Goal: Information Seeking & Learning: Learn about a topic

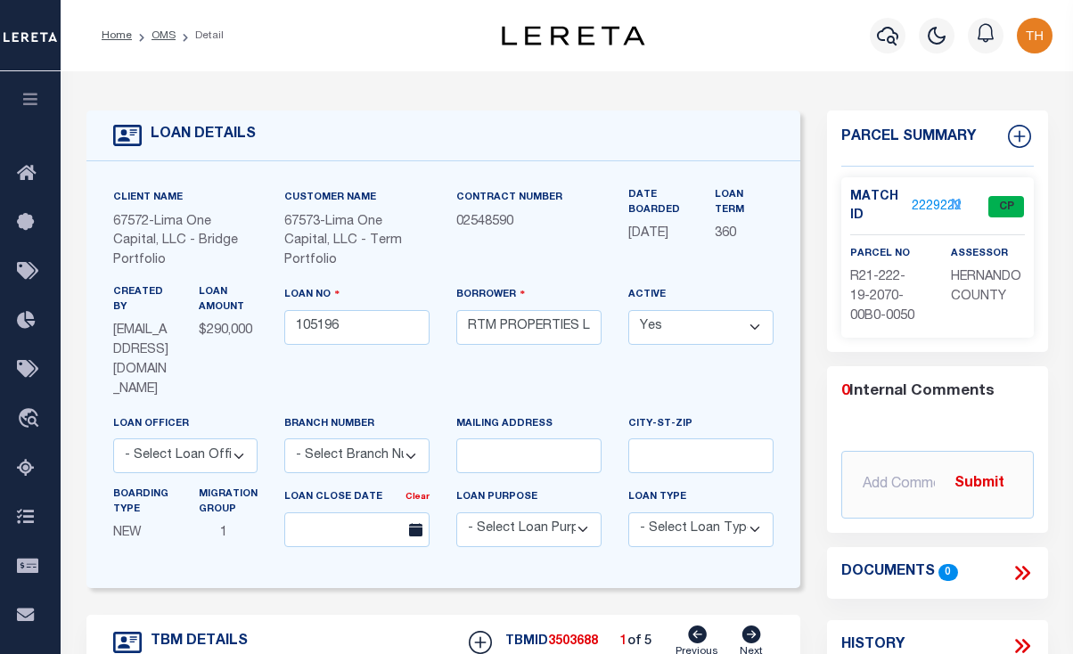
select select "Escrow"
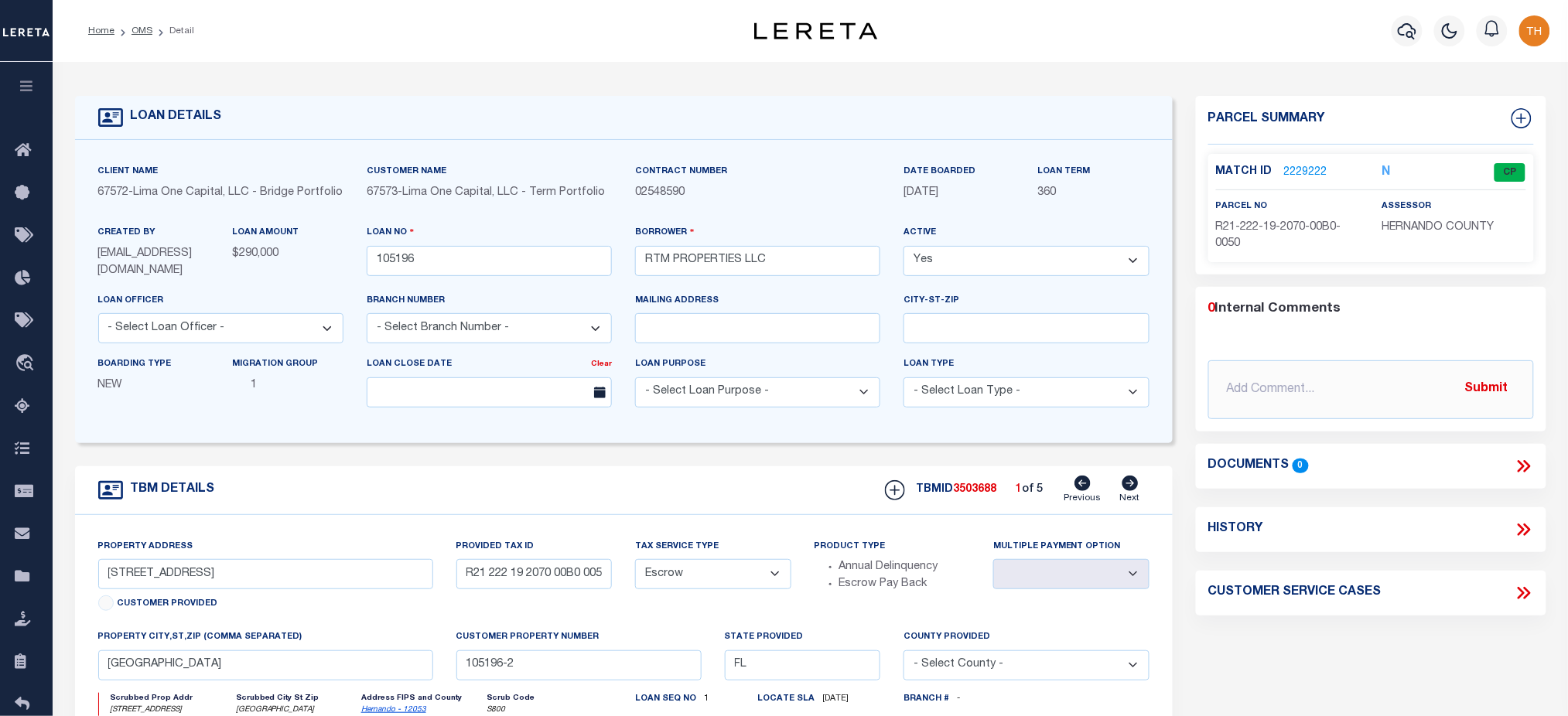
click at [30, 91] on icon "button" at bounding box center [26, 86] width 17 height 14
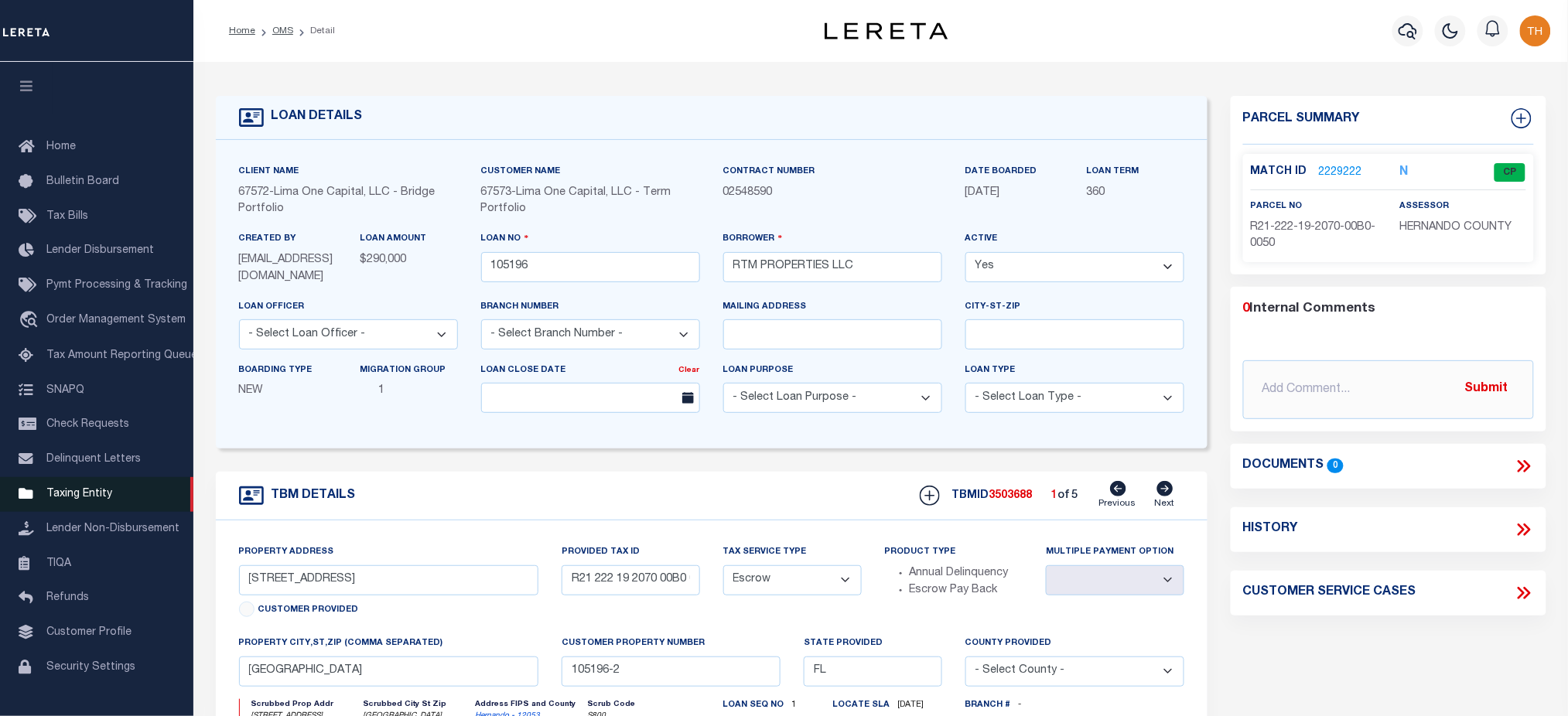
click at [109, 508] on link "Taxing Entity" at bounding box center [96, 495] width 194 height 35
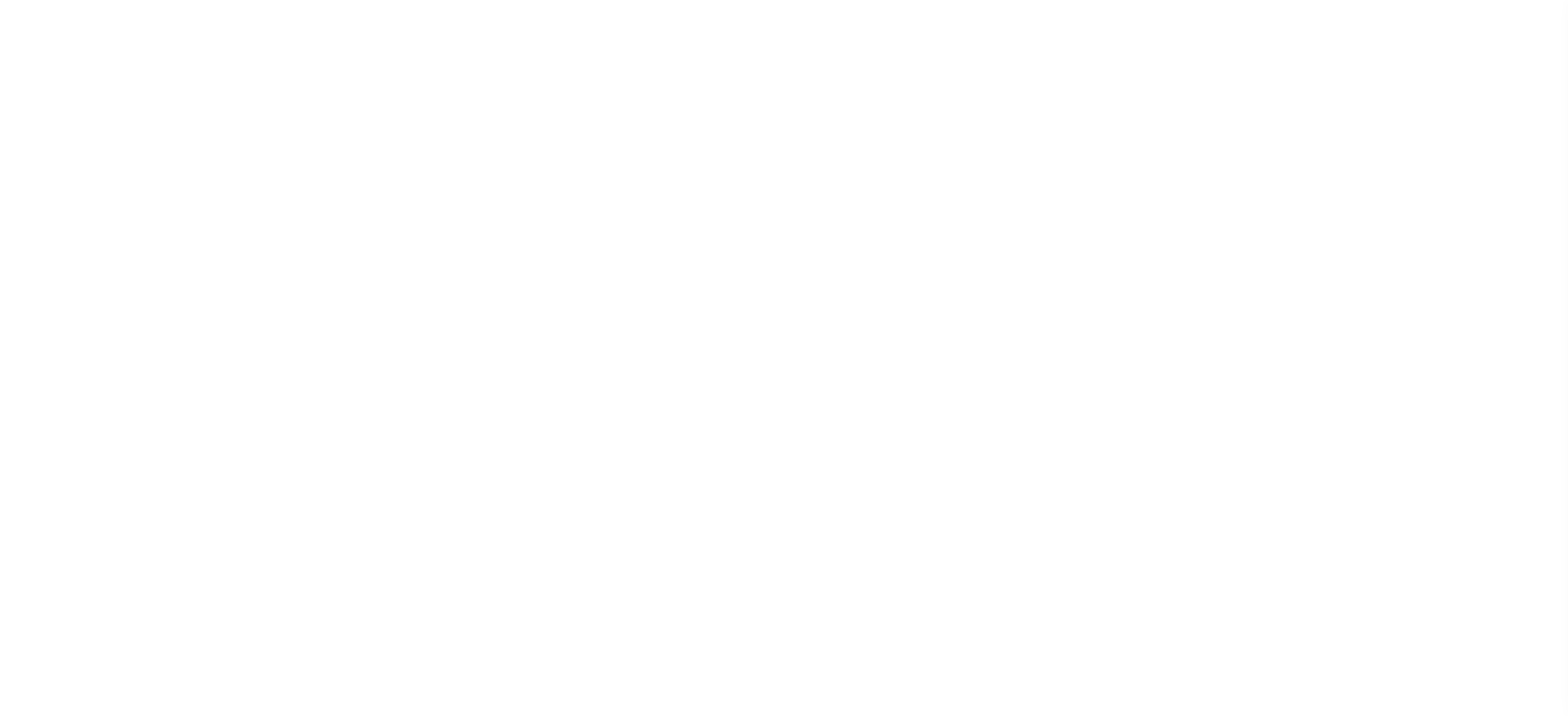
select select
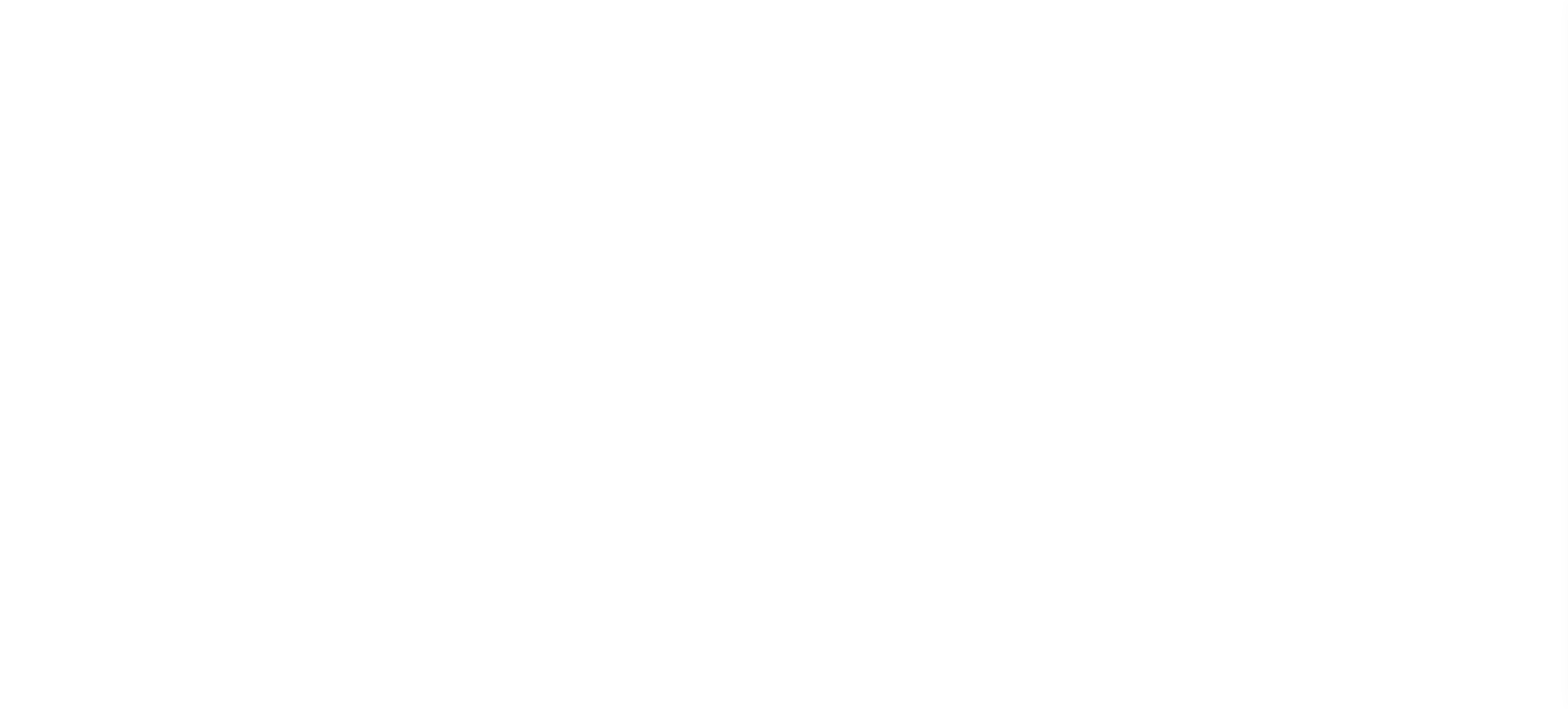
scroll to position [34, 0]
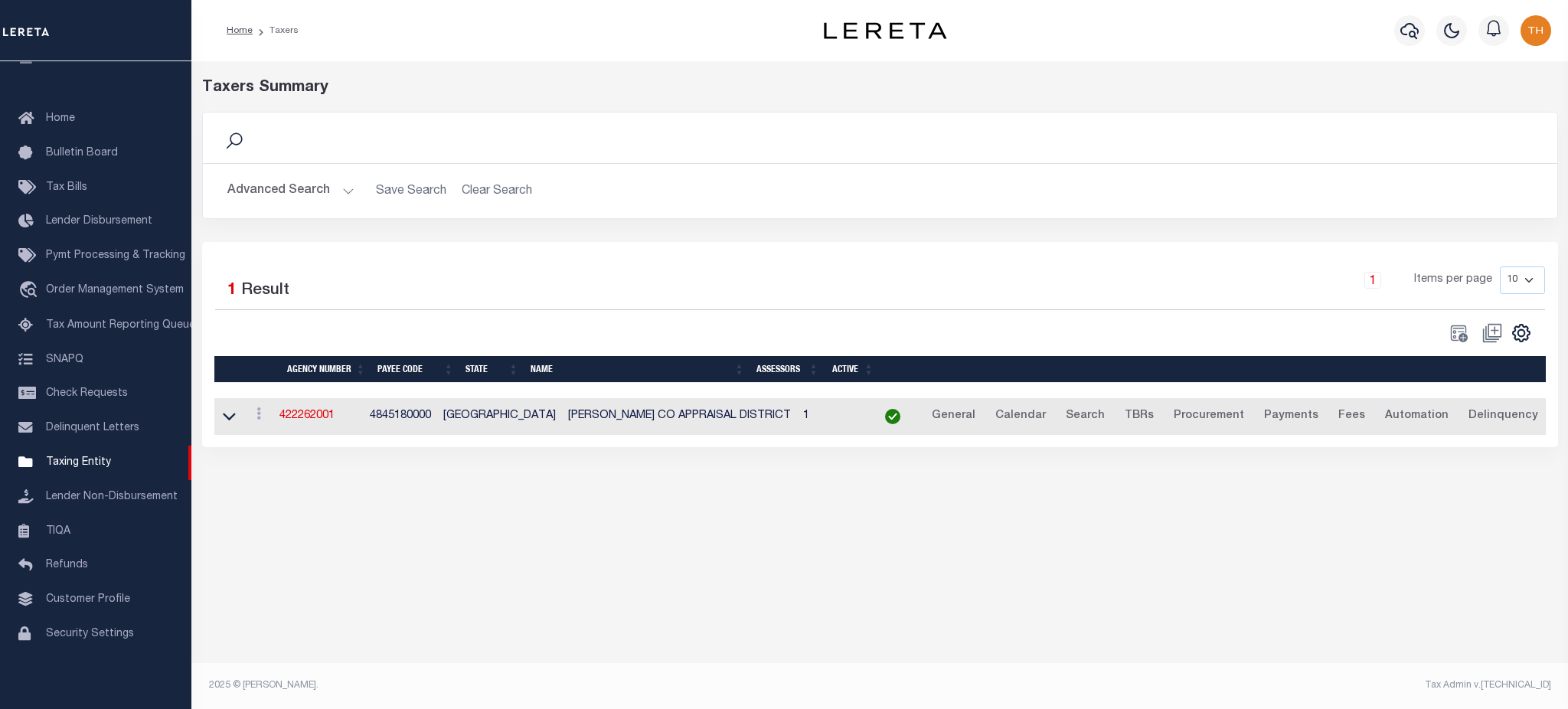
click at [272, 200] on button "Advanced Search" at bounding box center [291, 191] width 127 height 30
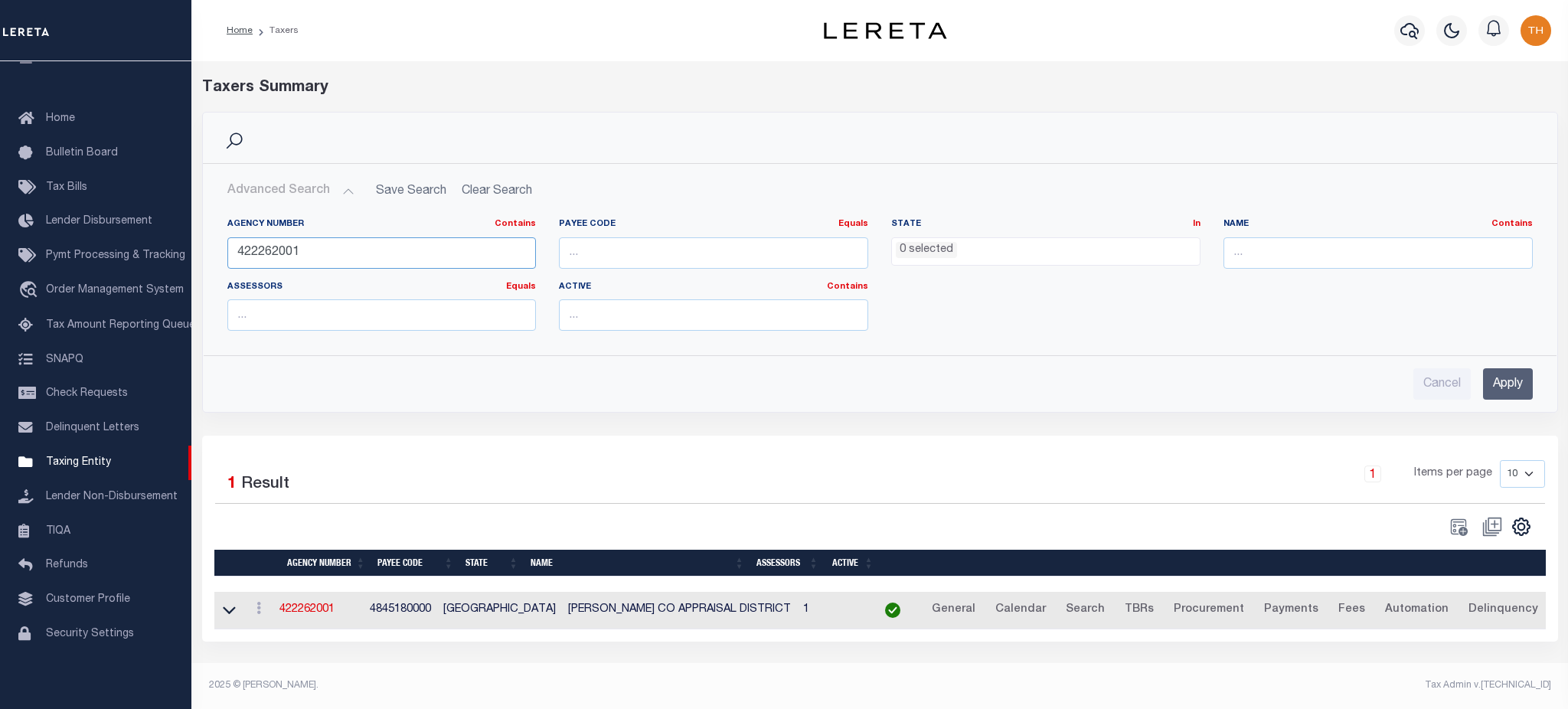
click at [268, 254] on input "422262001" at bounding box center [382, 253] width 309 height 32
type input "190200101"
click at [1524, 375] on input "Apply" at bounding box center [1508, 384] width 50 height 32
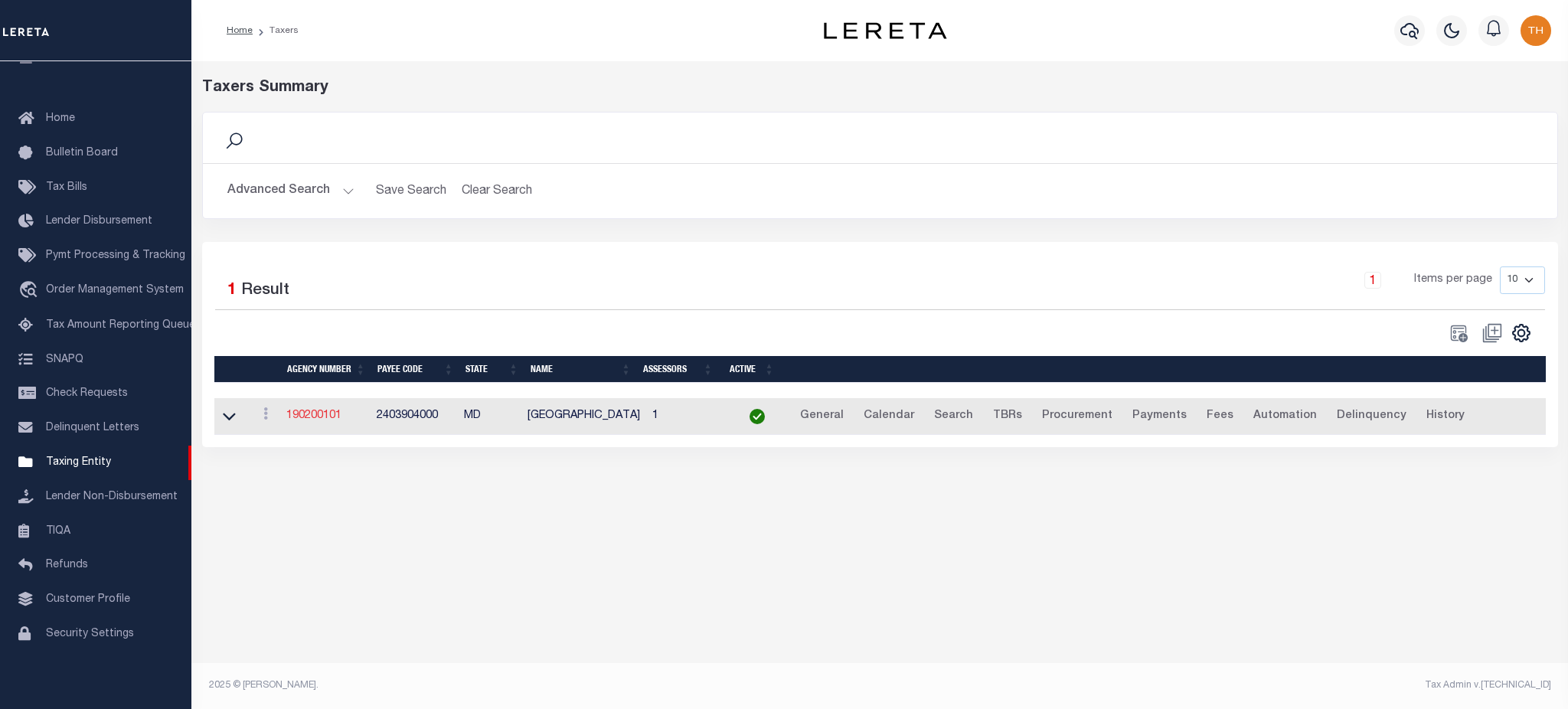
click at [327, 420] on link "190200101" at bounding box center [314, 416] width 55 height 10
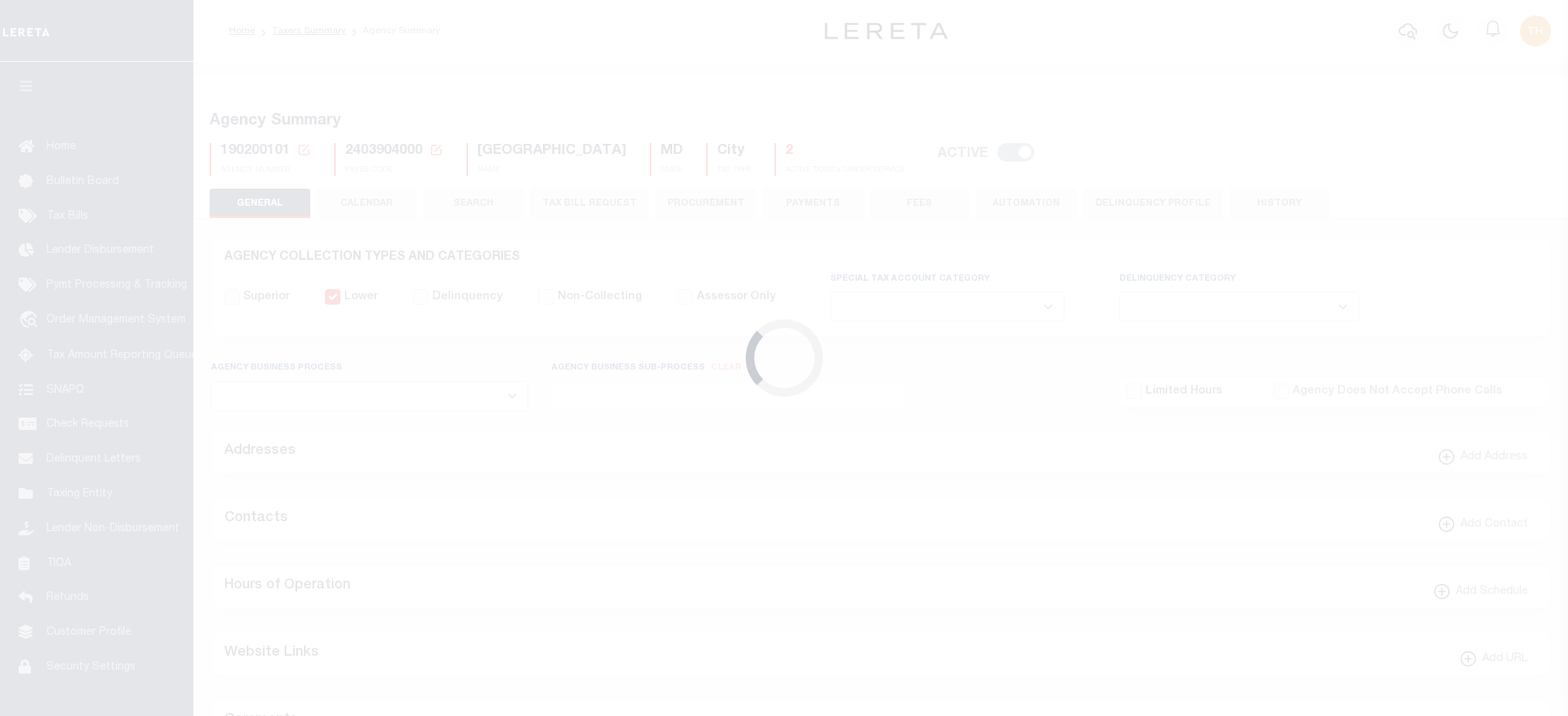
select select
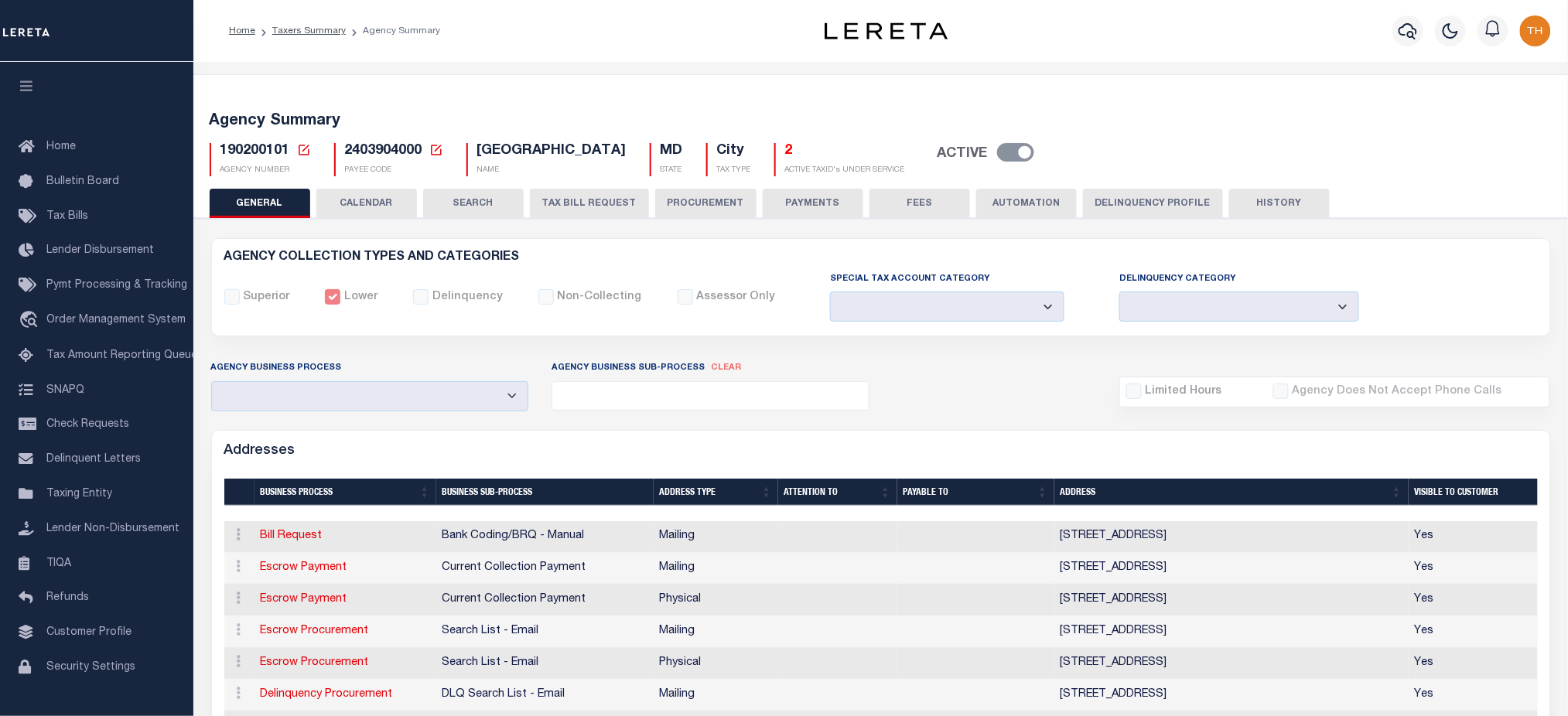
click at [386, 205] on button "CALENDAR" at bounding box center [366, 203] width 101 height 30
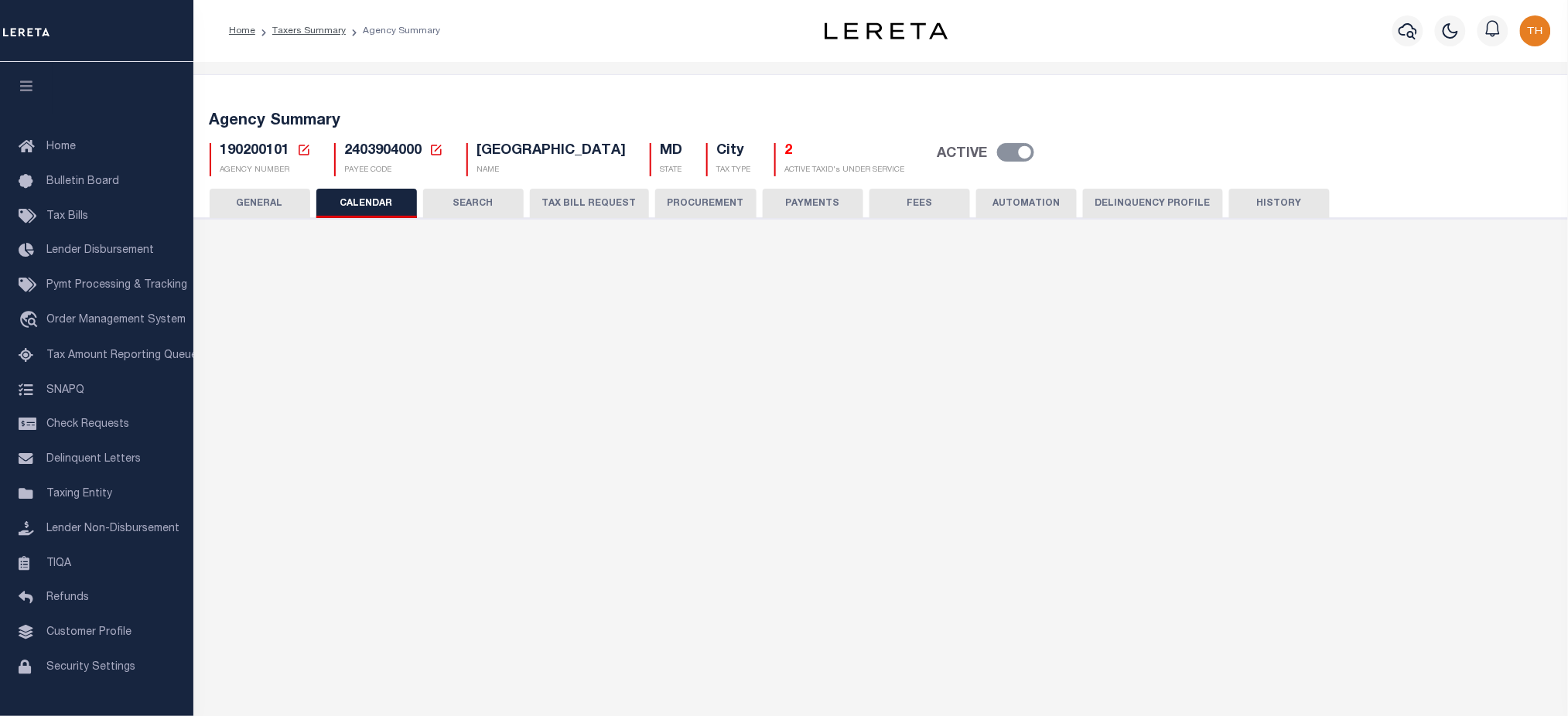
checkbox input "false"
type input "2"
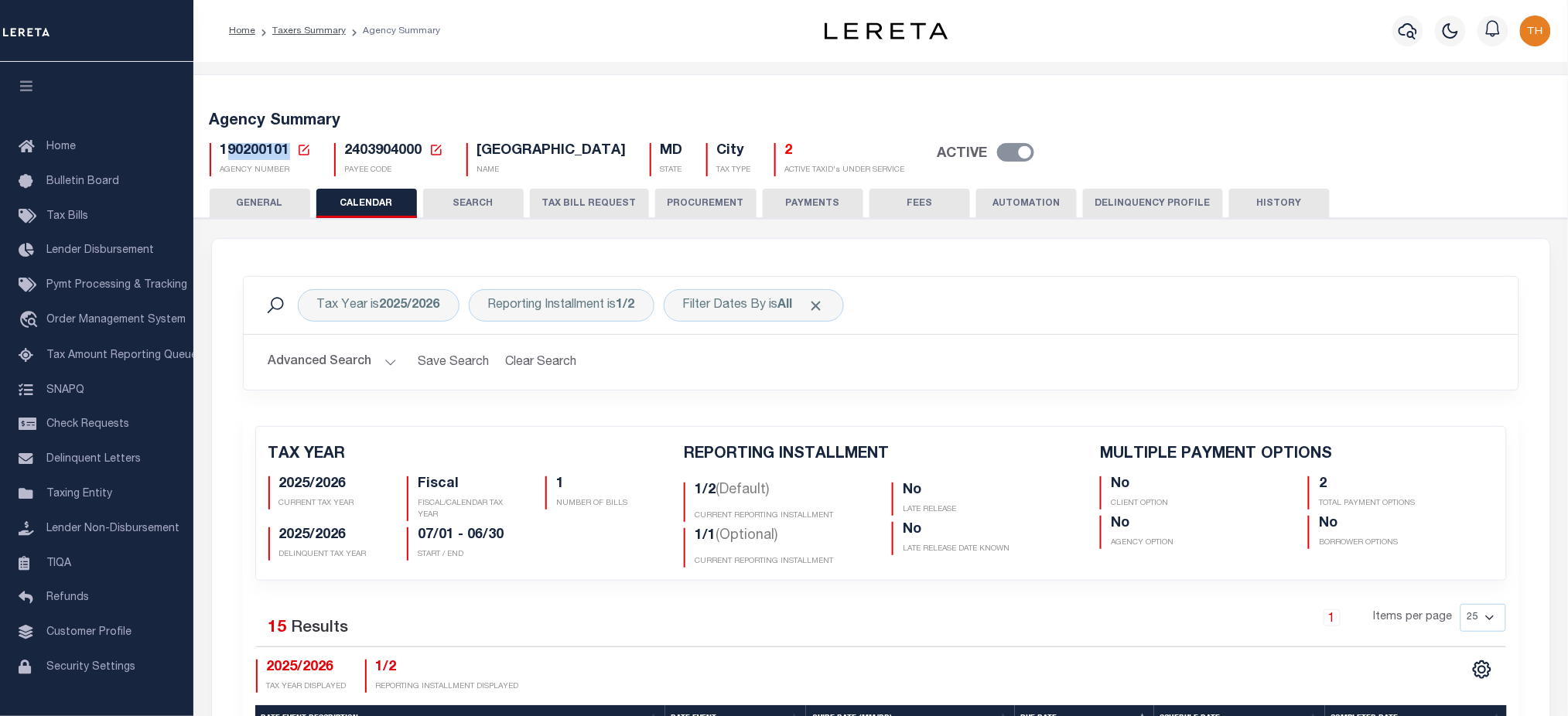
drag, startPoint x: 225, startPoint y: 152, endPoint x: 287, endPoint y: 155, distance: 62.1
click at [287, 155] on span "190200101" at bounding box center [255, 151] width 69 height 14
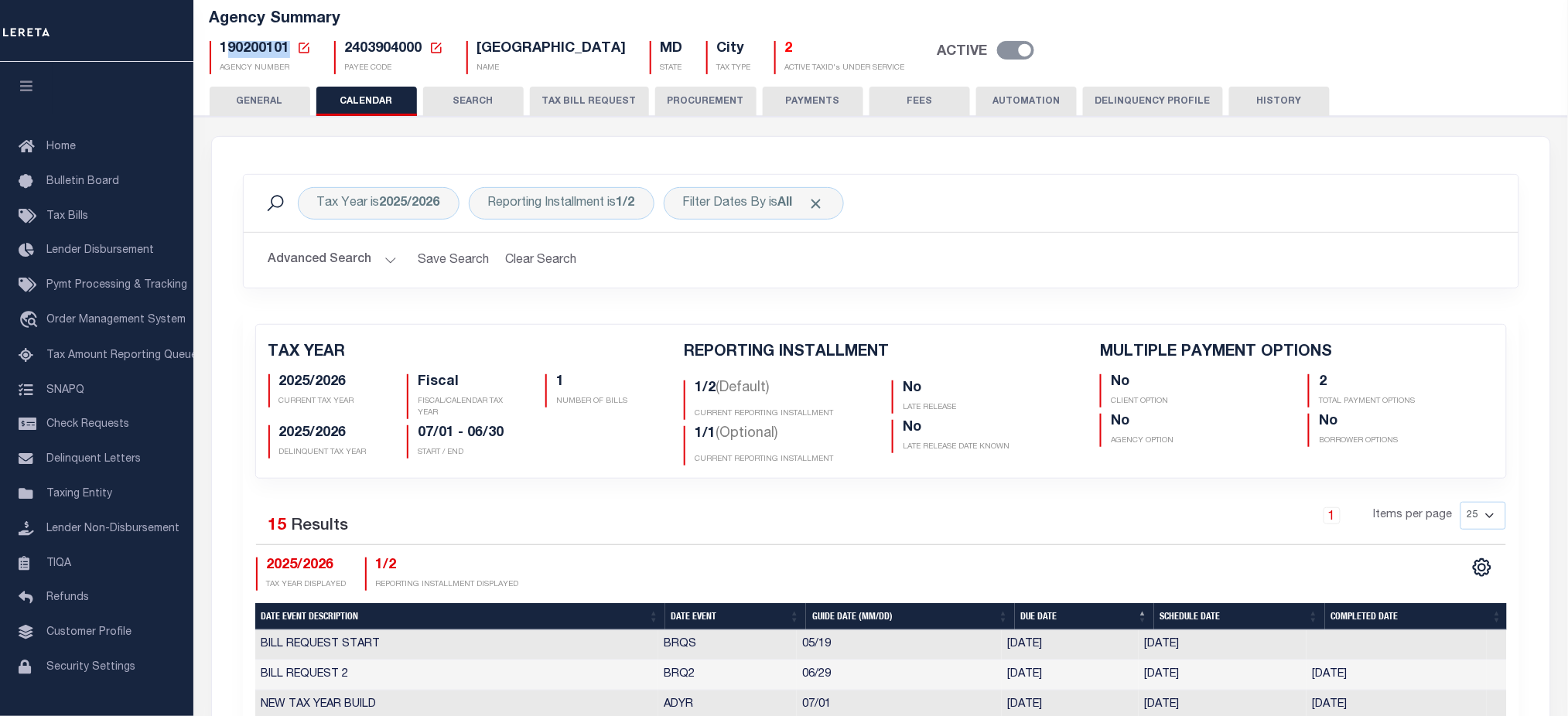
scroll to position [206, 0]
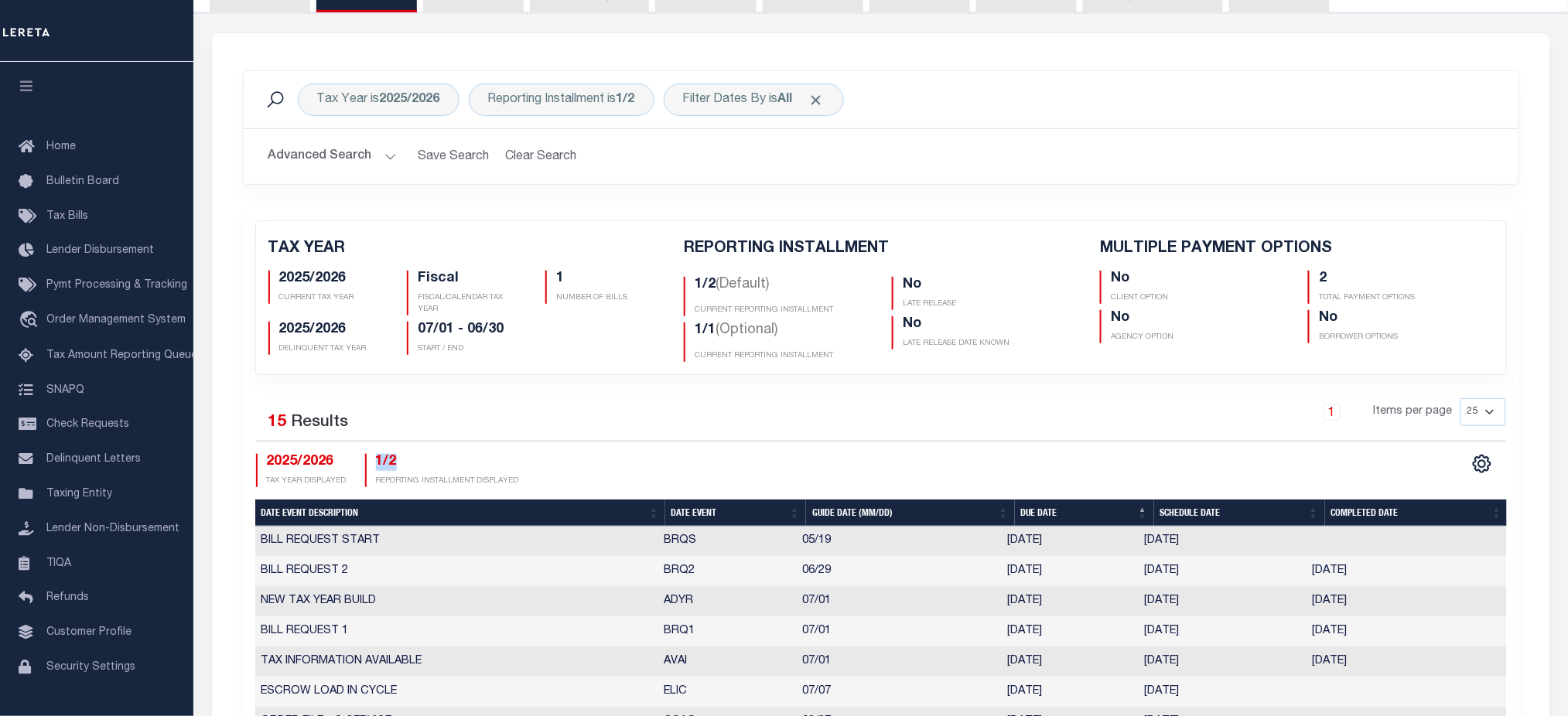
drag, startPoint x: 372, startPoint y: 462, endPoint x: 409, endPoint y: 464, distance: 37.1
click at [409, 464] on div "1/2 REPORTING INSTALLMENT DISPLAYED" at bounding box center [442, 470] width 154 height 33
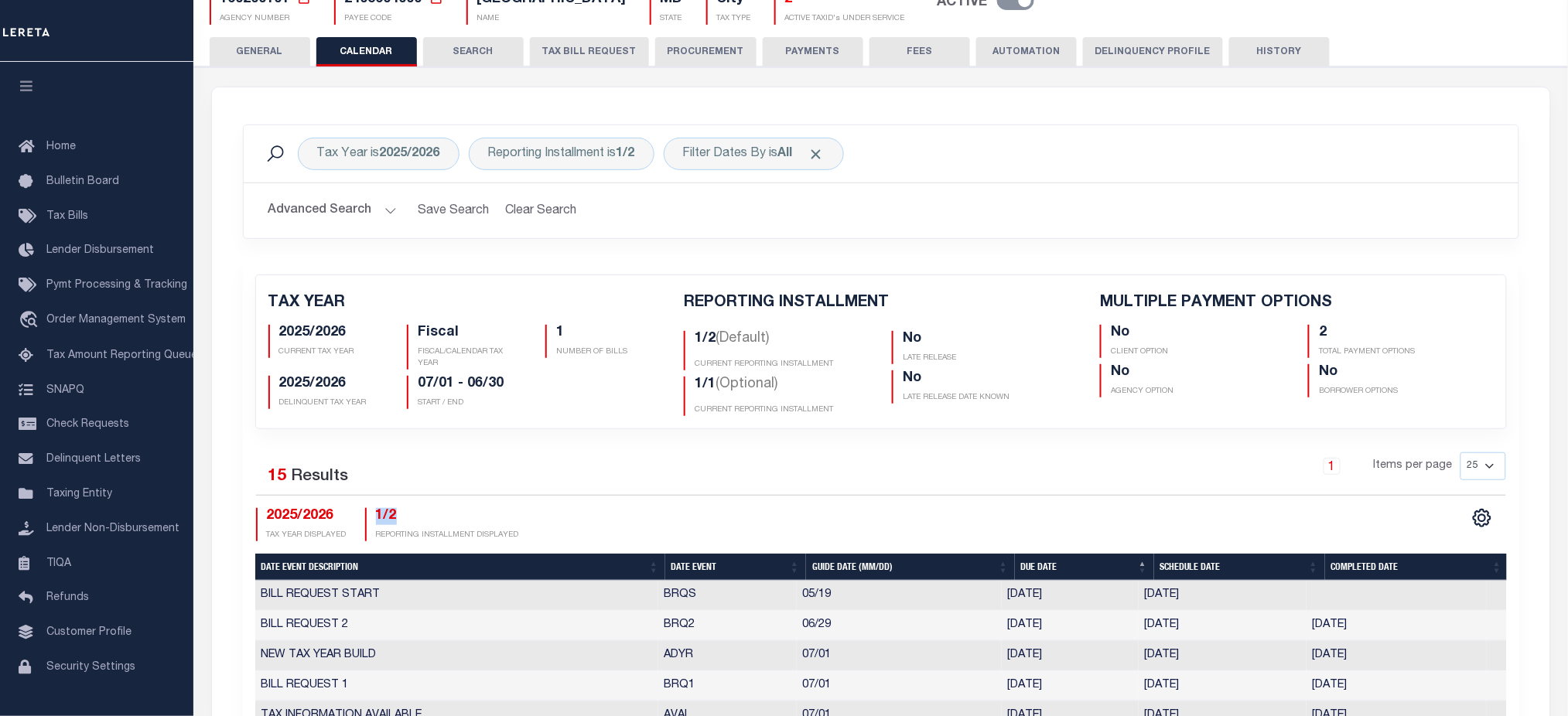
scroll to position [103, 0]
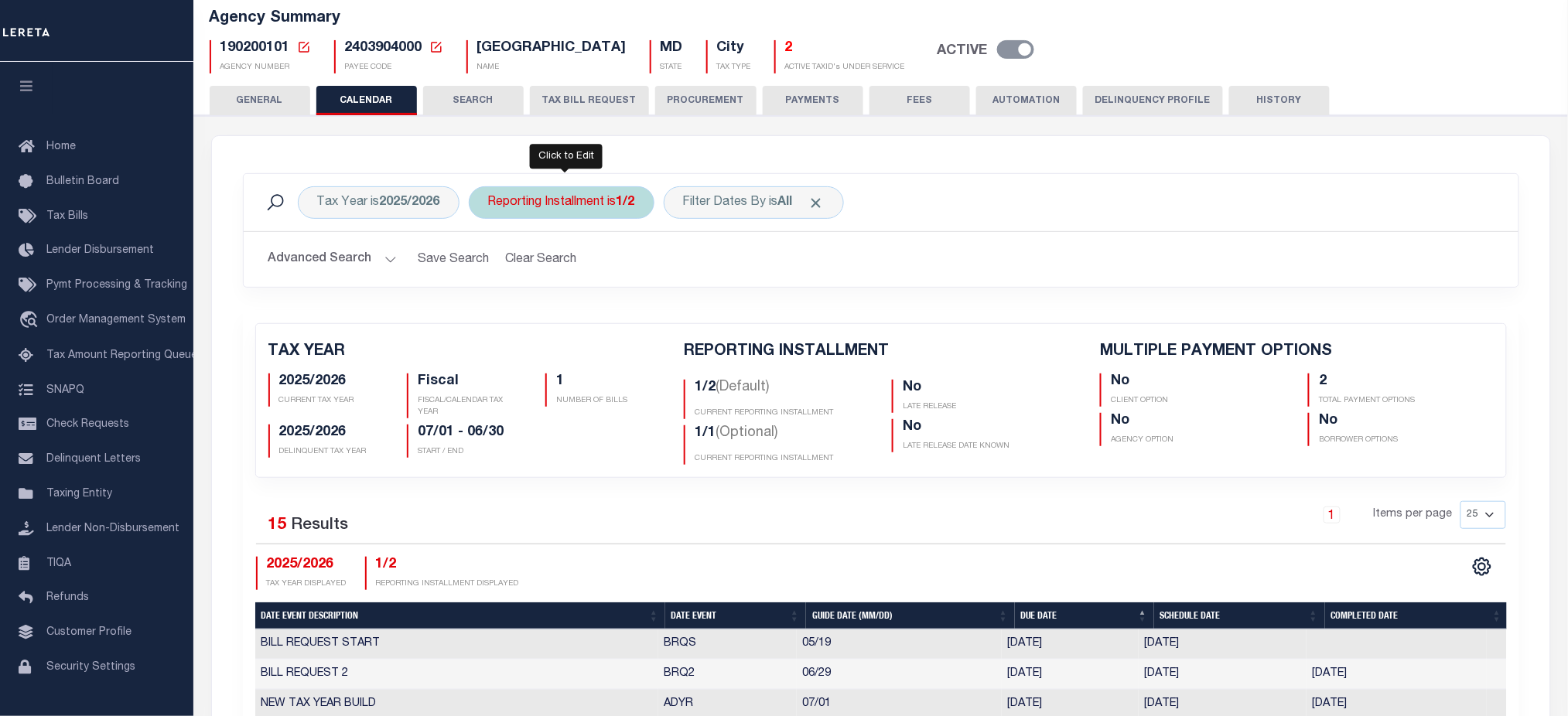
click at [574, 207] on div "Reporting Installment is 1/2" at bounding box center [562, 202] width 186 height 32
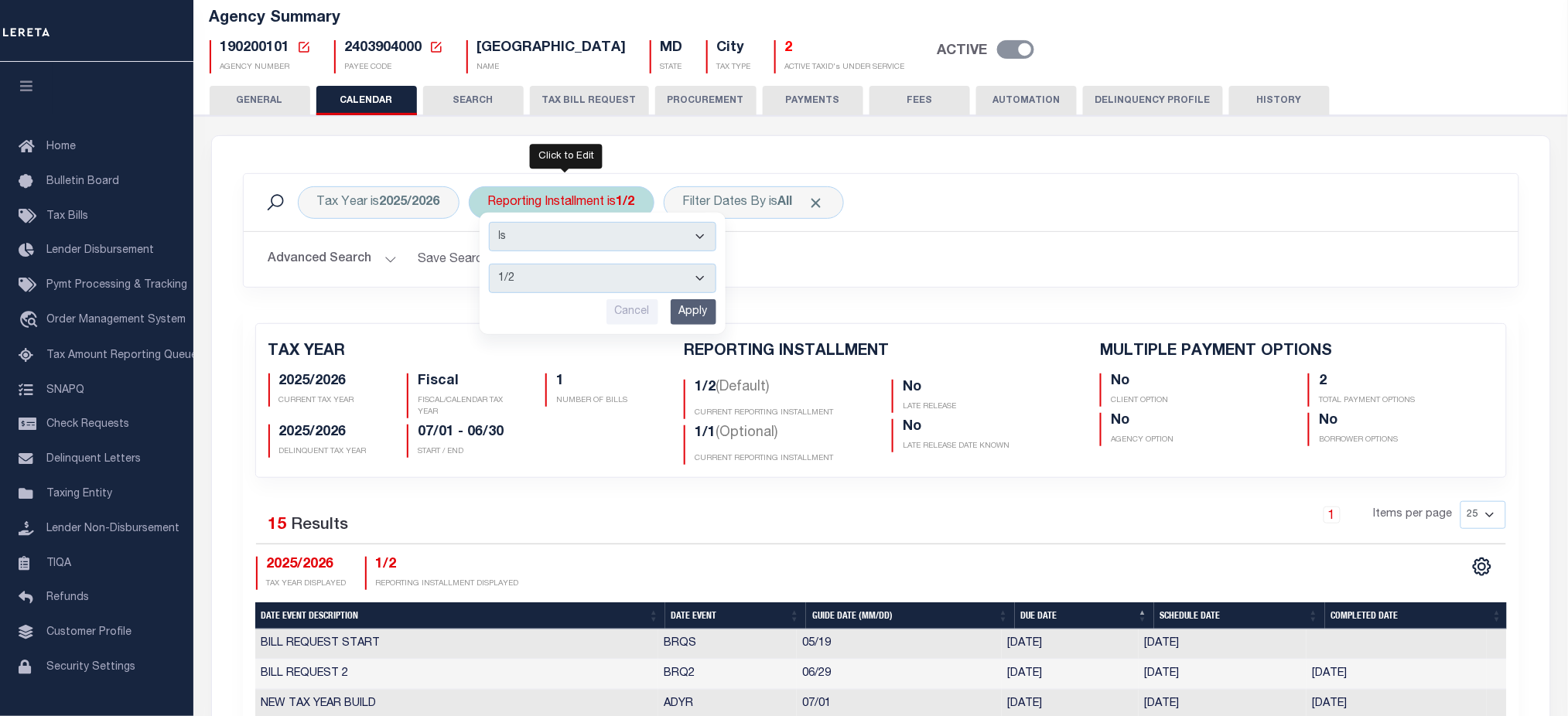
click at [573, 288] on select "1/2 2/2 1/1" at bounding box center [603, 279] width 227 height 30
select select "1/1"
click at [489, 264] on select "1/2 2/2 1/1" at bounding box center [603, 279] width 227 height 30
click at [707, 305] on input "Apply" at bounding box center [694, 312] width 46 height 25
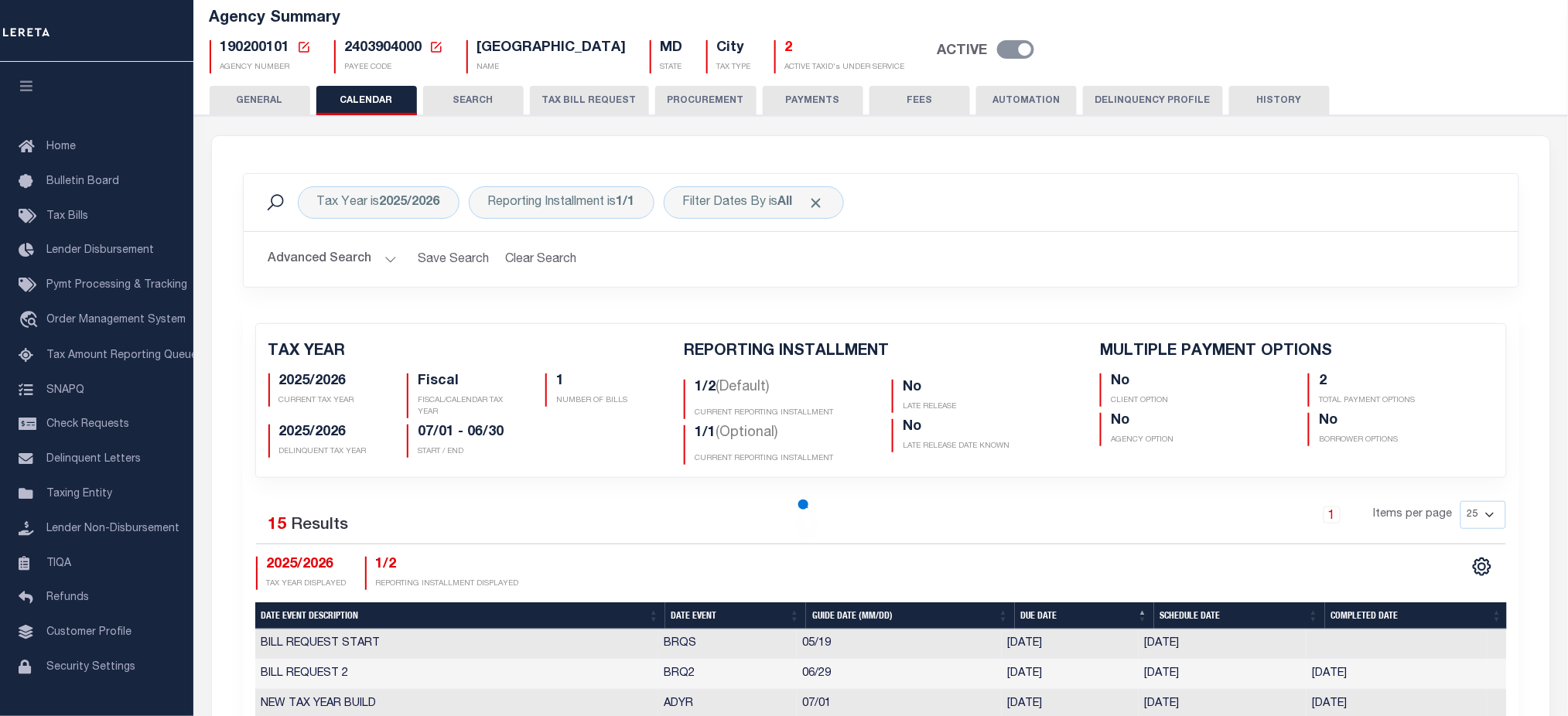
checkbox input "false"
click at [579, 204] on div "Reporting Installment is 1/1" at bounding box center [562, 202] width 186 height 32
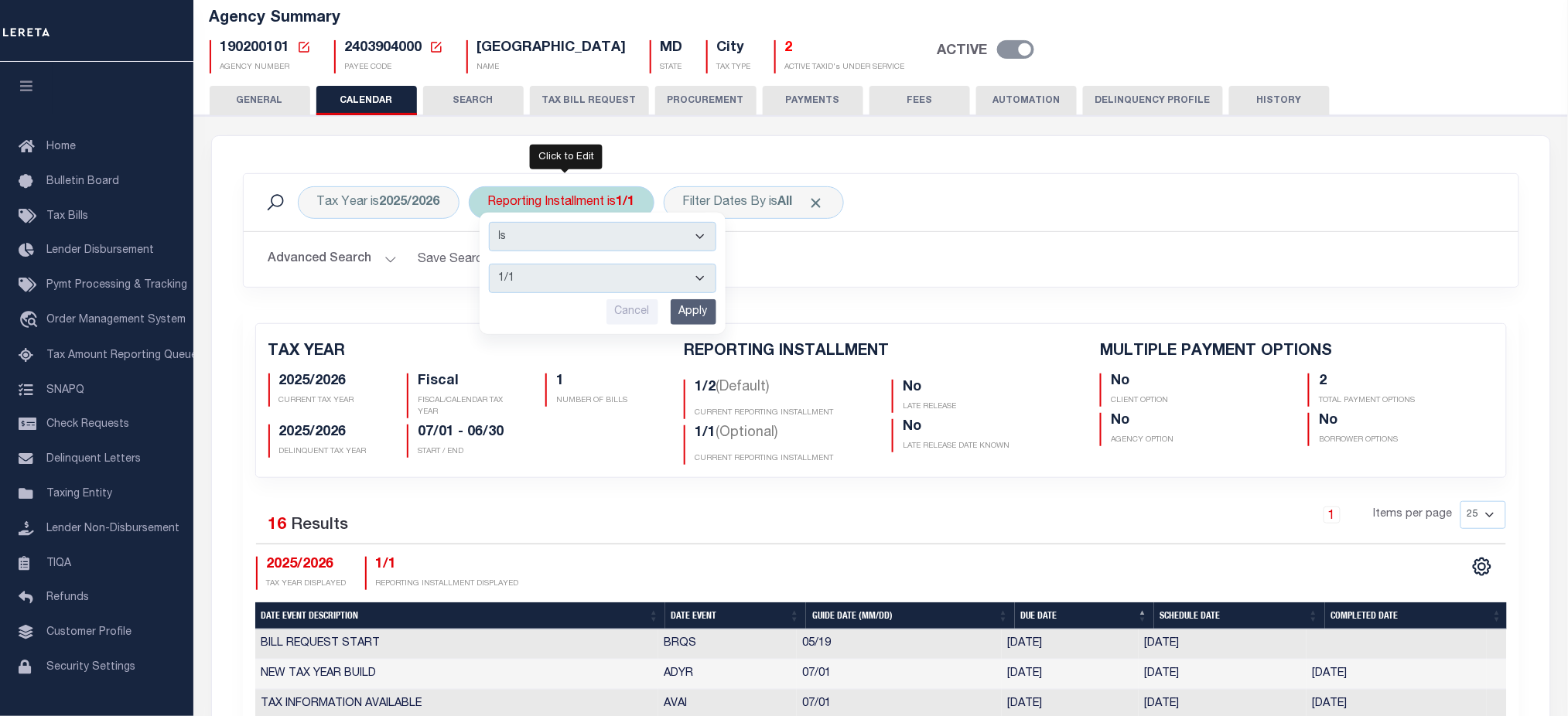
drag, startPoint x: 580, startPoint y: 283, endPoint x: 575, endPoint y: 292, distance: 10.3
click at [580, 283] on select "1/2 2/2 1/1" at bounding box center [603, 279] width 227 height 30
select select "1/2"
click at [489, 264] on select "1/2 2/2 1/1" at bounding box center [603, 279] width 227 height 30
click at [688, 309] on input "Apply" at bounding box center [694, 312] width 46 height 25
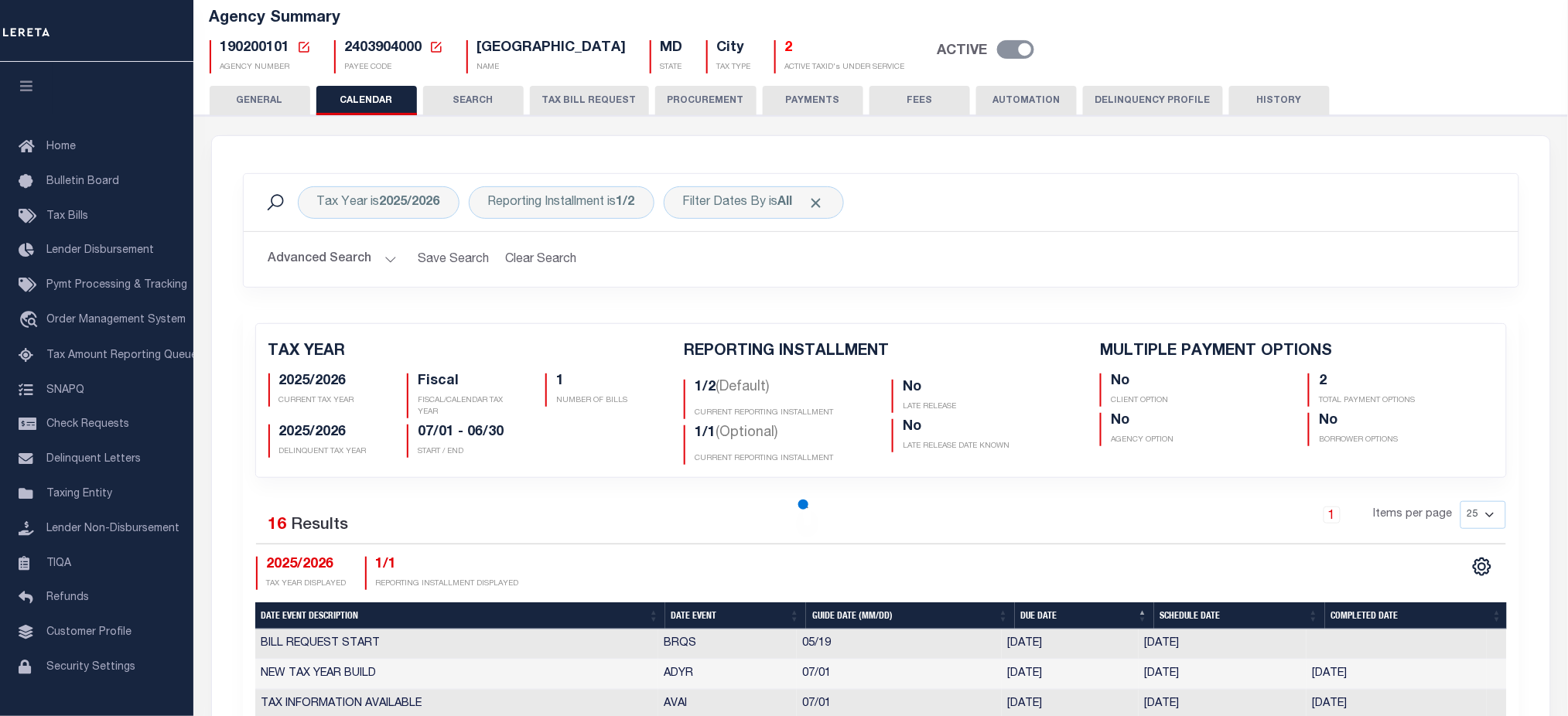
checkbox input "false"
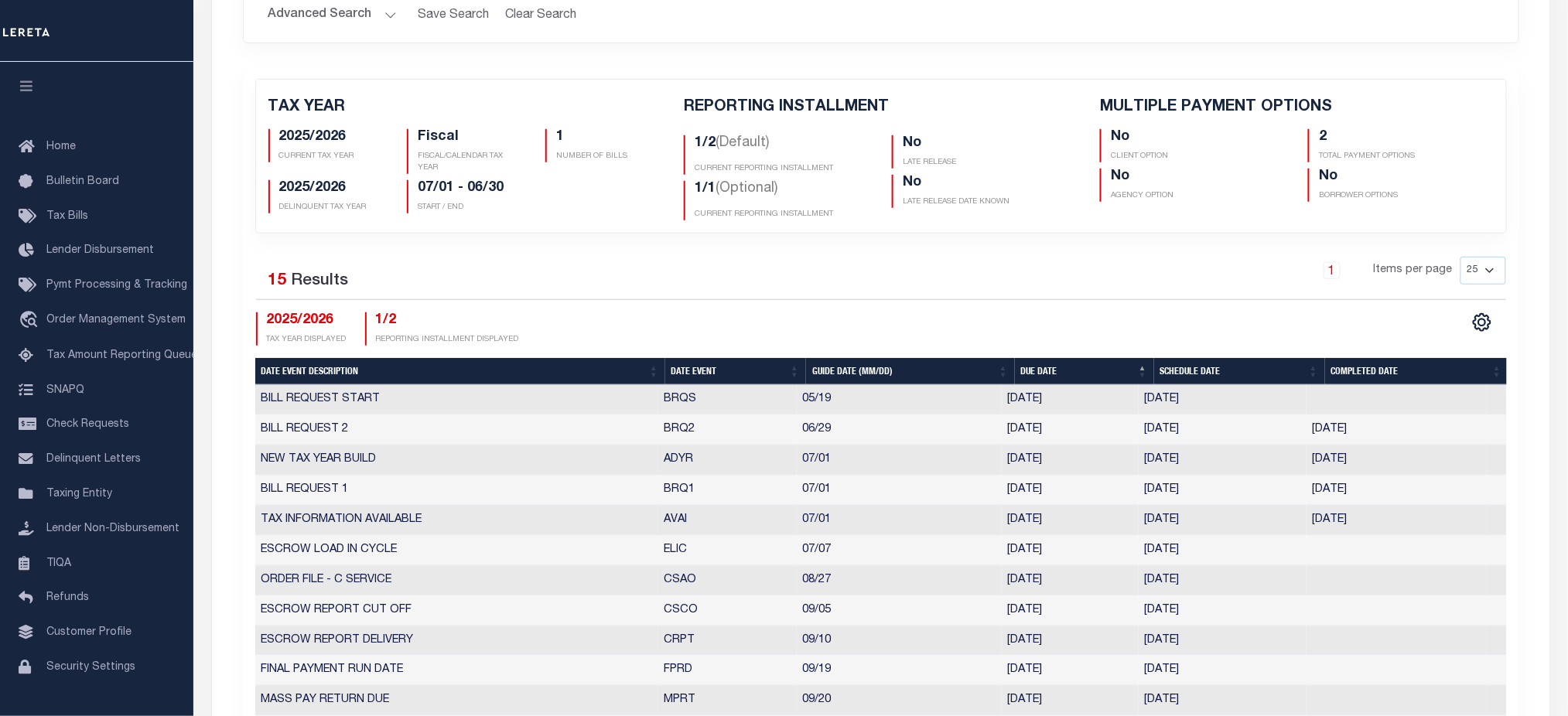
scroll to position [412, 0]
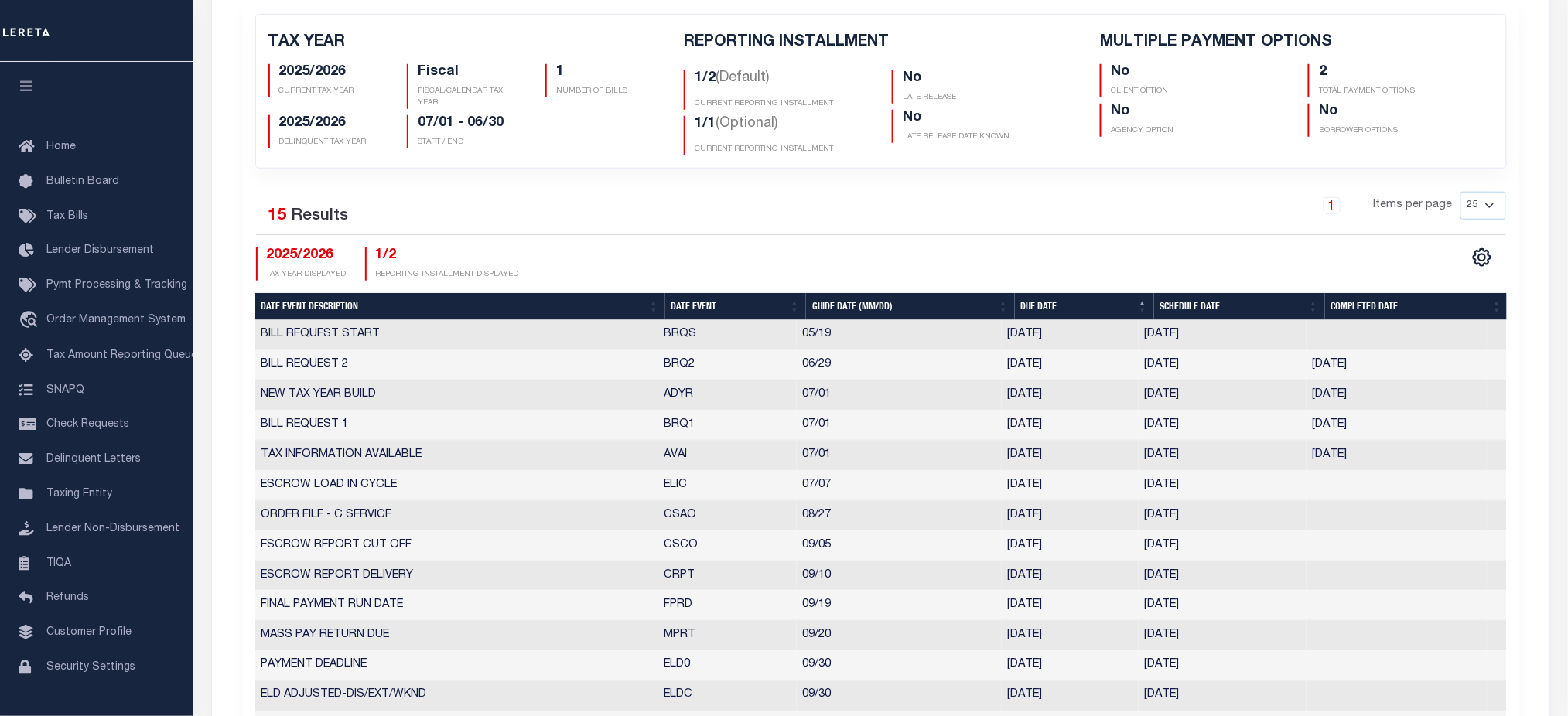
drag, startPoint x: 661, startPoint y: 365, endPoint x: 1229, endPoint y: 373, distance: 568.1
click at [1229, 373] on tr "BILL REQUEST 2 BRQ2 06/29 06/27/2025 06/20/2025 06/20/2025 6976920" at bounding box center [881, 365] width 1252 height 30
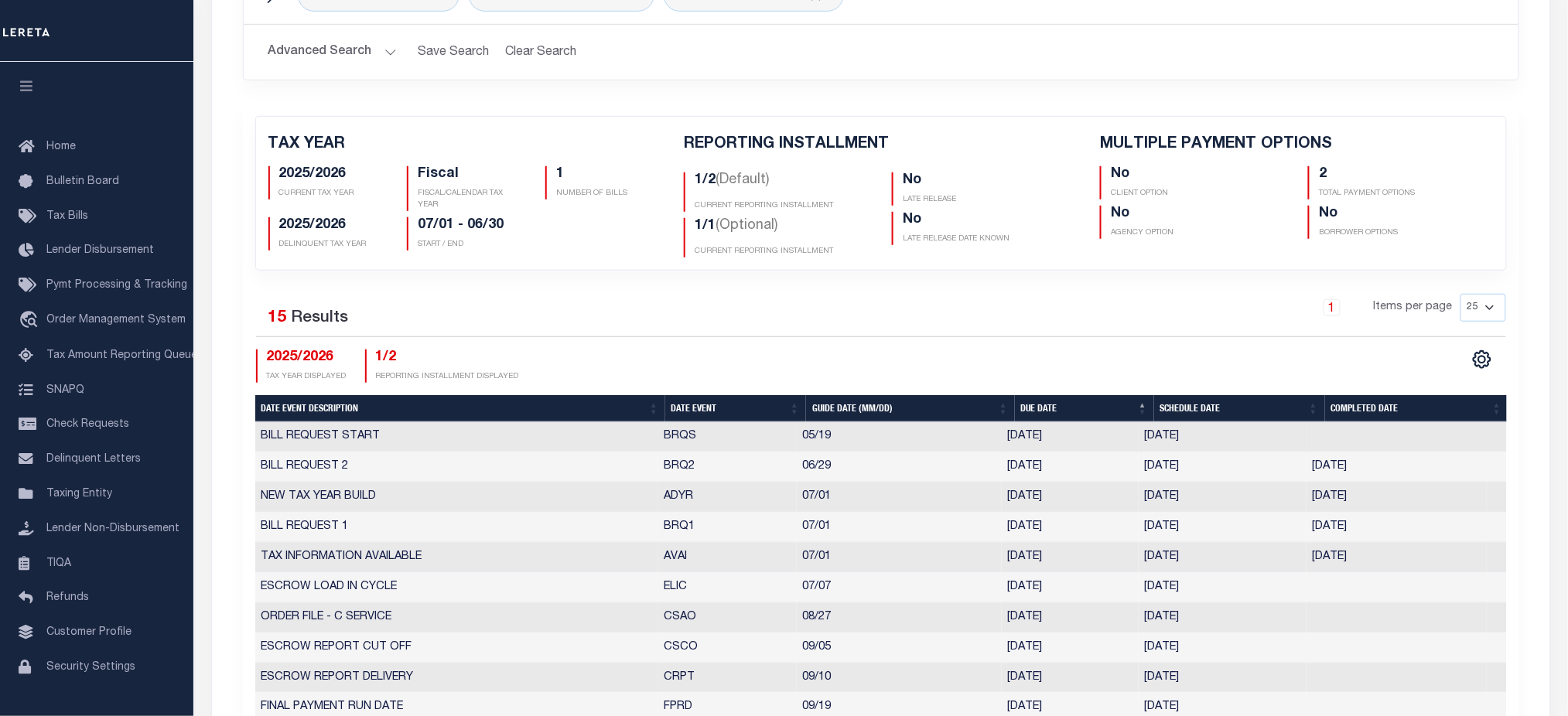
scroll to position [206, 0]
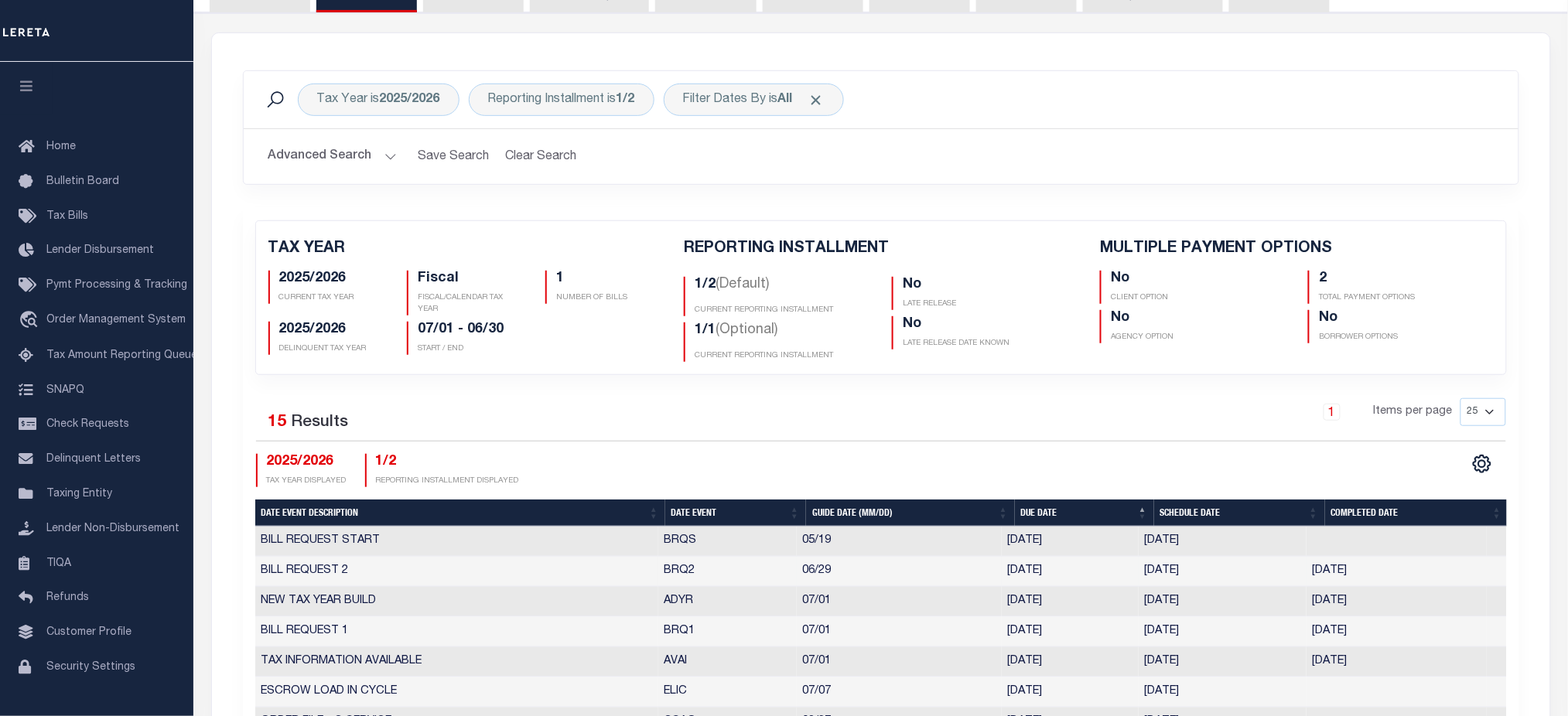
click at [671, 570] on td "BRQ2" at bounding box center [728, 572] width 139 height 30
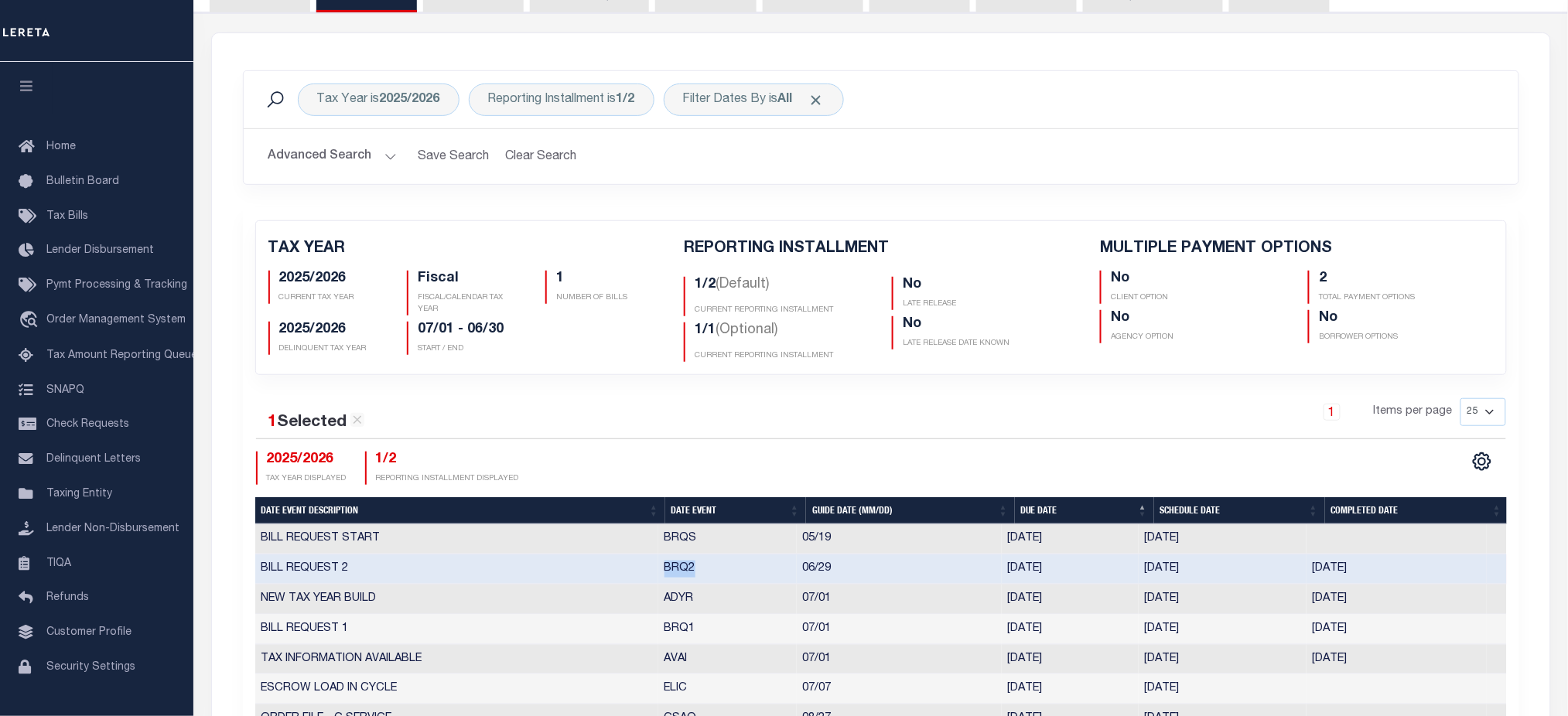
drag, startPoint x: 659, startPoint y: 569, endPoint x: 703, endPoint y: 575, distance: 44.4
click at [703, 575] on td "BRQ2" at bounding box center [728, 569] width 139 height 30
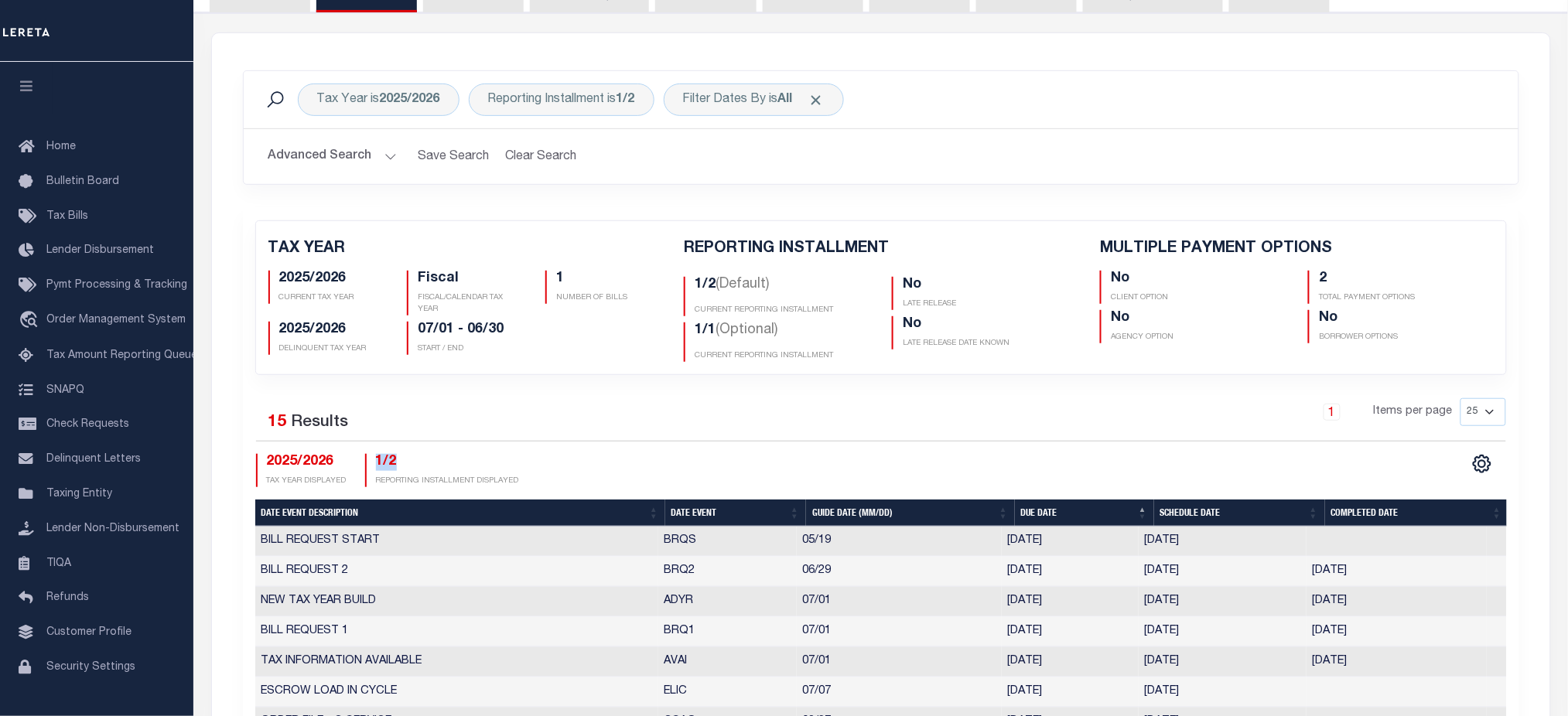
drag, startPoint x: 373, startPoint y: 467, endPoint x: 405, endPoint y: 465, distance: 32.1
click at [405, 465] on h4 "1/2" at bounding box center [447, 463] width 143 height 17
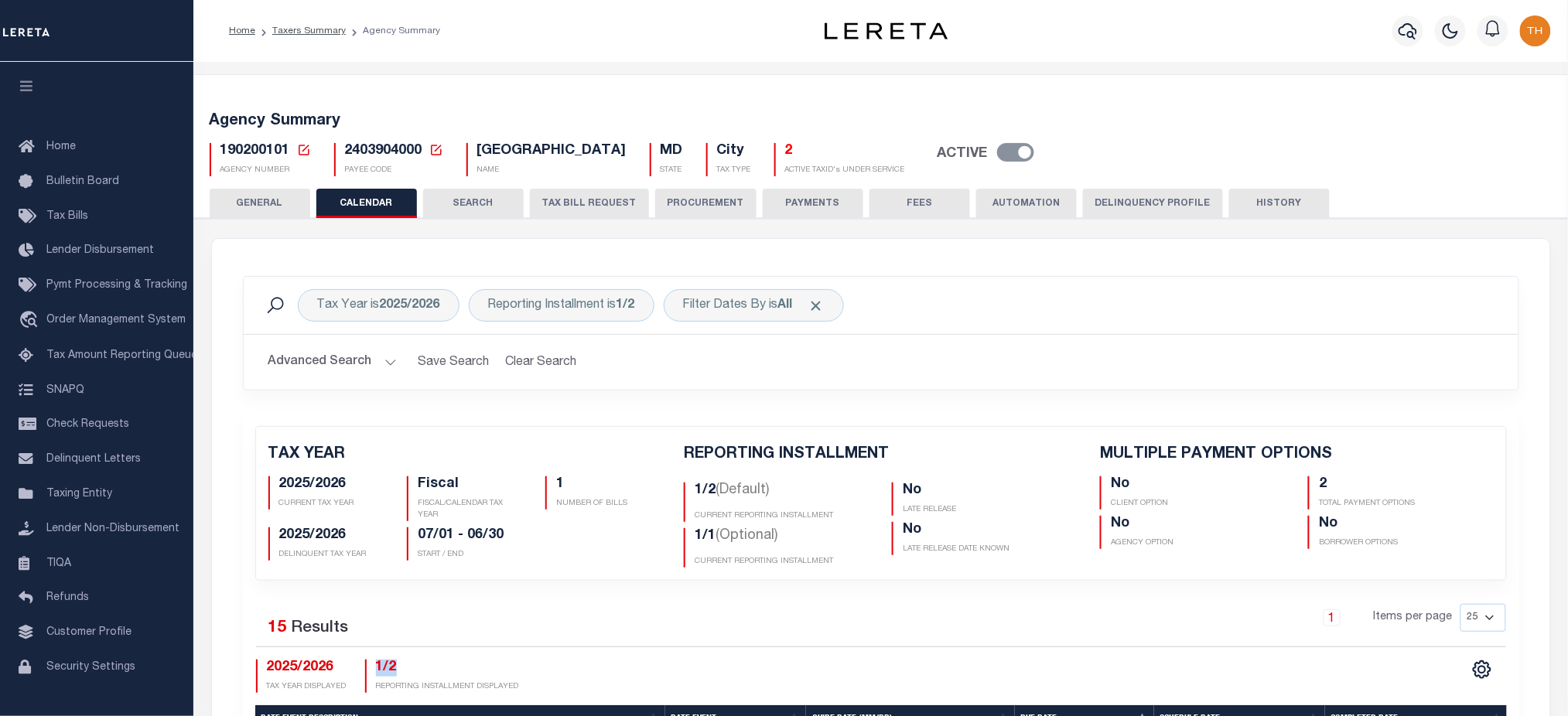
drag, startPoint x: 1376, startPoint y: 659, endPoint x: 1321, endPoint y: 642, distance: 57.6
click at [1376, 660] on div "1 Selected 15 Results 1 Items per page 25 50 125 150 175 200 2025/2026 TAX YEAR…" at bounding box center [881, 648] width 1275 height 89
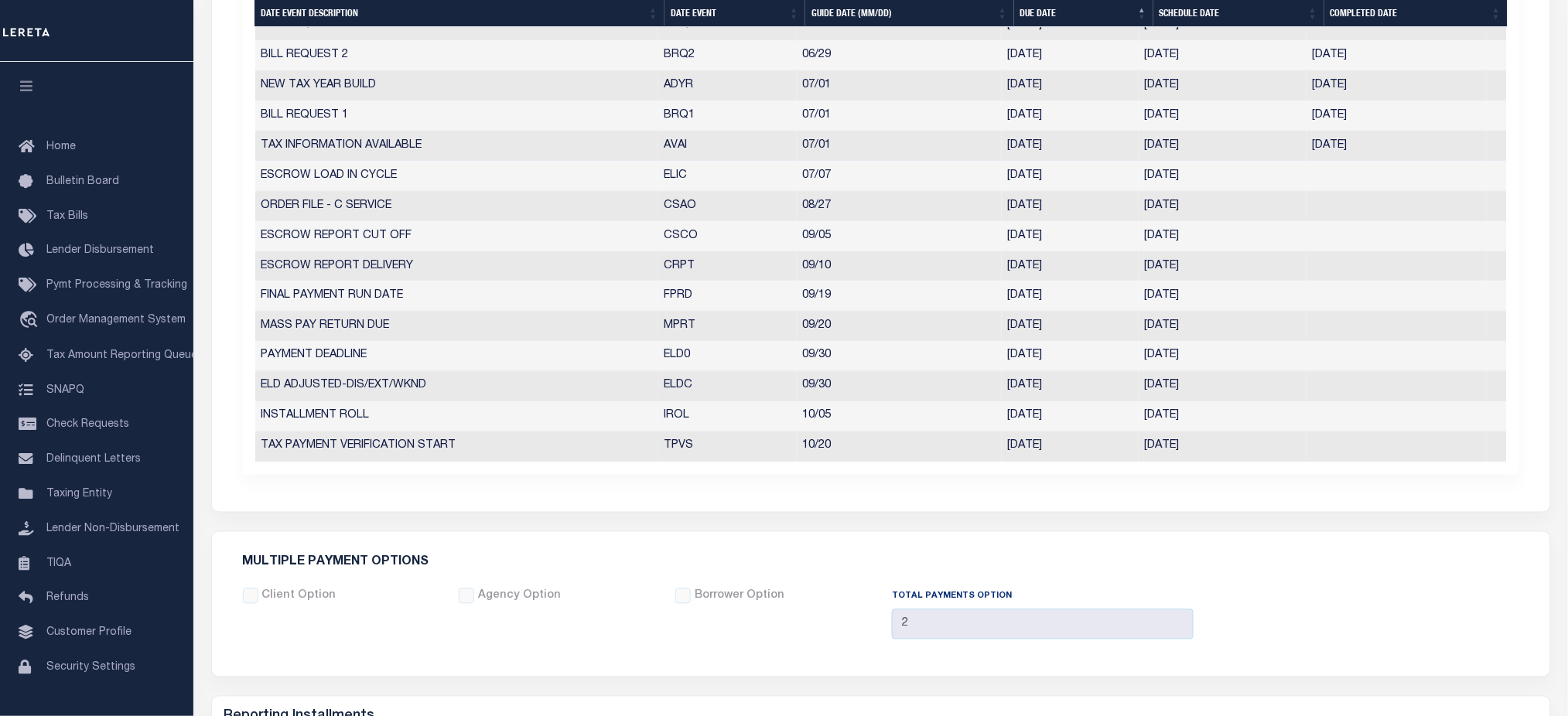
scroll to position [1098, 0]
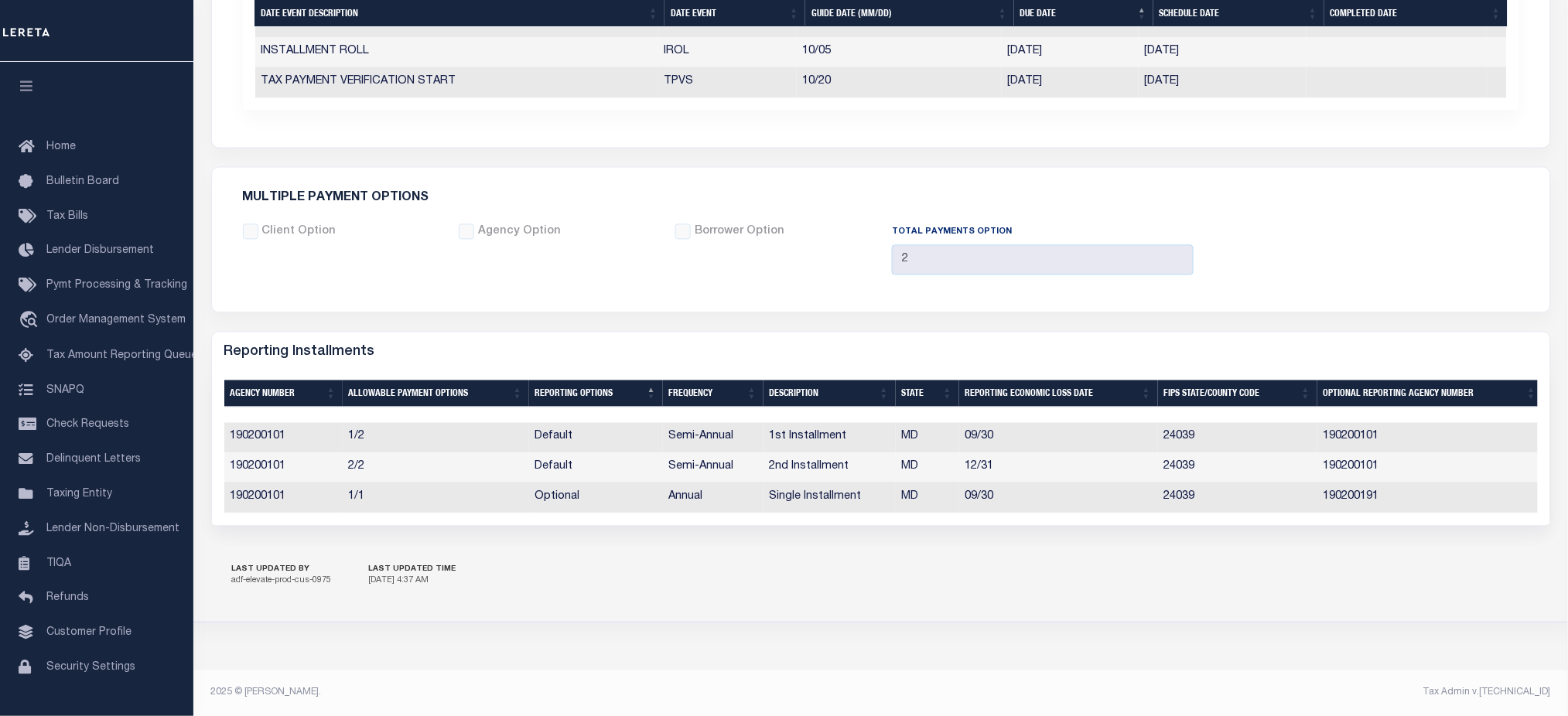
click at [1354, 483] on td "190200191" at bounding box center [1431, 497] width 226 height 30
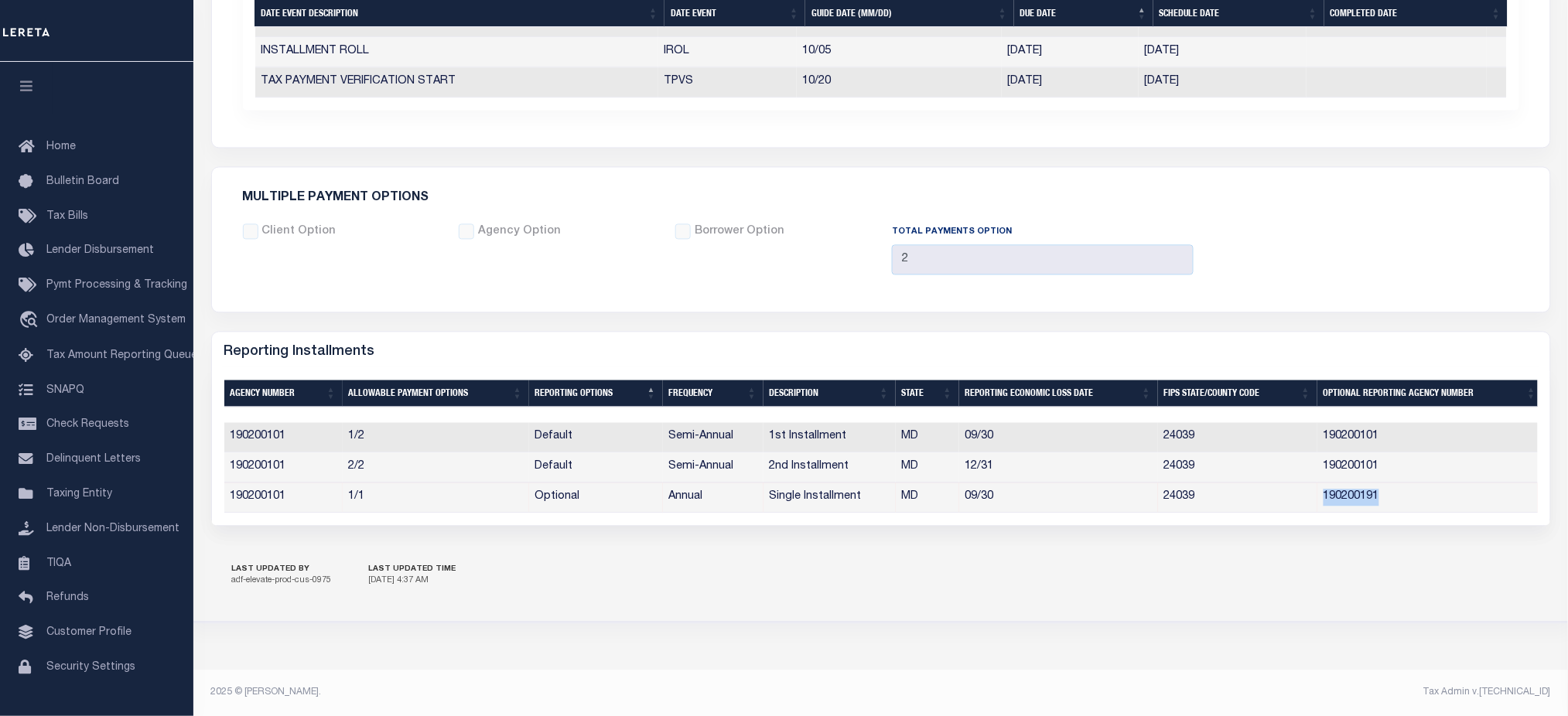
click at [1354, 483] on td "190200191" at bounding box center [1431, 497] width 226 height 30
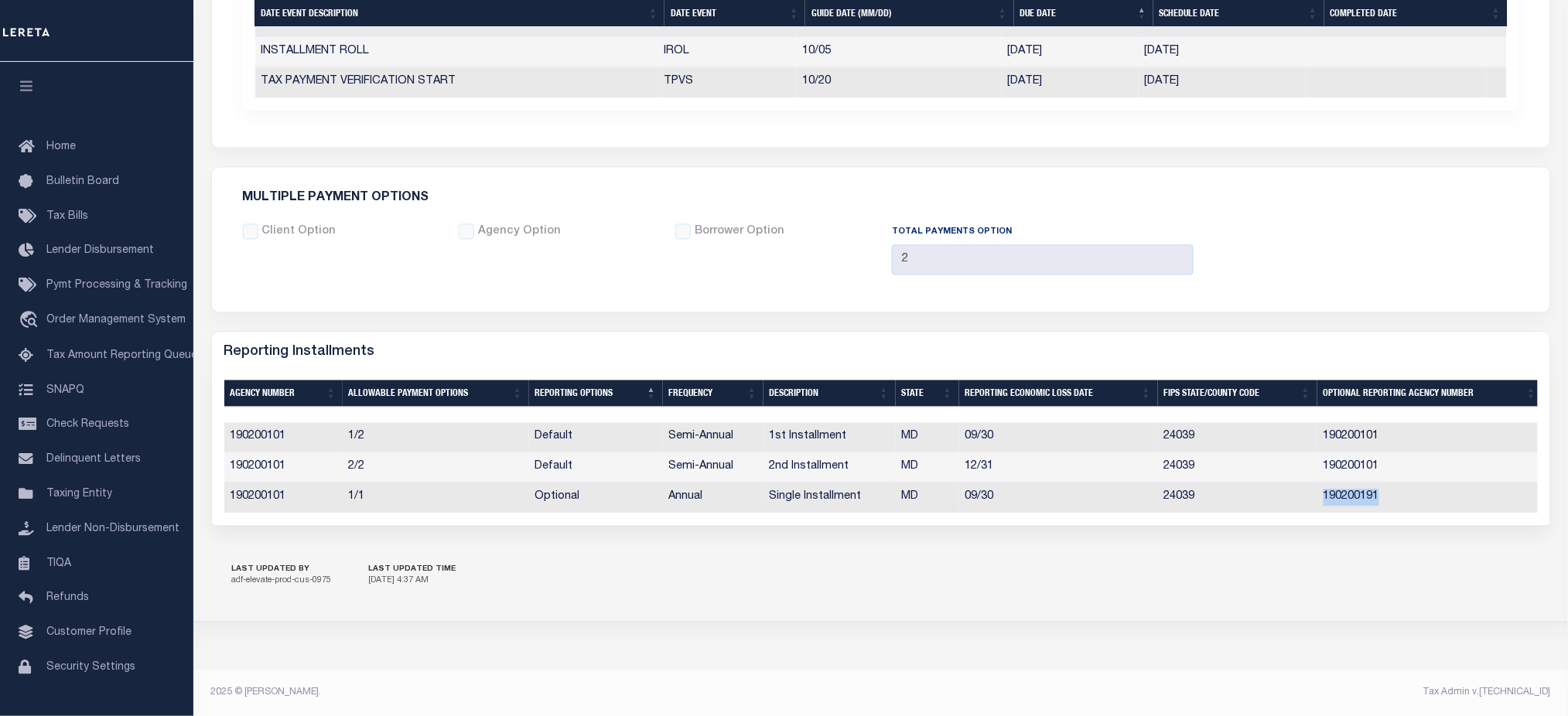
copy td "190200191"
click at [1375, 462] on td "190200101" at bounding box center [1431, 467] width 226 height 30
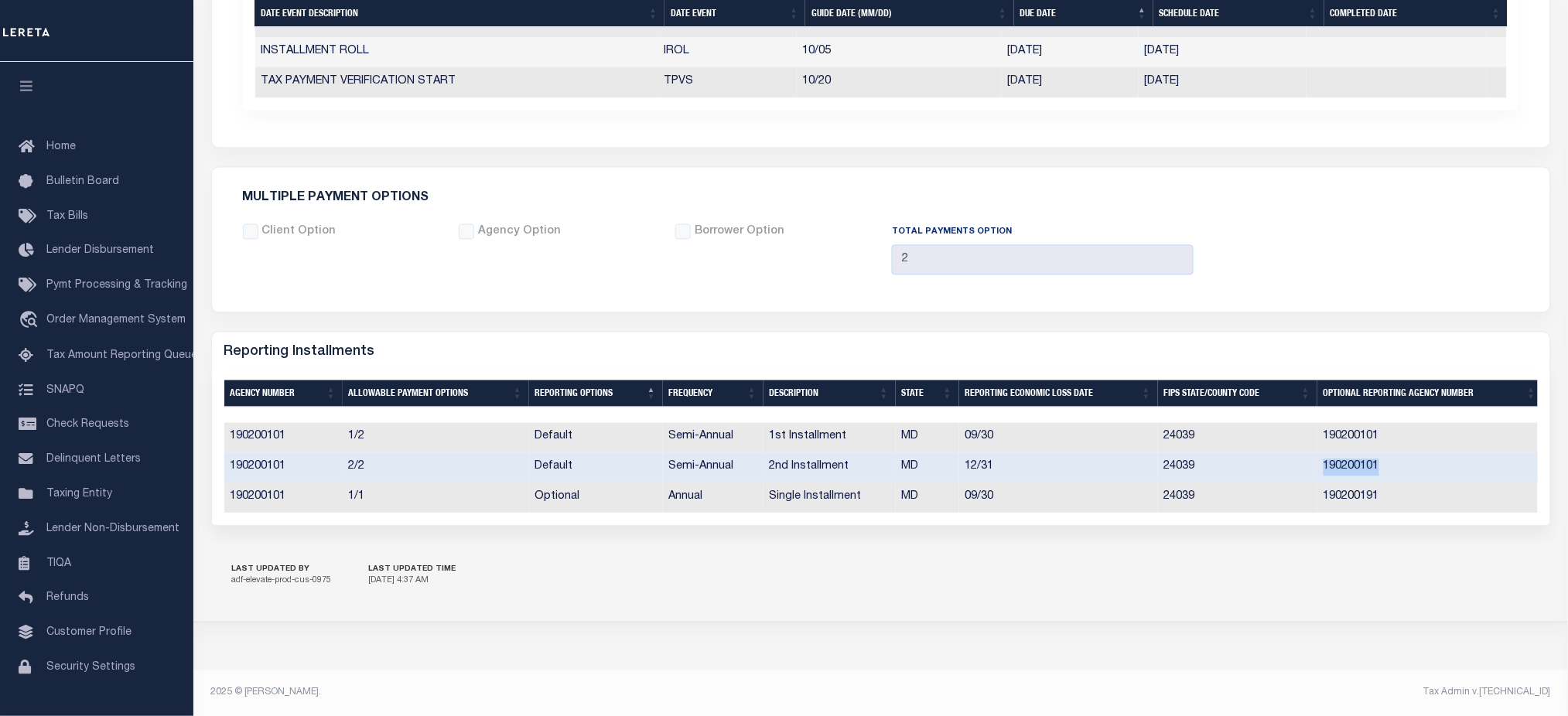
click at [1375, 462] on td "190200101" at bounding box center [1431, 467] width 226 height 30
copy td "190200101"
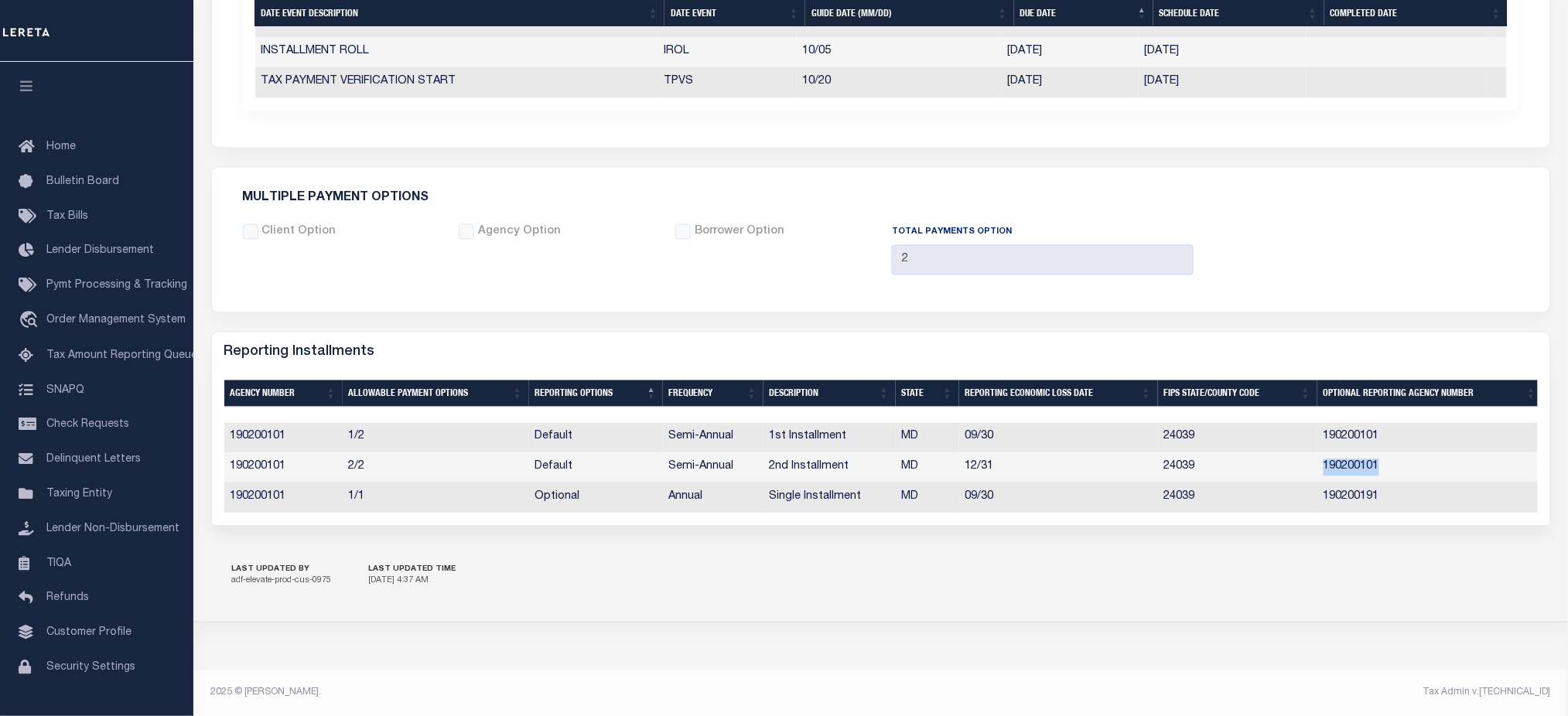
click at [1354, 487] on td "190200191" at bounding box center [1431, 497] width 226 height 30
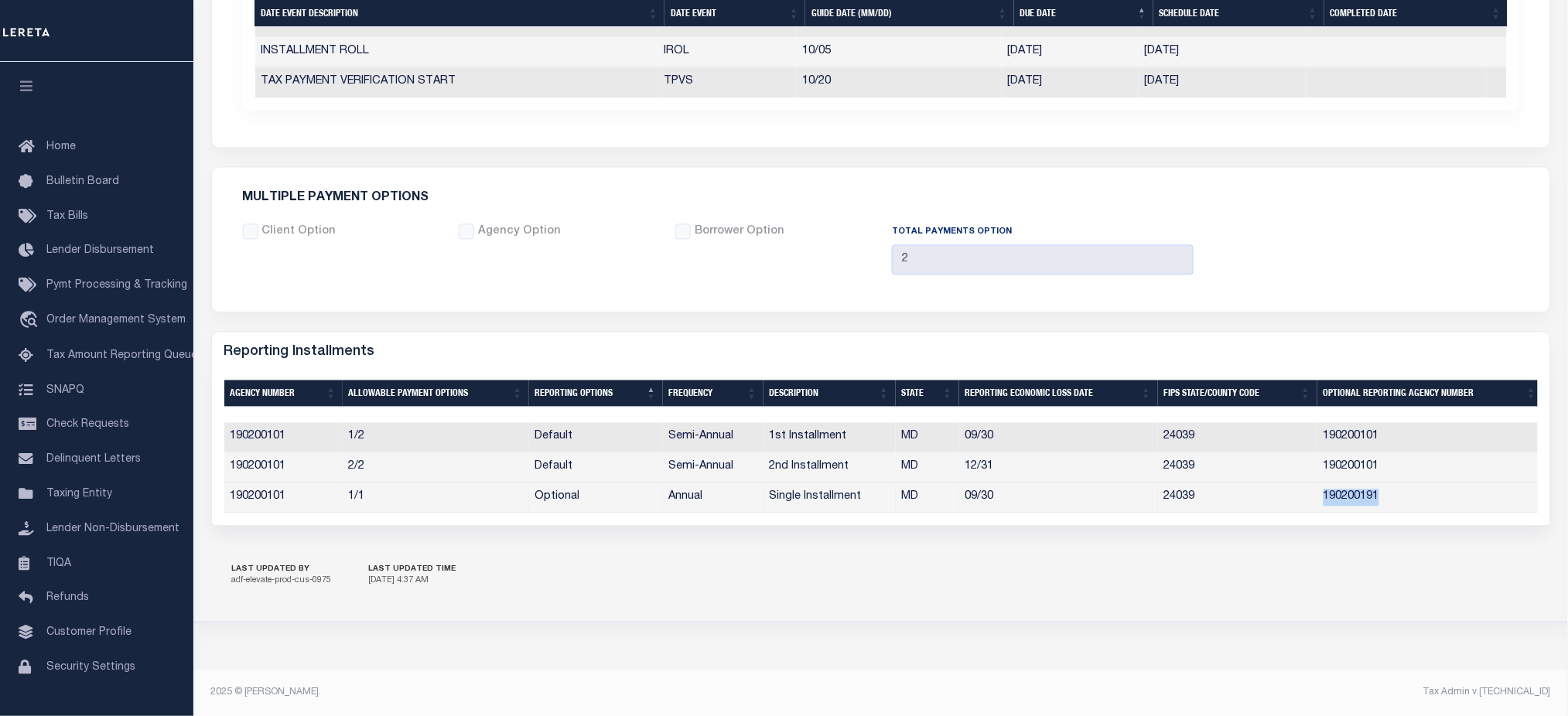
click at [1354, 487] on td "190200191" at bounding box center [1431, 497] width 226 height 30
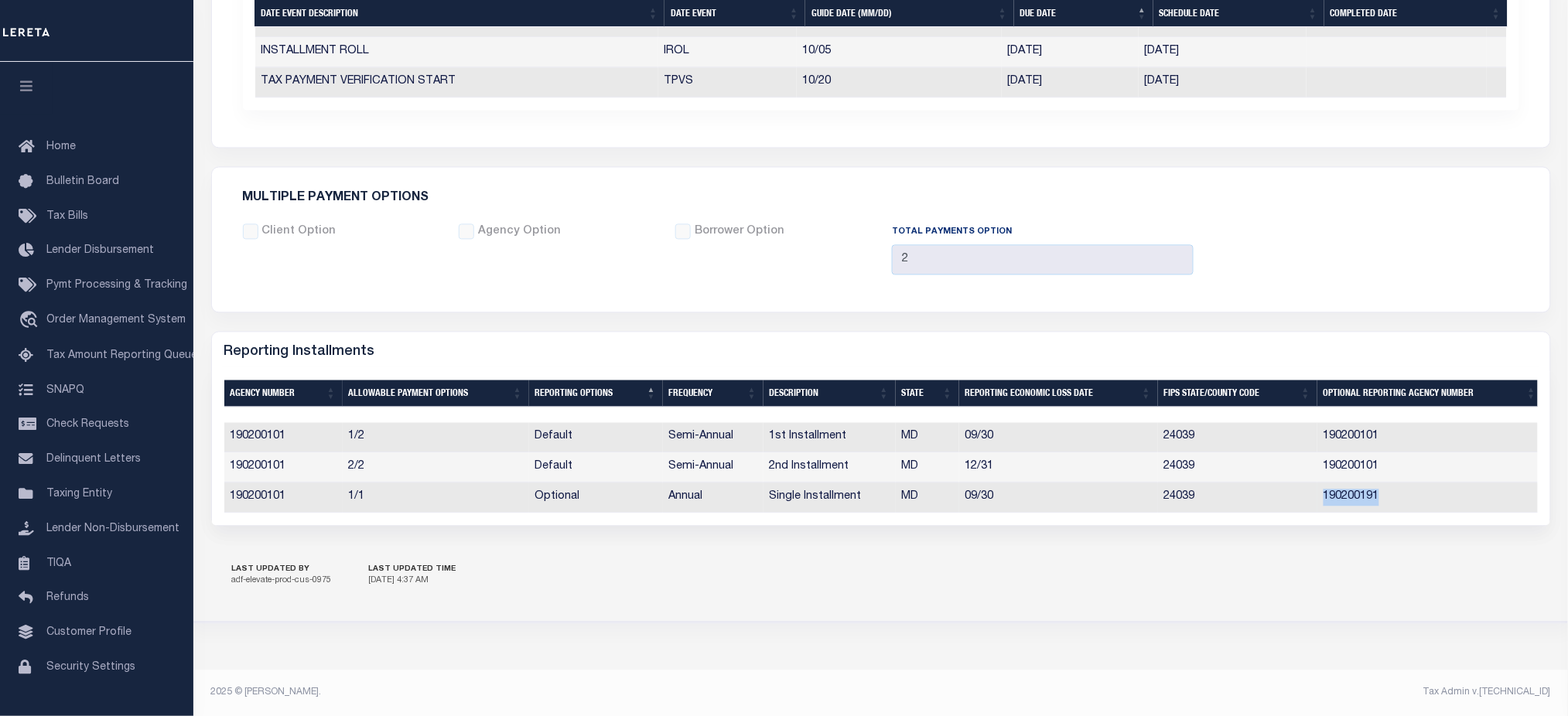
copy td "190200191"
drag, startPoint x: 1433, startPoint y: 269, endPoint x: 781, endPoint y: 415, distance: 668.1
click at [1433, 269] on div "Client Option Agency Option Borrower Option 2" at bounding box center [880, 255] width 1300 height 63
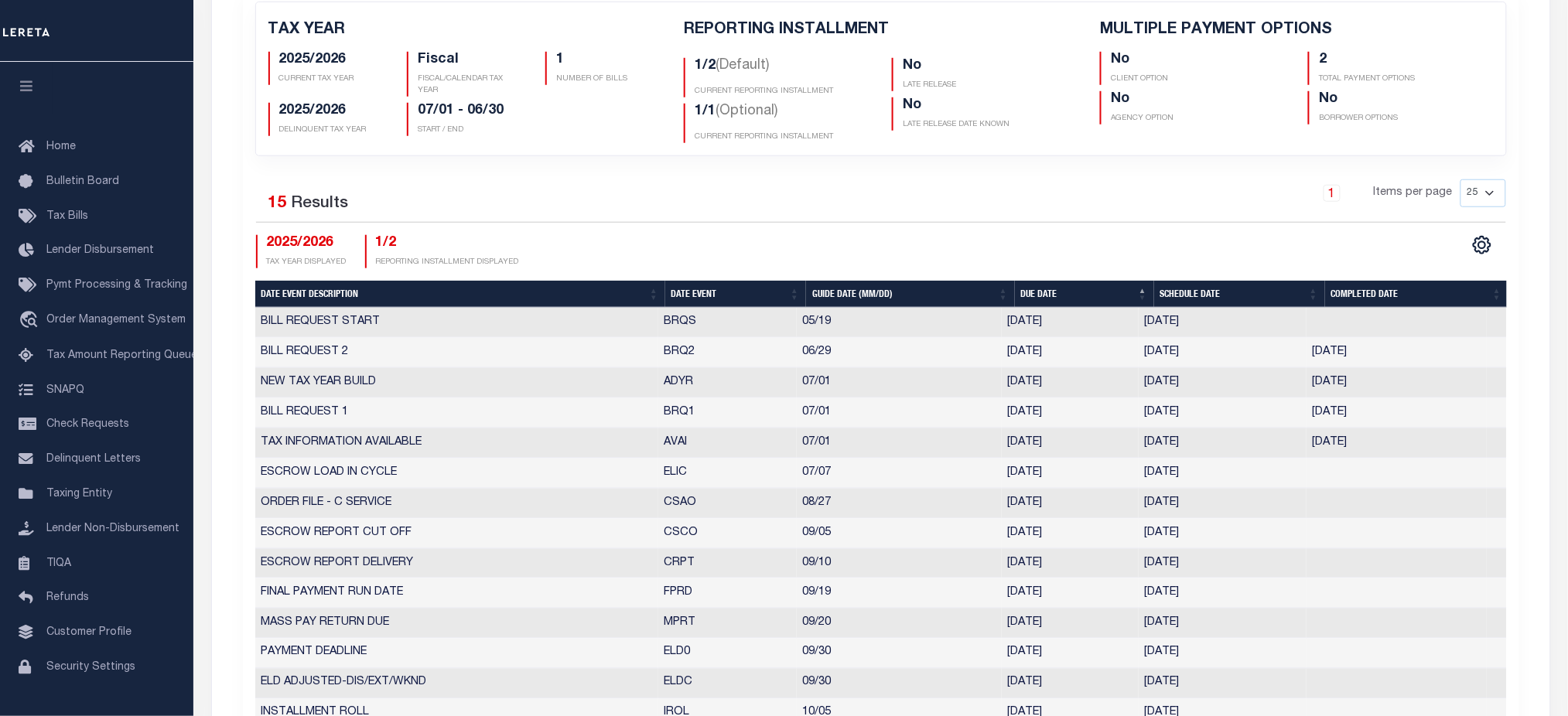
scroll to position [0, 0]
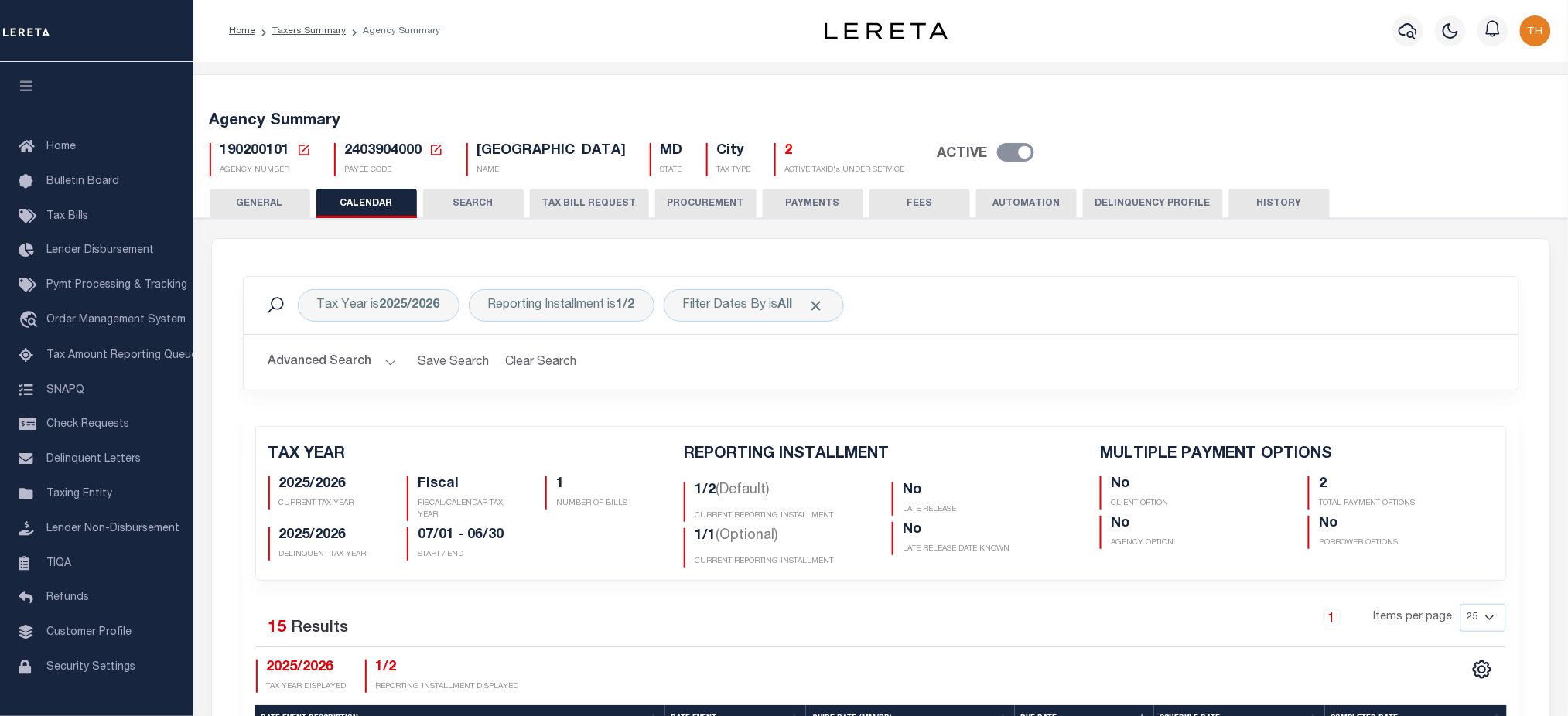
click at [256, 141] on div "190200101 Agency Number Edit Cancel Ok" at bounding box center [881, 154] width 1367 height 46
click at [253, 158] on span "190200101" at bounding box center [255, 151] width 69 height 14
copy h5 "190200101"
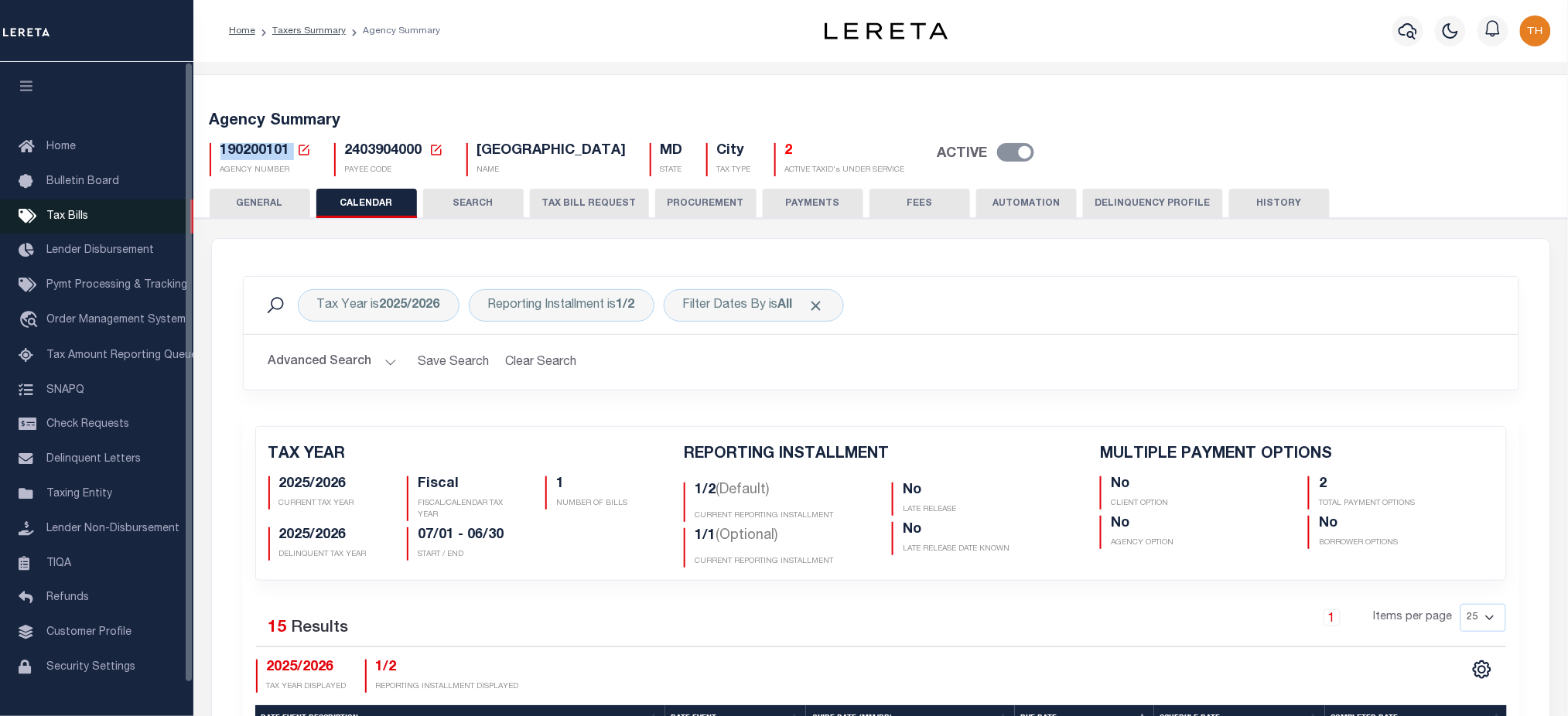
click at [97, 216] on link "Tax Bills" at bounding box center [96, 217] width 194 height 35
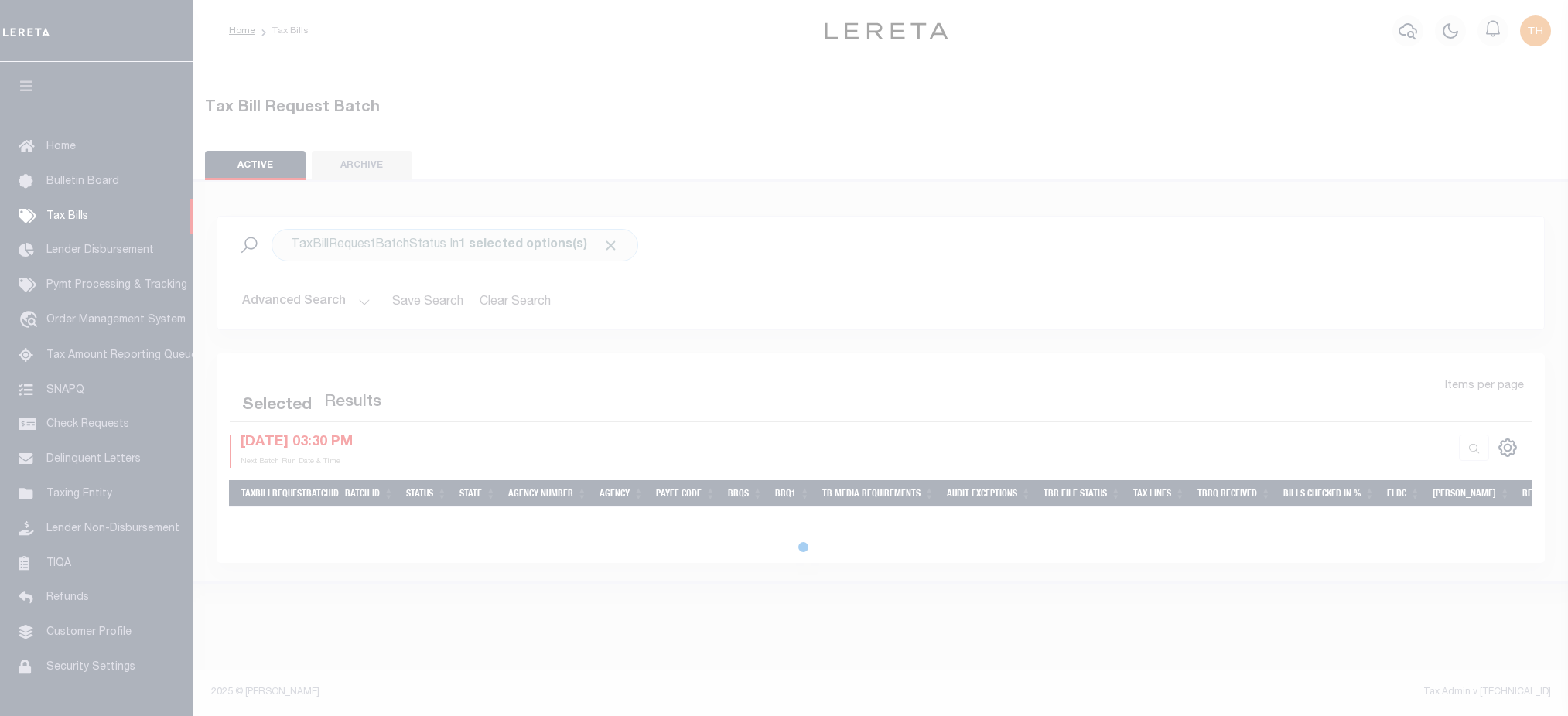
select select
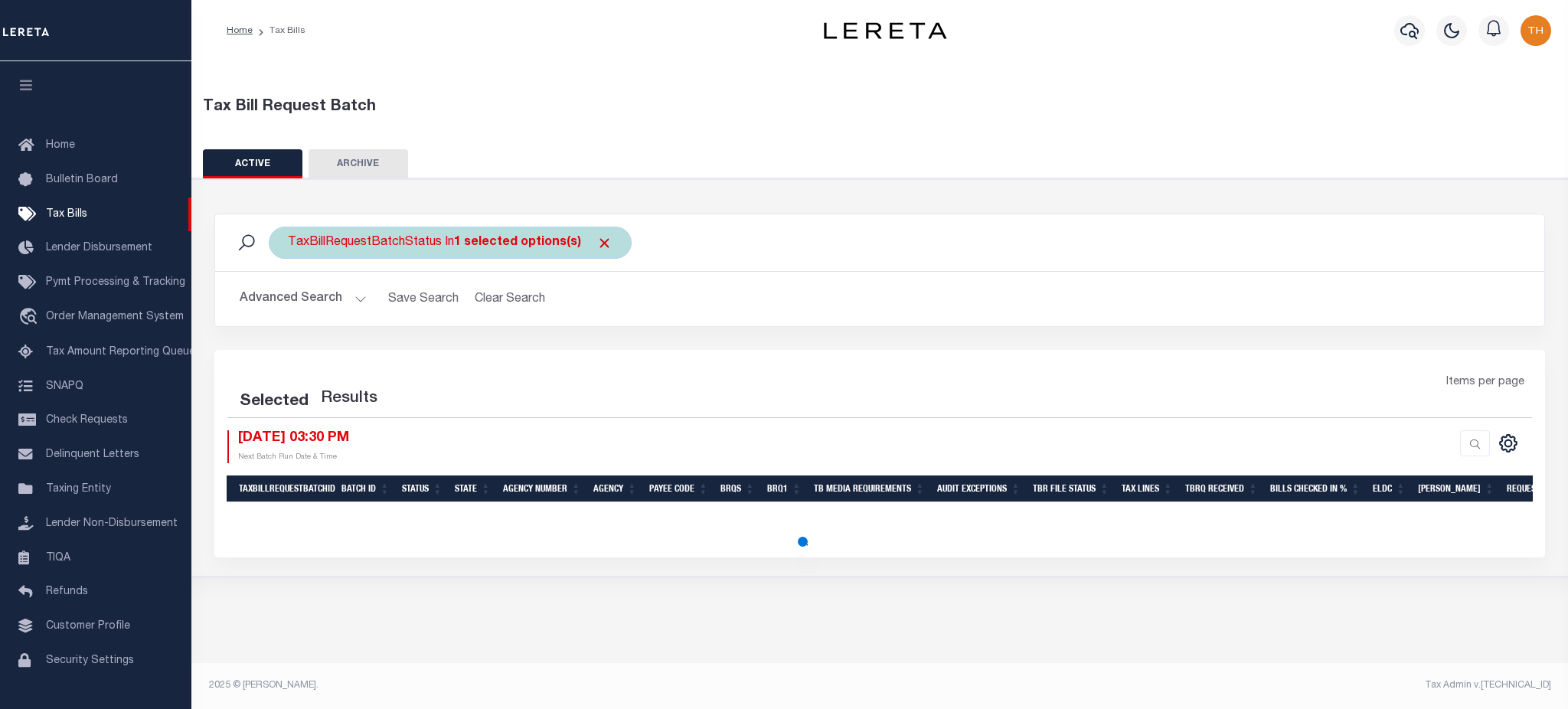
click at [599, 245] on span at bounding box center [604, 243] width 16 height 16
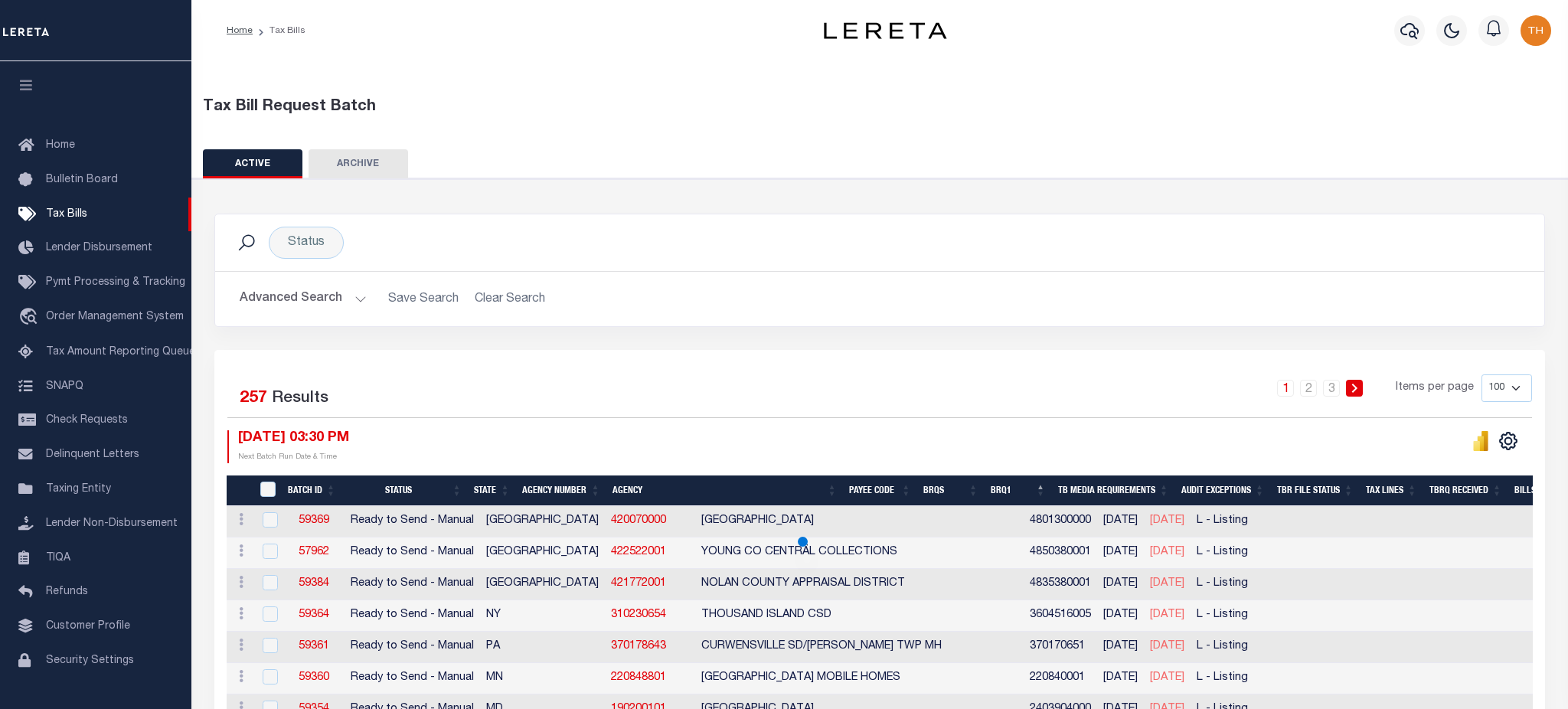
click at [599, 245] on div "Status Search" at bounding box center [880, 242] width 1304 height 32
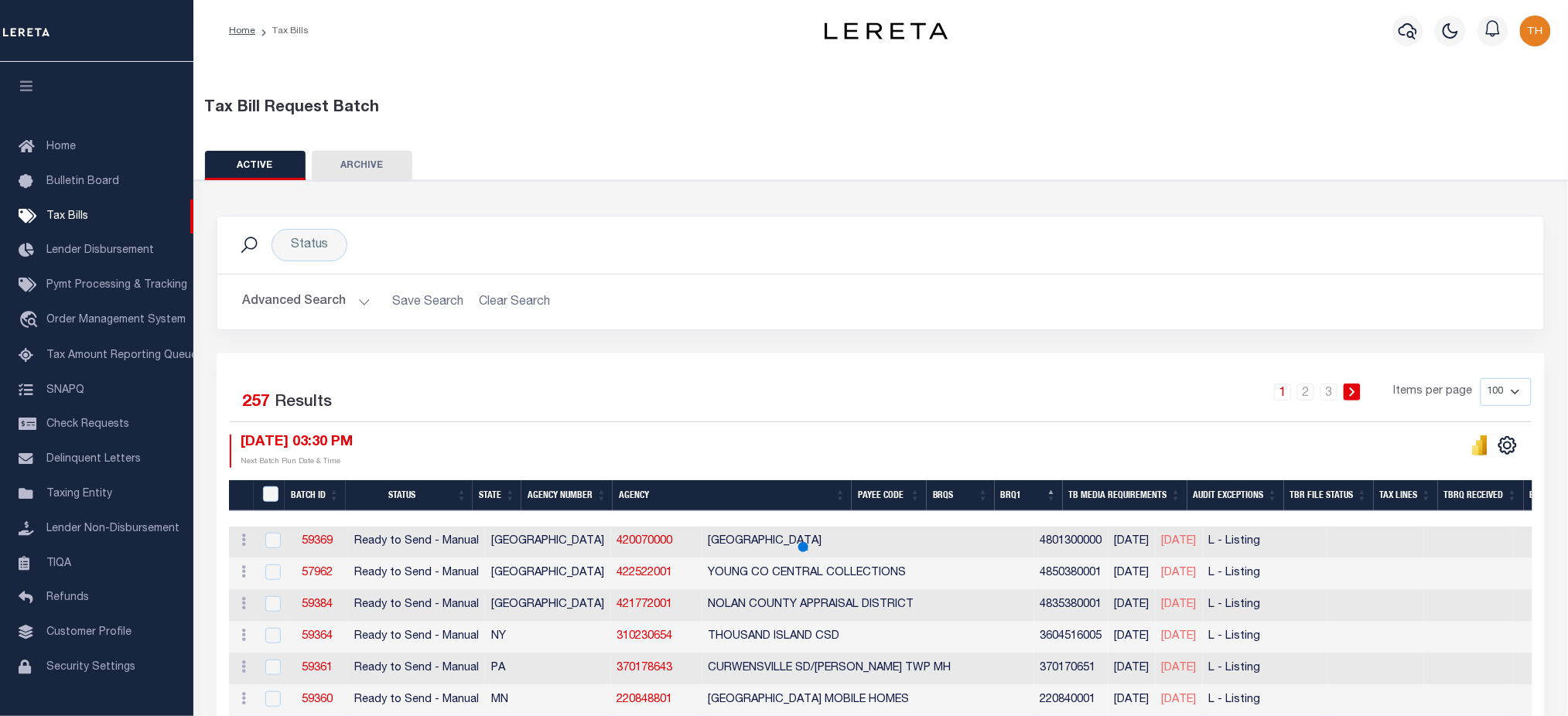
click at [322, 304] on button "Advanced Search" at bounding box center [306, 302] width 128 height 30
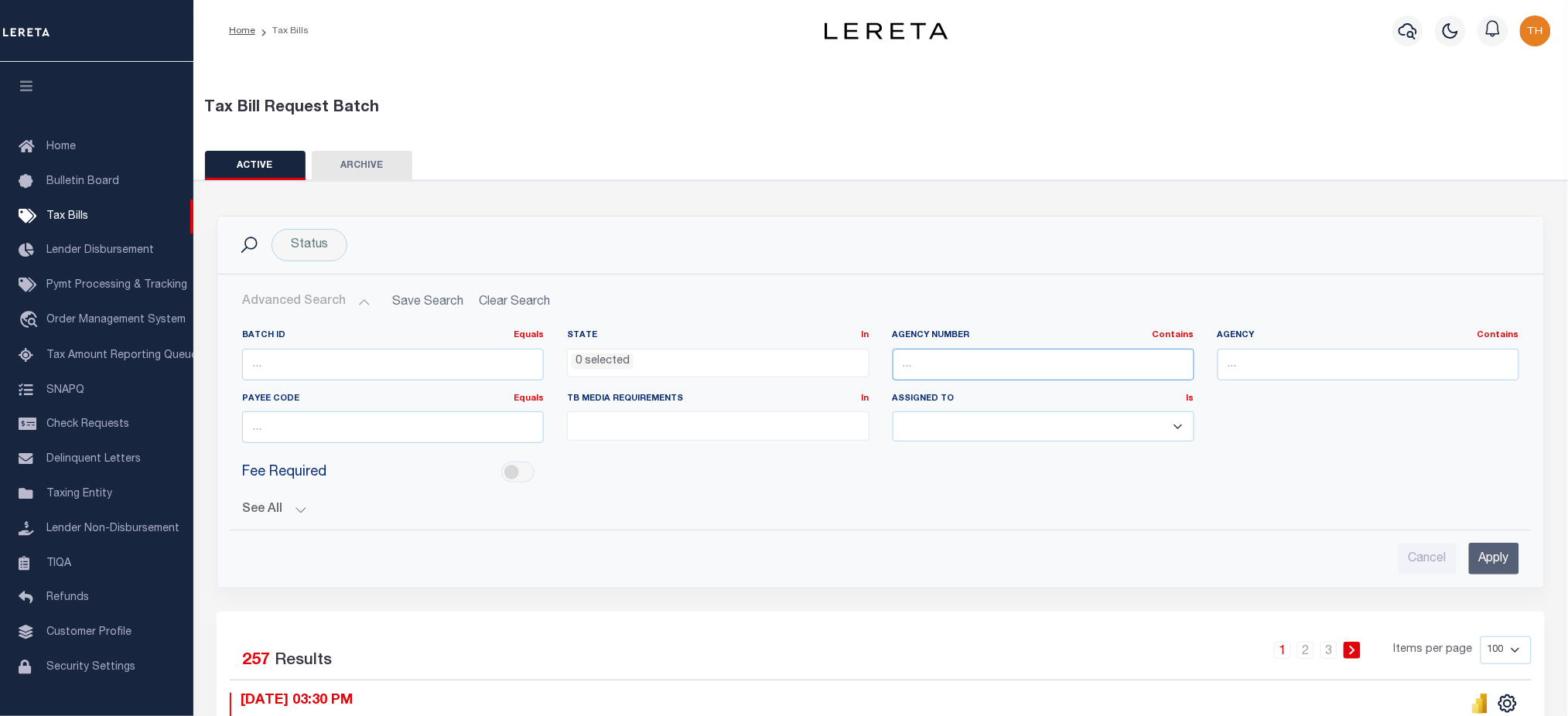
click at [993, 363] on input "text" at bounding box center [1044, 365] width 302 height 32
paste input "190200101"
type input "190200101"
click at [1508, 553] on input "Apply" at bounding box center [1494, 559] width 50 height 32
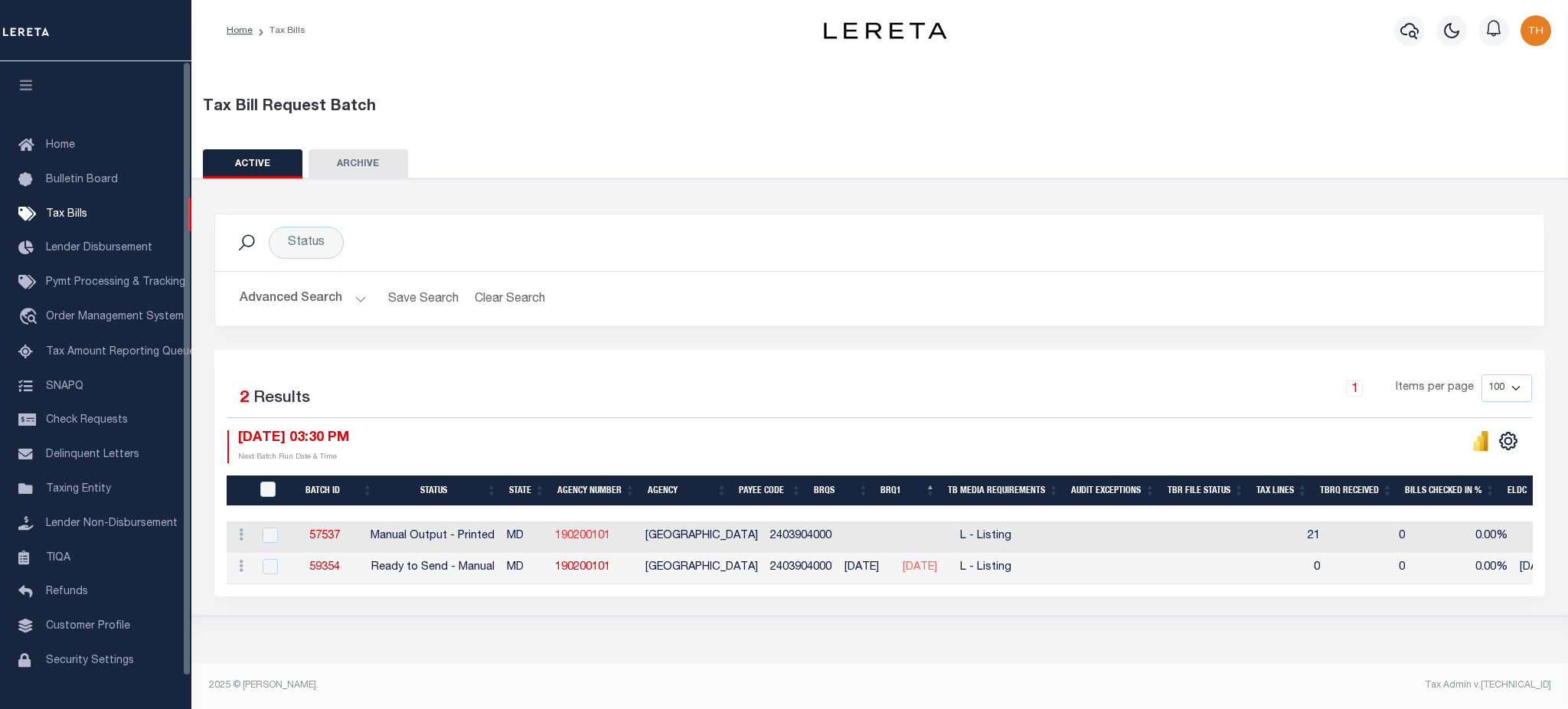
click at [593, 541] on link "190200101" at bounding box center [583, 536] width 55 height 10
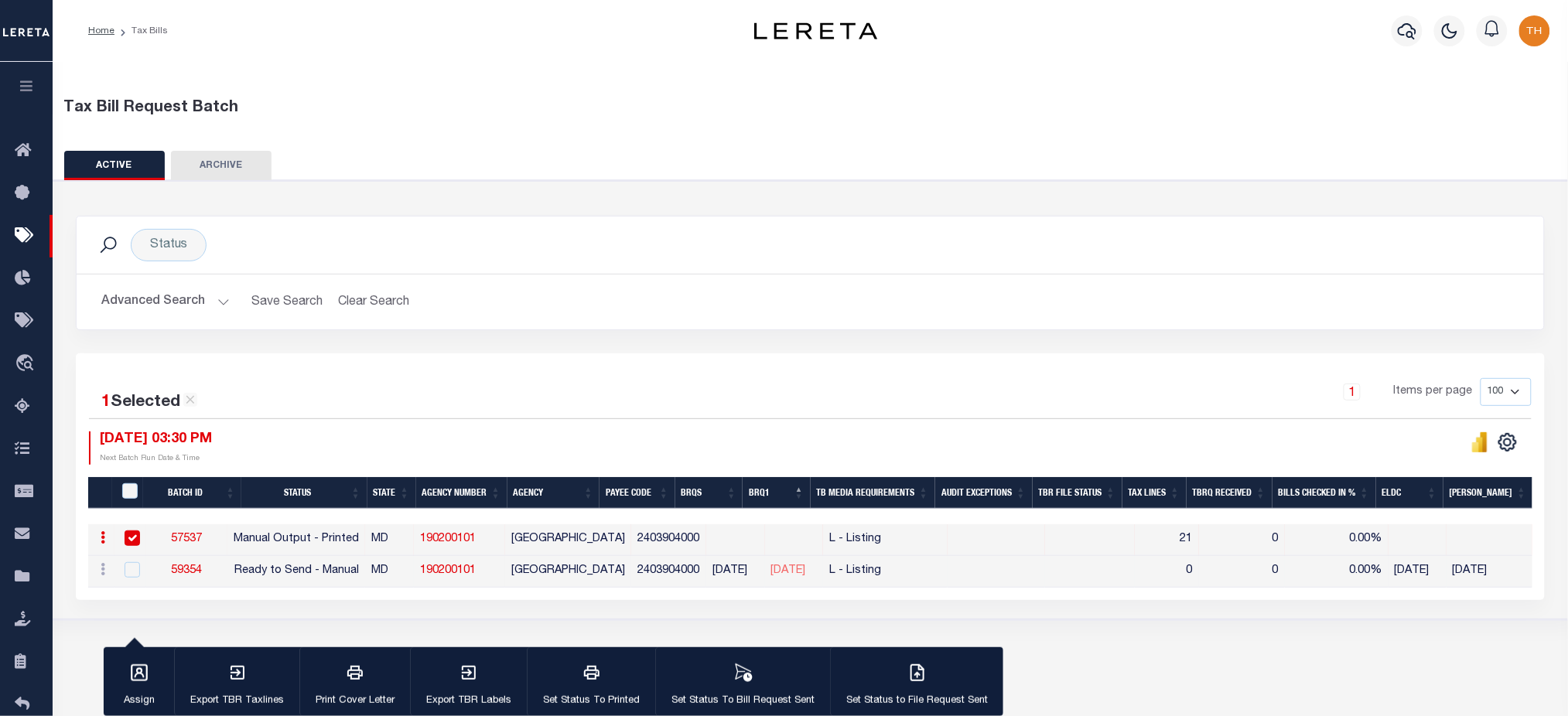
drag, startPoint x: 686, startPoint y: 578, endPoint x: 828, endPoint y: 581, distance: 142.0
click at [828, 581] on tr "ACTIONS Delete 59354 Ready to Send - Manual MD 190200101 CRISFIELD CITY 2403904…" at bounding box center [1235, 572] width 2295 height 32
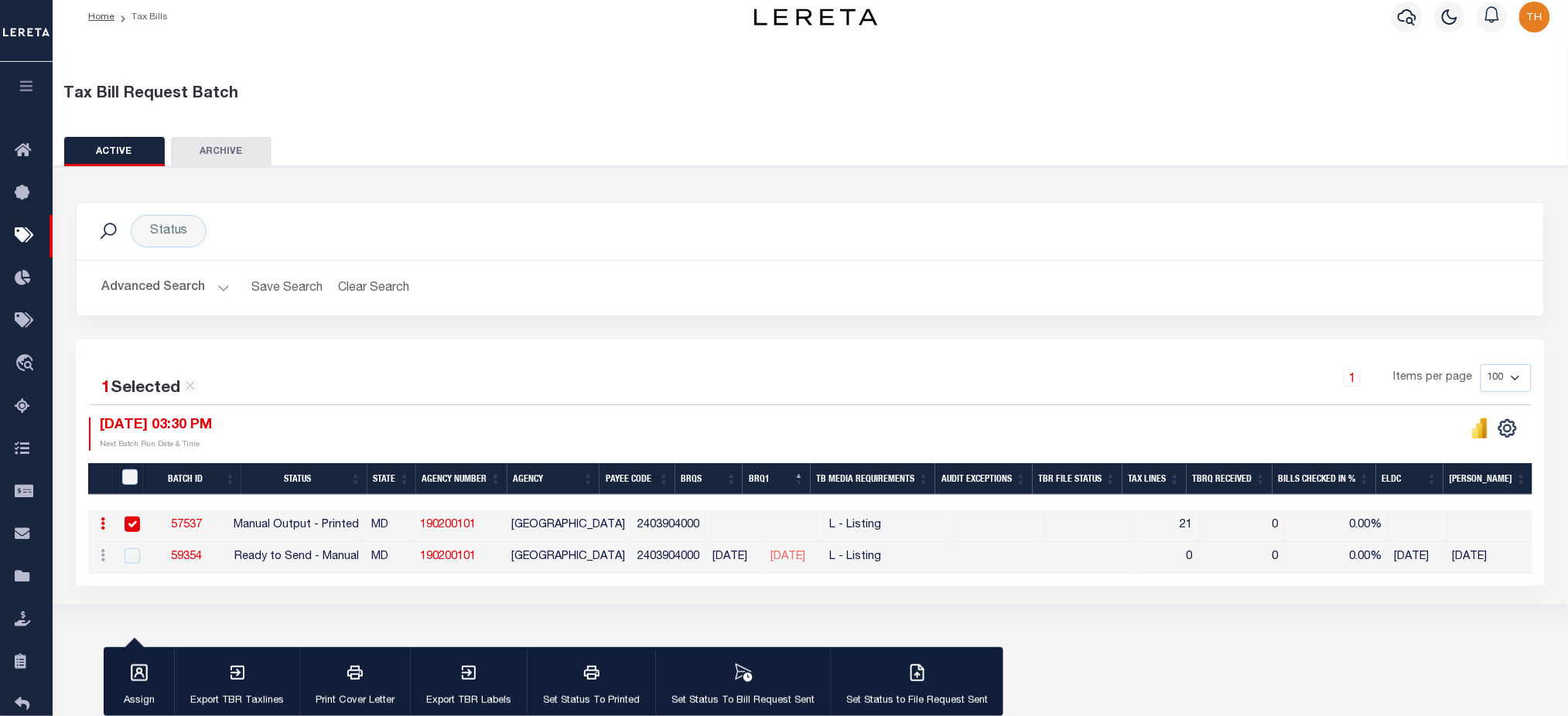
scroll to position [103, 0]
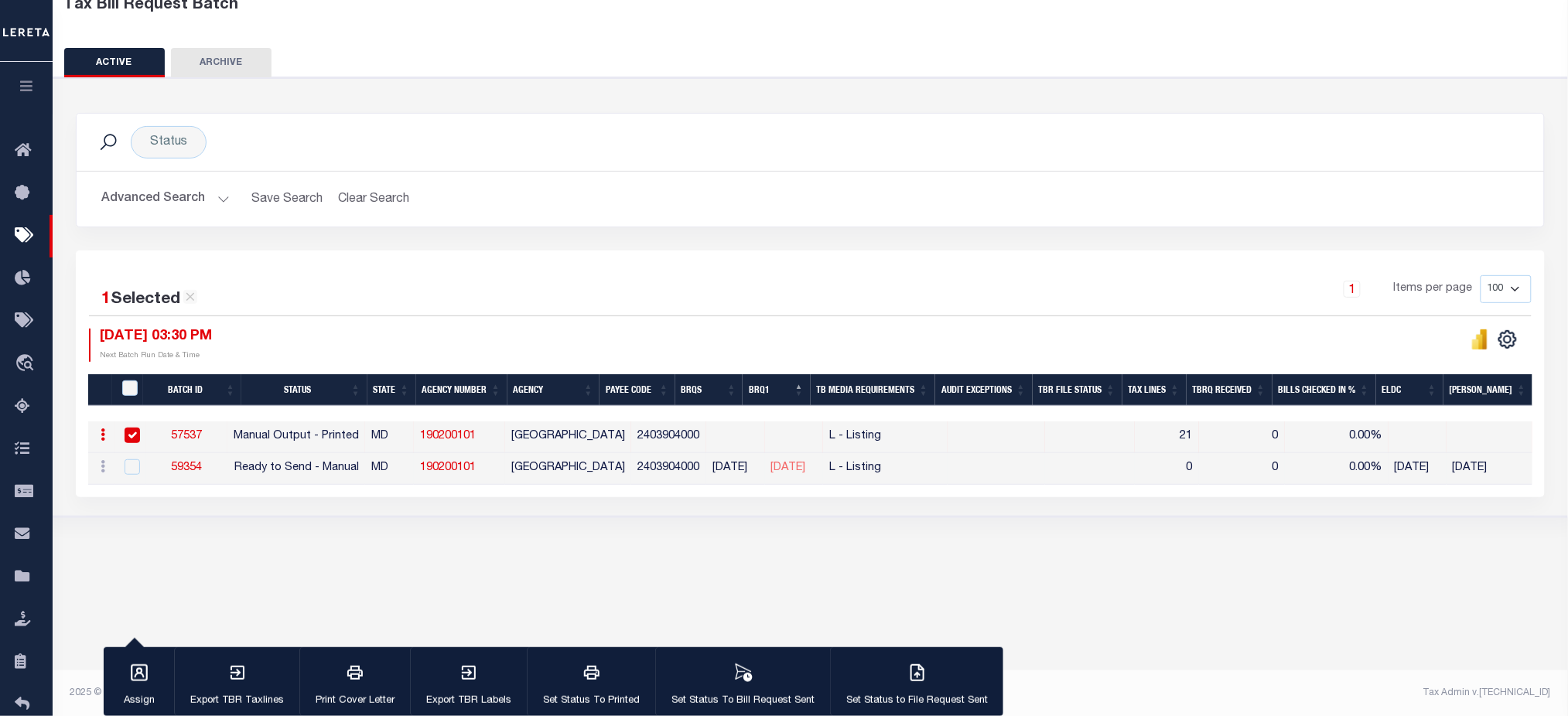
drag, startPoint x: 430, startPoint y: 465, endPoint x: 833, endPoint y: 483, distance: 403.4
click at [833, 483] on tr "ACTIONS Delete 59354 Ready to Send - Manual MD 190200101 CRISFIELD CITY 2403904…" at bounding box center [1235, 469] width 2295 height 32
click at [649, 496] on div "1 Selected 2 Results 1 Items per page 100 200 500 1000 08/27/2025 03:30 PM" at bounding box center [810, 374] width 1469 height 246
click at [135, 435] on input "checkbox" at bounding box center [132, 436] width 16 height 16
checkbox input "false"
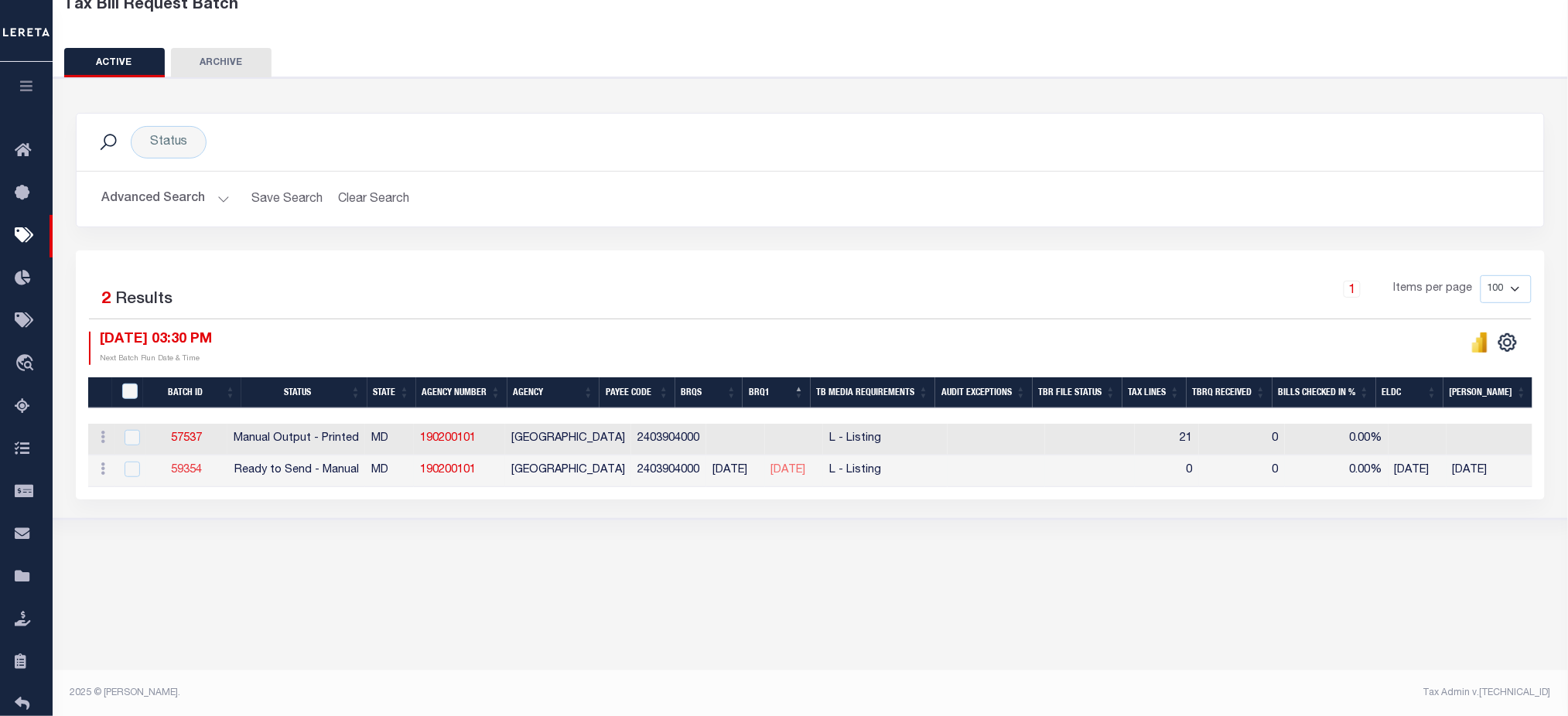
click at [202, 465] on link "59354" at bounding box center [188, 470] width 31 height 10
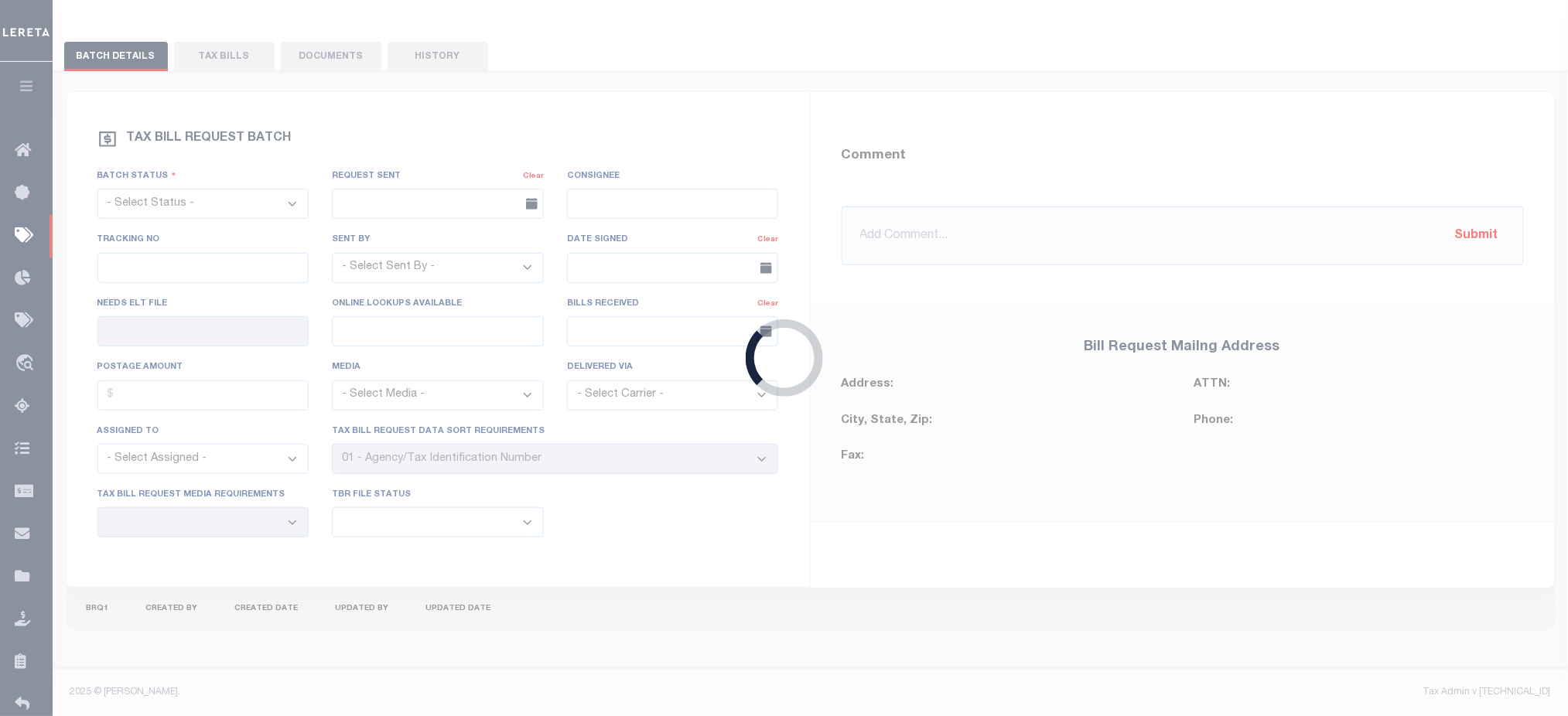
select select "RTS"
type input "No"
select select "20"
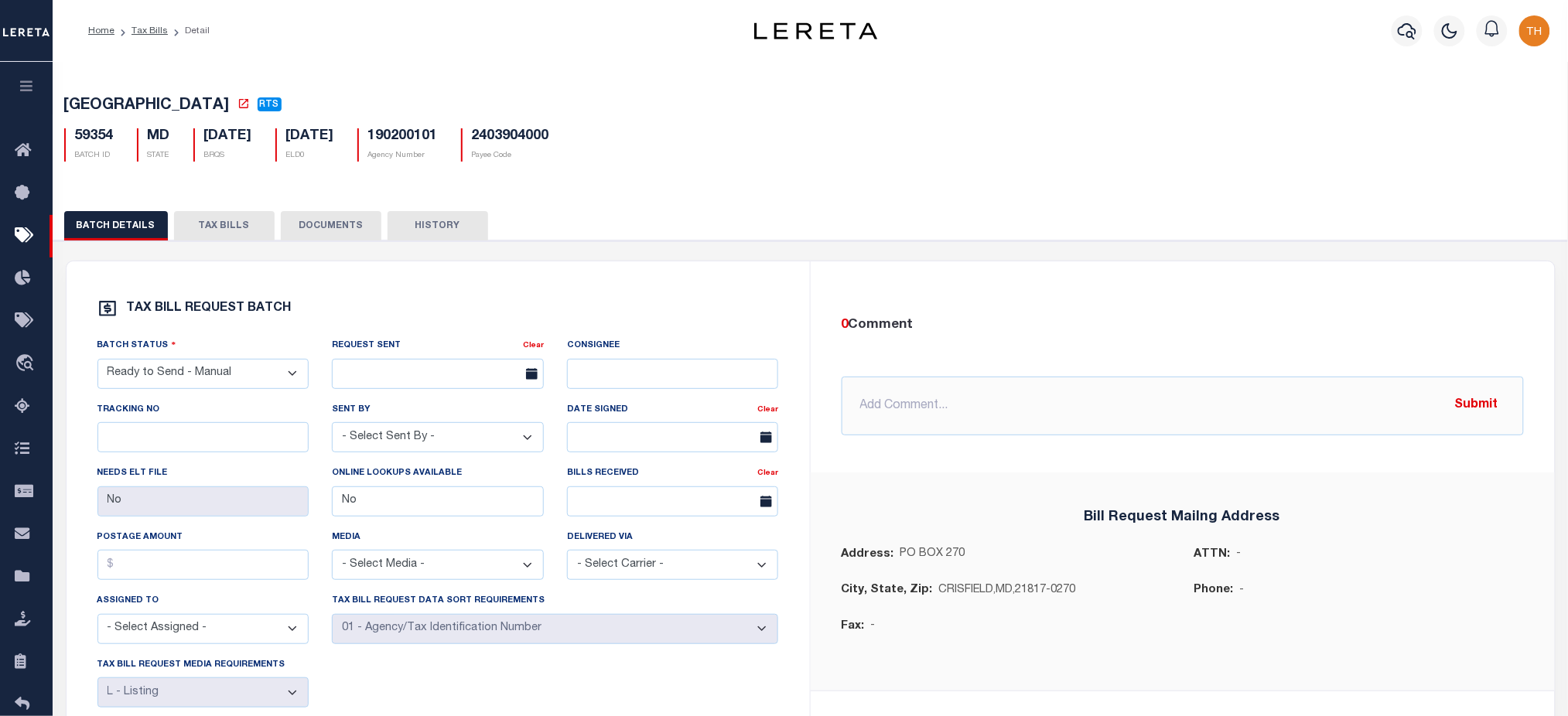
click at [241, 231] on button "TAX BILLS" at bounding box center [225, 226] width 101 height 30
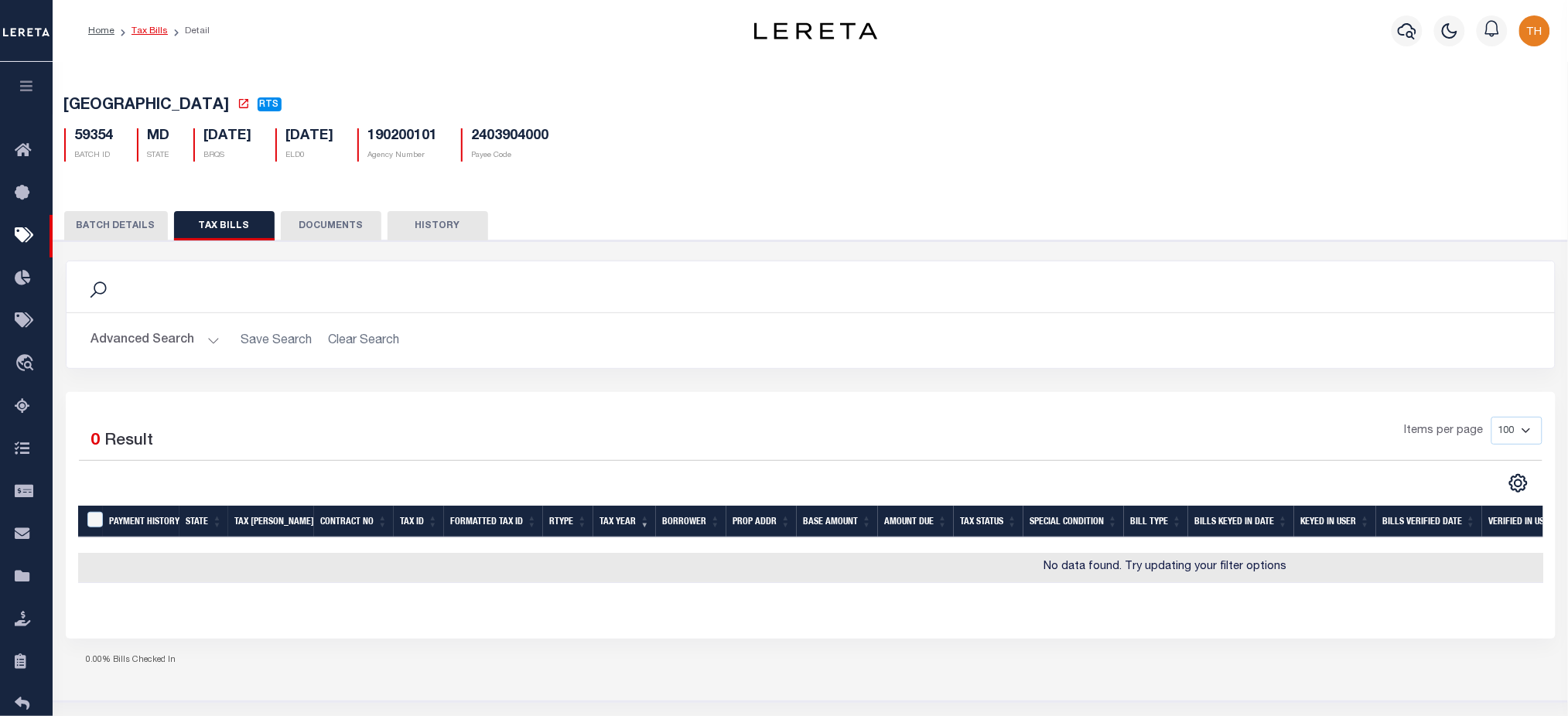
click at [146, 32] on link "Tax Bills" at bounding box center [149, 30] width 36 height 10
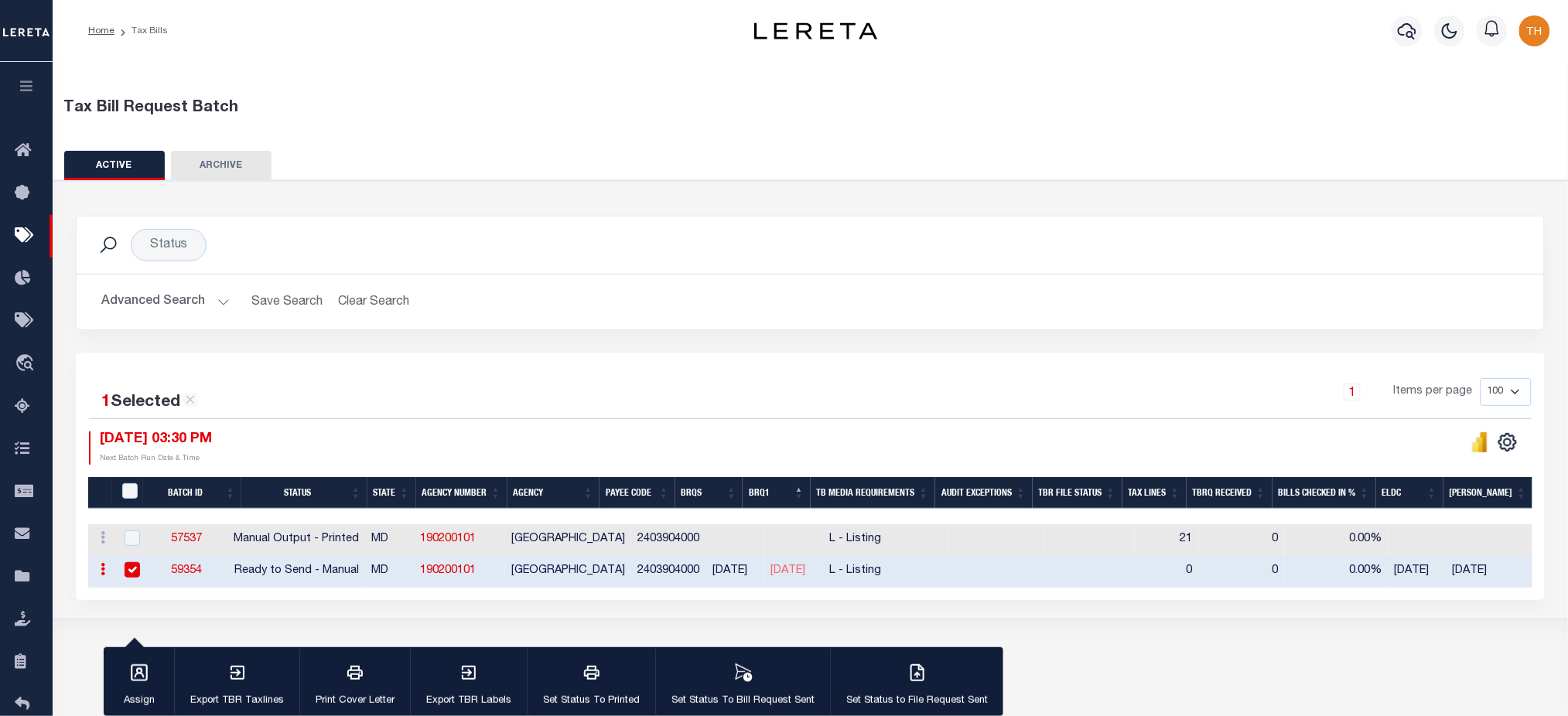
click at [121, 570] on div at bounding box center [130, 571] width 19 height 17
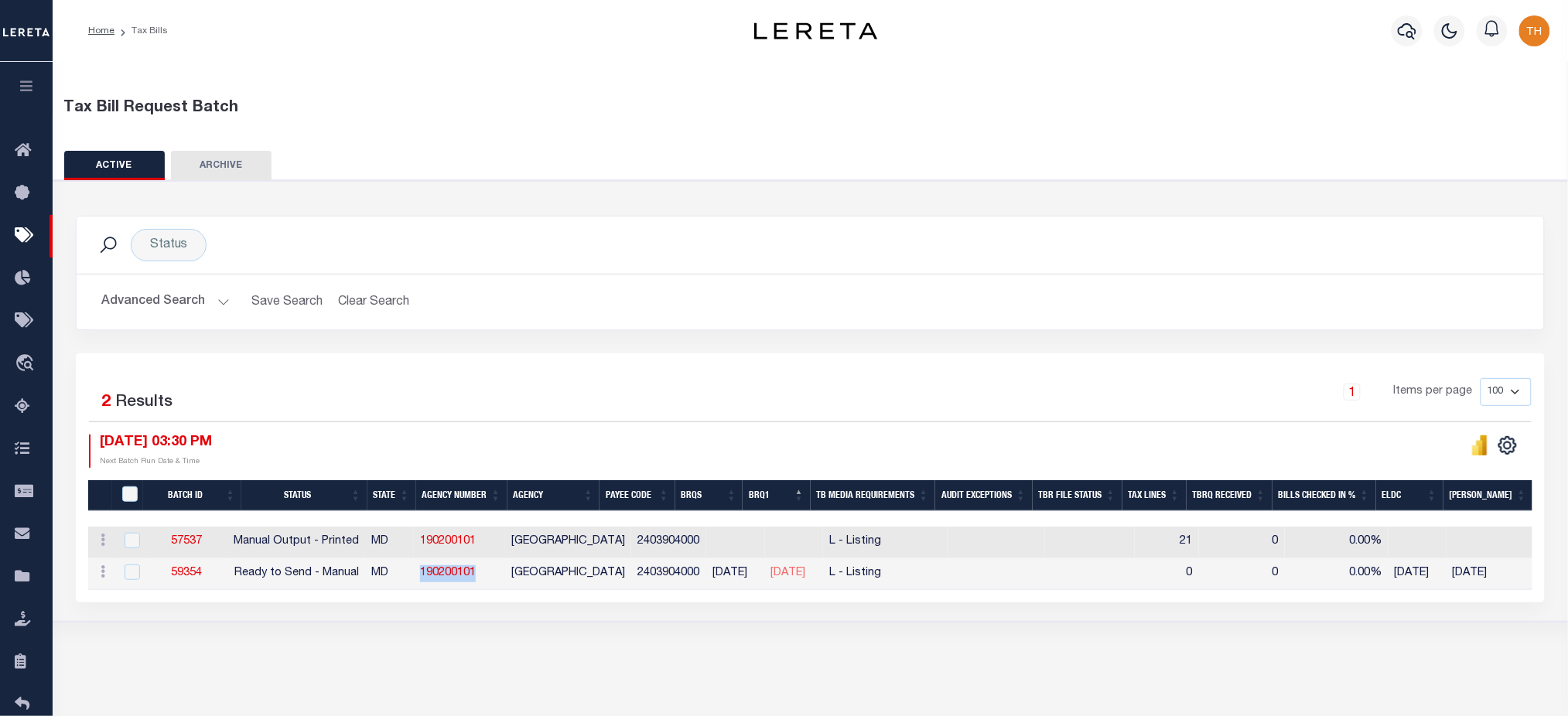
drag, startPoint x: 500, startPoint y: 575, endPoint x: 433, endPoint y: 575, distance: 67.0
click at [433, 575] on td "190200101" at bounding box center [459, 574] width 91 height 32
checkbox input "true"
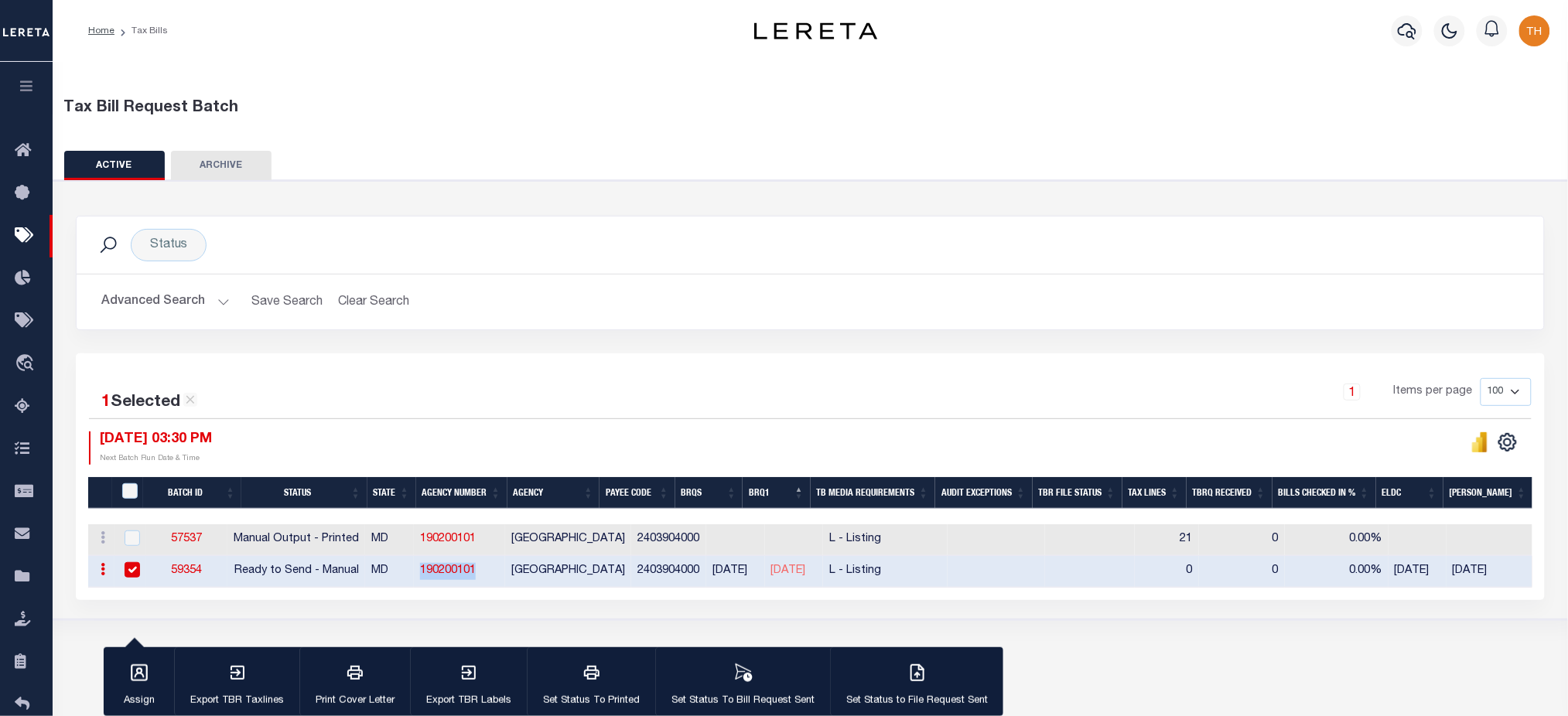
copy link "190200101"
drag, startPoint x: 1382, startPoint y: 319, endPoint x: 1284, endPoint y: 270, distance: 109.6
click at [1382, 319] on div "Advanced Search Save Search Clear Search TaxBillBatches_dynamictable_____Defaul…" at bounding box center [810, 301] width 1467 height 55
drag, startPoint x: 516, startPoint y: 543, endPoint x: 438, endPoint y: 540, distance: 78.1
click at [438, 540] on td "190200101" at bounding box center [459, 540] width 91 height 32
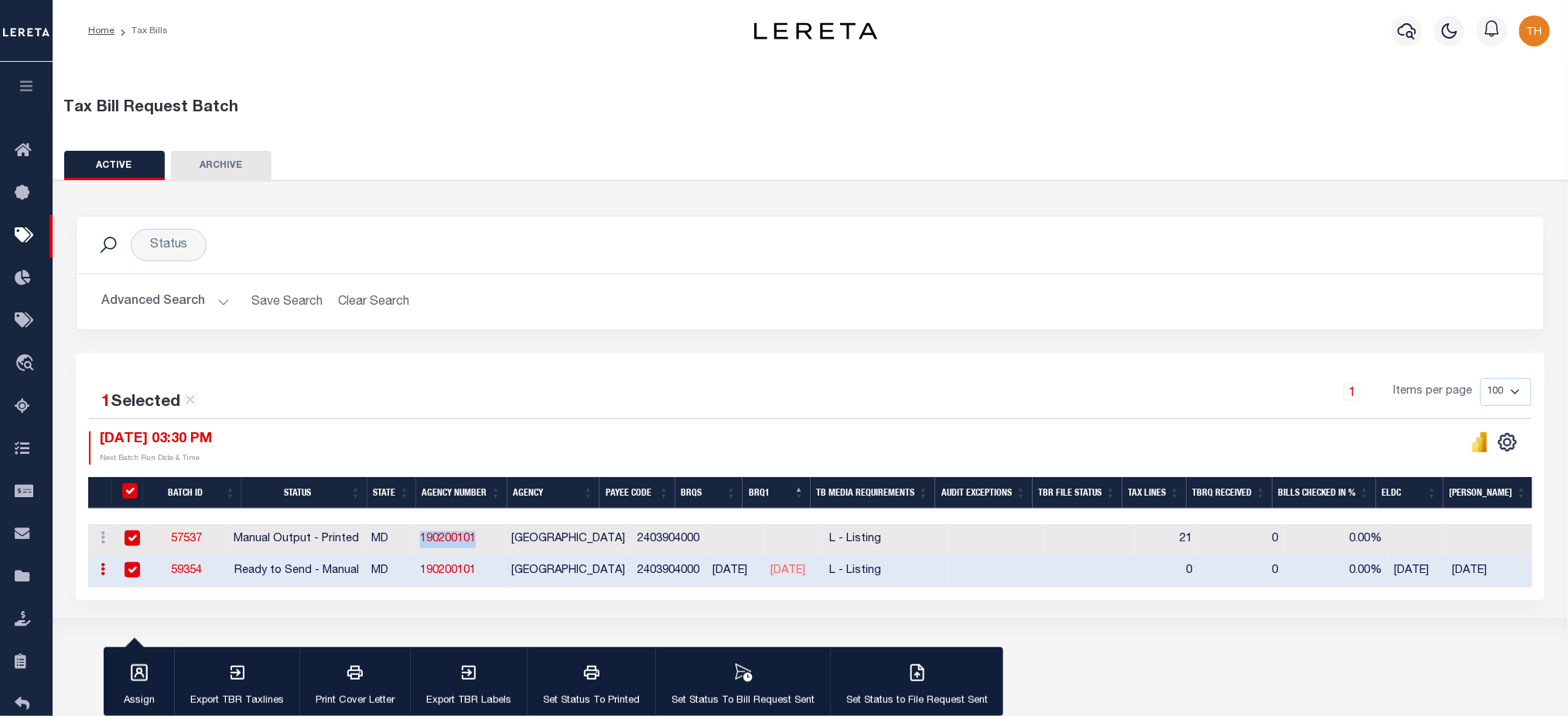
checkbox input "true"
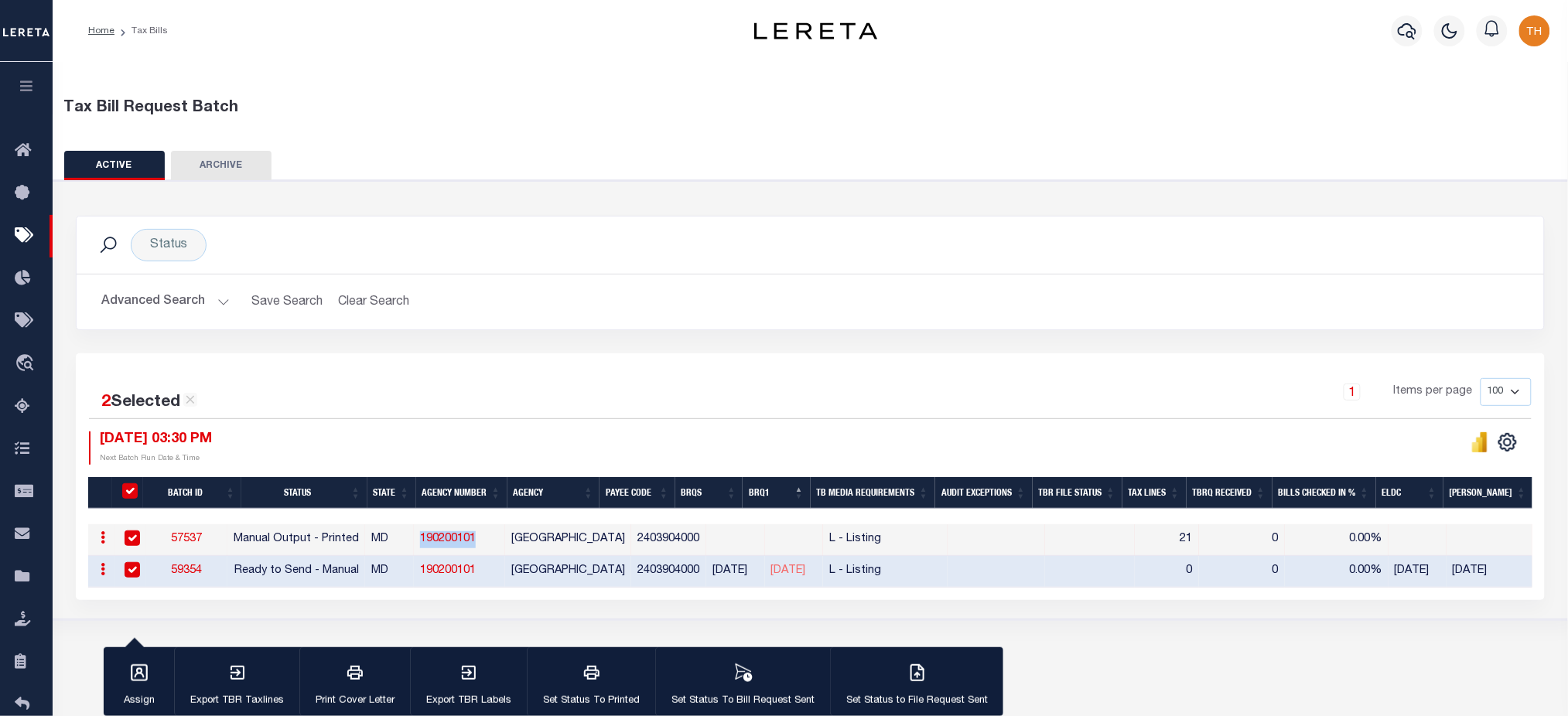
copy link "190200101"
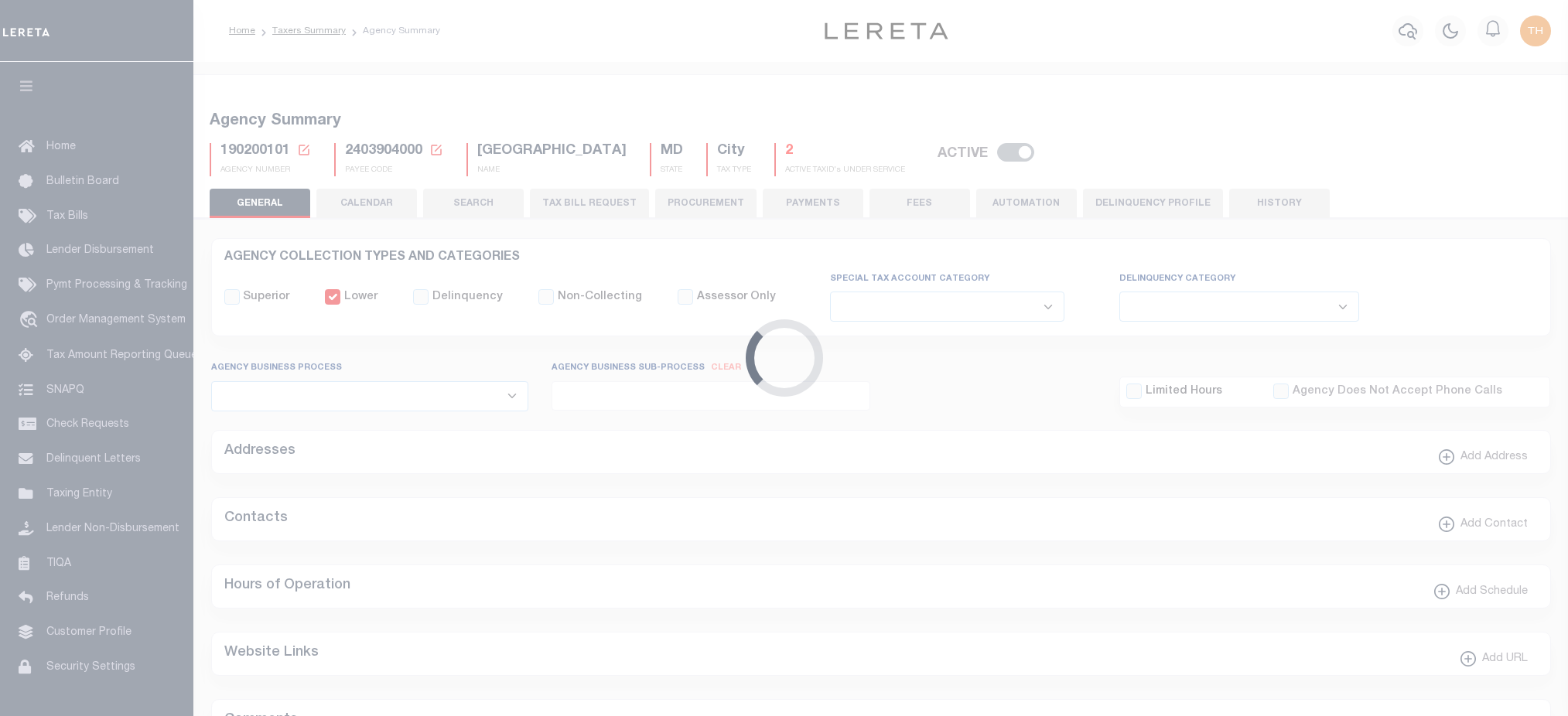
select select
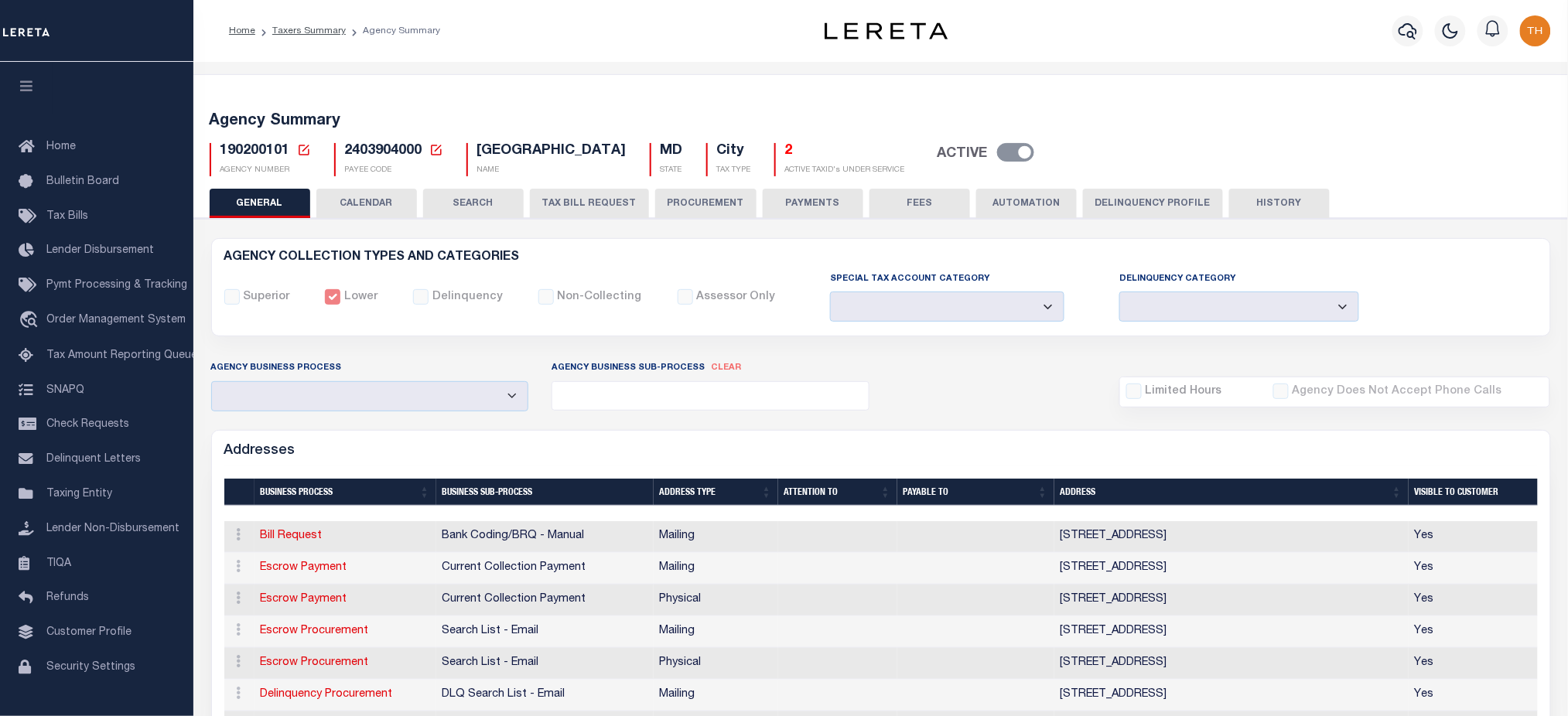
drag, startPoint x: 1404, startPoint y: 383, endPoint x: 1332, endPoint y: 385, distance: 72.0
click at [1404, 383] on div "Limited Hours Agency Does Not Accept Phone Calls" at bounding box center [1334, 392] width 430 height 30
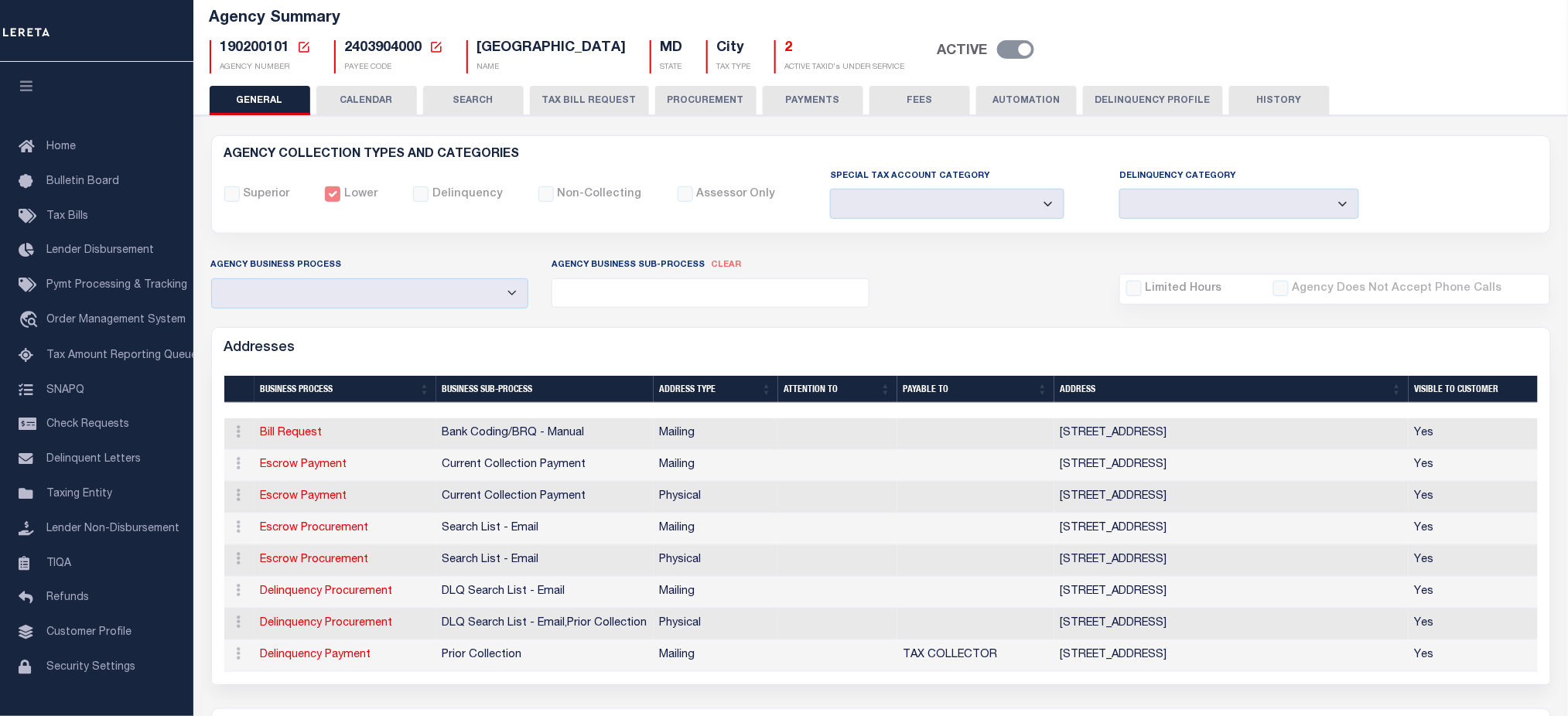
click at [333, 94] on button "CALENDAR" at bounding box center [366, 101] width 101 height 30
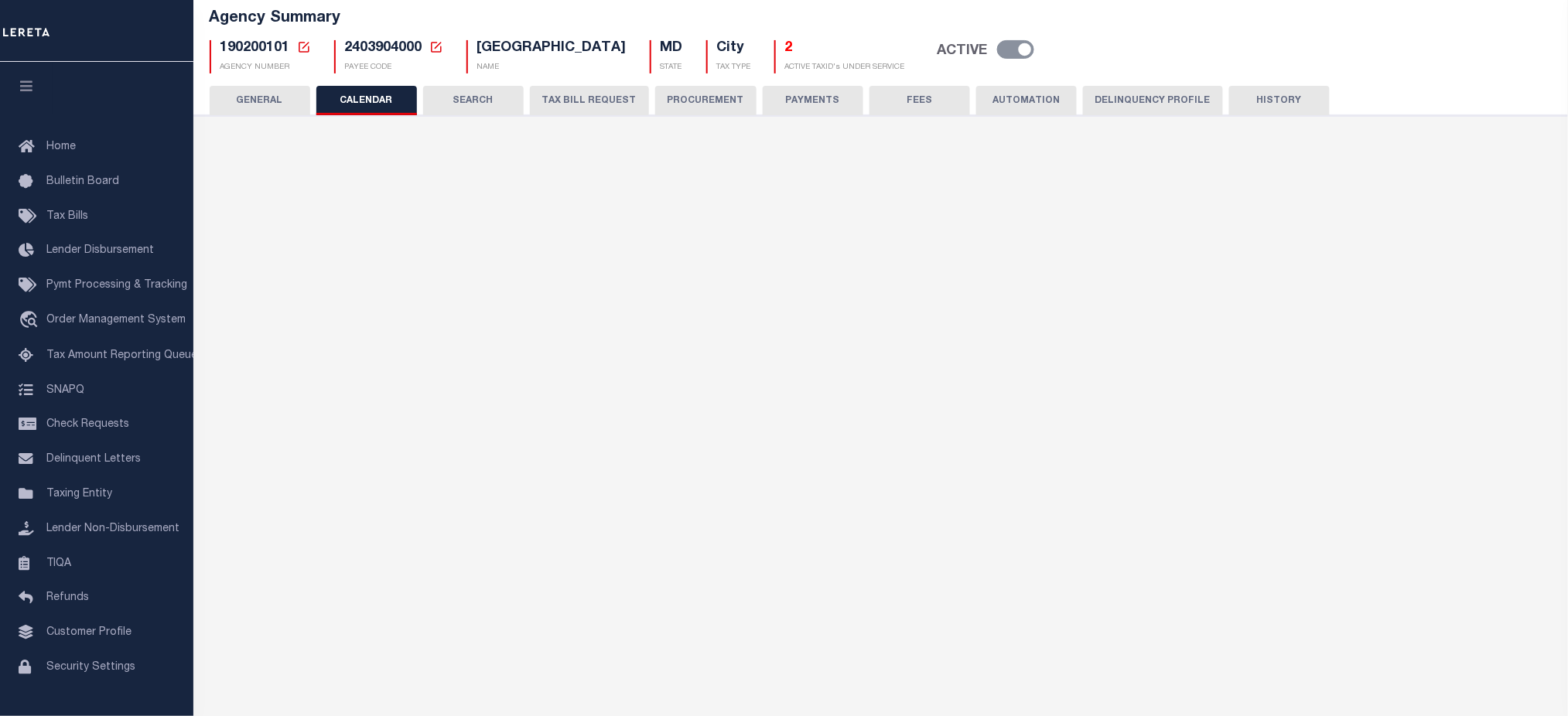
checkbox input "false"
type input "2"
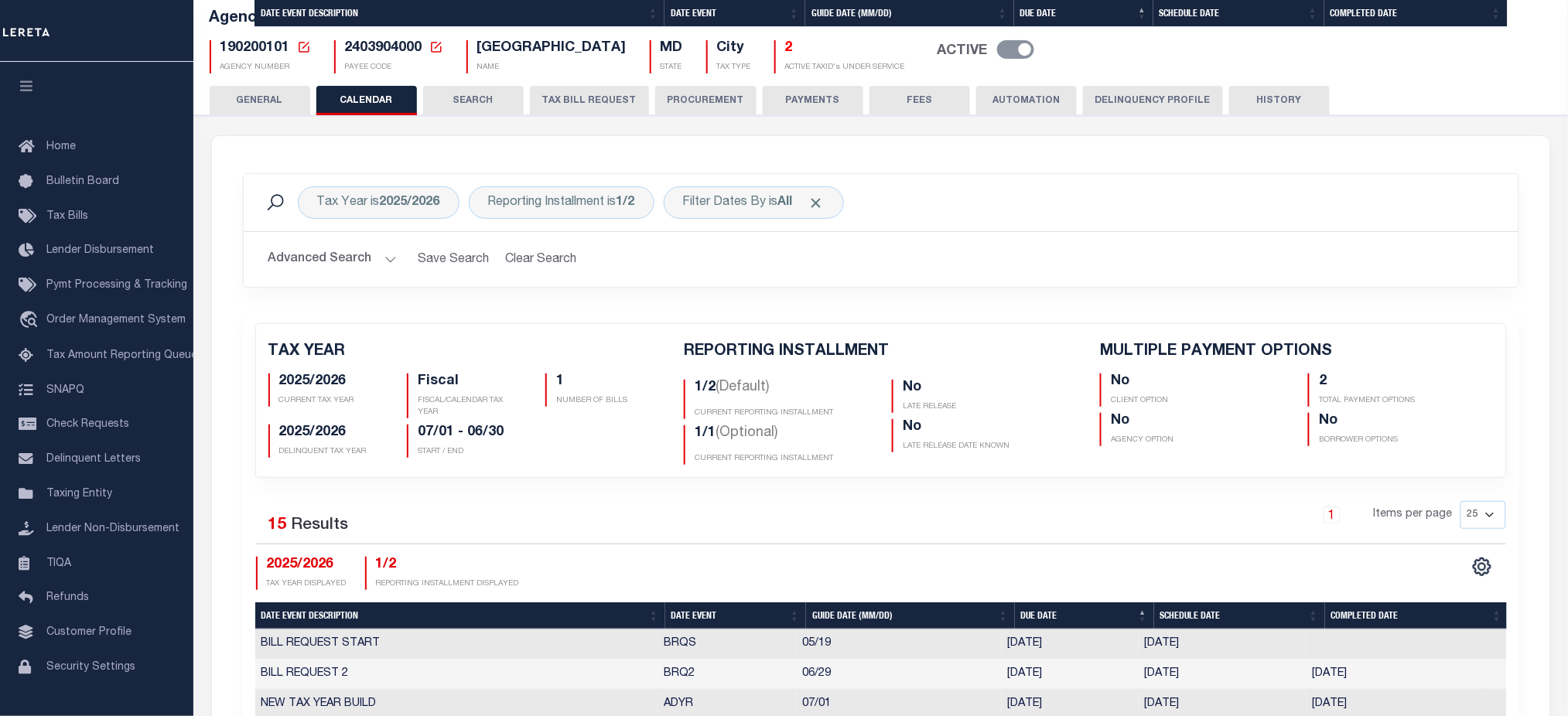
scroll to position [1031, 0]
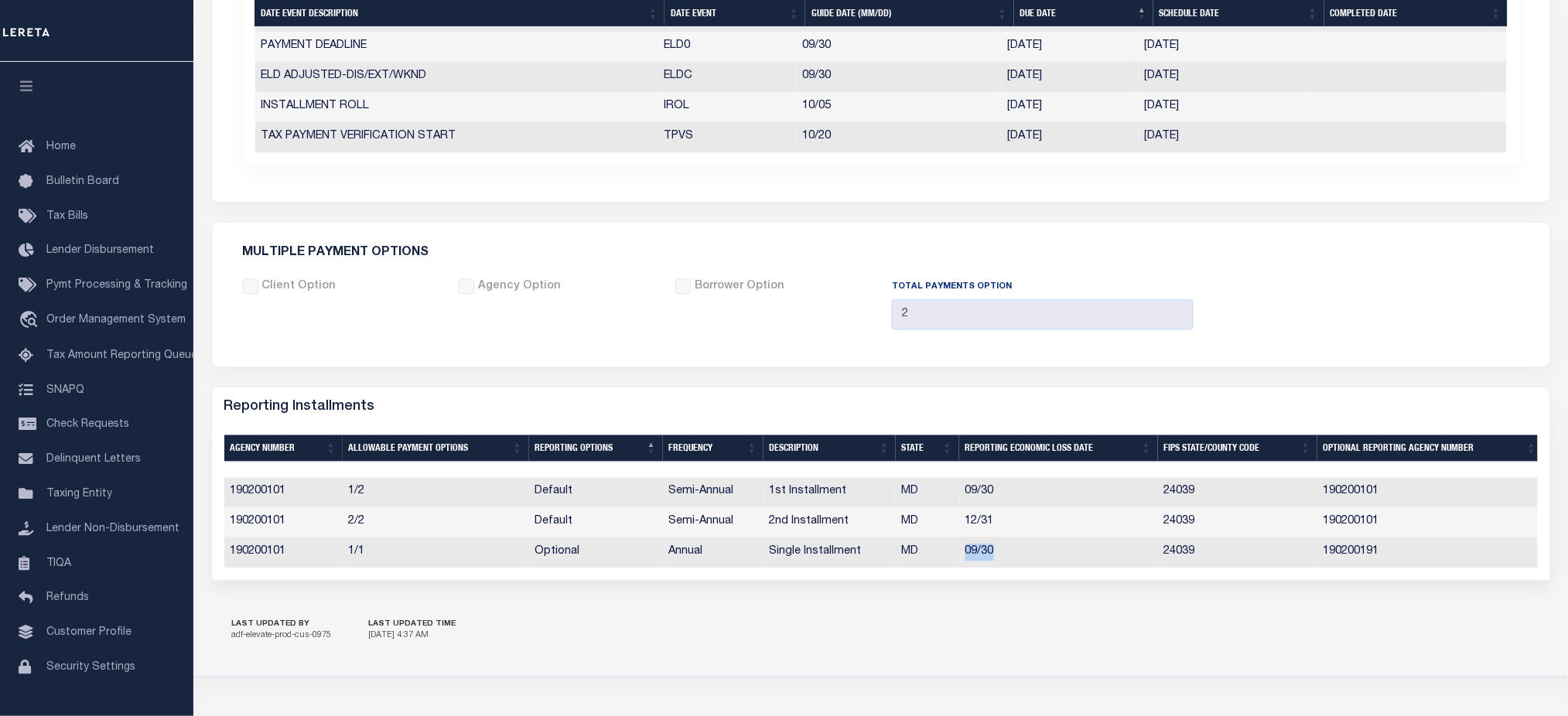
drag, startPoint x: 998, startPoint y: 560, endPoint x: 963, endPoint y: 560, distance: 35.0
click at [963, 560] on td "09/30" at bounding box center [1058, 553] width 199 height 30
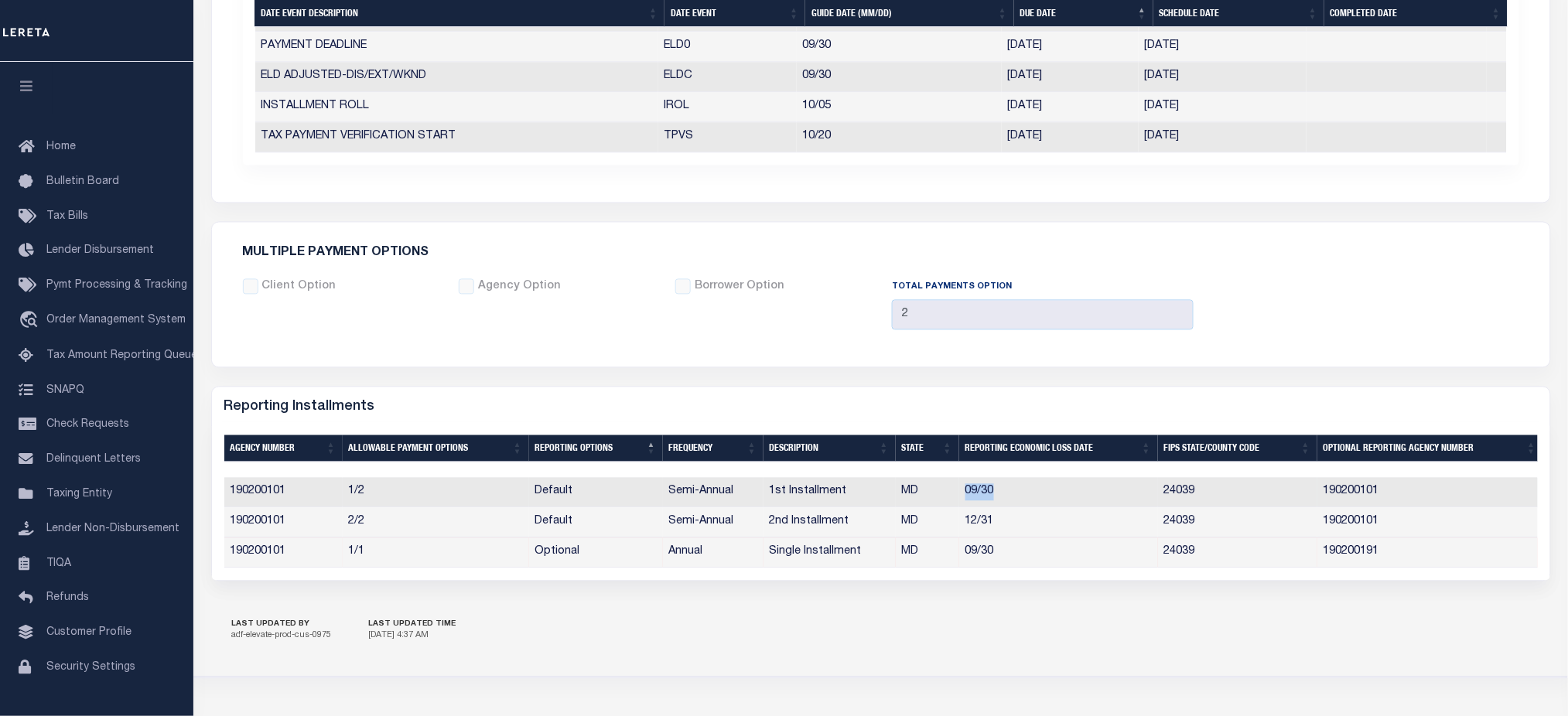
drag, startPoint x: 998, startPoint y: 499, endPoint x: 963, endPoint y: 499, distance: 35.0
click at [963, 499] on td "09/30" at bounding box center [1058, 493] width 199 height 30
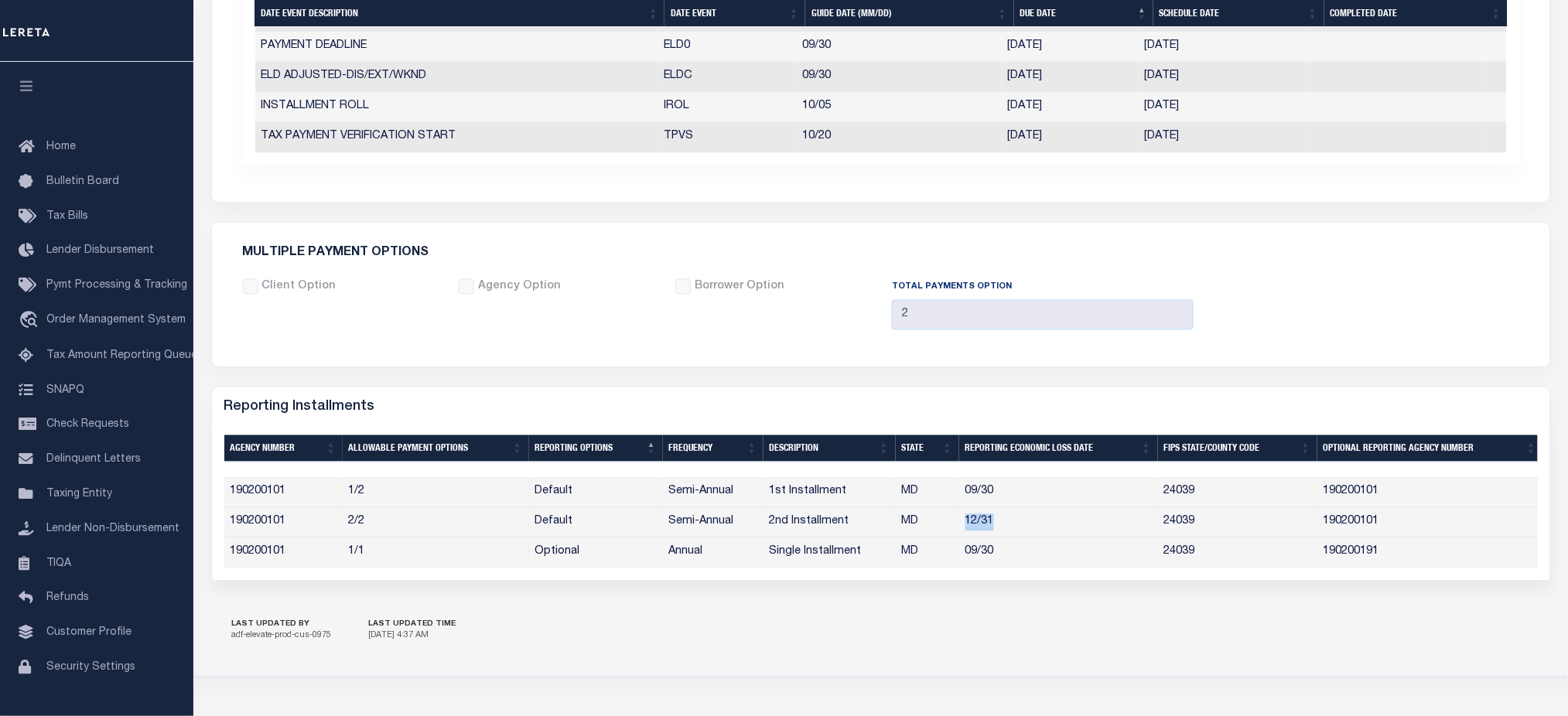
drag, startPoint x: 959, startPoint y: 529, endPoint x: 1000, endPoint y: 529, distance: 41.0
click at [1000, 529] on td "12/31" at bounding box center [1058, 522] width 199 height 30
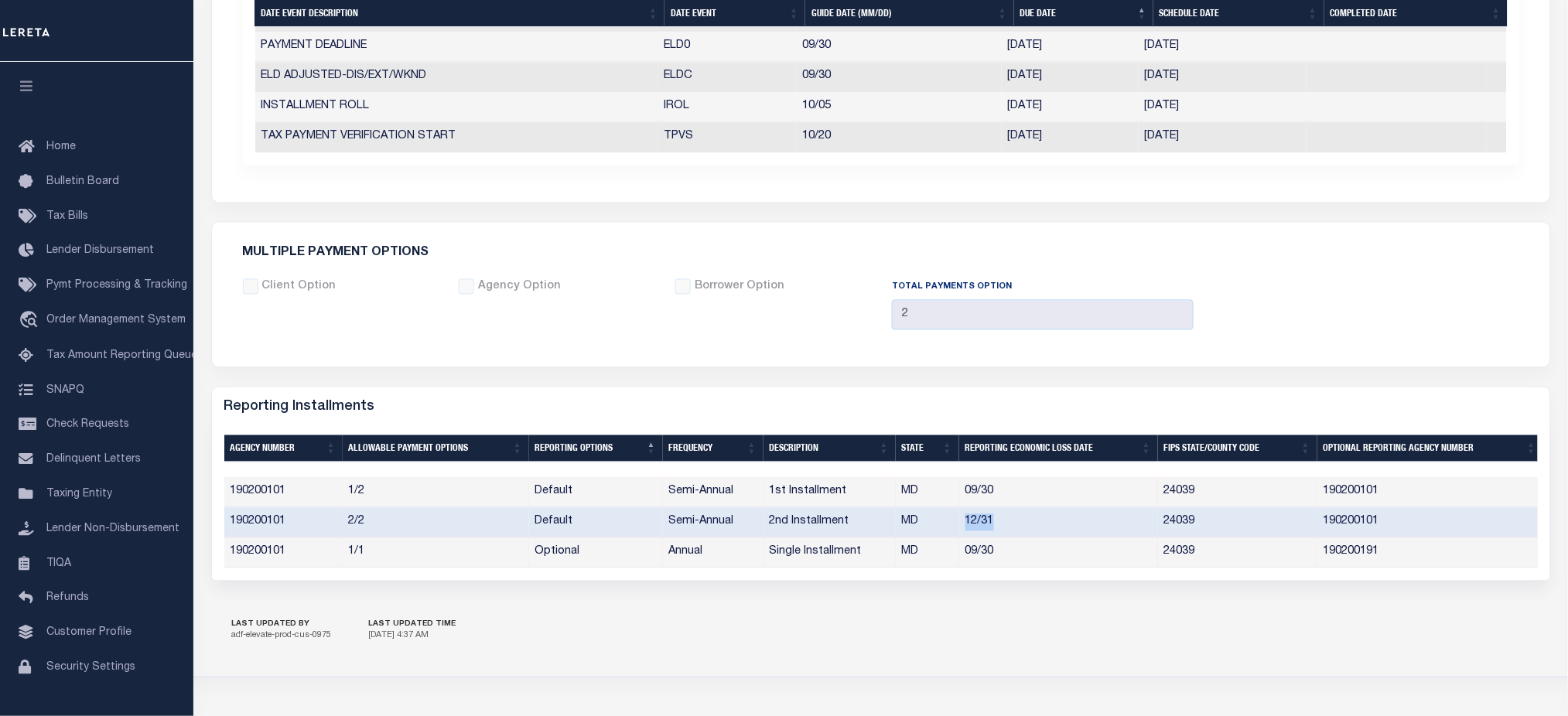
click at [1420, 419] on div "Reporting Installments" at bounding box center [881, 404] width 1339 height 36
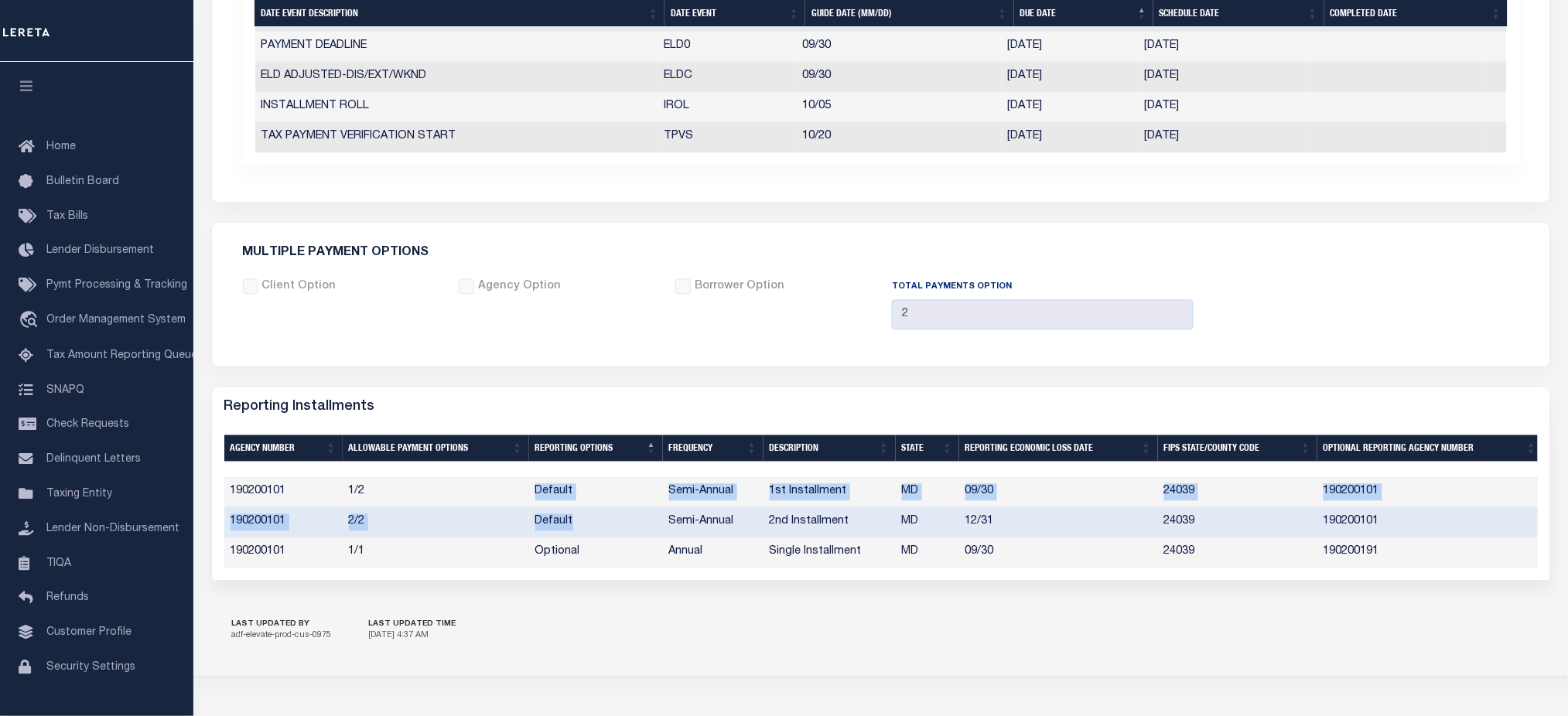
drag, startPoint x: 523, startPoint y: 496, endPoint x: 575, endPoint y: 515, distance: 55.4
click at [575, 515] on tbody "190200101 1/2 Default Semi-Annual 1st Installment MD 09/30 24039 190200101 1902…" at bounding box center [883, 523] width 1319 height 90
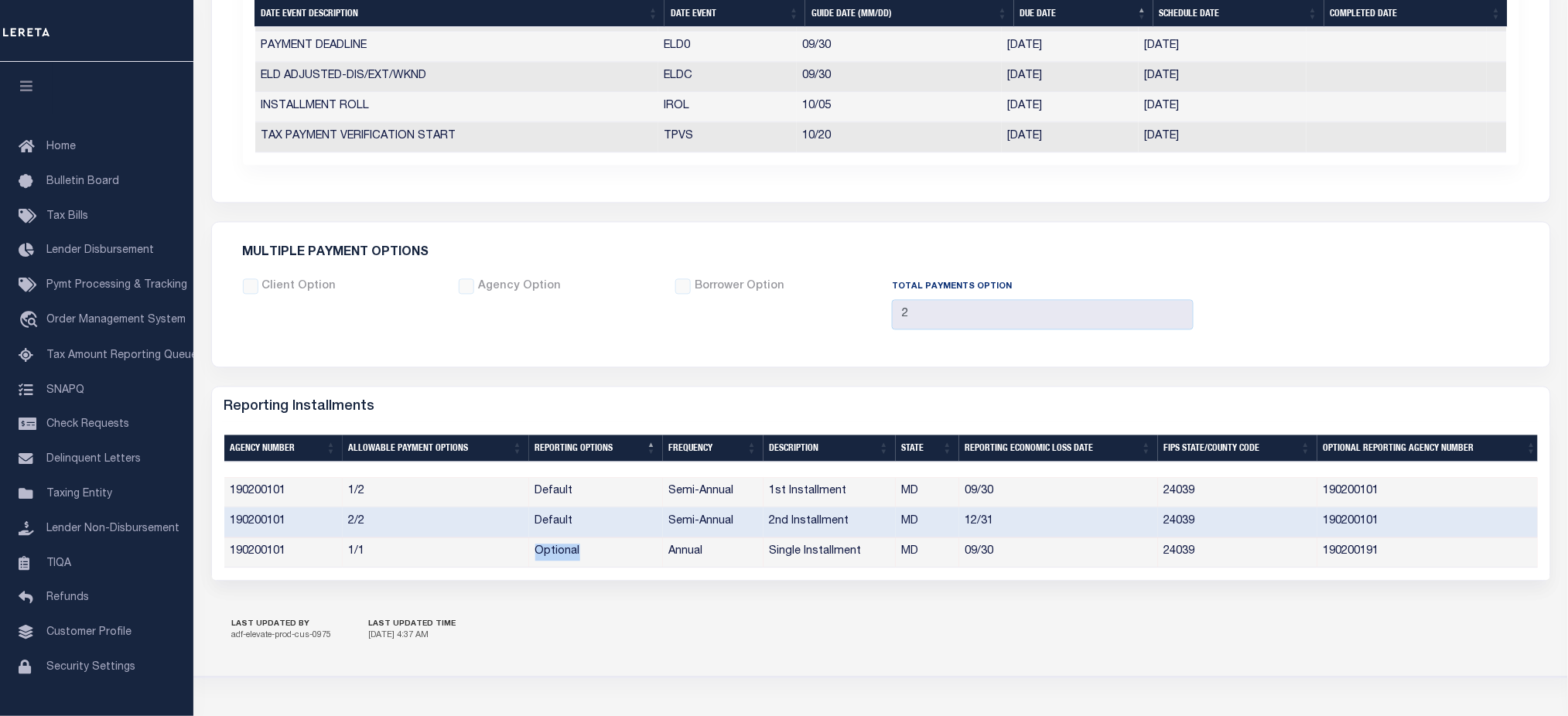
drag, startPoint x: 529, startPoint y: 550, endPoint x: 586, endPoint y: 558, distance: 57.6
click at [586, 558] on td "Optional" at bounding box center [596, 553] width 134 height 30
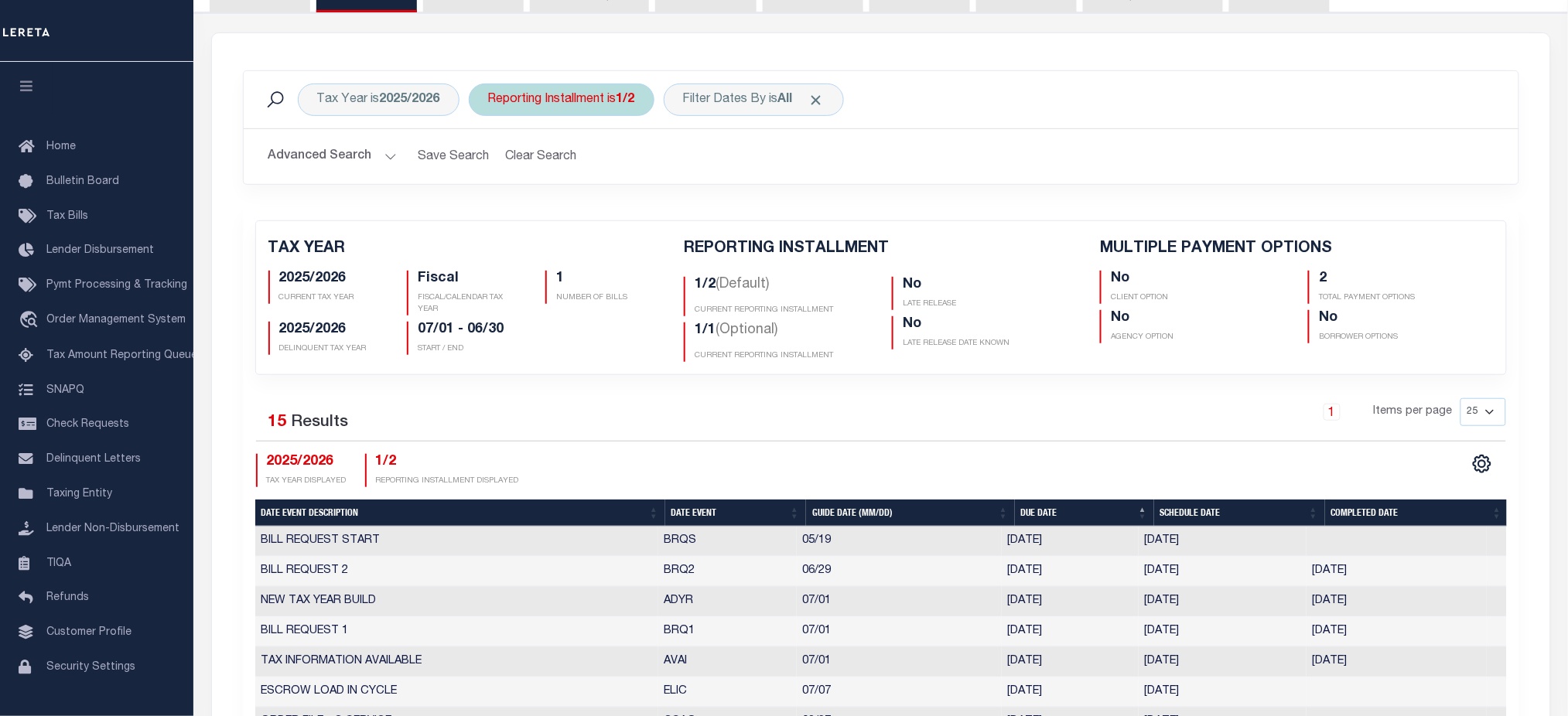
scroll to position [0, 0]
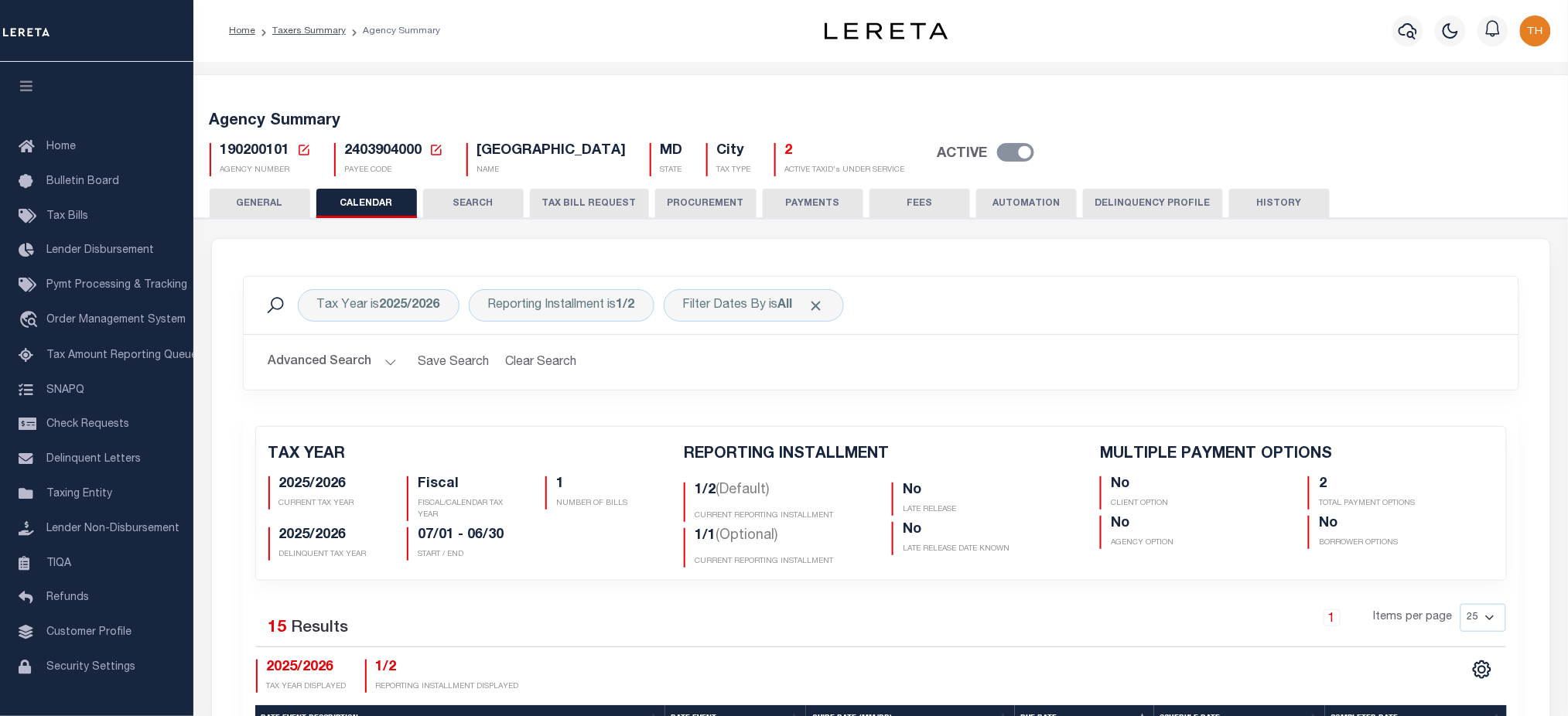
click at [595, 202] on button "TAX BILL REQUEST" at bounding box center [589, 203] width 119 height 30
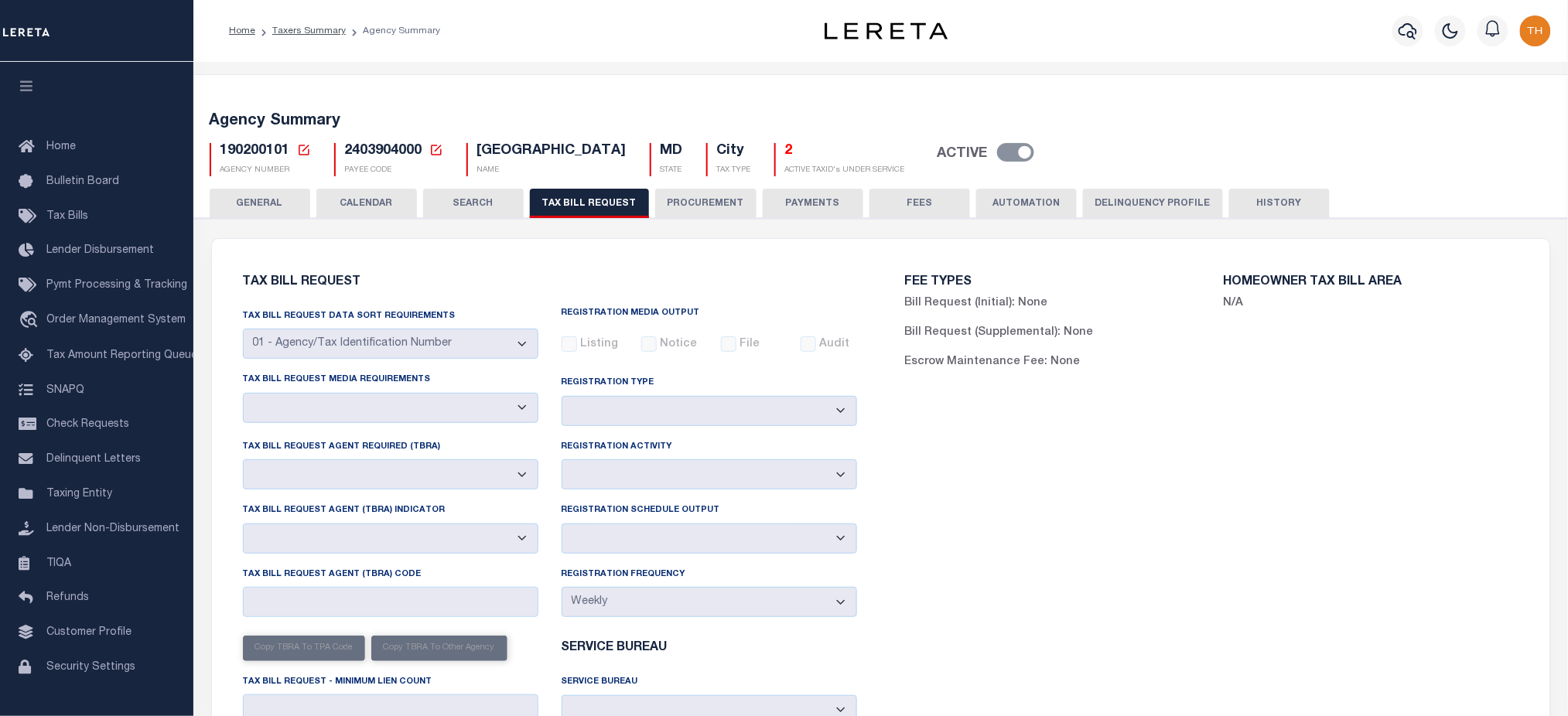
select select "20"
select select "false"
select select "1"
select select
click at [743, 543] on div "Registration Schedule Output Delta File Full File" at bounding box center [709, 533] width 319 height 63
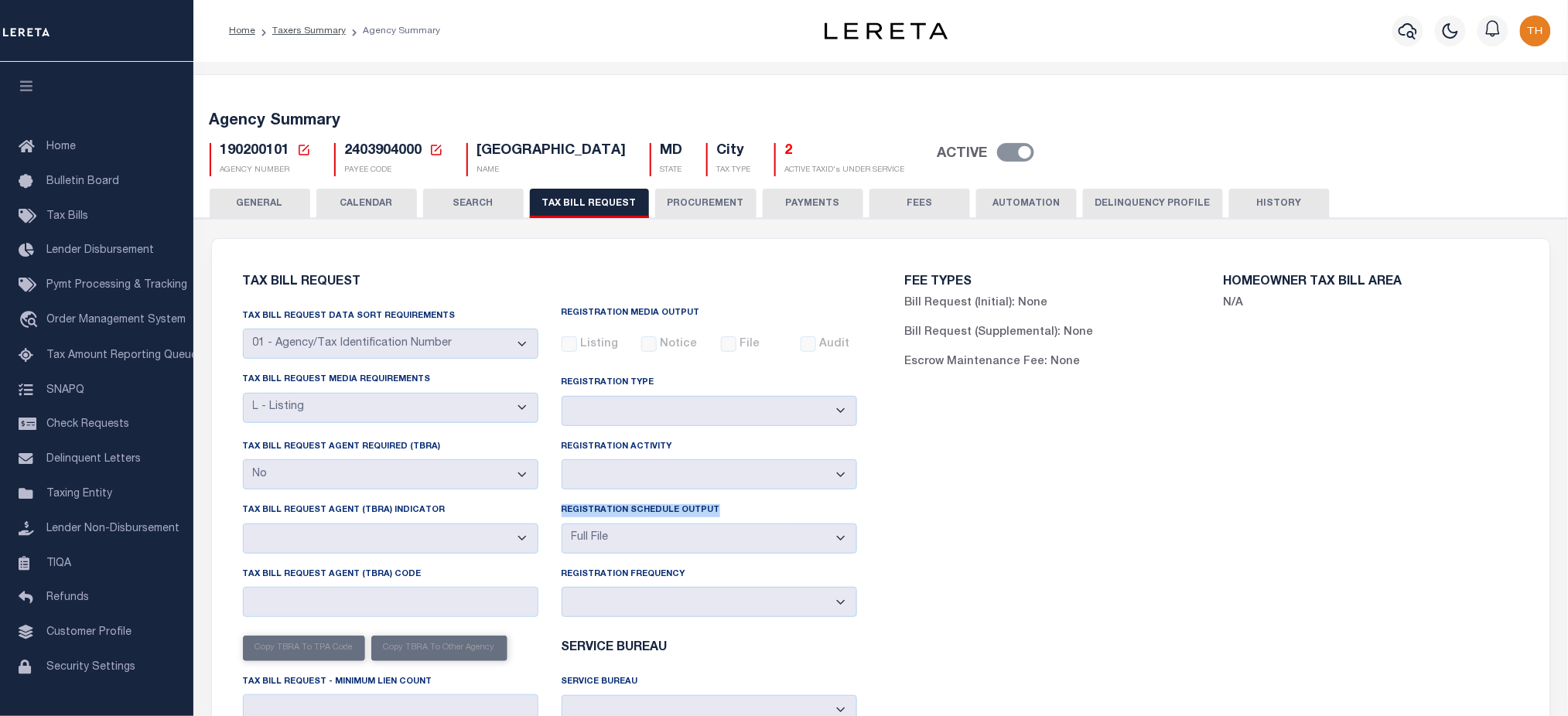
click at [378, 202] on button "CALENDAR" at bounding box center [366, 203] width 101 height 30
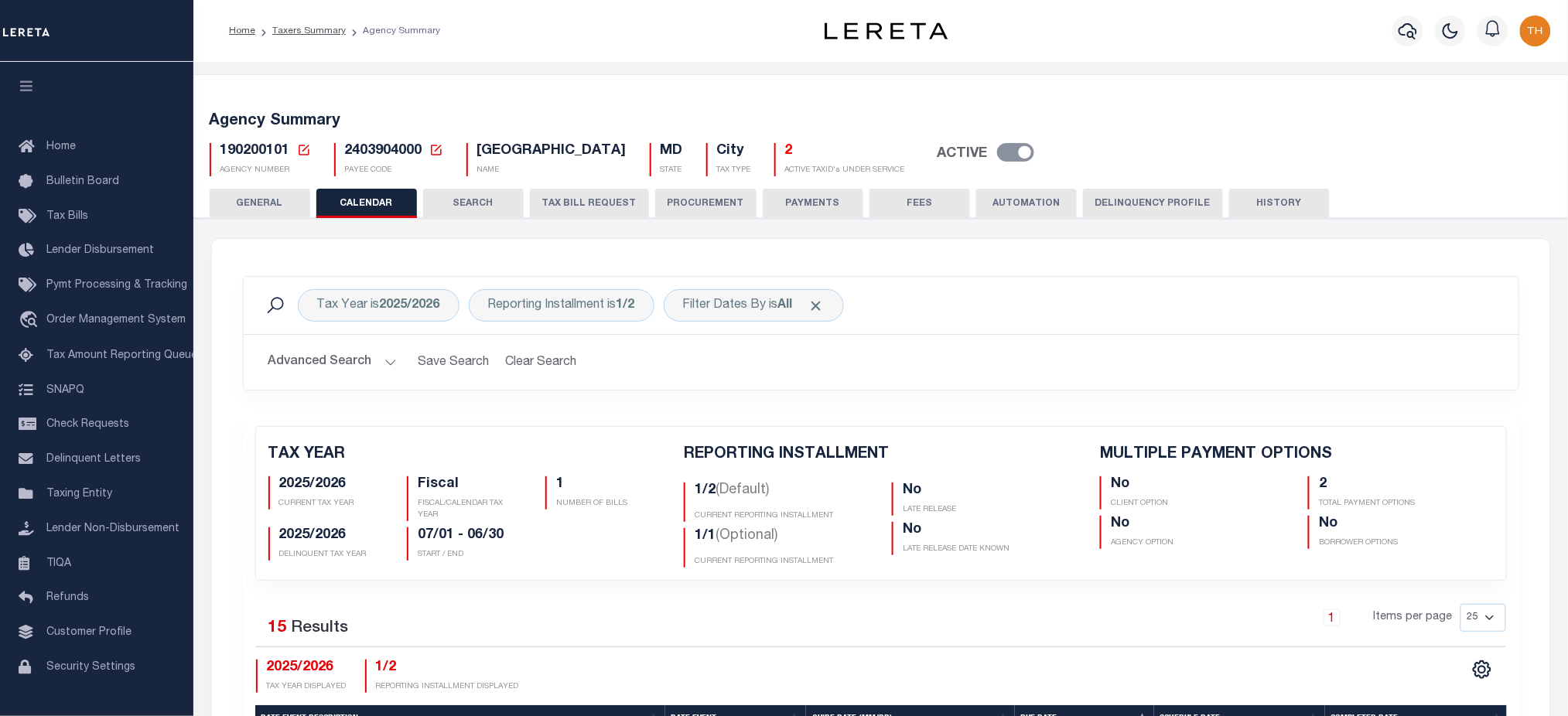
scroll to position [412, 0]
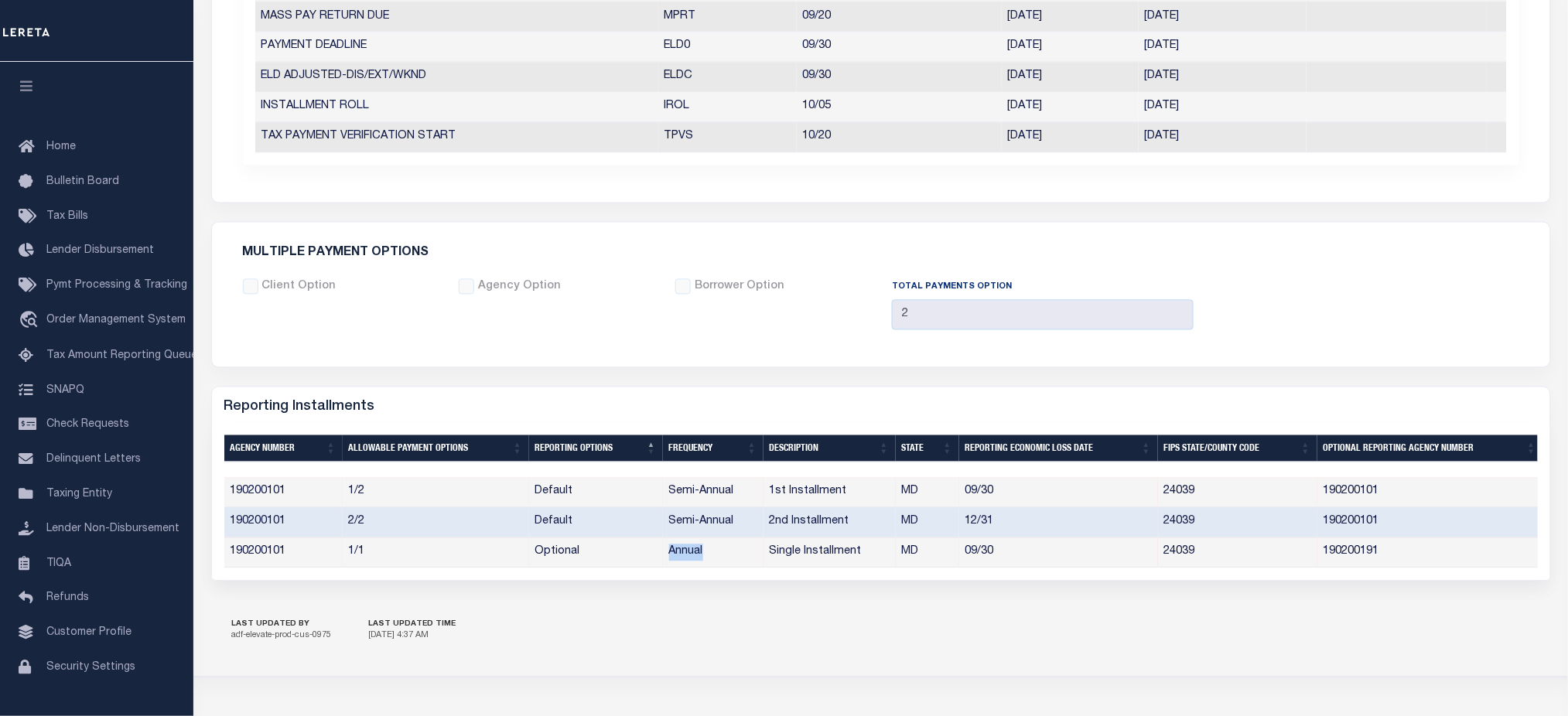
scroll to position [619, 0]
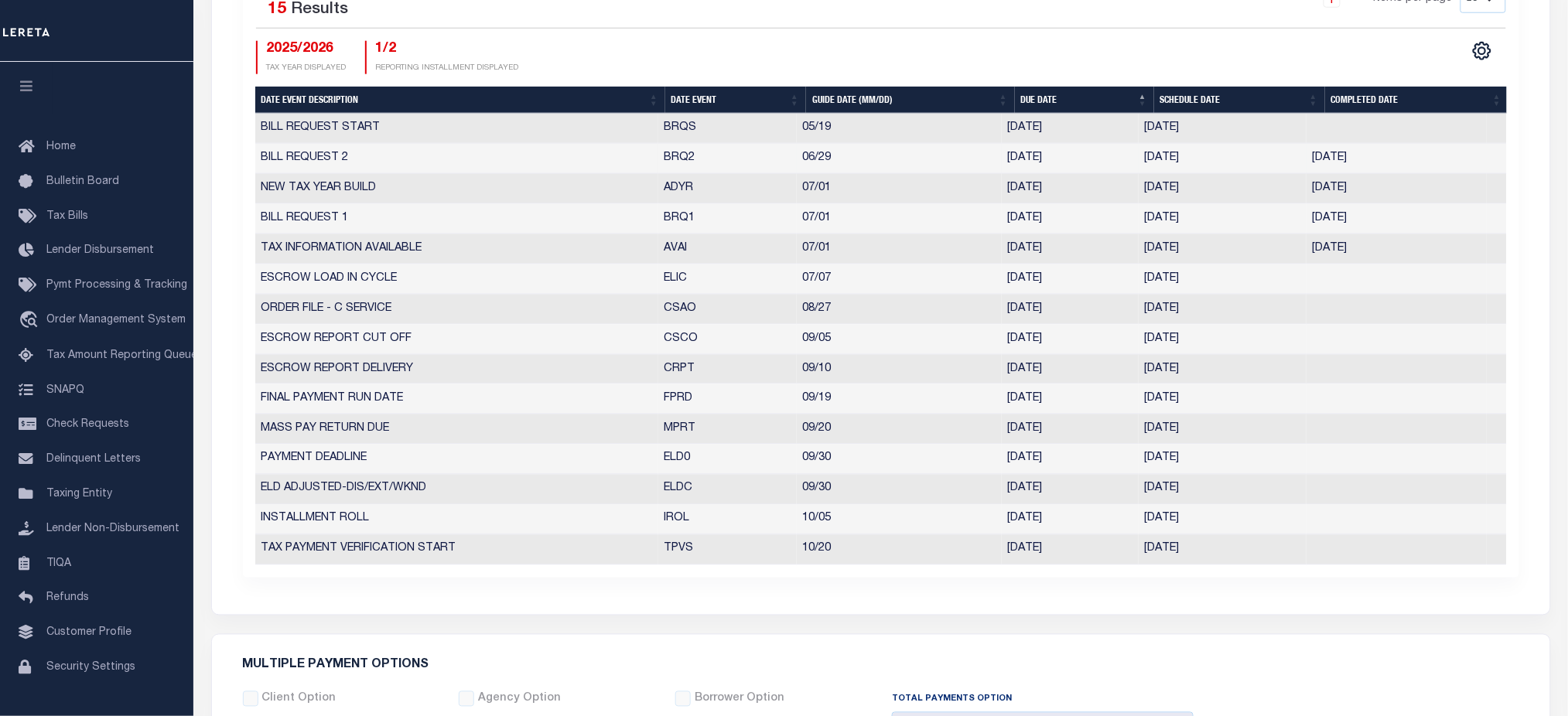
drag, startPoint x: 676, startPoint y: 170, endPoint x: 1369, endPoint y: 160, distance: 693.1
click at [1369, 160] on tr "BILL REQUEST 2 BRQ2 06/29 06/27/2025 06/20/2025 06/20/2025 6976920" at bounding box center [881, 159] width 1252 height 30
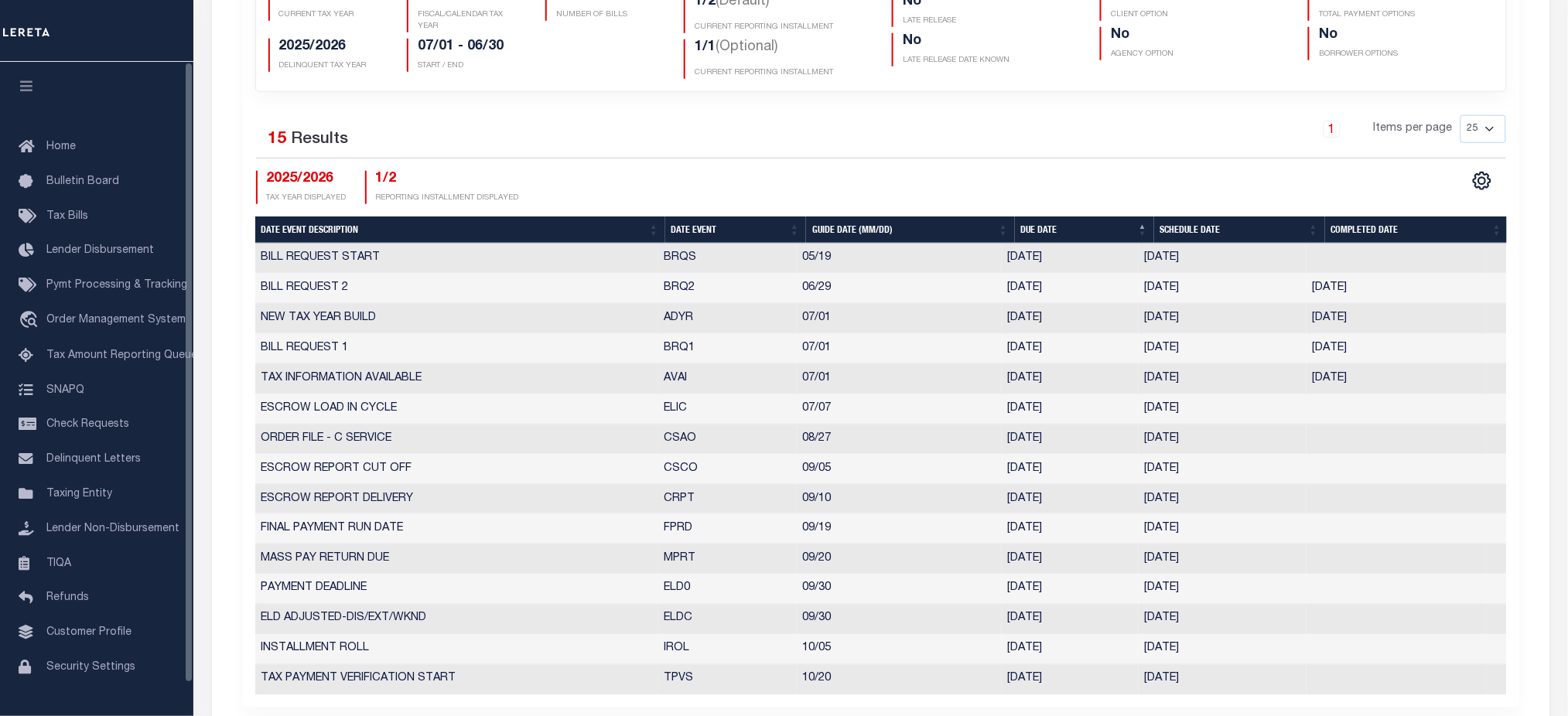
scroll to position [412, 0]
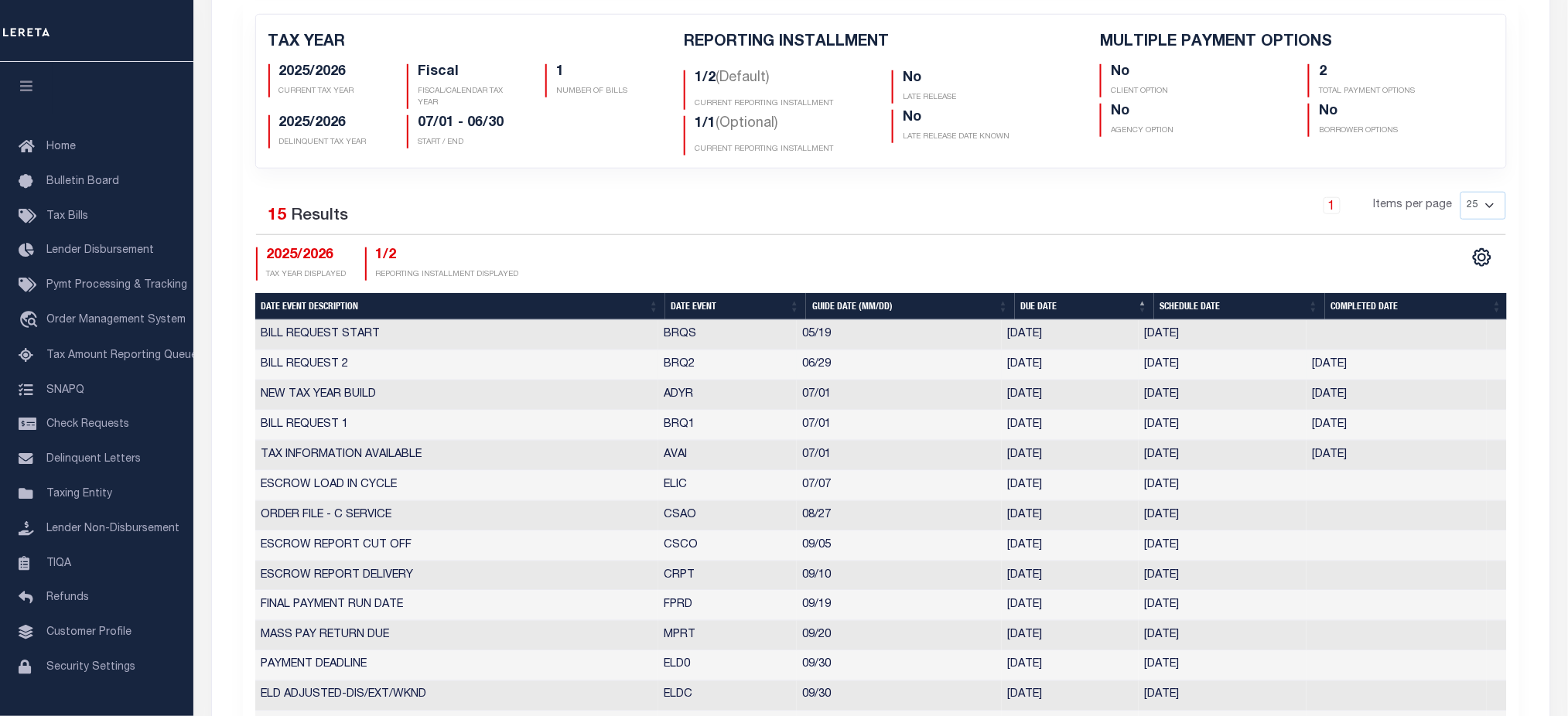
drag, startPoint x: 1080, startPoint y: 379, endPoint x: 1304, endPoint y: 380, distance: 224.0
click at [1080, 379] on td "[DATE]" at bounding box center [1071, 365] width 137 height 30
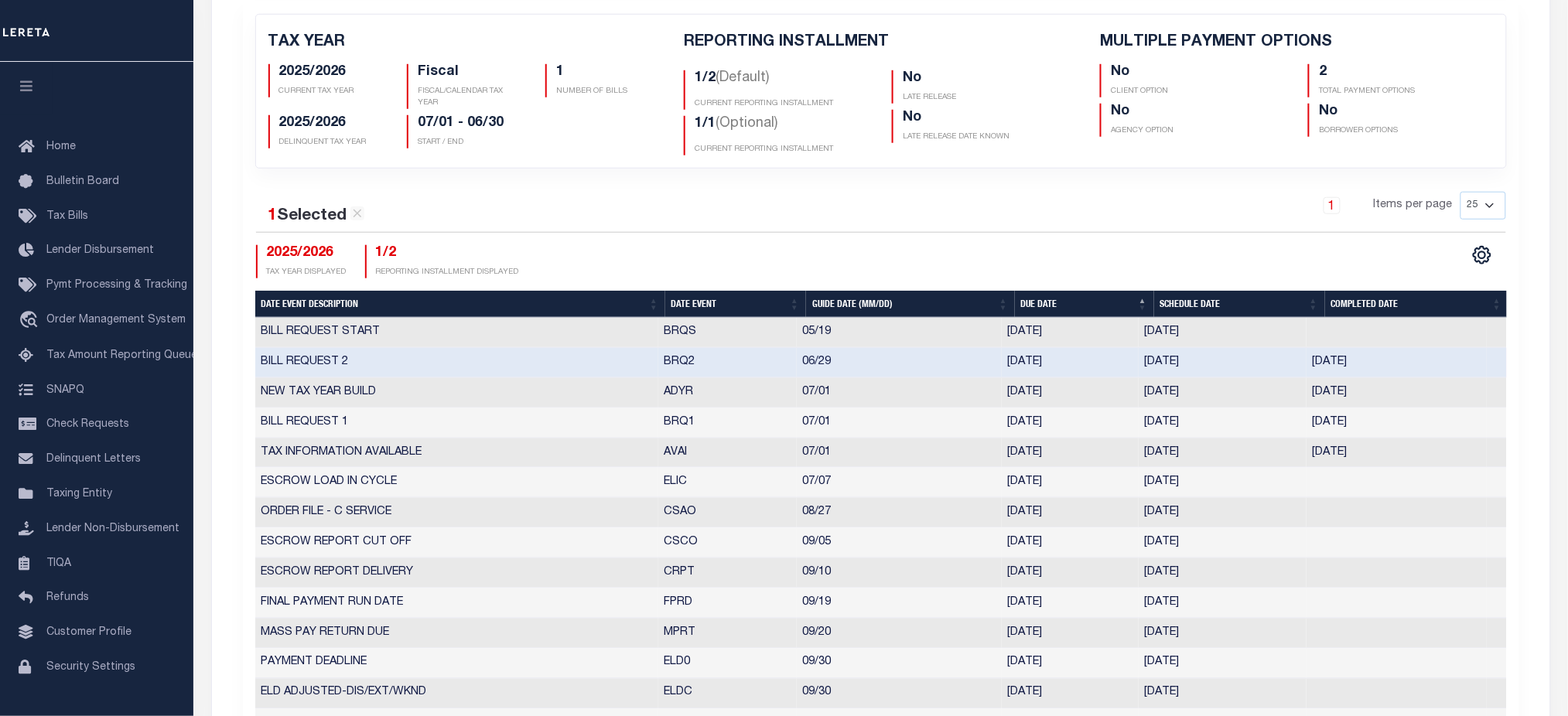
drag, startPoint x: 1375, startPoint y: 362, endPoint x: 264, endPoint y: 367, distance: 1111.0
click at [264, 367] on tr "BILL REQUEST 2 BRQ2 06/29 06/27/2025 06/20/2025 06/20/2025 6976920" at bounding box center [881, 363] width 1252 height 30
click at [356, 220] on icon at bounding box center [358, 213] width 14 height 14
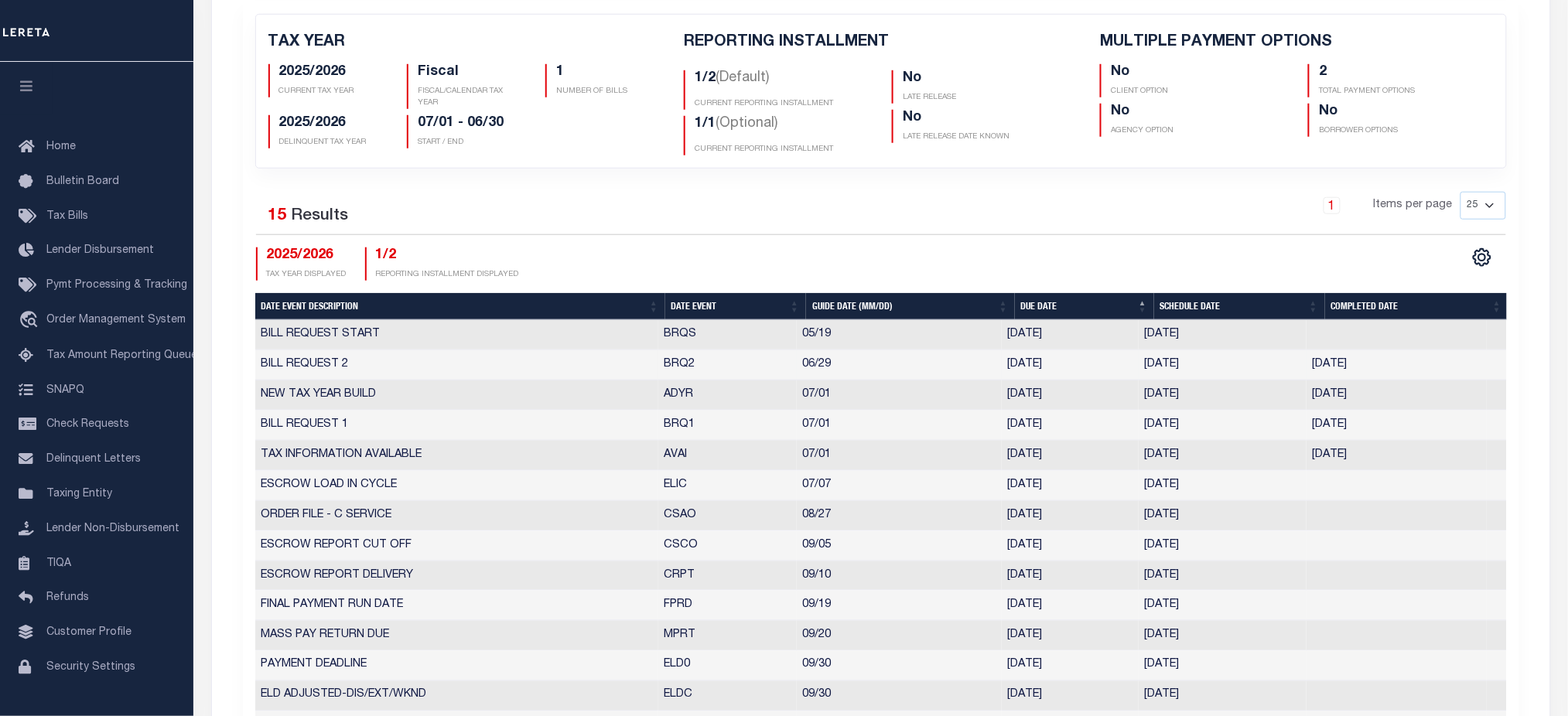
drag, startPoint x: 260, startPoint y: 359, endPoint x: 1406, endPoint y: 364, distance: 1146.0
click at [1406, 364] on tr "BILL REQUEST 2 BRQ2 06/29 06/27/2025 06/20/2025 06/20/2025 6976920" at bounding box center [881, 365] width 1252 height 30
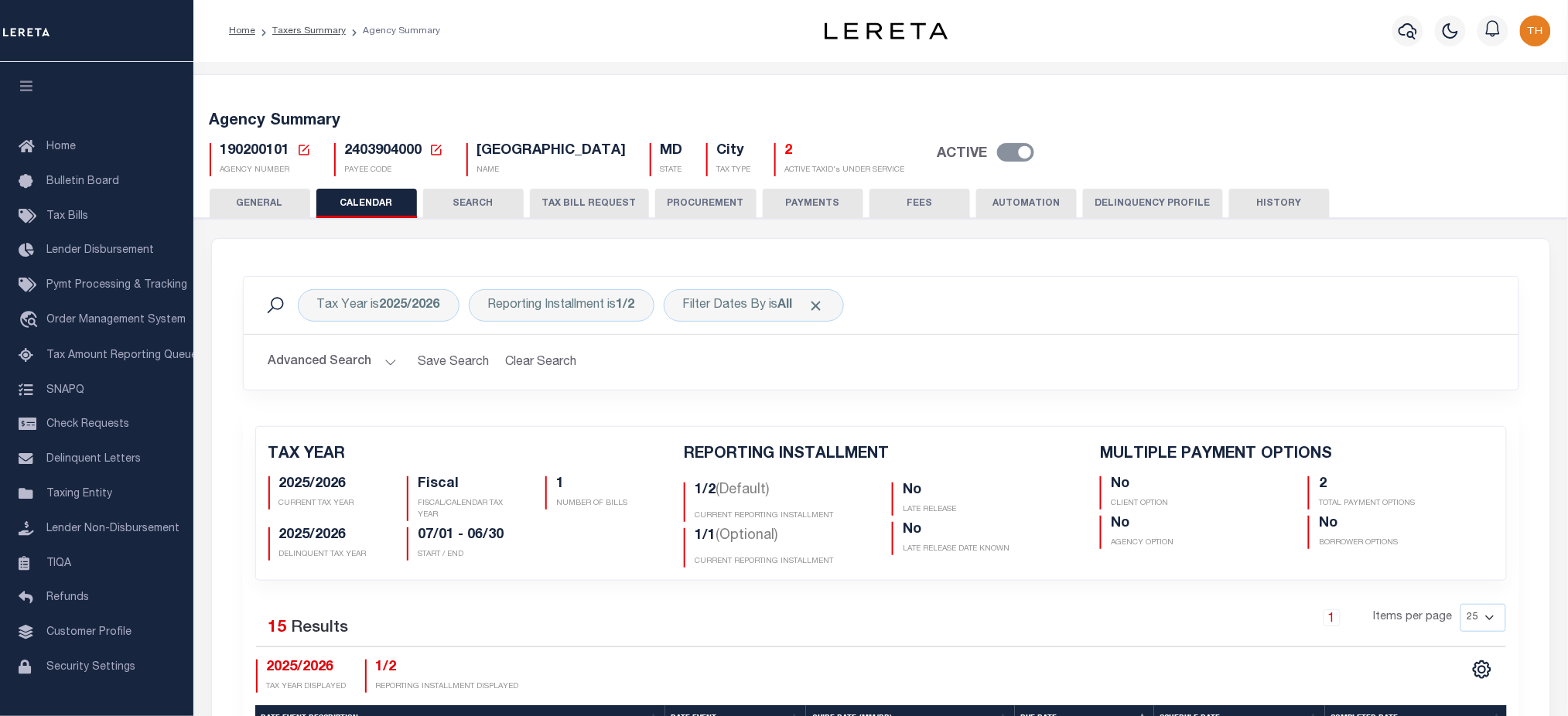
scroll to position [309, 0]
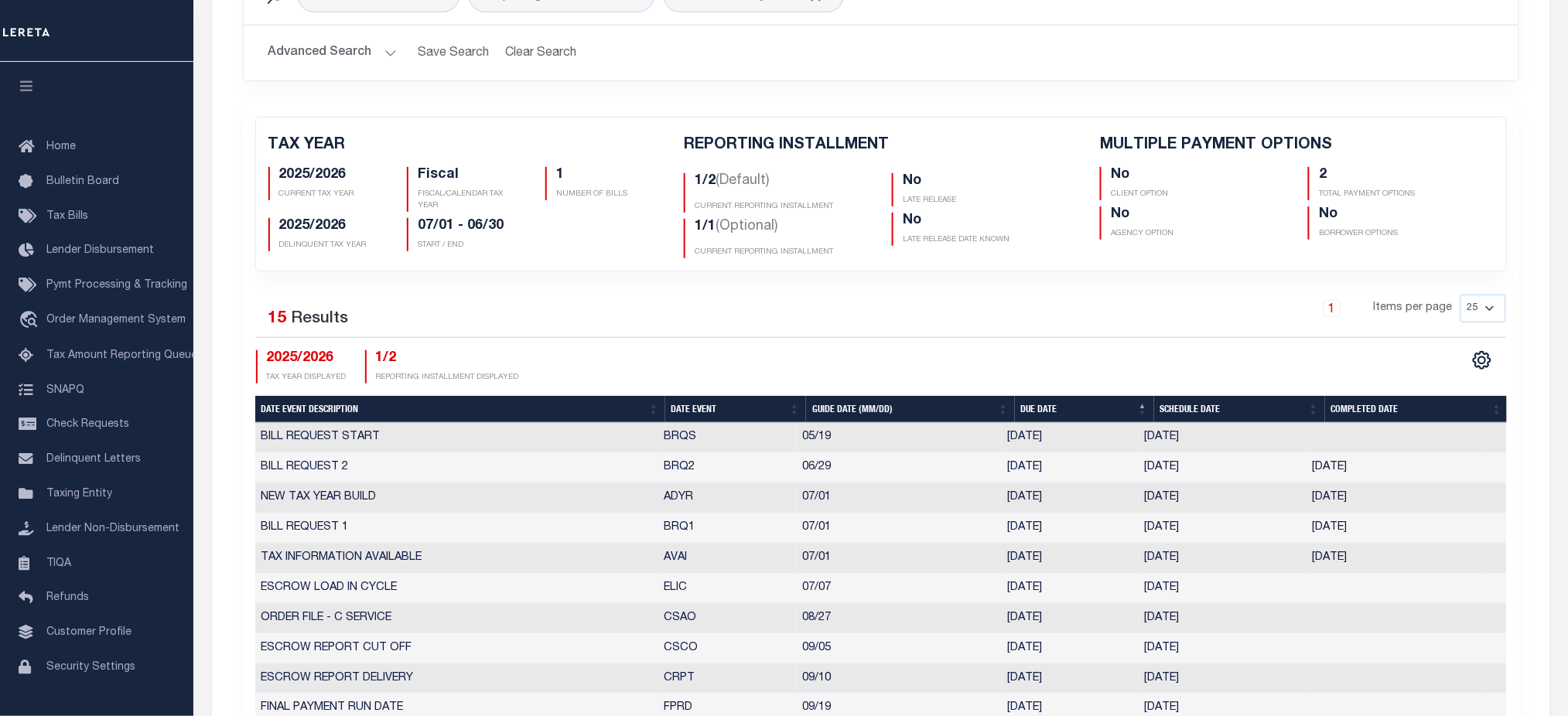
click at [617, 348] on div "1 Selected 15 Results 1 Items per page 25 50 125 150 175 200 2025/2026 TAX YEAR…" at bounding box center [881, 339] width 1275 height 89
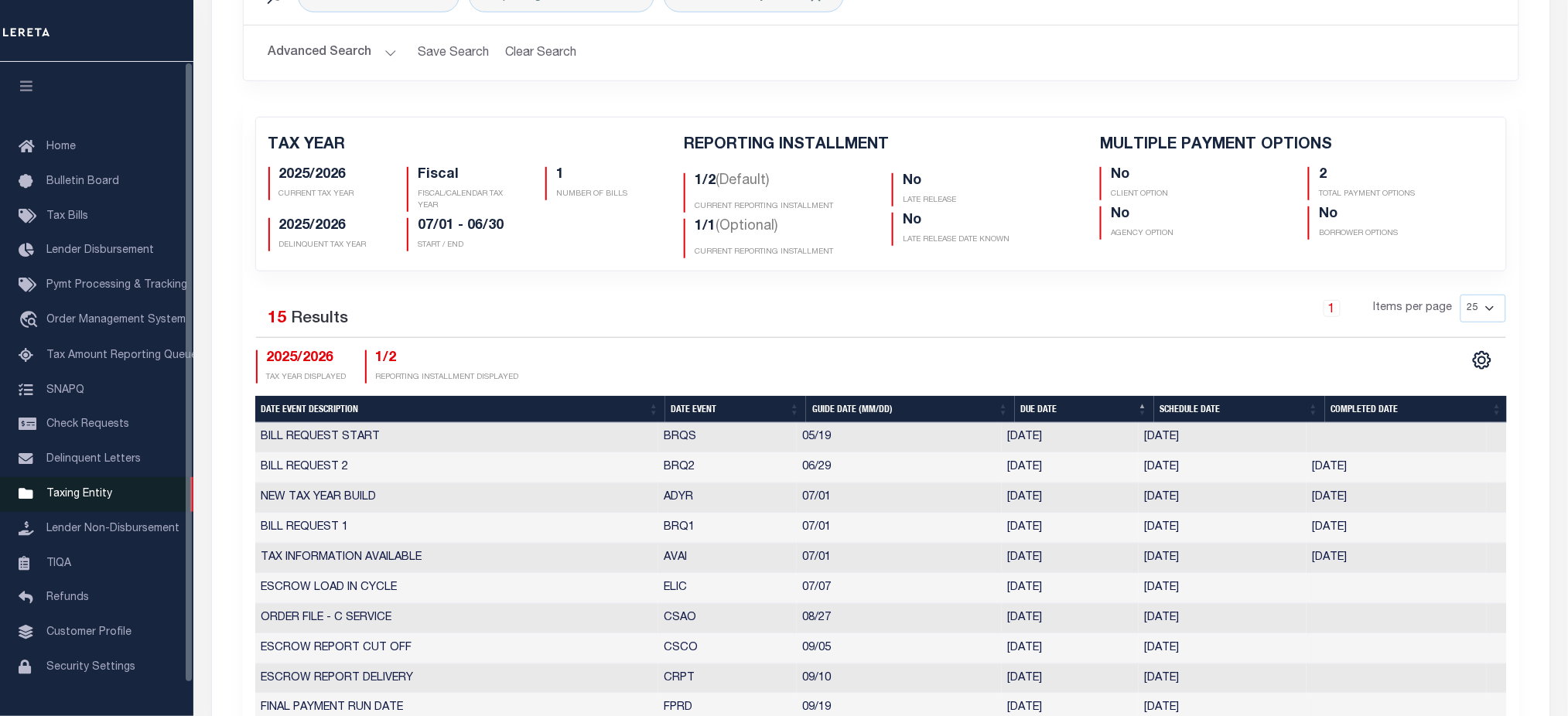
click at [73, 500] on span "Taxing Entity" at bounding box center [79, 494] width 66 height 10
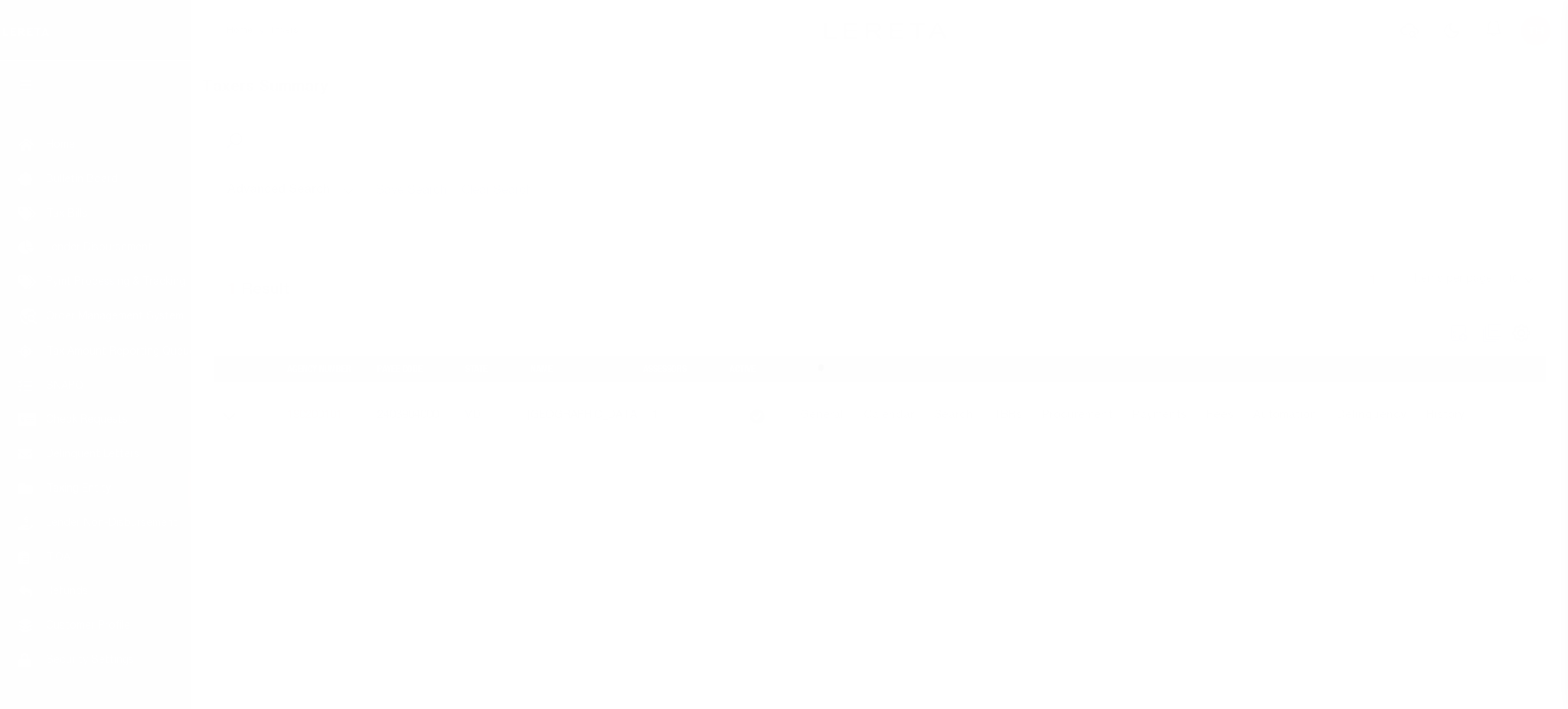
select select
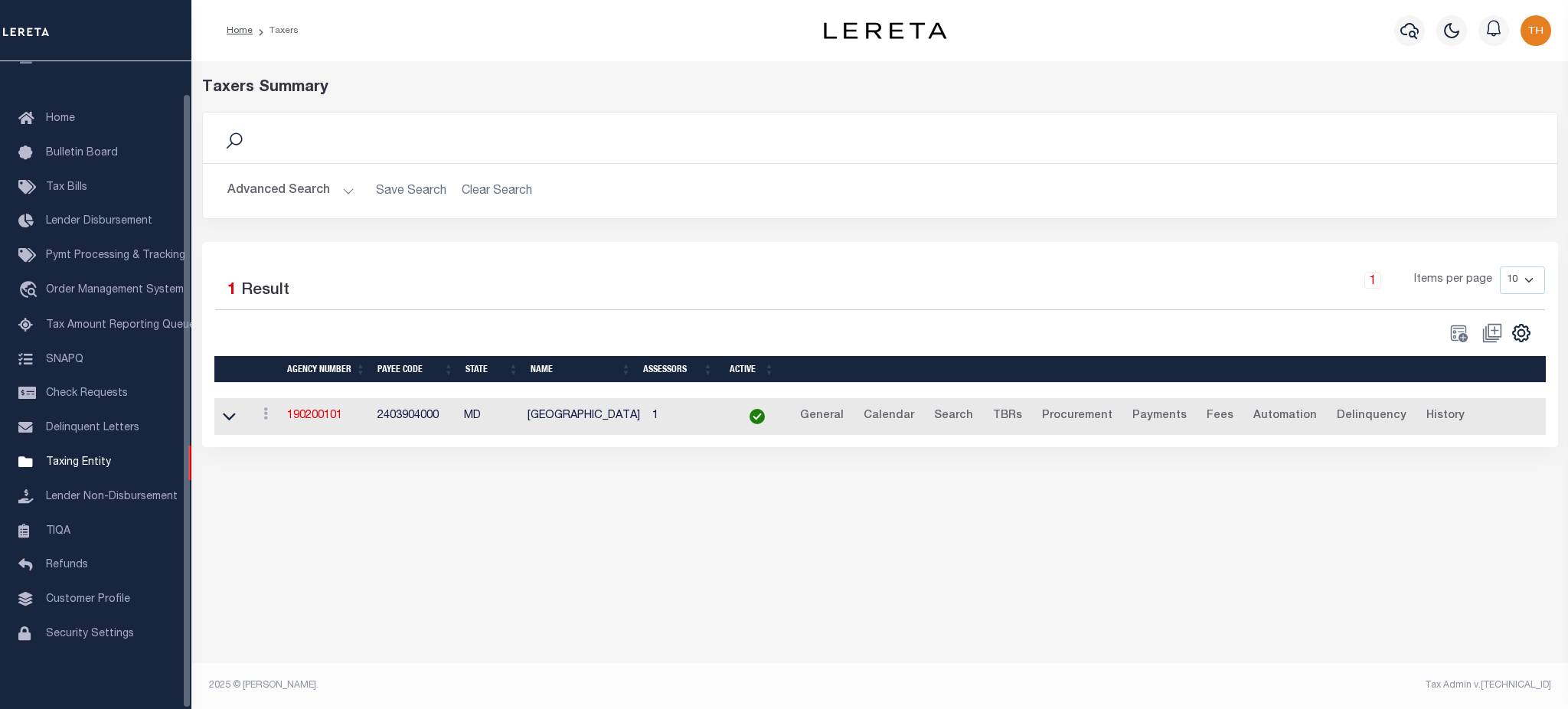
click at [319, 192] on button "Advanced Search" at bounding box center [291, 191] width 127 height 30
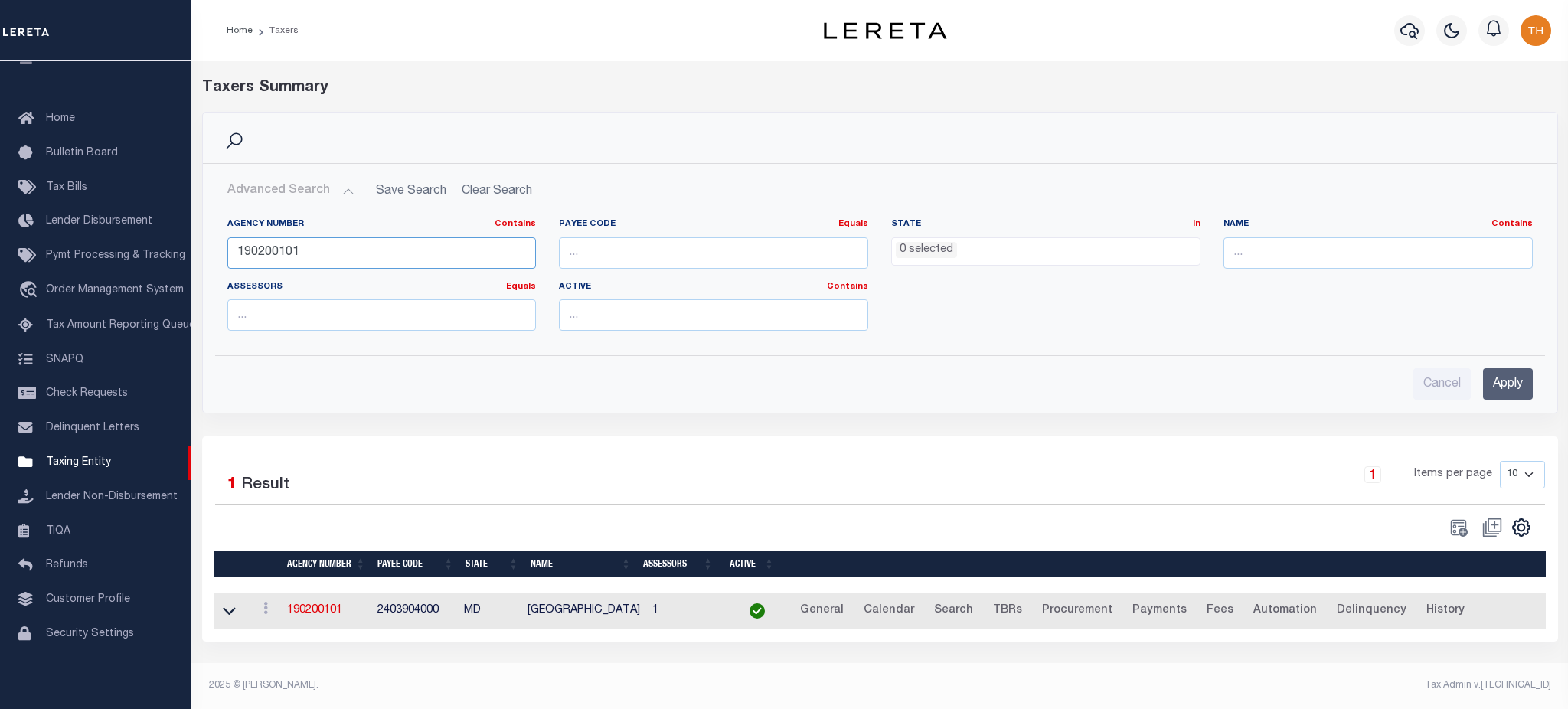
click at [380, 247] on input "190200101" at bounding box center [382, 253] width 309 height 32
click at [1097, 257] on ul "0 selected" at bounding box center [1046, 248] width 308 height 21
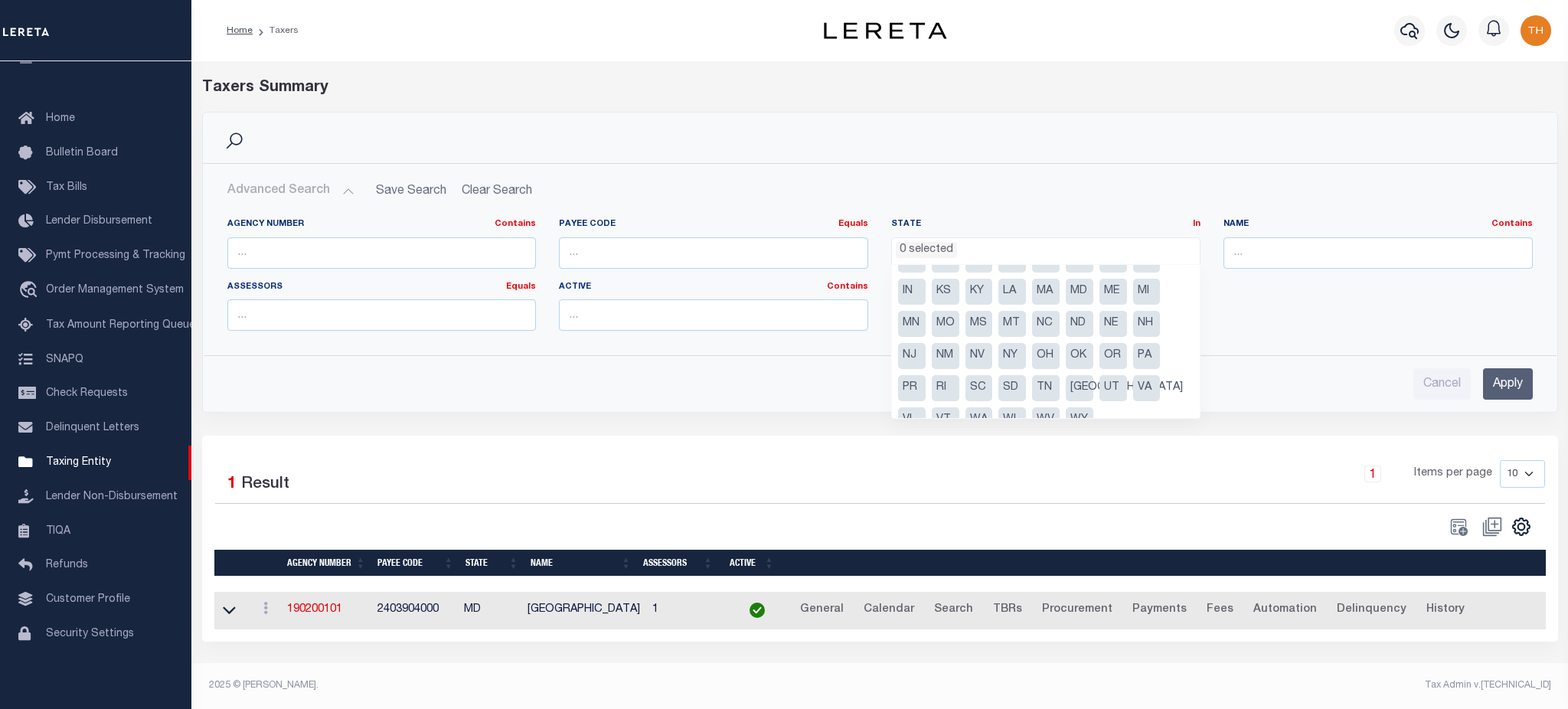
scroll to position [76, 0]
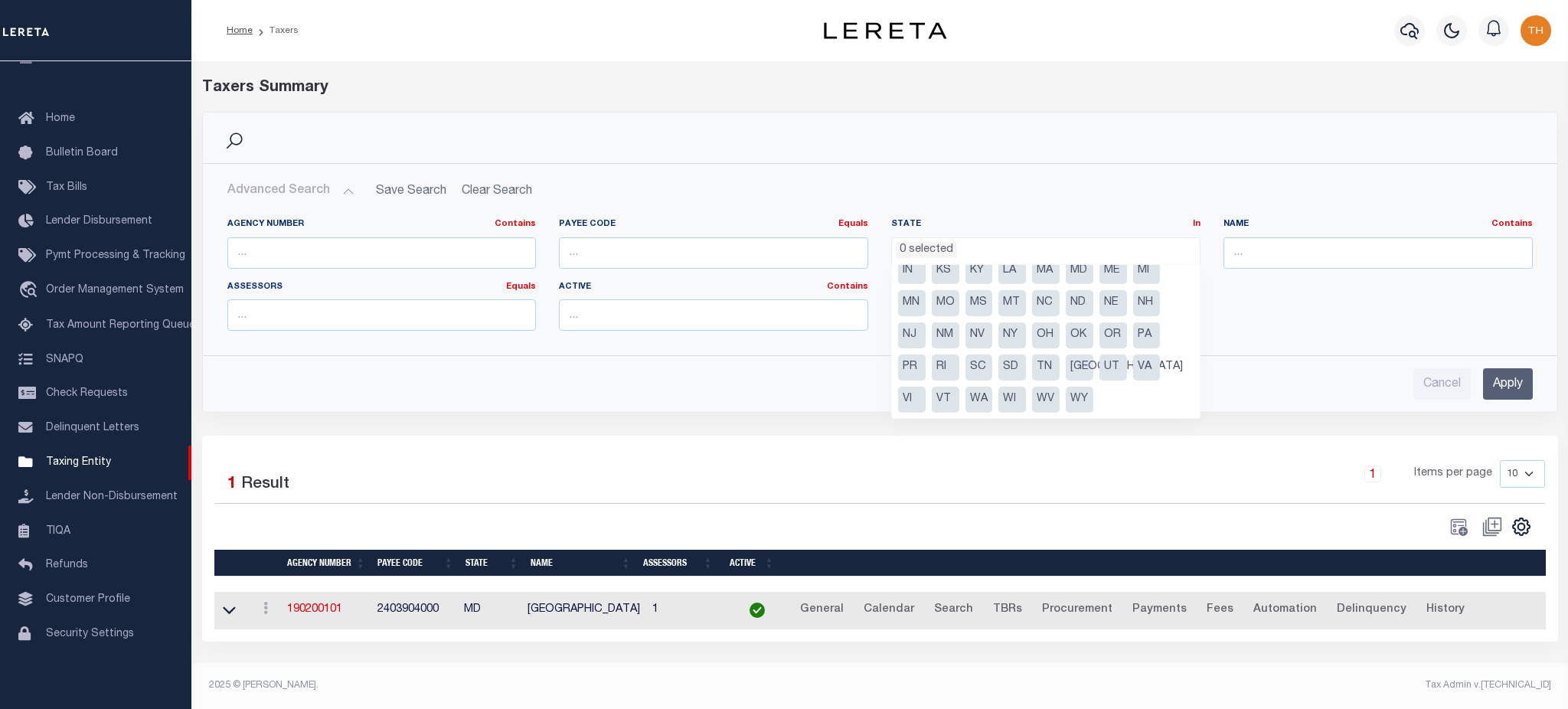
click at [1004, 339] on li "NY" at bounding box center [1012, 335] width 27 height 26
select select "NY"
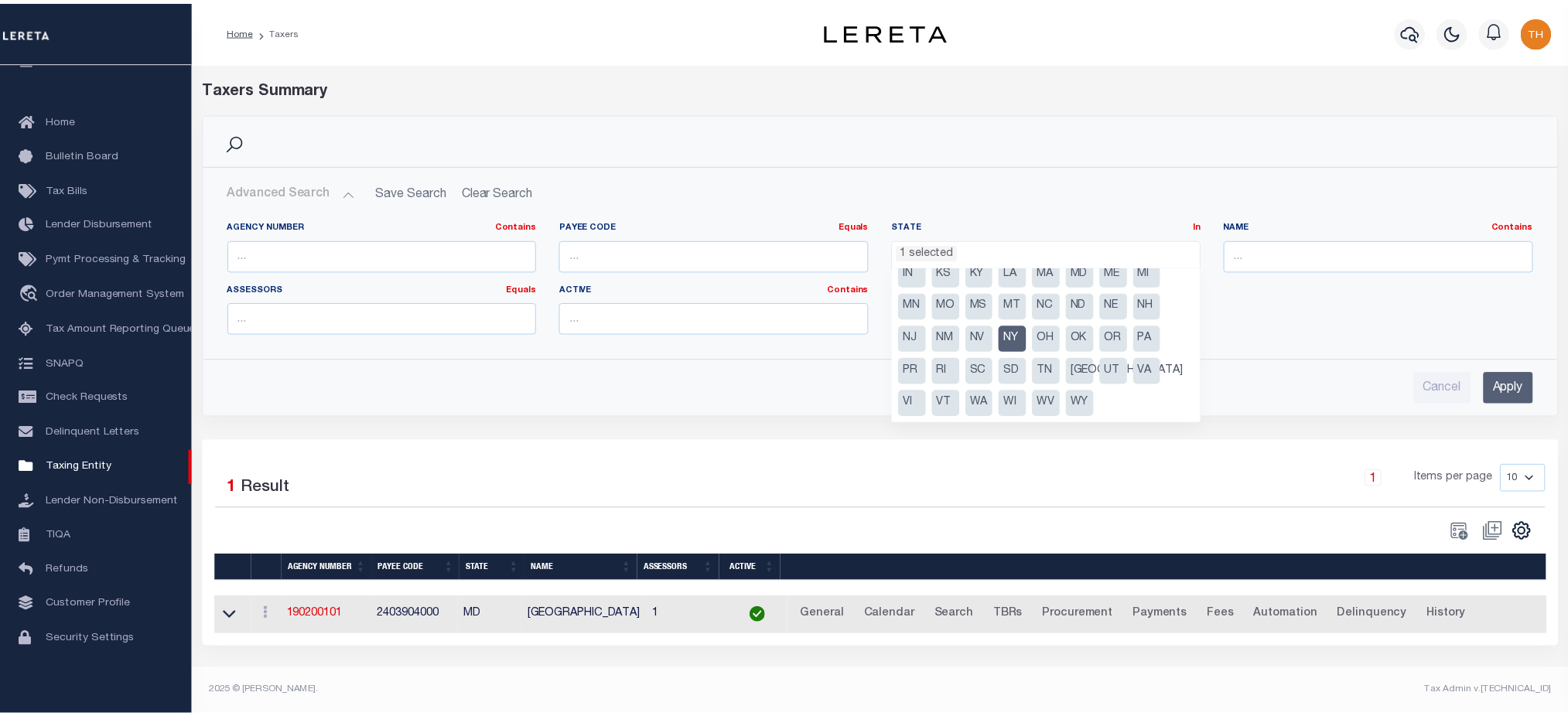
scroll to position [489, 0]
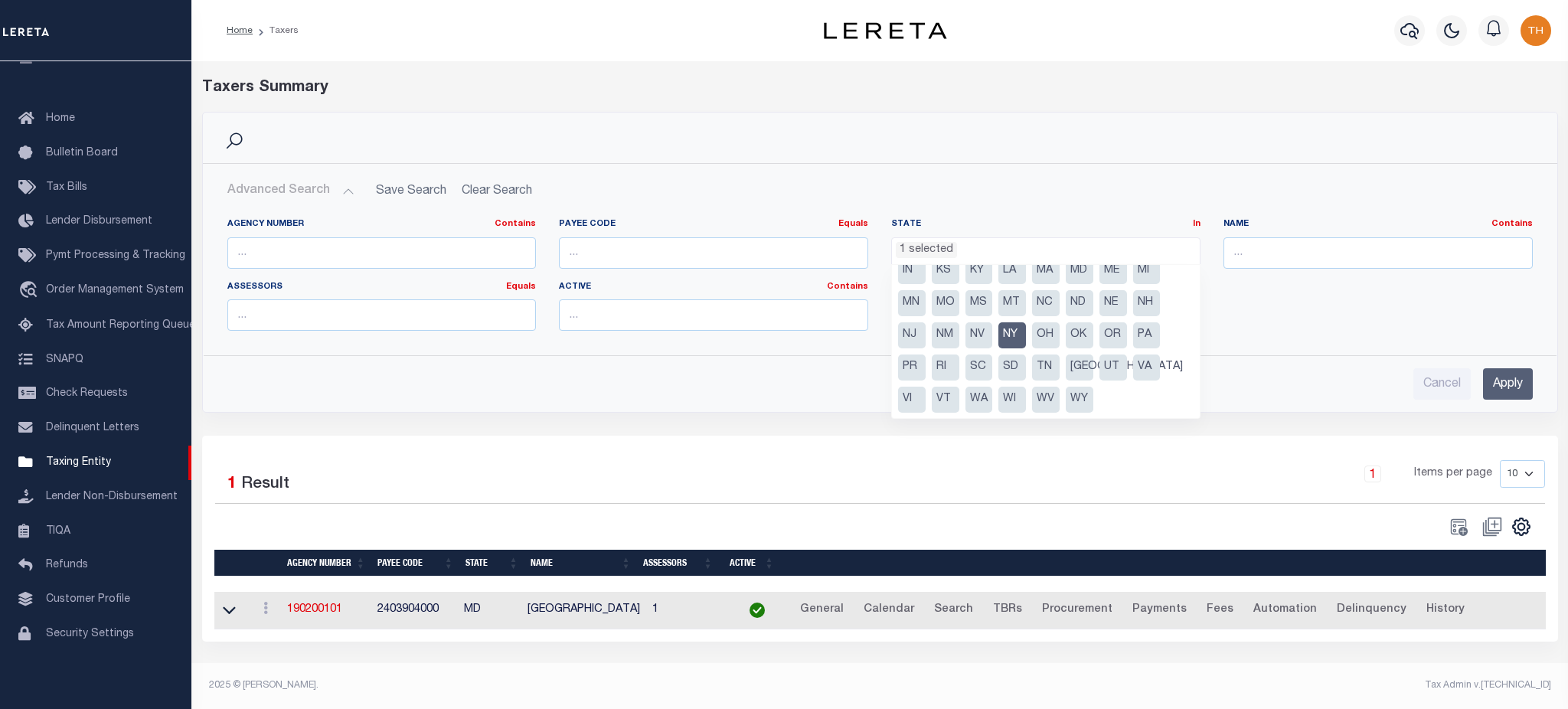
click at [1507, 376] on input "Apply" at bounding box center [1508, 384] width 50 height 32
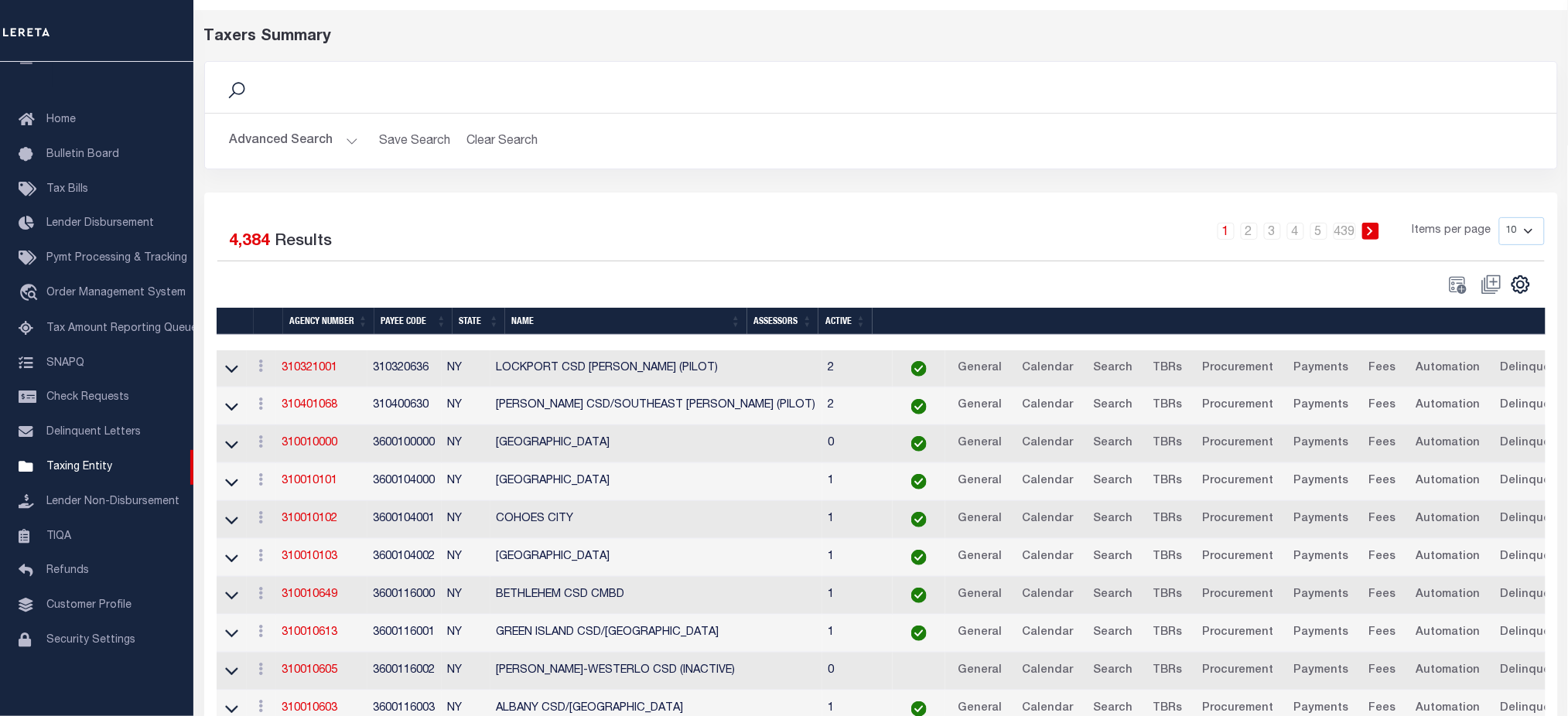
scroll to position [135, 0]
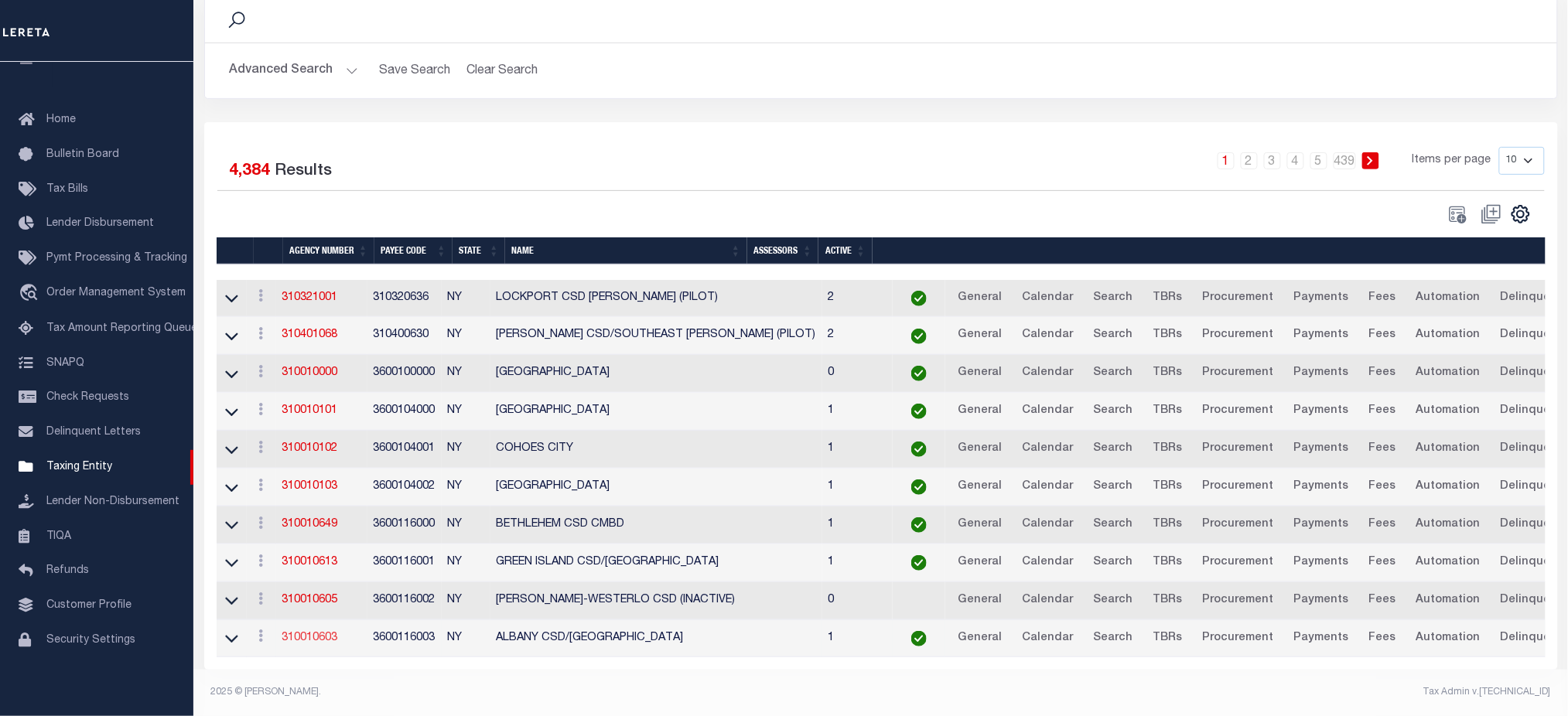
click at [306, 633] on link "310010603" at bounding box center [310, 638] width 56 height 10
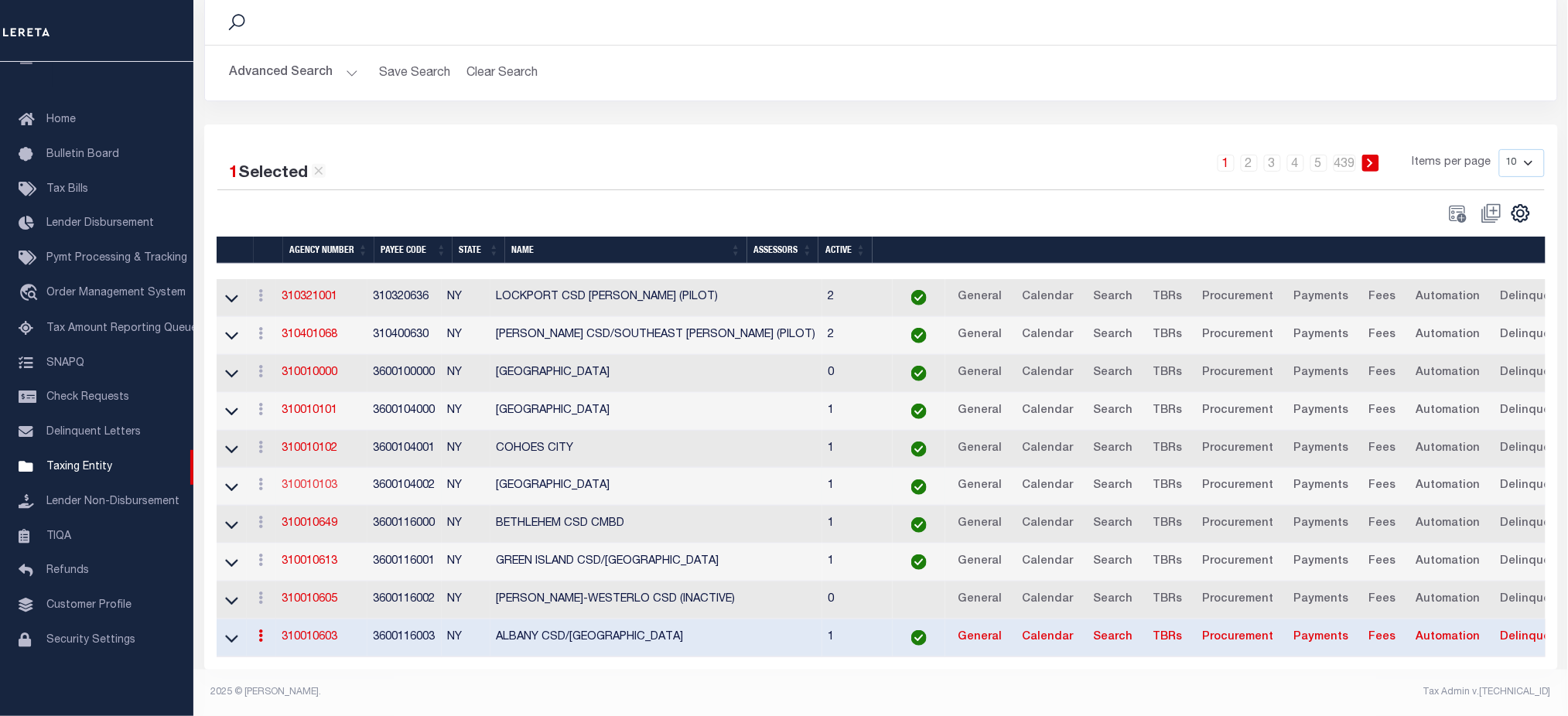
click at [308, 480] on link "310010103" at bounding box center [310, 485] width 56 height 10
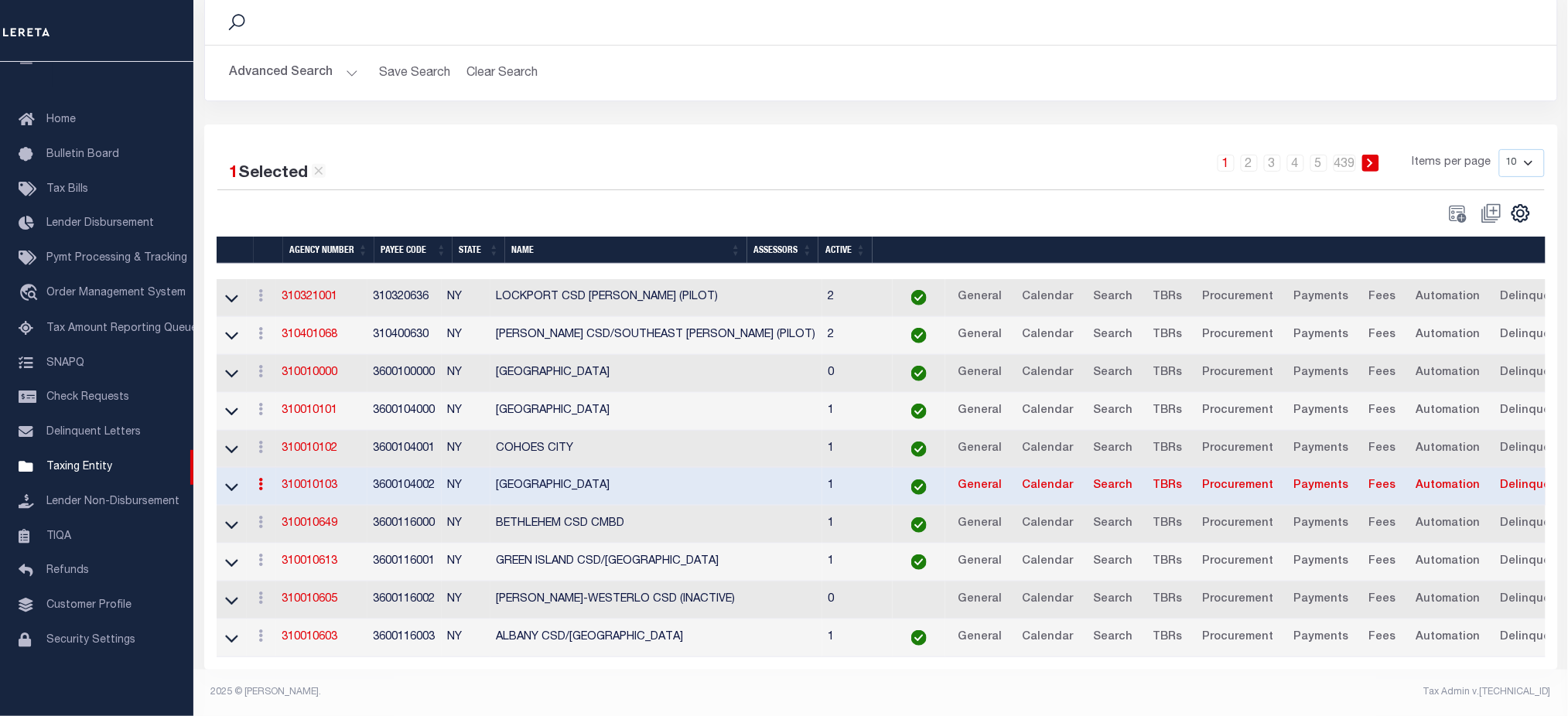
scroll to position [122, 0]
click at [334, 412] on link "310010101" at bounding box center [310, 411] width 56 height 10
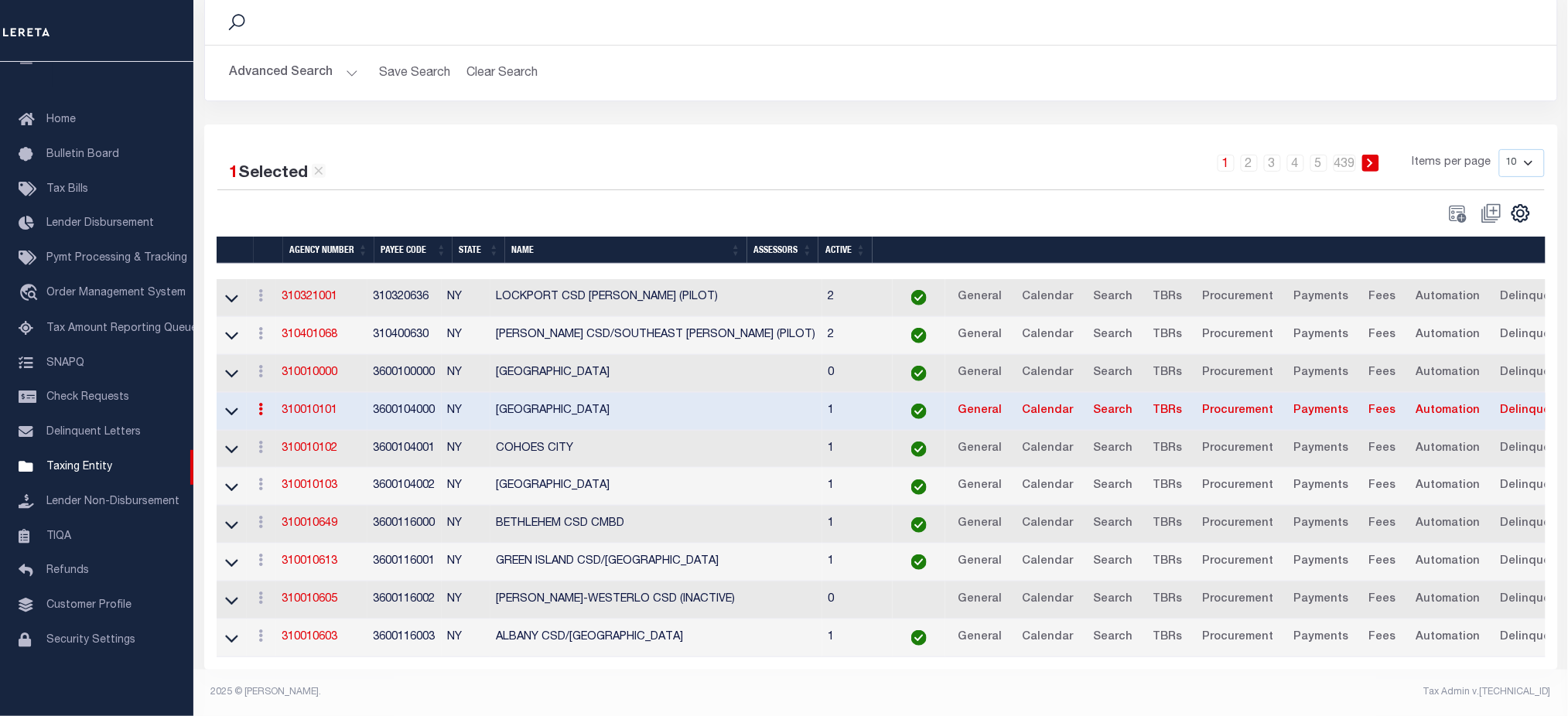
scroll to position [0, 0]
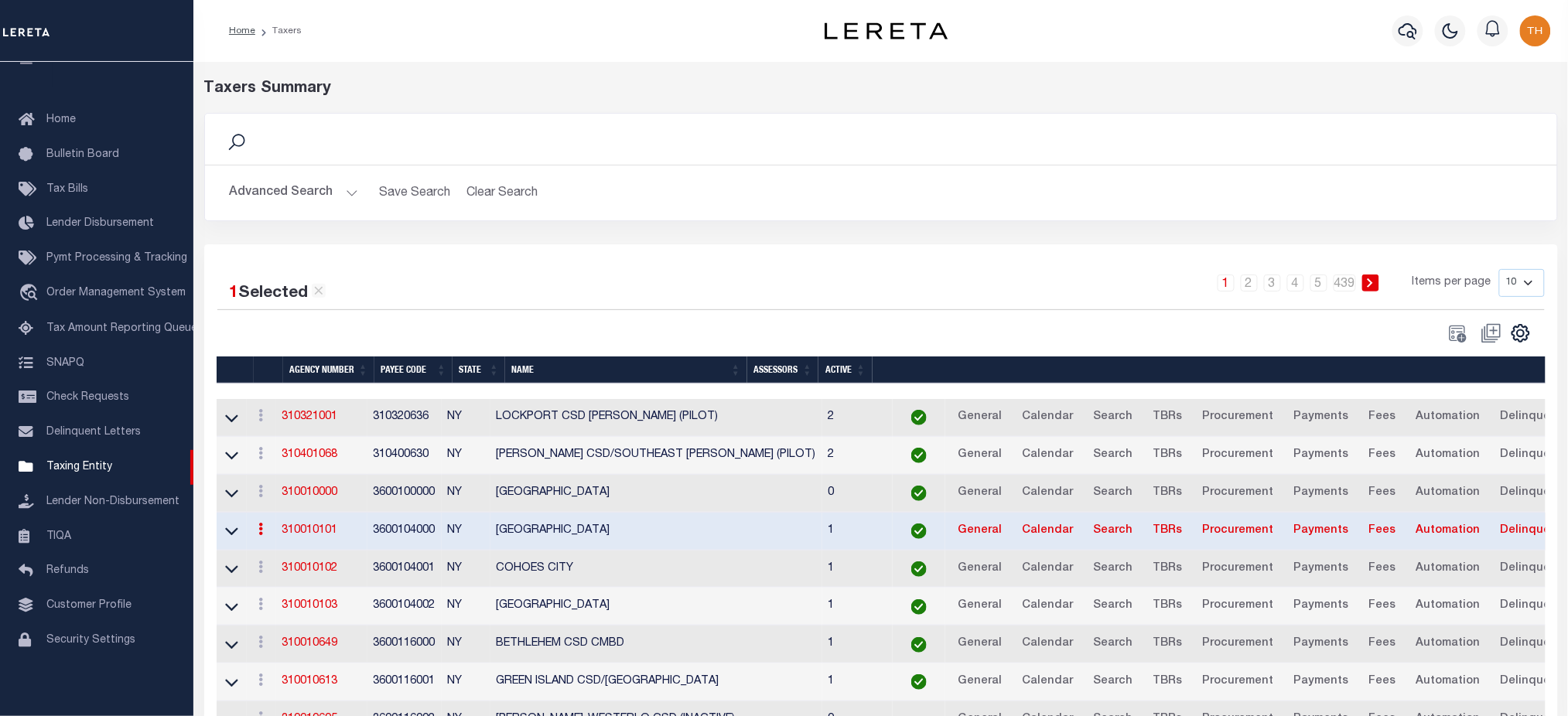
click at [281, 195] on button "Advanced Search" at bounding box center [294, 193] width 128 height 30
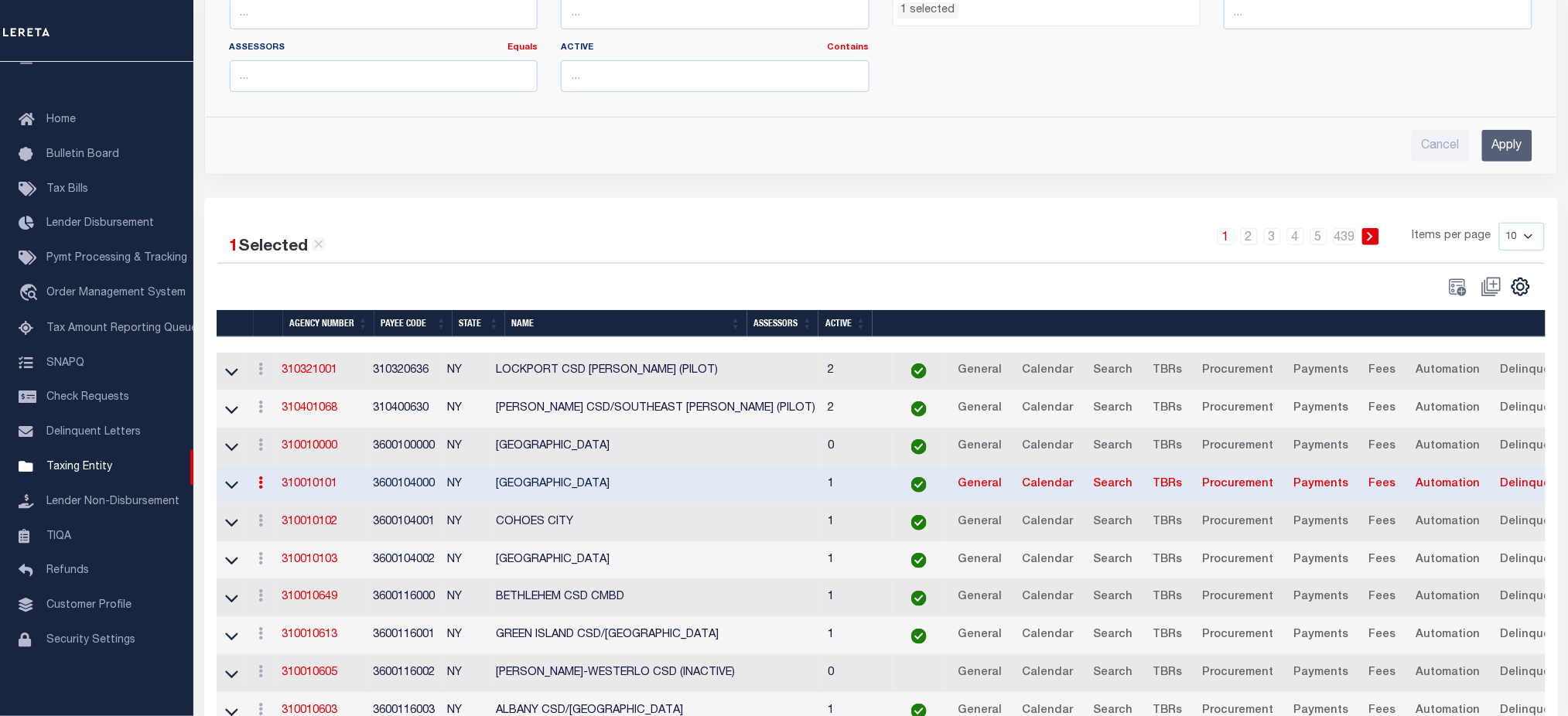
scroll to position [206, 0]
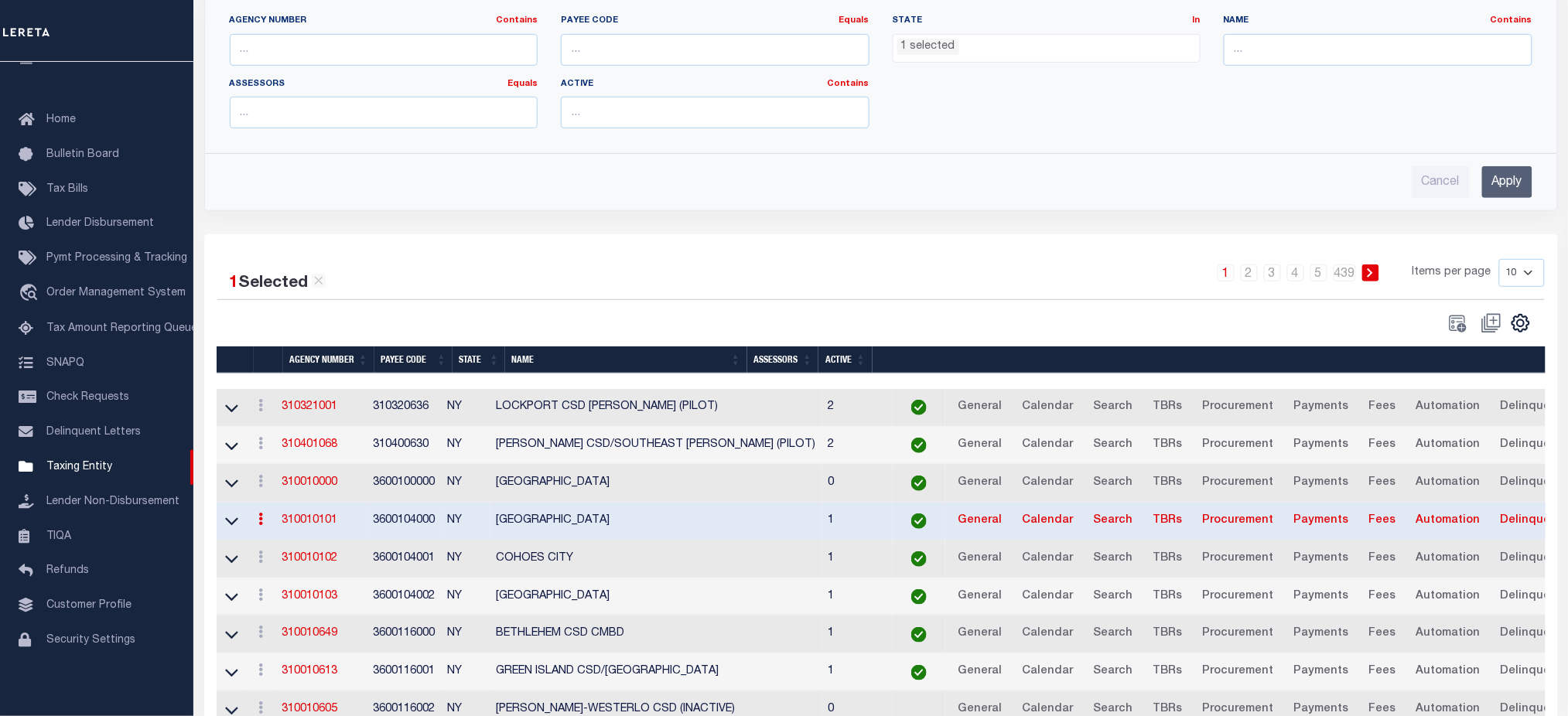
click at [1009, 49] on ul "1 selected" at bounding box center [1047, 45] width 307 height 21
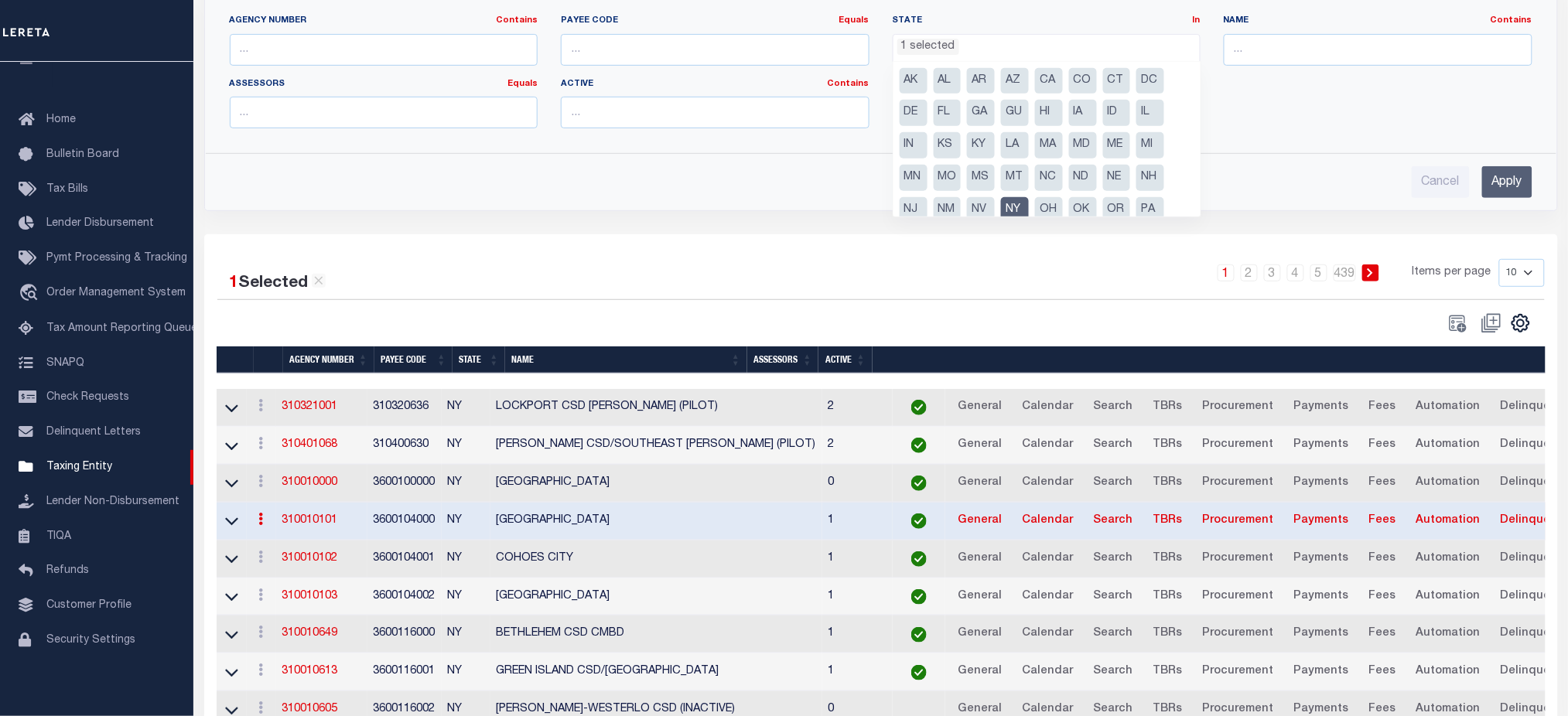
click at [1022, 205] on li "NY" at bounding box center [1015, 210] width 28 height 26
select select
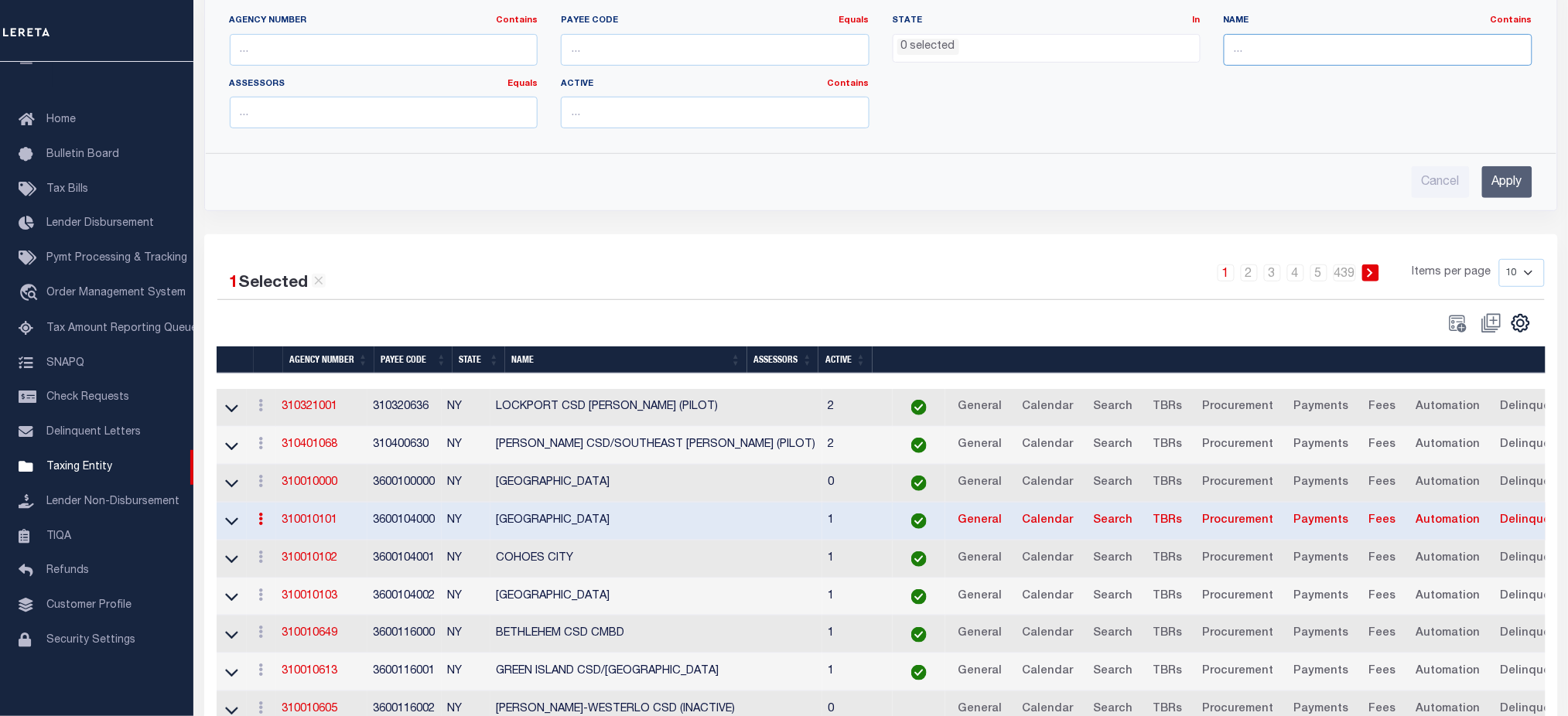
click at [1345, 50] on input "text" at bounding box center [1379, 49] width 309 height 32
type input "310030101"
click at [1494, 167] on input "Apply" at bounding box center [1507, 182] width 50 height 32
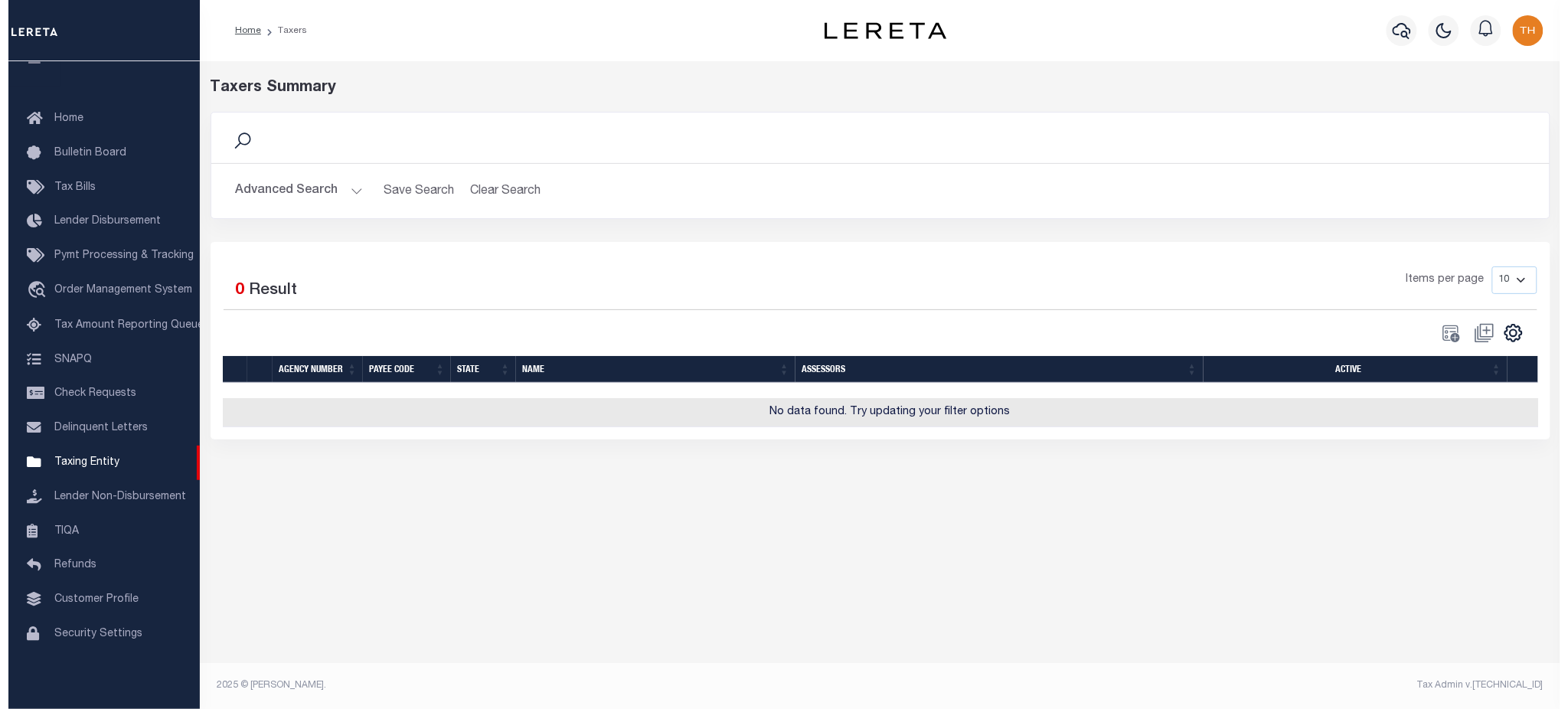
scroll to position [0, 0]
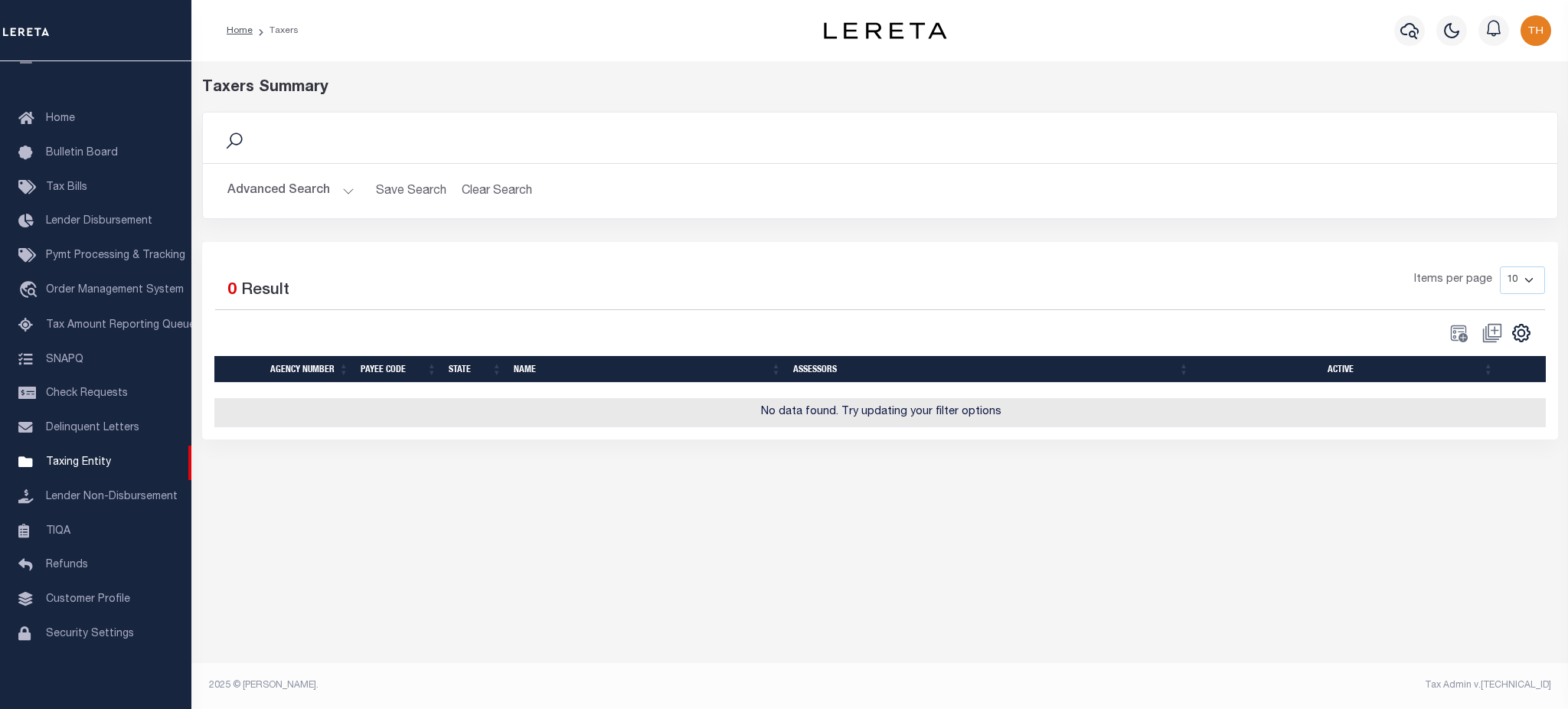
click at [297, 173] on div "Advanced Search Save Search Clear Search tblPayees_dynamictable_____DefaultSave…" at bounding box center [880, 191] width 1354 height 54
click at [308, 199] on button "Advanced Search" at bounding box center [291, 191] width 127 height 30
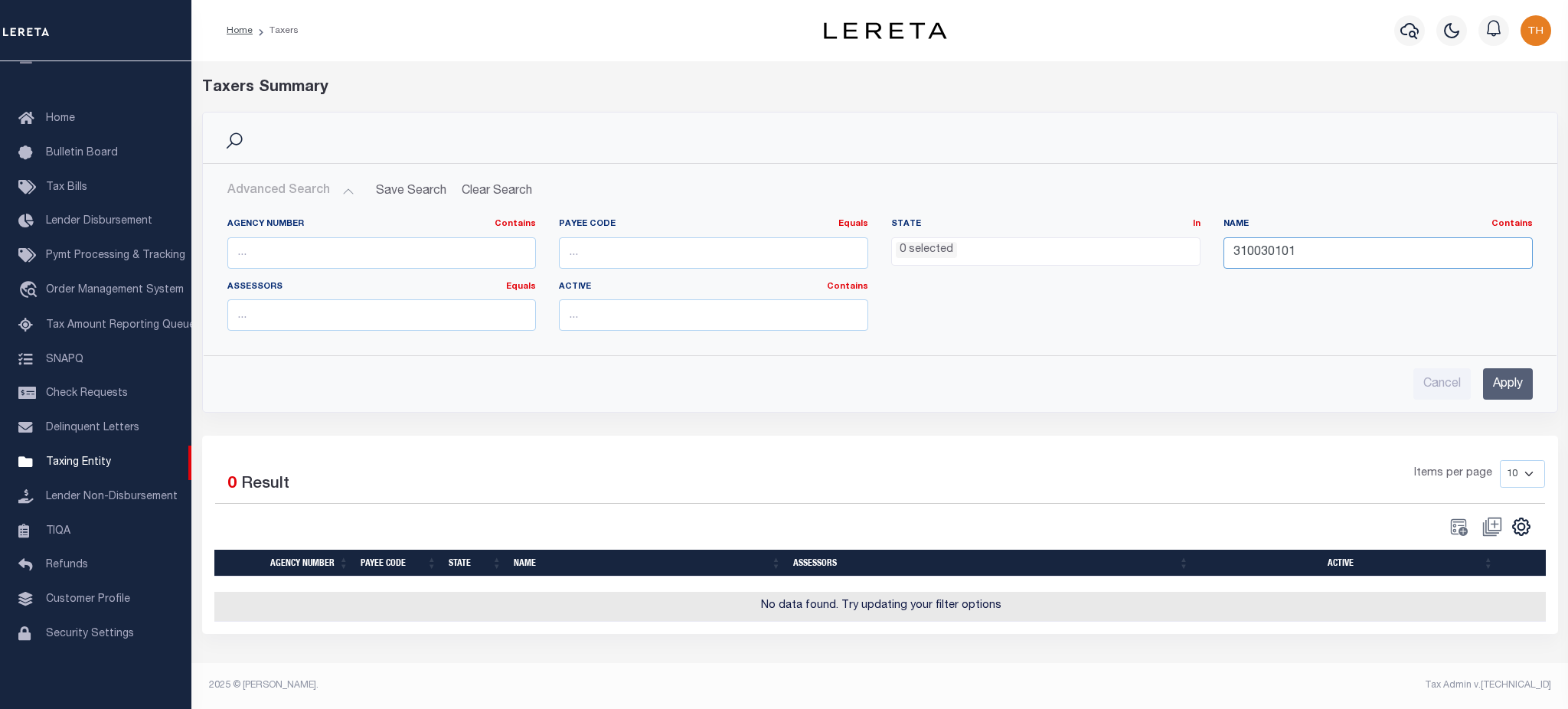
click at [1270, 254] on input "310030101" at bounding box center [1378, 253] width 309 height 32
click at [369, 254] on input "text" at bounding box center [382, 253] width 309 height 32
paste input "310030101"
type input "310030101"
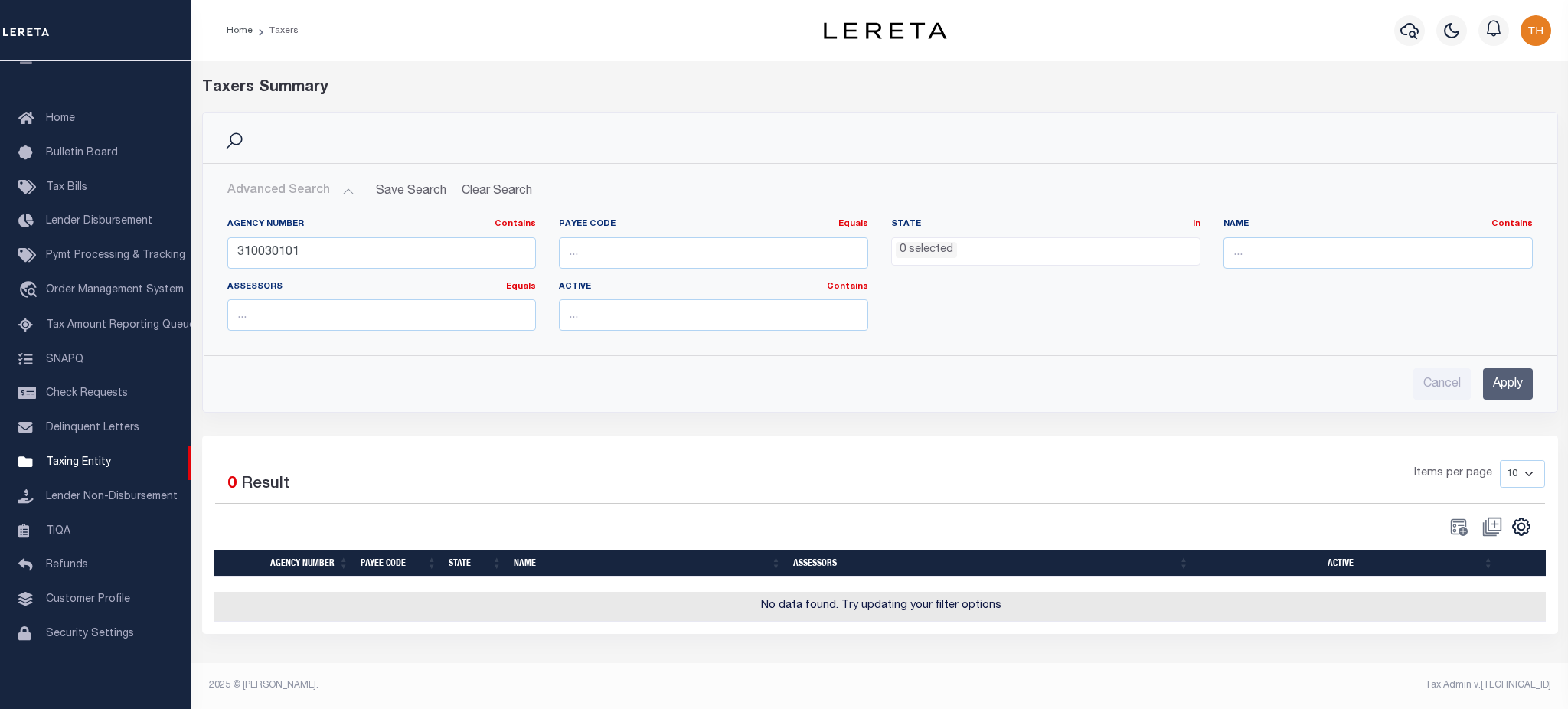
click at [1524, 387] on input "Apply" at bounding box center [1508, 384] width 50 height 32
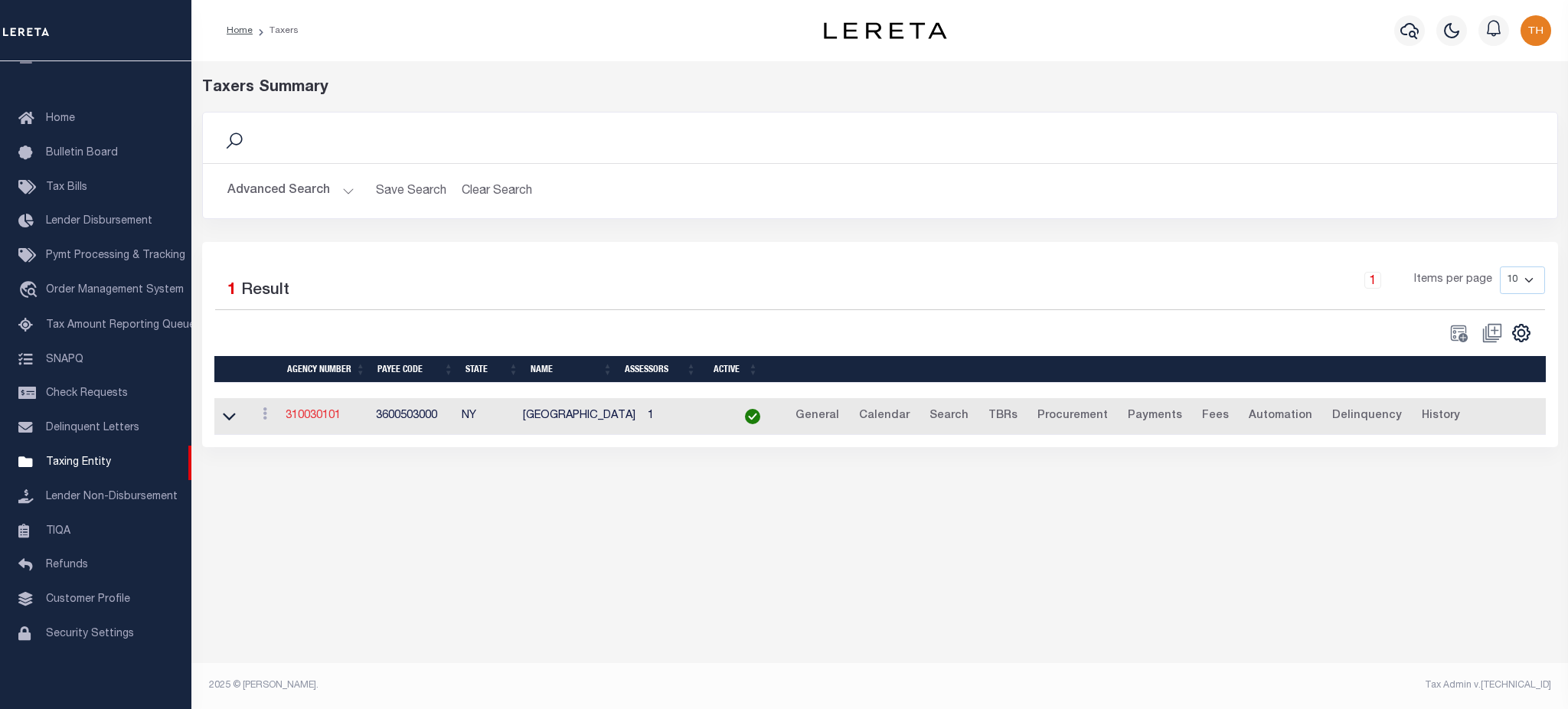
click at [299, 417] on link "310030101" at bounding box center [313, 416] width 55 height 10
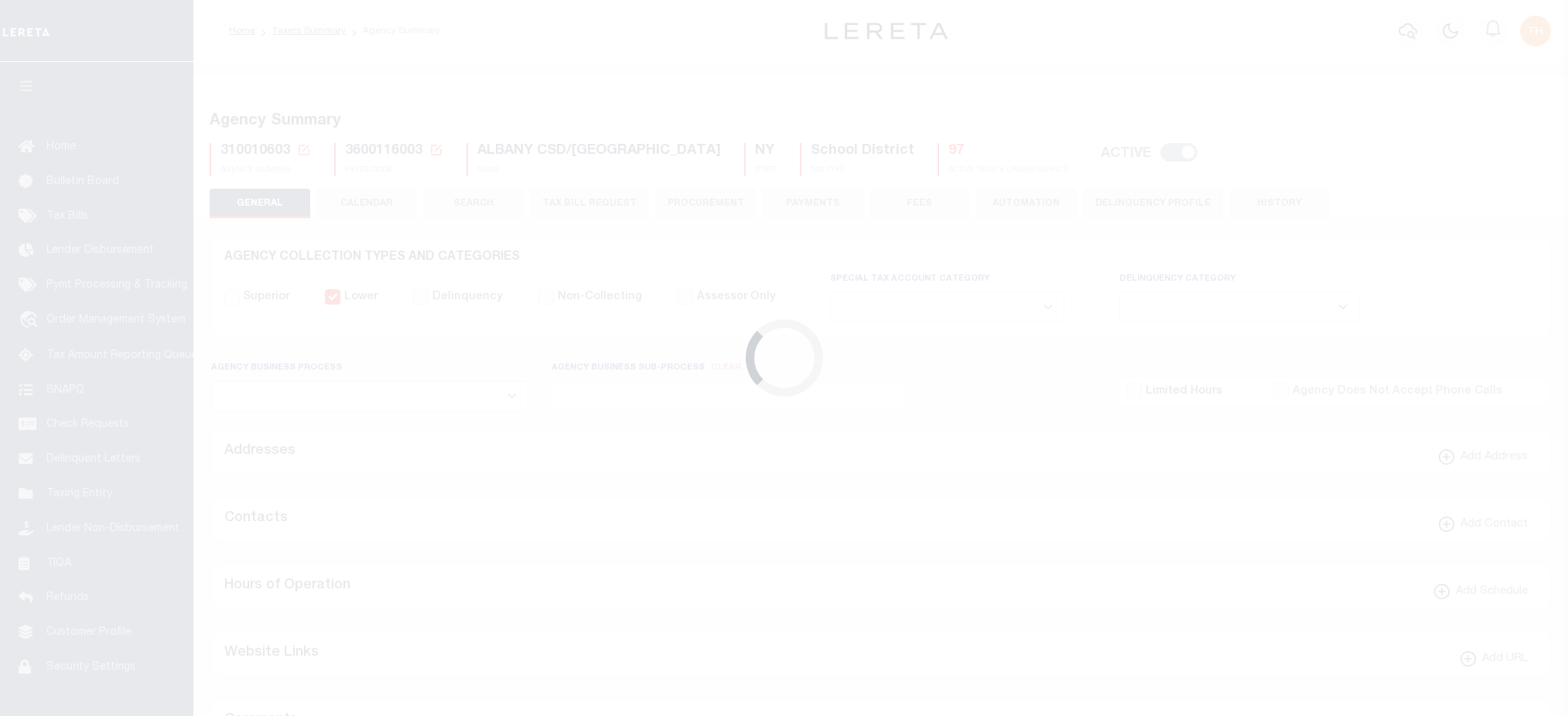
select select
click at [380, 209] on button "CALENDAR" at bounding box center [366, 203] width 101 height 30
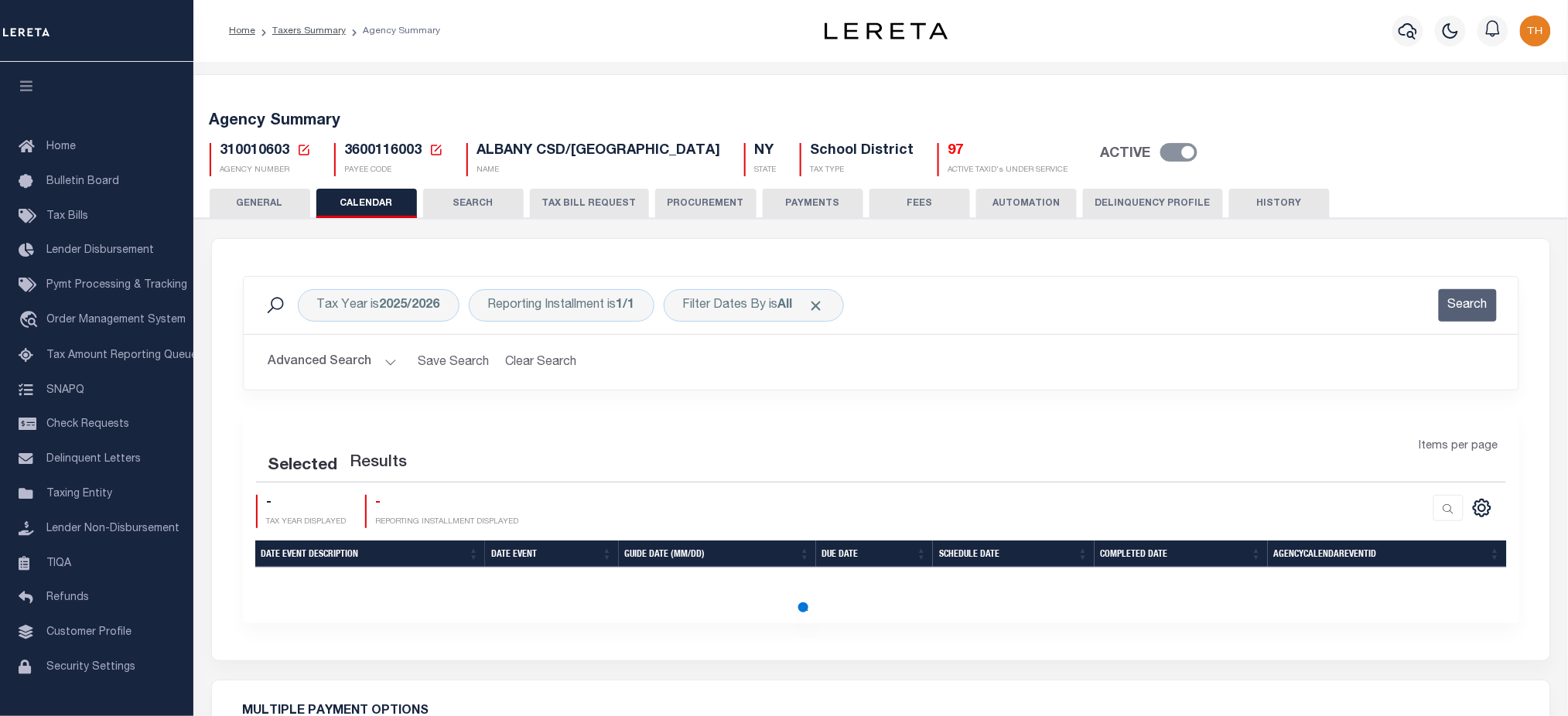
checkbox input "false"
type input "1"
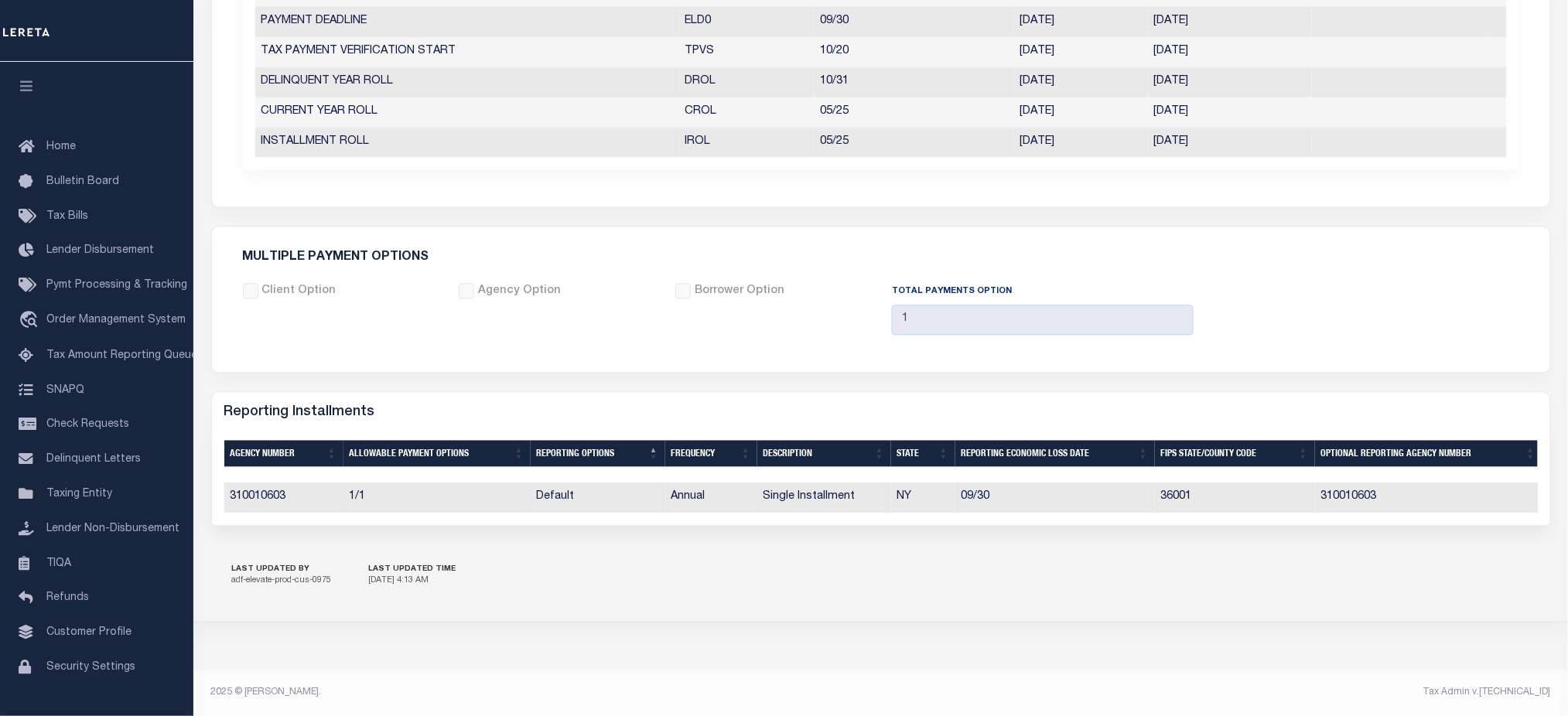
scroll to position [636, 0]
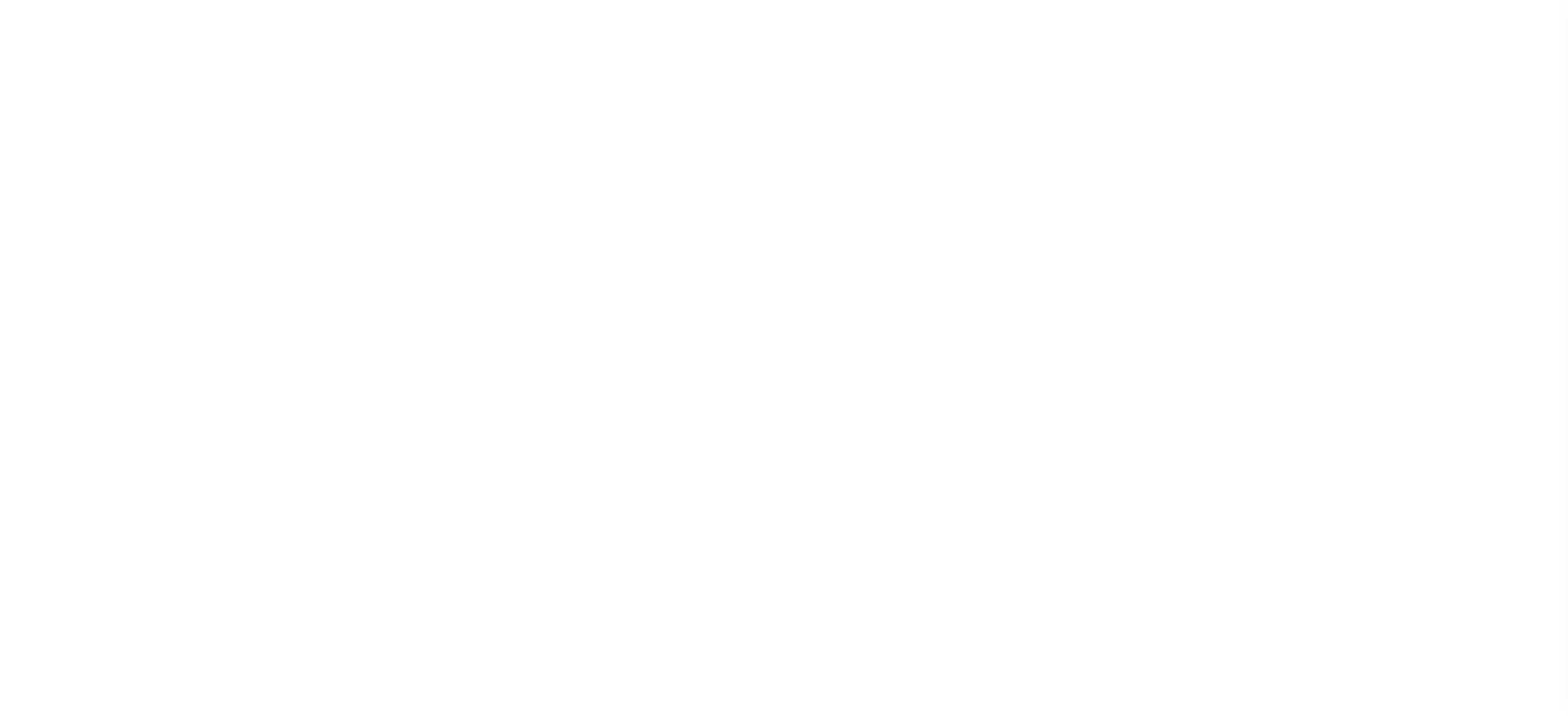
select select
click at [556, 199] on button "TAX BILL REQUEST" at bounding box center [589, 203] width 119 height 30
click at [402, 196] on button "CALENDAR" at bounding box center [366, 203] width 101 height 30
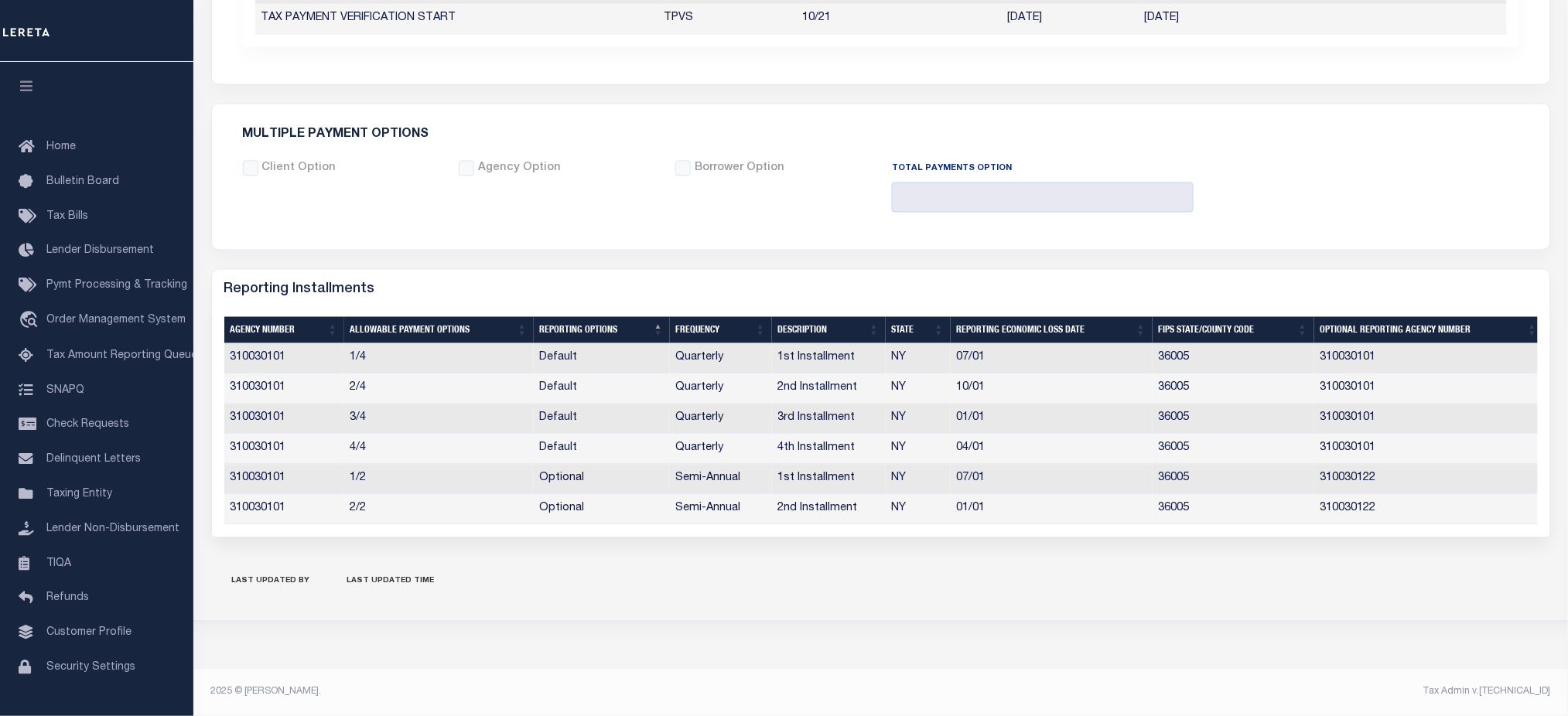
checkbox input "false"
type input "2"
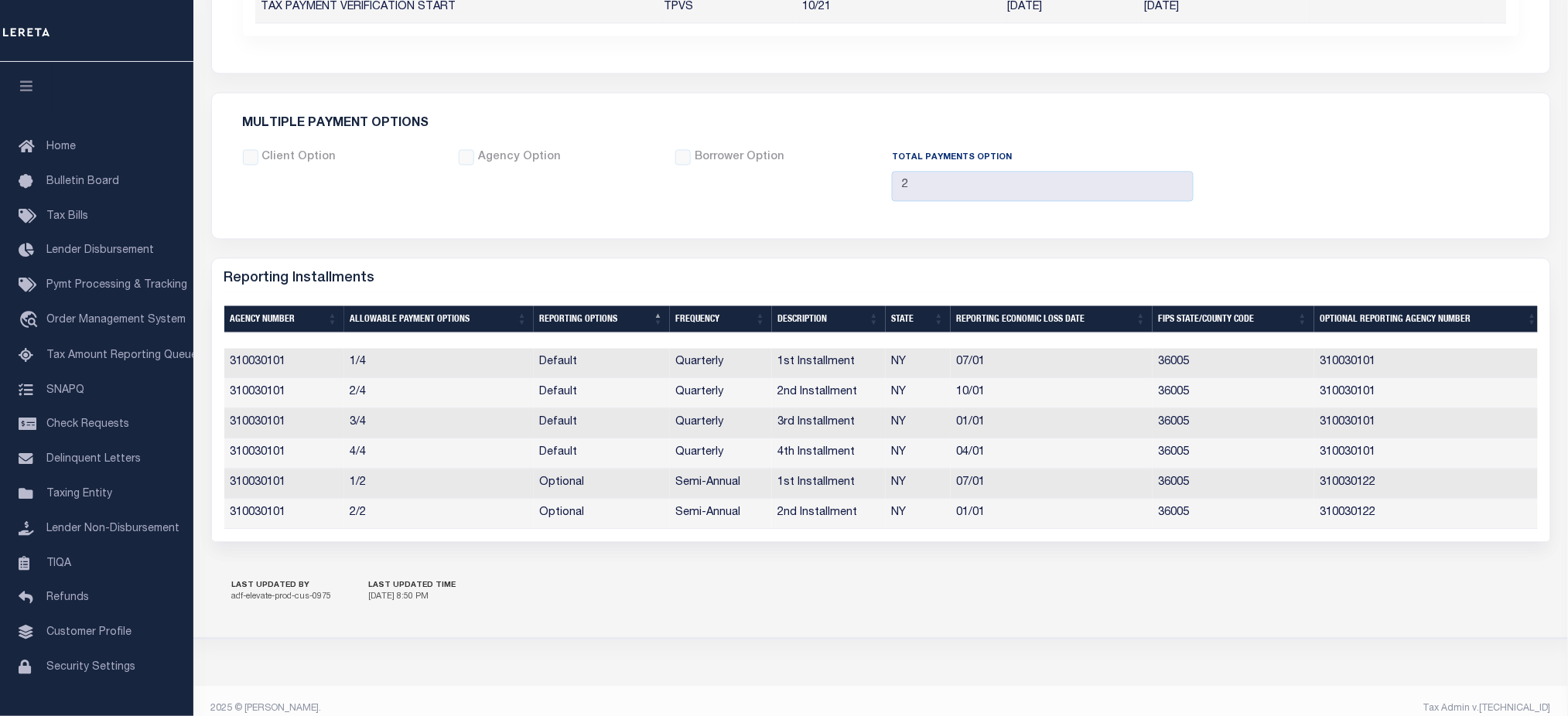
scroll to position [1098, 0]
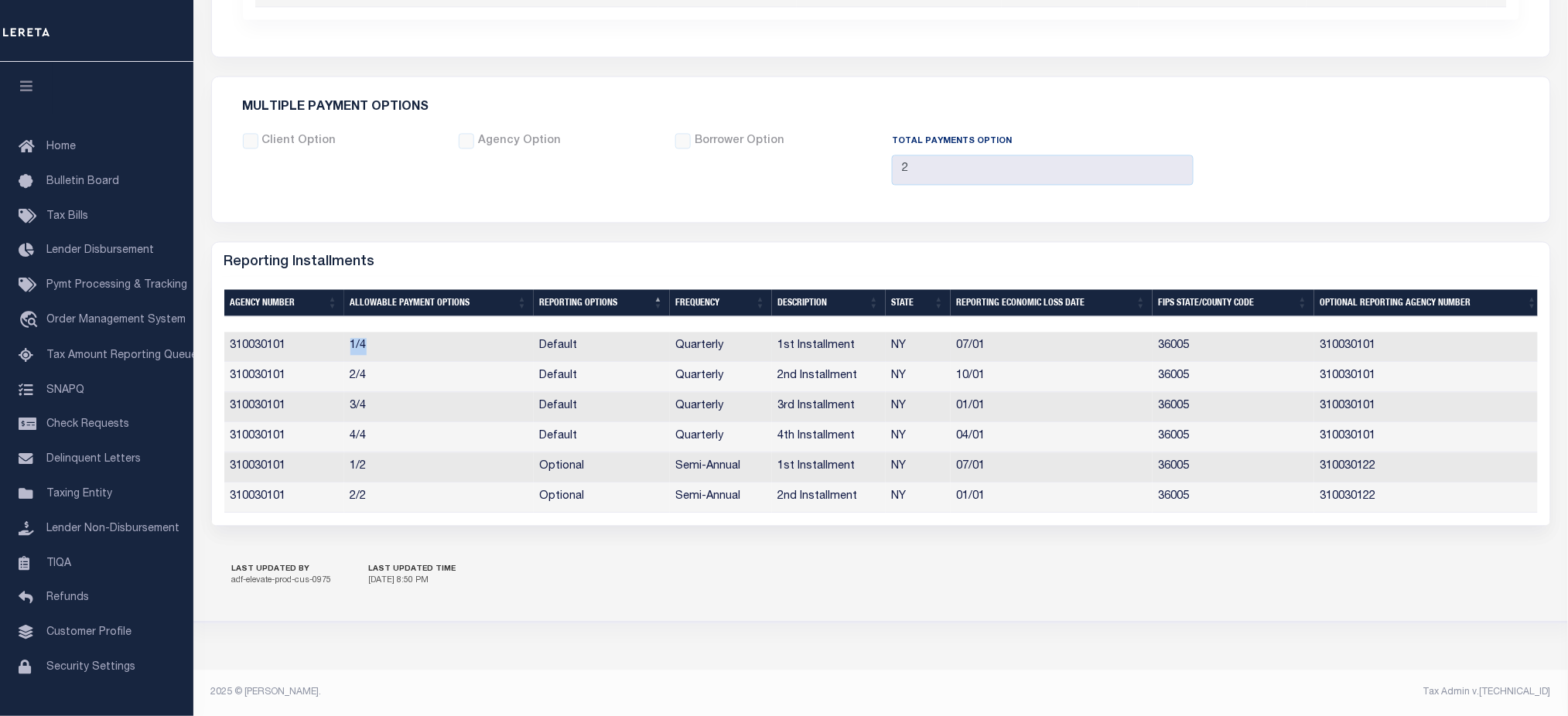
drag, startPoint x: 345, startPoint y: 335, endPoint x: 379, endPoint y: 338, distance: 34.1
click at [379, 338] on td "1/4" at bounding box center [439, 346] width 189 height 30
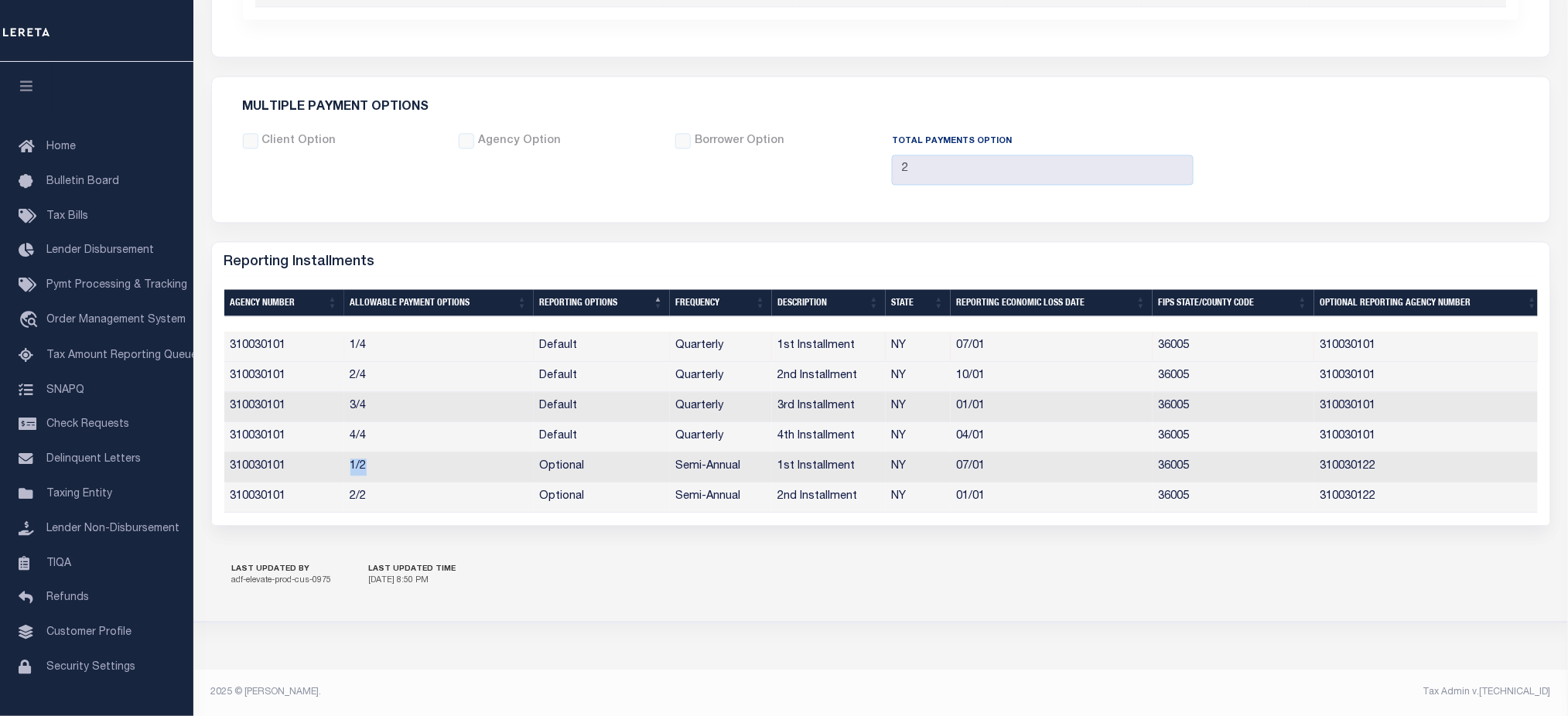
drag, startPoint x: 352, startPoint y: 462, endPoint x: 372, endPoint y: 463, distance: 20.0
click at [372, 463] on td "1/2" at bounding box center [439, 467] width 189 height 30
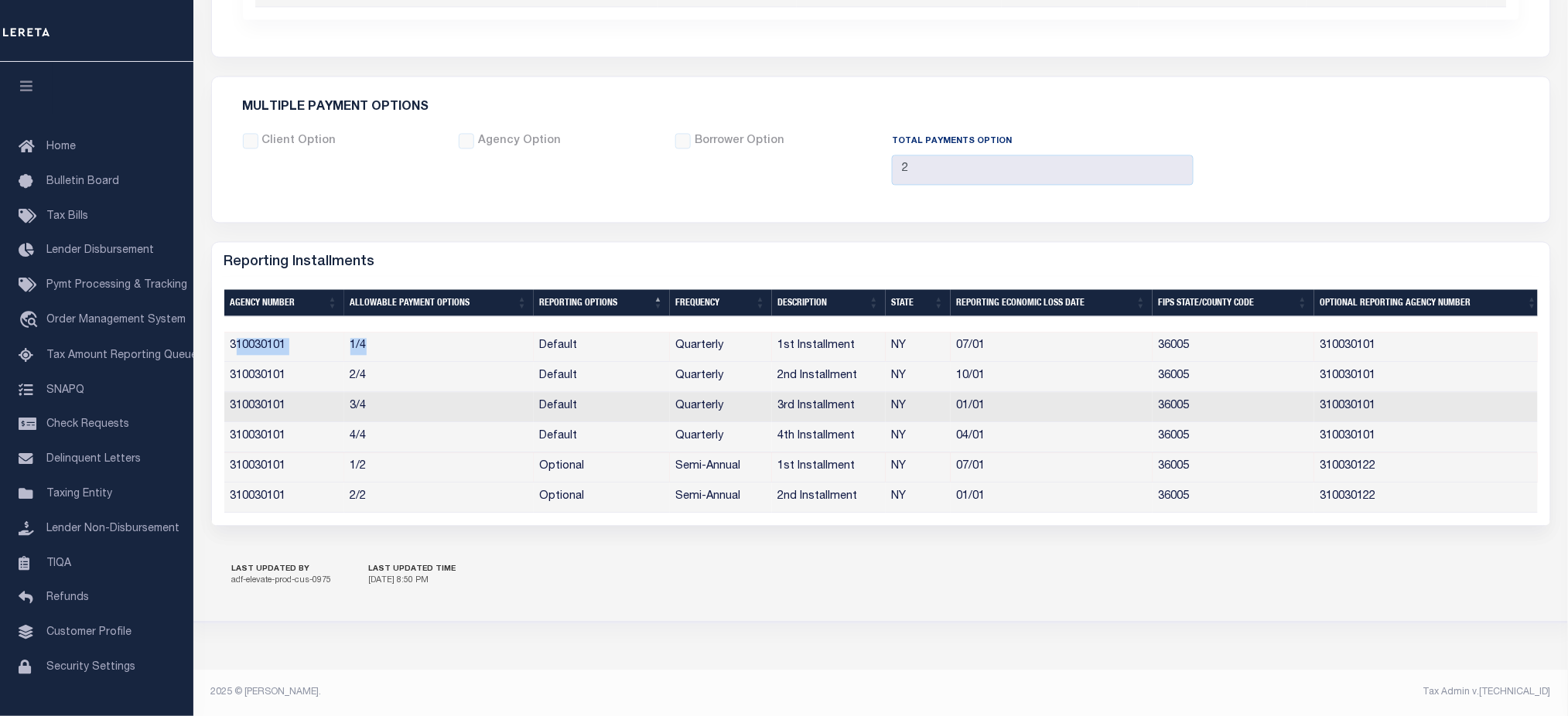
drag, startPoint x: 232, startPoint y: 335, endPoint x: 372, endPoint y: 339, distance: 140.1
click at [372, 339] on tr "310030101 1/4 Default Quarterly 1st Installment NY 07/01 36005 310030101" at bounding box center [884, 346] width 1320 height 30
drag, startPoint x: 382, startPoint y: 465, endPoint x: 229, endPoint y: 454, distance: 153.4
click at [229, 454] on tr "310030101 1/2 Optional Semi-Annual 1st Installment NY 07/01 36005 310030122" at bounding box center [884, 467] width 1320 height 30
drag, startPoint x: 996, startPoint y: 458, endPoint x: 951, endPoint y: 461, distance: 45.1
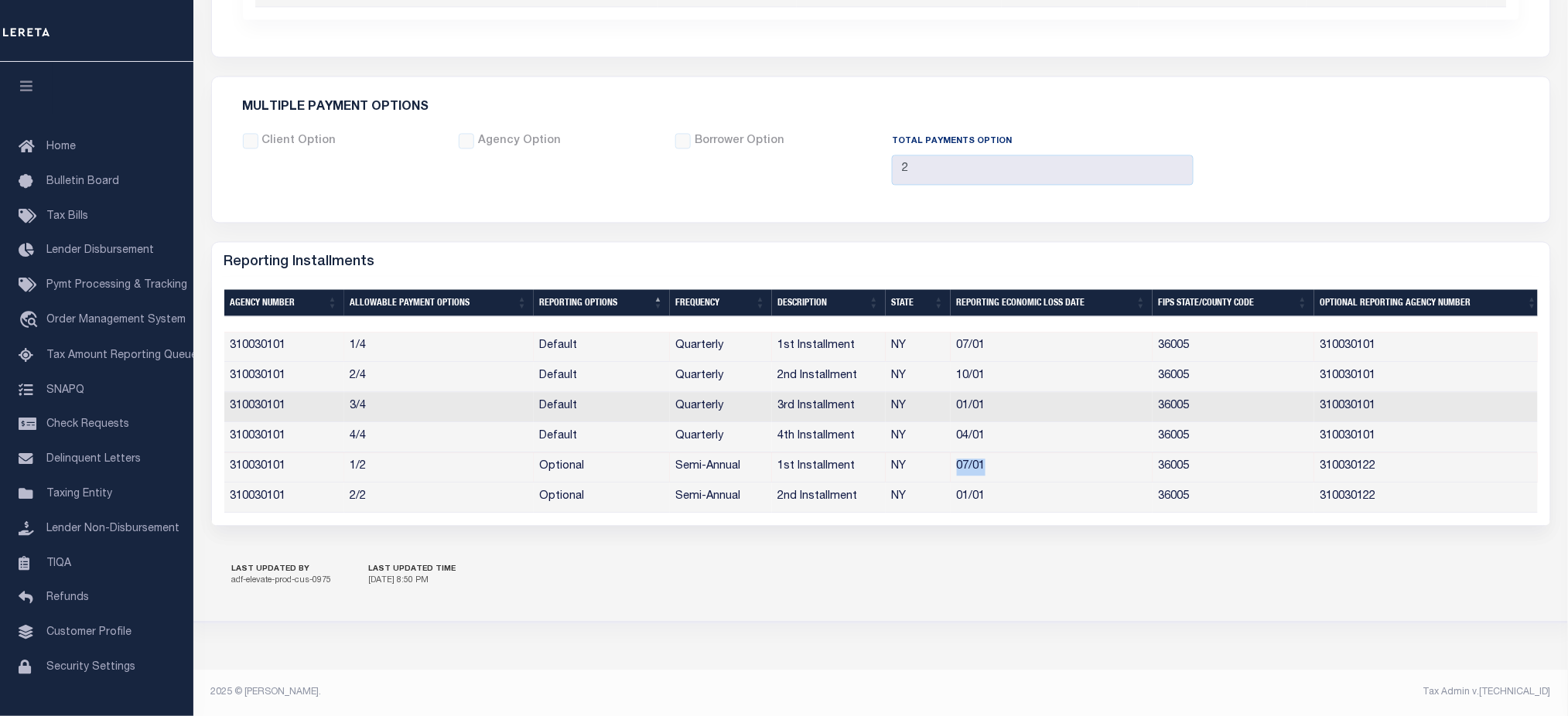
click at [951, 461] on td "07/01" at bounding box center [1051, 467] width 202 height 30
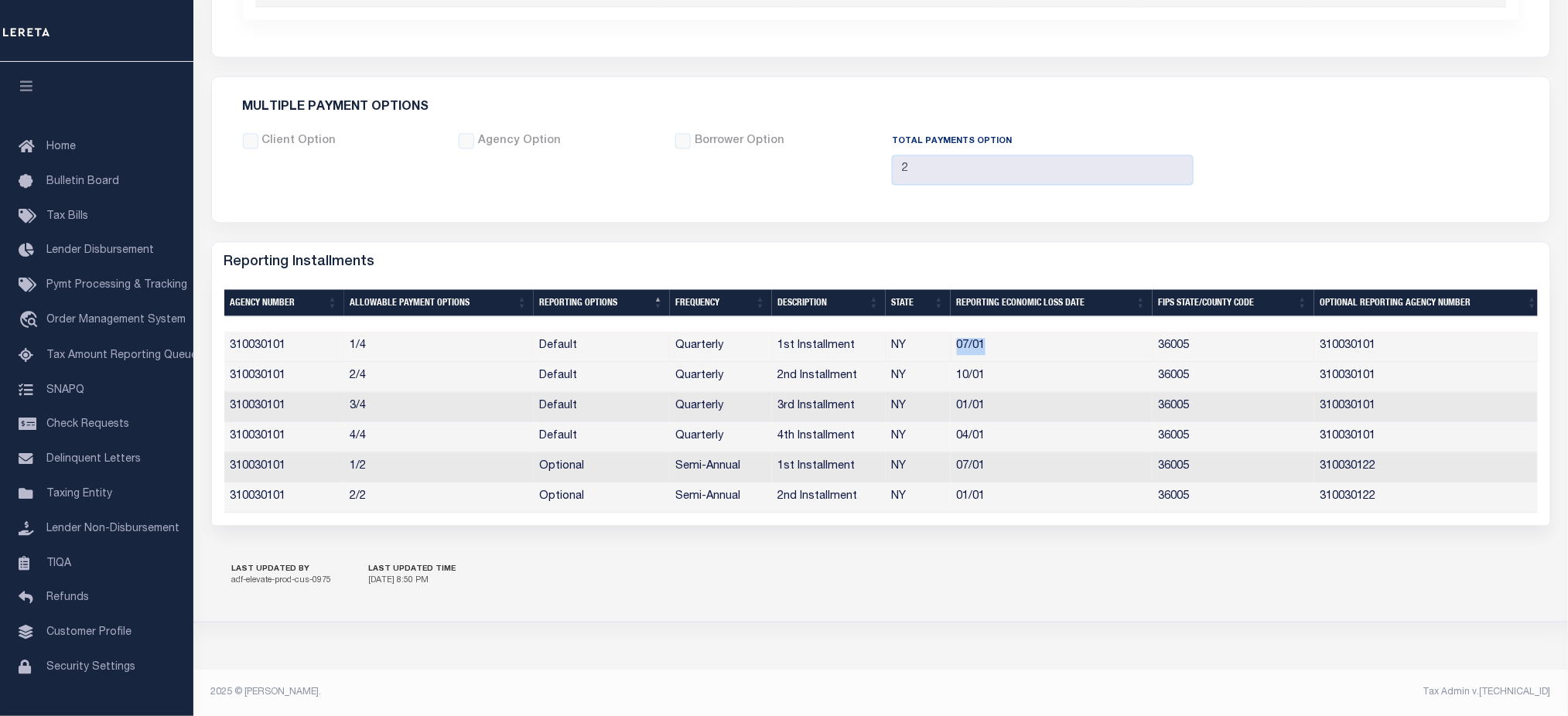
drag, startPoint x: 1001, startPoint y: 338, endPoint x: 952, endPoint y: 338, distance: 49.0
click at [952, 338] on td "07/01" at bounding box center [1051, 346] width 202 height 30
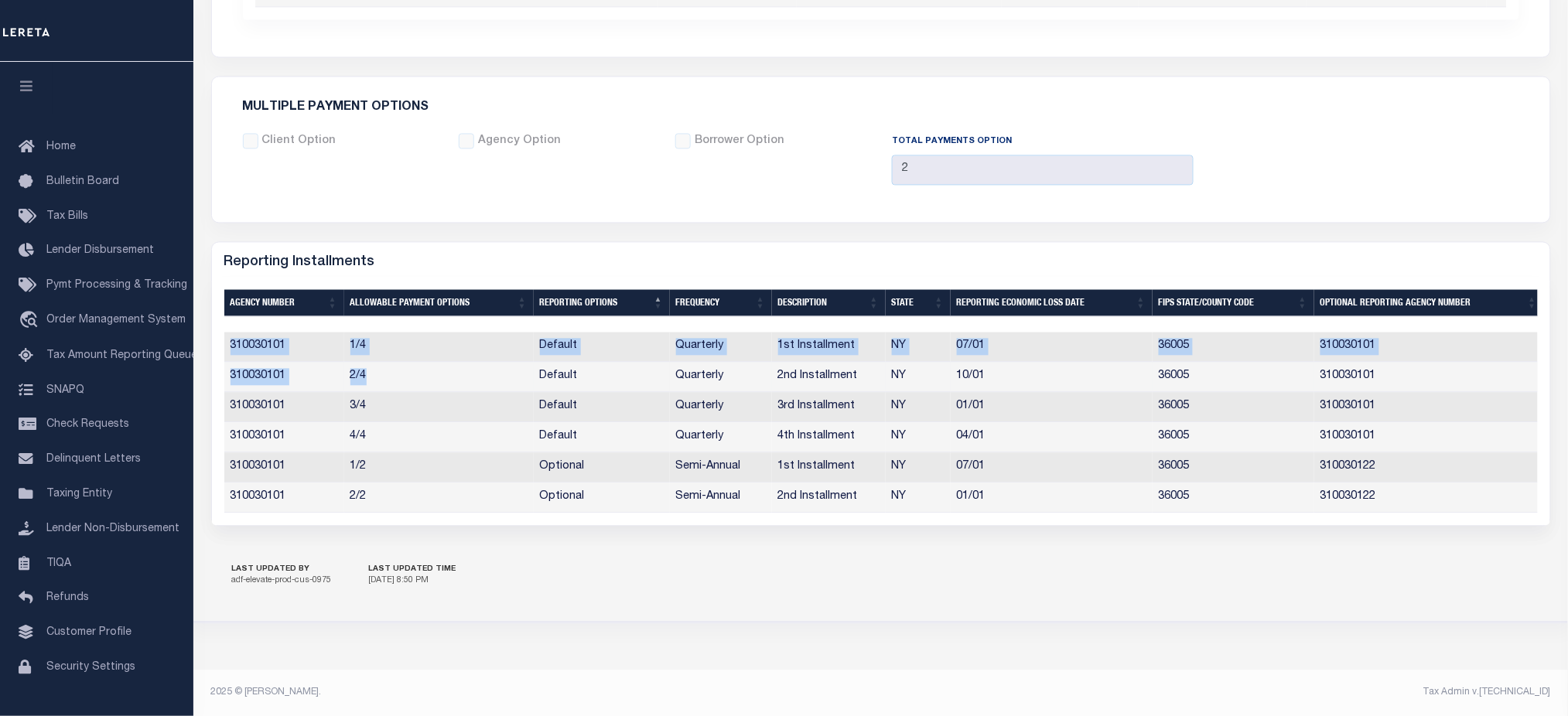
drag, startPoint x: 221, startPoint y: 363, endPoint x: 373, endPoint y: 369, distance: 152.1
click at [373, 369] on div "1 Selected 6 Results Items per page" at bounding box center [881, 400] width 1339 height 247
click at [375, 370] on td "2/4" at bounding box center [439, 377] width 189 height 30
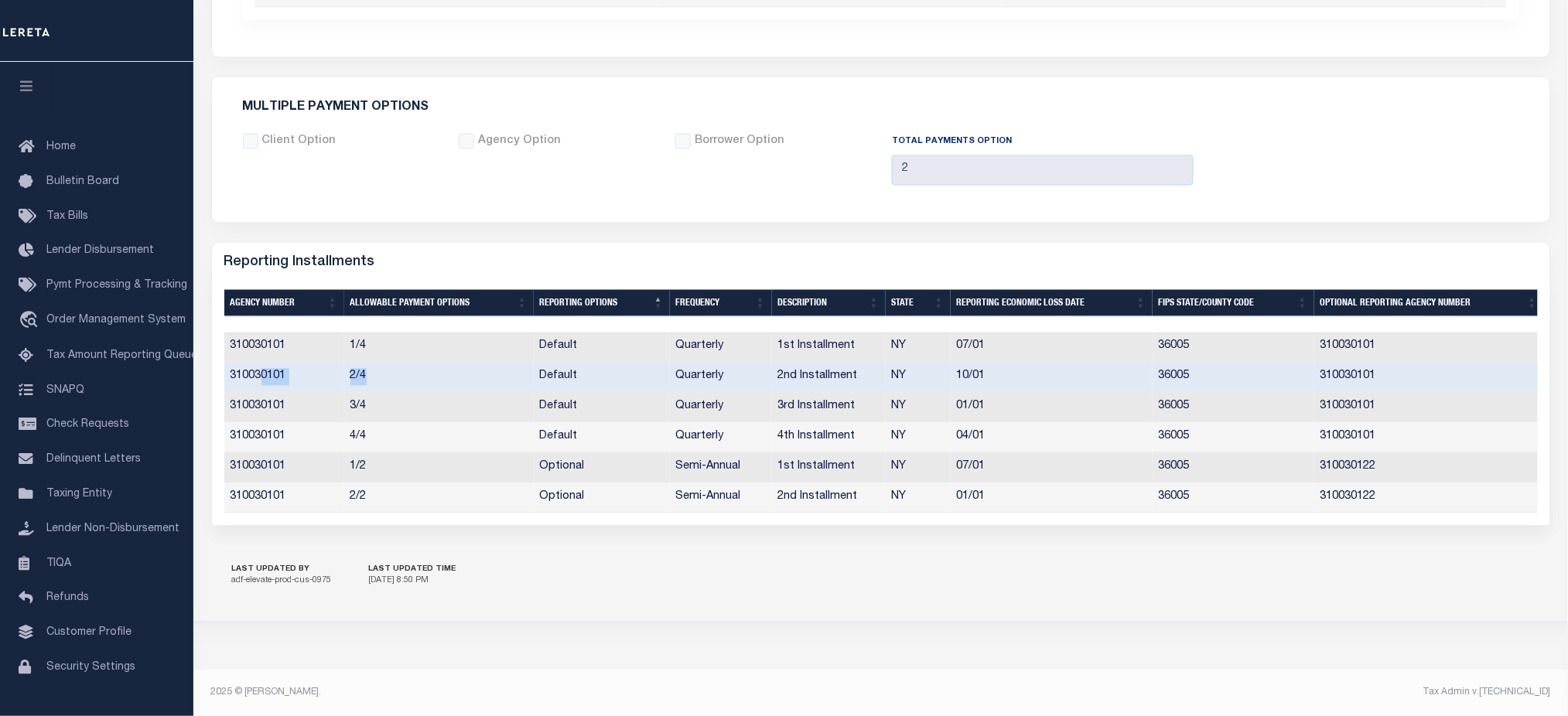
drag, startPoint x: 378, startPoint y: 367, endPoint x: 260, endPoint y: 364, distance: 118.0
click at [260, 364] on tr "310030101 2/4 Default Quarterly 2nd Installment NY 10/01 36005 310030101" at bounding box center [884, 377] width 1320 height 30
drag, startPoint x: 375, startPoint y: 484, endPoint x: 345, endPoint y: 487, distance: 30.1
click at [345, 487] on td "2/2" at bounding box center [439, 497] width 189 height 30
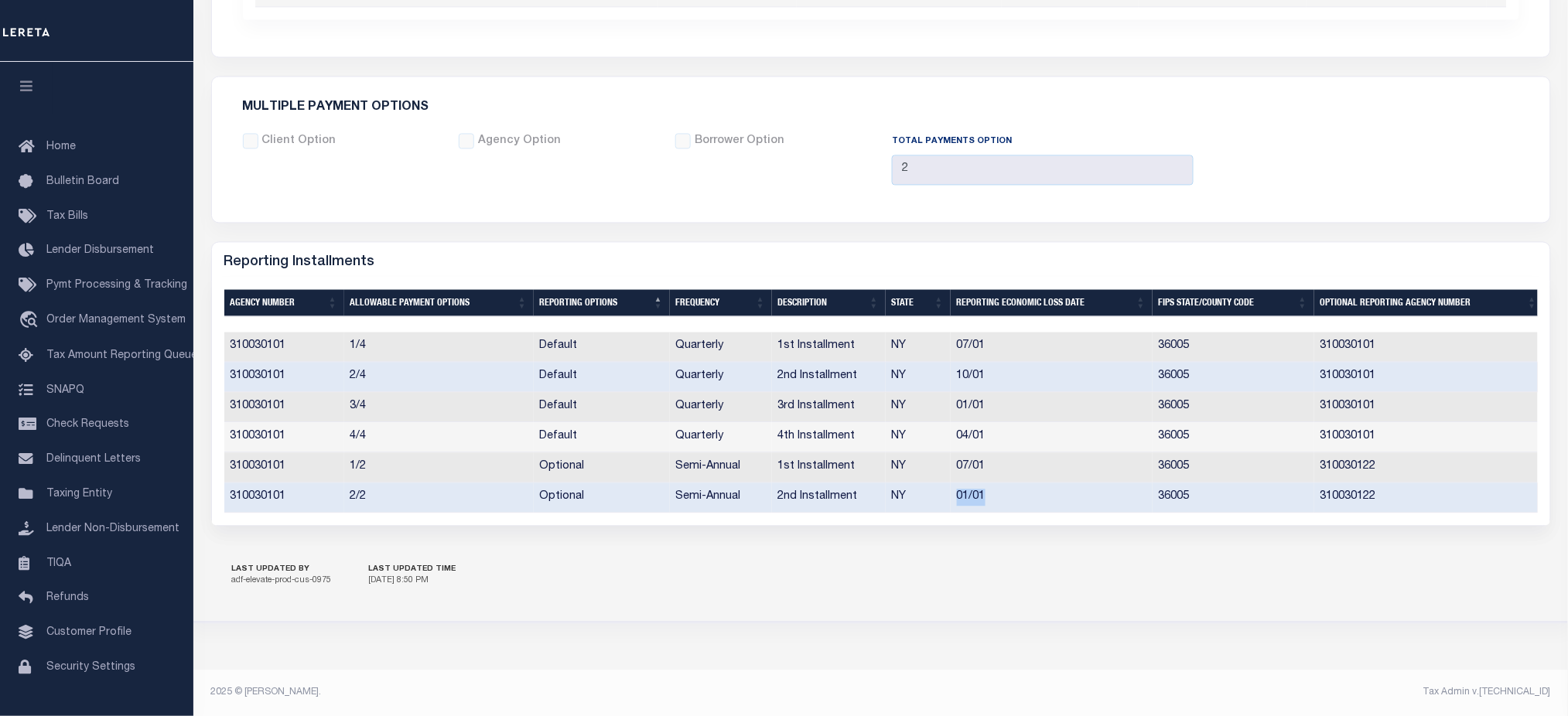
drag, startPoint x: 992, startPoint y: 490, endPoint x: 949, endPoint y: 489, distance: 43.0
click at [951, 489] on td "01/01" at bounding box center [1051, 497] width 202 height 30
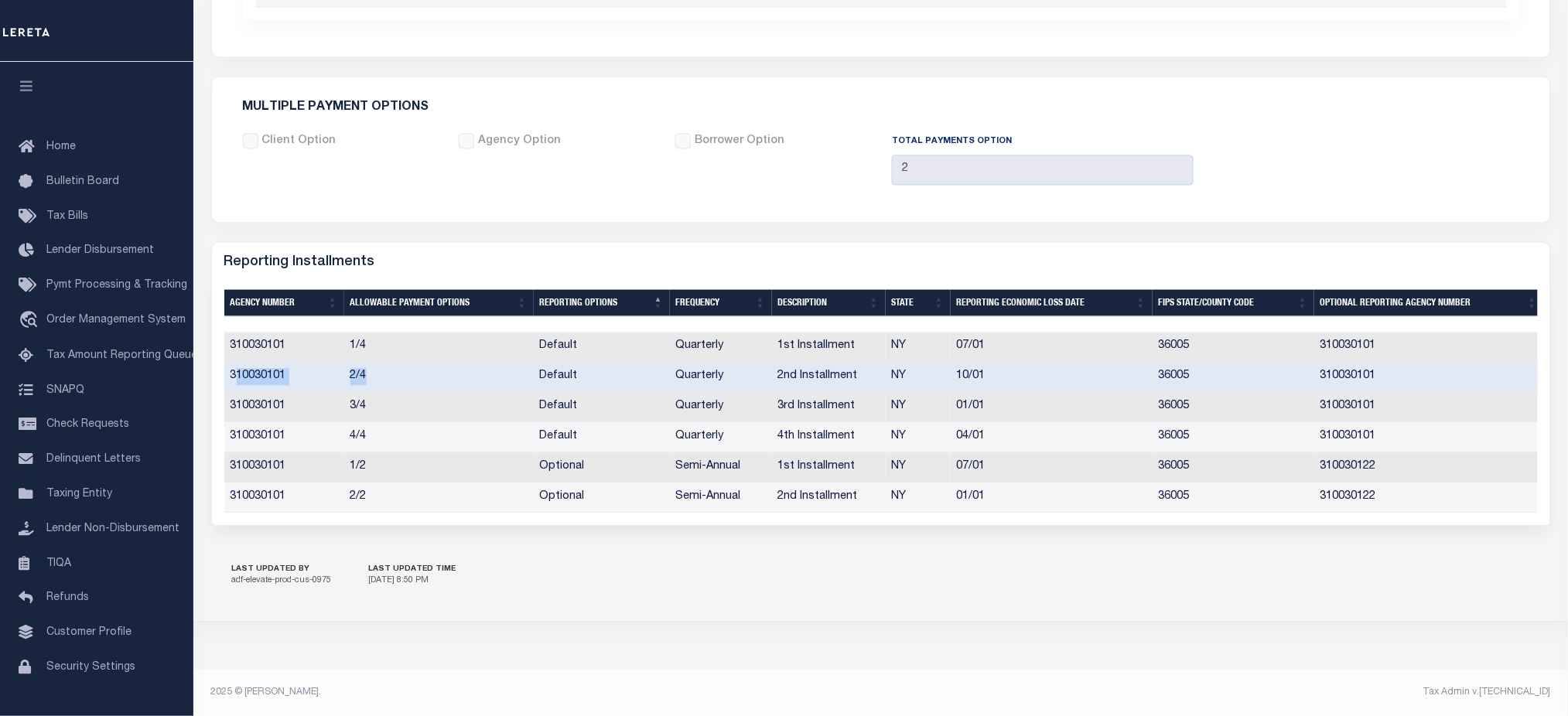
drag, startPoint x: 374, startPoint y: 369, endPoint x: 234, endPoint y: 363, distance: 140.1
click at [234, 363] on tr "310030101 2/4 Default Quarterly 2nd Installment NY 10/01 36005 310030101" at bounding box center [884, 377] width 1320 height 30
drag, startPoint x: 375, startPoint y: 339, endPoint x: 345, endPoint y: 338, distance: 30.0
click at [345, 338] on td "1/4" at bounding box center [439, 346] width 189 height 30
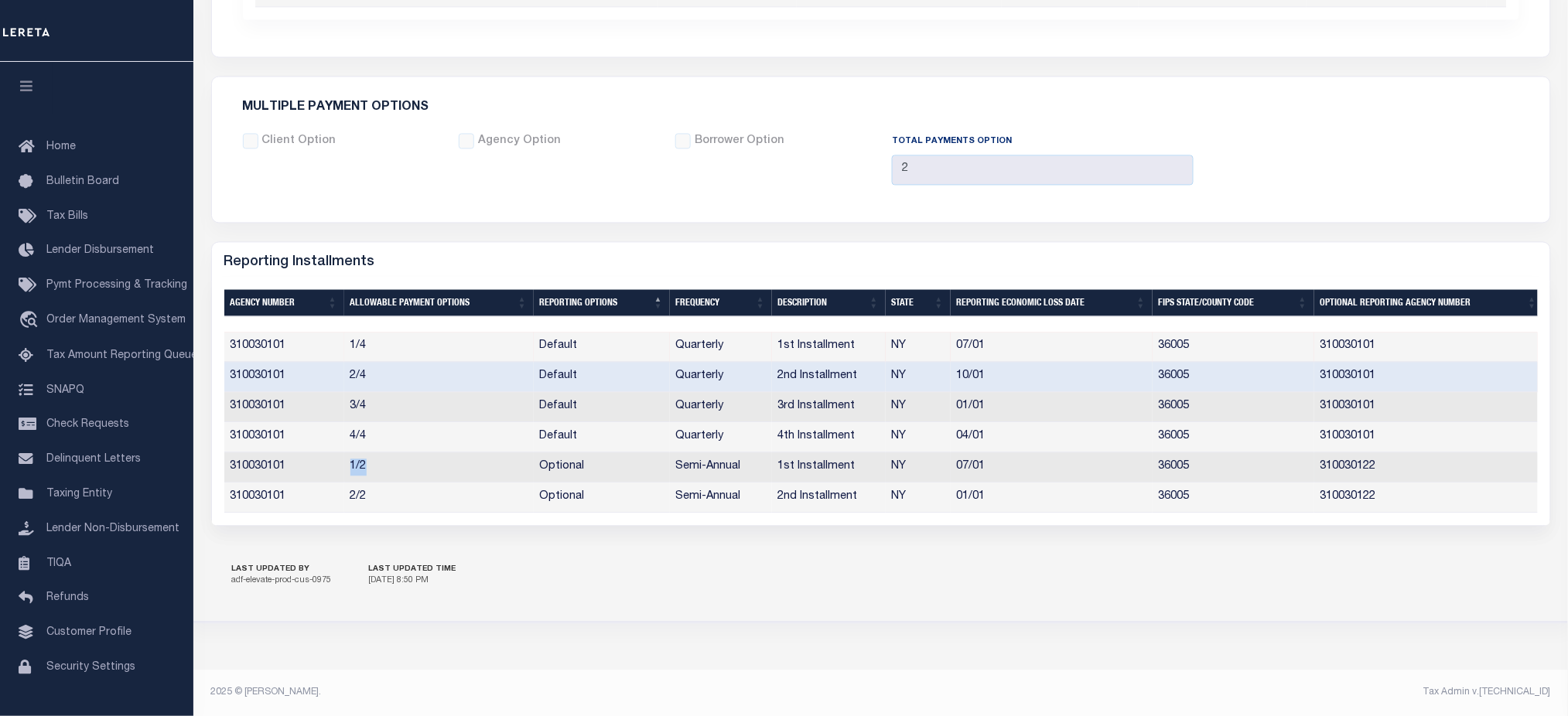
drag, startPoint x: 375, startPoint y: 457, endPoint x: 342, endPoint y: 453, distance: 33.2
click at [345, 453] on td "1/2" at bounding box center [439, 467] width 189 height 30
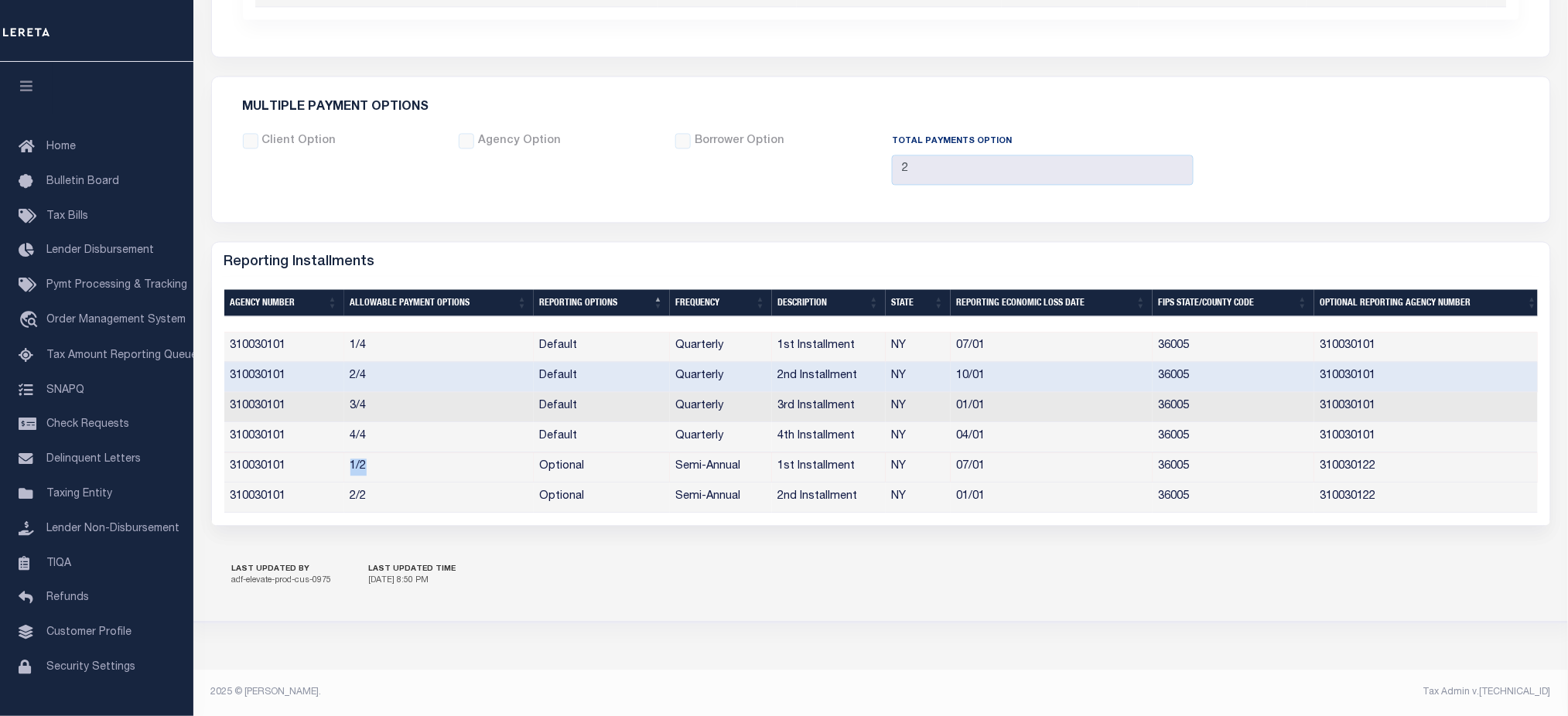
drag, startPoint x: 1389, startPoint y: 555, endPoint x: 1310, endPoint y: 548, distance: 79.3
click at [1389, 555] on div "LAST UPDATED BY adf-elevate-prod-cus-0975 LAST UPDATED TIME 8/7/2025, 8:50 PM" at bounding box center [880, 576] width 1340 height 54
drag, startPoint x: 227, startPoint y: 338, endPoint x: 287, endPoint y: 342, distance: 60.1
click at [287, 342] on td "310030101" at bounding box center [284, 346] width 120 height 30
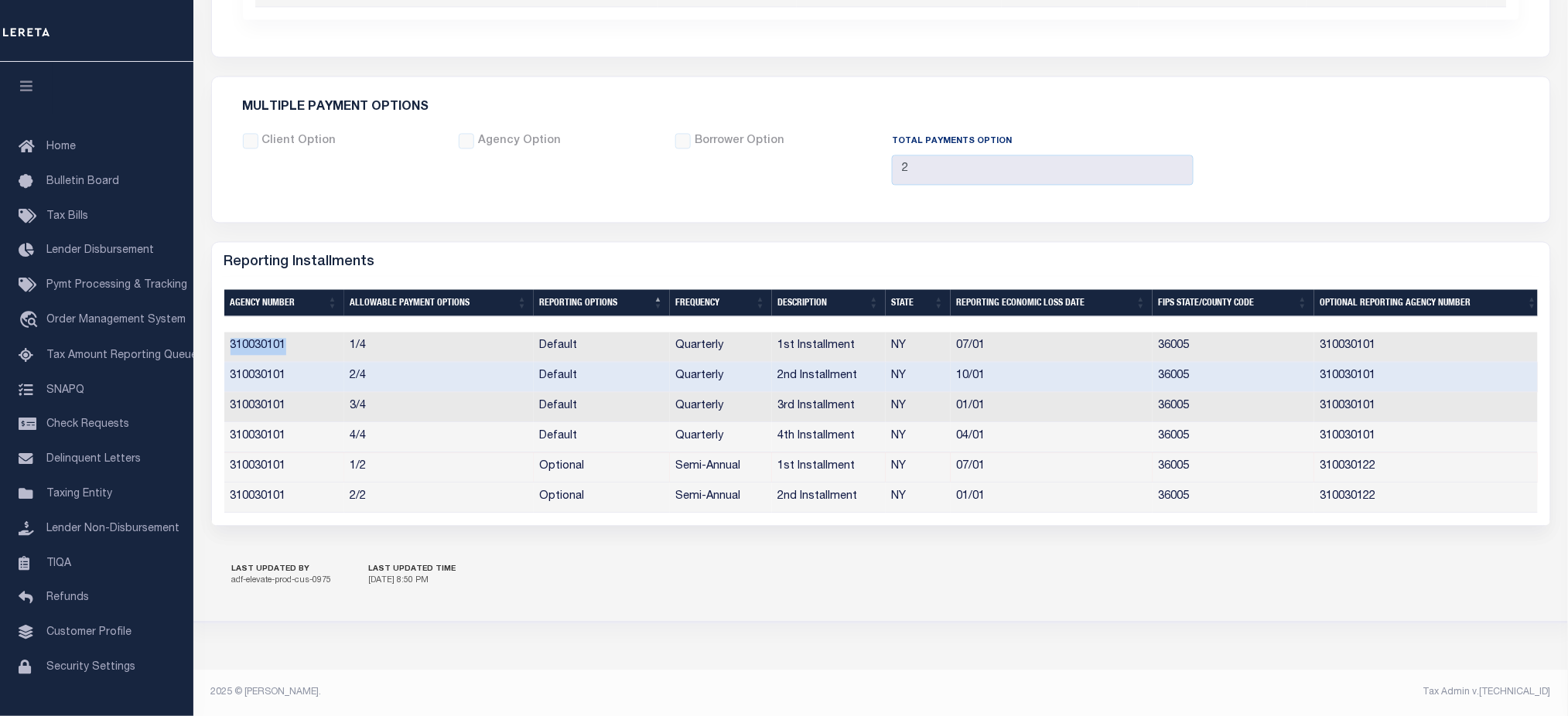
drag, startPoint x: 1453, startPoint y: 461, endPoint x: 1440, endPoint y: 449, distance: 17.7
click at [1453, 462] on td "310030122" at bounding box center [1429, 467] width 230 height 30
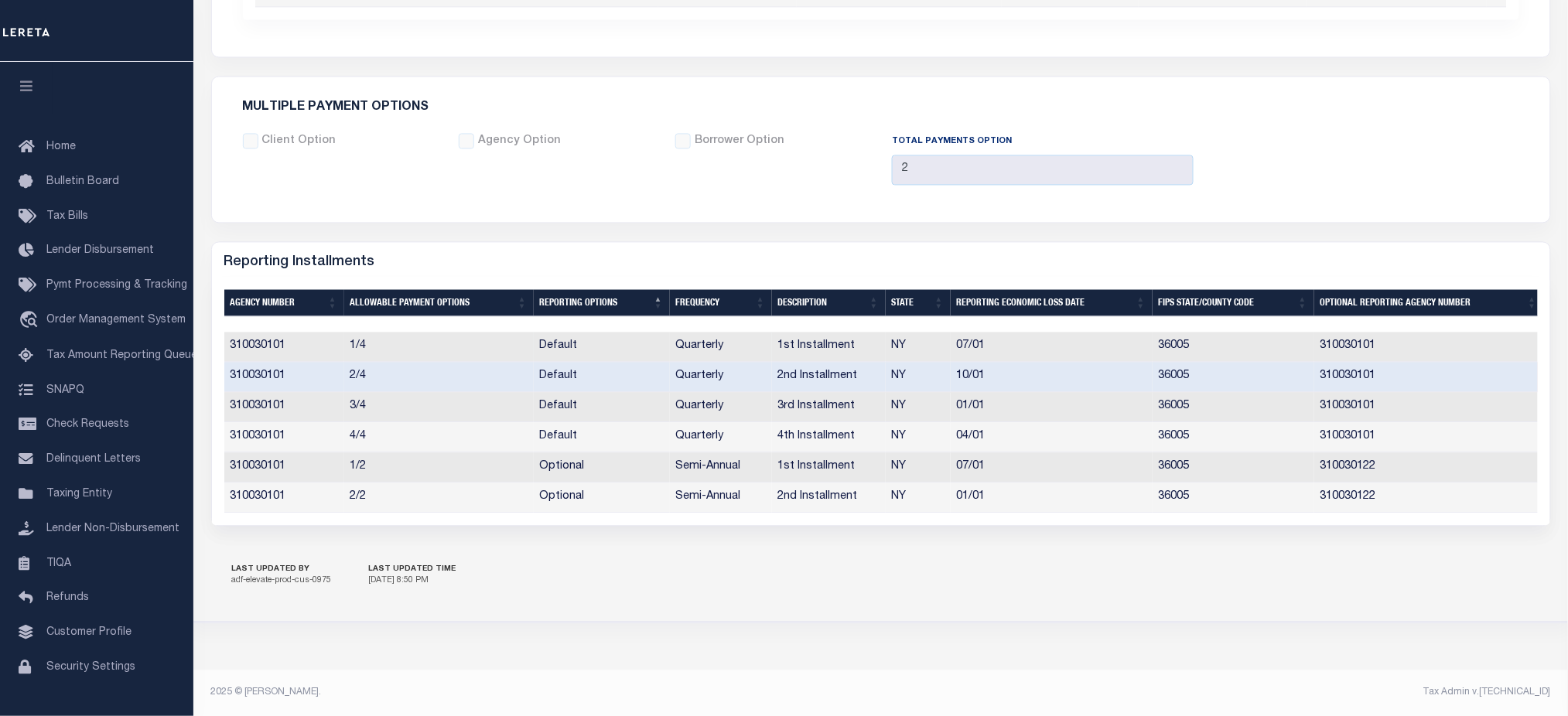
click at [1343, 334] on td "310030101" at bounding box center [1429, 346] width 230 height 30
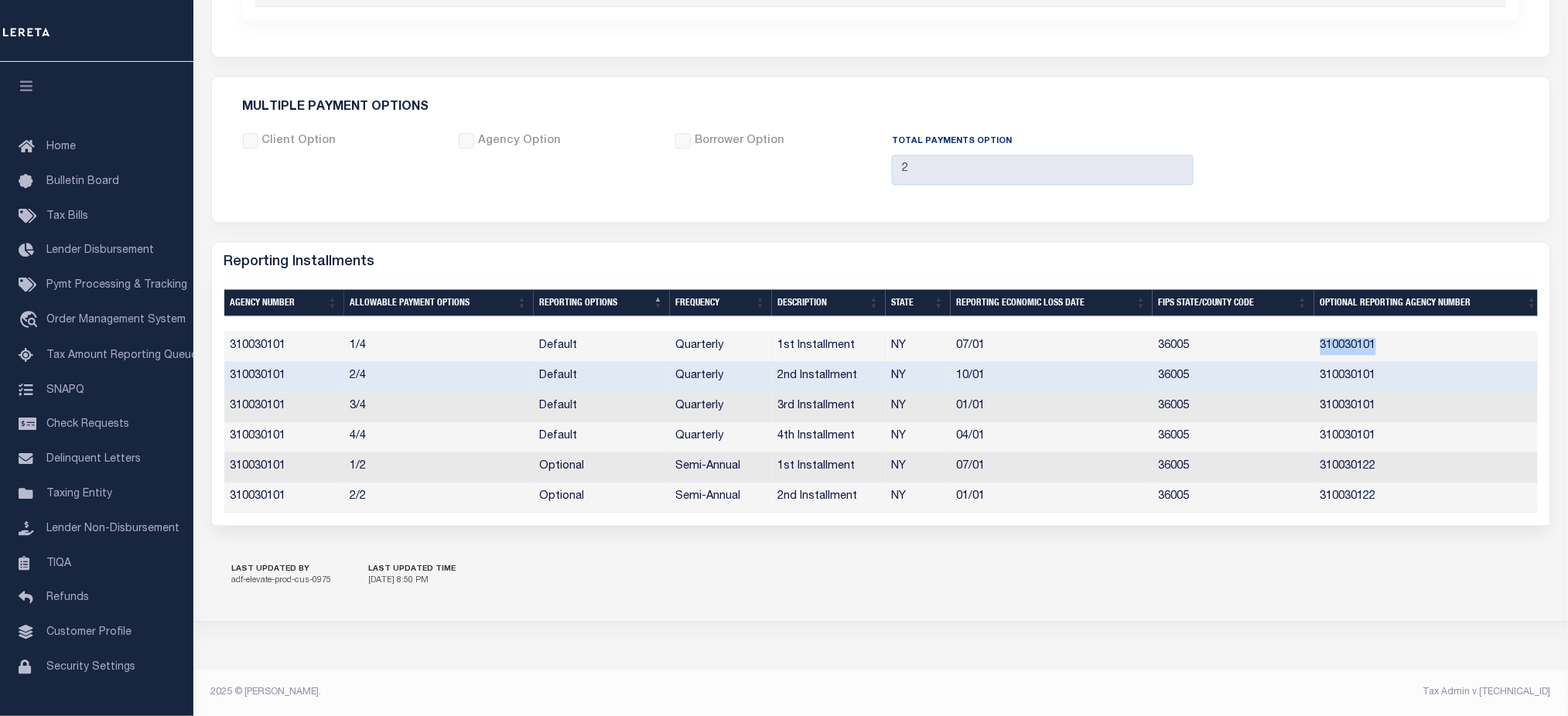
click at [1343, 334] on td "310030101" at bounding box center [1429, 346] width 230 height 30
copy td "310030101"
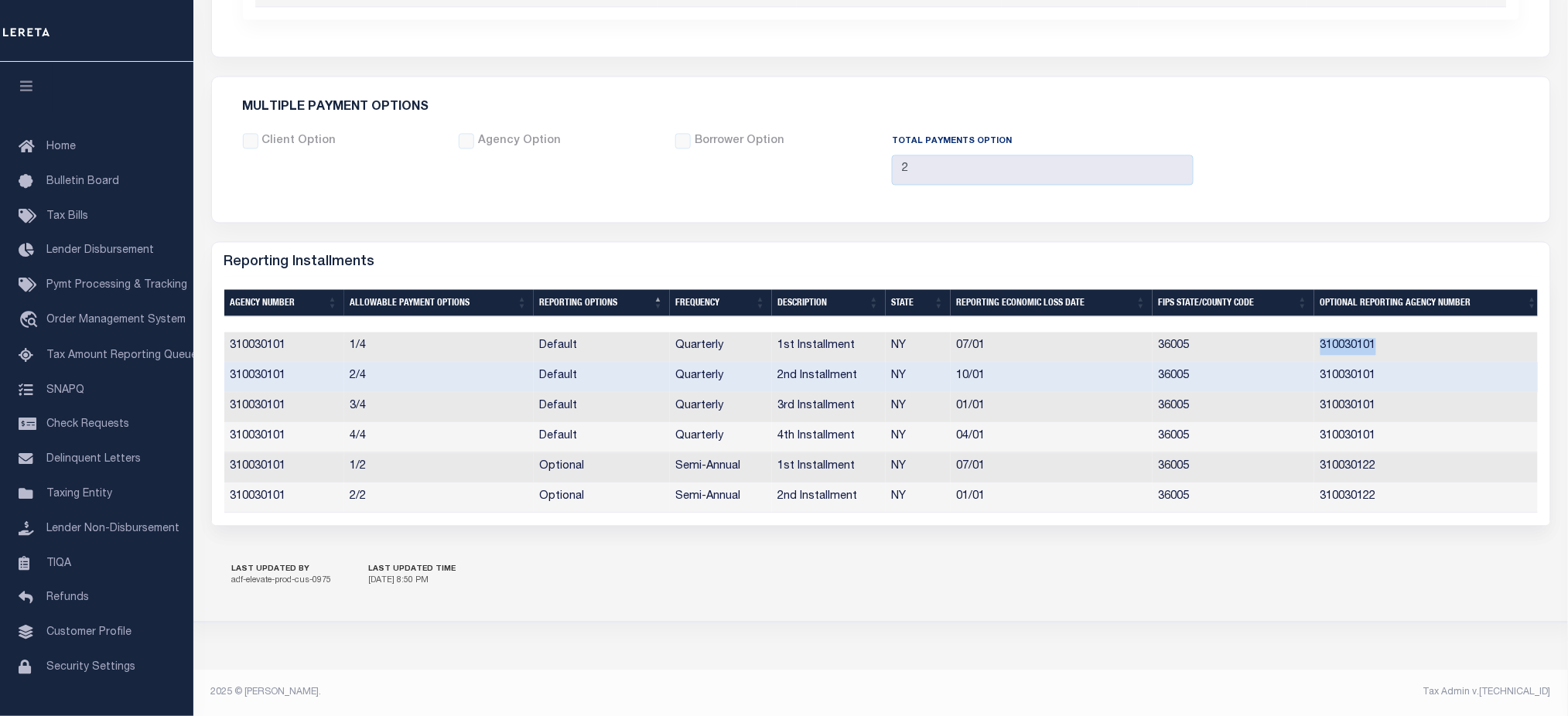
drag, startPoint x: 1506, startPoint y: 199, endPoint x: 1489, endPoint y: 199, distance: 17.0
click at [1506, 199] on div "Multiple Payment Options Client Option Agency Option Borrower Option 2" at bounding box center [881, 148] width 1339 height 145
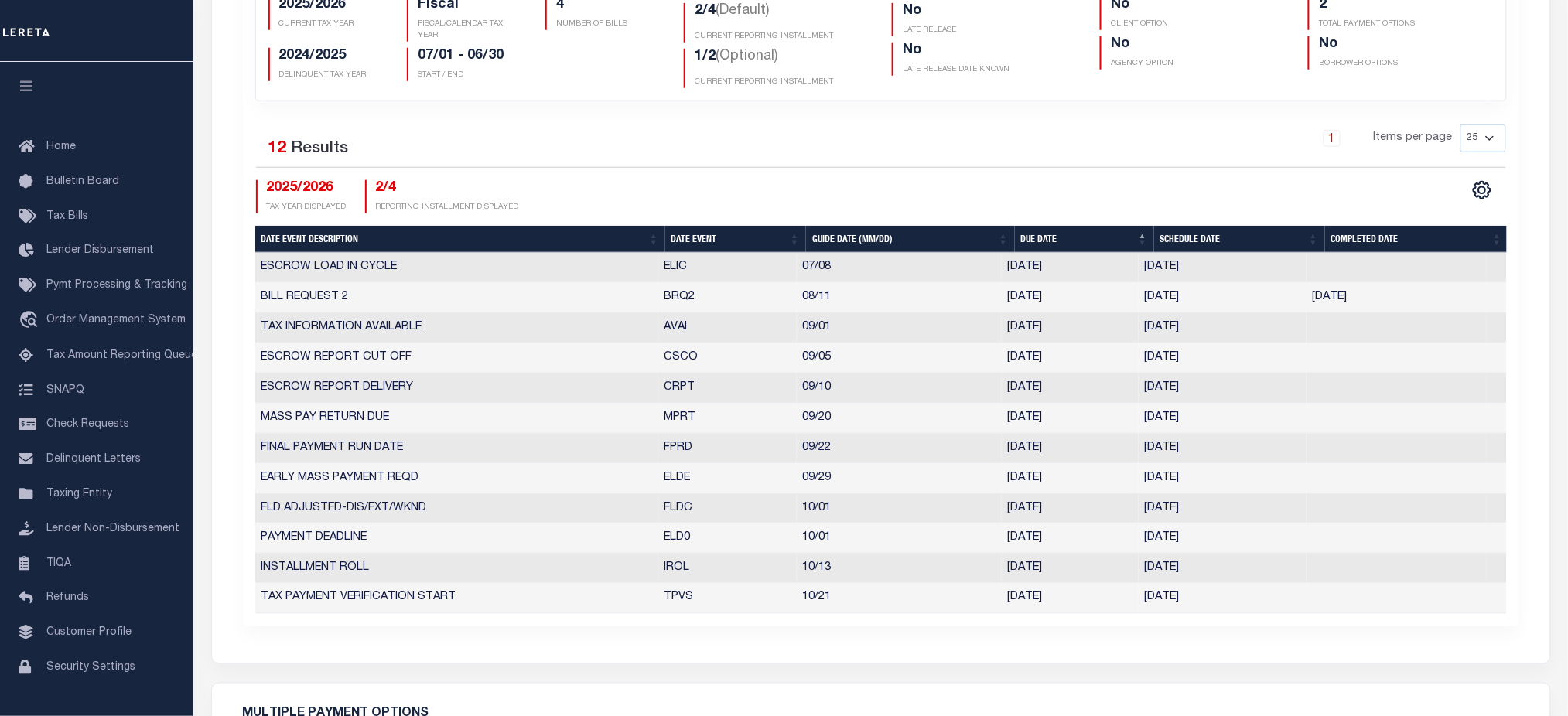
scroll to position [0, 0]
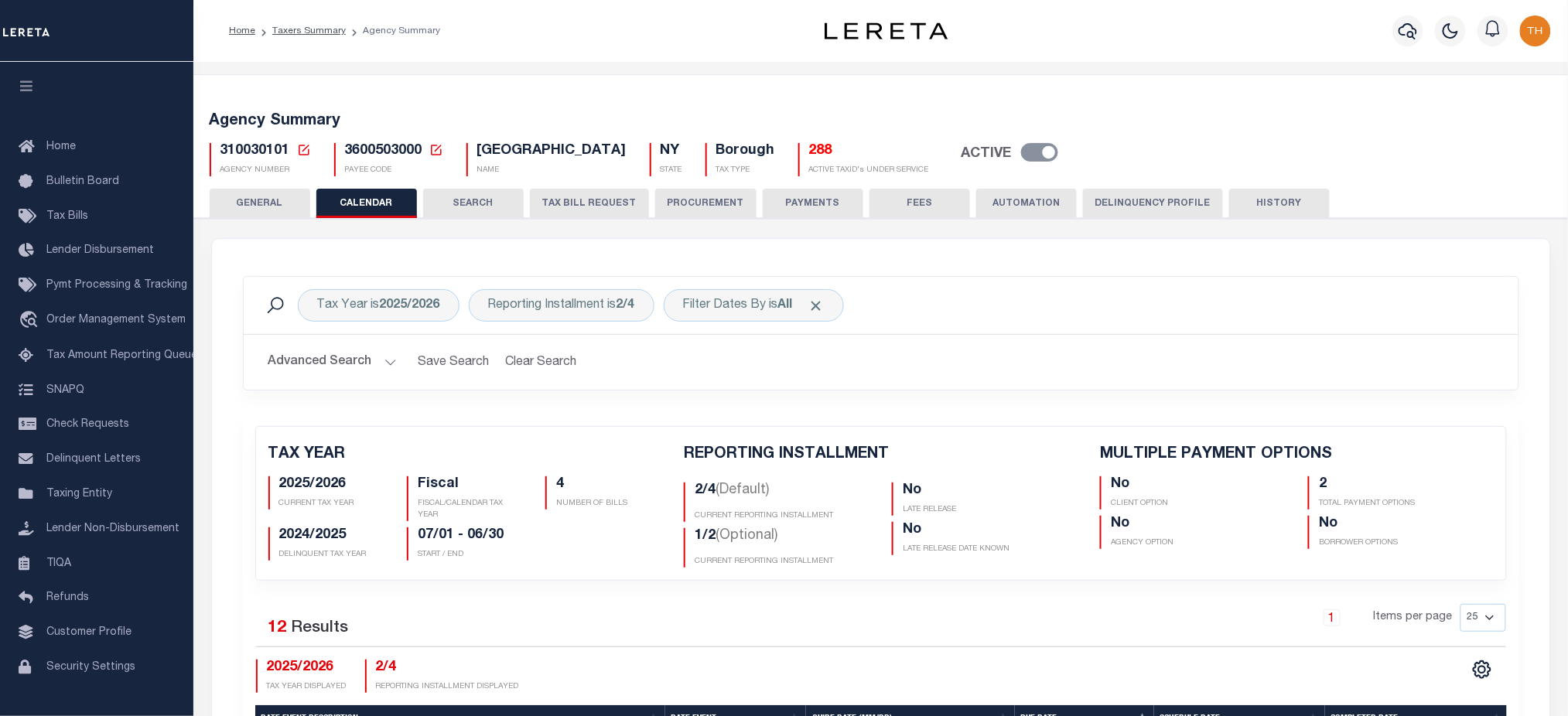
click at [471, 201] on button "SEARCH" at bounding box center [473, 203] width 101 height 30
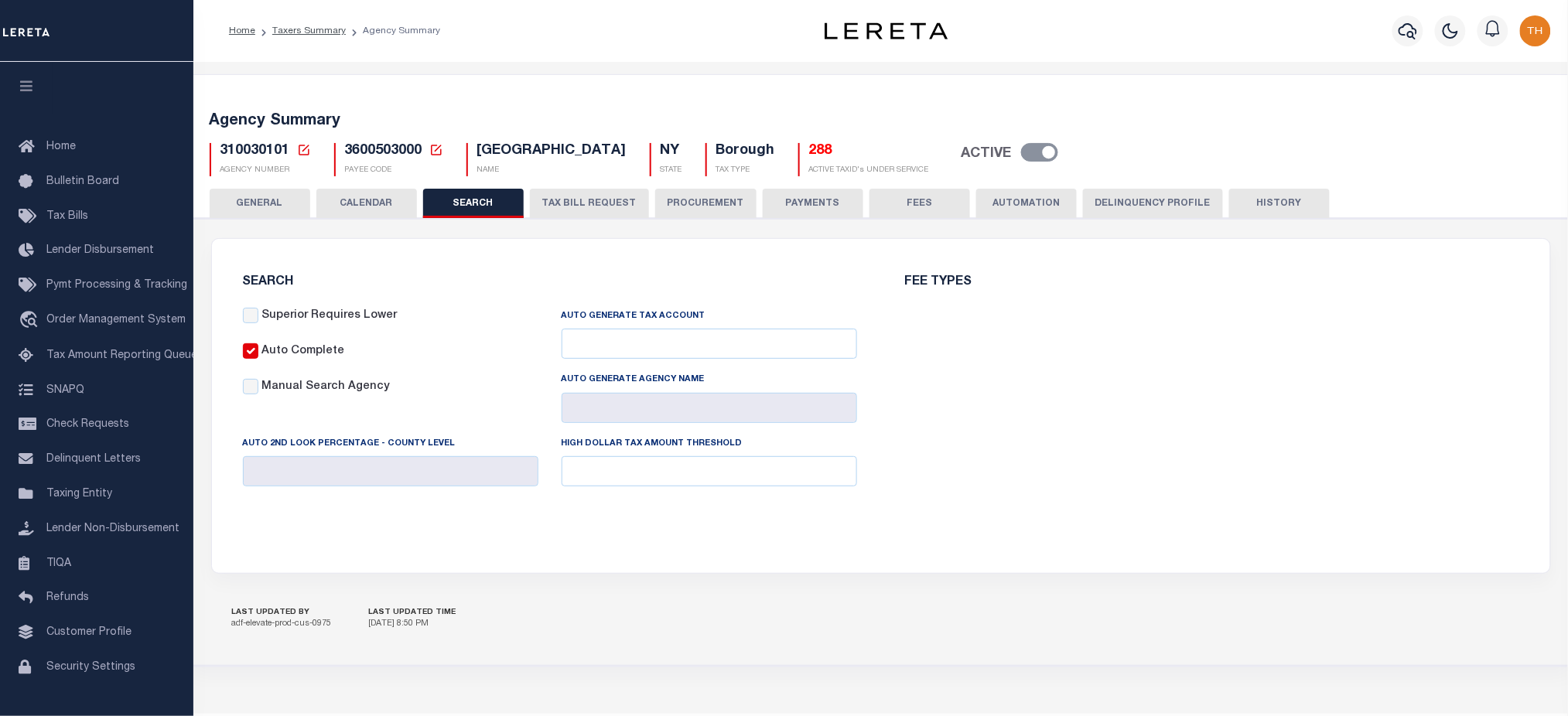
checkbox input "false"
type input "310031803"
type input "BRONX SPEC ASMTS (DELQ ONLY)"
type input "25000"
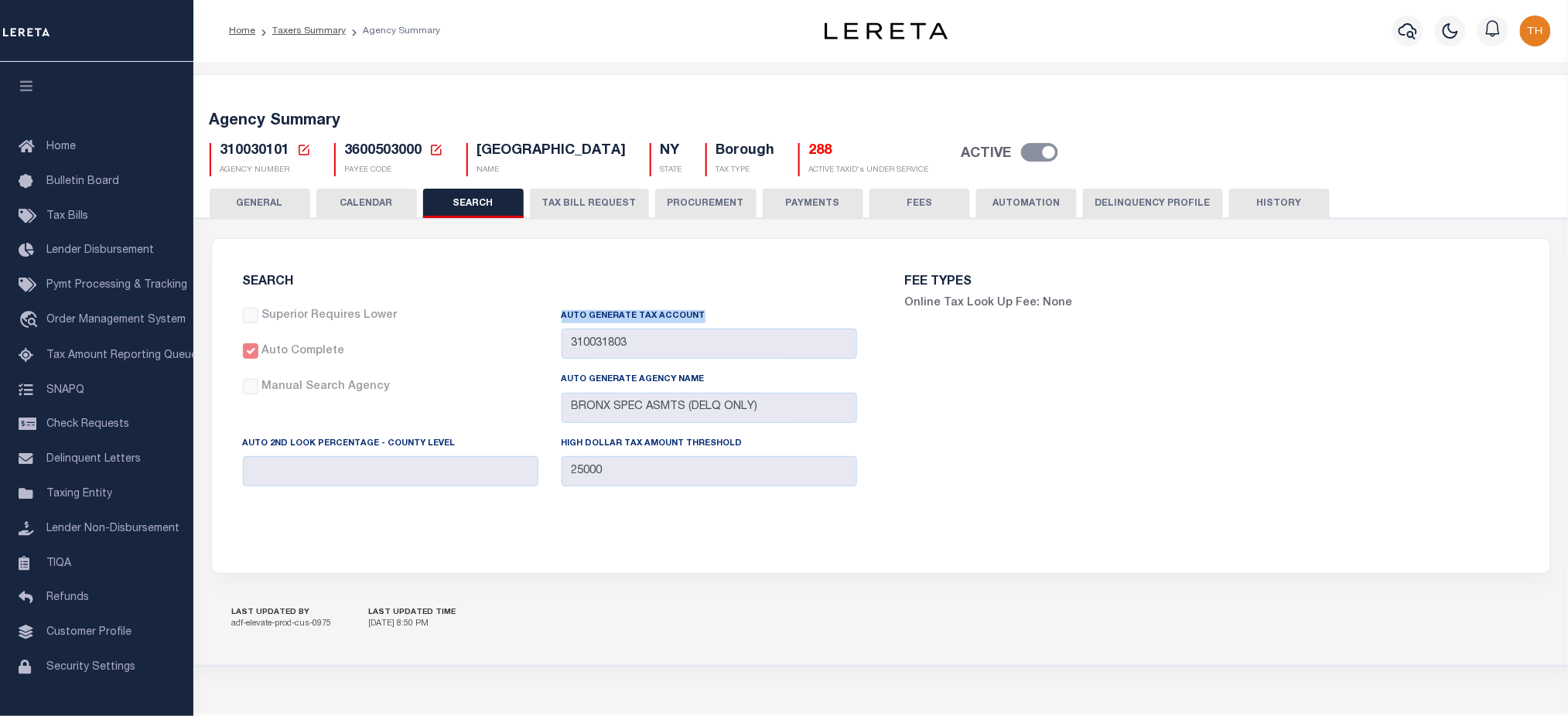
drag, startPoint x: 558, startPoint y: 319, endPoint x: 700, endPoint y: 321, distance: 142.0
click at [700, 321] on div "Auto Generate Tax Account 310031803 000000001 010008801 010010000 010018801 010…" at bounding box center [709, 339] width 319 height 63
click at [1402, 464] on div "FEE TYPES Online Tax Look Up Fee: None" at bounding box center [1212, 397] width 662 height 279
click at [347, 199] on button "CALENDAR" at bounding box center [366, 203] width 101 height 30
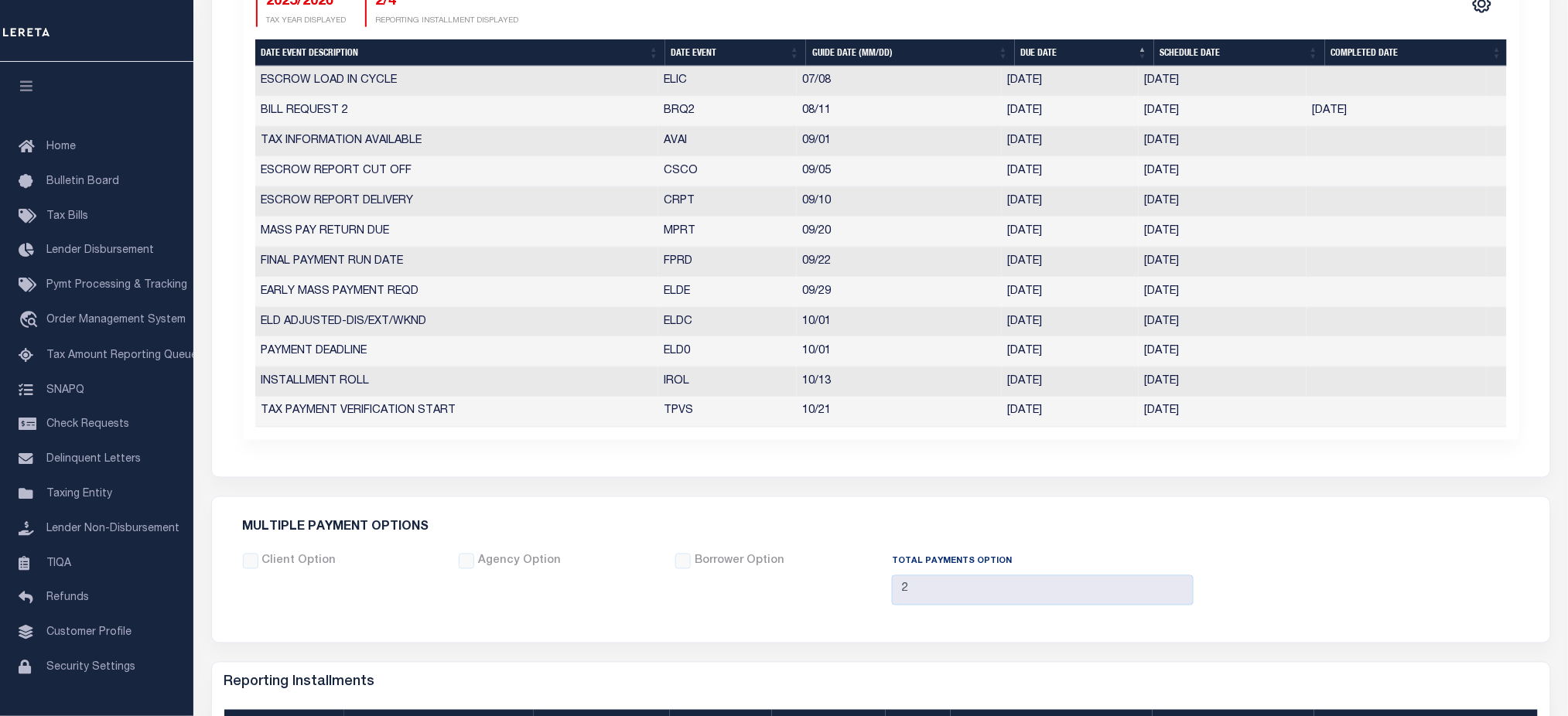
scroll to position [1098, 0]
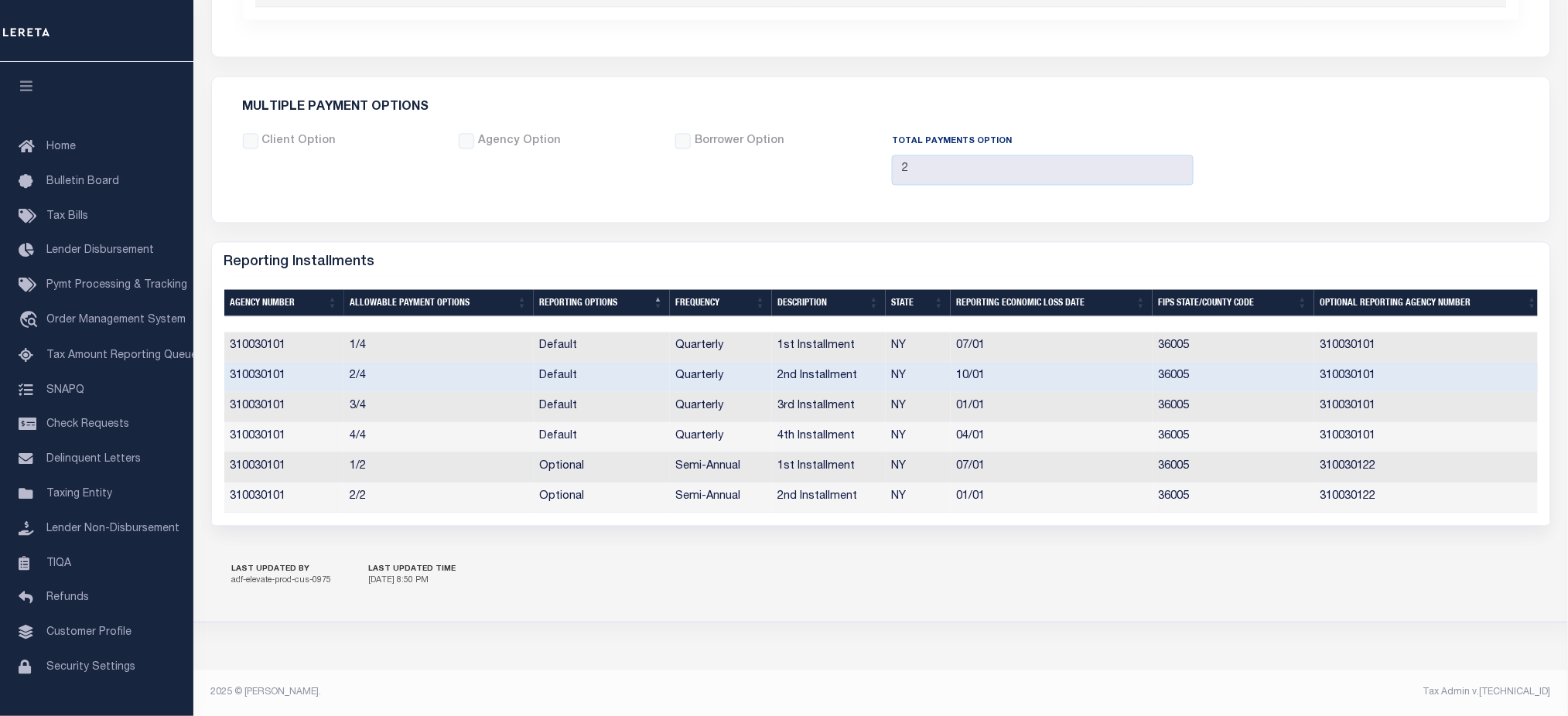
drag, startPoint x: 1367, startPoint y: 458, endPoint x: 559, endPoint y: 206, distance: 846.4
click at [1367, 458] on td "310030122" at bounding box center [1429, 467] width 230 height 30
copy td "310030122"
click at [1245, 591] on div "LAST UPDATED BY adf-elevate-prod-cus-0975 LAST UPDATED TIME 8/7/2025, 8:50 PM" at bounding box center [880, 576] width 1340 height 54
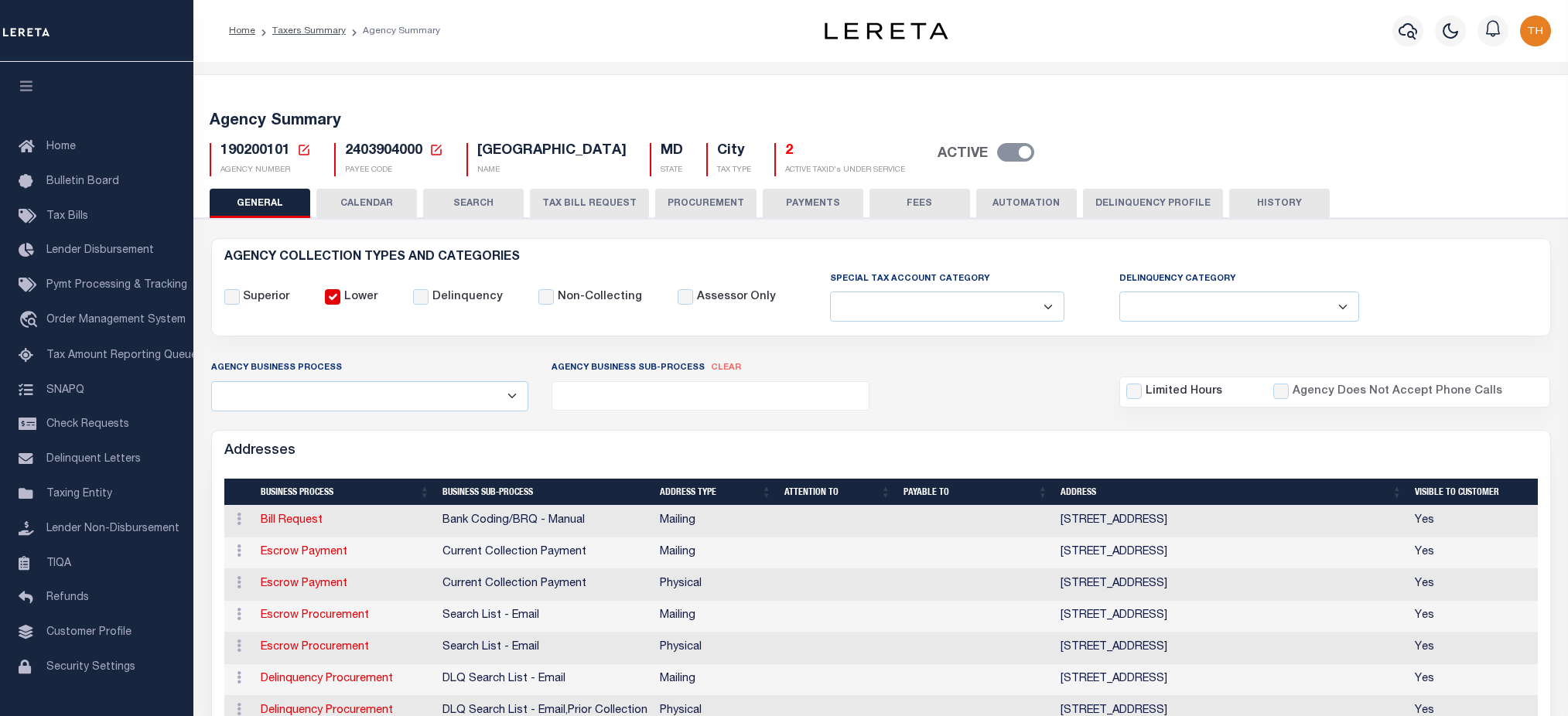
click at [379, 205] on button "CALENDAR" at bounding box center [366, 203] width 101 height 30
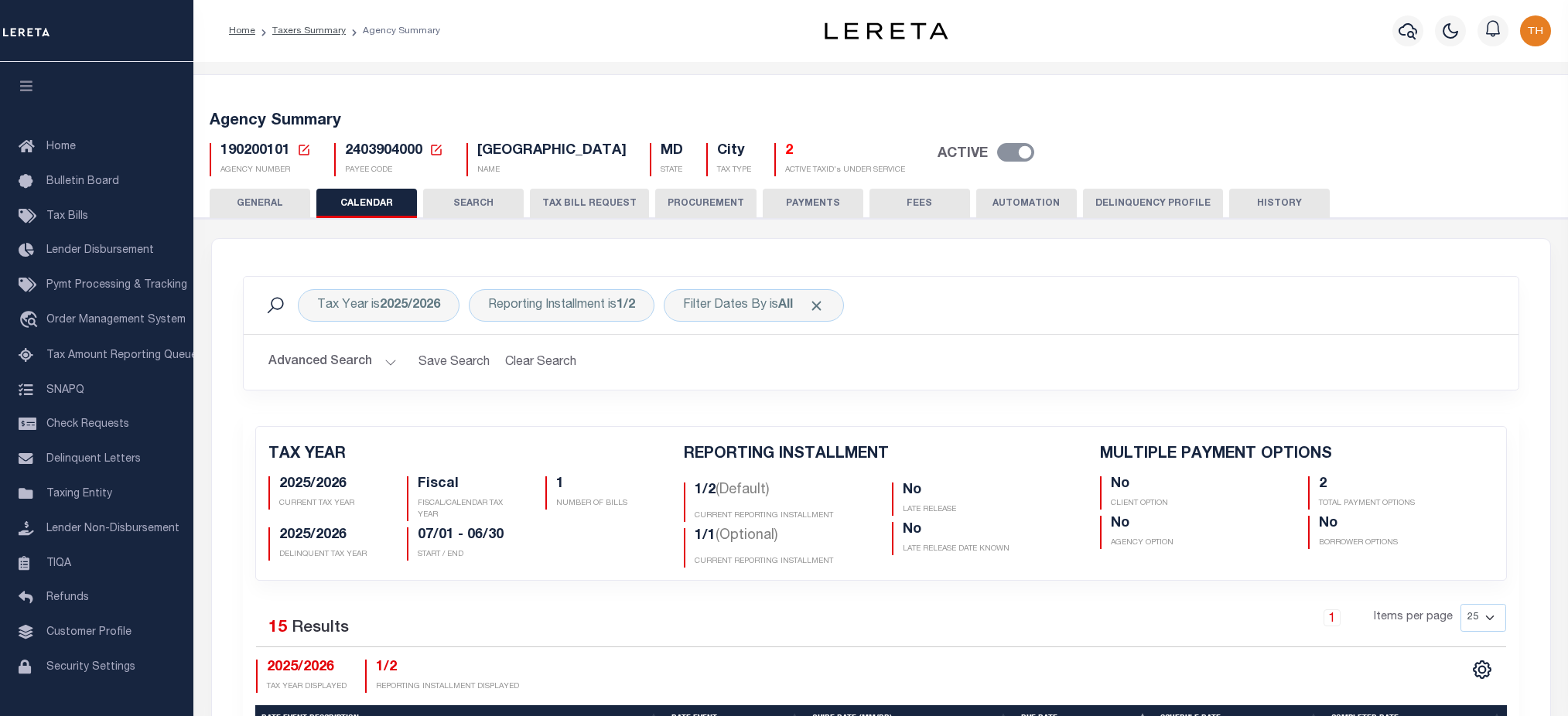
checkbox input "false"
type input "2"
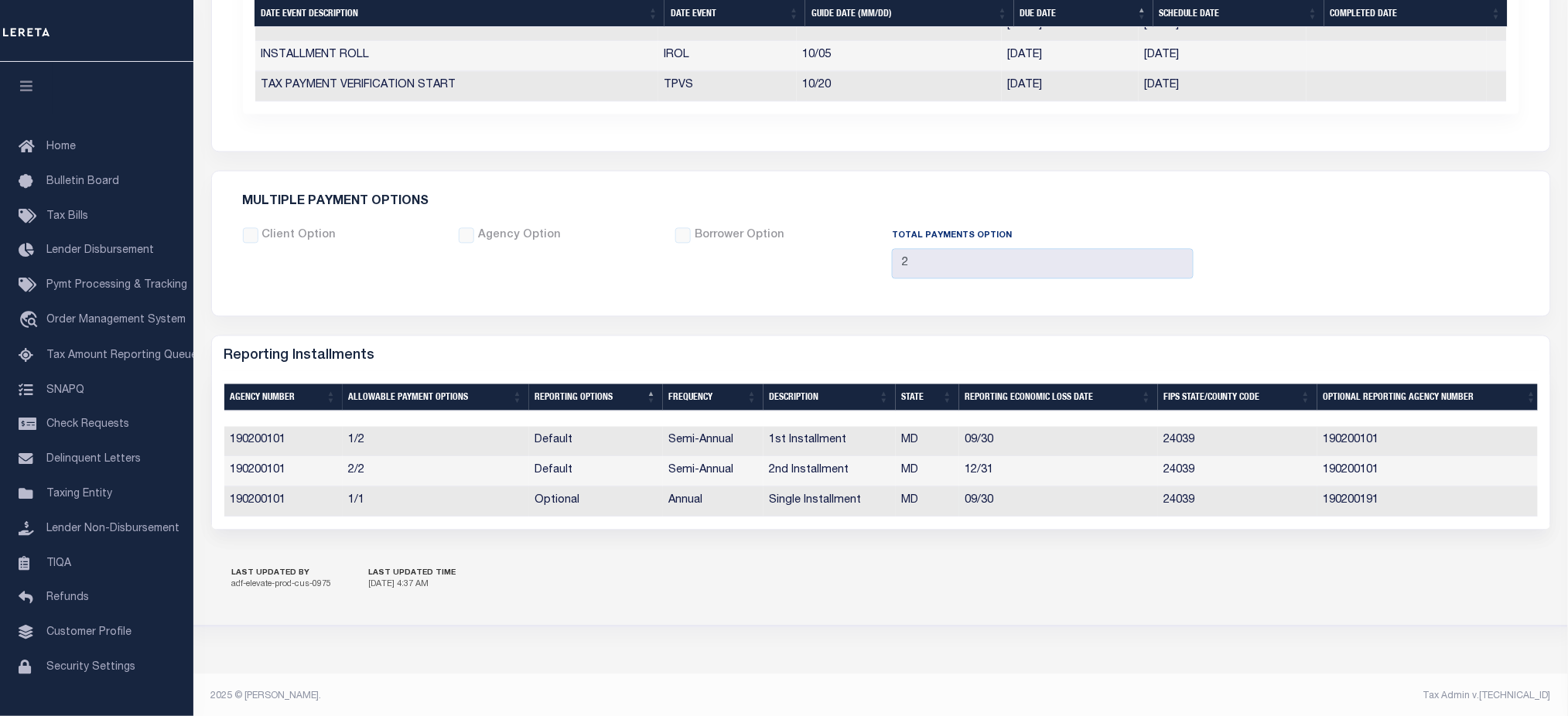
scroll to position [1098, 0]
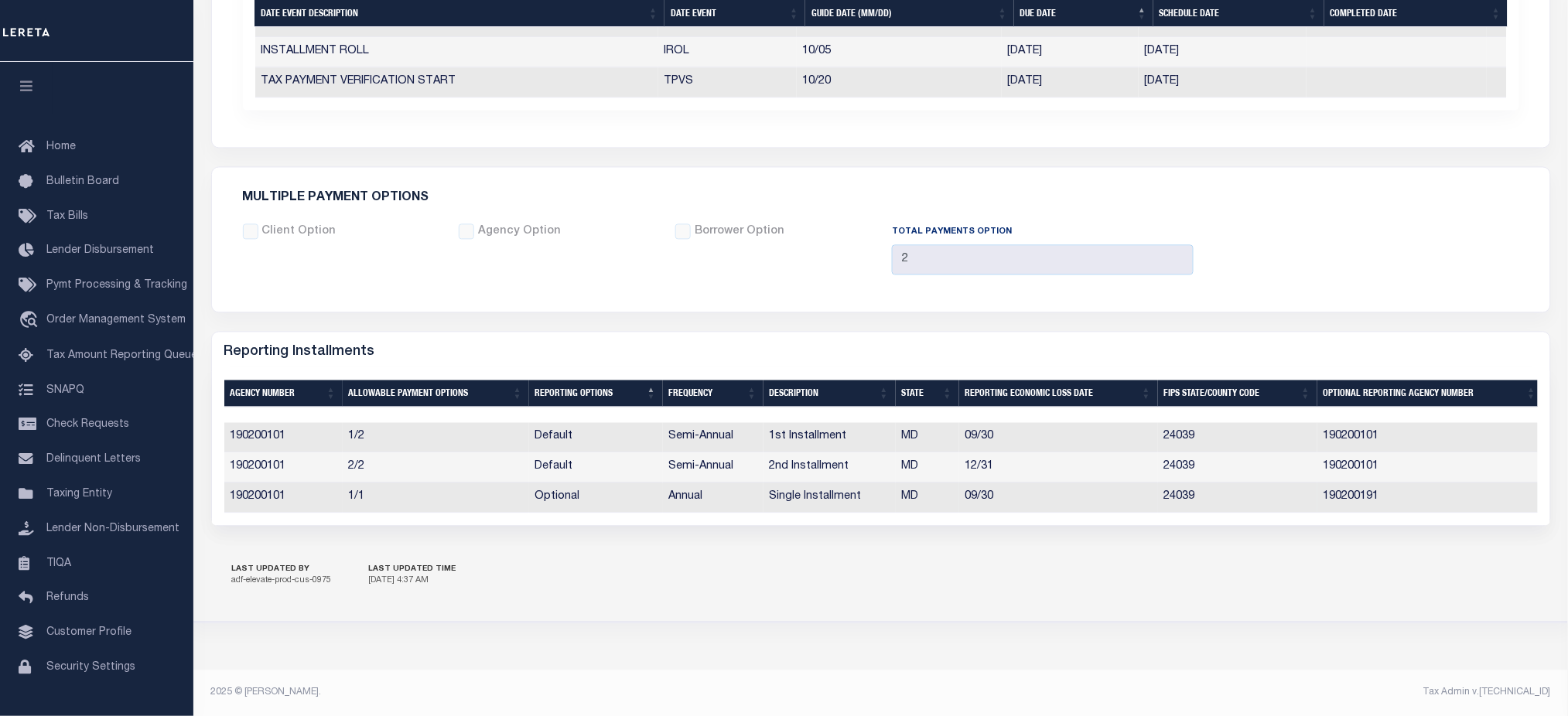
click at [1352, 489] on td "190200191" at bounding box center [1431, 497] width 226 height 30
copy td "190200191"
drag, startPoint x: 1420, startPoint y: 535, endPoint x: 1380, endPoint y: 534, distance: 40.0
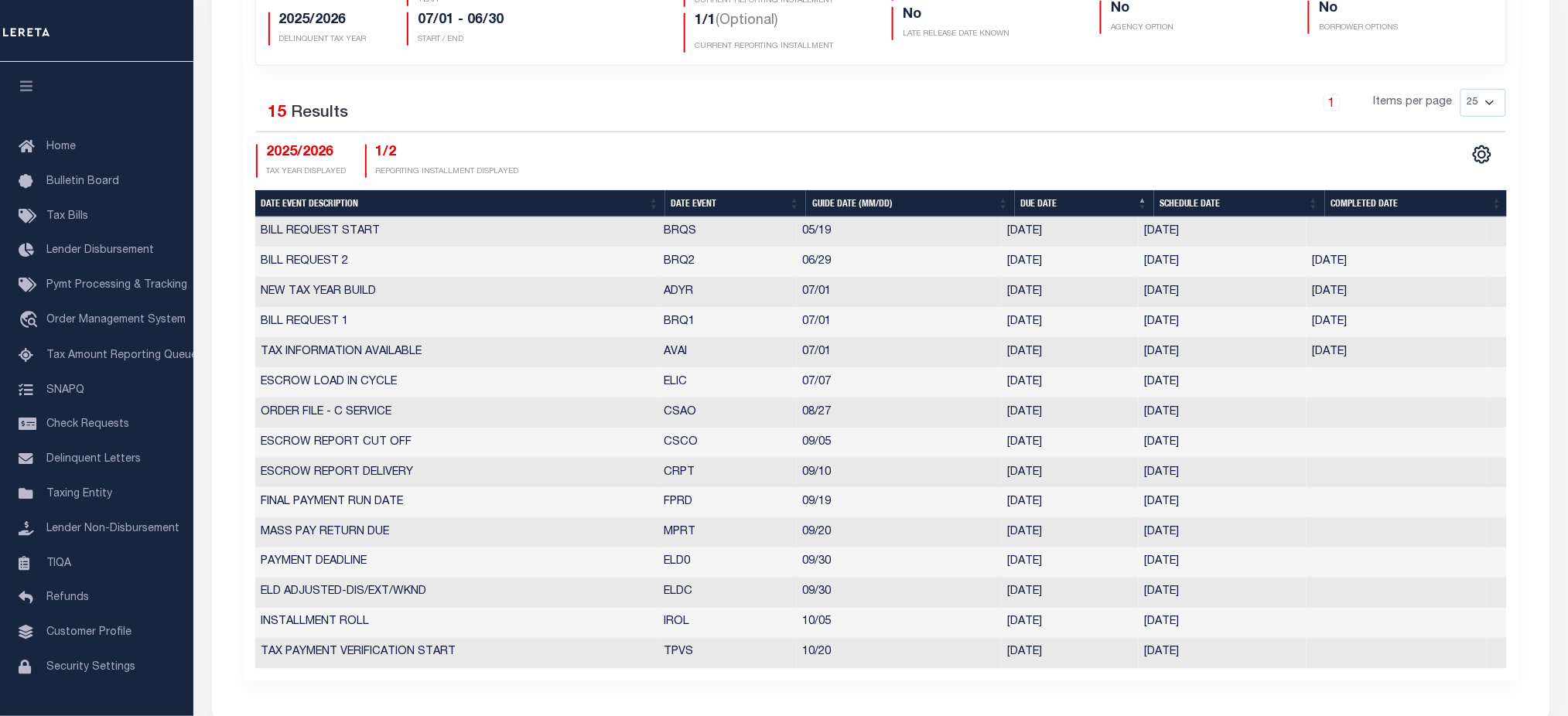
scroll to position [1031, 0]
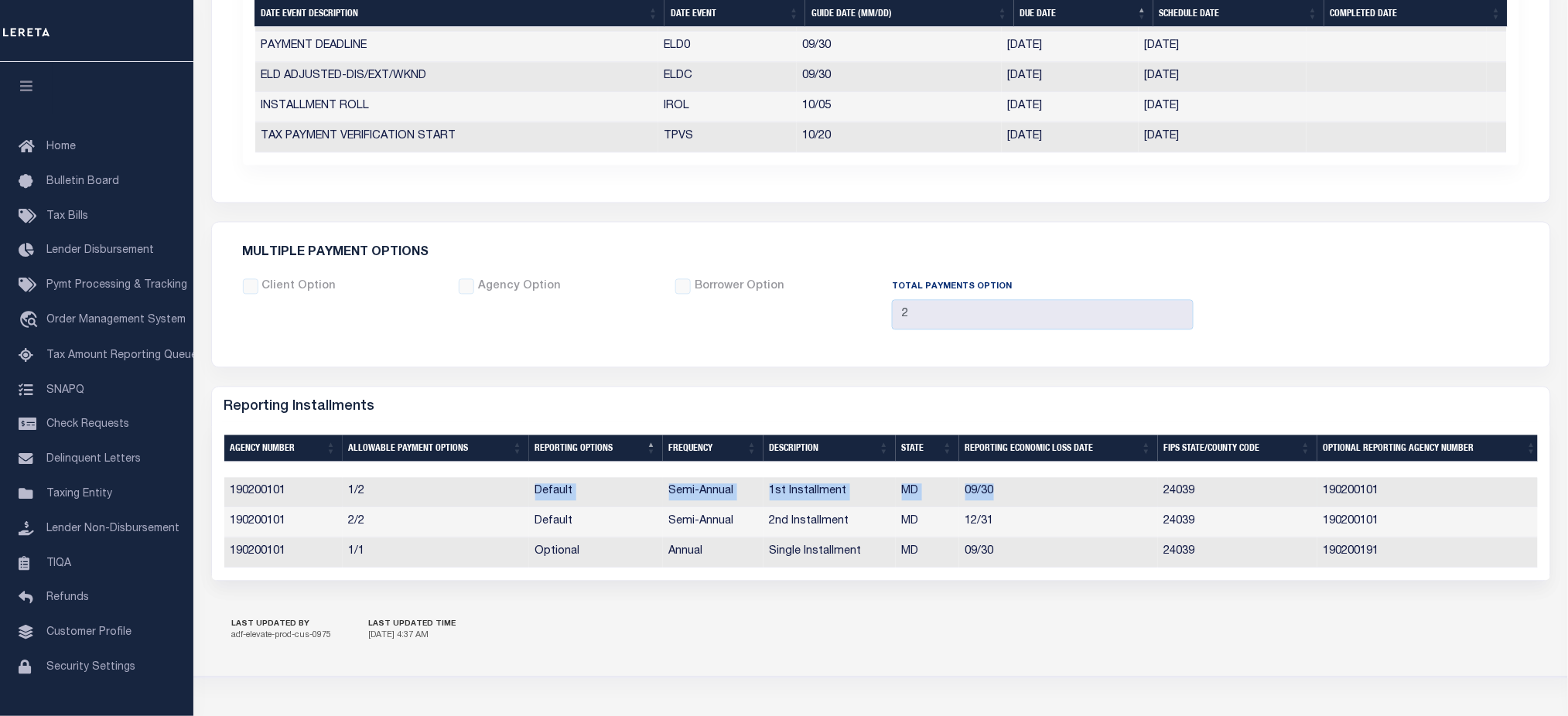
drag, startPoint x: 529, startPoint y: 496, endPoint x: 1026, endPoint y: 494, distance: 497.0
click at [1026, 494] on tr "190200101 1/2 Default Semi-Annual 1st Installment MD 09/30 24039 190200101" at bounding box center [883, 493] width 1319 height 30
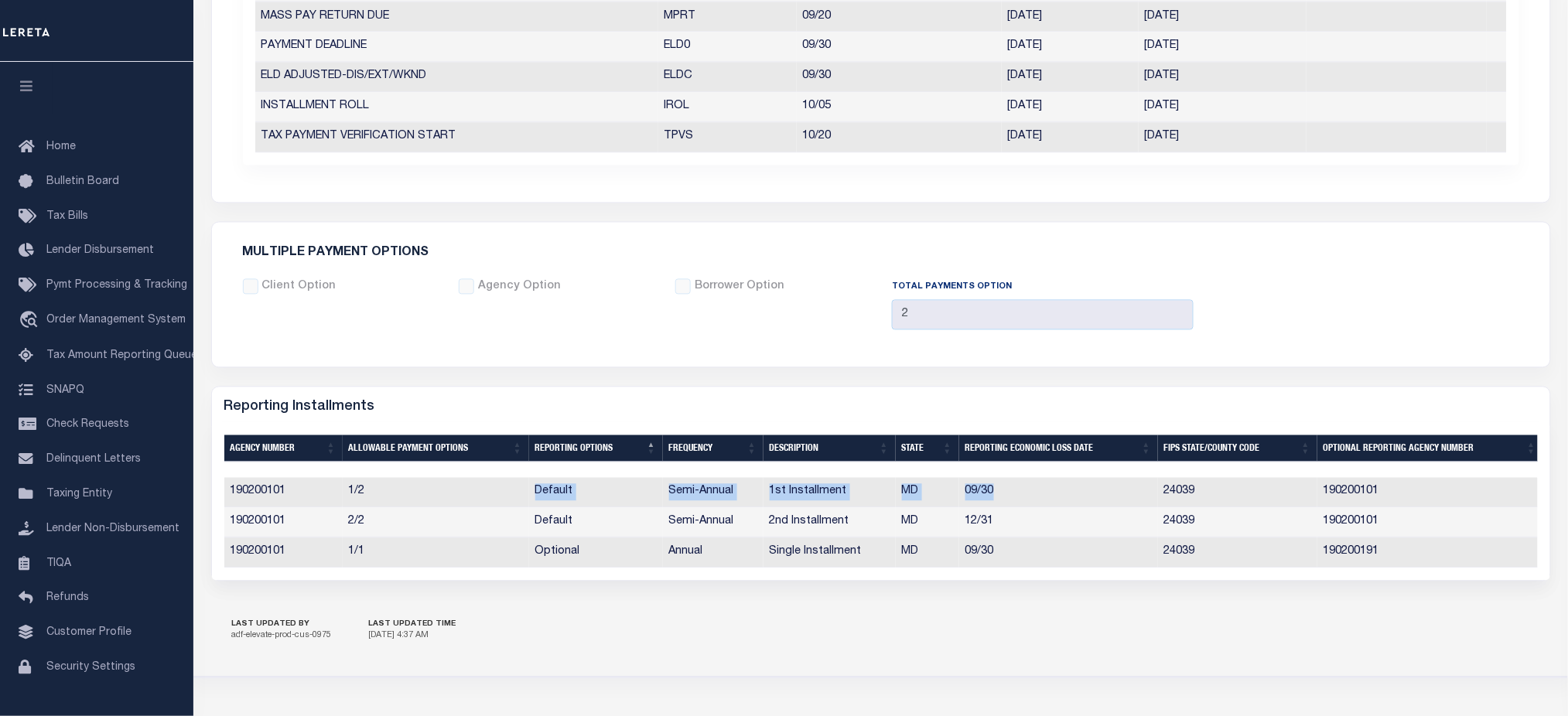
scroll to position [412, 0]
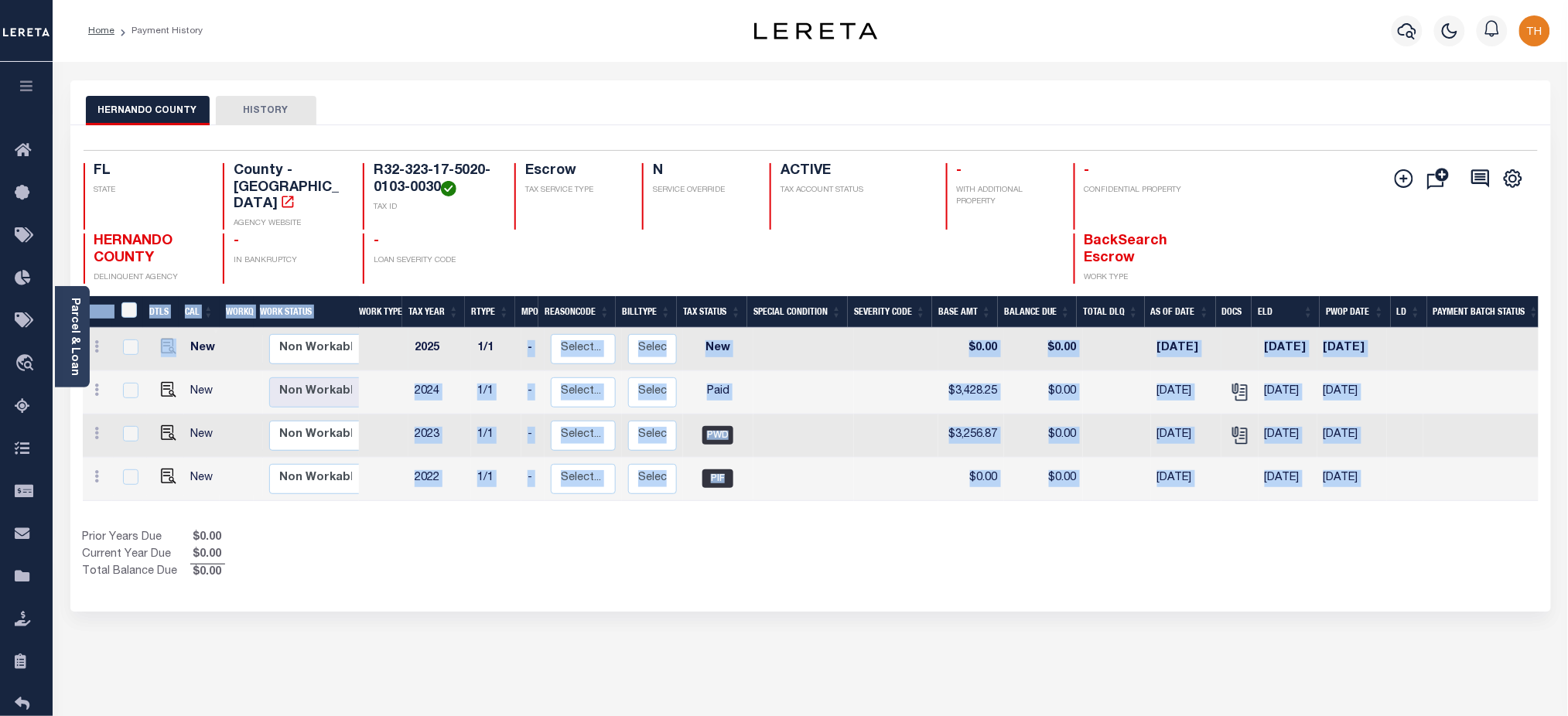
drag, startPoint x: 183, startPoint y: 332, endPoint x: 518, endPoint y: 332, distance: 335.0
click at [518, 332] on div "DTLS CAL WorkQ Work Status Work Type Tax Year RType MPO ReasonCode BillType Tax…" at bounding box center [810, 404] width 1456 height 215
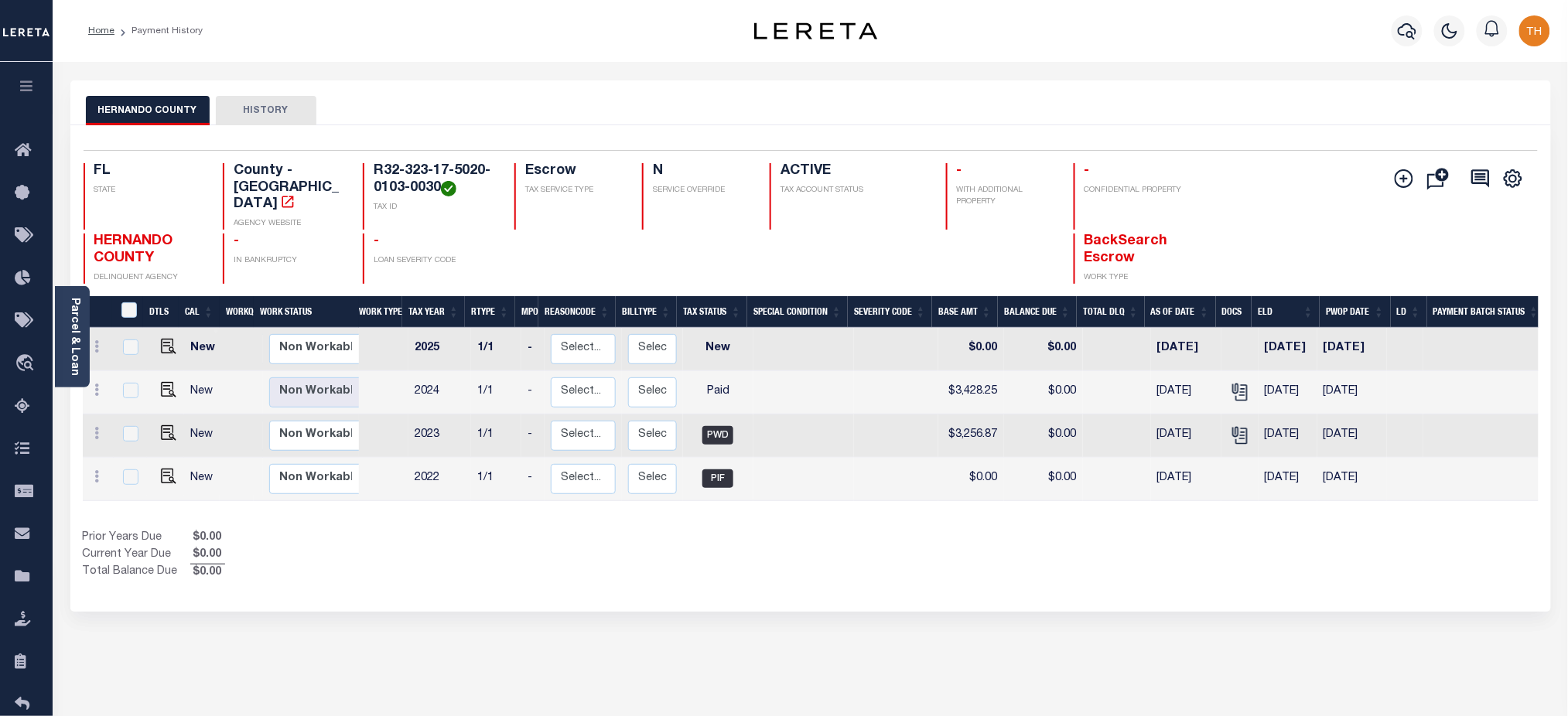
click at [586, 562] on div "Prior Years Due $0.00 Current Year Due $0.00 Total Balance Due $0.00" at bounding box center [446, 555] width 728 height 52
click at [128, 340] on input "checkbox" at bounding box center [131, 347] width 16 height 16
checkbox input "true"
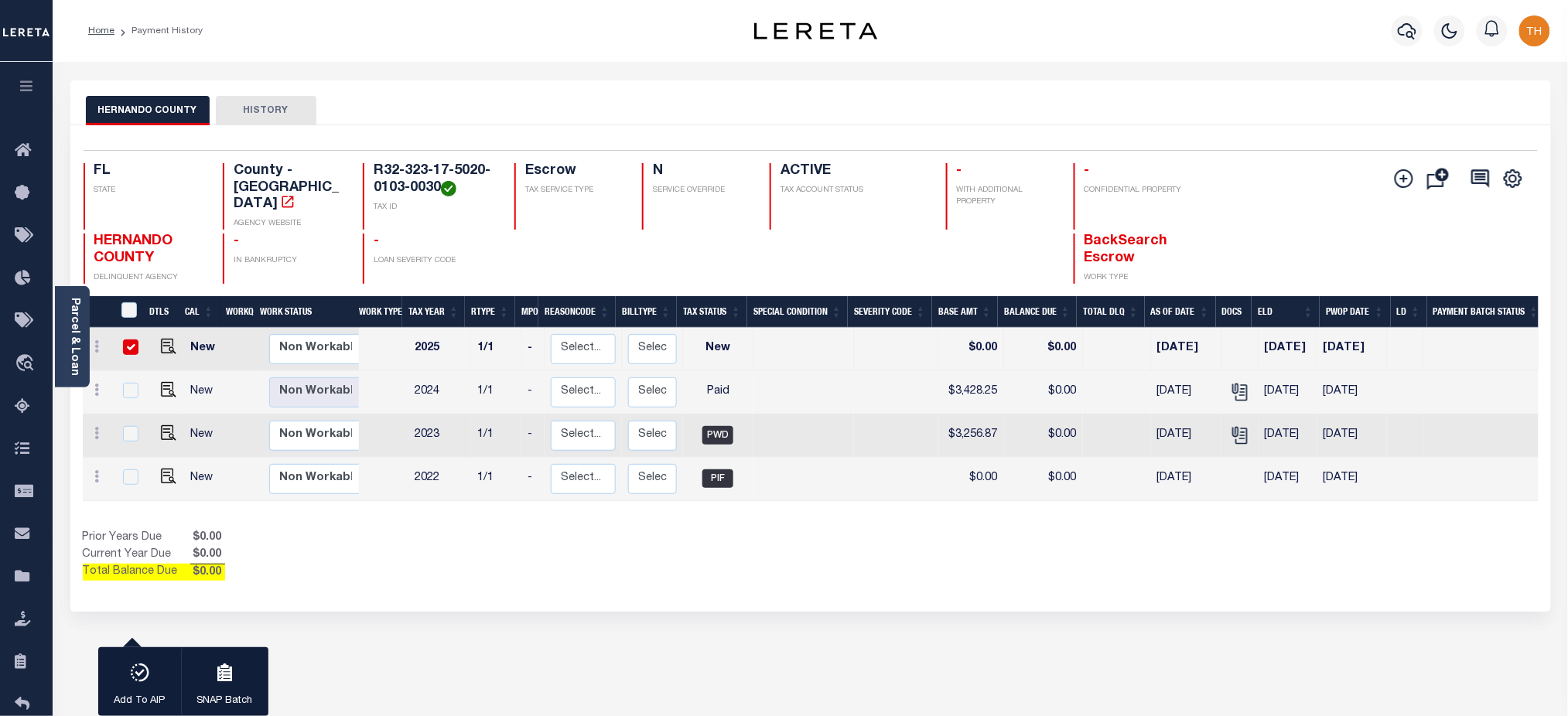
click at [267, 117] on button "HISTORY" at bounding box center [267, 111] width 101 height 30
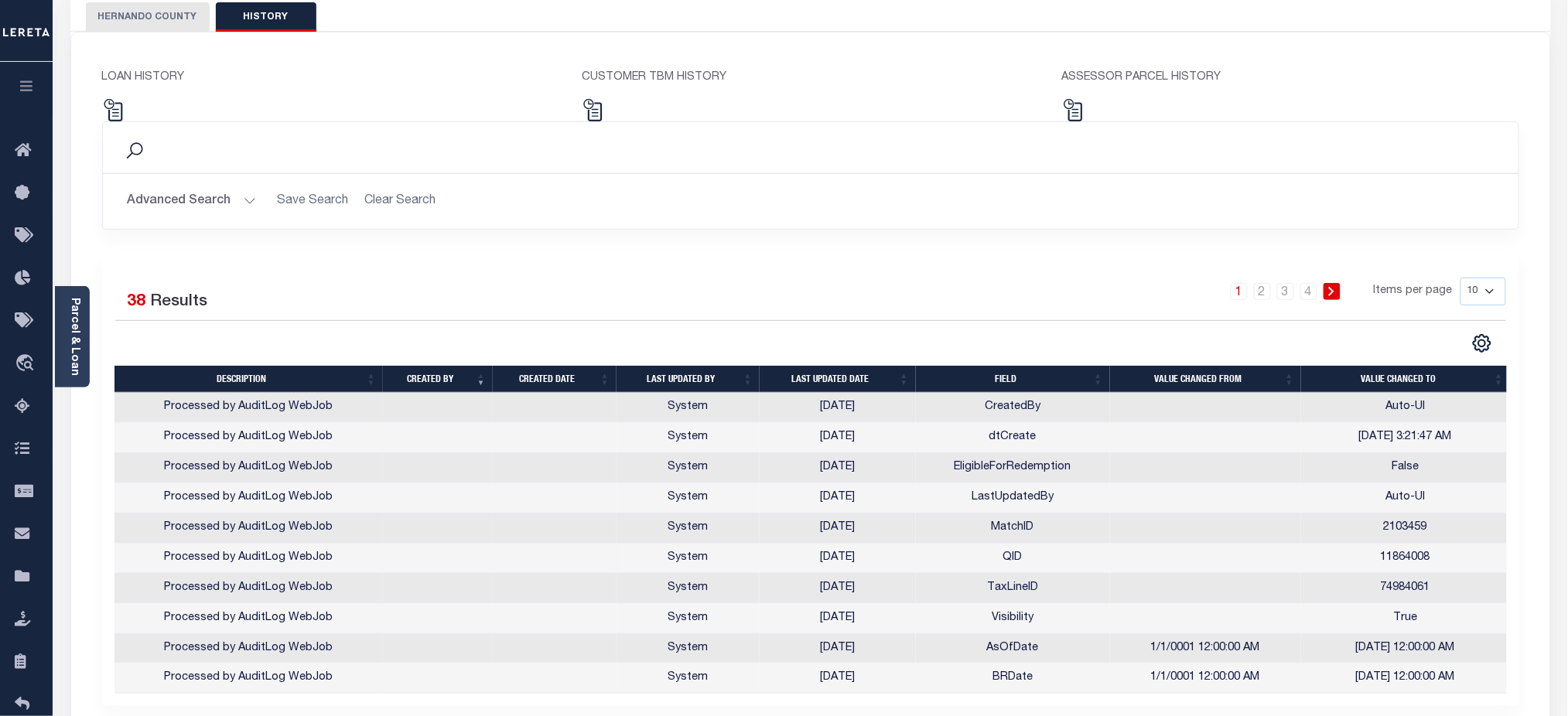
scroll to position [206, 0]
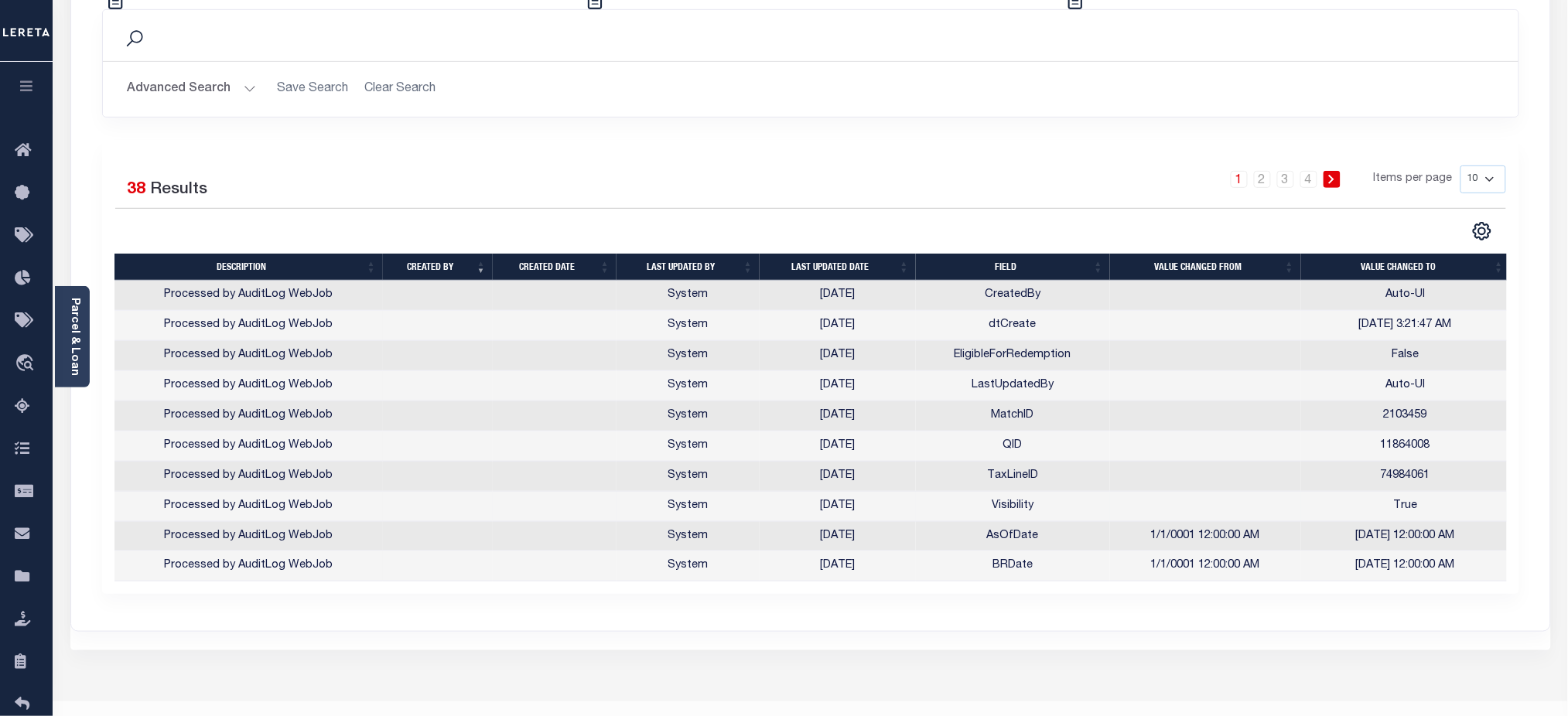
drag, startPoint x: 820, startPoint y: 299, endPoint x: 886, endPoint y: 499, distance: 210.6
click at [886, 499] on tbody "Processed by AuditLog WebJob System [DATE] CreatedBy Auto-UI Processed by Audit…" at bounding box center [813, 430] width 1397 height 301
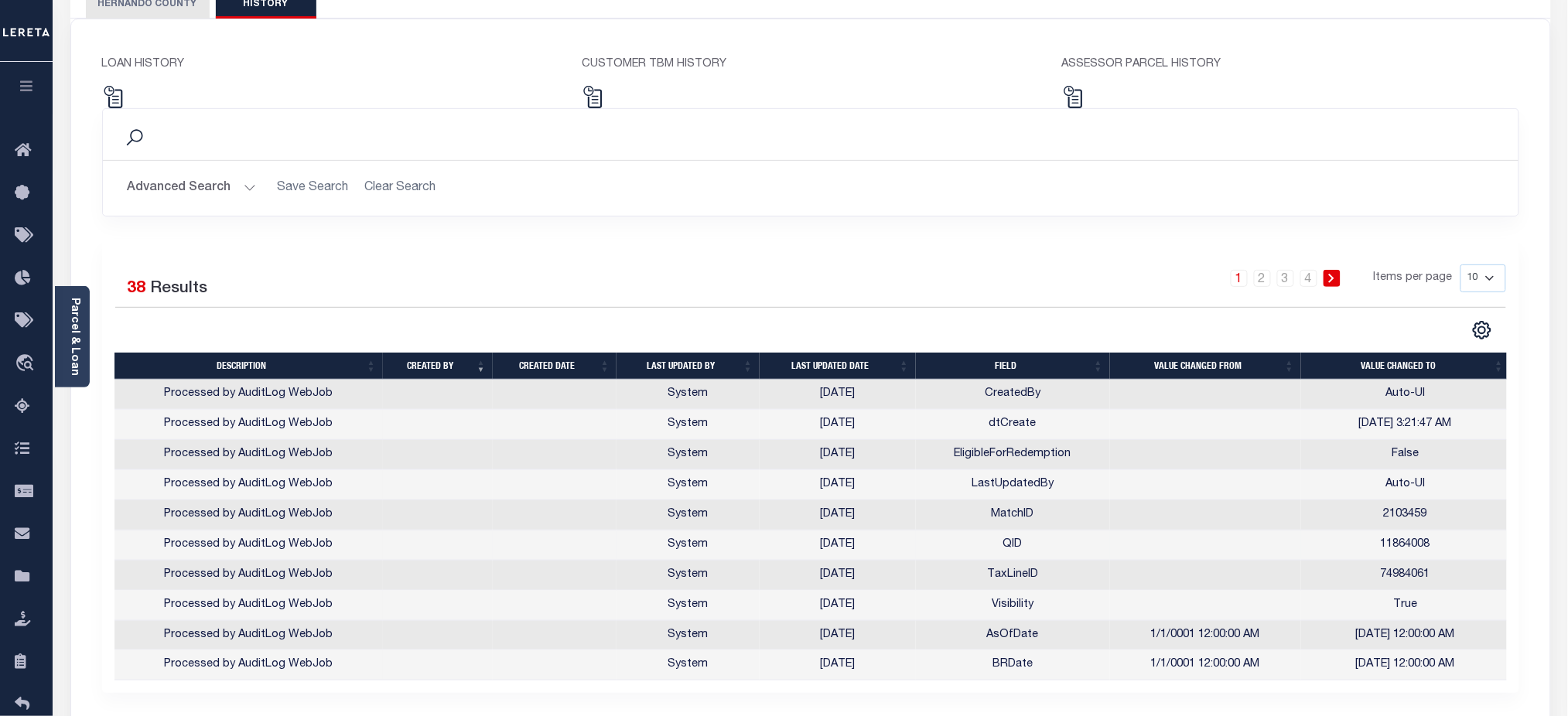
scroll to position [0, 0]
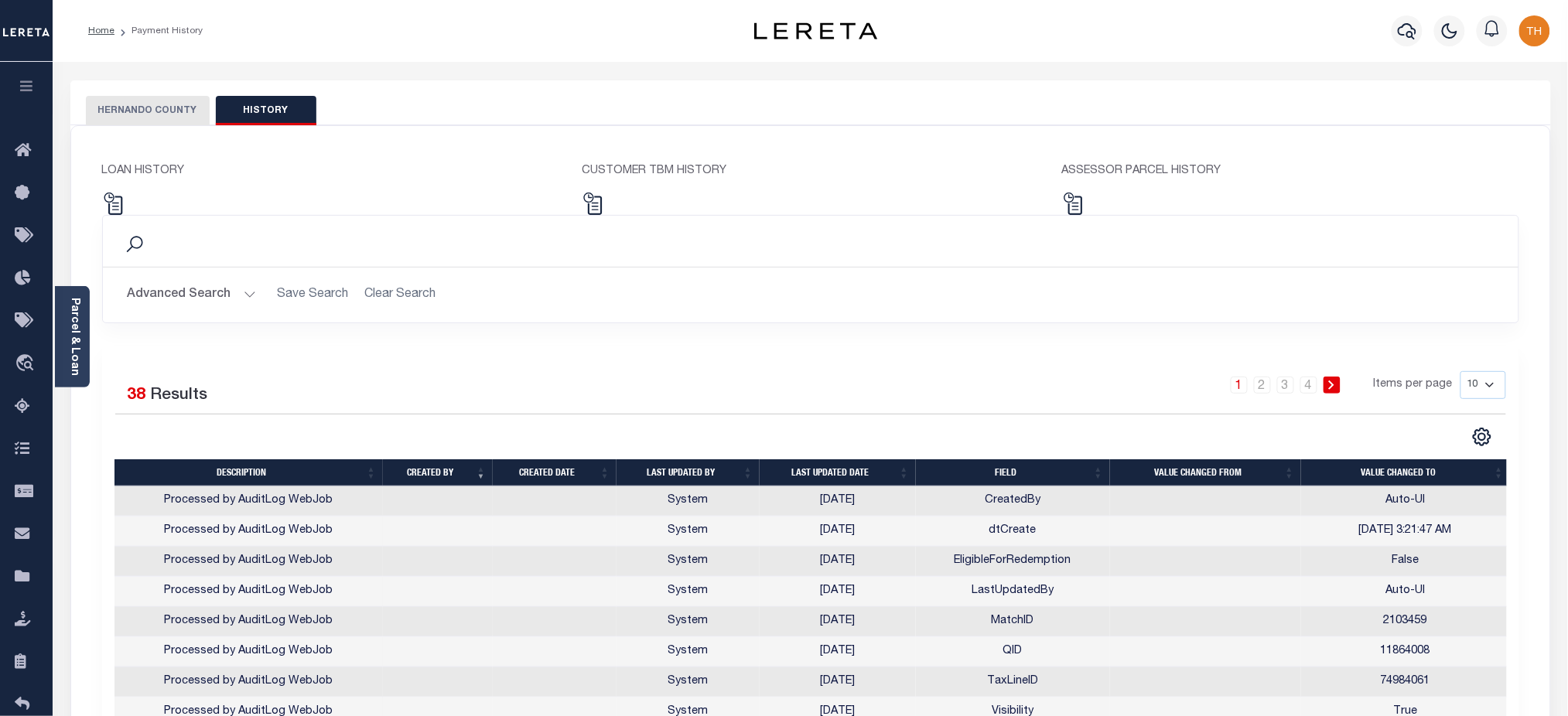
click at [181, 116] on button "HERNANDO COUNTY" at bounding box center [148, 111] width 124 height 30
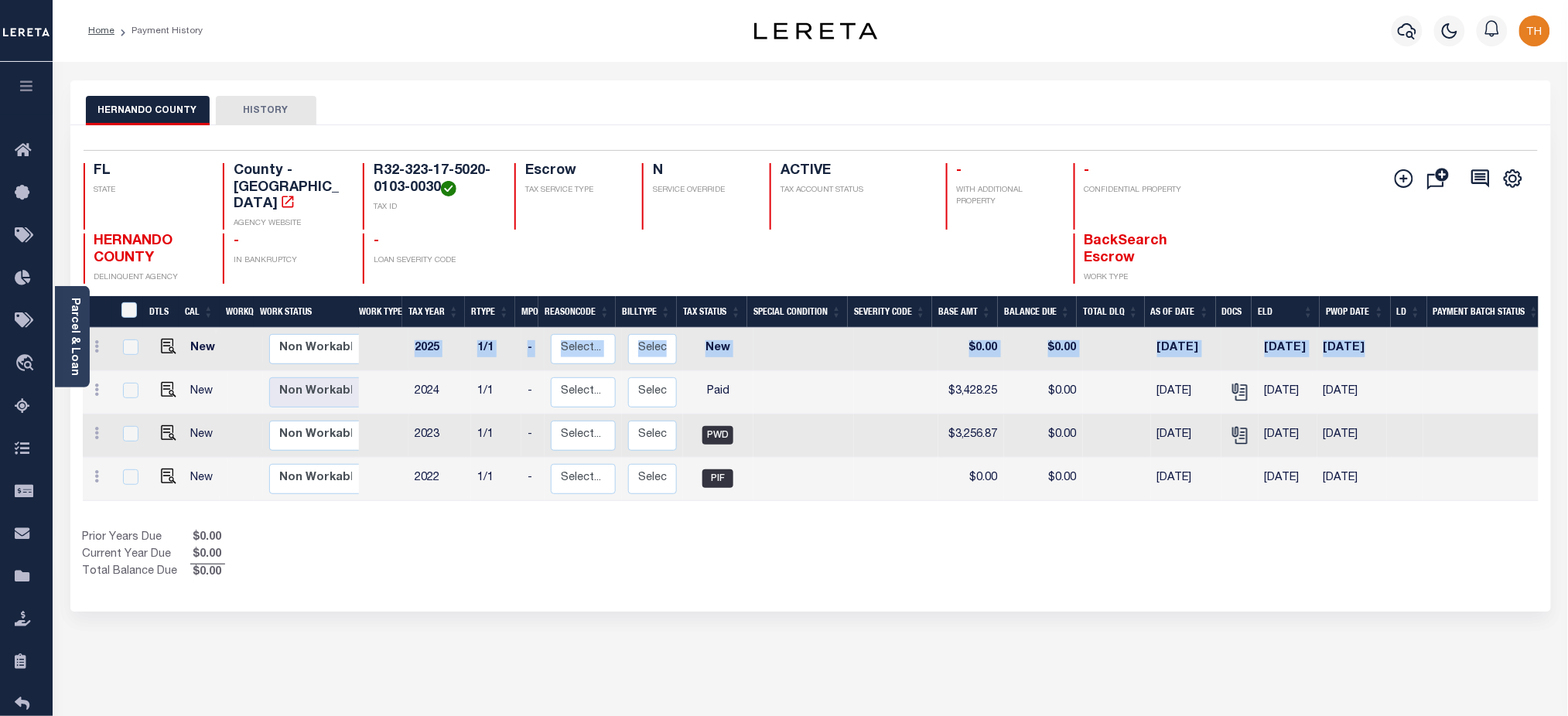
drag, startPoint x: 1416, startPoint y: 338, endPoint x: 365, endPoint y: 338, distance: 1051.0
click at [365, 338] on tr "New Non Workable Workable 2025 1/1 - Select... Payment Reversal Taxable Value C…" at bounding box center [835, 350] width 1506 height 43
click at [162, 338] on img "" at bounding box center [168, 346] width 16 height 16
checkbox input "true"
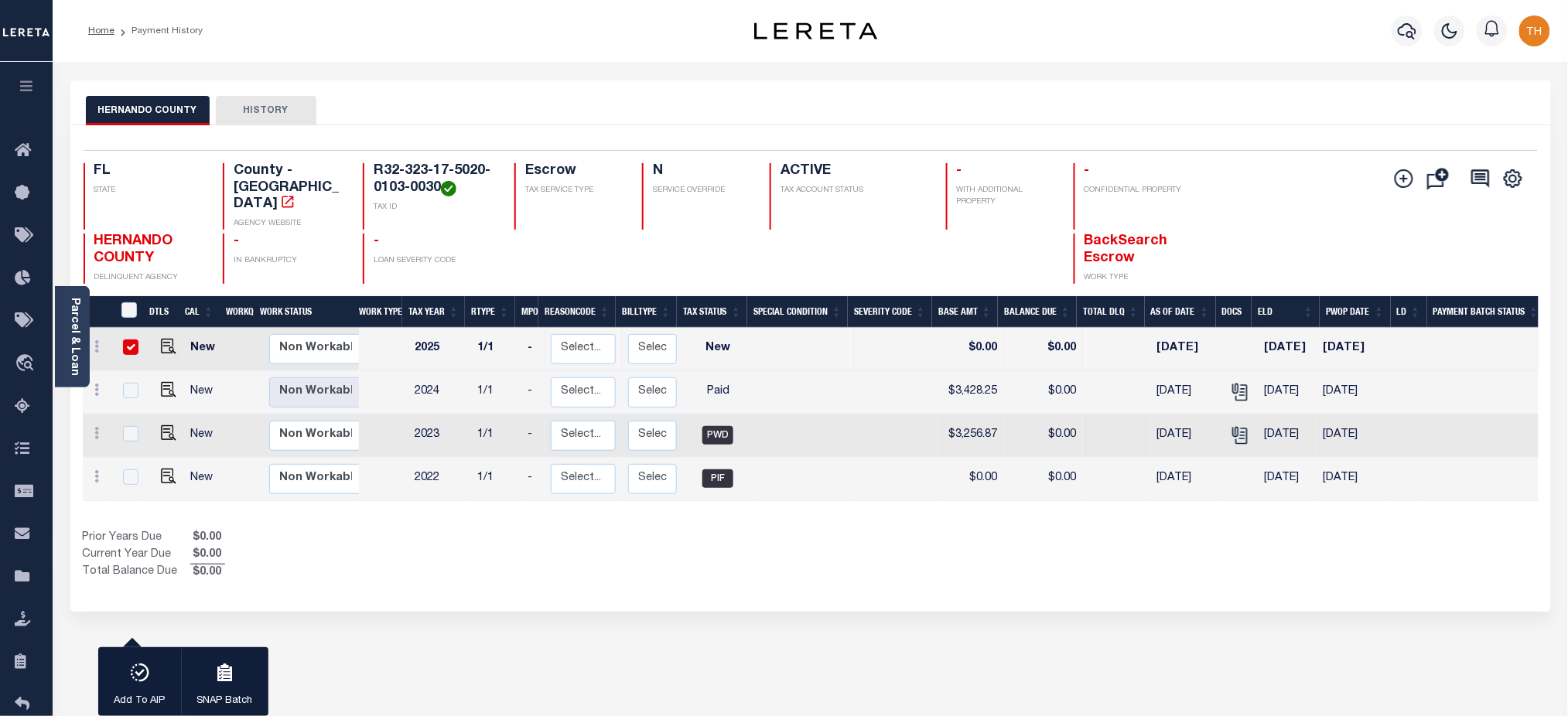
click at [1048, 686] on div "HERNANDO COUNTY HISTORY 1 Selected 4 1" at bounding box center [811, 517] width 1504 height 873
drag, startPoint x: 1418, startPoint y: 339, endPoint x: 412, endPoint y: 331, distance: 1006.0
click at [412, 331] on tr "New Non Workable Workable 2025 1/1 - Select... Payment Reversal Taxable Value C…" at bounding box center [835, 350] width 1506 height 43
click at [433, 568] on div "1 Selected 4 Results 1 Items per page 25 50 100 FL STATE TAX ID" at bounding box center [811, 368] width 1481 height 487
drag, startPoint x: 411, startPoint y: 333, endPoint x: 778, endPoint y: 340, distance: 367.1
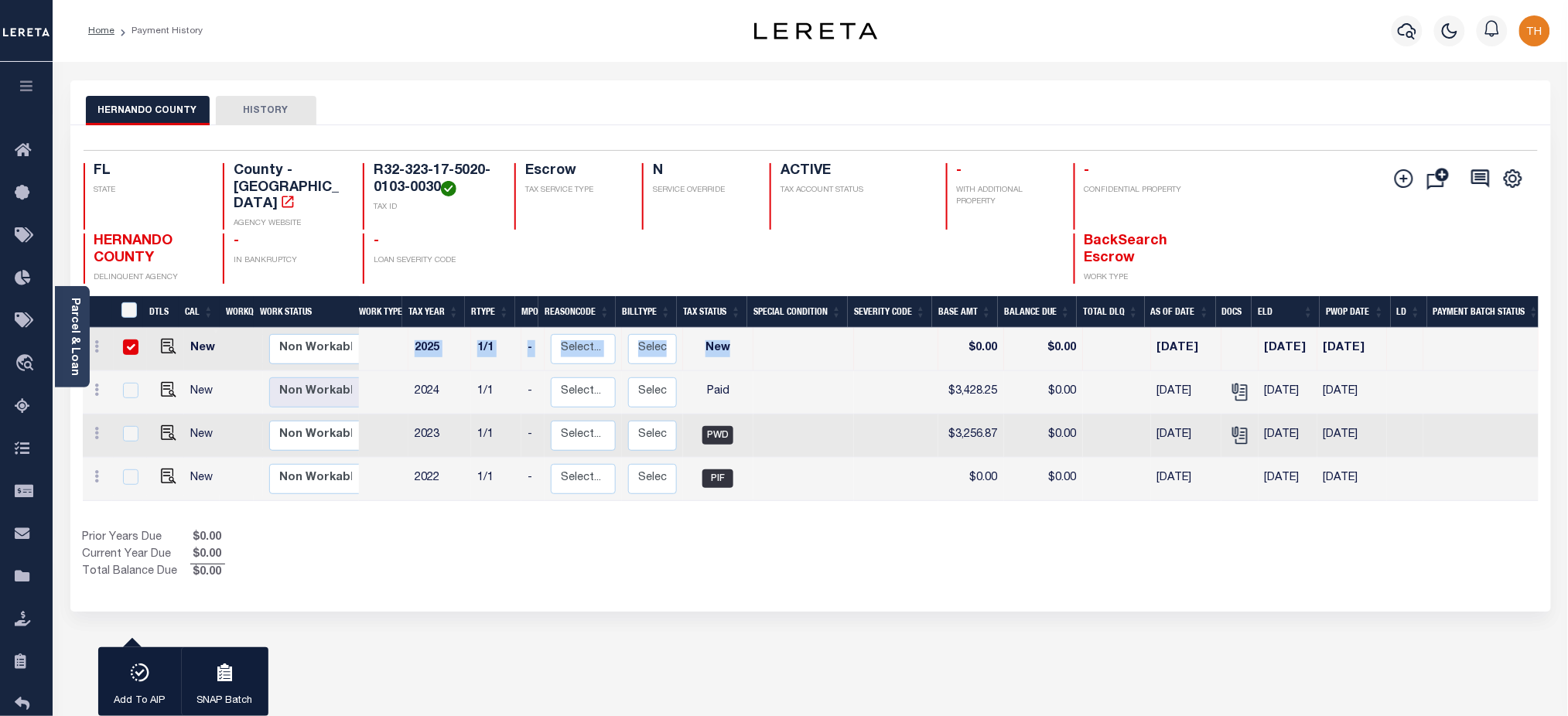
click at [778, 340] on tr "New Non Workable Workable 2025 1/1 - Select... Payment Reversal Taxable Value C…" at bounding box center [835, 350] width 1506 height 43
drag, startPoint x: 389, startPoint y: 378, endPoint x: 760, endPoint y: 382, distance: 371.0
click at [760, 382] on tr "New Non Workable Workable 2024 1/1 - Select... Payment Reversal Taxable Value C…" at bounding box center [835, 393] width 1506 height 43
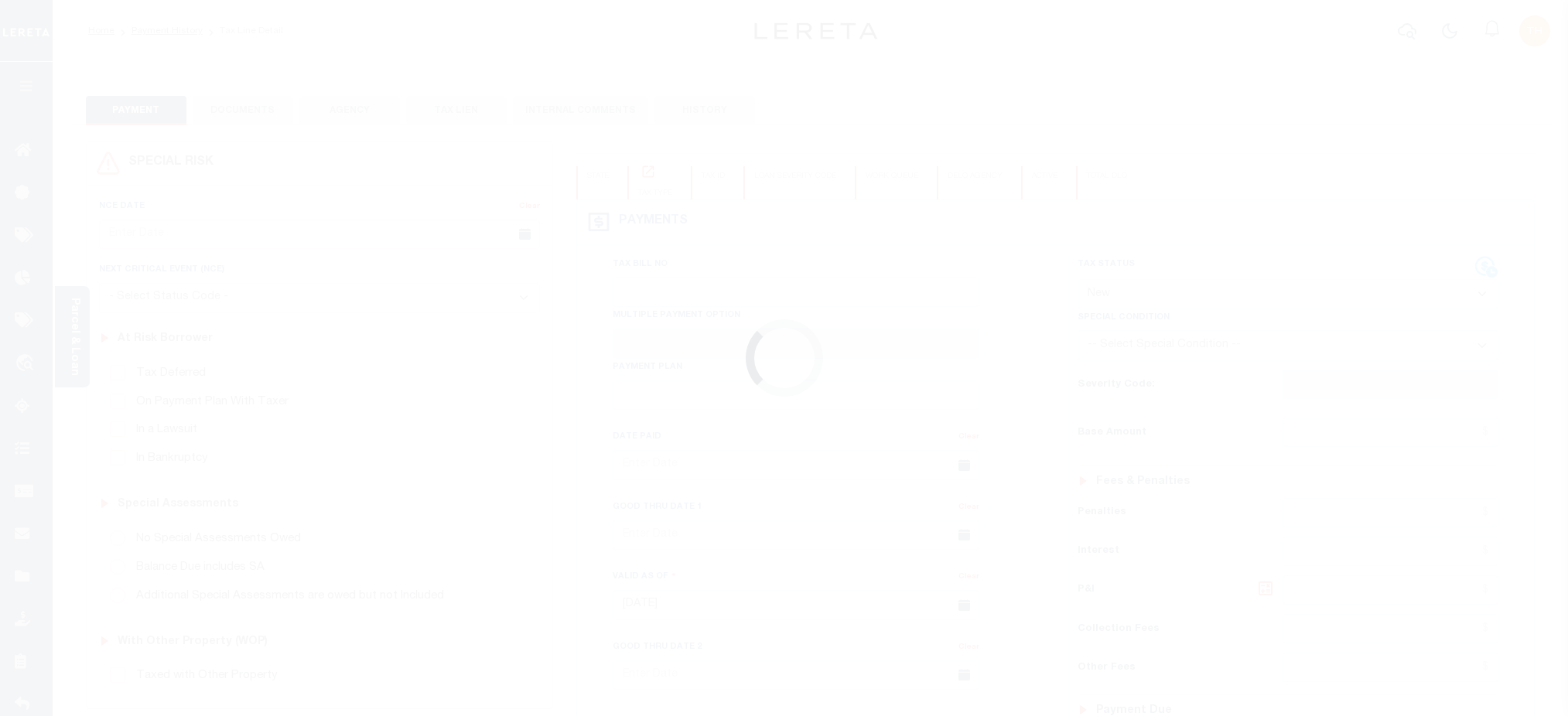
select select "NW2"
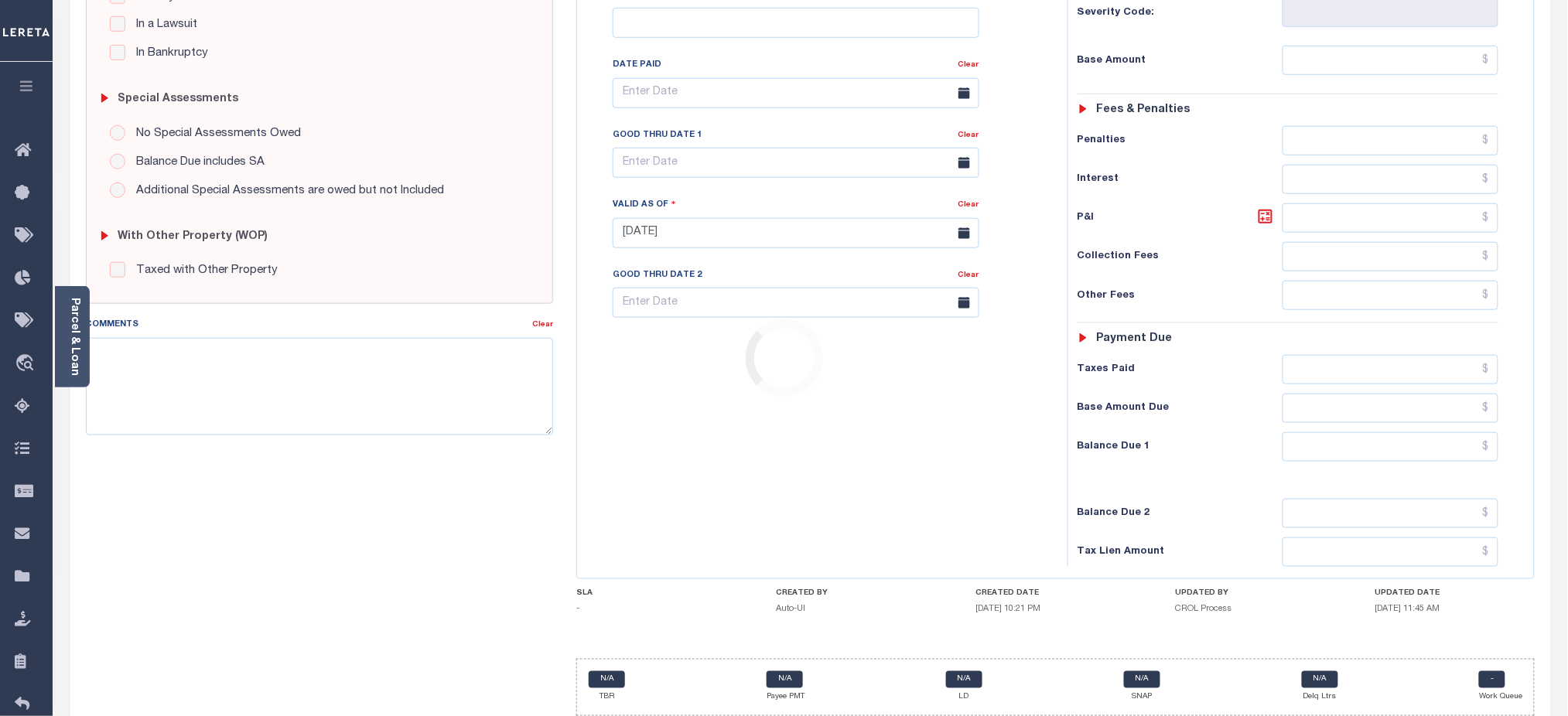
scroll to position [423, 0]
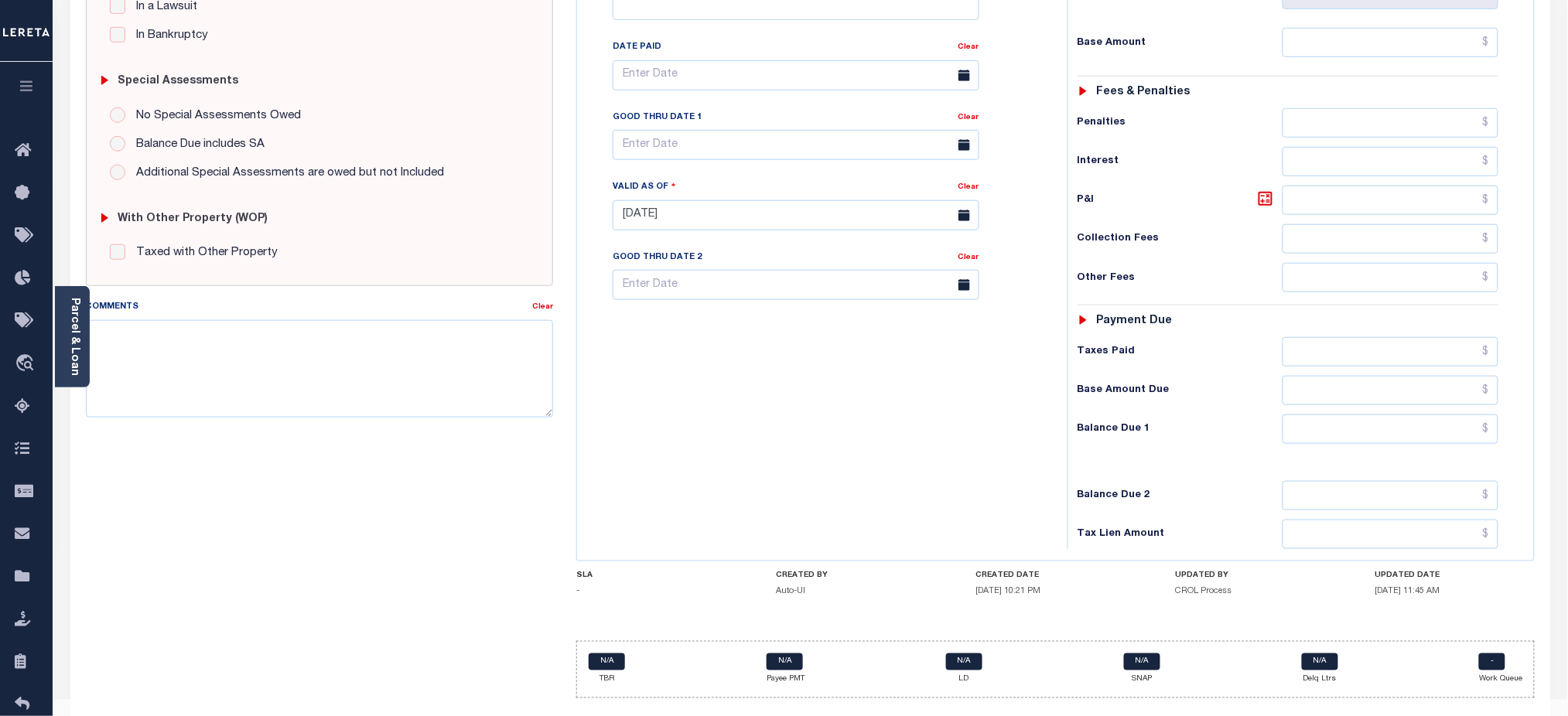
drag, startPoint x: 748, startPoint y: 529, endPoint x: 1031, endPoint y: 549, distance: 283.7
click at [1031, 549] on div "FL STATE County - FL TAX TYPE R32-323-17-5020-0103-0030 TAX ID - LOAN SEVERITY …" at bounding box center [1056, 220] width 959 height 956
drag, startPoint x: 818, startPoint y: 548, endPoint x: 1085, endPoint y: 555, distance: 267.1
click at [1085, 571] on div "SLA - CREATED BY Auto-UI CREATED DATE [DATE] 10:21 PM UPDATED BY CROL Process U…" at bounding box center [1056, 587] width 959 height 32
click at [726, 571] on h4 "SLA" at bounding box center [656, 575] width 160 height 10
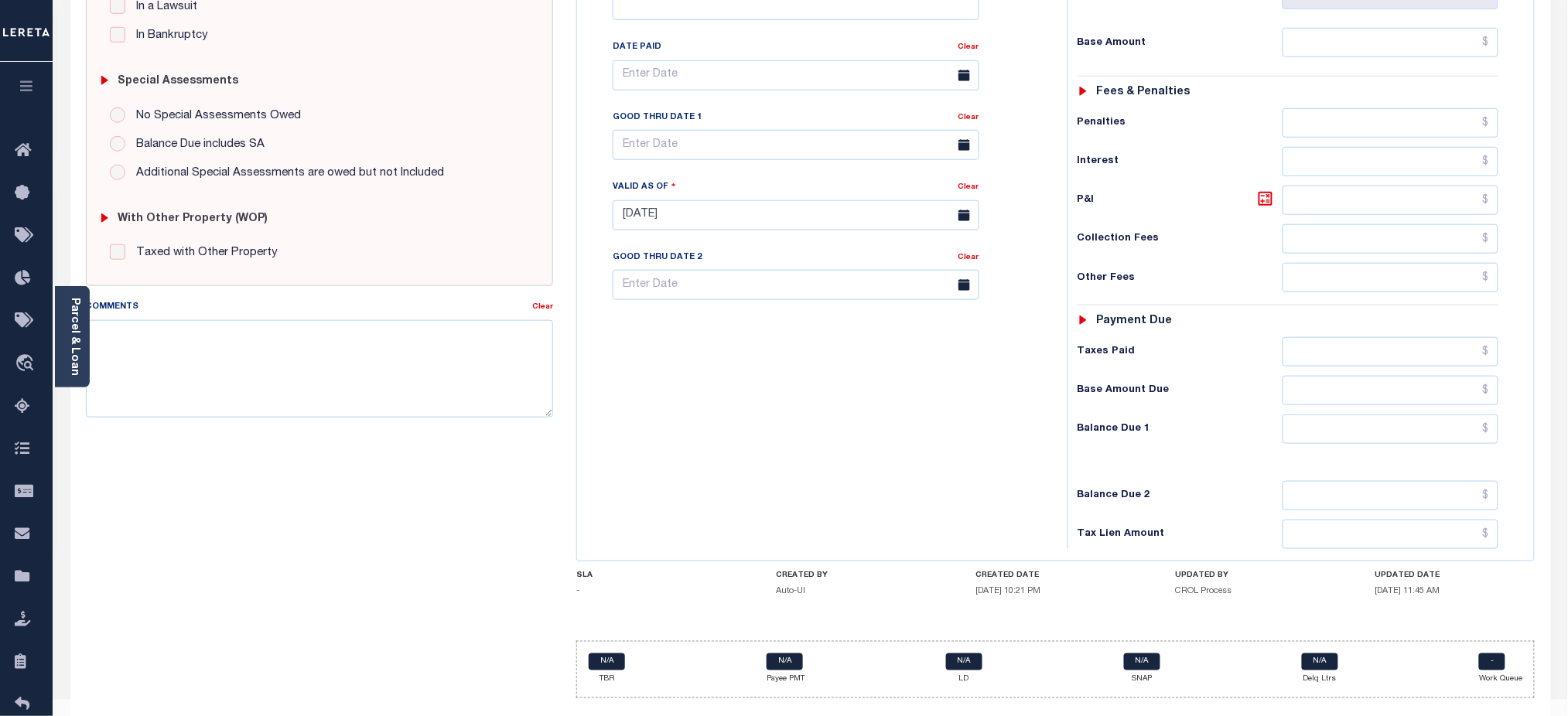
drag, startPoint x: 771, startPoint y: 541, endPoint x: 1466, endPoint y: 565, distance: 695.4
click at [1466, 571] on div "SLA - CREATED BY Auto-UI CREATED DATE [DATE] 10:21 PM UPDATED BY CROL Process U…" at bounding box center [1056, 587] width 959 height 32
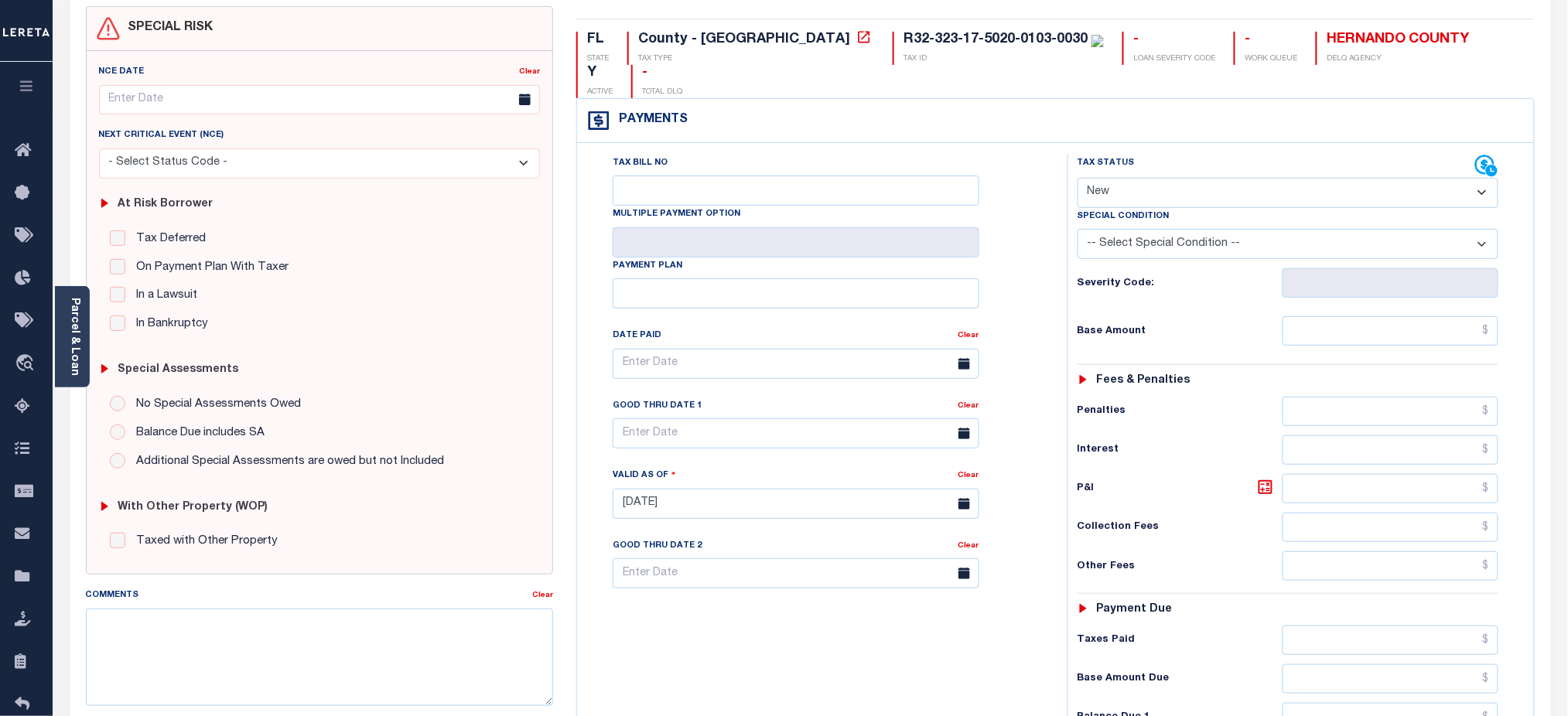
scroll to position [0, 0]
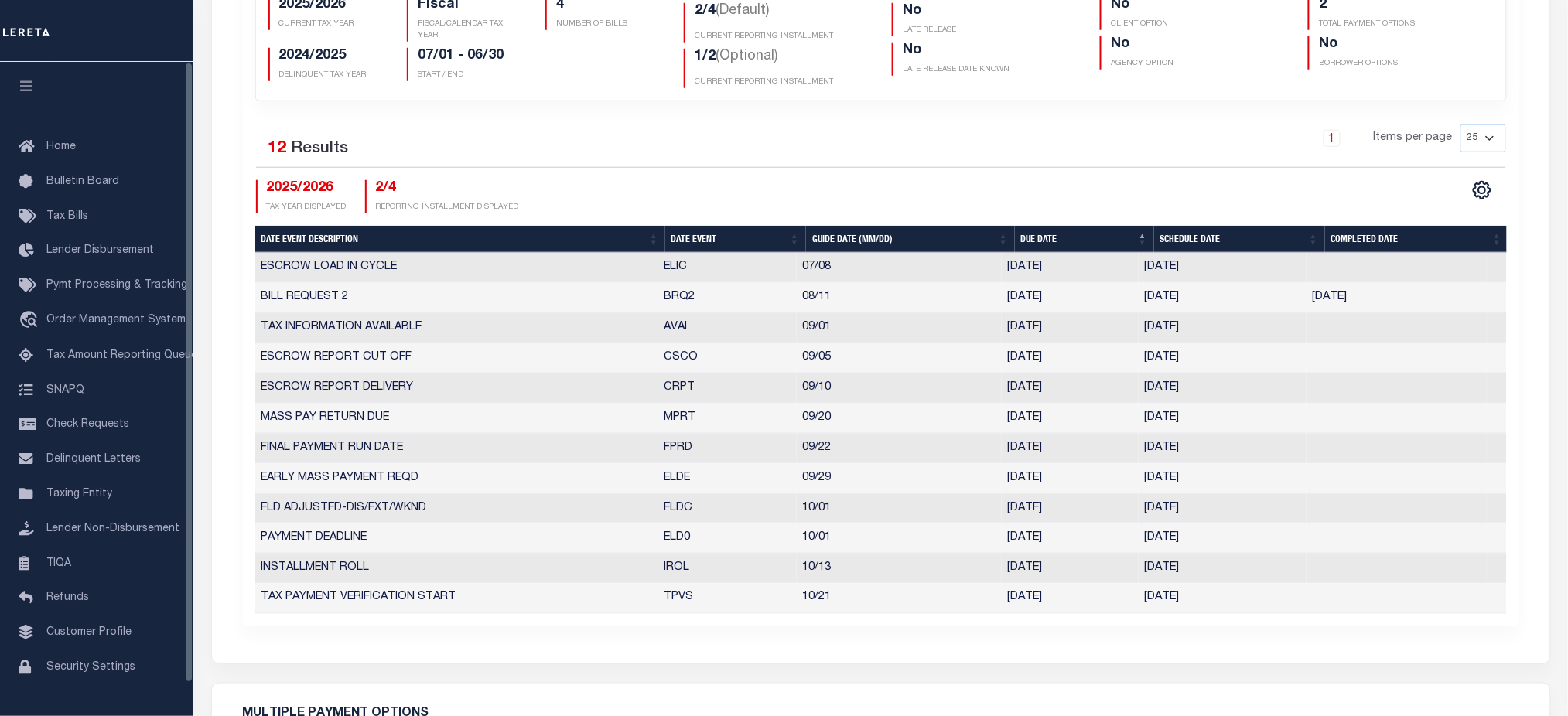
scroll to position [480, 0]
click at [28, 95] on button "button" at bounding box center [26, 88] width 53 height 53
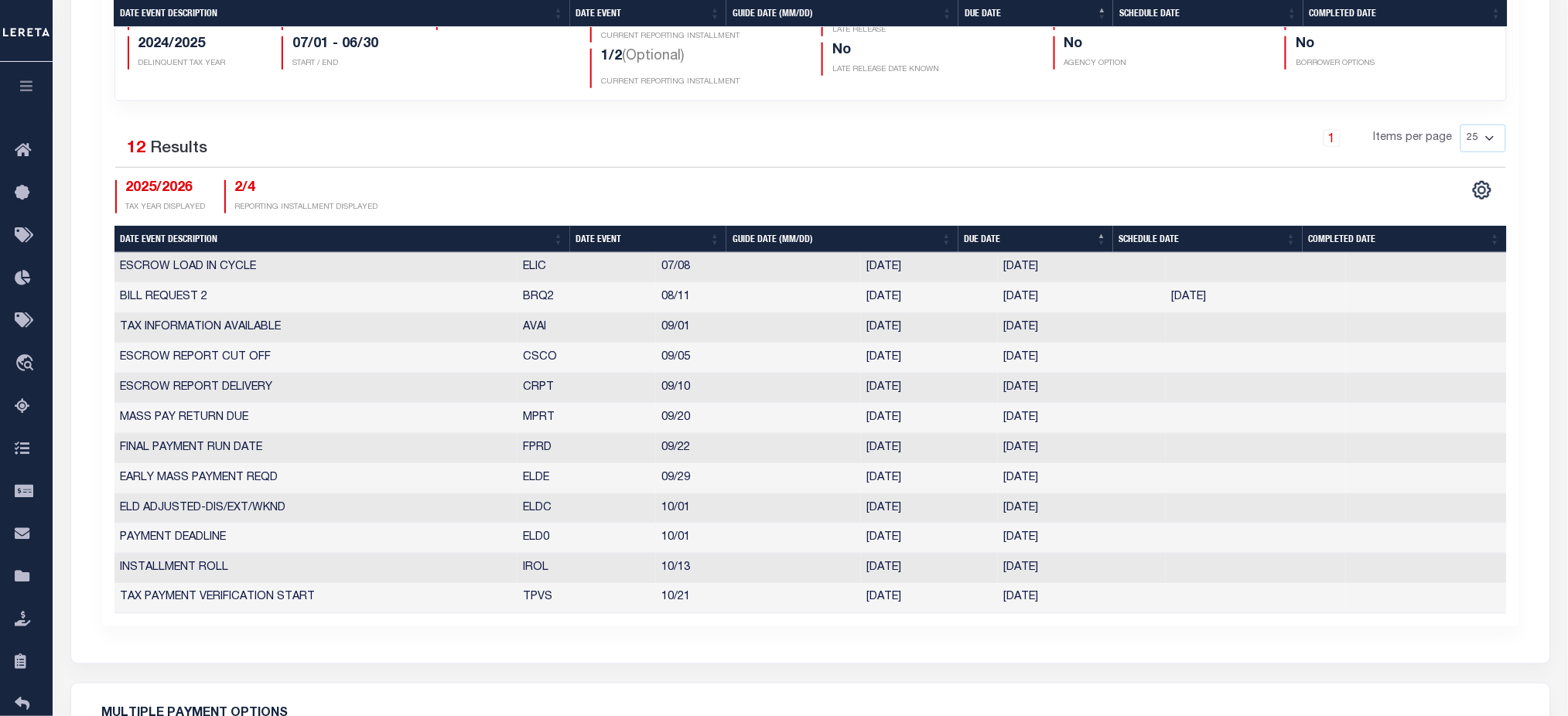
scroll to position [892, 0]
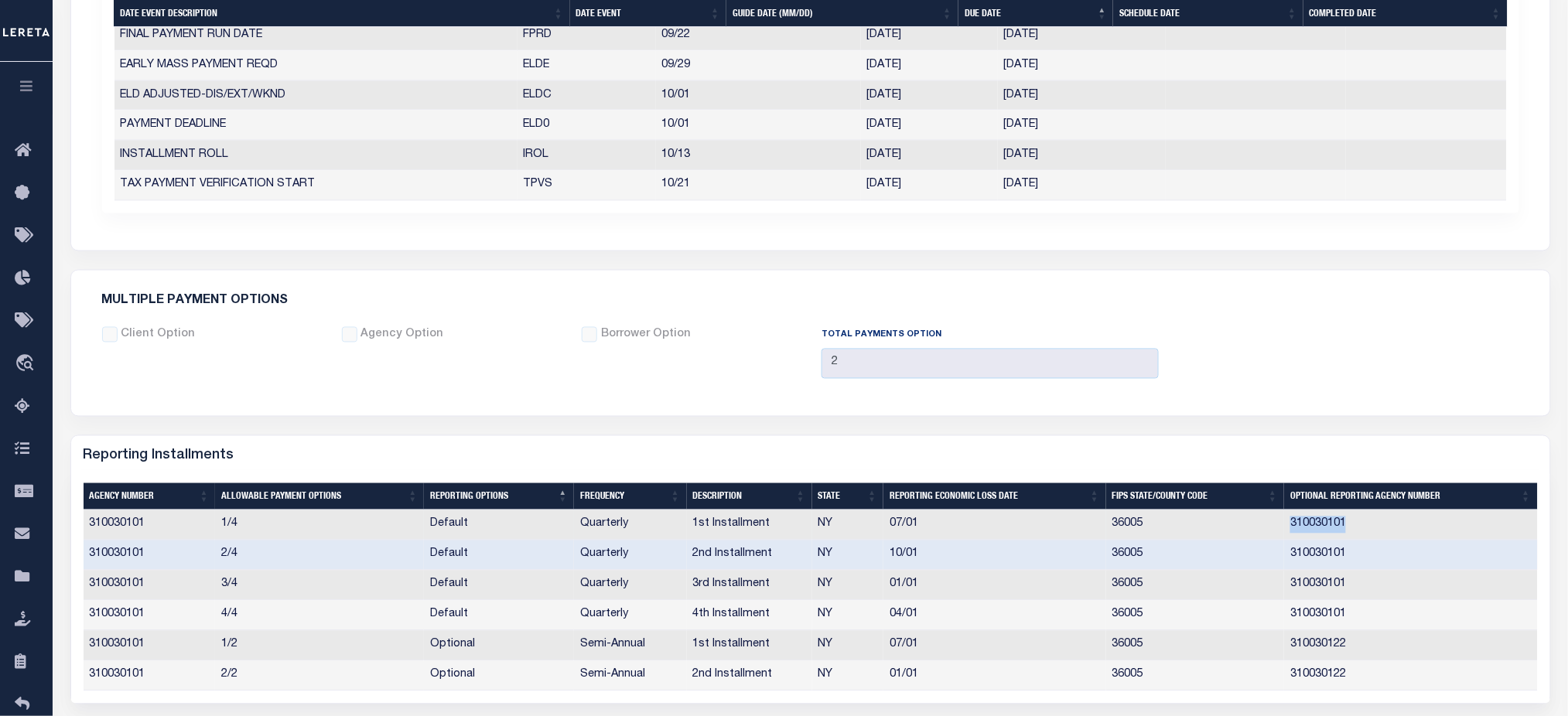
drag, startPoint x: 1326, startPoint y: 522, endPoint x: 1280, endPoint y: 518, distance: 46.2
click at [1280, 518] on tr "310030101 1/4 Default Quarterly 1st Installment NY 07/01 36005 310030101" at bounding box center [810, 525] width 1454 height 30
drag, startPoint x: 1364, startPoint y: 647, endPoint x: 1291, endPoint y: 650, distance: 73.1
click at [1291, 650] on td "310030122" at bounding box center [1410, 646] width 253 height 30
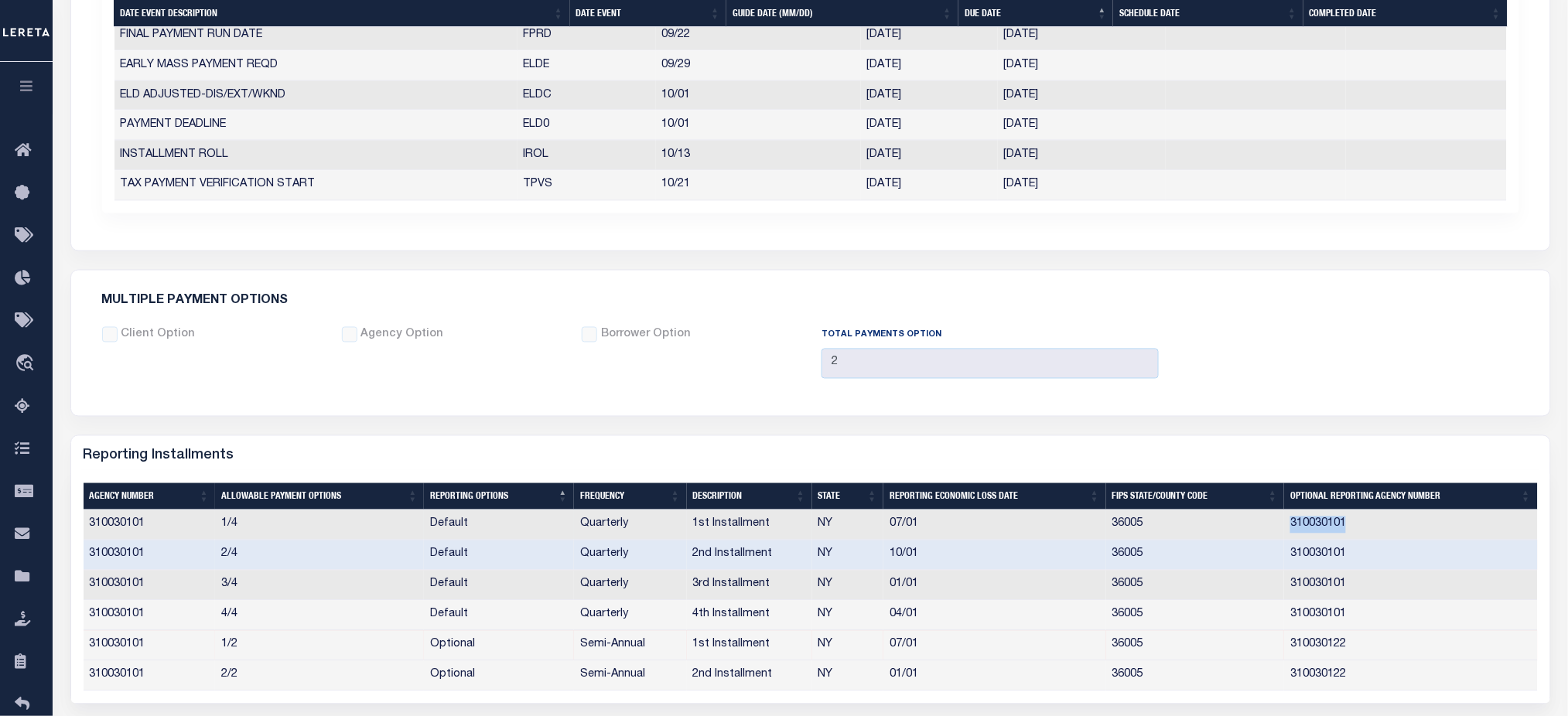
drag, startPoint x: 1400, startPoint y: 526, endPoint x: 1290, endPoint y: 534, distance: 110.3
click at [1290, 534] on td "310030101" at bounding box center [1410, 525] width 253 height 30
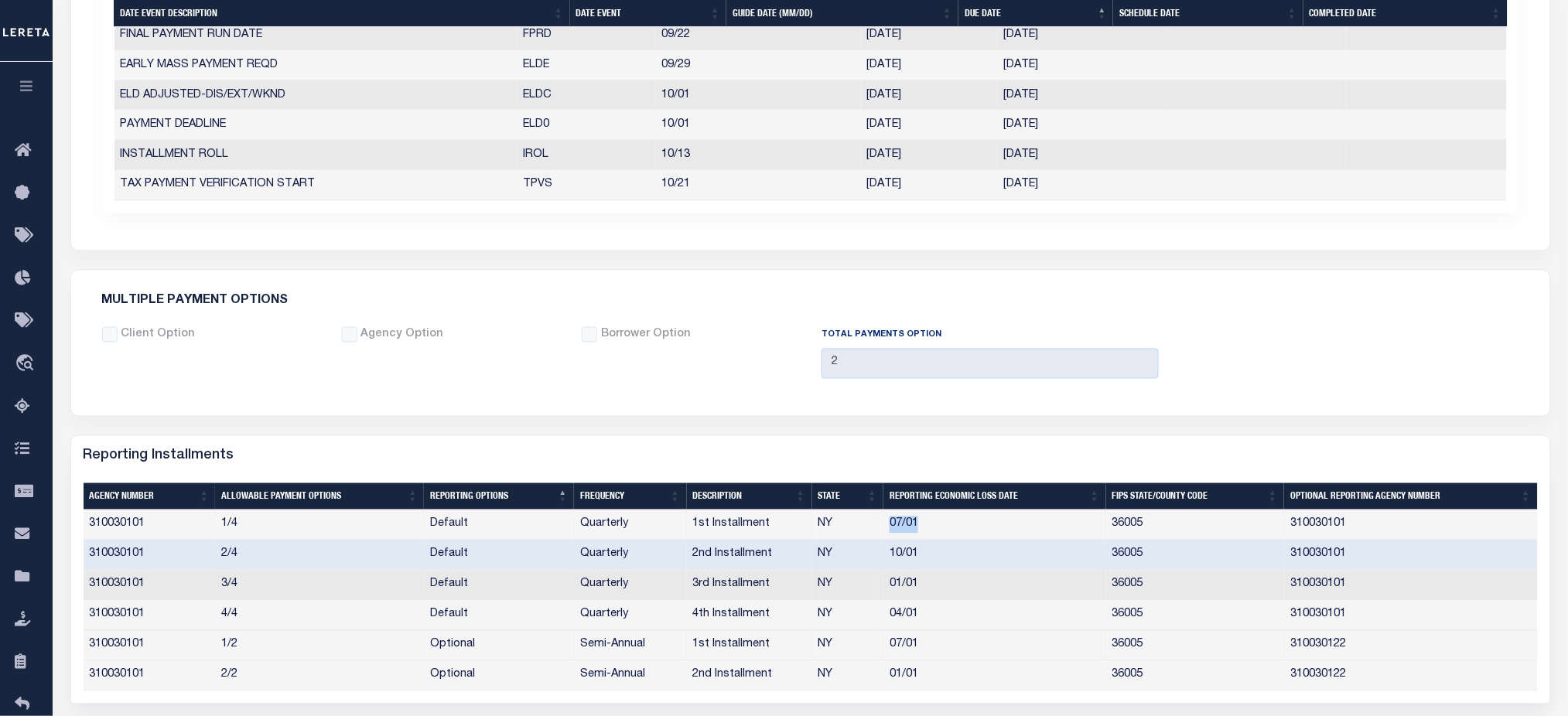
drag, startPoint x: 923, startPoint y: 529, endPoint x: 885, endPoint y: 530, distance: 38.0
click at [885, 530] on td "07/01" at bounding box center [995, 525] width 223 height 30
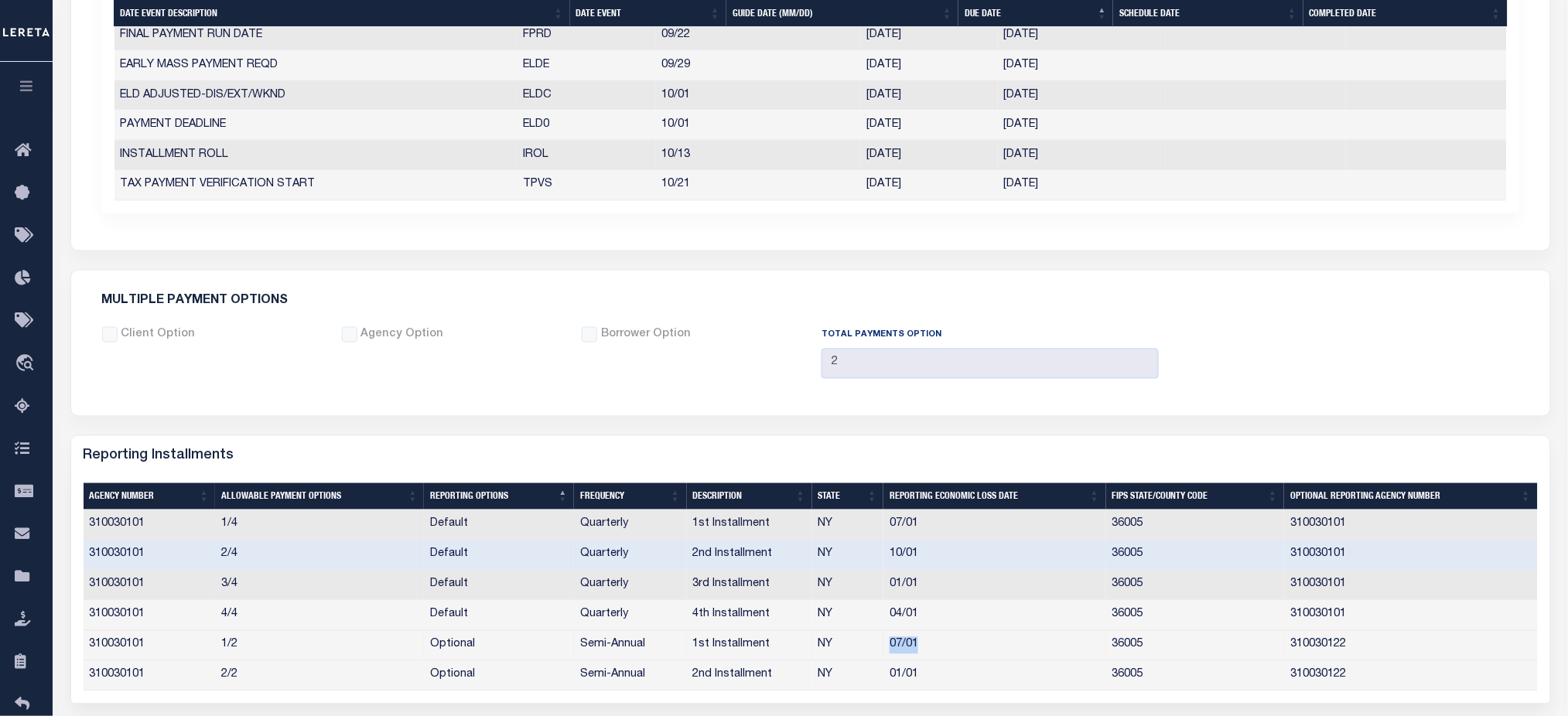
drag, startPoint x: 935, startPoint y: 643, endPoint x: 887, endPoint y: 645, distance: 48.0
click at [887, 645] on td "07/01" at bounding box center [995, 646] width 223 height 30
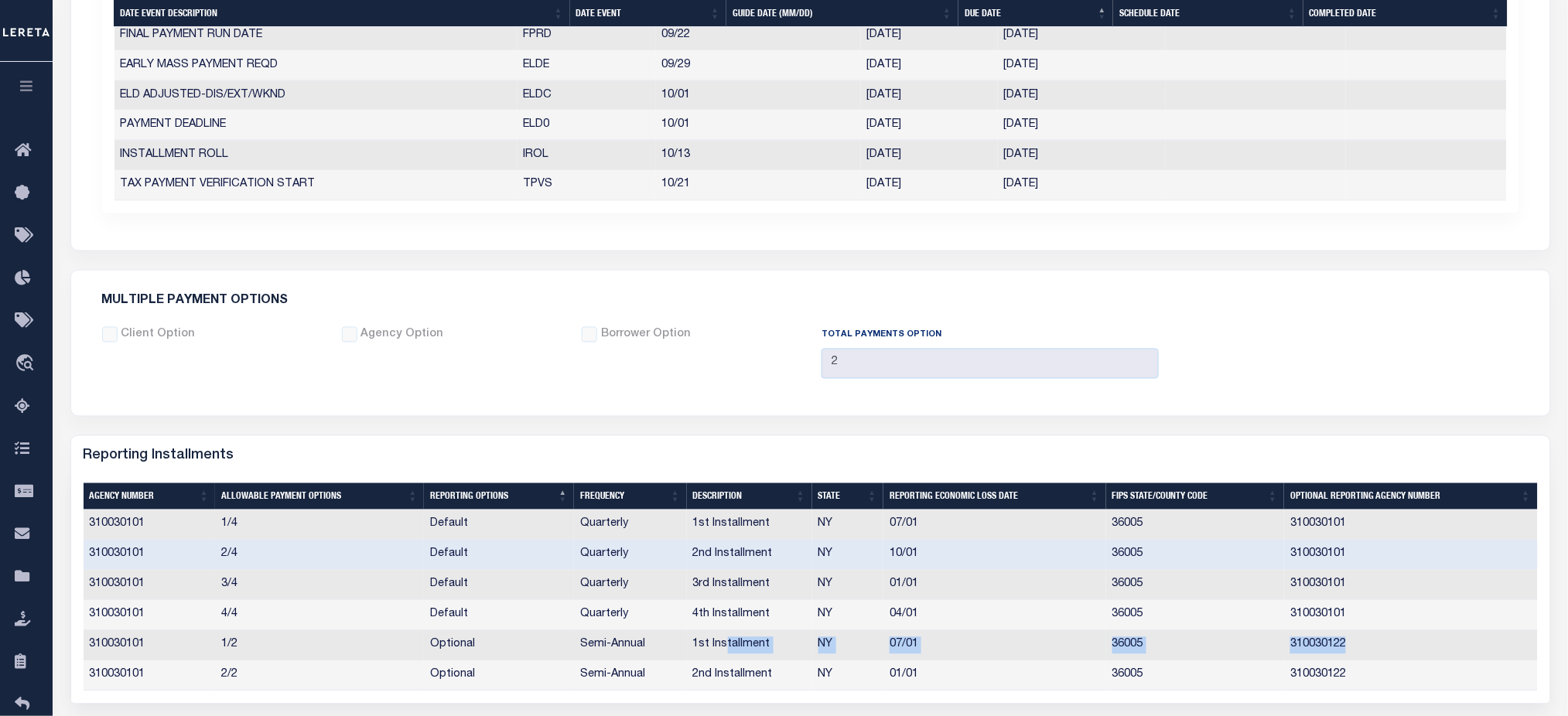
drag, startPoint x: 1353, startPoint y: 651, endPoint x: 723, endPoint y: 648, distance: 630.0
click at [723, 648] on tr "310030101 1/2 Optional Semi-Annual 1st Installment NY 07/01 36005 310030122" at bounding box center [810, 646] width 1454 height 30
drag, startPoint x: 1369, startPoint y: 529, endPoint x: 1241, endPoint y: 530, distance: 128.0
click at [1241, 530] on tr "310030101 1/4 Default Quarterly 1st Installment NY 07/01 36005 310030101" at bounding box center [810, 525] width 1454 height 30
drag, startPoint x: 1359, startPoint y: 650, endPoint x: 1265, endPoint y: 652, distance: 94.0
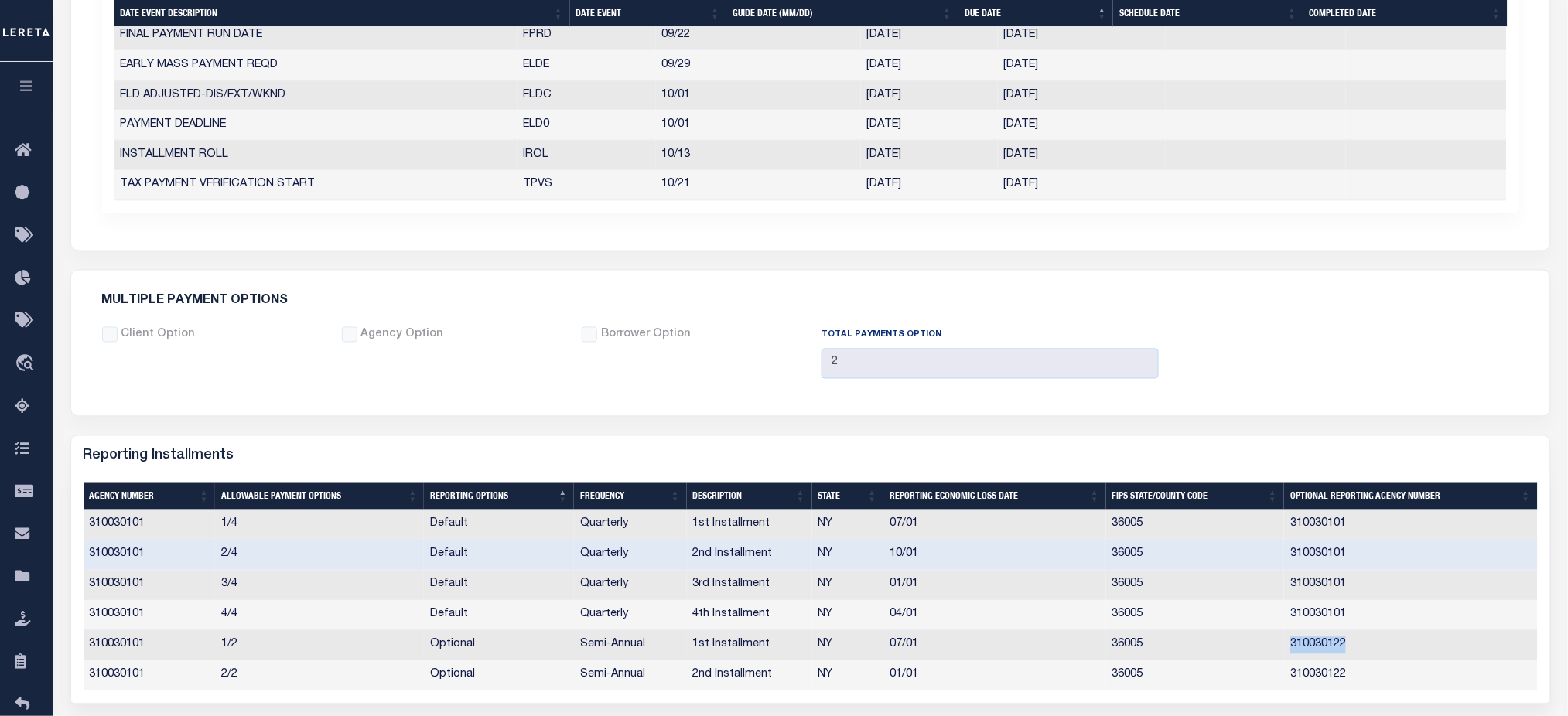
click at [1265, 652] on tr "310030101 1/2 Optional Semi-Annual 1st Installment NY 07/01 36005 310030122" at bounding box center [810, 646] width 1454 height 30
drag, startPoint x: 1407, startPoint y: 407, endPoint x: 1343, endPoint y: 498, distance: 111.3
click at [1407, 407] on div "Multiple Payment Options Client Option Agency Option Borrower Option 2" at bounding box center [811, 343] width 1479 height 145
click at [1329, 680] on td "310030122" at bounding box center [1410, 676] width 253 height 30
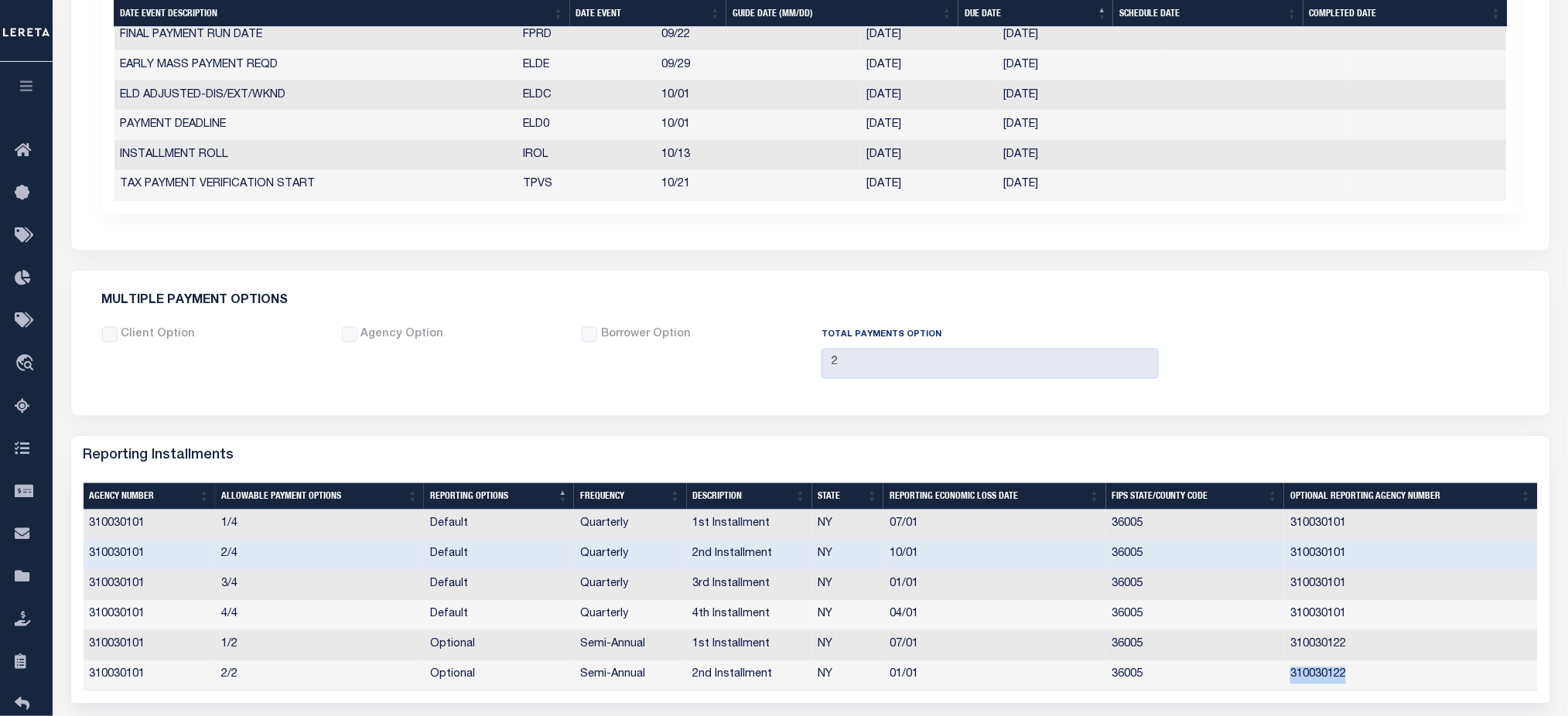
copy td "310030122"
click at [1349, 621] on td "310030101" at bounding box center [1410, 615] width 253 height 30
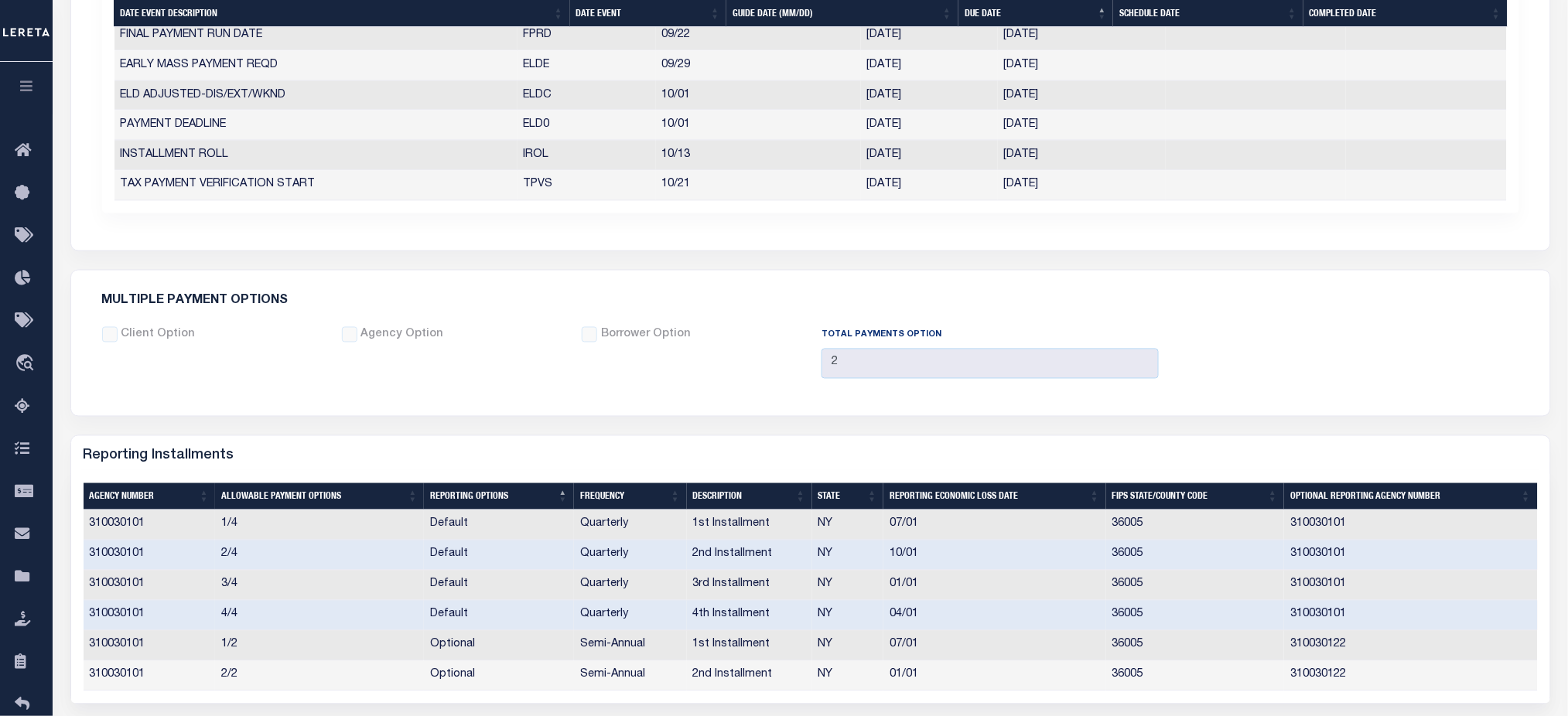
click at [1349, 621] on td "310030101" at bounding box center [1410, 615] width 253 height 30
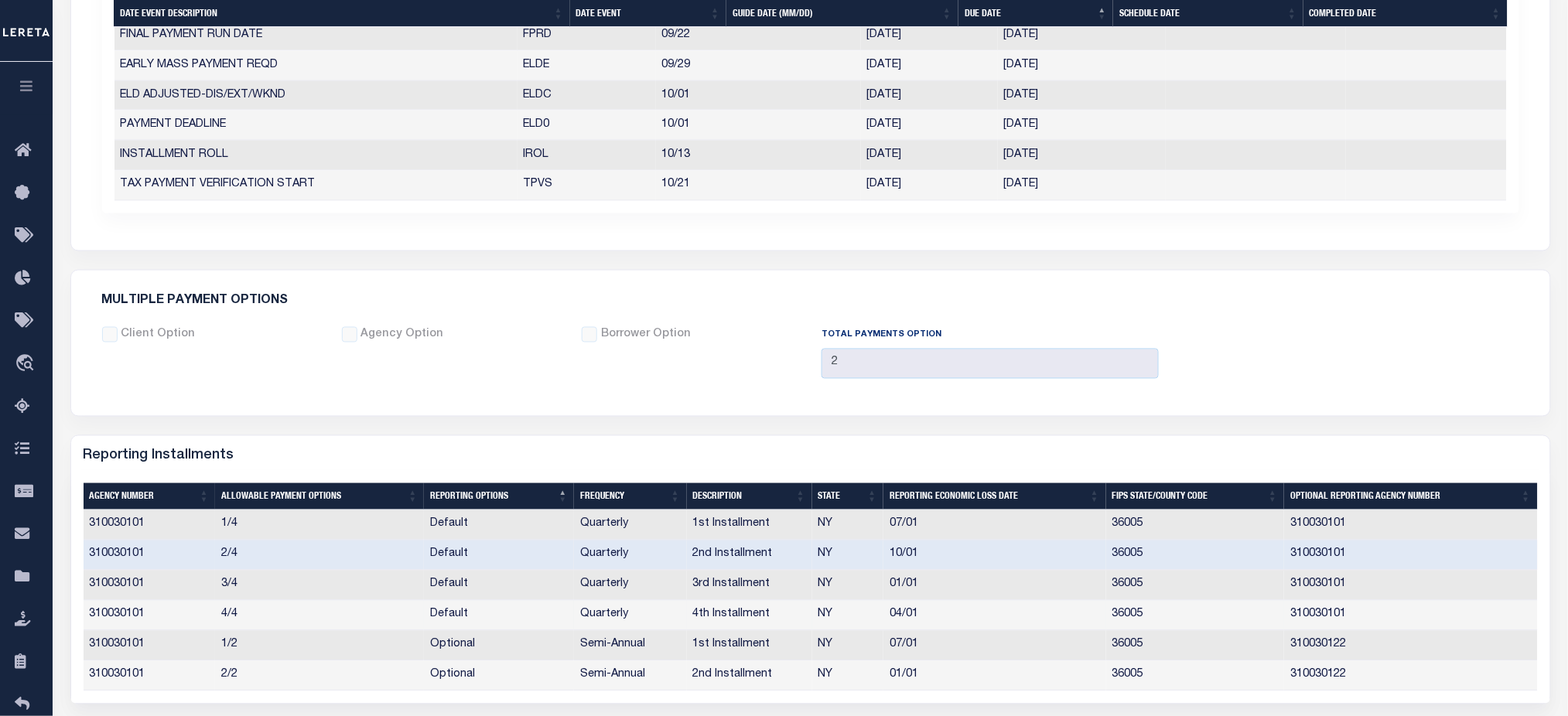
click at [1334, 621] on td "310030101" at bounding box center [1410, 615] width 253 height 30
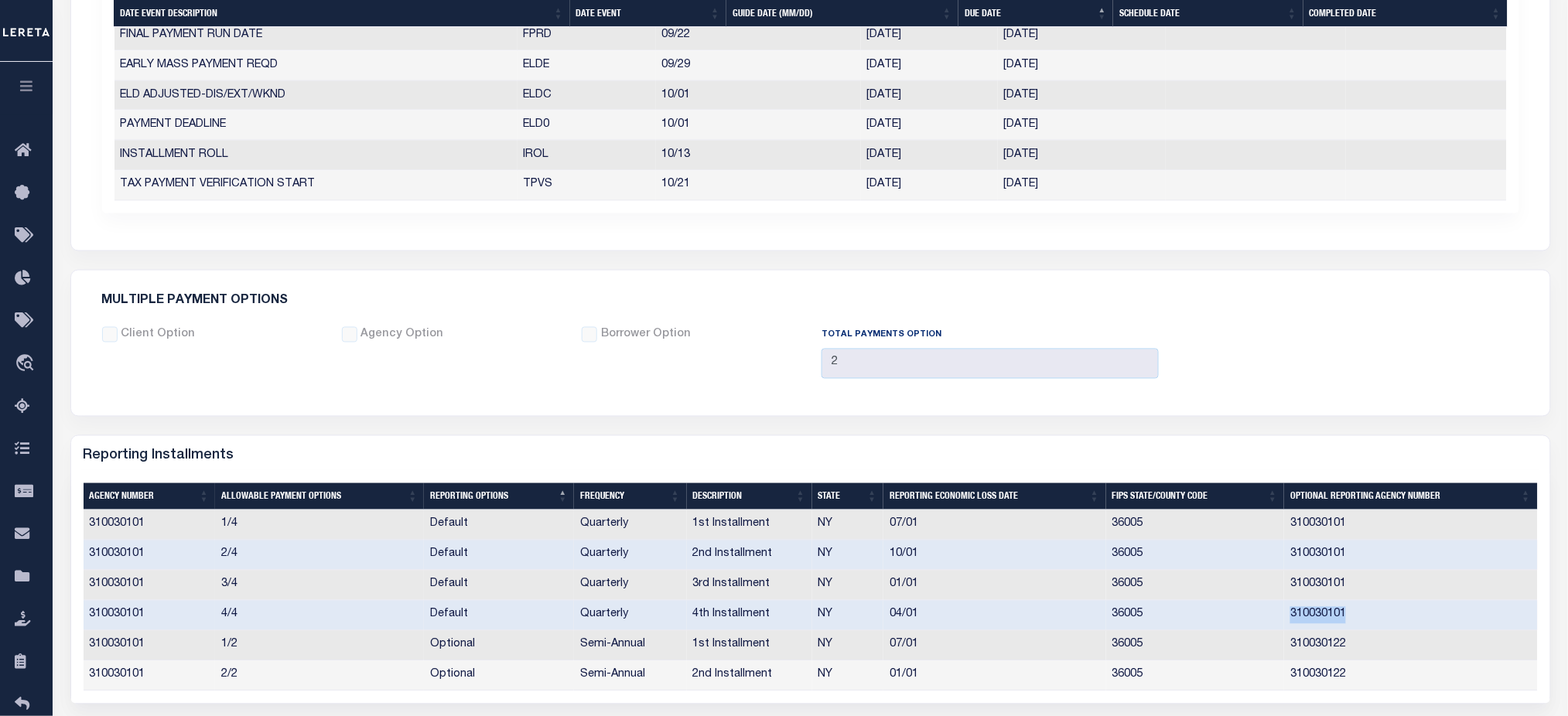
click at [1334, 621] on td "310030101" at bounding box center [1410, 615] width 253 height 30
copy td "310030101"
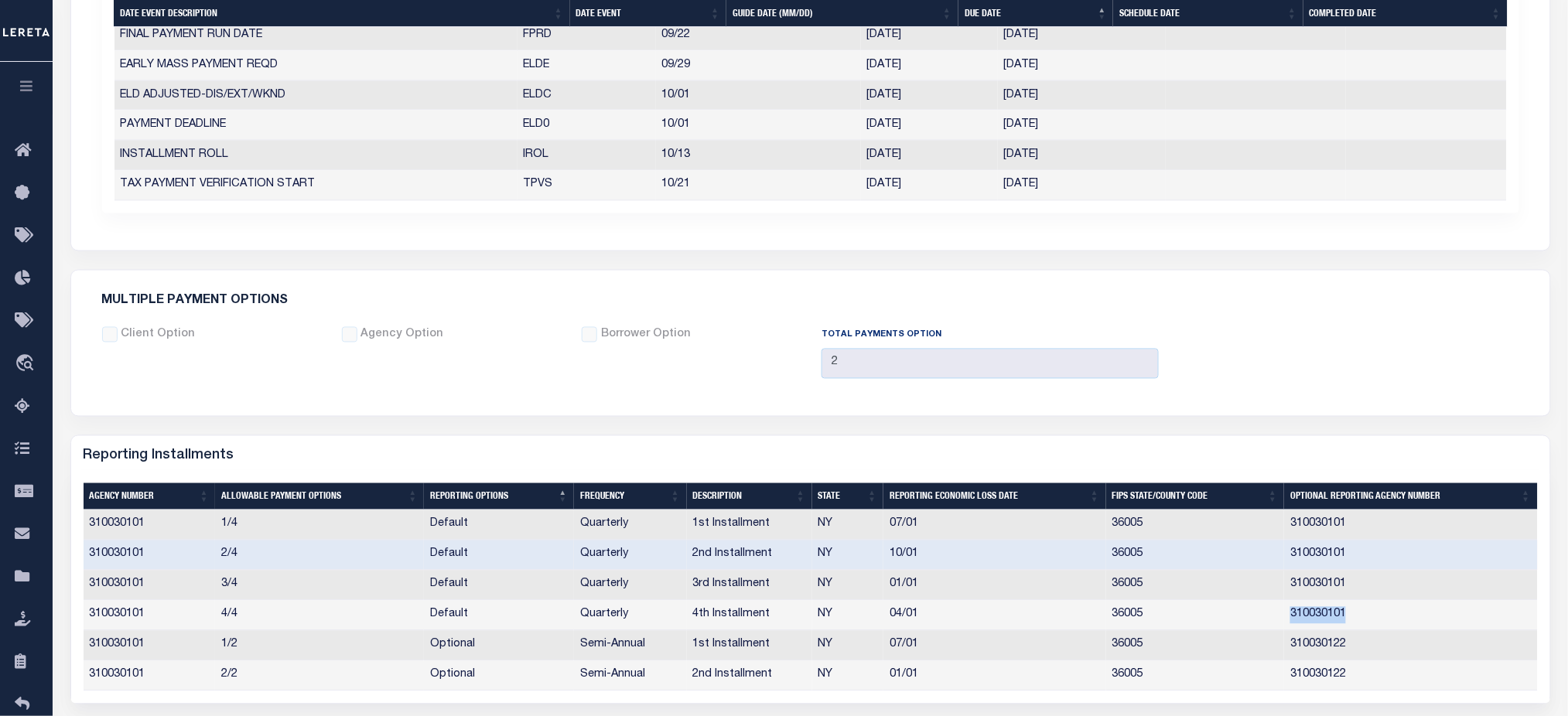
click at [1459, 330] on div "Client Option Agency Option Borrower Option 2" at bounding box center [810, 358] width 1440 height 63
drag, startPoint x: 750, startPoint y: 368, endPoint x: 504, endPoint y: 193, distance: 301.9
click at [750, 368] on div "Borrower Option" at bounding box center [690, 358] width 240 height 63
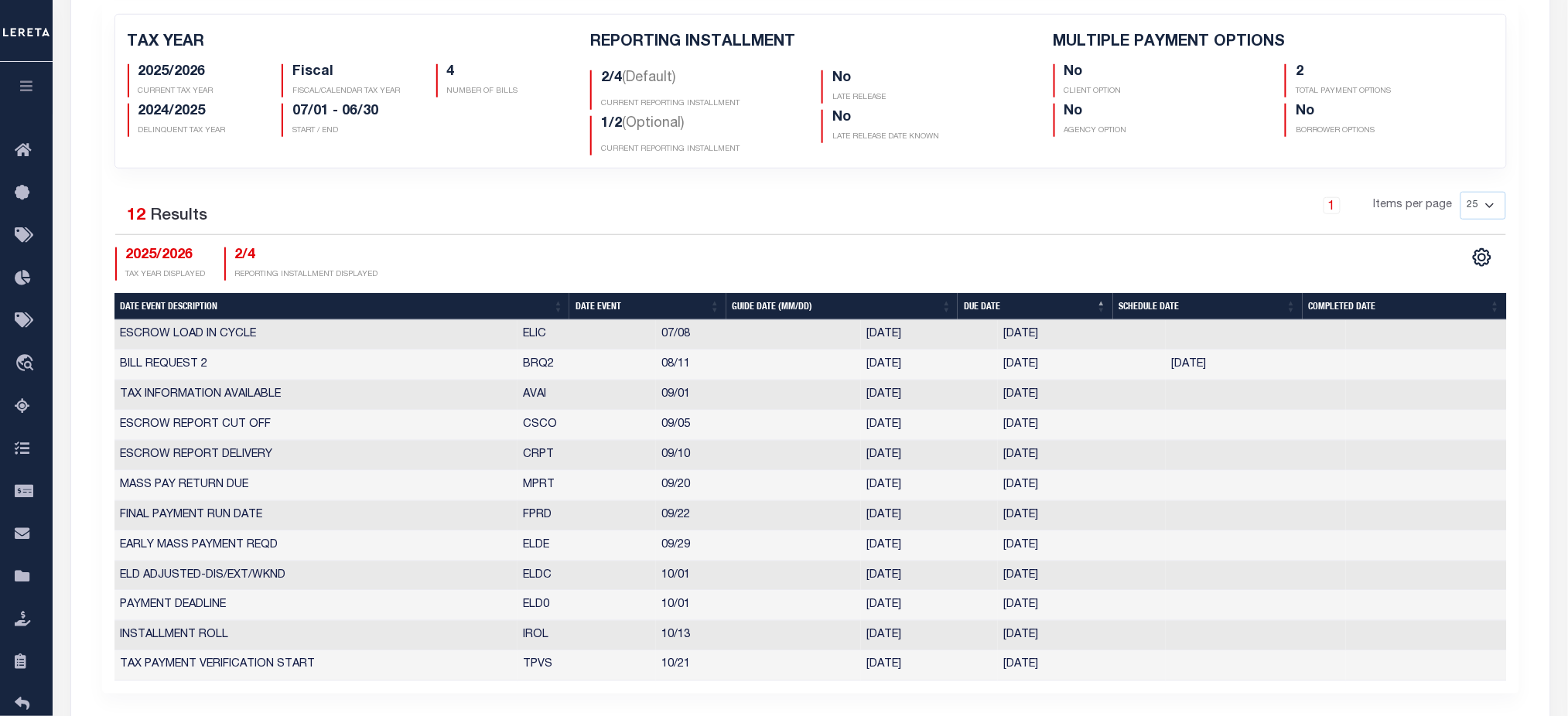
scroll to position [1031, 0]
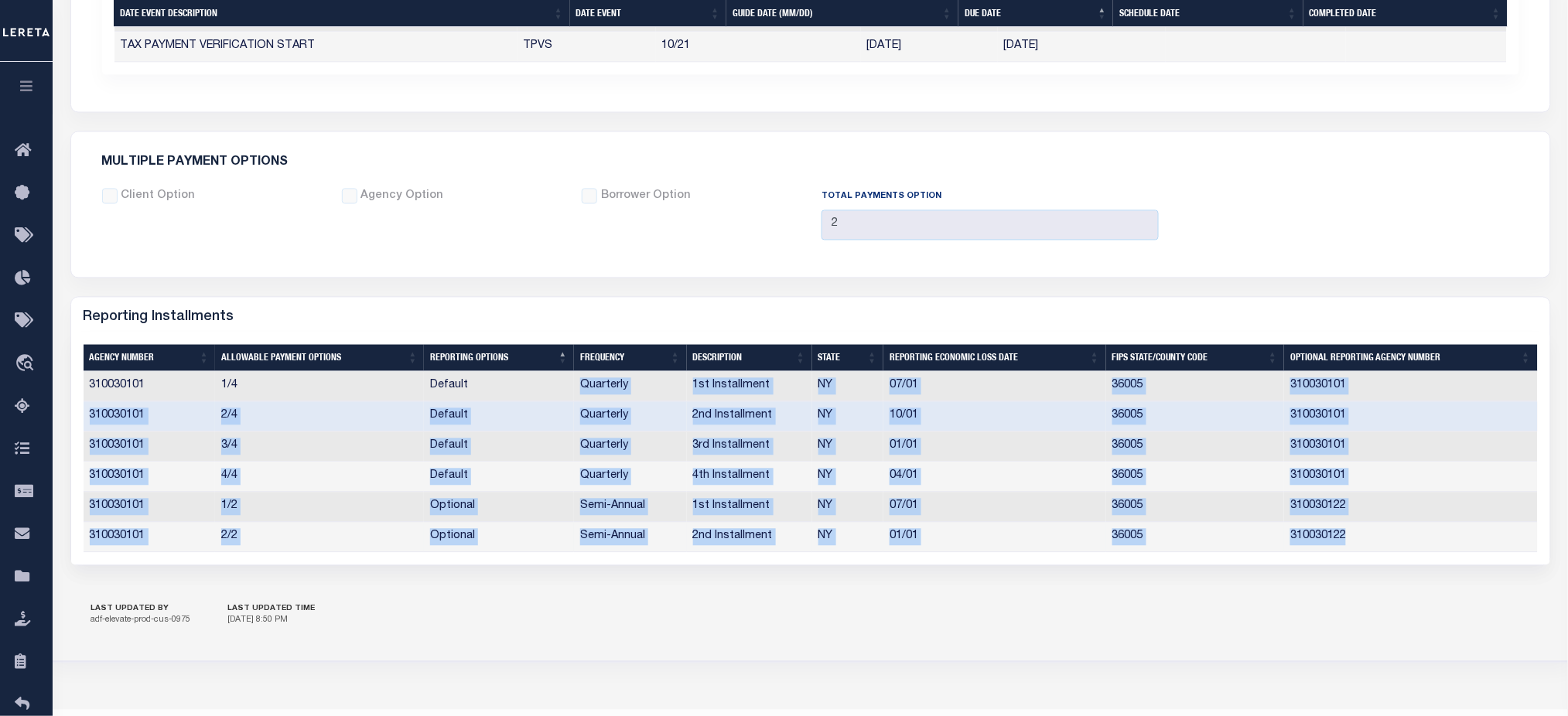
drag, startPoint x: 579, startPoint y: 393, endPoint x: 1359, endPoint y: 553, distance: 796.2
click at [1359, 552] on tbody "310030101 1/4 Default Quarterly 1st Installment NY 07/01 36005 310030101 310030…" at bounding box center [810, 463] width 1454 height 181
drag, startPoint x: 756, startPoint y: 569, endPoint x: 770, endPoint y: 561, distance: 16.1
click at [777, 594] on div "LAST UPDATED BY adf-elevate-prod-cus-0975 LAST UPDATED TIME 8/7/2025, 8:50 PM" at bounding box center [811, 616] width 1481 height 54
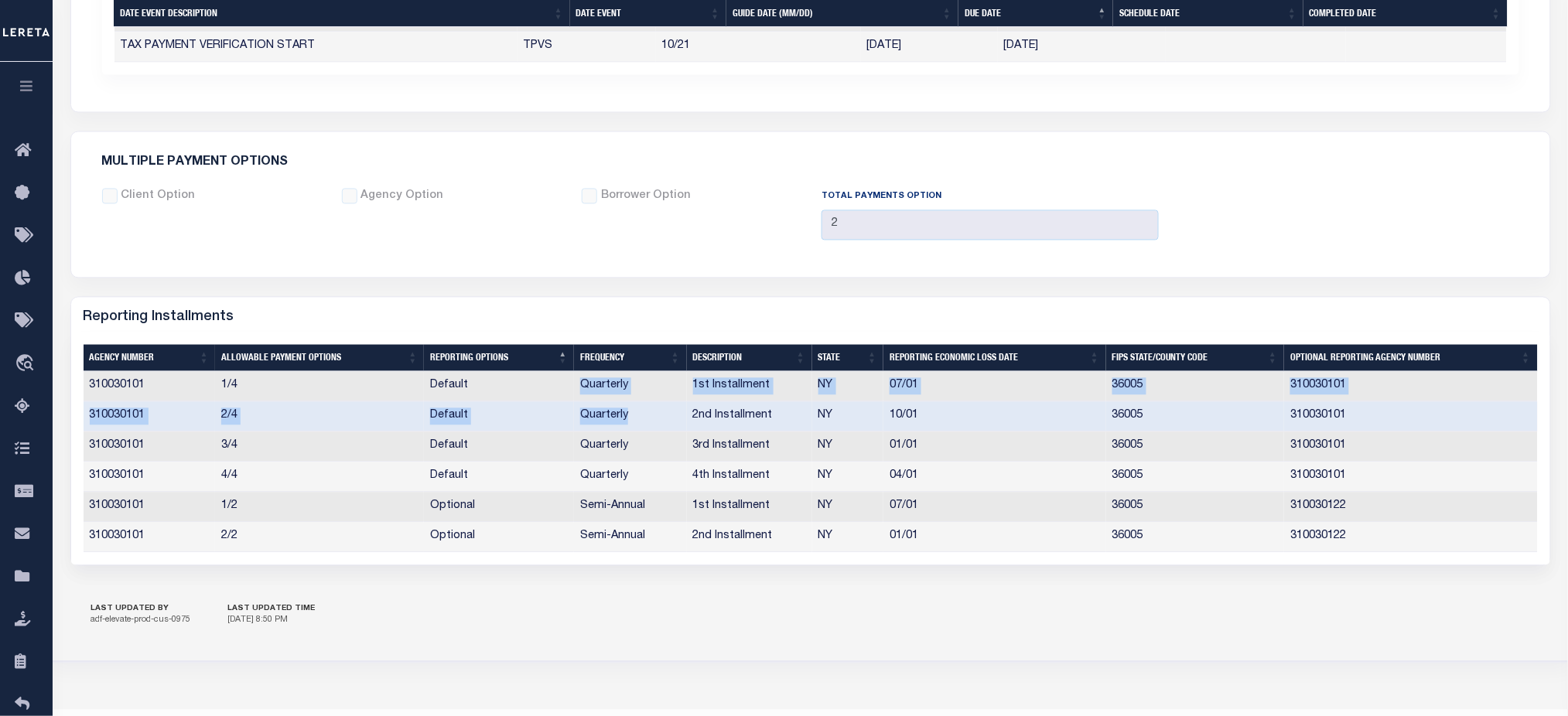
drag, startPoint x: 570, startPoint y: 391, endPoint x: 636, endPoint y: 428, distance: 75.7
click at [636, 428] on tbody "310030101 1/4 Default Quarterly 1st Installment NY 07/01 36005 310030101 310030…" at bounding box center [810, 463] width 1454 height 181
click at [609, 597] on div "LAST UPDATED BY adf-elevate-prod-cus-0975 LAST UPDATED TIME 8/7/2025, 8:50 PM" at bounding box center [811, 616] width 1481 height 54
drag, startPoint x: 576, startPoint y: 508, endPoint x: 665, endPoint y: 515, distance: 89.3
click at [665, 515] on td "Semi-Annual" at bounding box center [629, 508] width 112 height 30
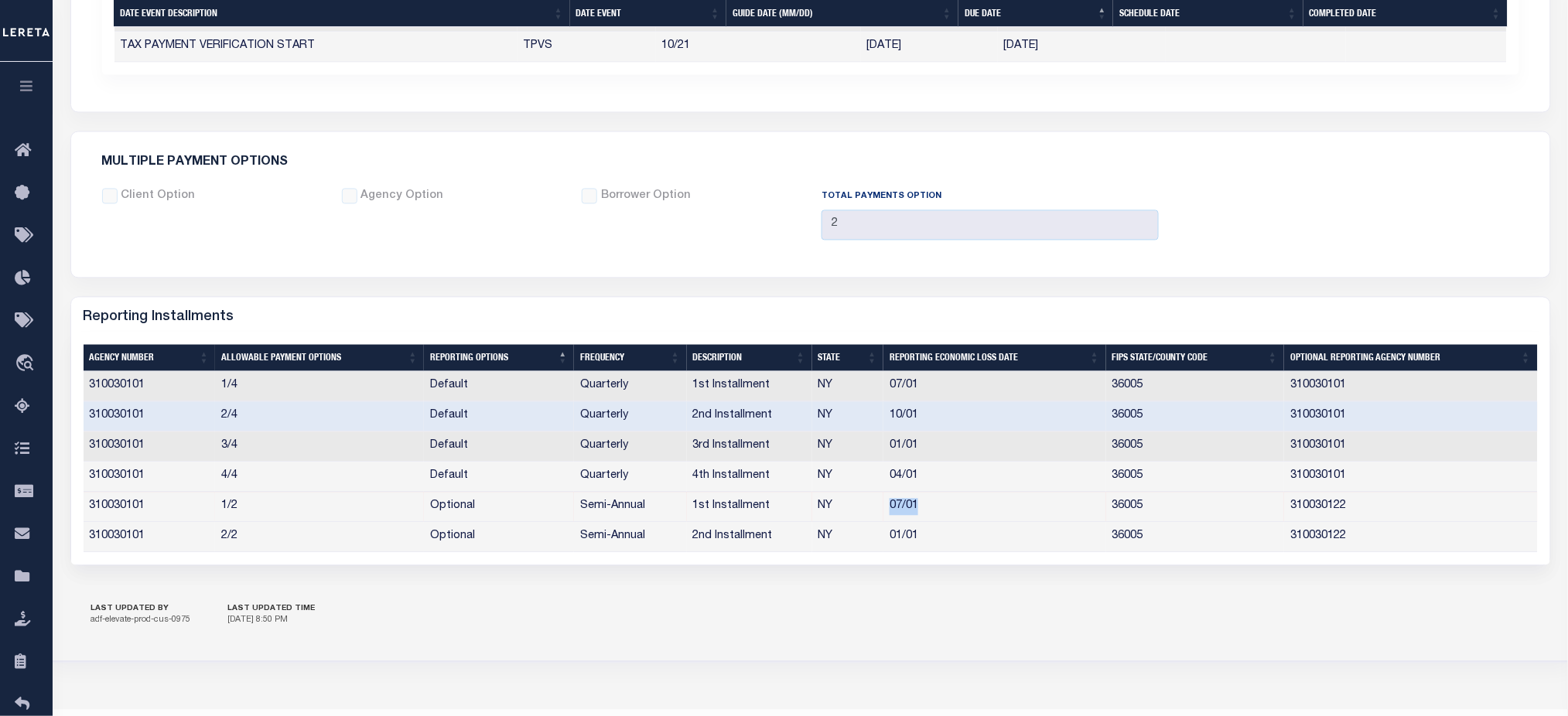
drag, startPoint x: 926, startPoint y: 506, endPoint x: 890, endPoint y: 512, distance: 36.5
click at [890, 512] on td "07/01" at bounding box center [995, 508] width 223 height 30
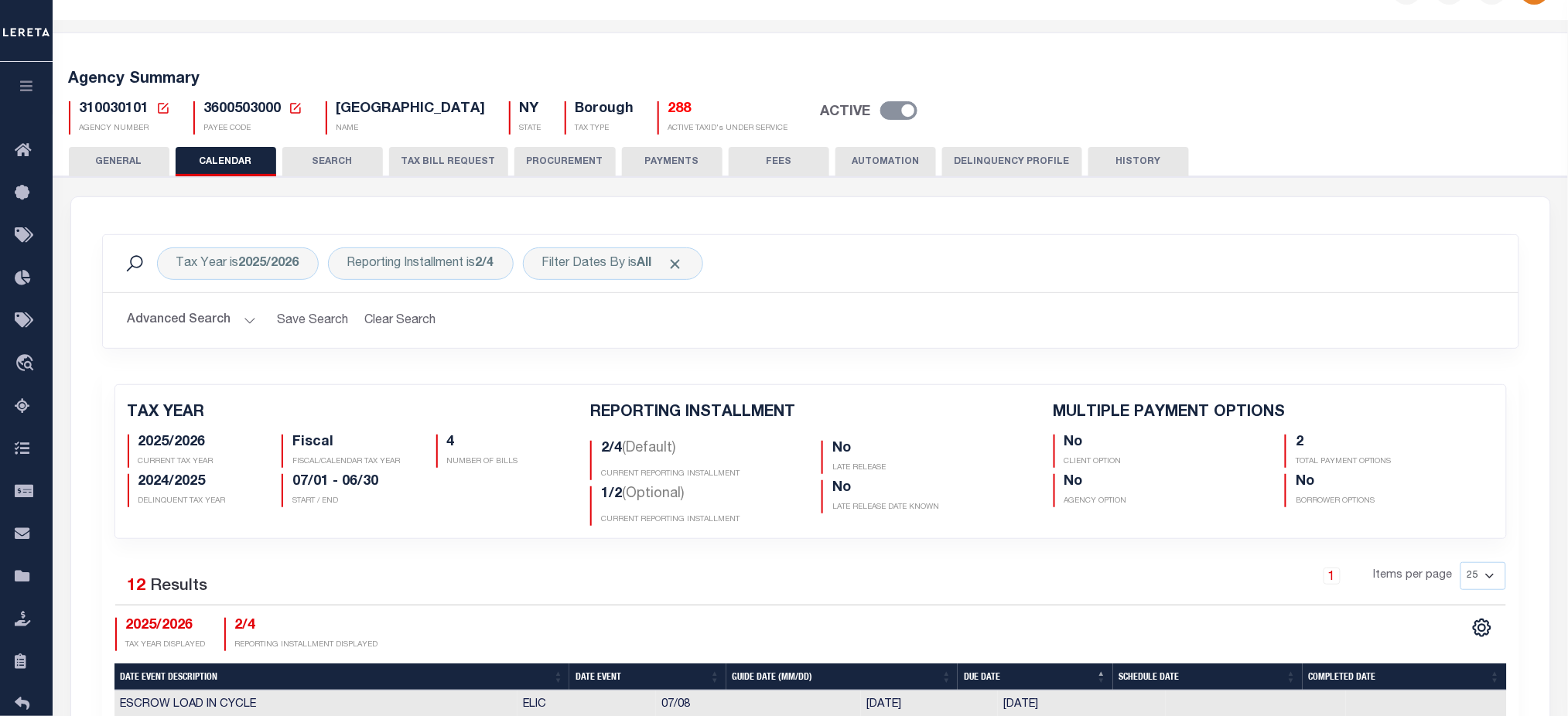
scroll to position [0, 0]
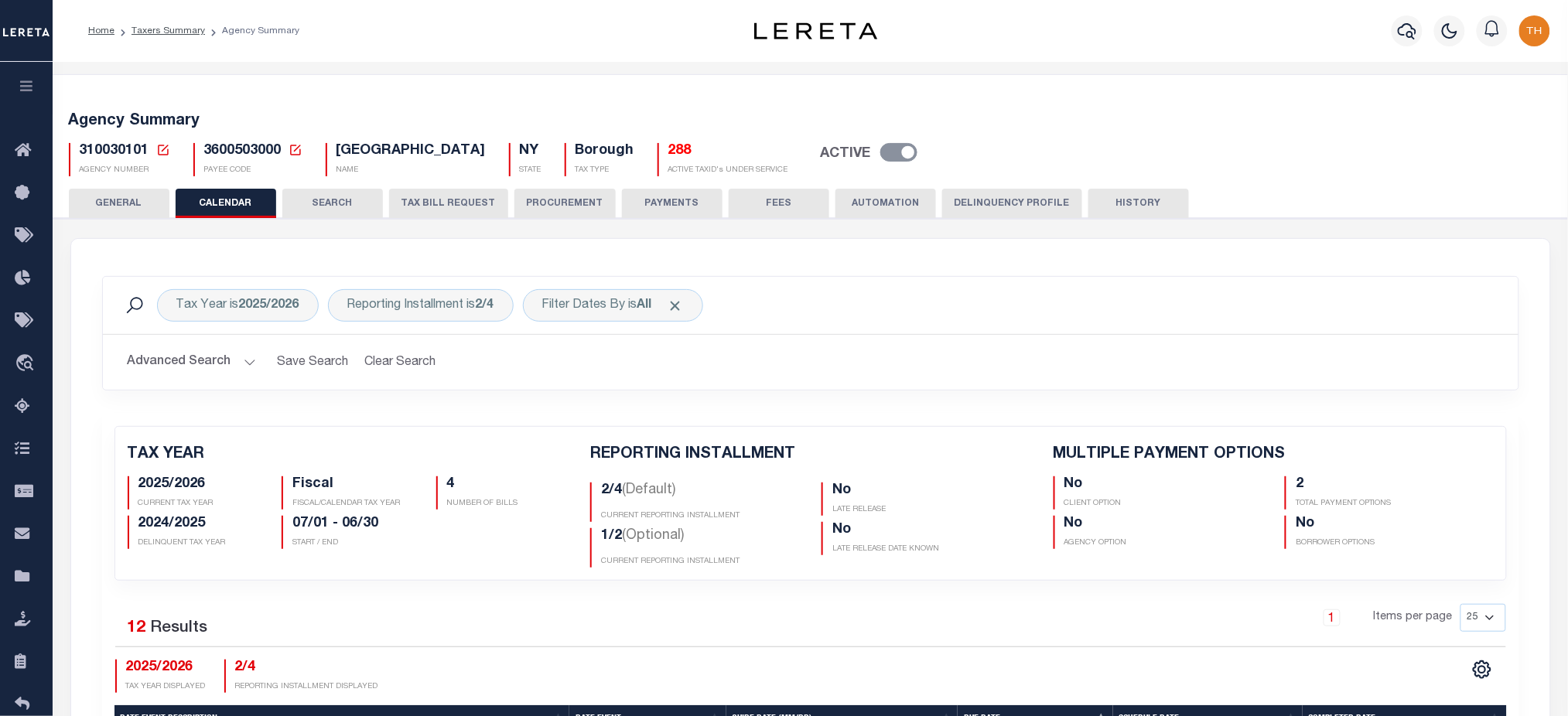
click at [456, 189] on button "TAX BILL REQUEST" at bounding box center [448, 203] width 119 height 30
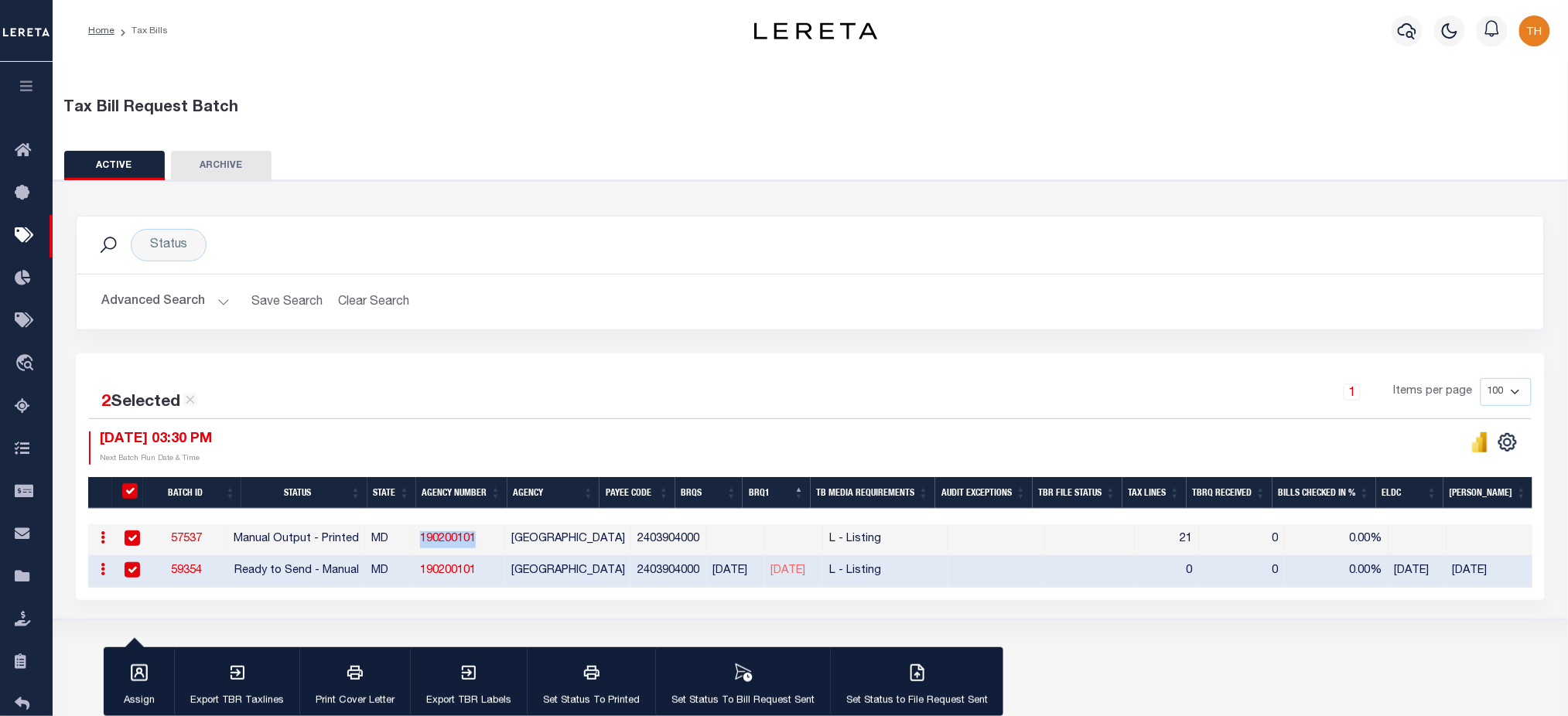
click at [13, 98] on button "button" at bounding box center [26, 88] width 53 height 53
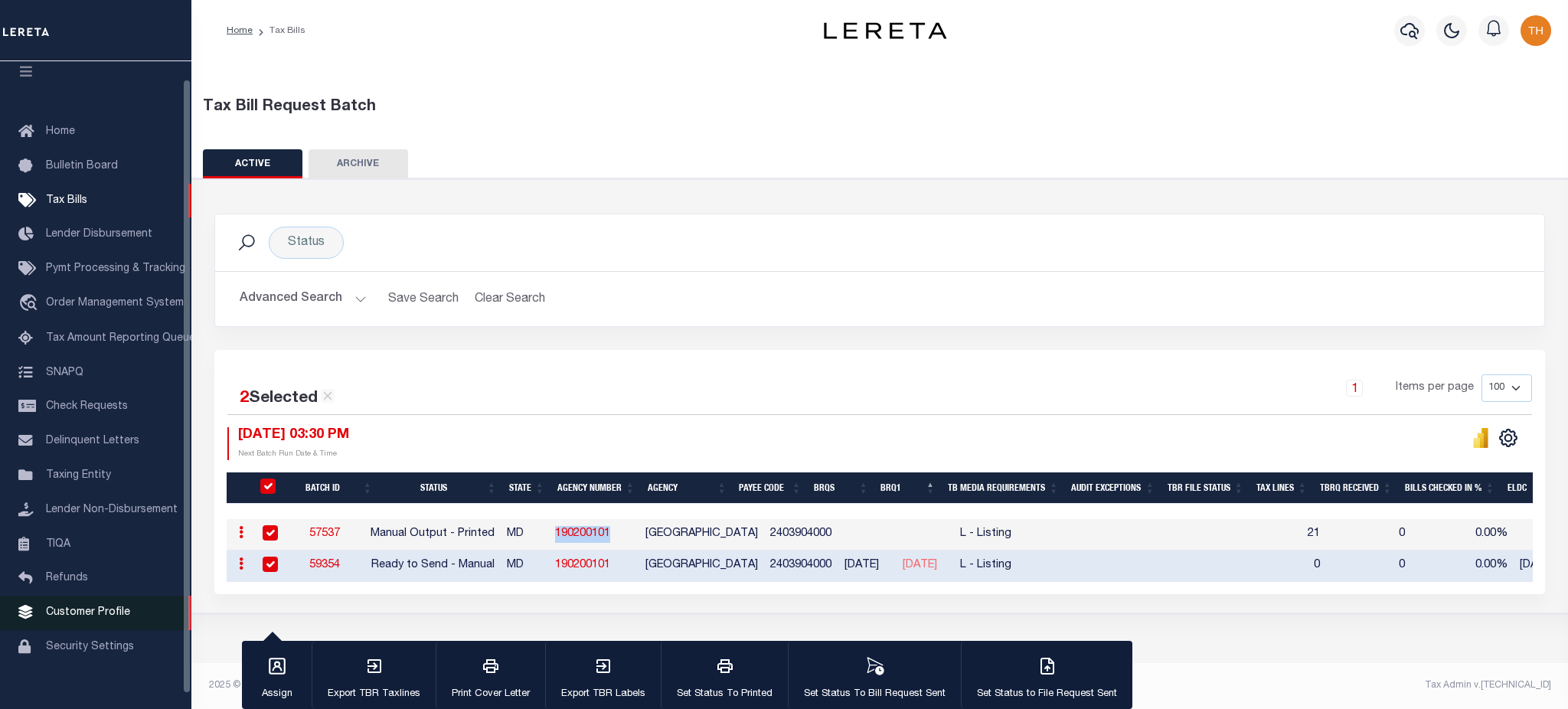
scroll to position [19, 0]
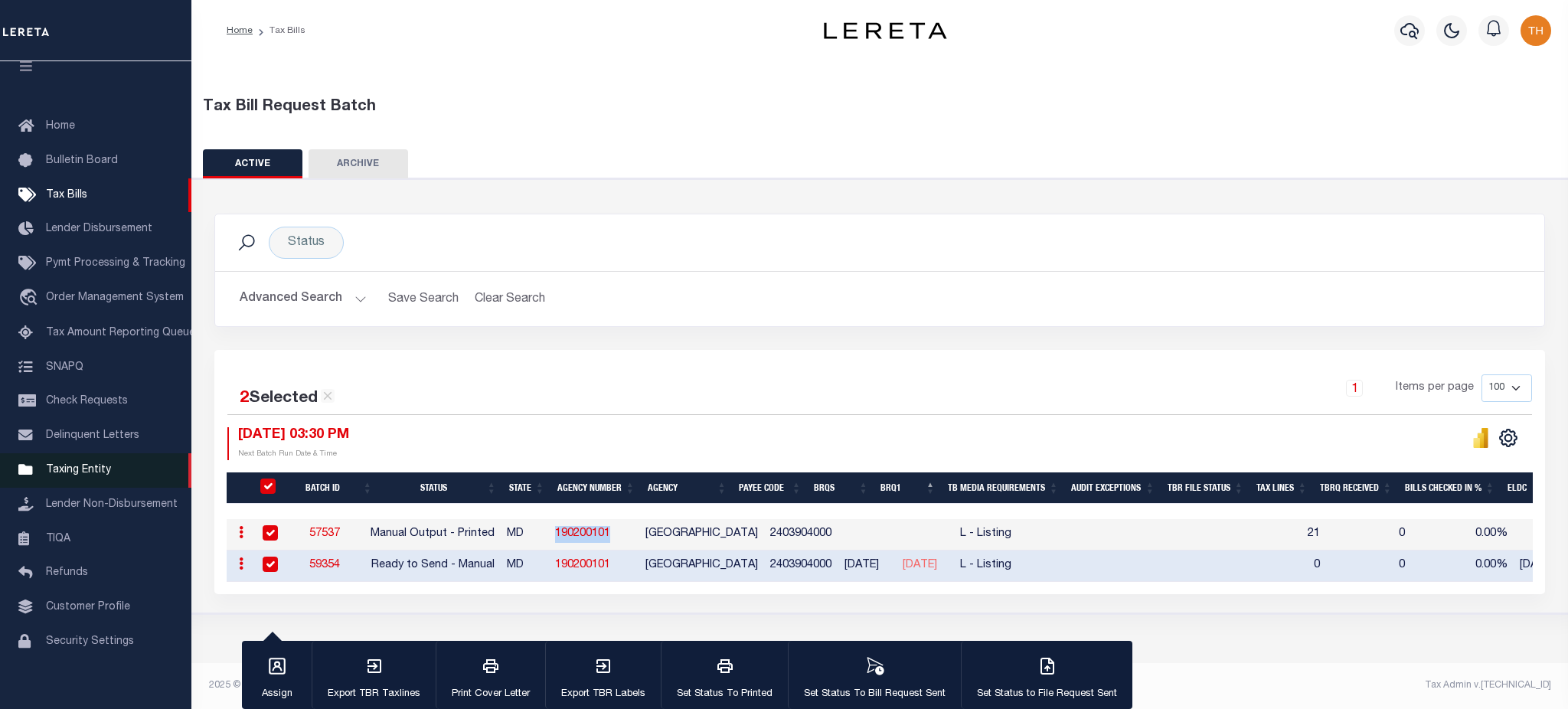
click at [71, 475] on span "Taxing Entity" at bounding box center [78, 470] width 65 height 10
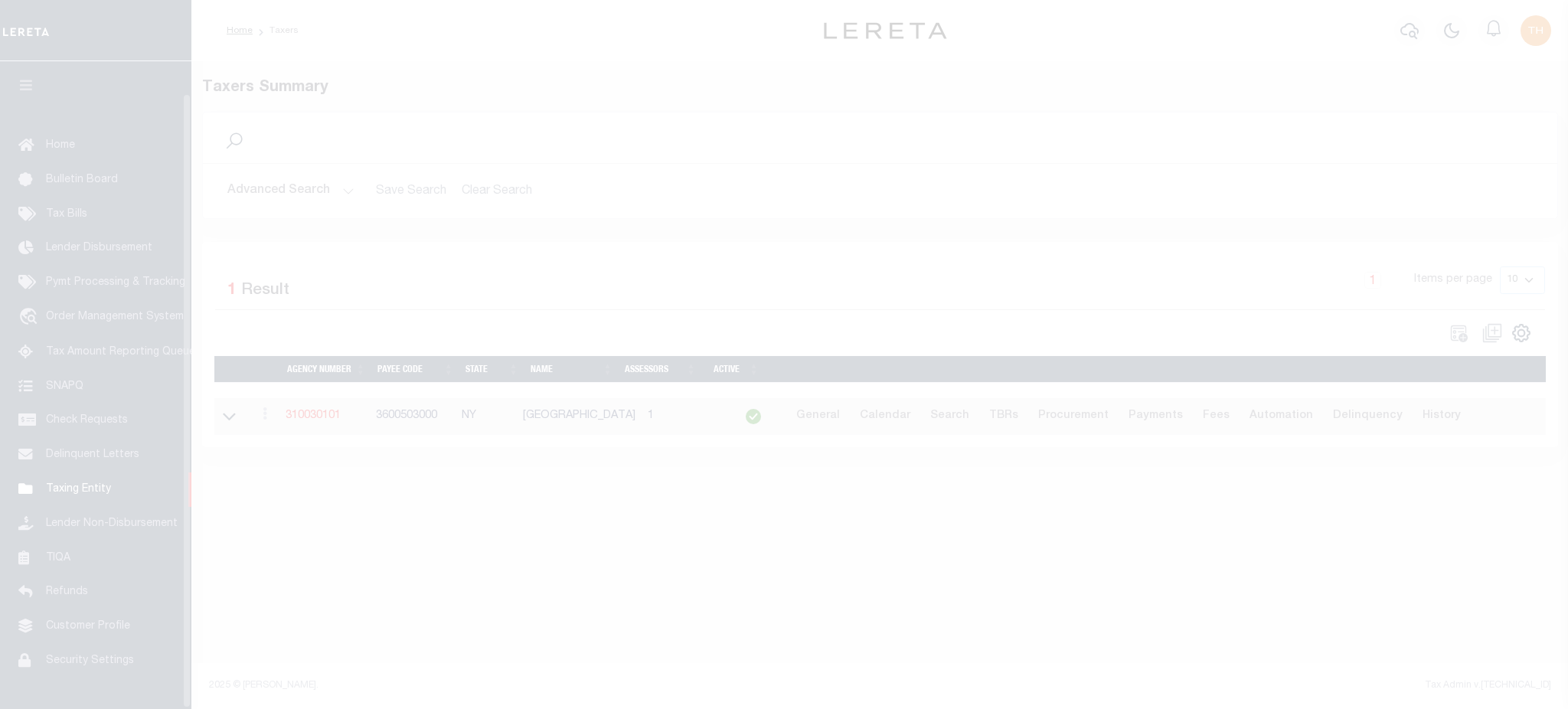
select select
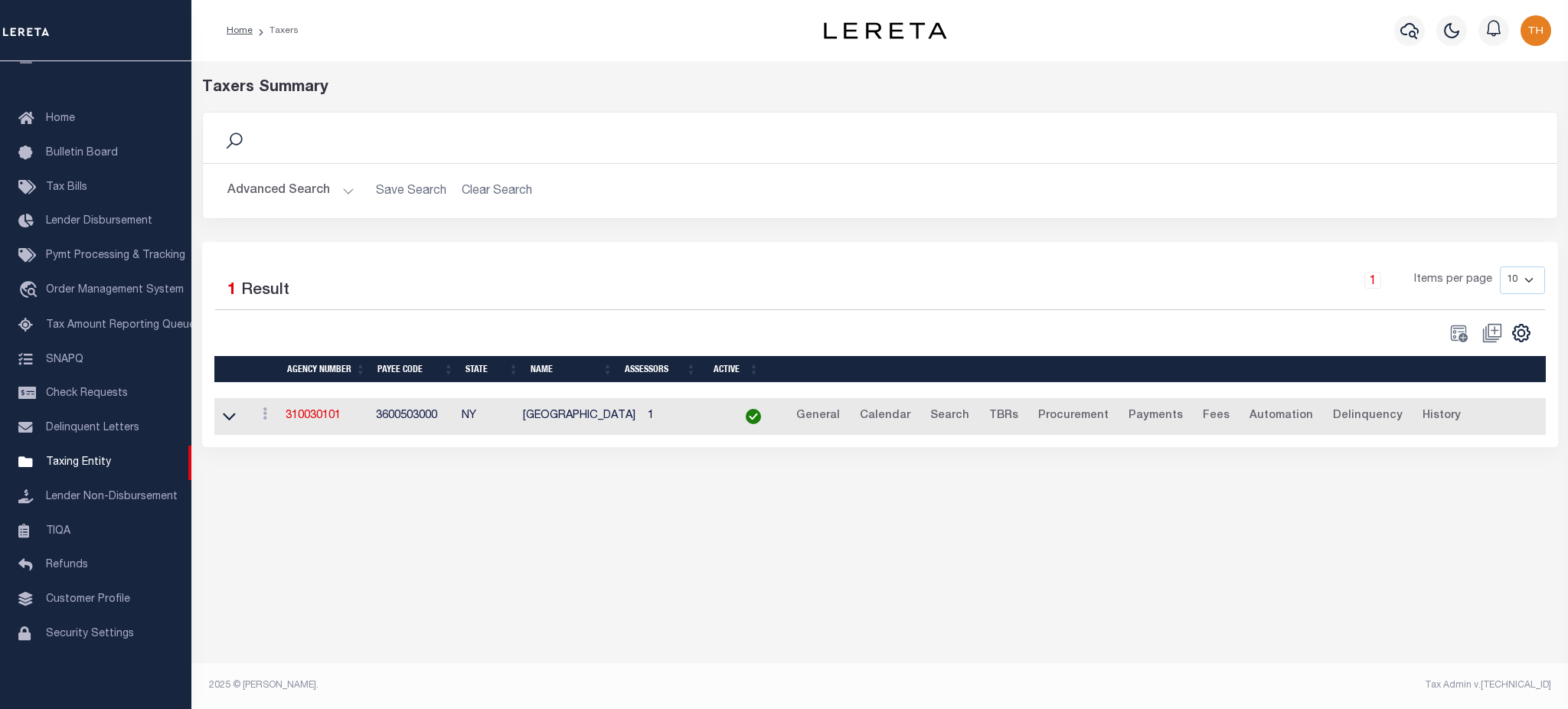
click at [294, 179] on button "Advanced Search" at bounding box center [291, 191] width 127 height 30
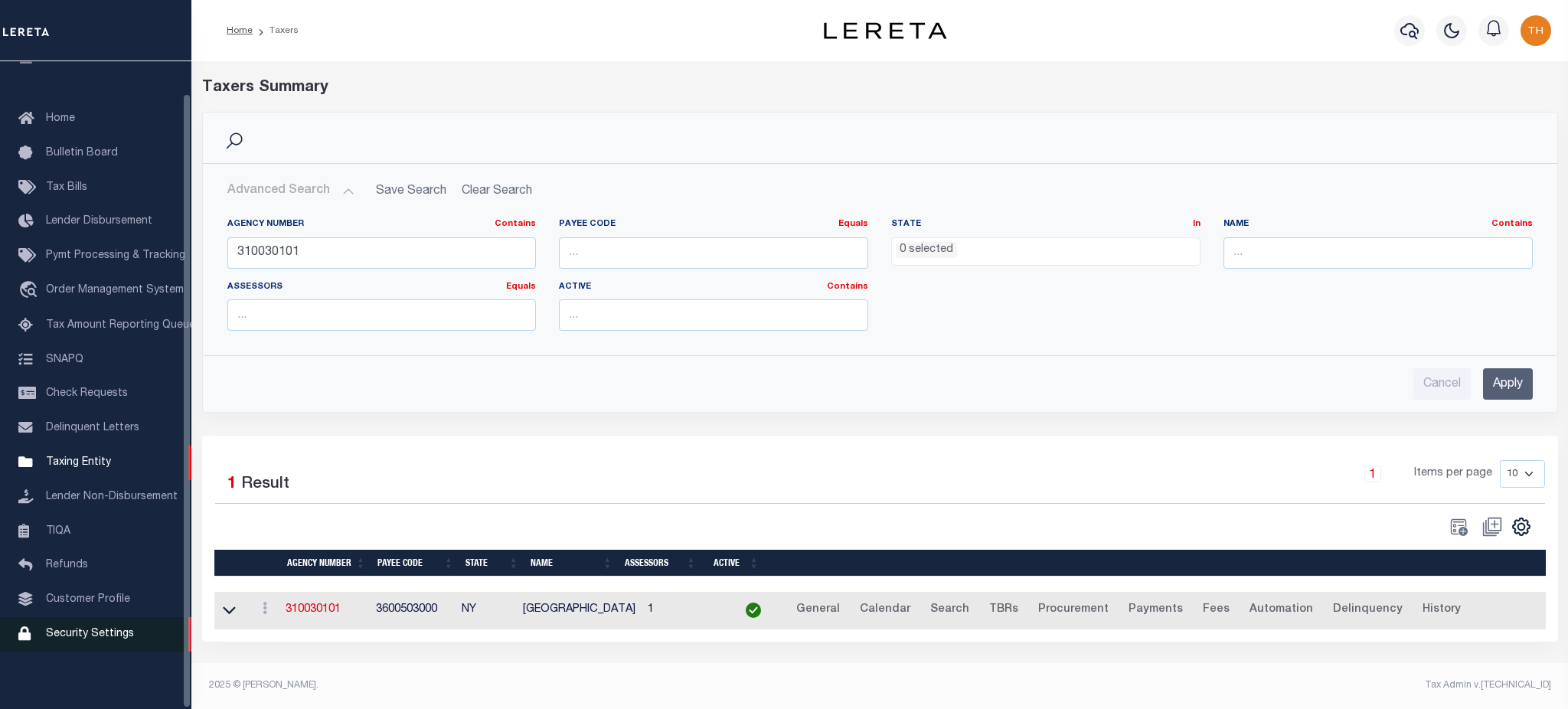
click at [110, 630] on span "Security Settings" at bounding box center [89, 634] width 88 height 10
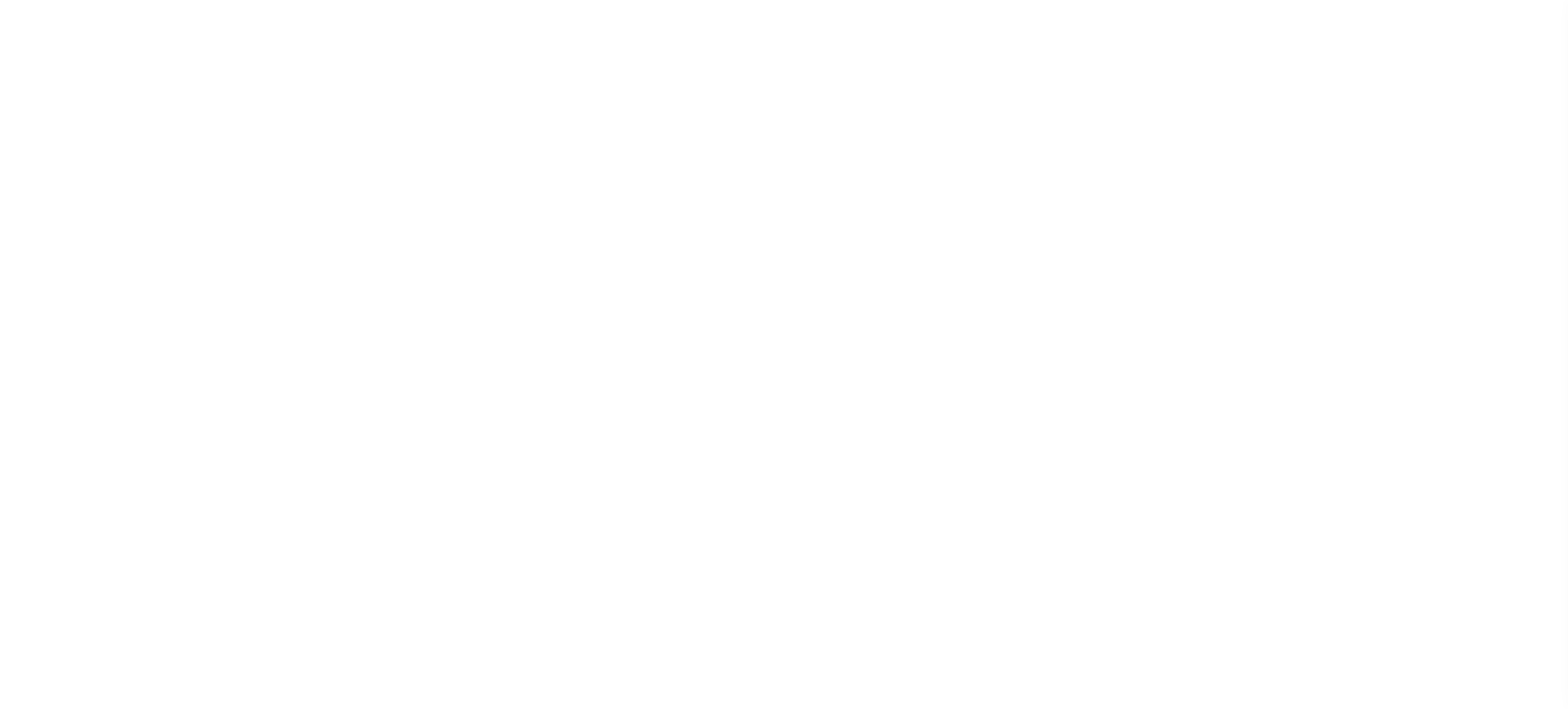
select select "100"
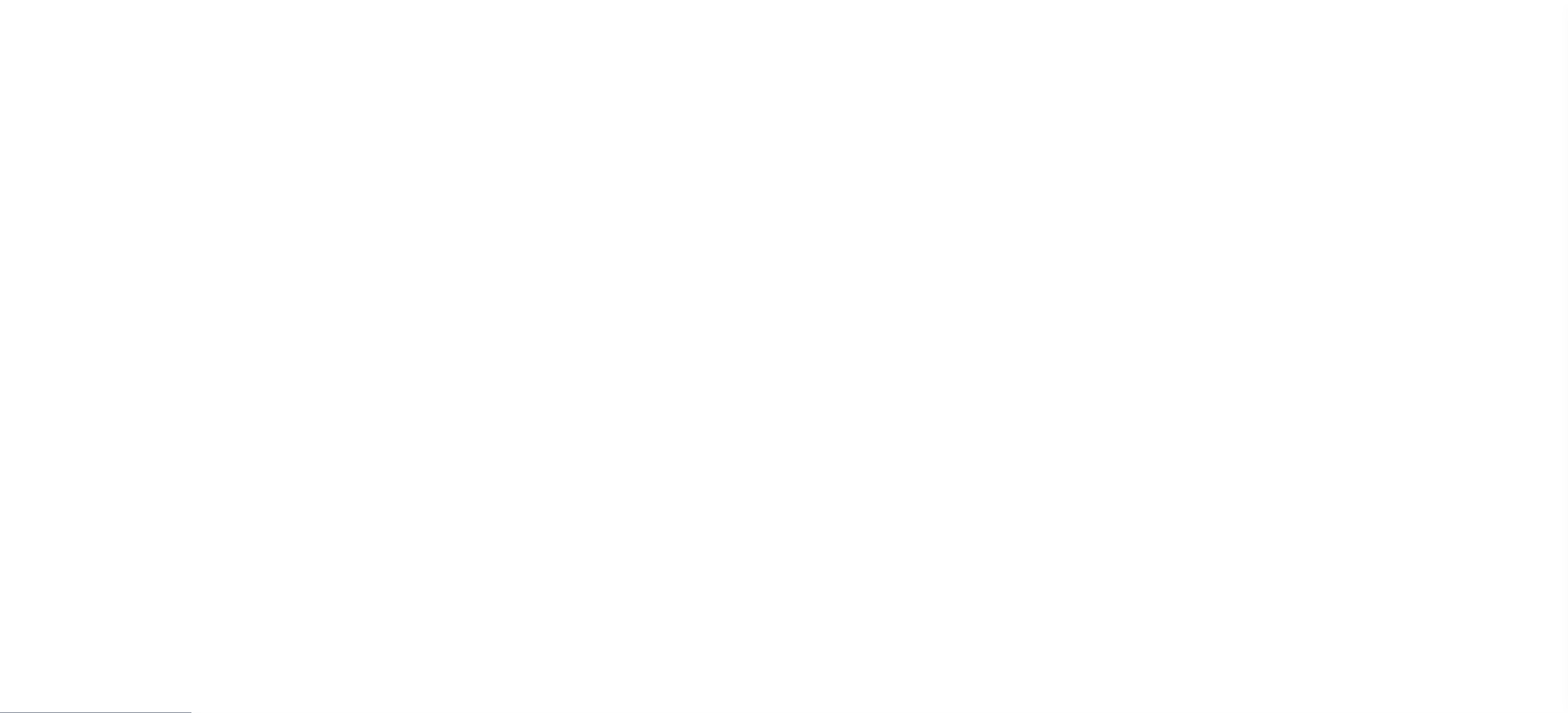
scroll to position [35, 0]
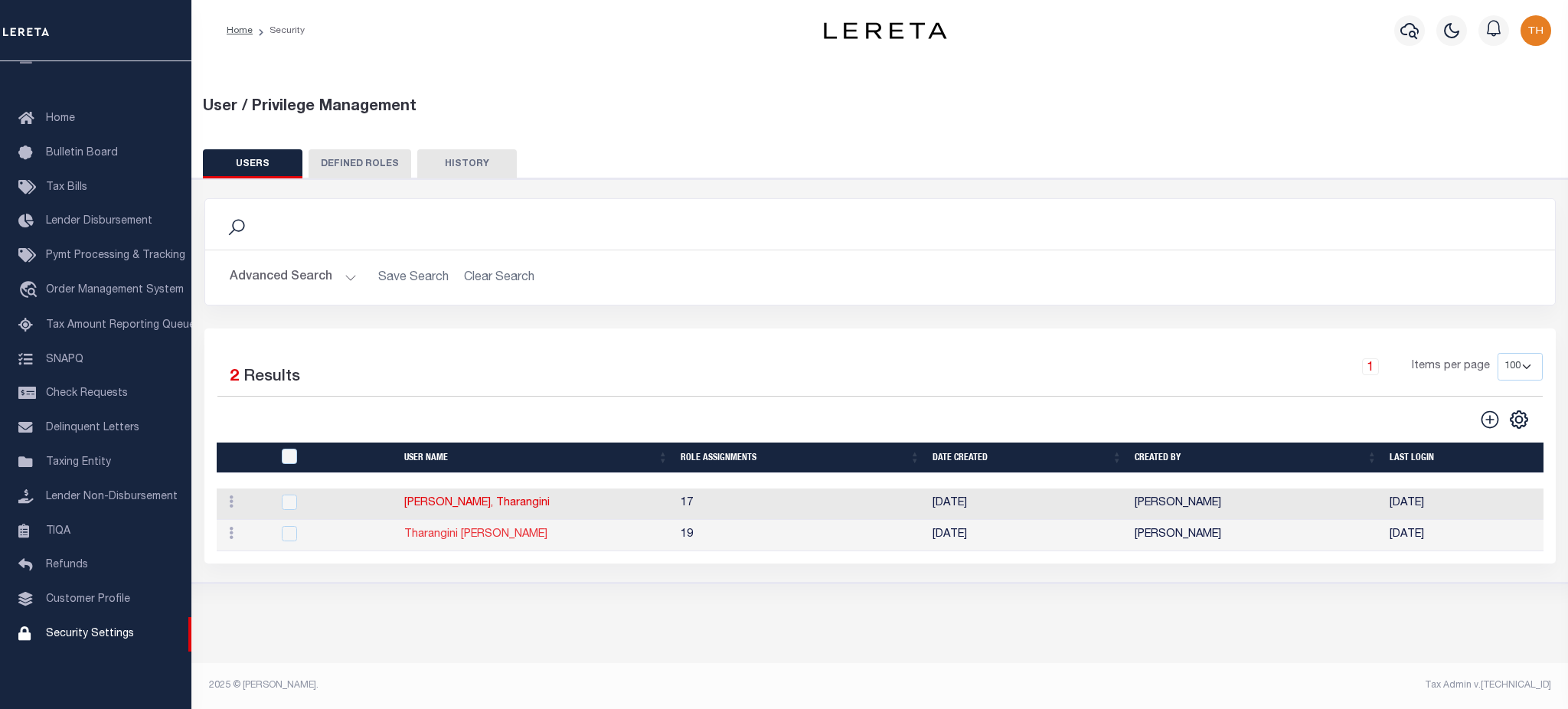
click at [461, 538] on link "Tharangini [PERSON_NAME]" at bounding box center [476, 535] width 143 height 10
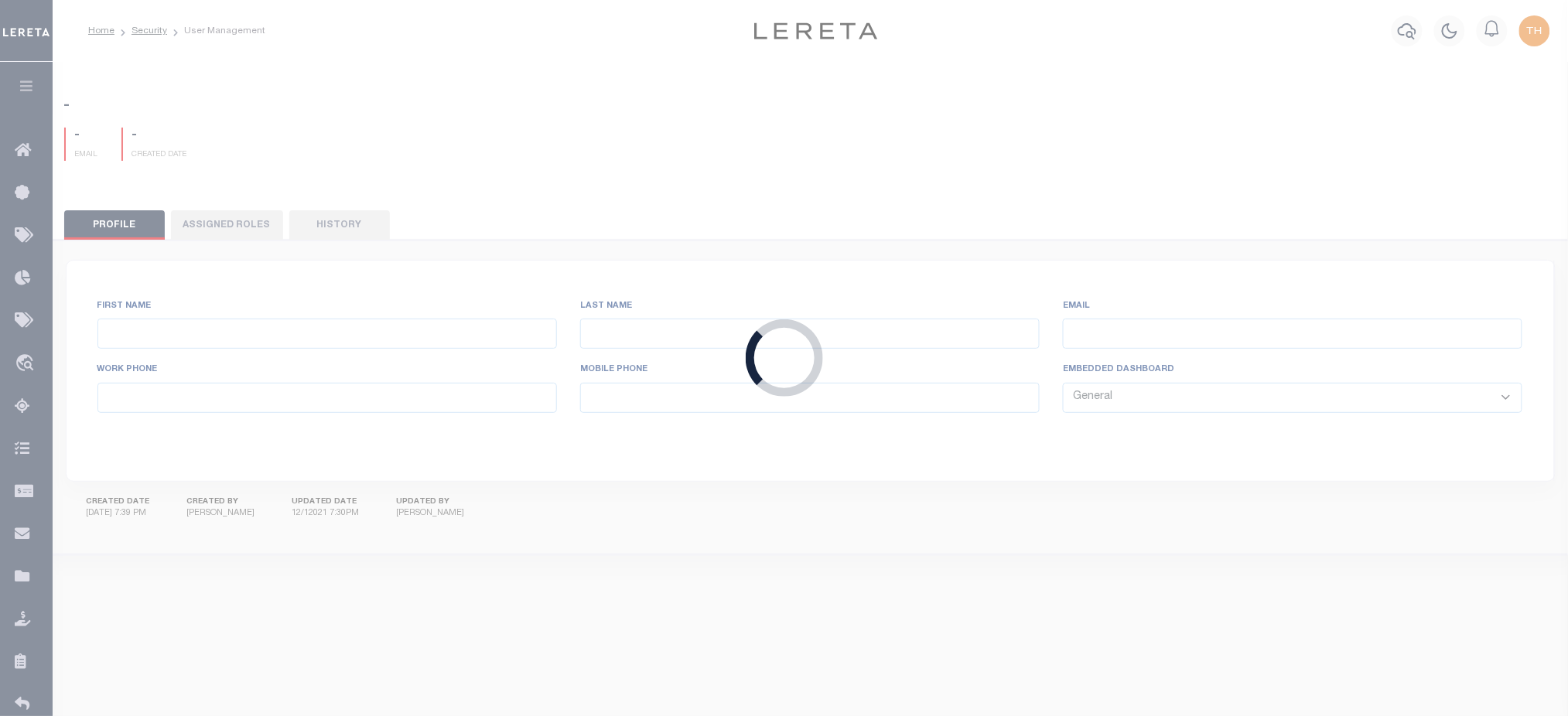
type input "Tharangini"
type input "[PERSON_NAME]"
type input "[EMAIL_ADDRESS][PERSON_NAME][DOMAIN_NAME]"
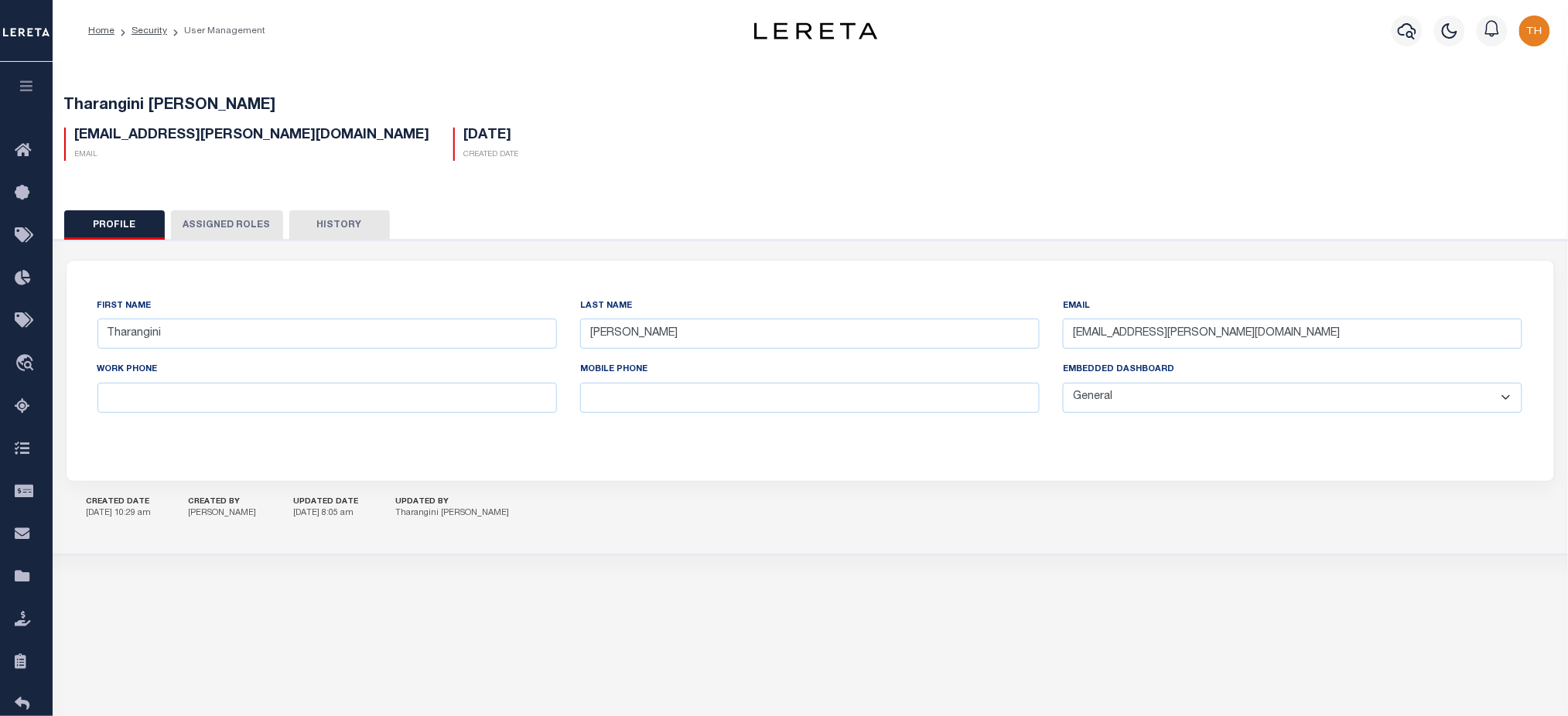
click at [223, 224] on button "Assigned Roles" at bounding box center [227, 225] width 112 height 30
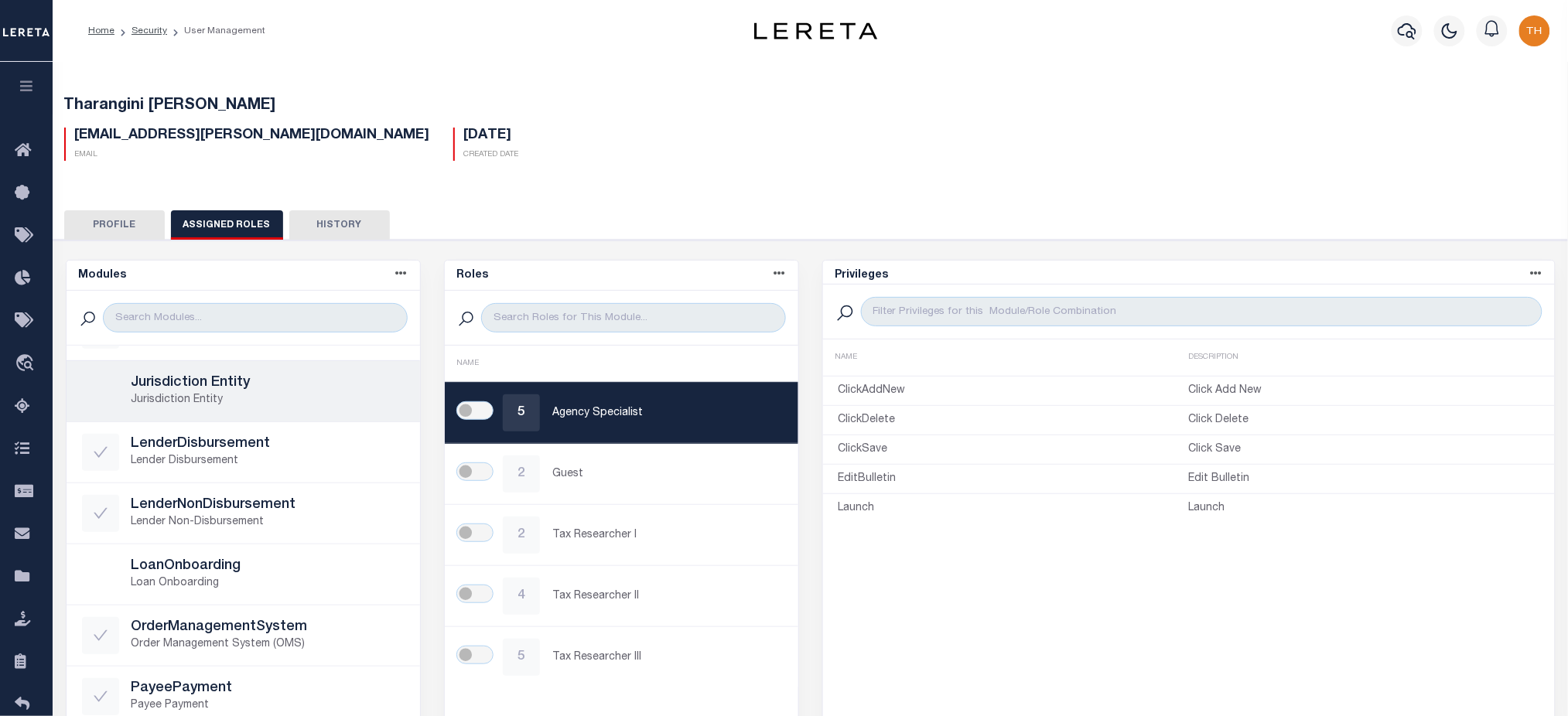
scroll to position [619, 0]
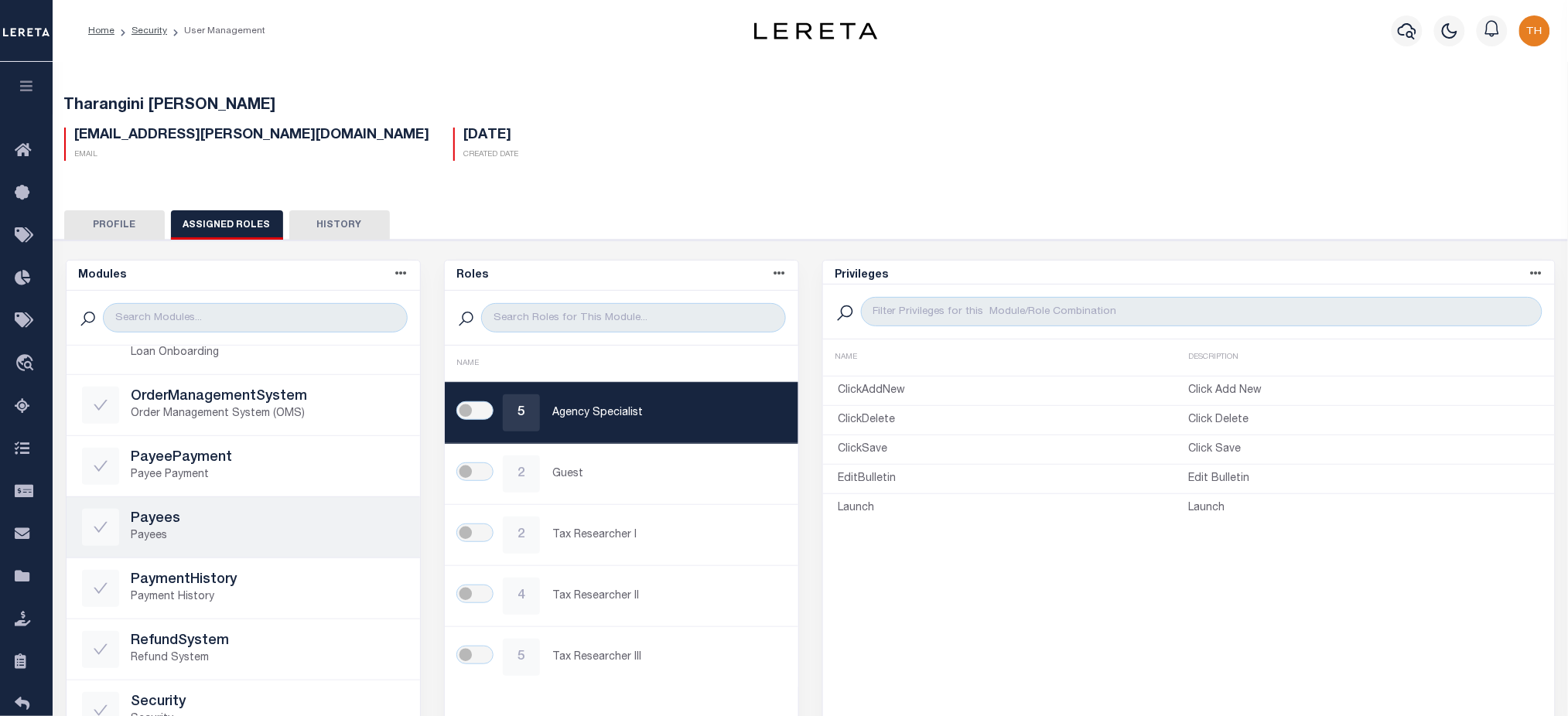
click at [267, 526] on h5 "Payees" at bounding box center [267, 520] width 273 height 17
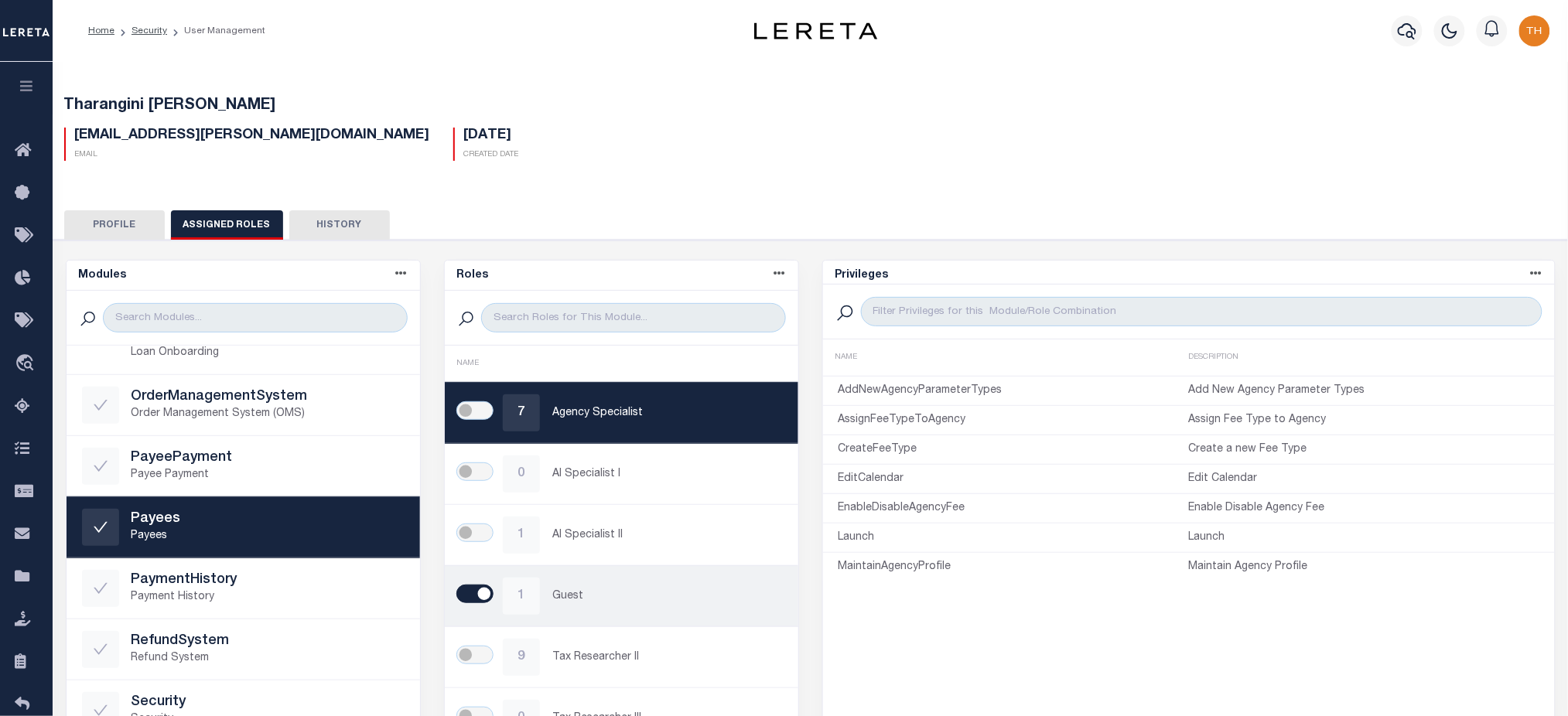
scroll to position [206, 0]
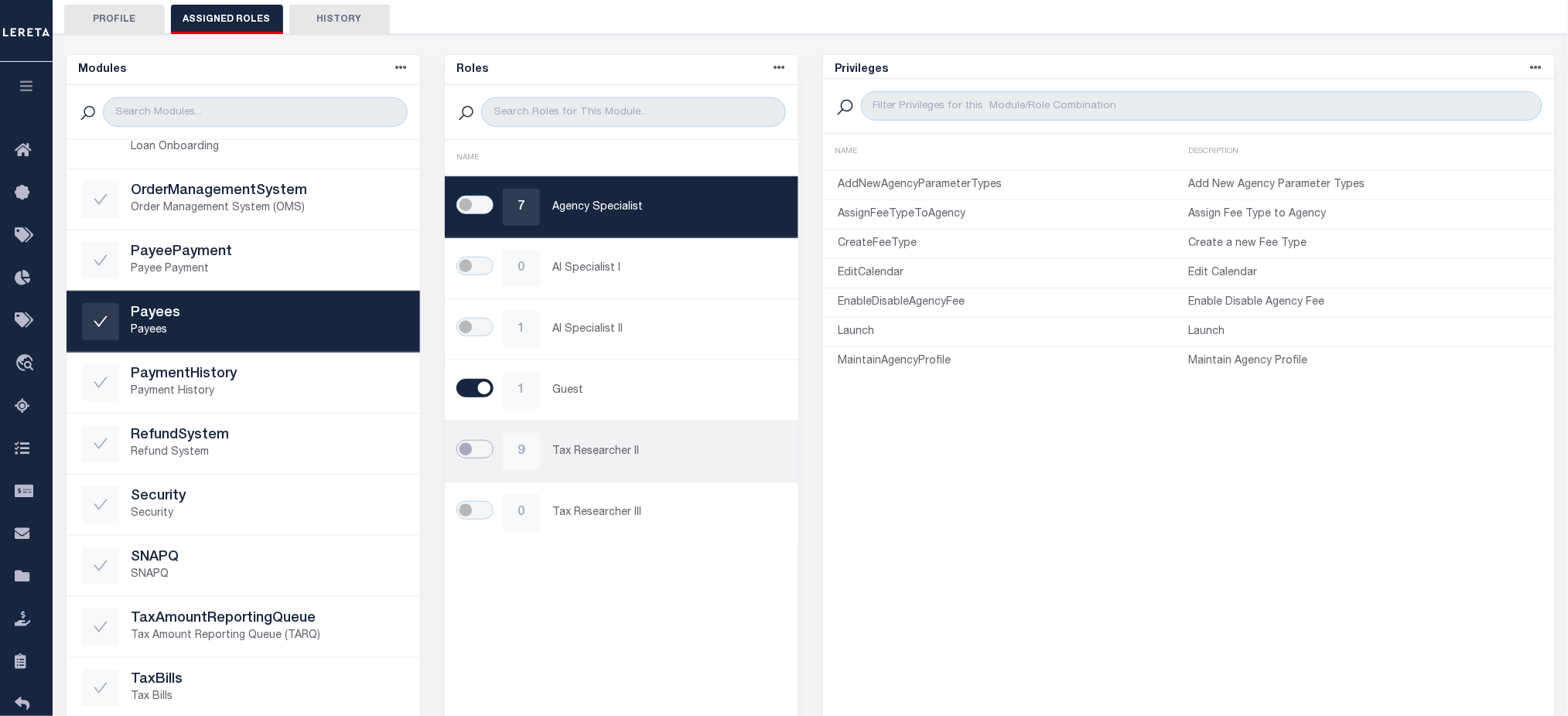
click at [479, 453] on input "checkbox" at bounding box center [475, 449] width 37 height 18
checkbox input "true"
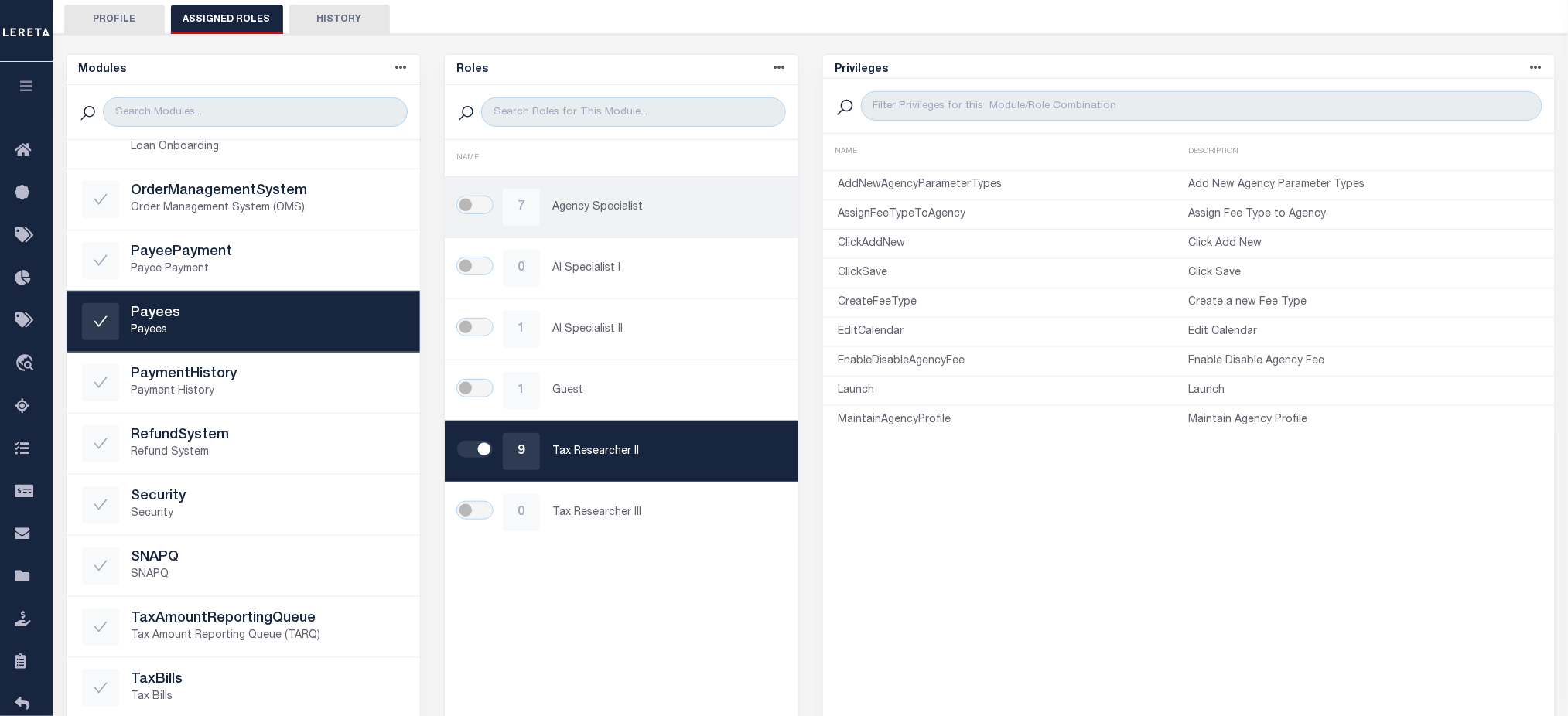
click at [636, 205] on p "Agency Specialist" at bounding box center [668, 207] width 231 height 16
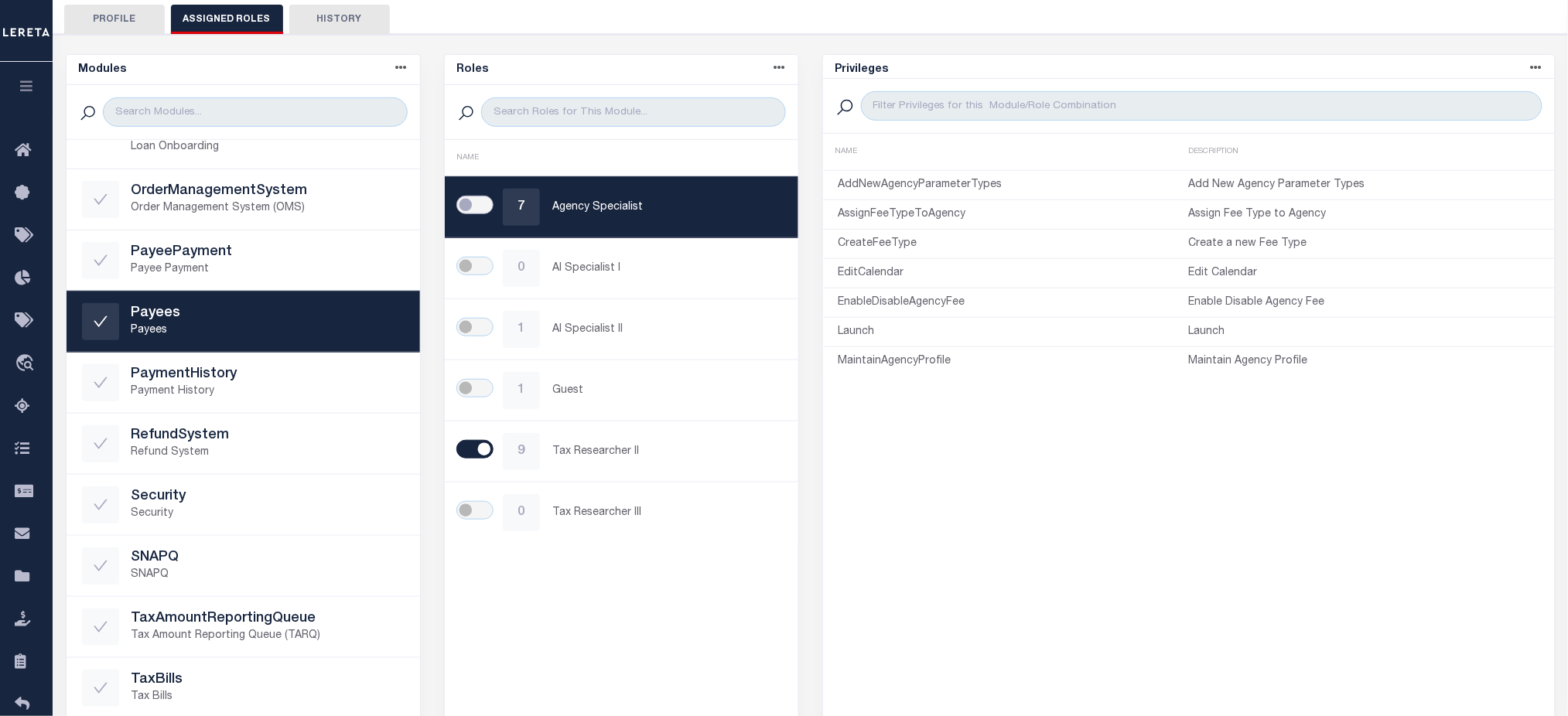
click at [489, 198] on input "checkbox" at bounding box center [475, 204] width 37 height 18
checkbox input "true"
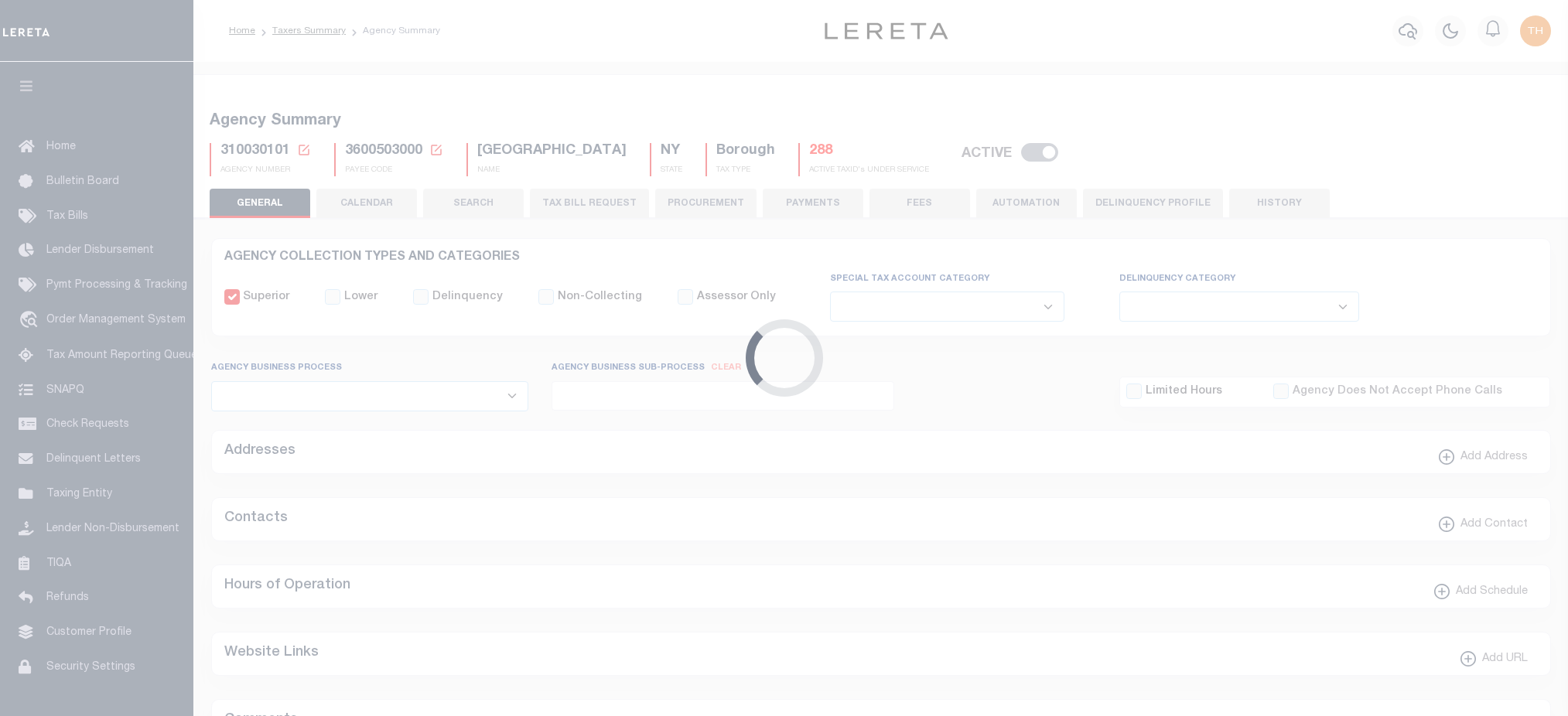
select select
click at [566, 207] on button "TAX BILL REQUEST" at bounding box center [589, 203] width 119 height 30
click at [570, 207] on button "TAX BILL REQUEST" at bounding box center [589, 203] width 119 height 30
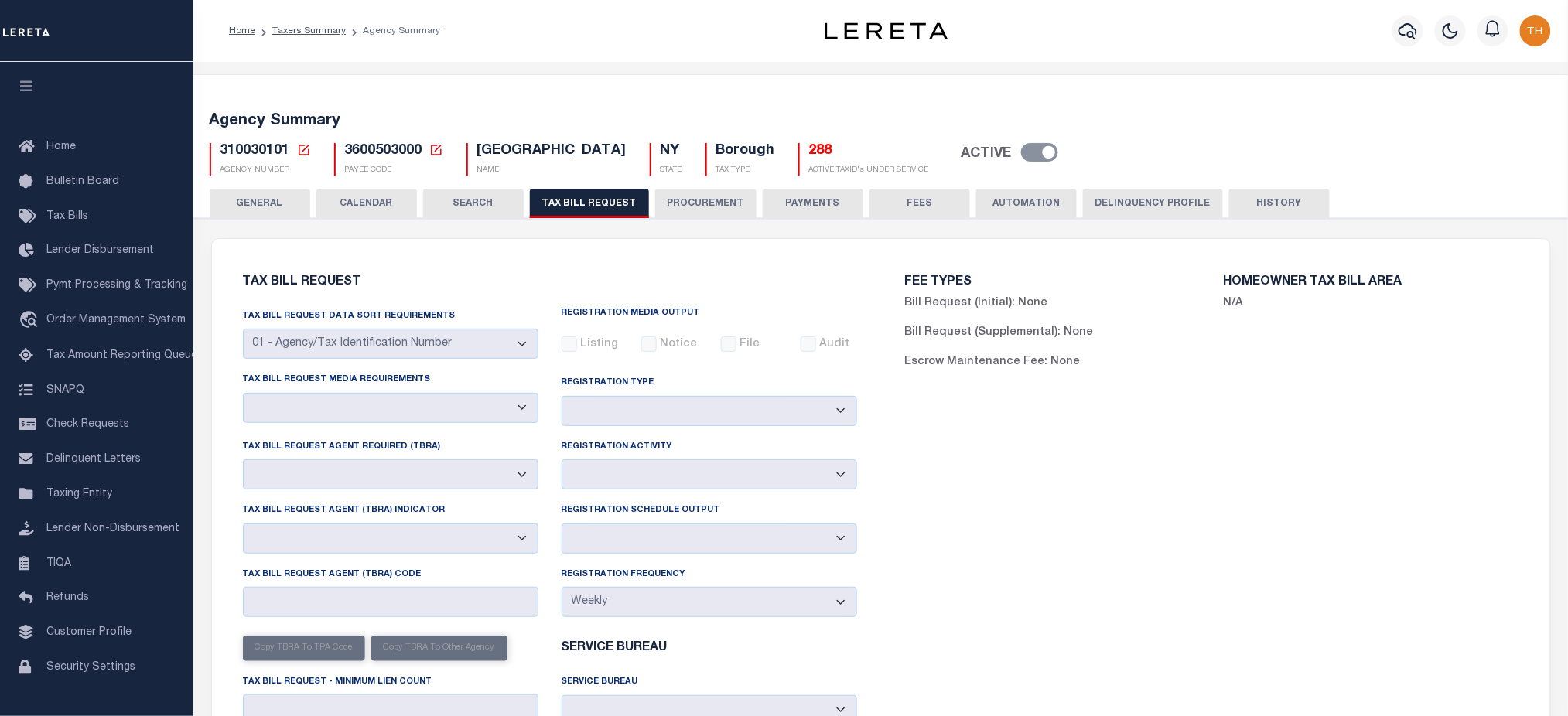
select select "22"
select select "false"
select select "1"
type input "900009"
select select
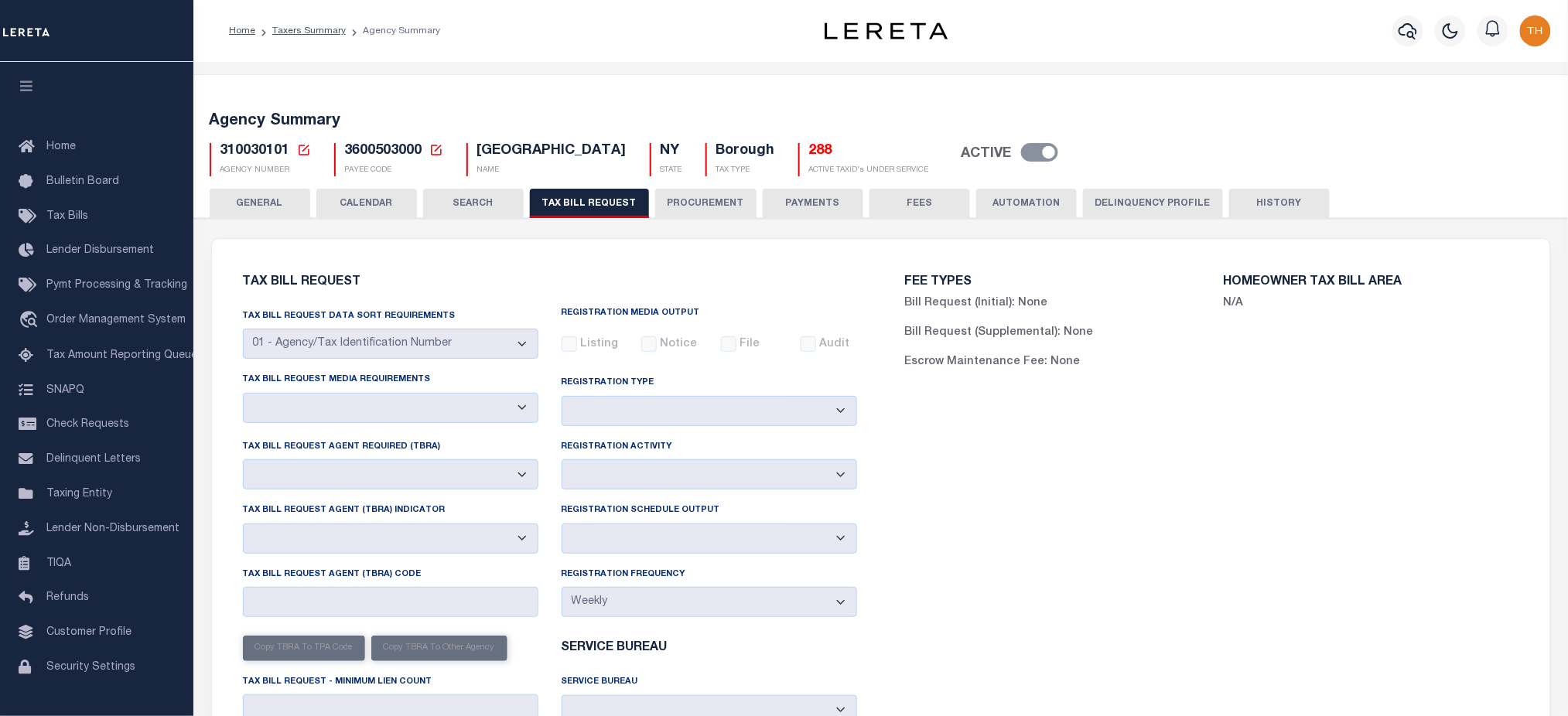
select select "2"
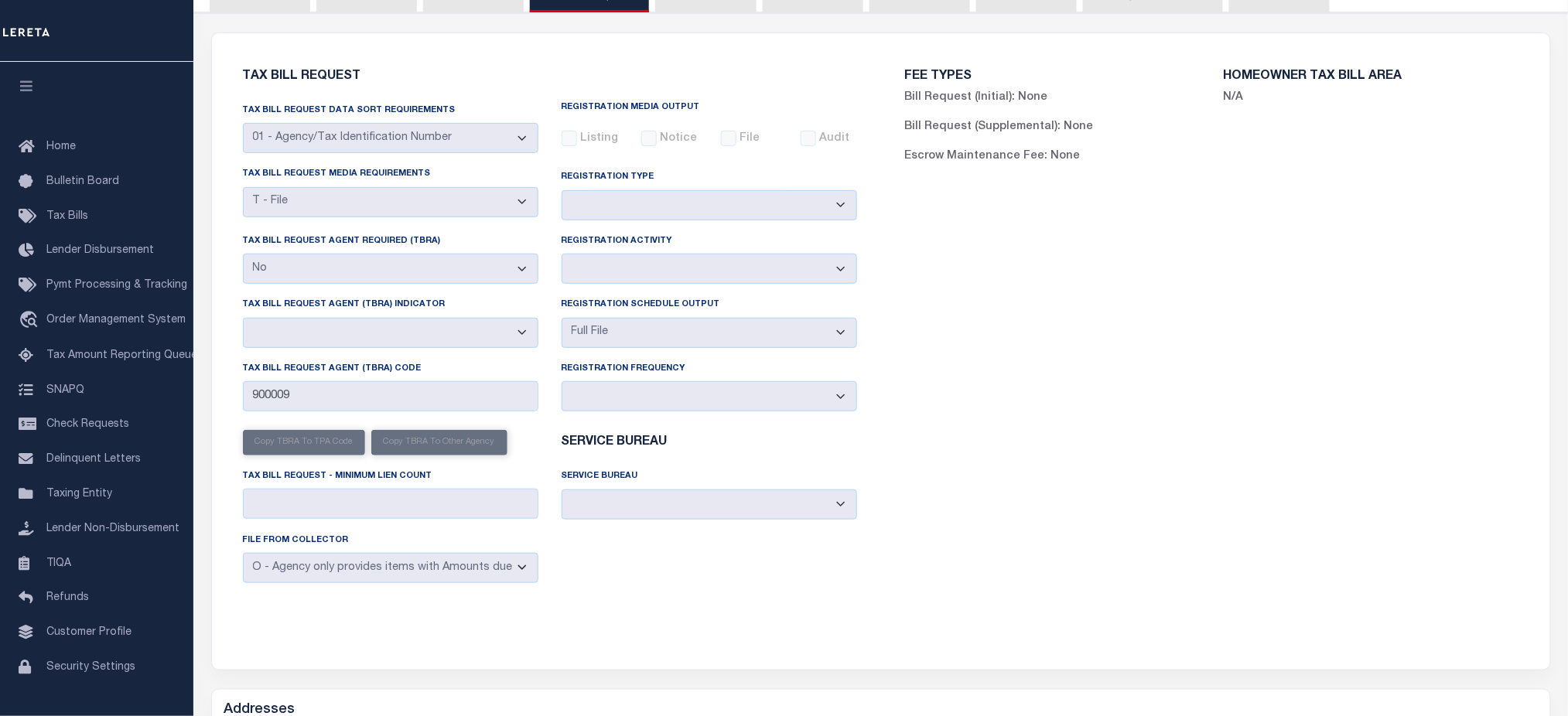
scroll to position [206, 0]
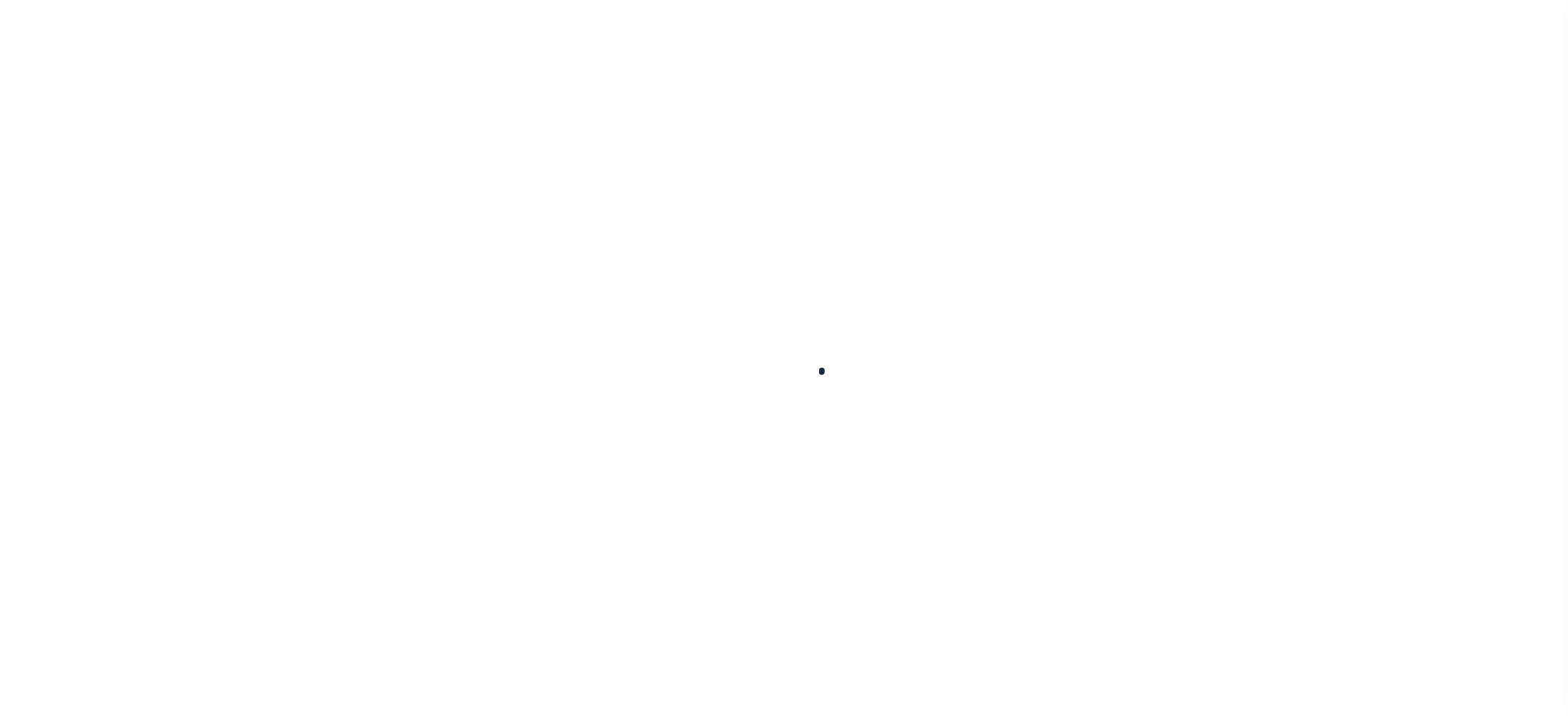
select select
checkbox input "false"
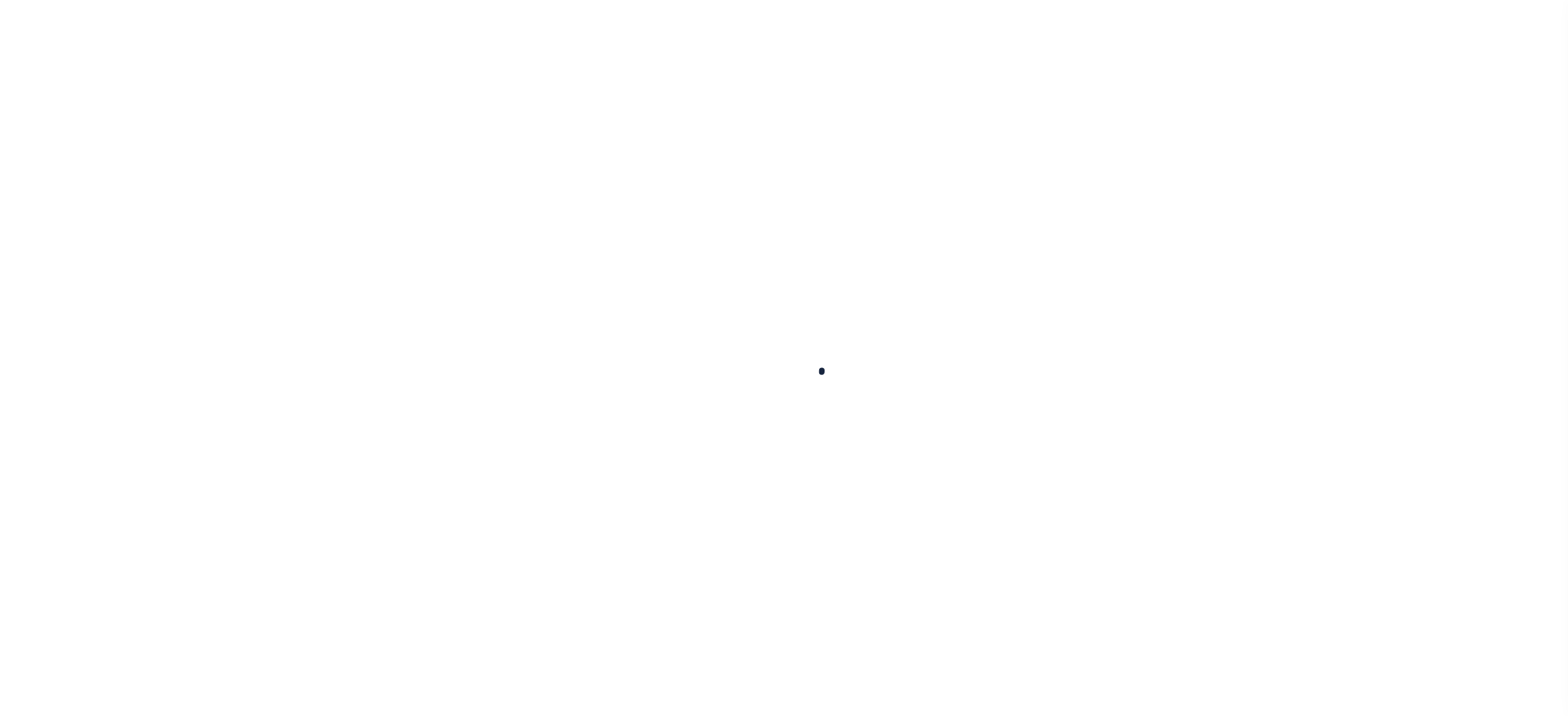
checkbox input "false"
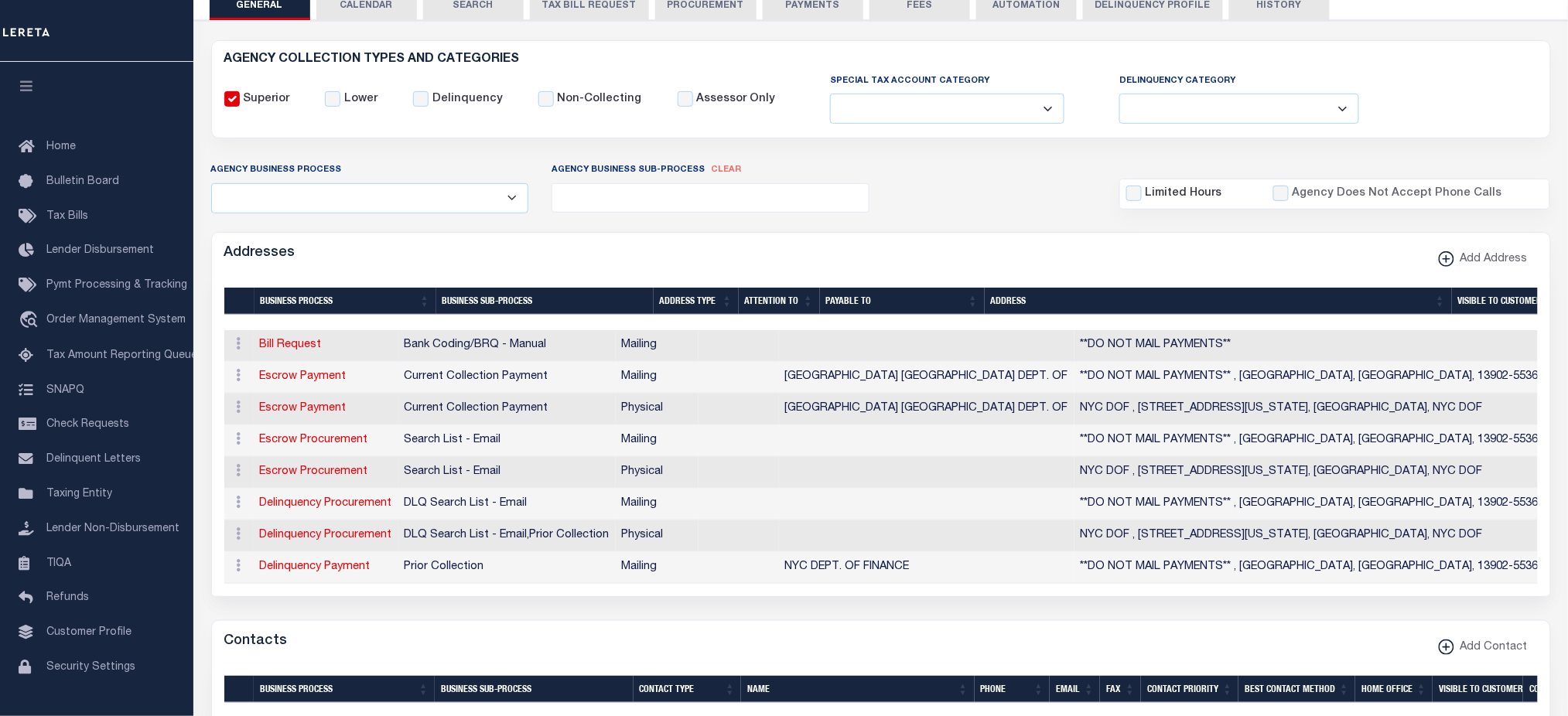
scroll to position [198, 0]
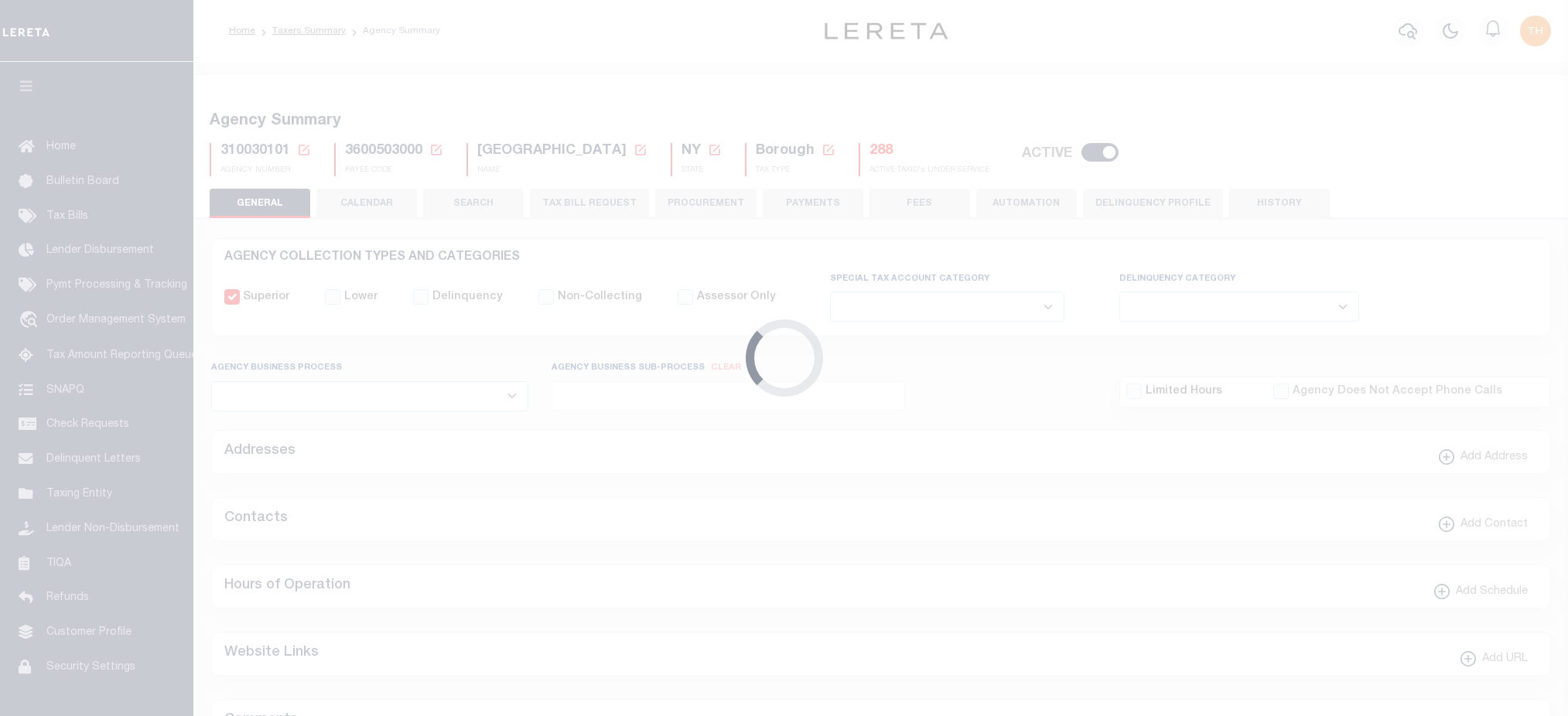
select select
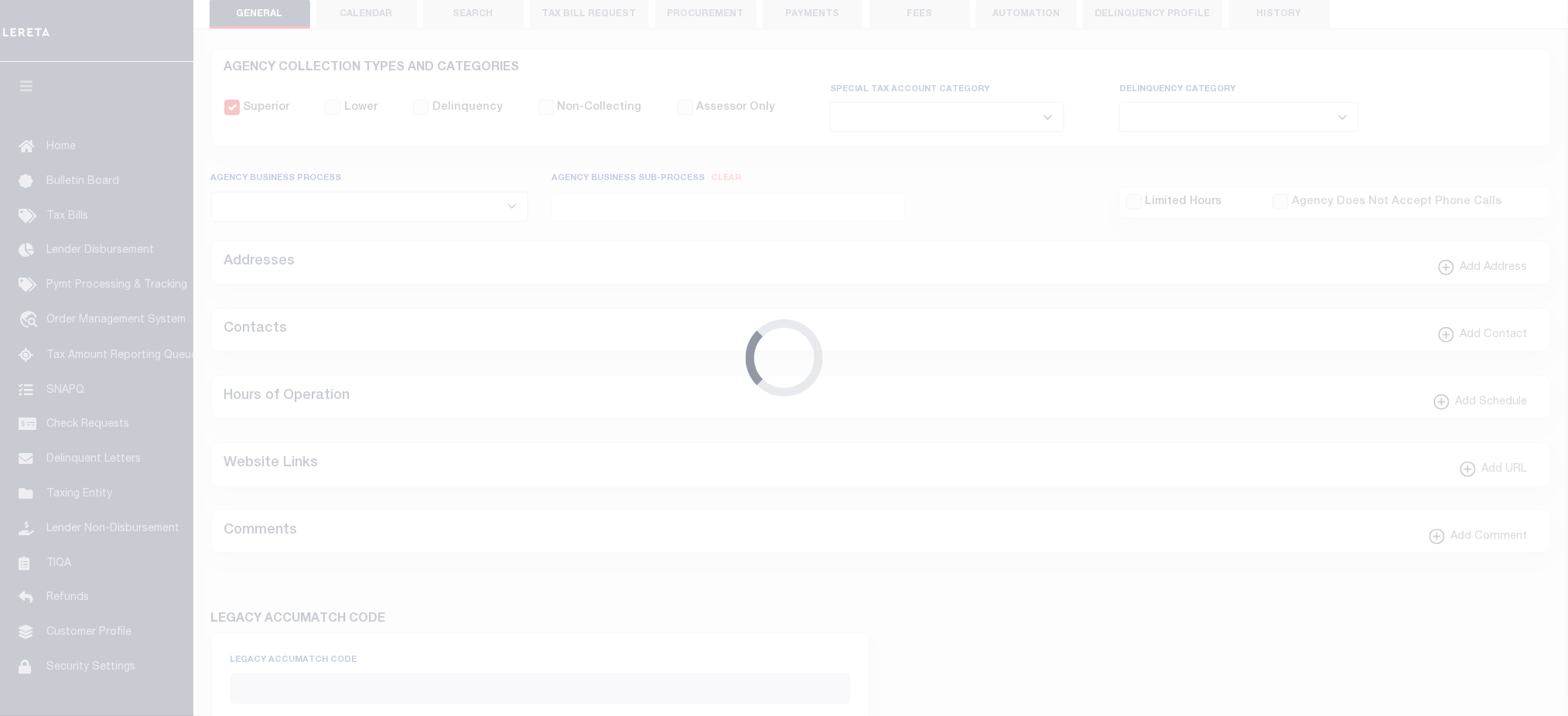
click at [585, 23] on button "TAX BILL REQUEST" at bounding box center [589, 14] width 119 height 30
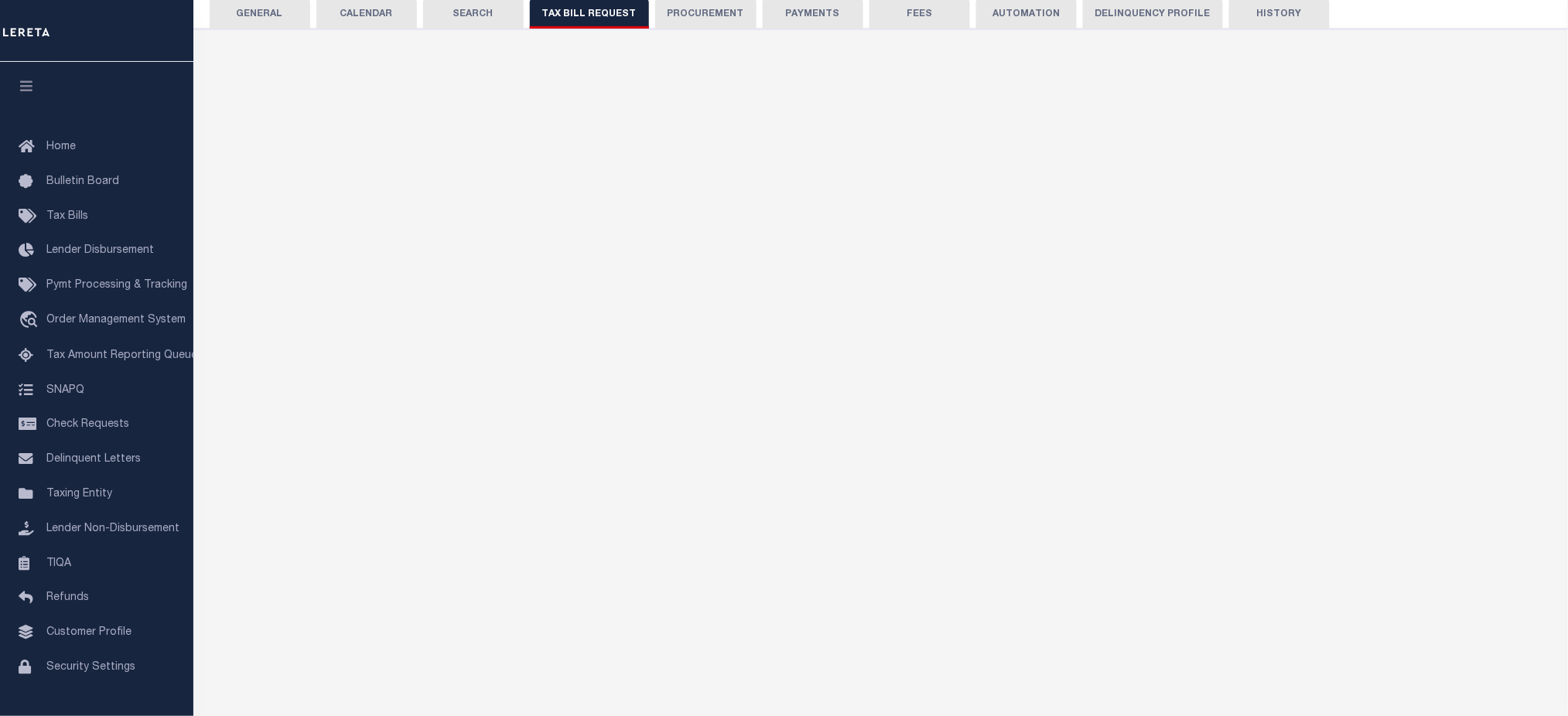
select select "22"
select select "false"
select select "1"
type input "900009"
select select
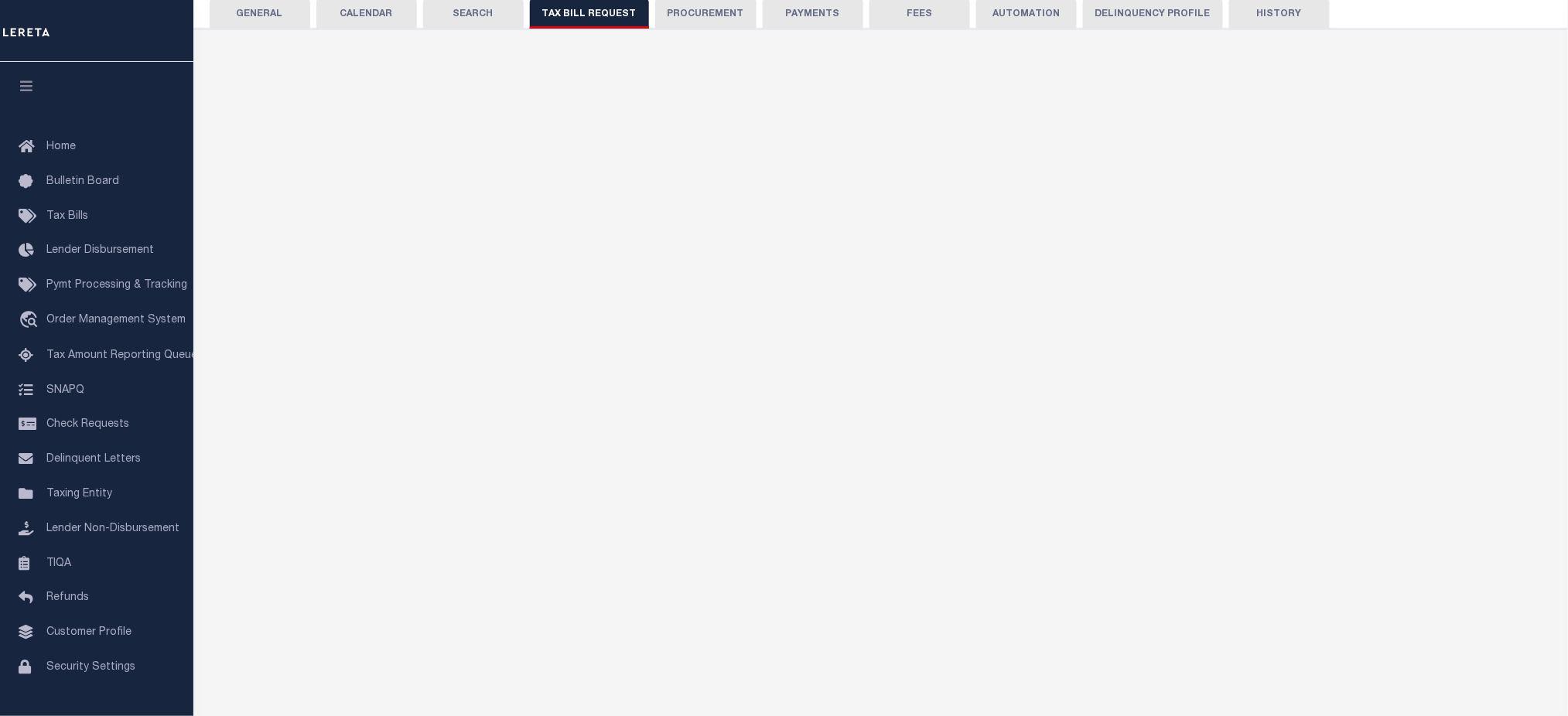
select select "2"
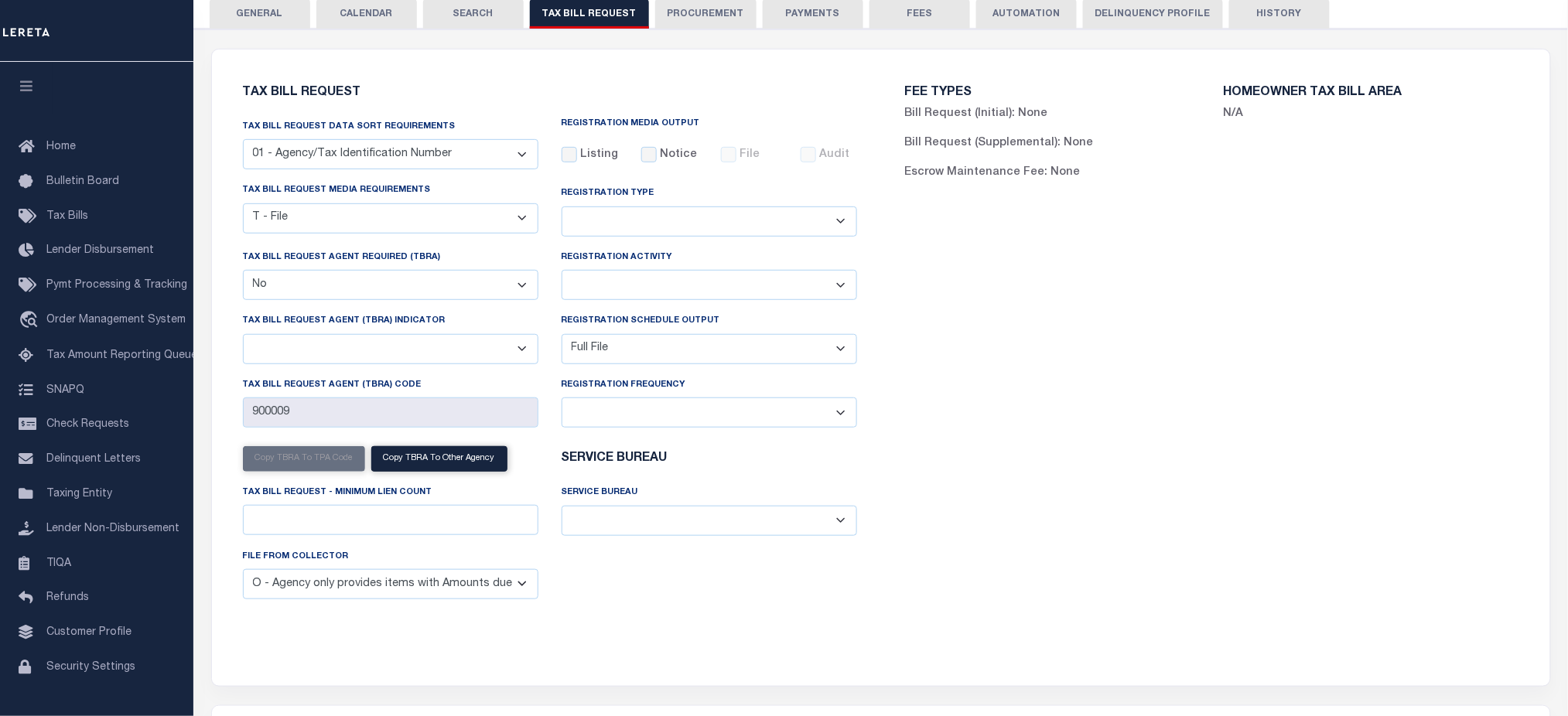
click at [698, 211] on select "Adds and Deletes Adds Only Deletes Only" at bounding box center [709, 221] width 295 height 30
click at [1078, 528] on div "FEE TYPES Bill Request (Initial): None Bill Request (Supplemental): None Escrow…" at bounding box center [1212, 358] width 662 height 581
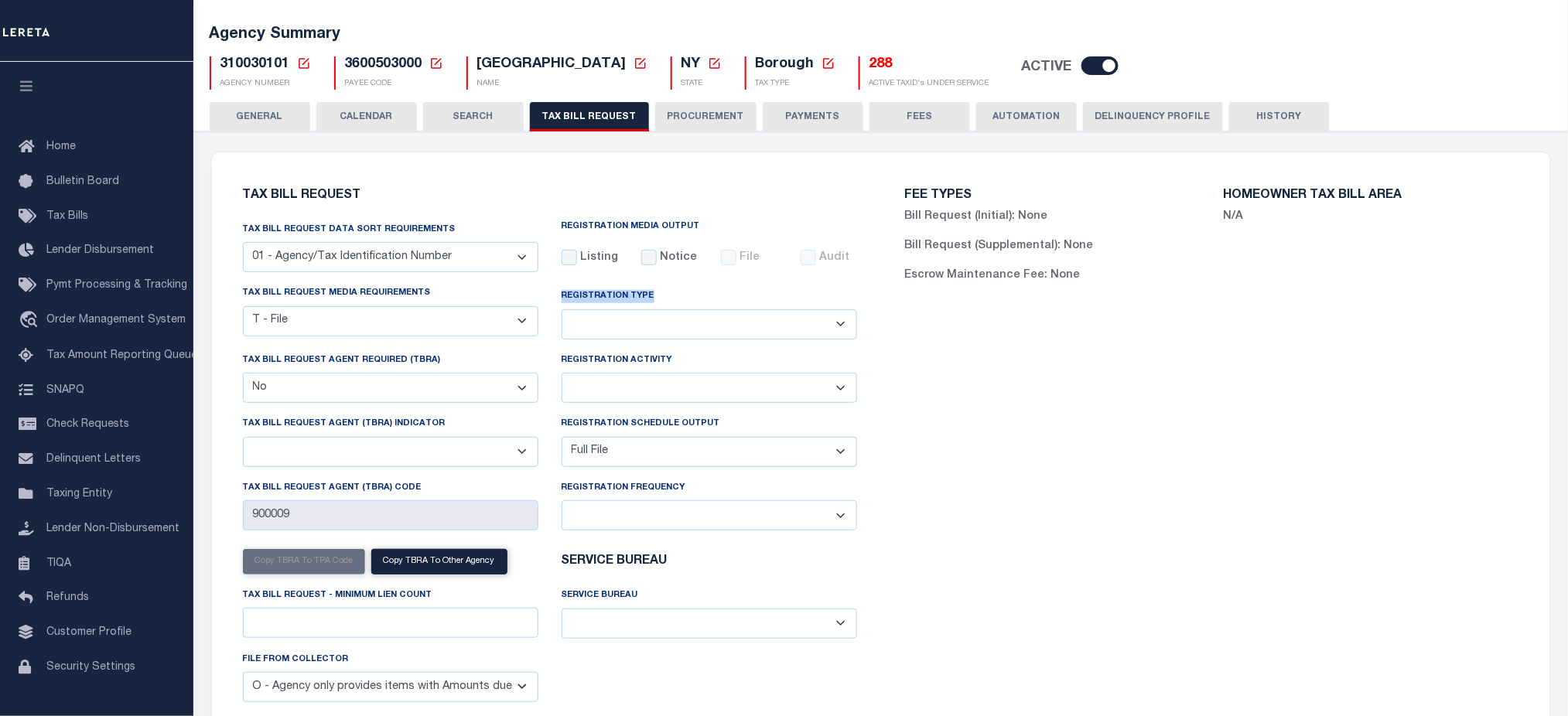
drag, startPoint x: 560, startPoint y: 299, endPoint x: 657, endPoint y: 293, distance: 97.2
click at [657, 293] on div "Registration Type Adds and Deletes Adds Only Deletes Only" at bounding box center [709, 313] width 295 height 51
click at [688, 334] on select "Adds and Deletes Adds Only Deletes Only" at bounding box center [709, 324] width 295 height 30
click at [919, 550] on div "FEE TYPES Bill Request (Initial): None Bill Request (Supplemental): None Escrow…" at bounding box center [1212, 461] width 662 height 581
click at [696, 325] on select "Adds and Deletes Adds Only Deletes Only" at bounding box center [709, 324] width 295 height 30
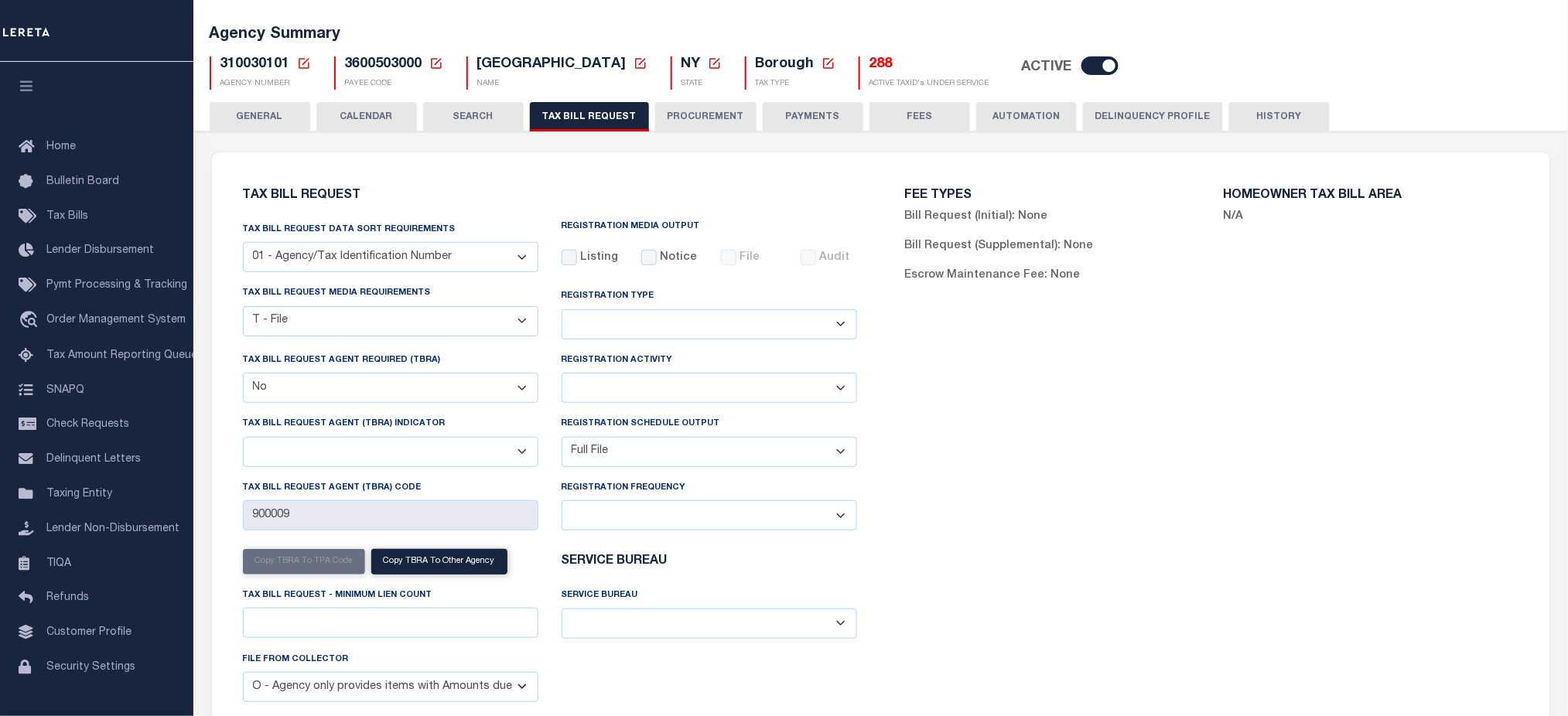
click at [978, 416] on div "FEE TYPES Bill Request (Initial): None Bill Request (Supplemental): None Escrow…" at bounding box center [1212, 461] width 662 height 581
click at [726, 522] on select "Daily Monthly - First Day of the Month Monthly - Last Day of the Month Monthly …" at bounding box center [709, 516] width 295 height 30
click at [783, 449] on select "Delta File Full File" at bounding box center [709, 451] width 295 height 30
click at [957, 431] on div "FEE TYPES Bill Request (Initial): None Bill Request (Supplemental): None Escrow…" at bounding box center [1212, 461] width 662 height 581
click at [834, 394] on select "Installment Yearly" at bounding box center [709, 388] width 295 height 30
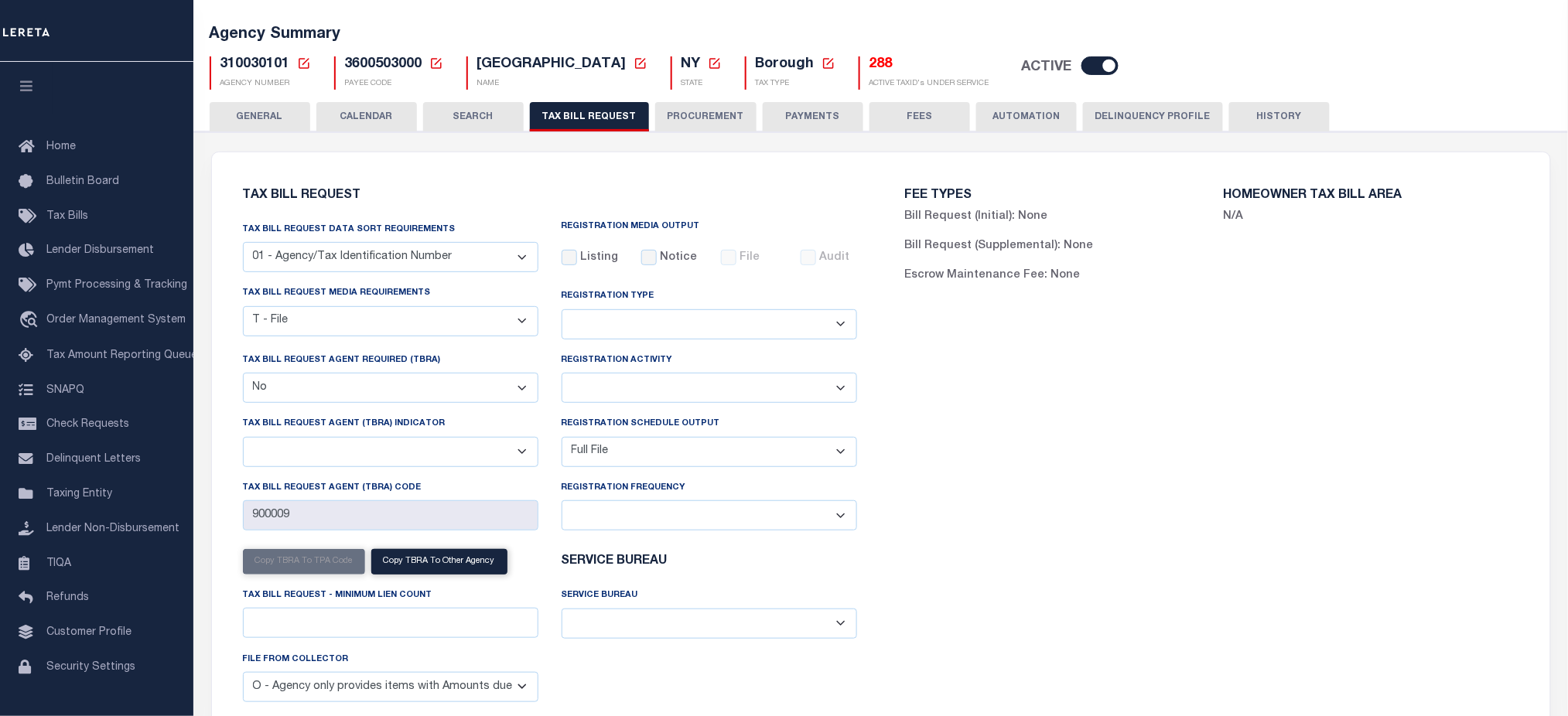
click at [957, 396] on div "FEE TYPES Bill Request (Initial): None Bill Request (Supplemental): None Escrow…" at bounding box center [1212, 461] width 662 height 581
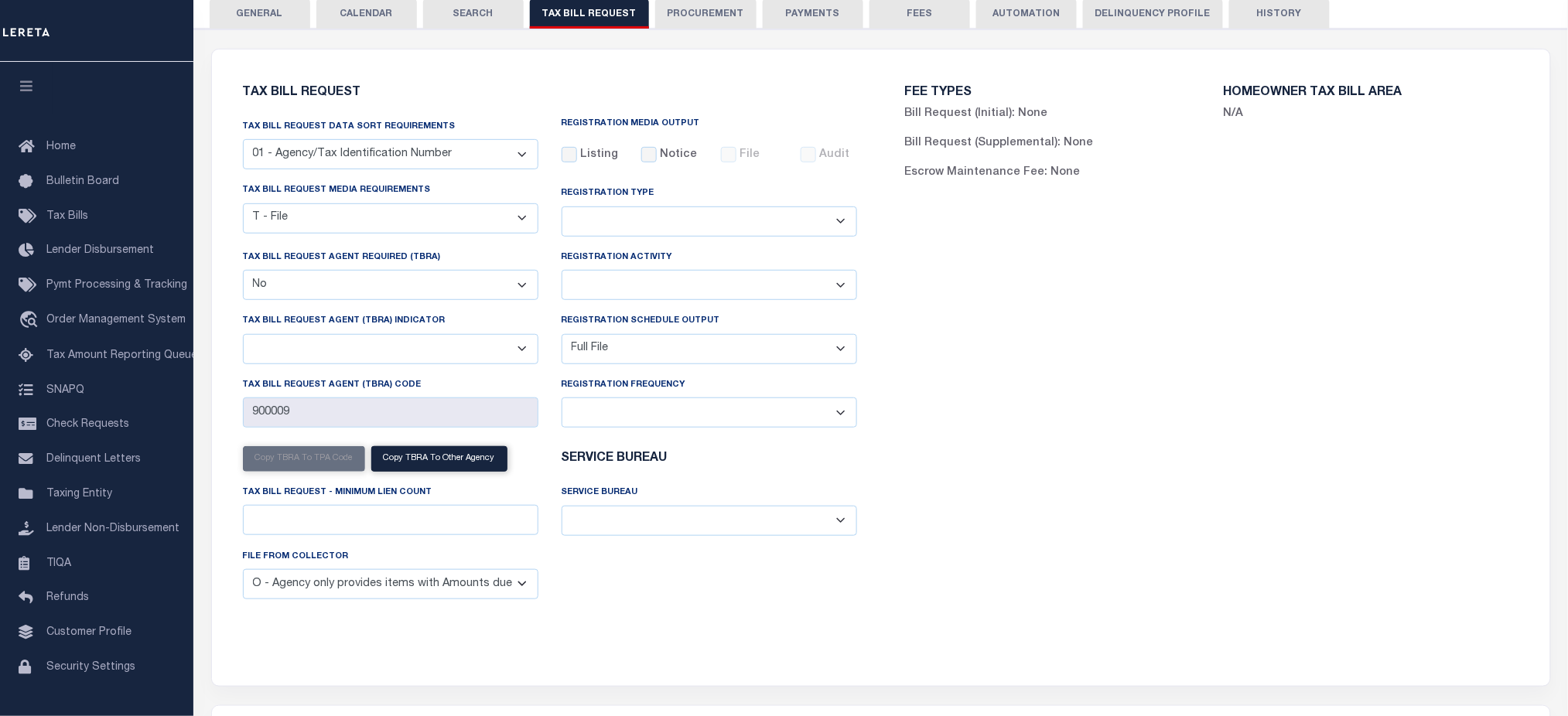
click at [808, 419] on select "Daily Monthly - First Day of the Month Monthly - Last Day of the Month Monthly …" at bounding box center [709, 412] width 295 height 30
click at [994, 331] on div "FEE TYPES Bill Request (Initial): None Bill Request (Supplemental): None Escrow…" at bounding box center [1212, 358] width 662 height 581
drag, startPoint x: 558, startPoint y: 325, endPoint x: 715, endPoint y: 322, distance: 157.0
click at [715, 322] on div "Registration Schedule Output Delta File Full File" at bounding box center [709, 344] width 319 height 63
click at [694, 356] on select "Delta File Full File" at bounding box center [709, 349] width 295 height 30
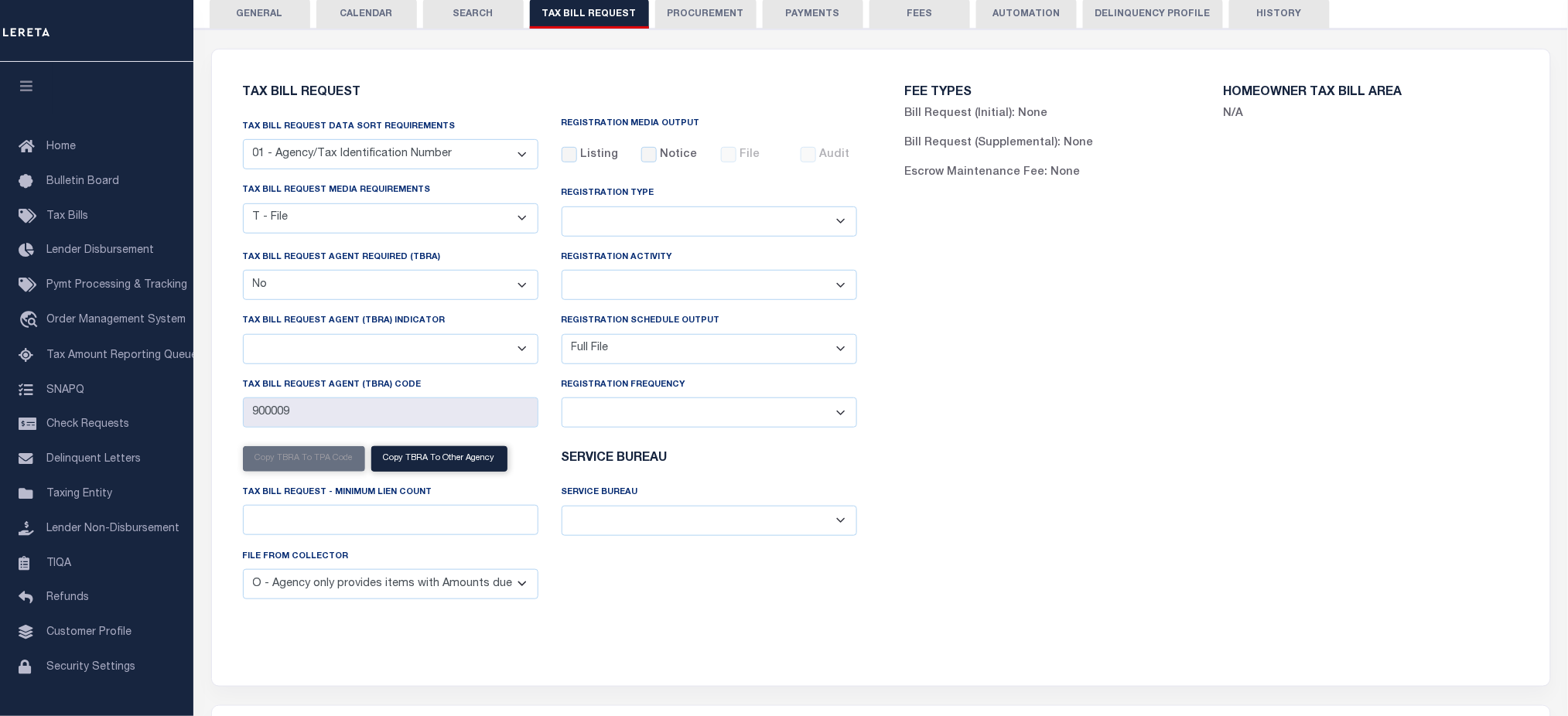
click at [966, 358] on div "FEE TYPES Bill Request (Initial): None Bill Request (Supplemental): None Escrow…" at bounding box center [1212, 358] width 662 height 581
click at [752, 428] on select "Daily Monthly - First Day of the Month Monthly - Last Day of the Month Monthly …" at bounding box center [709, 412] width 295 height 30
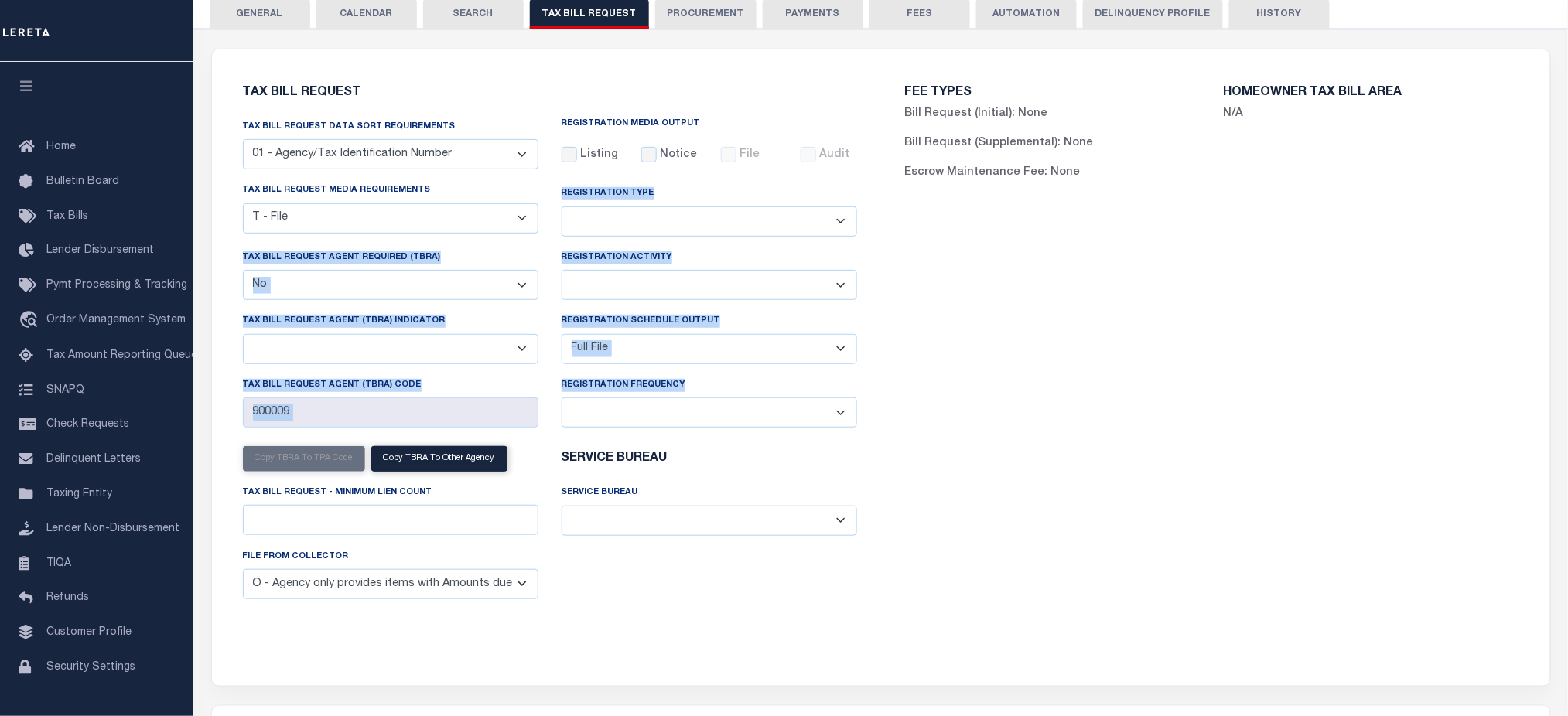
drag, startPoint x: 559, startPoint y: 192, endPoint x: 870, endPoint y: 430, distance: 391.6
click at [870, 430] on div "Tax Bill Request Tax Bill Request Data Sort Requirements 01 - Agency/Tax Identi…" at bounding box center [550, 358] width 662 height 581
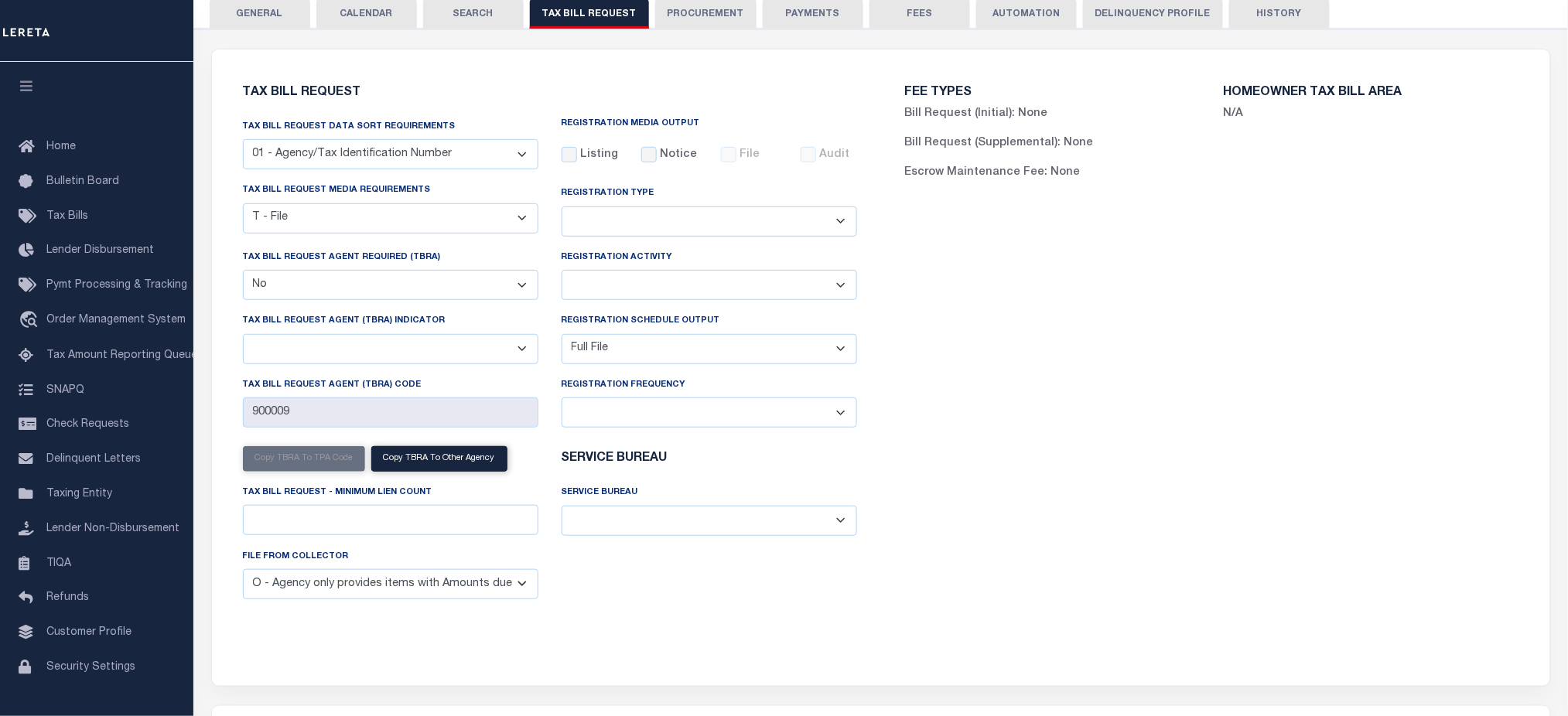
click at [900, 275] on div "FEE TYPES Bill Request (Initial): None Bill Request (Supplemental): None Escrow…" at bounding box center [1212, 358] width 662 height 581
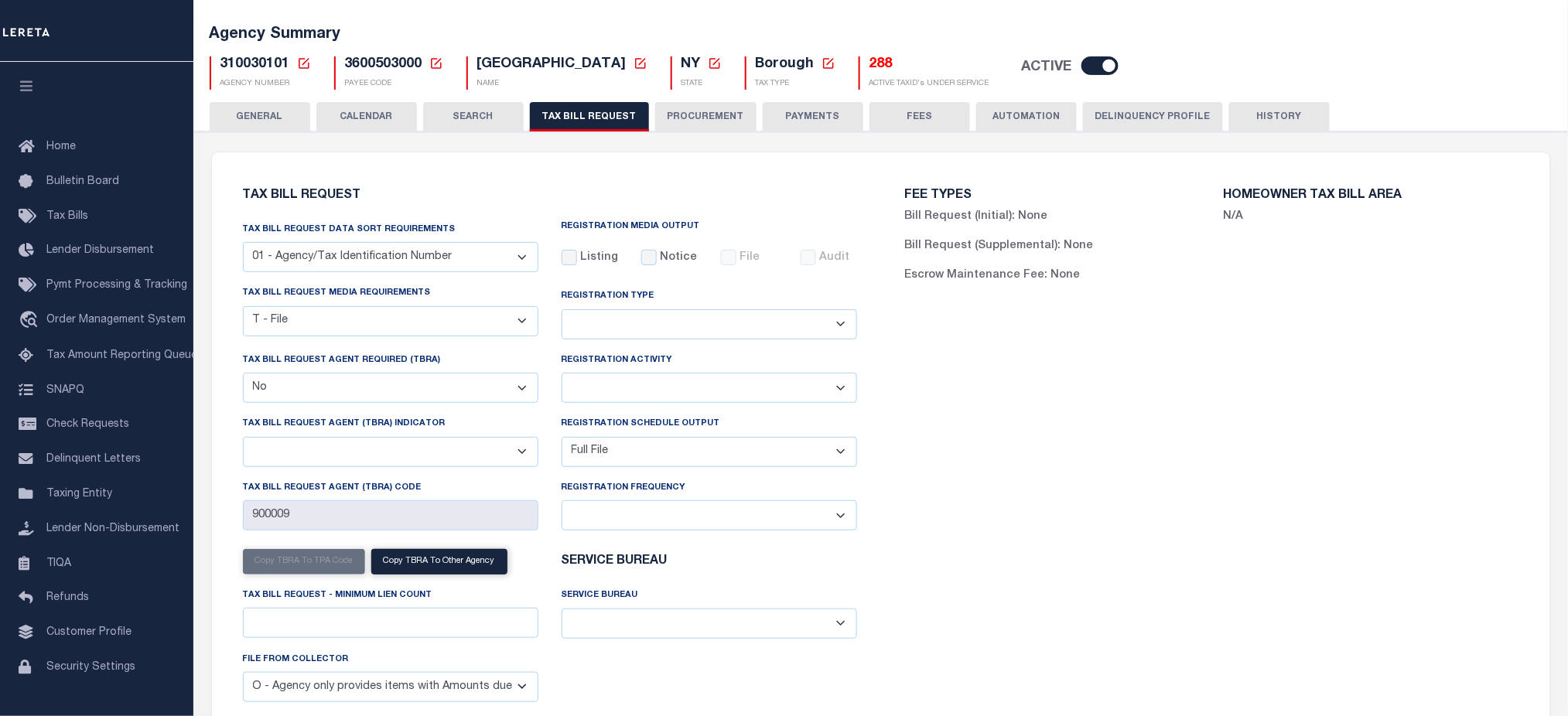
click at [837, 323] on select "Adds and Deletes Adds Only Deletes Only" at bounding box center [709, 324] width 295 height 30
click at [961, 378] on div "FEE TYPES Bill Request (Initial): None Bill Request (Supplemental): None Escrow…" at bounding box center [1212, 461] width 662 height 581
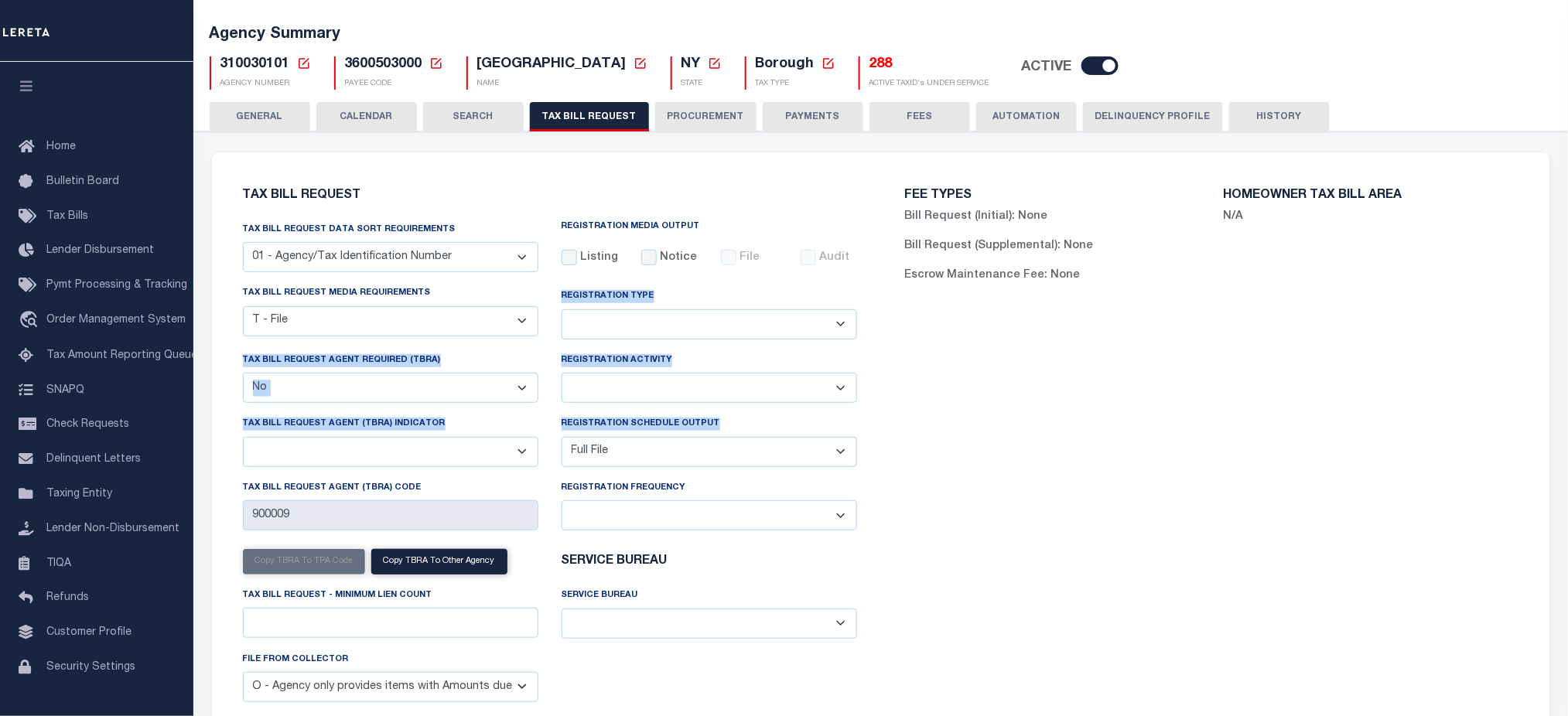
drag, startPoint x: 552, startPoint y: 295, endPoint x: 721, endPoint y: 468, distance: 241.8
click at [721, 468] on div "Tax Bill Request Data Sort Requirements 01 - Agency/Tax Identification Number 0…" at bounding box center [550, 468] width 637 height 494
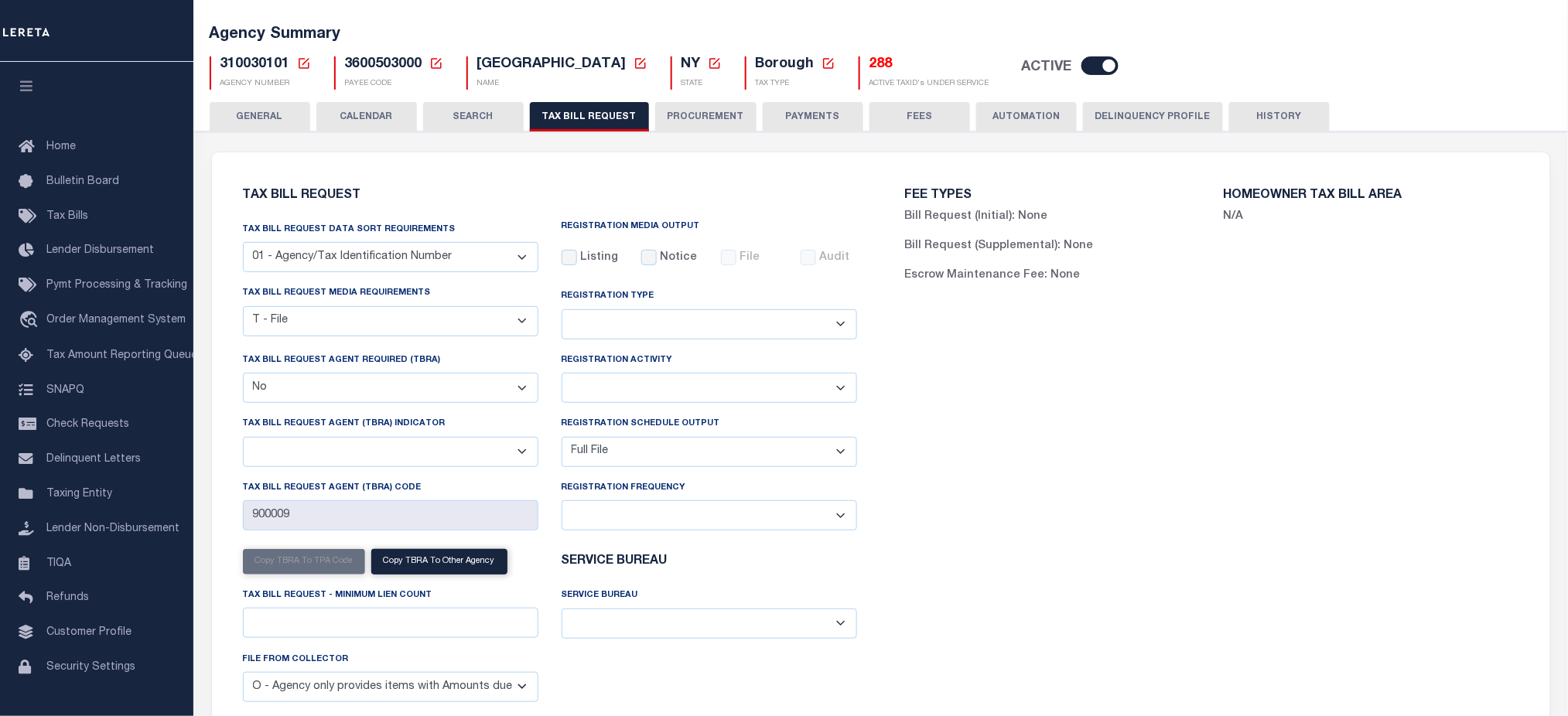
click at [972, 483] on div "FEE TYPES Bill Request (Initial): None Bill Request (Supplemental): None Escrow…" at bounding box center [1212, 461] width 662 height 581
drag, startPoint x: 550, startPoint y: 292, endPoint x: 735, endPoint y: 325, distance: 187.9
click at [735, 325] on div "Registration Type Adds and Deletes Adds Only Deletes Only" at bounding box center [709, 318] width 319 height 67
drag, startPoint x: 556, startPoint y: 366, endPoint x: 663, endPoint y: 364, distance: 107.0
click at [663, 364] on div "Registration Activity Installment Yearly" at bounding box center [709, 383] width 319 height 63
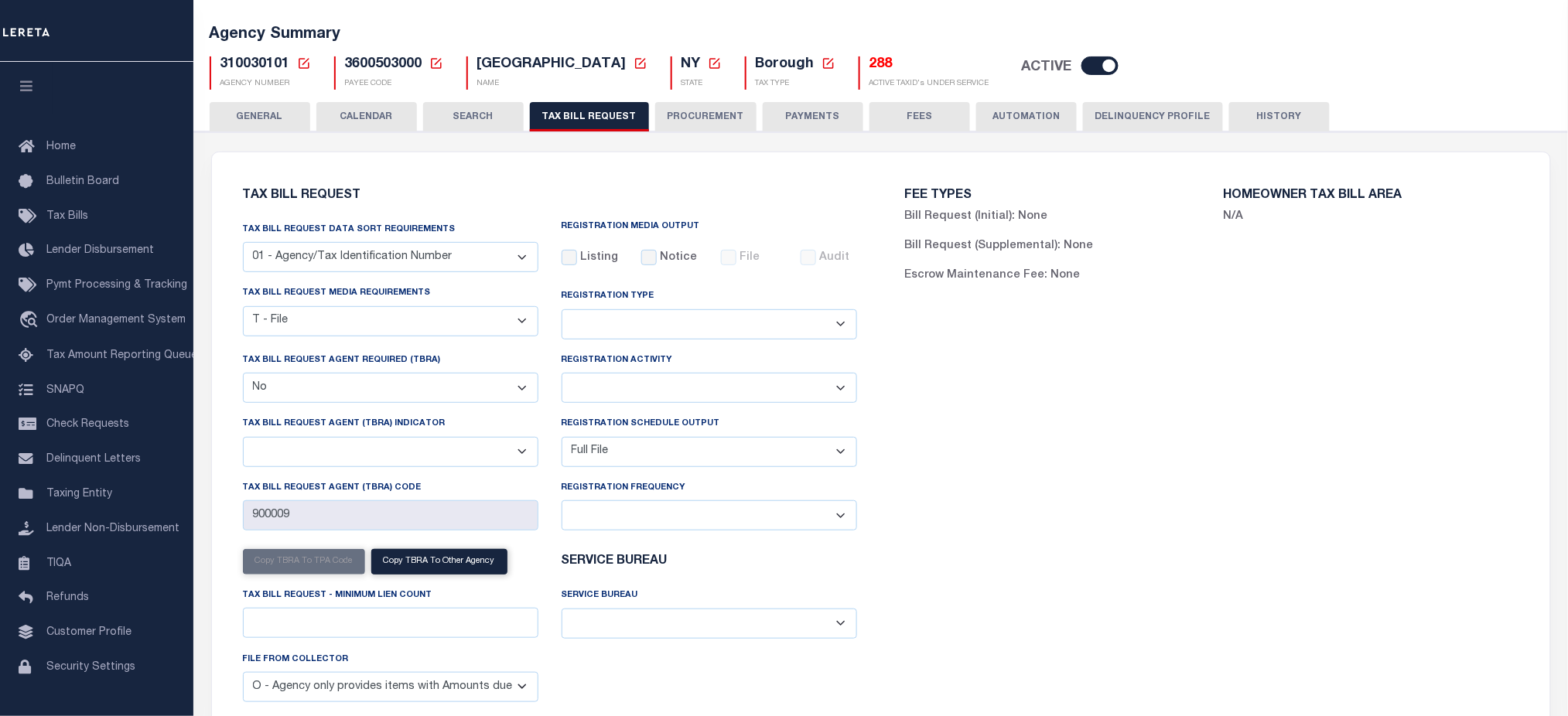
click at [987, 368] on div "FEE TYPES Bill Request (Initial): None Bill Request (Supplemental): None Escrow…" at bounding box center [1212, 461] width 662 height 581
drag, startPoint x: 558, startPoint y: 295, endPoint x: 664, endPoint y: 295, distance: 106.0
click at [664, 295] on div "Registration Type Adds and Deletes Adds Only Deletes Only" at bounding box center [709, 318] width 319 height 67
drag, startPoint x: 549, startPoint y: 365, endPoint x: 674, endPoint y: 370, distance: 125.1
click at [674, 370] on div "Registration Activity Installment Yearly" at bounding box center [709, 383] width 319 height 63
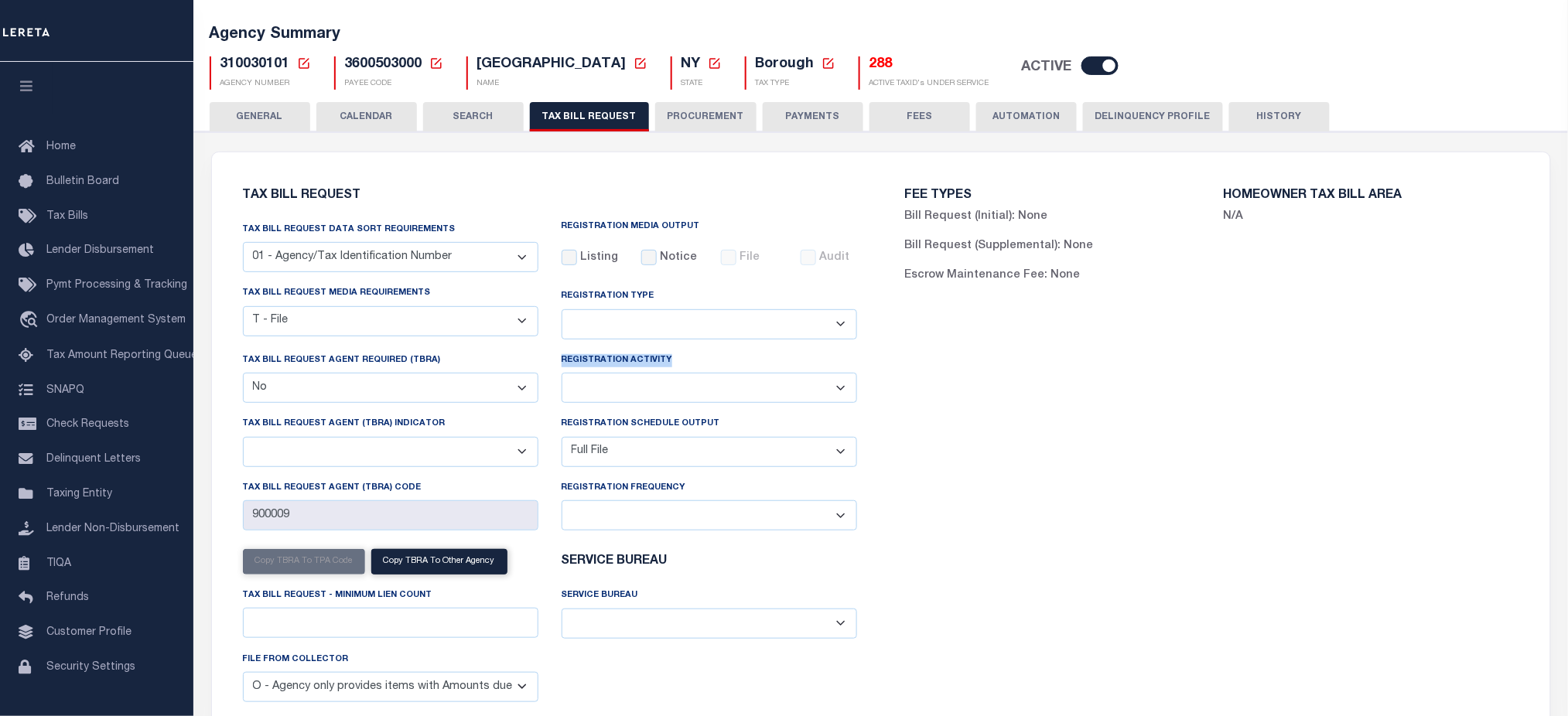
click at [823, 328] on select "Adds and Deletes Adds Only Deletes Only" at bounding box center [709, 324] width 295 height 30
click at [1005, 356] on div "FEE TYPES Bill Request (Initial): None Bill Request (Supplemental): None Escrow…" at bounding box center [1212, 461] width 662 height 581
click at [788, 397] on select "Installment Yearly" at bounding box center [709, 388] width 295 height 30
drag, startPoint x: 938, startPoint y: 394, endPoint x: 924, endPoint y: 394, distance: 14.0
click at [938, 394] on div "FEE TYPES Bill Request (Initial): None Bill Request (Supplemental): None Escrow…" at bounding box center [1212, 461] width 662 height 581
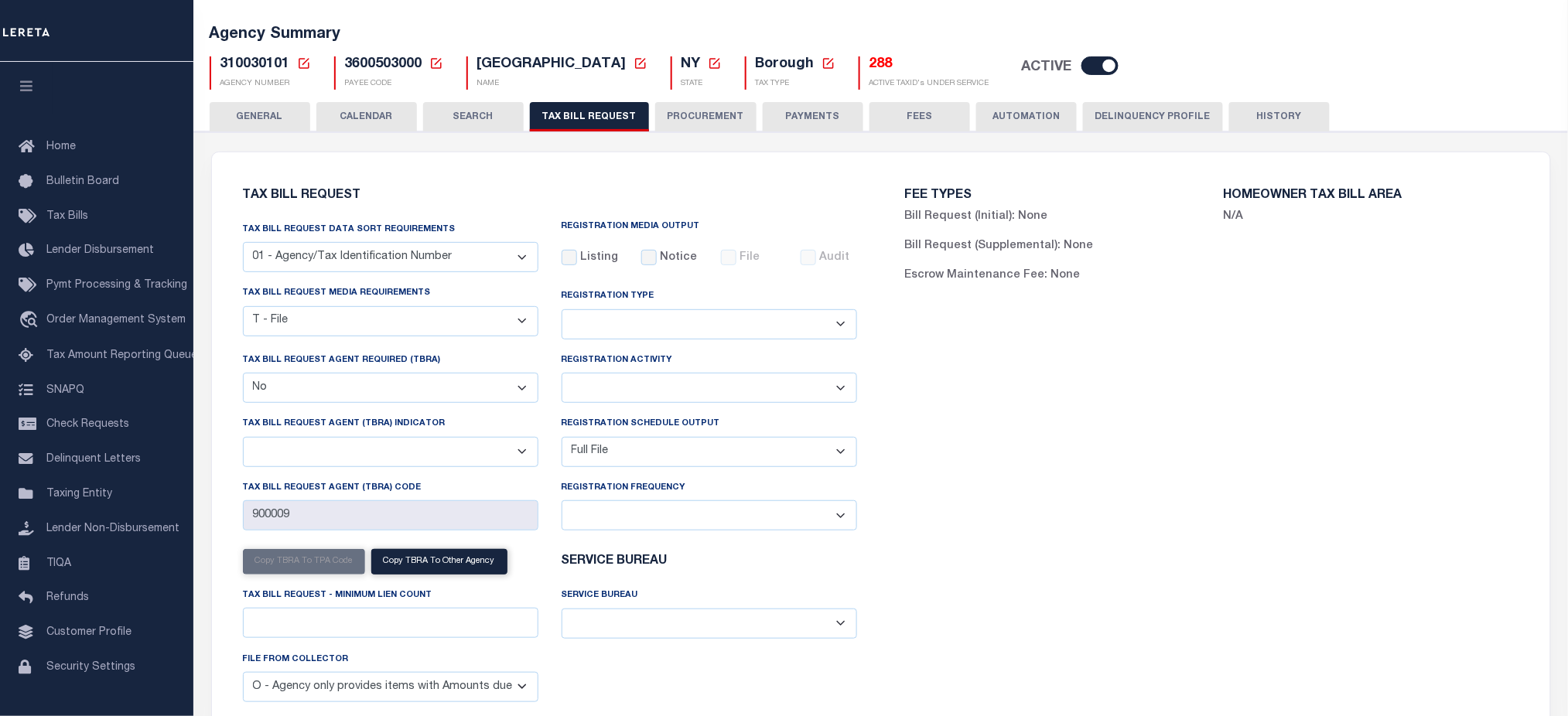
click at [682, 459] on select "Delta File Full File" at bounding box center [709, 451] width 295 height 30
click at [562, 440] on select "Delta File Full File" at bounding box center [709, 451] width 295 height 30
click at [832, 388] on select "Installment Yearly" at bounding box center [709, 388] width 295 height 30
drag, startPoint x: 753, startPoint y: 366, endPoint x: 661, endPoint y: 360, distance: 92.2
click at [753, 366] on div "Registration Activity Installment Yearly" at bounding box center [709, 377] width 295 height 51
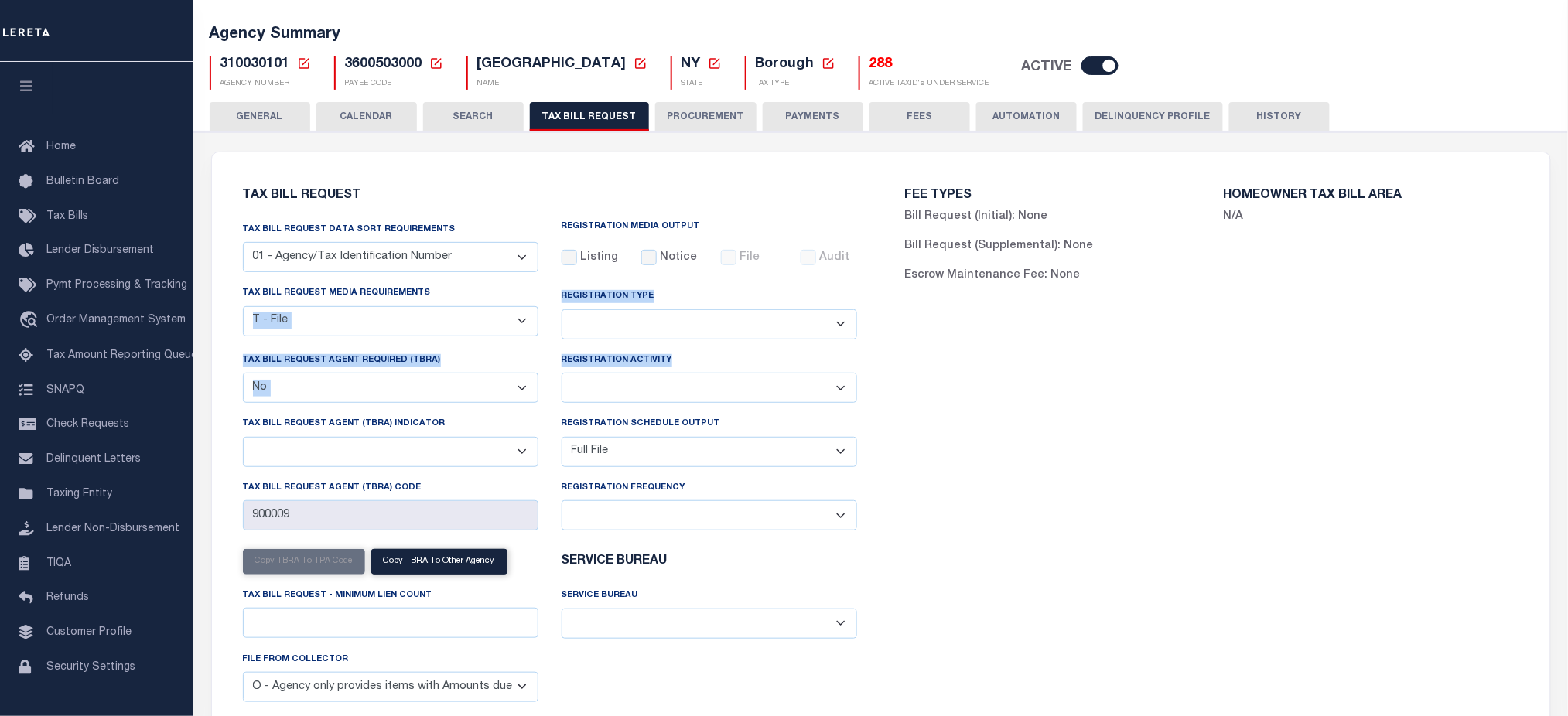
drag, startPoint x: 706, startPoint y: 363, endPoint x: 548, endPoint y: 352, distance: 158.4
click at [548, 352] on div "Tax Bill Request Data Sort Requirements 01 - Agency/Tax Identification Number 0…" at bounding box center [550, 468] width 637 height 494
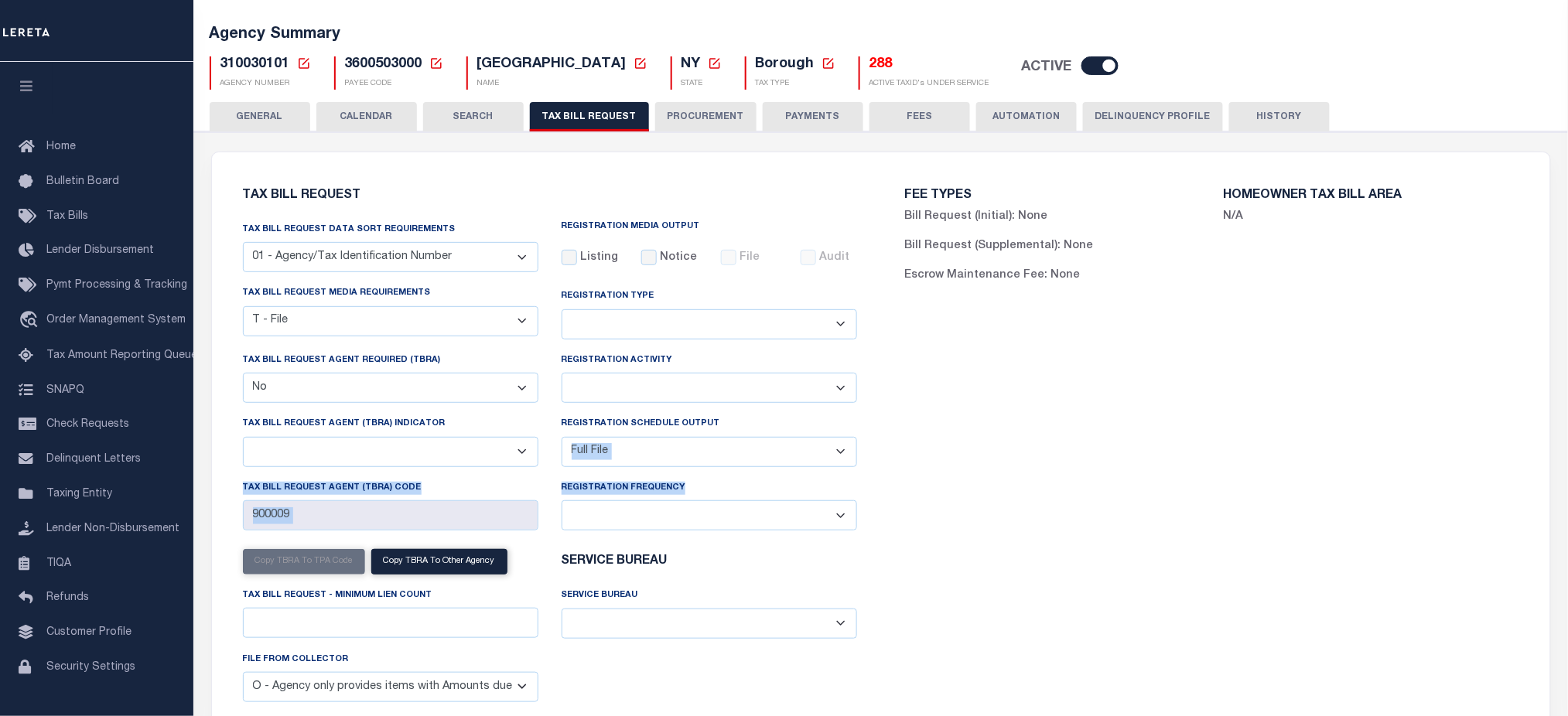
drag, startPoint x: 686, startPoint y: 494, endPoint x: 550, endPoint y: 480, distance: 136.7
click at [550, 480] on div "Tax Bill Request Data Sort Requirements 01 - Agency/Tax Identification Number 0…" at bounding box center [550, 468] width 637 height 494
drag, startPoint x: 560, startPoint y: 303, endPoint x: 685, endPoint y: 295, distance: 125.3
click at [685, 295] on div "Registration Type Adds and Deletes Adds Only Deletes Only" at bounding box center [709, 313] width 295 height 51
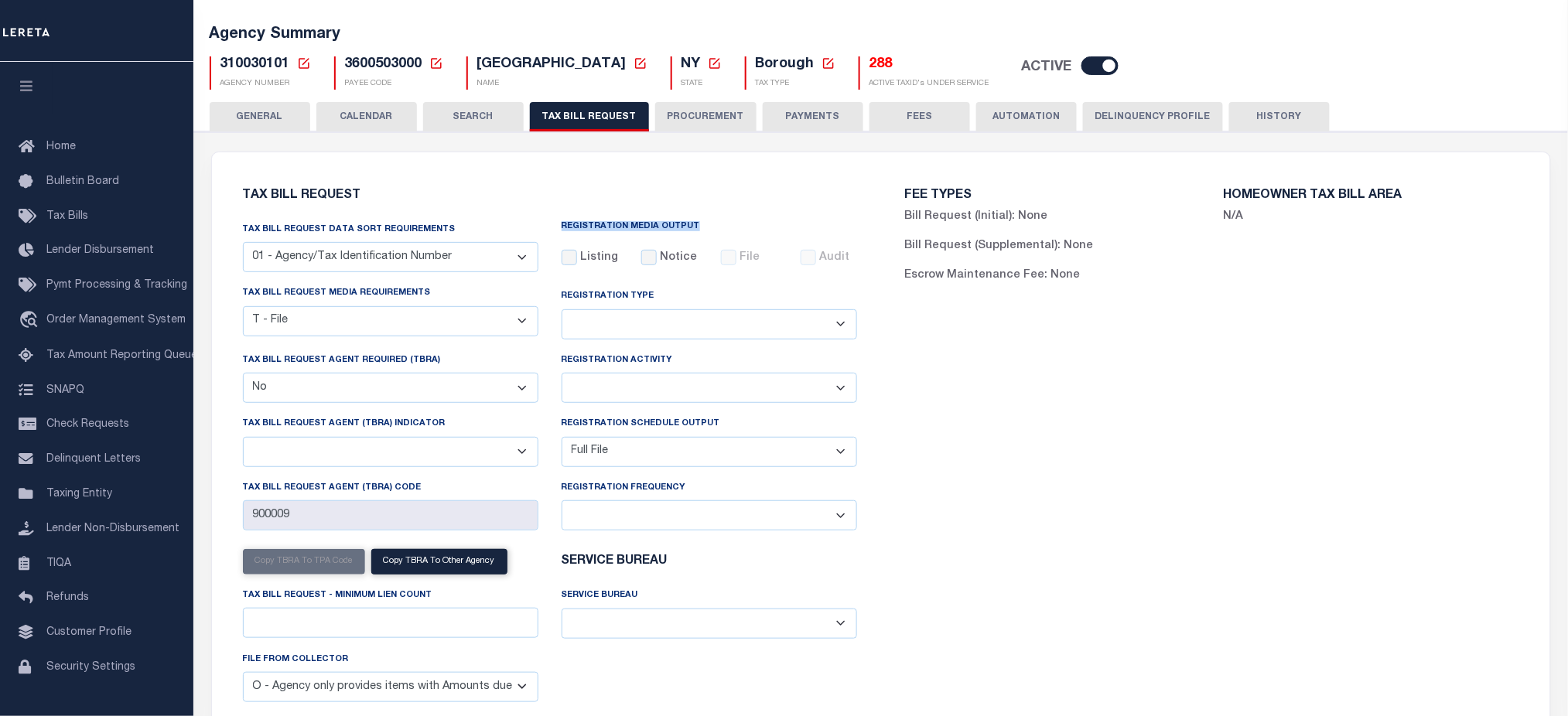
drag, startPoint x: 560, startPoint y: 220, endPoint x: 700, endPoint y: 220, distance: 140.0
click at [700, 221] on h6 "REGISTRATION MEDIA OUTPUT" at bounding box center [709, 227] width 295 height 10
drag, startPoint x: 555, startPoint y: 299, endPoint x: 665, endPoint y: 310, distance: 110.5
click at [665, 310] on div "Registration Type Adds and Deletes Adds Only Deletes Only" at bounding box center [709, 318] width 319 height 67
click at [660, 332] on select "Adds and Deletes Adds Only Deletes Only" at bounding box center [709, 324] width 295 height 30
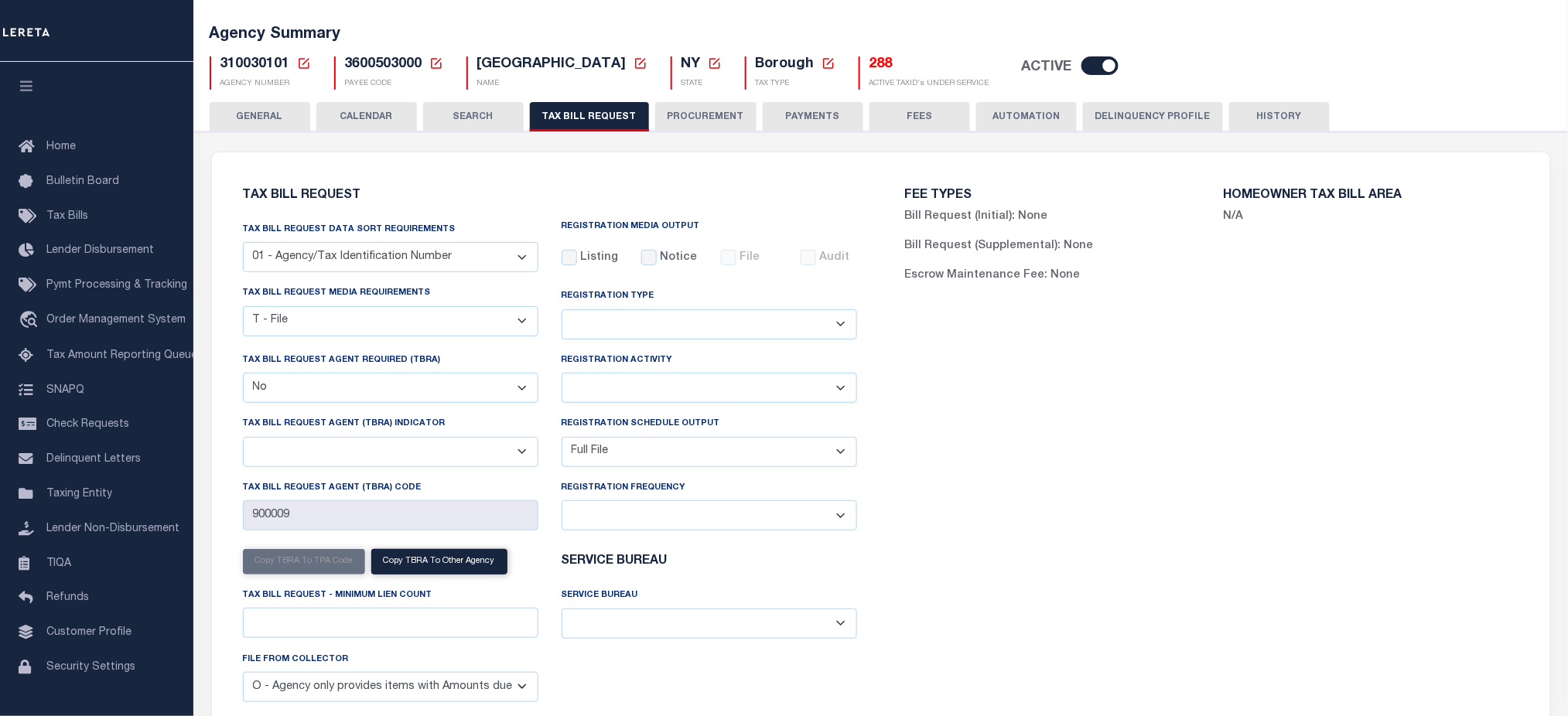
drag, startPoint x: 1064, startPoint y: 408, endPoint x: 1013, endPoint y: 412, distance: 51.2
click at [1064, 408] on div "FEE TYPES Bill Request (Initial): None Bill Request (Supplemental): None Escrow…" at bounding box center [1212, 461] width 662 height 581
drag, startPoint x: 563, startPoint y: 430, endPoint x: 710, endPoint y: 430, distance: 147.0
click at [710, 430] on label "Registration Schedule Output" at bounding box center [641, 424] width 159 height 13
drag, startPoint x: 364, startPoint y: 317, endPoint x: 354, endPoint y: 317, distance: 10.0
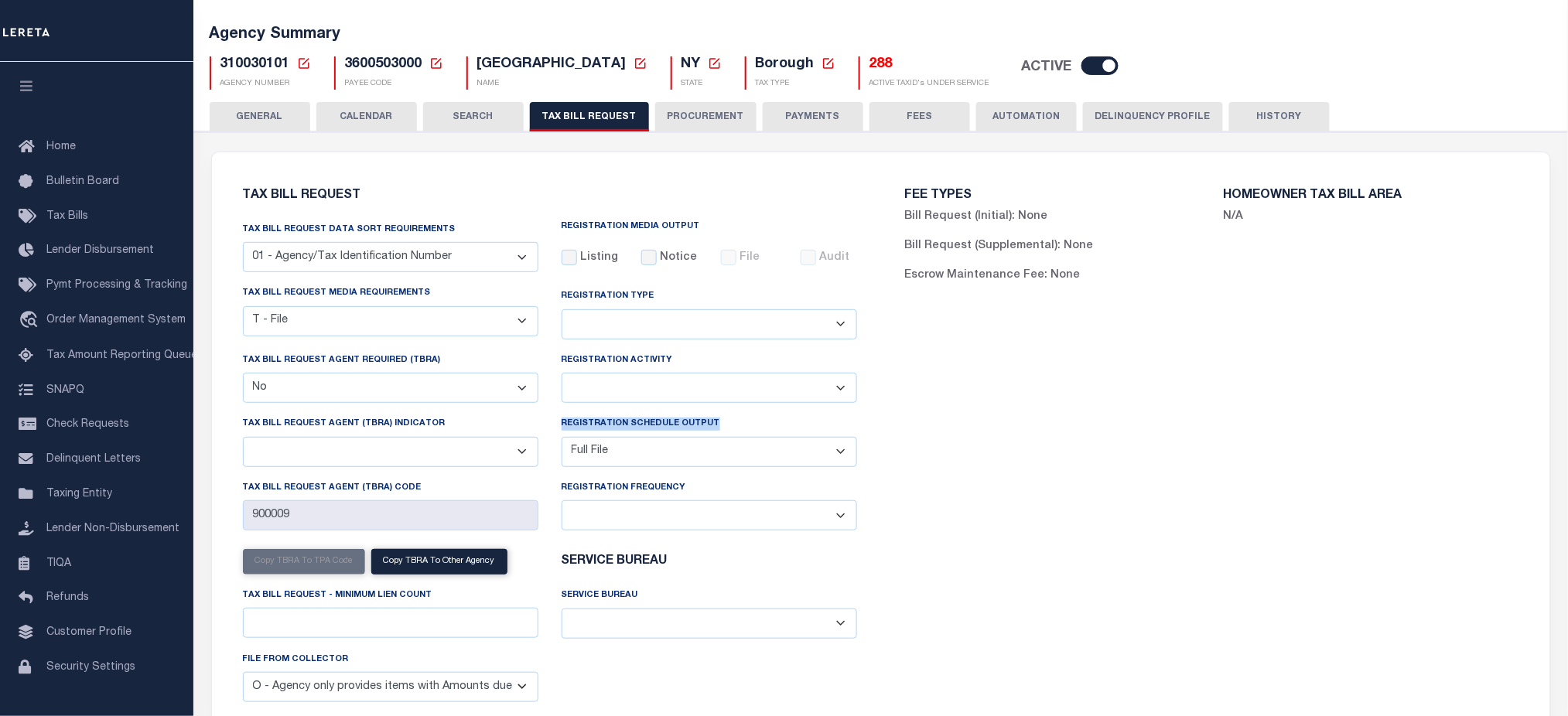
click at [364, 316] on select "A - Listing, File B - Blank Disk E - Notice, Listing F - Form G - Survey L - Li…" at bounding box center [391, 321] width 295 height 30
click at [1281, 528] on div "FEE TYPES Bill Request (Initial): None Bill Request (Supplemental): None Escrow…" at bounding box center [1212, 461] width 662 height 581
click at [391, 260] on select "01 - Agency/Tax Identification Number 02 - Agency/Lien Description/Tax Identifi…" at bounding box center [391, 257] width 295 height 30
drag, startPoint x: 560, startPoint y: 224, endPoint x: 751, endPoint y: 224, distance: 191.0
click at [751, 224] on h6 "REGISTRATION MEDIA OUTPUT" at bounding box center [709, 227] width 295 height 10
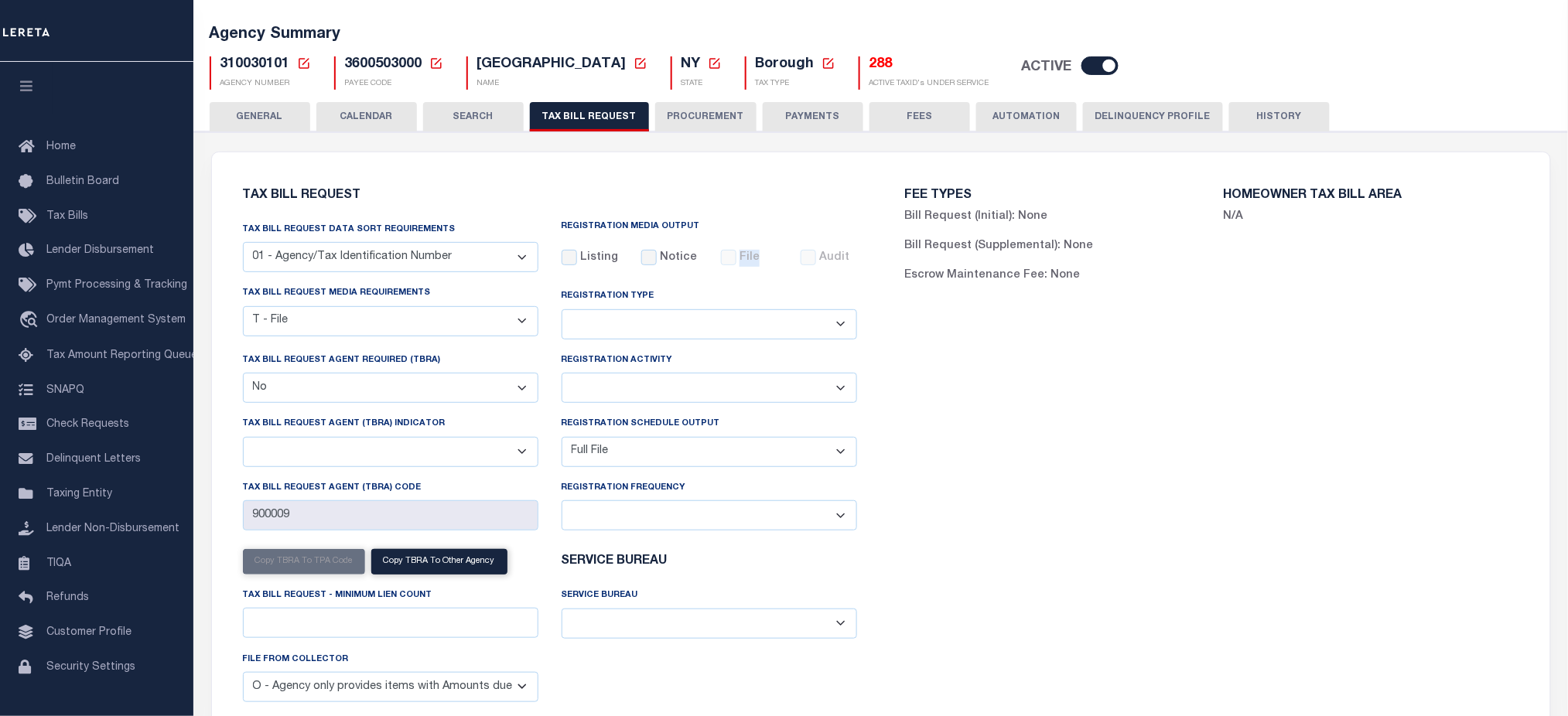
drag, startPoint x: 764, startPoint y: 261, endPoint x: 735, endPoint y: 261, distance: 29.0
click at [735, 261] on div "File" at bounding box center [749, 259] width 56 height 17
drag, startPoint x: 854, startPoint y: 266, endPoint x: 814, endPoint y: 265, distance: 40.0
click at [814, 265] on div "Audit" at bounding box center [828, 259] width 56 height 17
click at [845, 276] on div "Audit" at bounding box center [829, 265] width 80 height 30
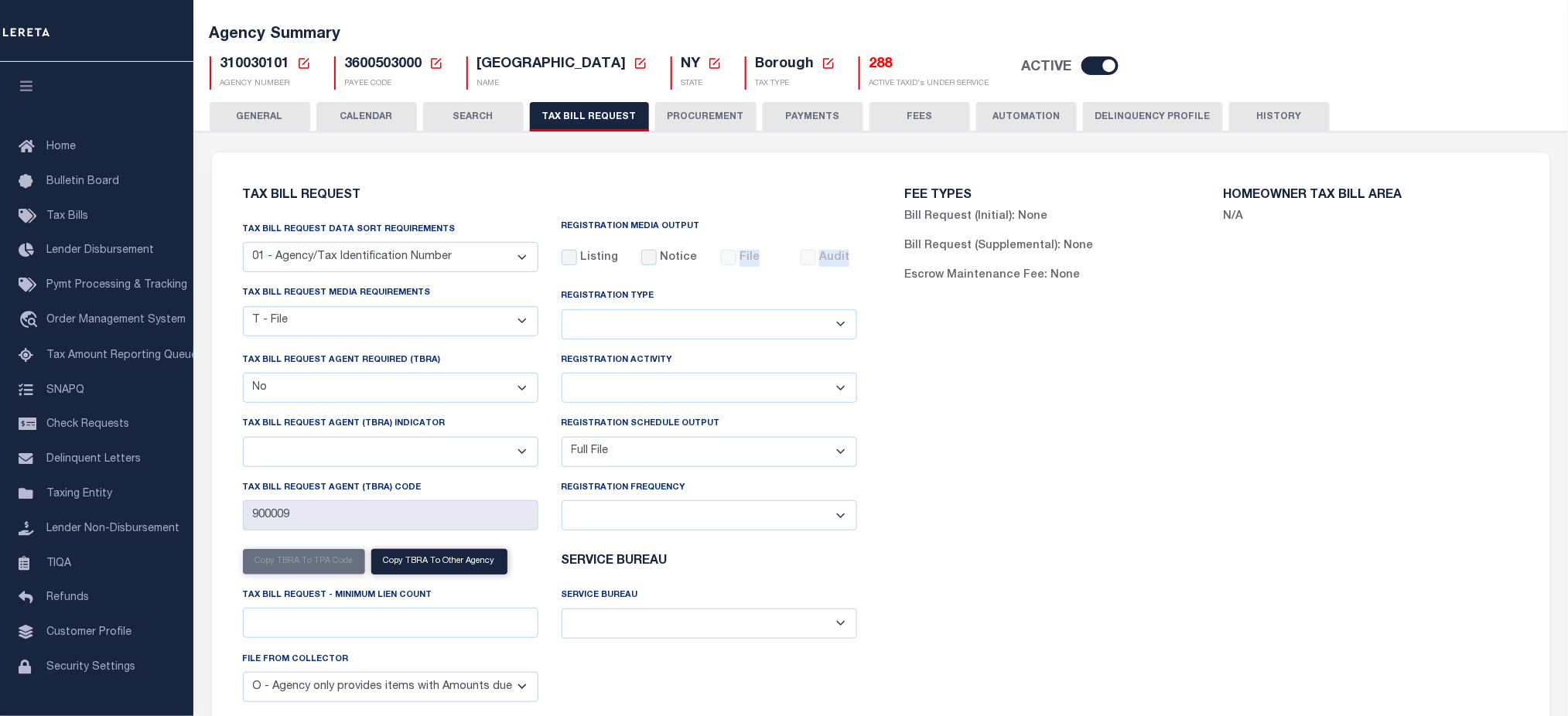
drag, startPoint x: 860, startPoint y: 268, endPoint x: 735, endPoint y: 259, distance: 125.3
click at [735, 259] on div "Listing Notice File Audit" at bounding box center [709, 265] width 319 height 30
click at [820, 514] on select "Daily Monthly - First Day of the Month Monthly - Last Day of the Month Monthly …" at bounding box center [709, 516] width 295 height 30
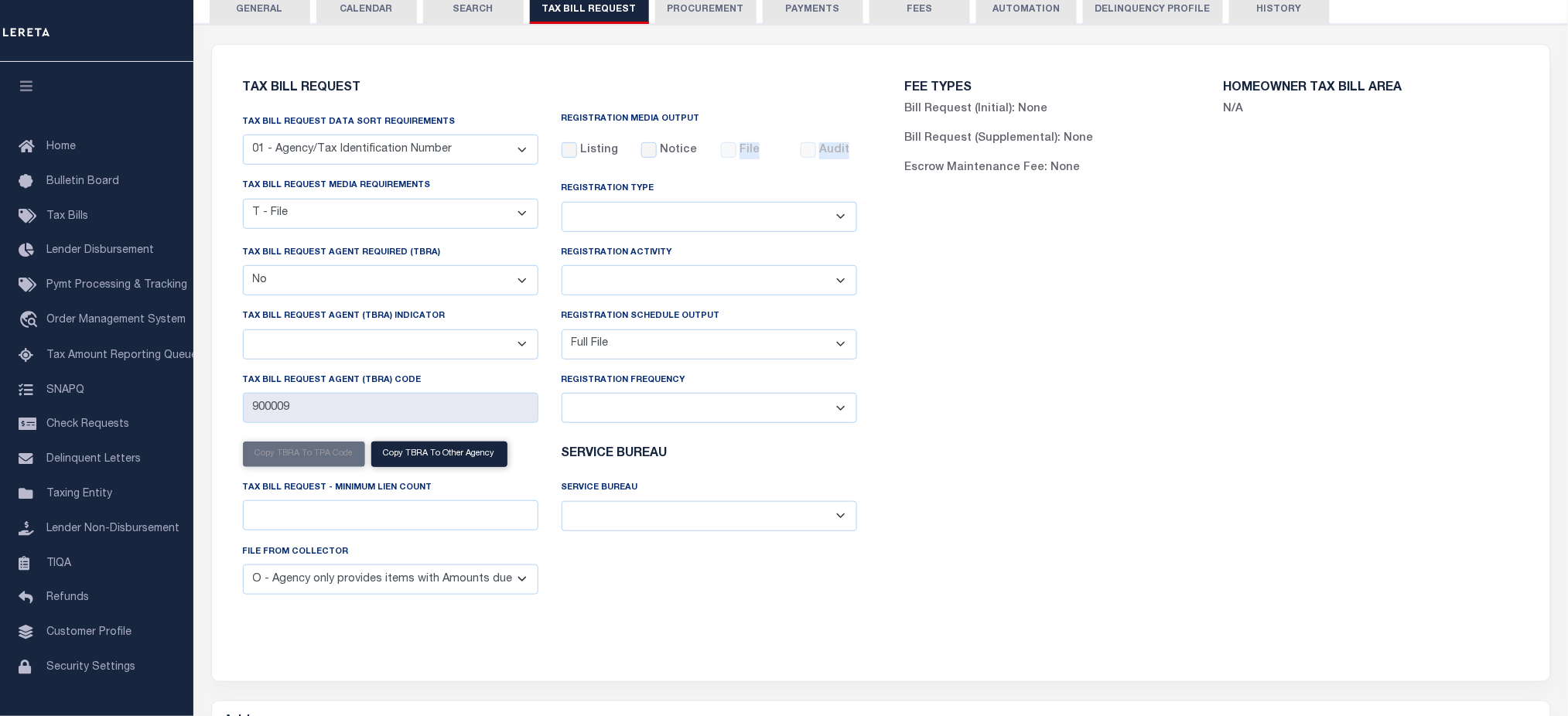
scroll to position [189, 0]
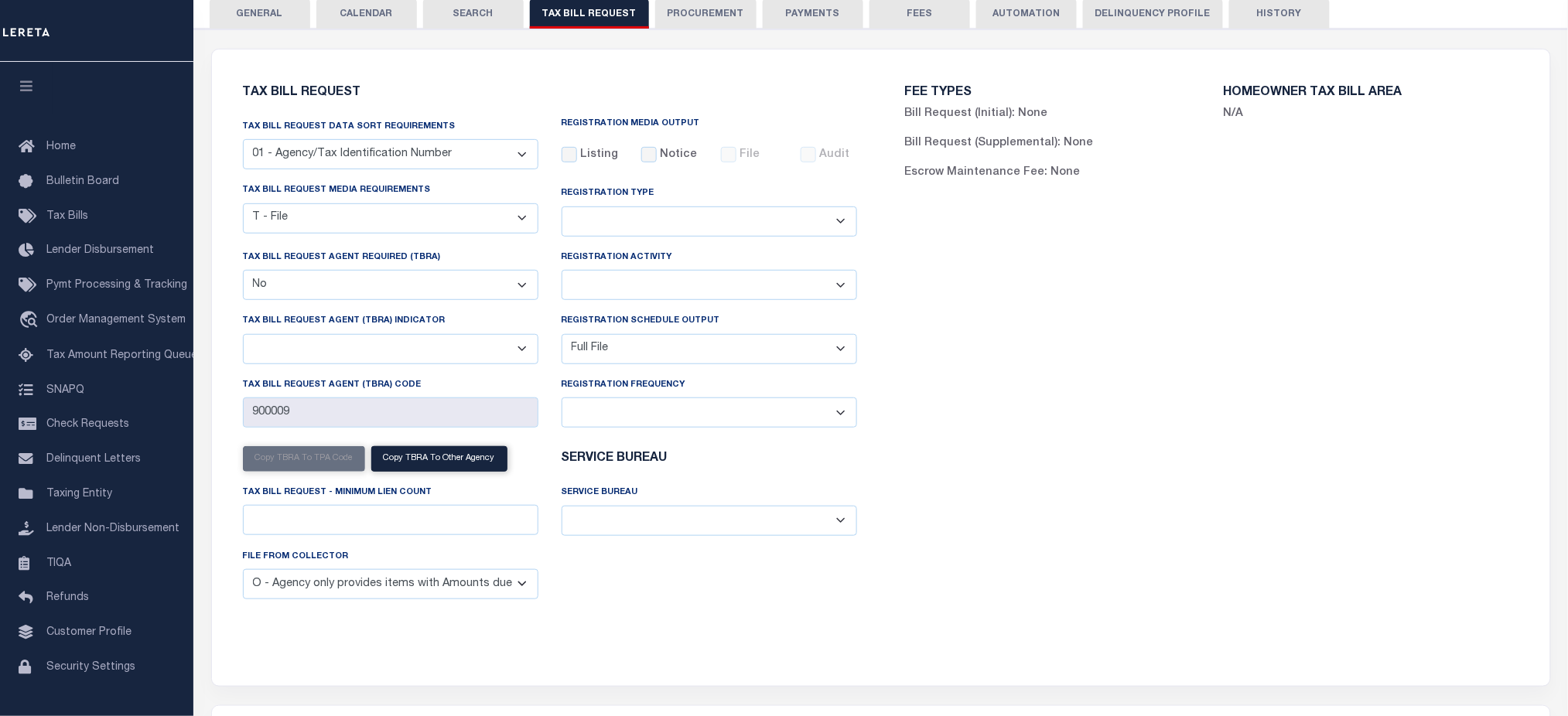
click at [1010, 358] on div "FEE TYPES Bill Request (Initial): None Bill Request (Supplemental): None Escrow…" at bounding box center [1212, 358] width 662 height 581
drag, startPoint x: 560, startPoint y: 195, endPoint x: 650, endPoint y: 196, distance: 90.0
click at [650, 196] on div "Registration Type Adds and Deletes Adds Only Deletes Only" at bounding box center [709, 210] width 295 height 51
click at [1112, 416] on div "FEE TYPES Bill Request (Initial): None Bill Request (Supplemental): None Escrow…" at bounding box center [1212, 358] width 662 height 581
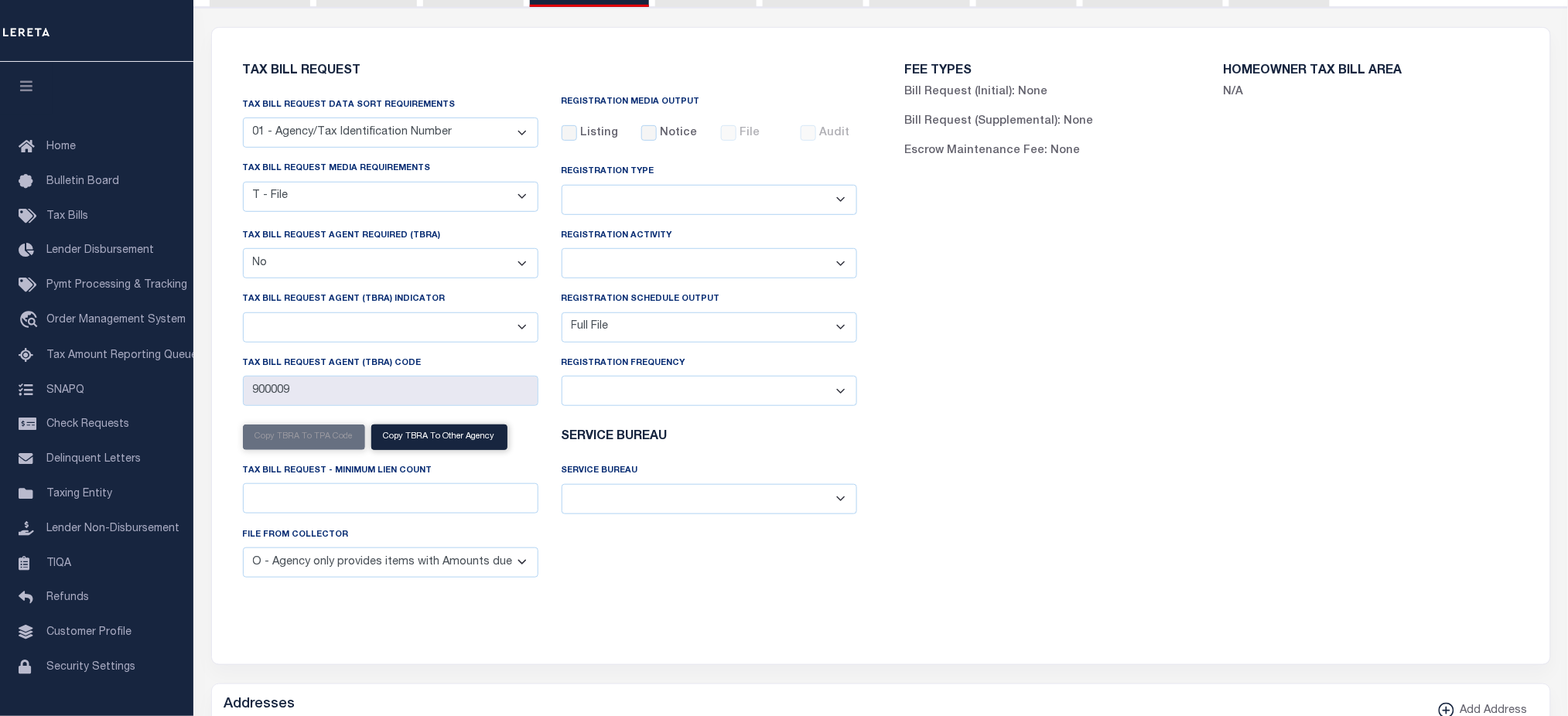
scroll to position [87, 0]
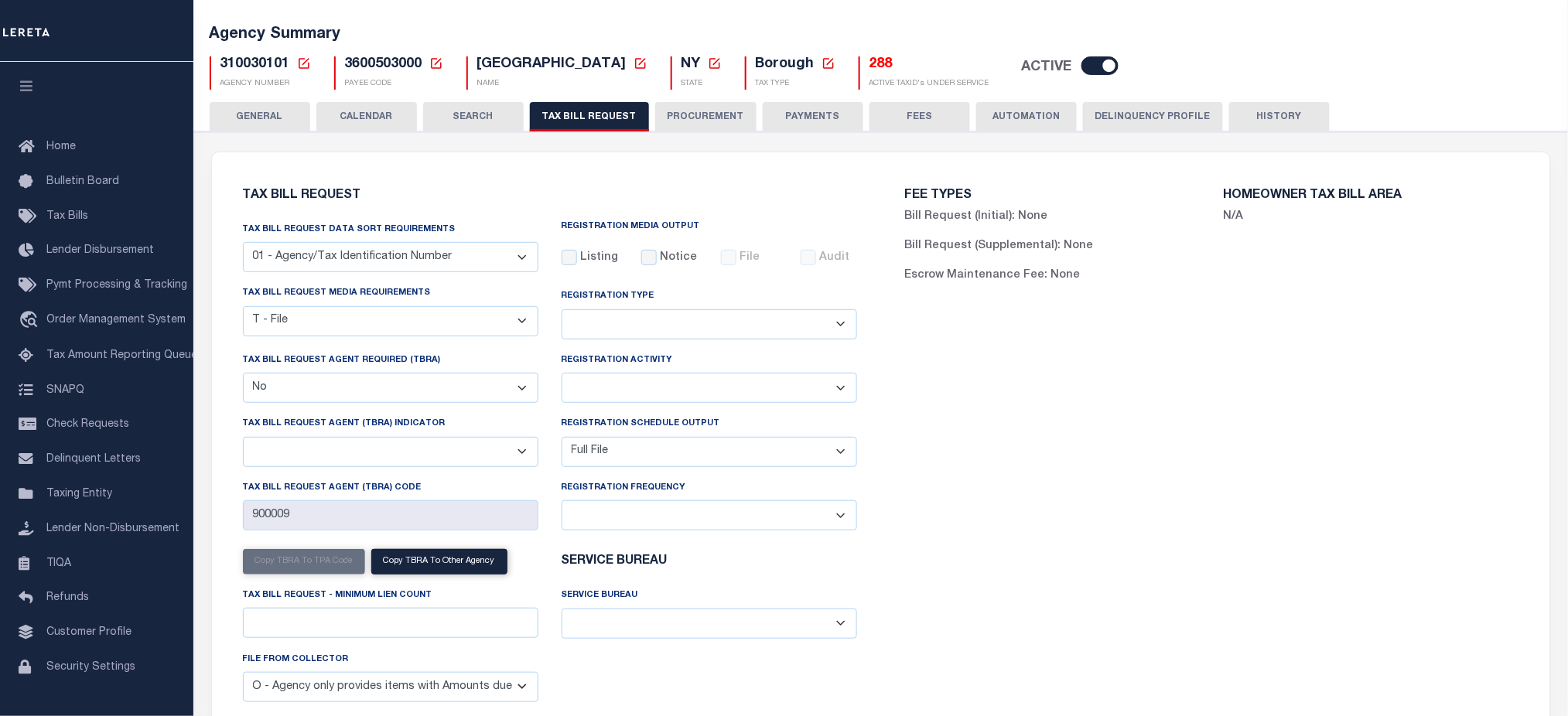
click at [386, 127] on button "CALENDAR" at bounding box center [366, 117] width 101 height 30
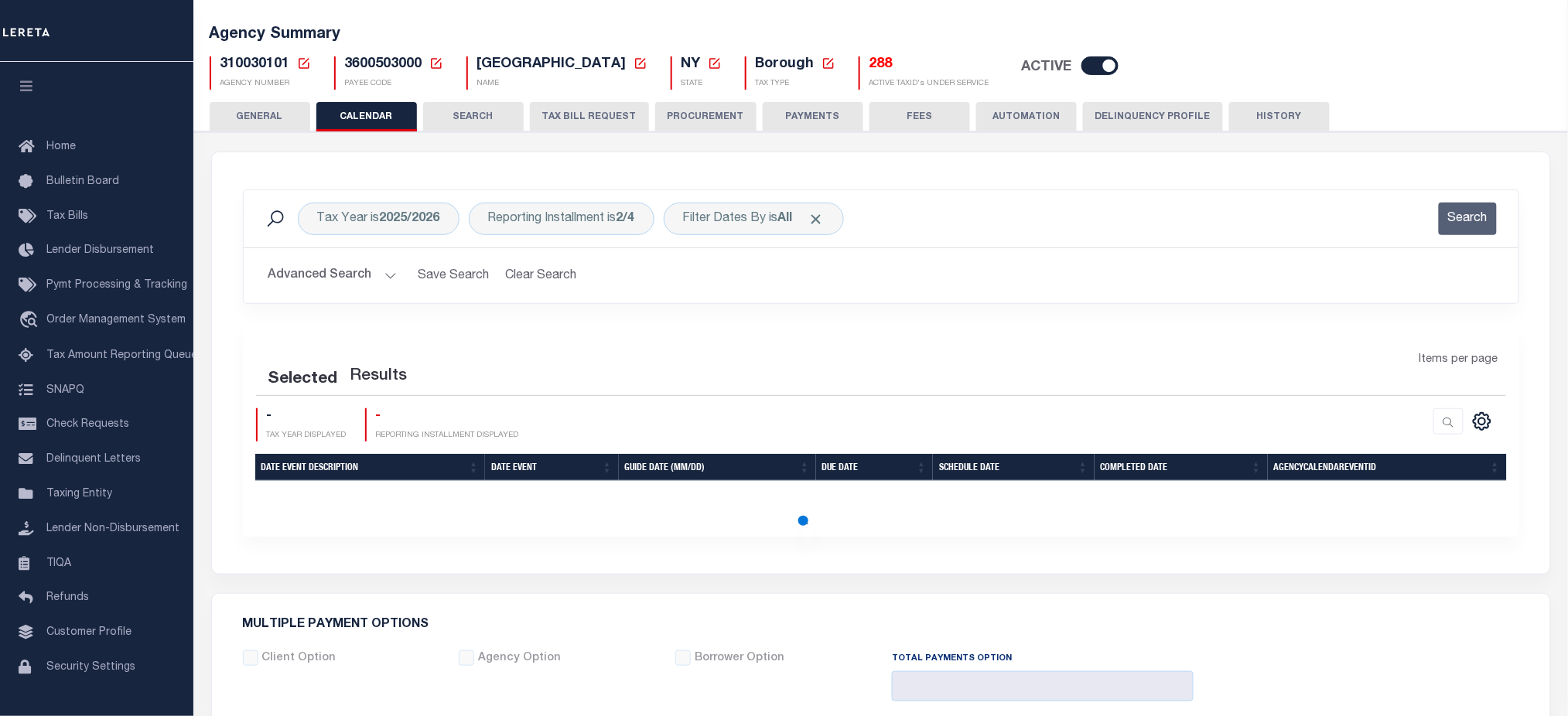
click at [483, 128] on button "SEARCH" at bounding box center [473, 117] width 101 height 30
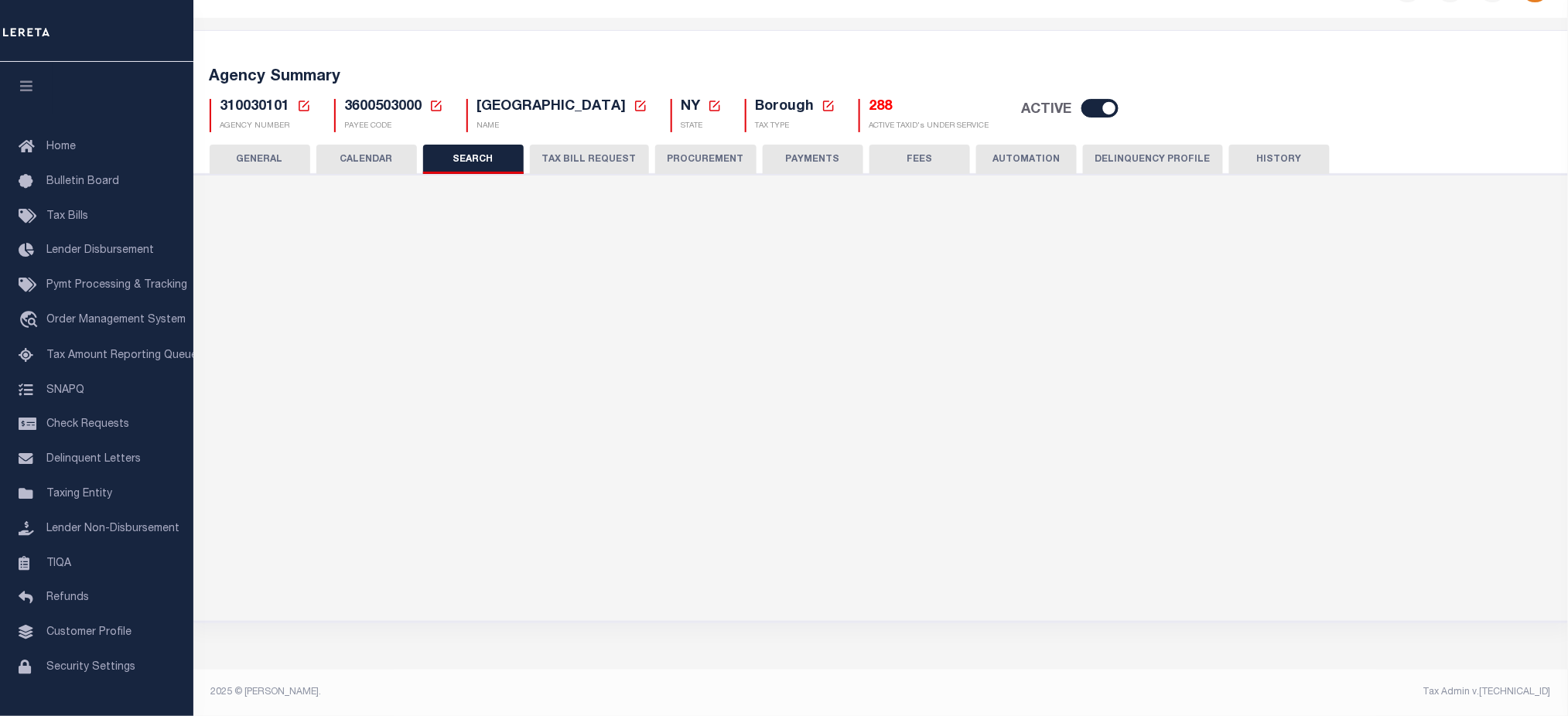
click at [487, 124] on p "NAME" at bounding box center [563, 126] width 170 height 11
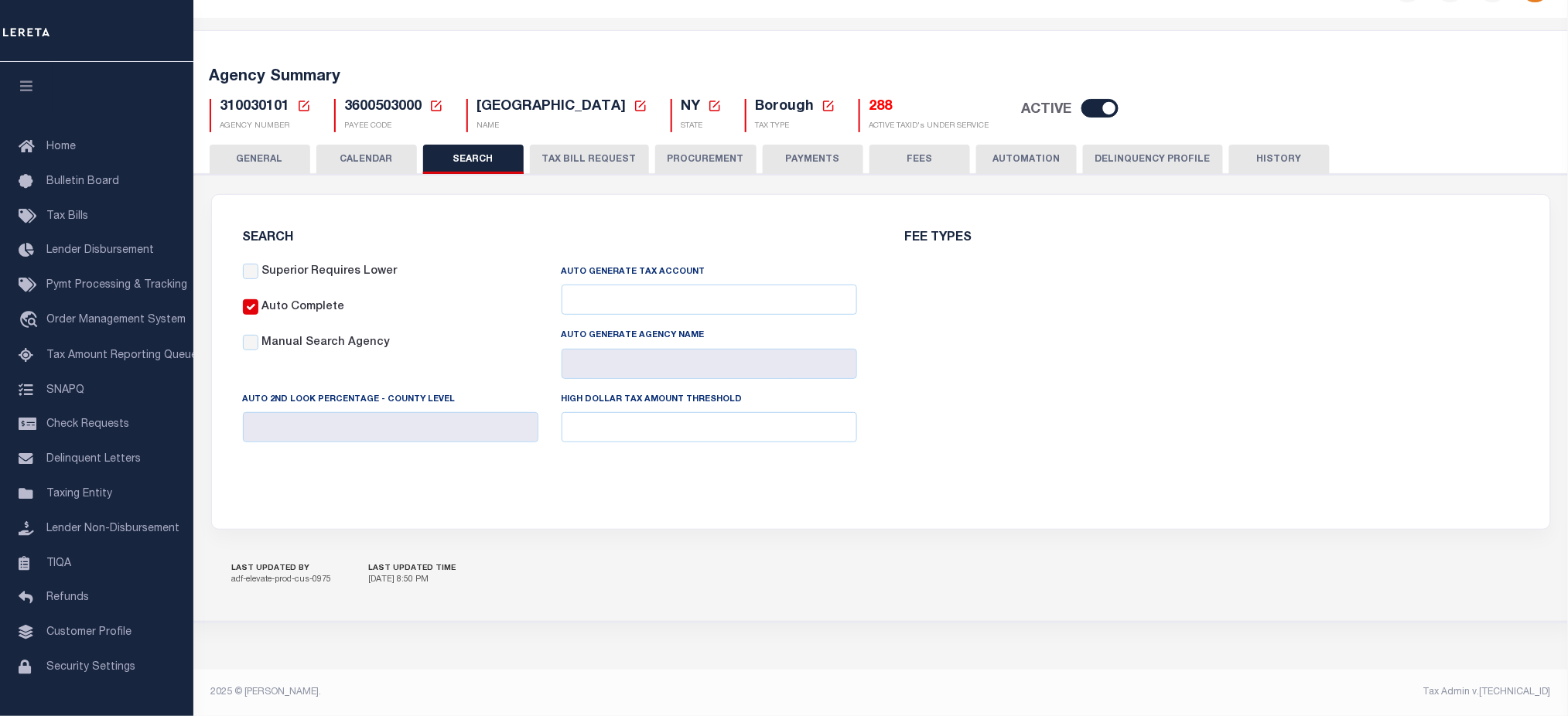
checkbox input "false"
type input "310031803"
type input "BRONX SPEC ASMTS (DELQ ONLY)"
type input "25000"
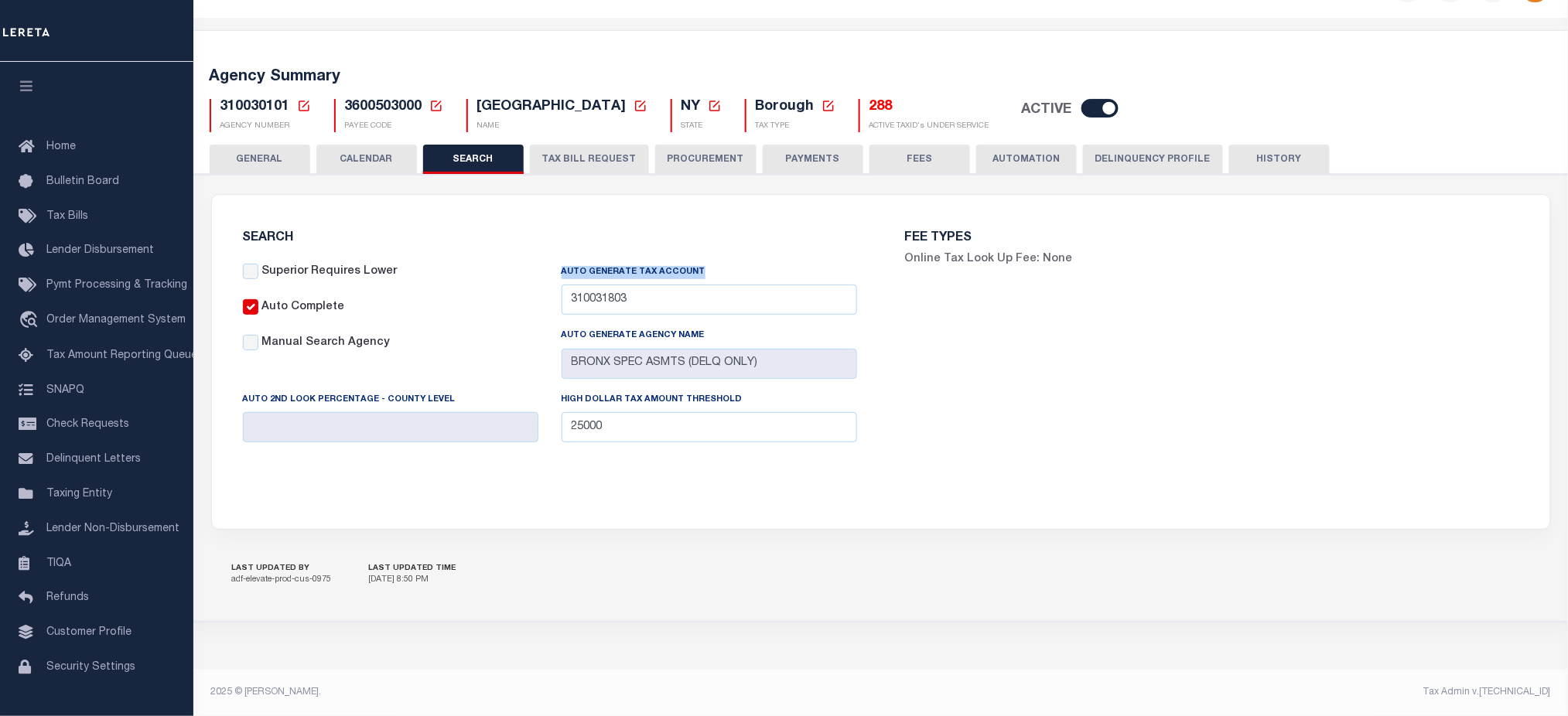
drag, startPoint x: 554, startPoint y: 273, endPoint x: 688, endPoint y: 279, distance: 134.1
click at [688, 279] on div "Auto Generate Tax Account 310031803 000000001 010008801 010010000 010018801 010…" at bounding box center [709, 295] width 319 height 63
click at [679, 294] on input "310031803" at bounding box center [709, 299] width 295 height 30
click at [1112, 365] on div "FEE TYPES Online Tax Look Up Fee: None" at bounding box center [1212, 352] width 662 height 279
click at [1419, 491] on div "FEE TYPES Online Tax Look Up Fee: None" at bounding box center [1212, 352] width 662 height 279
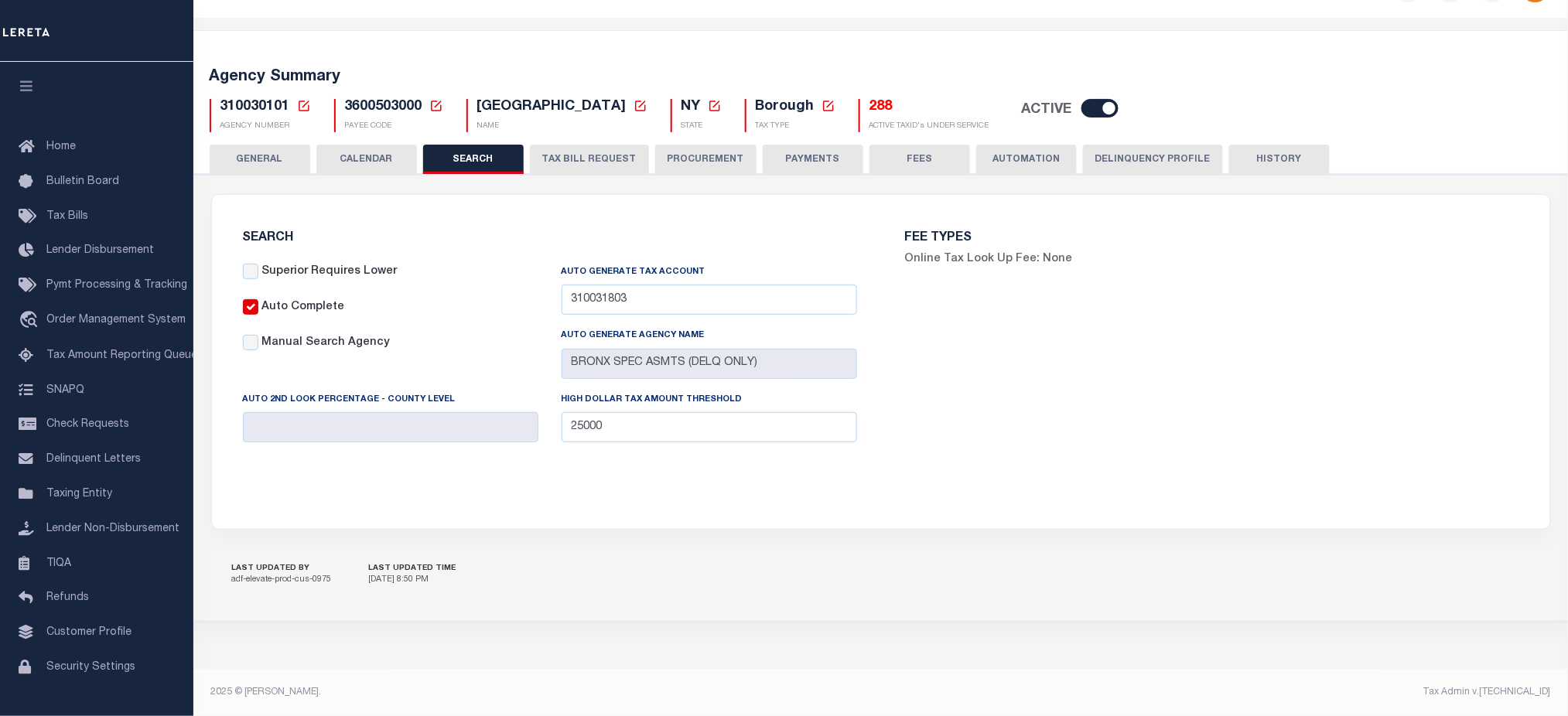
click at [601, 161] on button "TAX BILL REQUEST" at bounding box center [589, 160] width 119 height 30
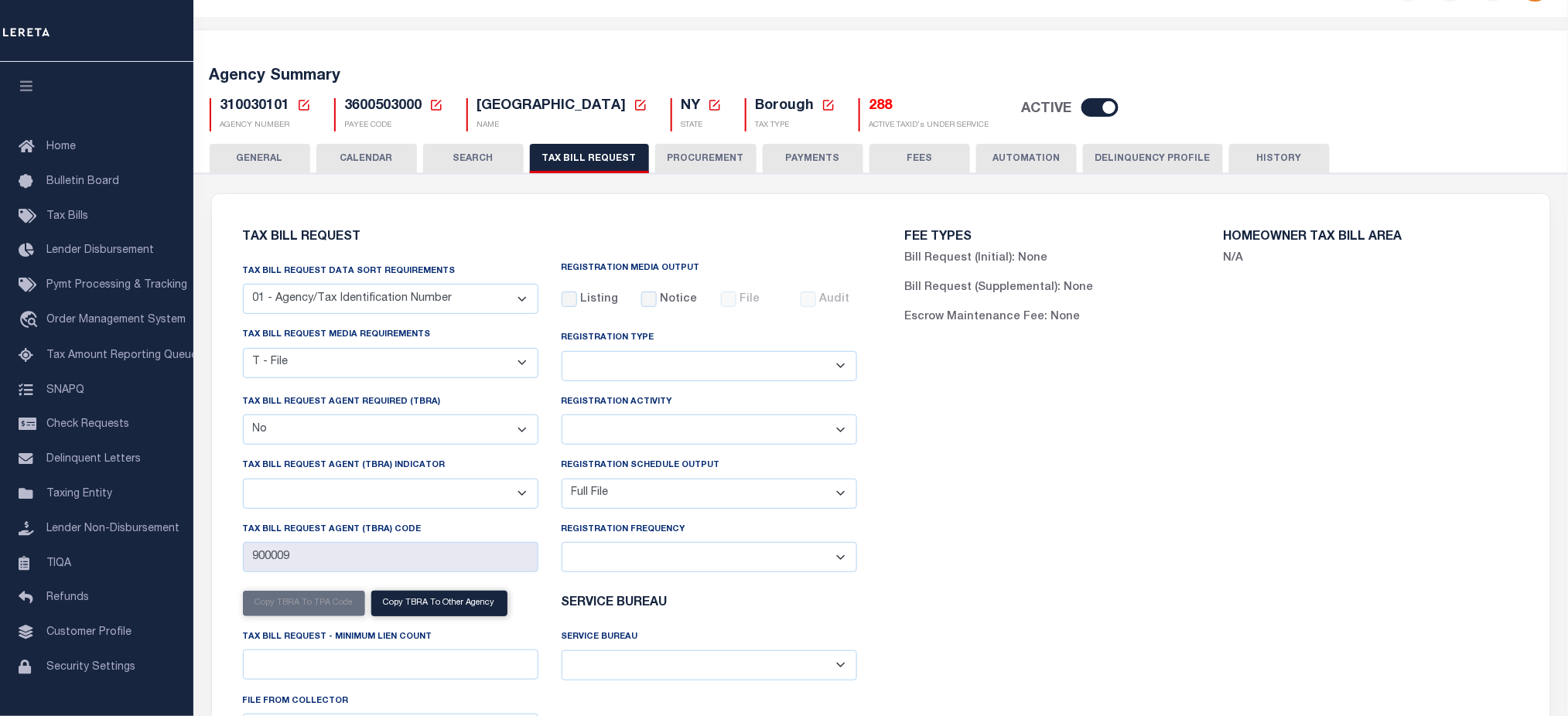
click at [385, 162] on button "CALENDAR" at bounding box center [366, 159] width 101 height 30
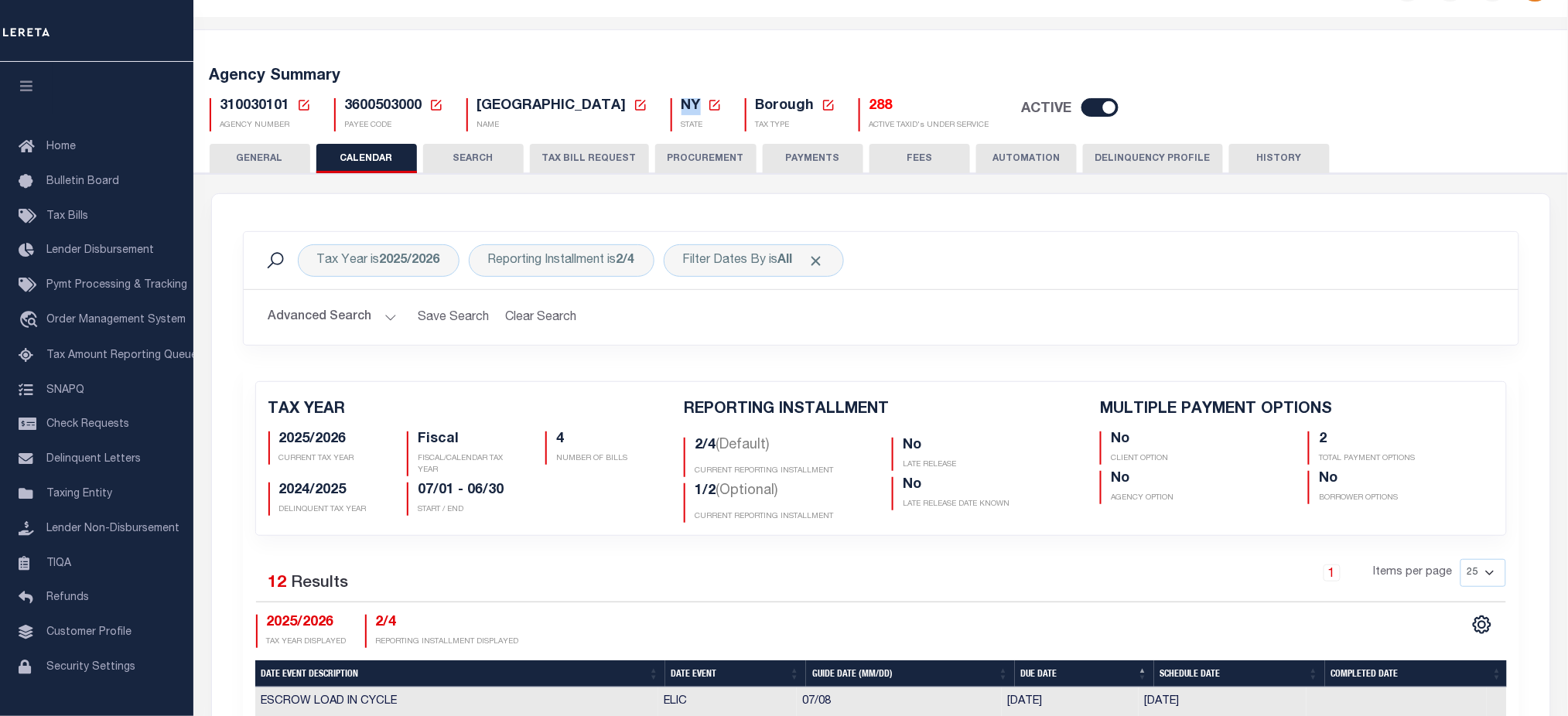
drag, startPoint x: 617, startPoint y: 104, endPoint x: 636, endPoint y: 110, distance: 19.9
click at [682, 110] on h5 "NY New Agency State - State - AK AL AR AZ CA CO CT DC DE FL GA GU HI IA ID IL I…" at bounding box center [702, 107] width 40 height 17
click at [558, 160] on button "TAX BILL REQUEST" at bounding box center [589, 159] width 119 height 30
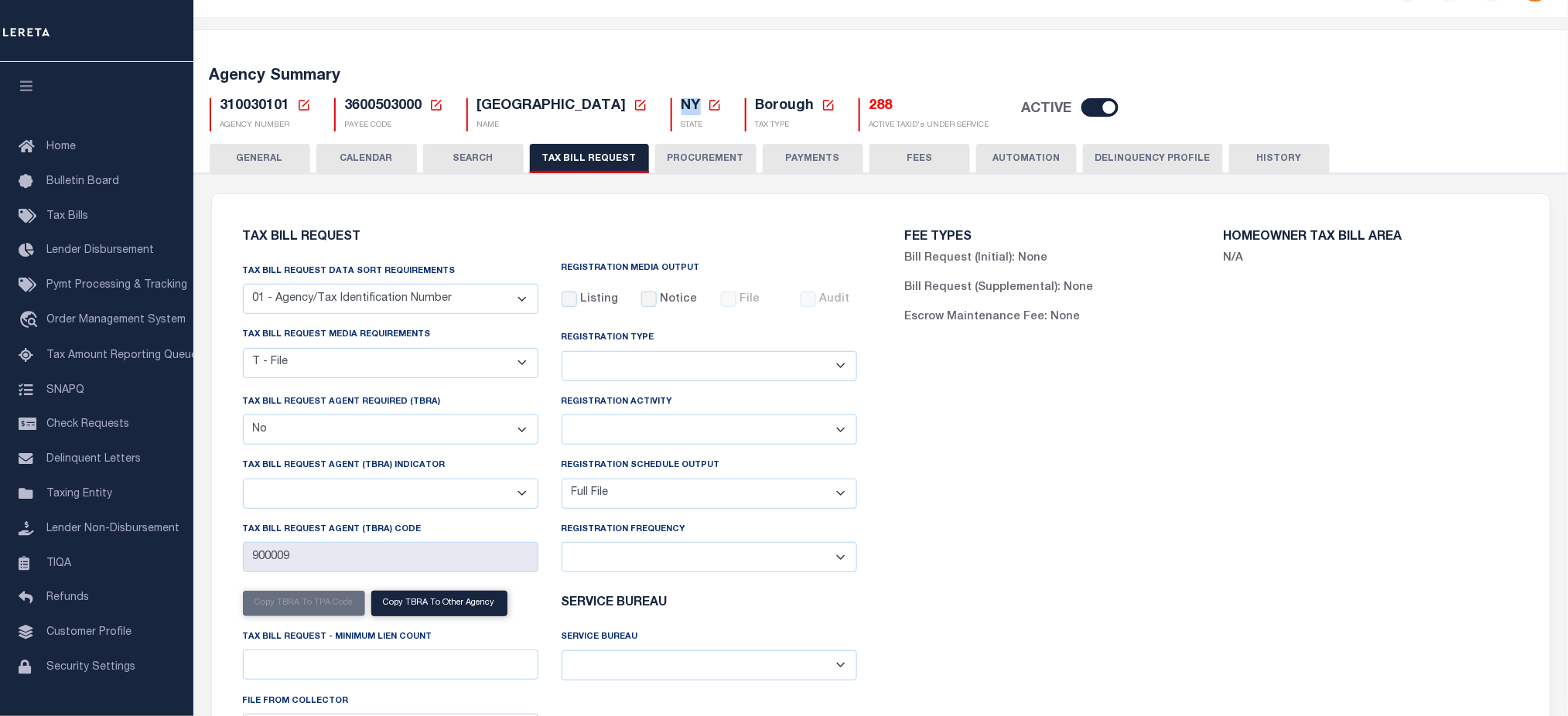
click at [671, 109] on div "NY New Agency State - State - AK AL AR AZ CA CO CT DC DE FL GA GU HI IA ID IL I…" at bounding box center [696, 115] width 51 height 33
click at [615, 366] on select "Adds and Deletes Adds Only Deletes Only" at bounding box center [709, 366] width 295 height 30
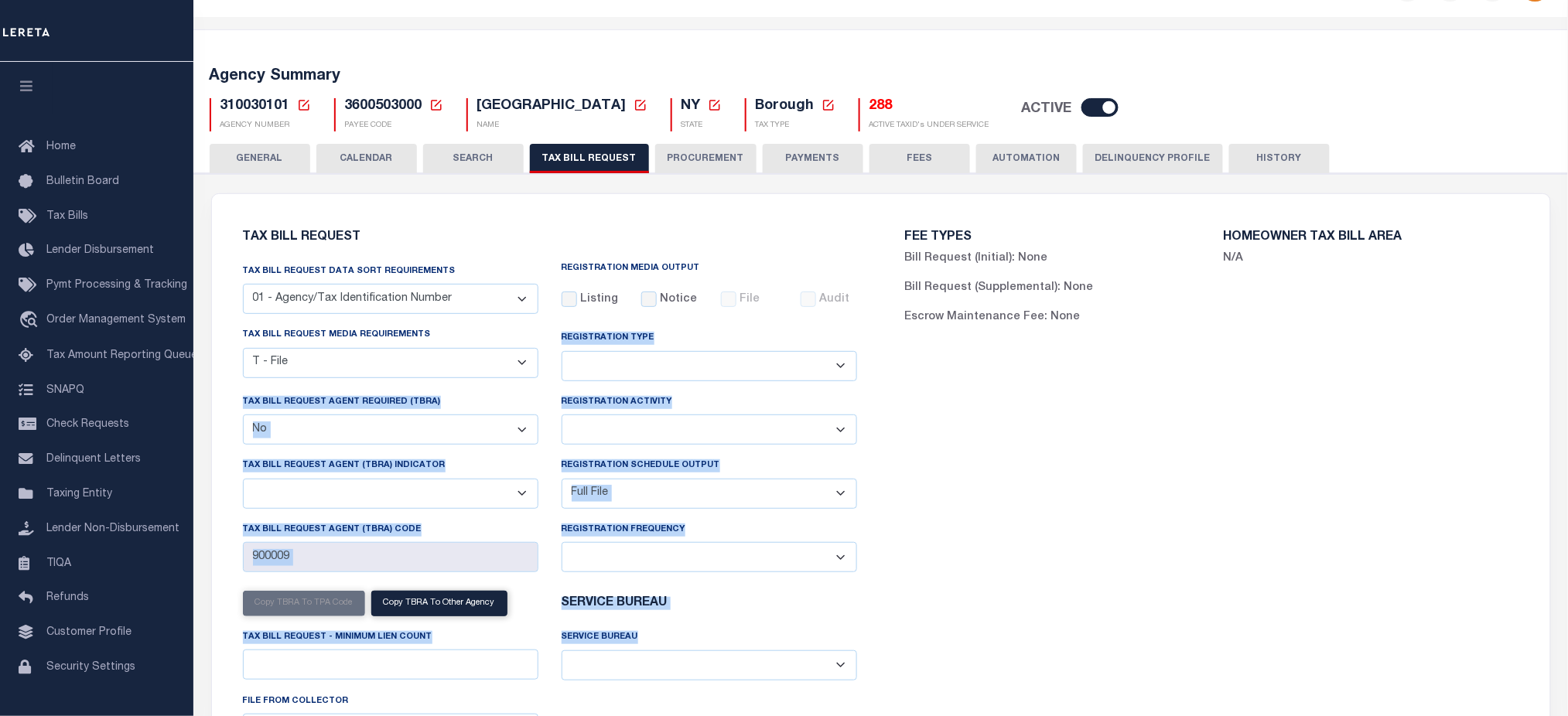
drag, startPoint x: 557, startPoint y: 331, endPoint x: 736, endPoint y: 572, distance: 300.2
click at [751, 617] on div "Tax Bill Request Data Sort Requirements 01 - Agency/Tax Identification Number 0…" at bounding box center [550, 509] width 637 height 494
click at [353, 159] on button "CALENDAR" at bounding box center [366, 159] width 101 height 30
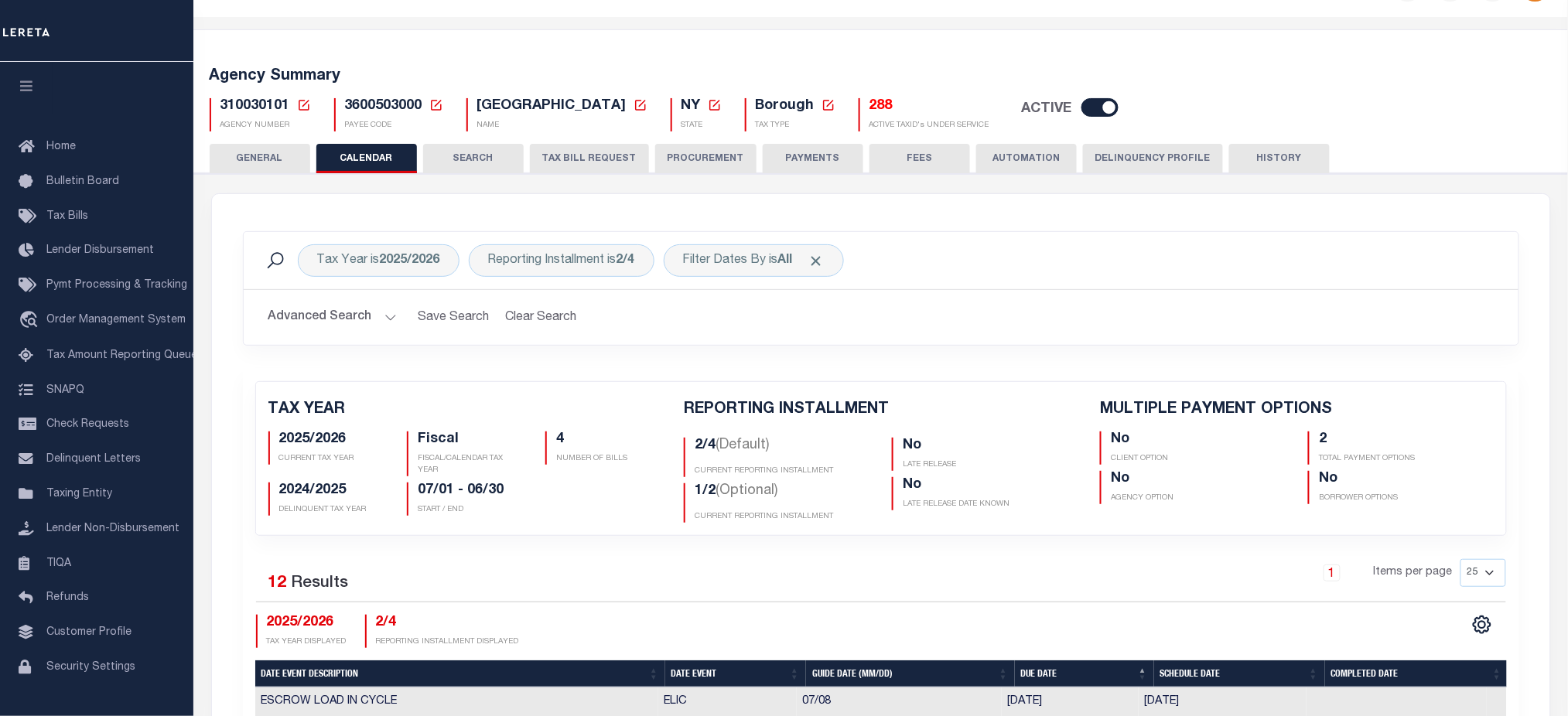
click at [615, 161] on button "TAX BILL REQUEST" at bounding box center [589, 159] width 119 height 30
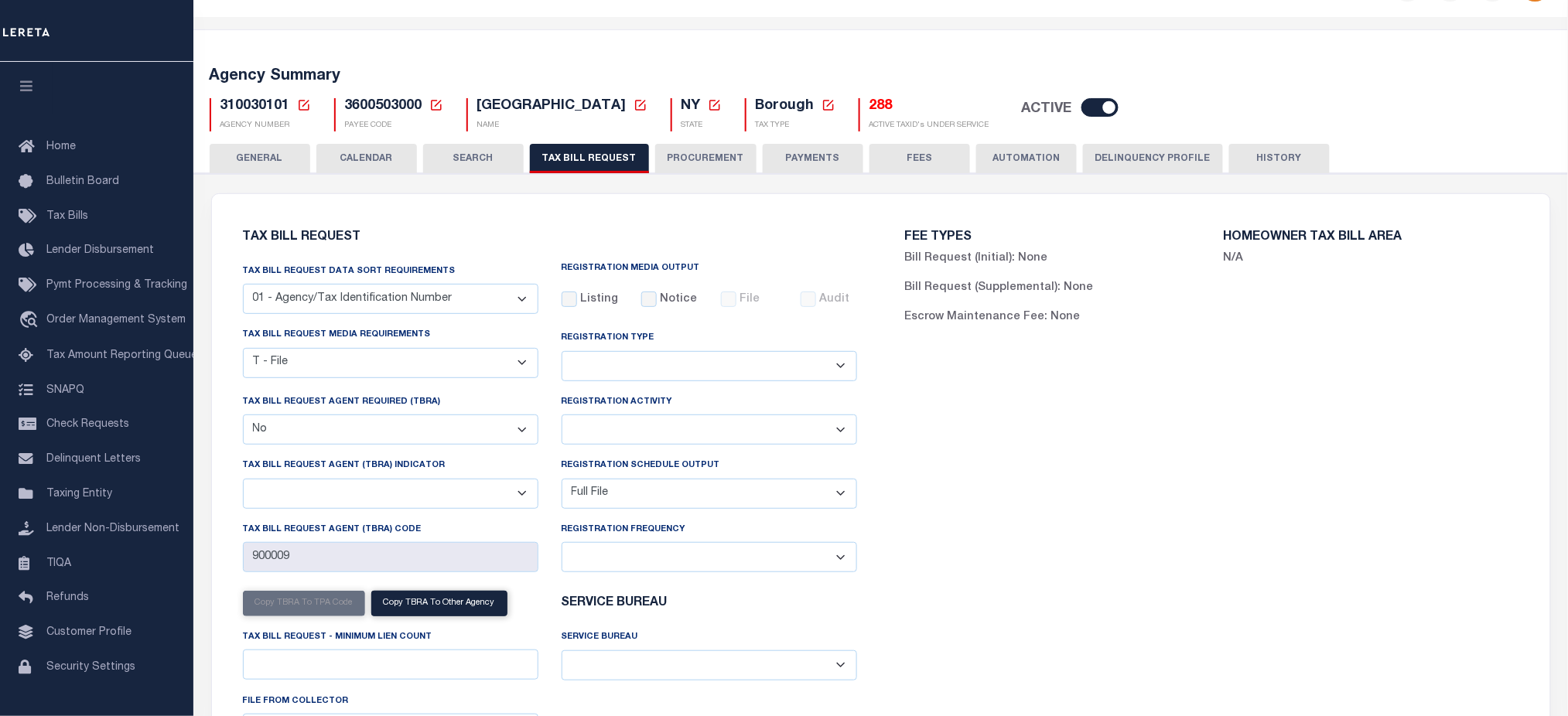
click at [963, 430] on div "FEE TYPES Bill Request (Initial): None Bill Request (Supplemental): None Escrow…" at bounding box center [1212, 503] width 662 height 581
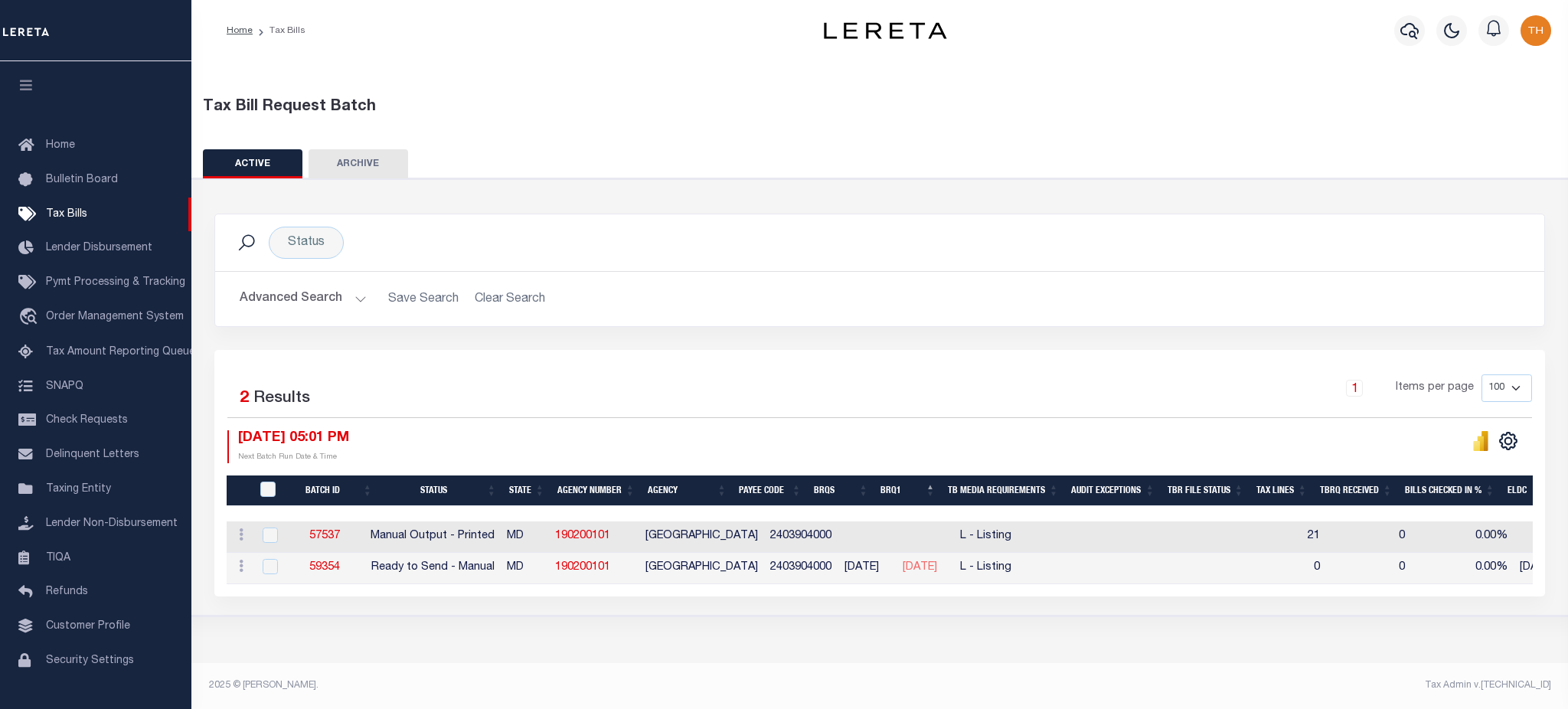
select select
click at [322, 303] on button "Advanced Search" at bounding box center [303, 299] width 127 height 30
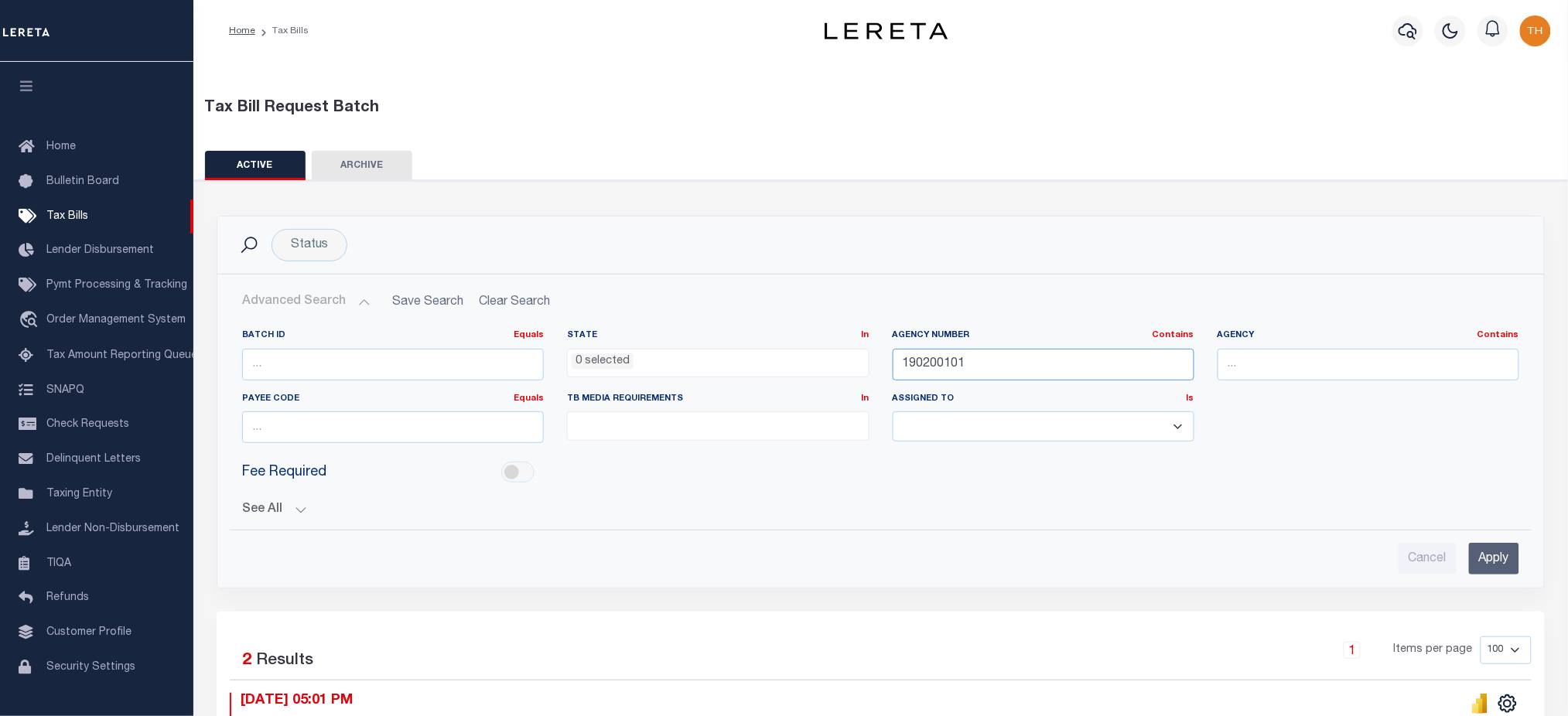
click at [974, 367] on input "190200101" at bounding box center [1044, 365] width 302 height 32
click at [645, 360] on ul "0 selected" at bounding box center [718, 360] width 300 height 21
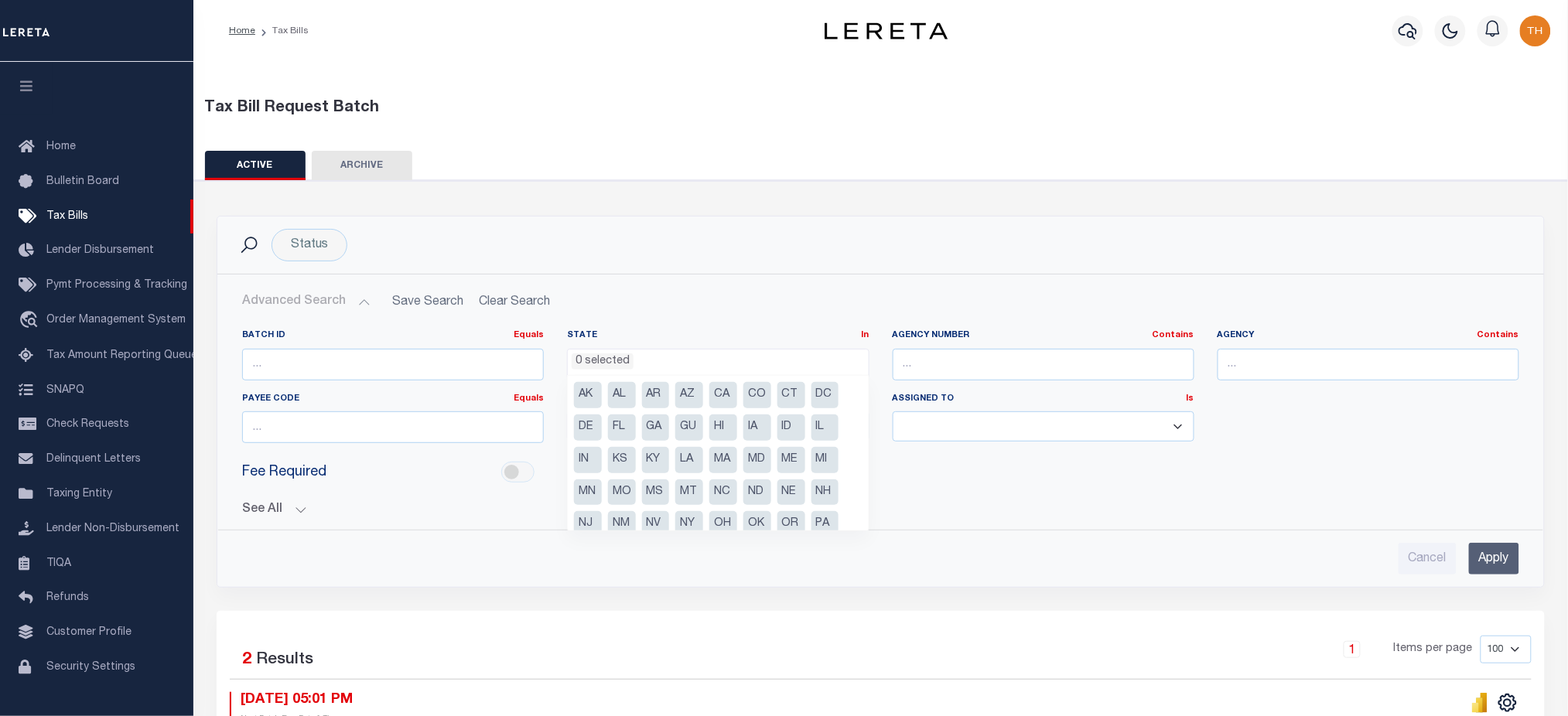
scroll to position [77, 0]
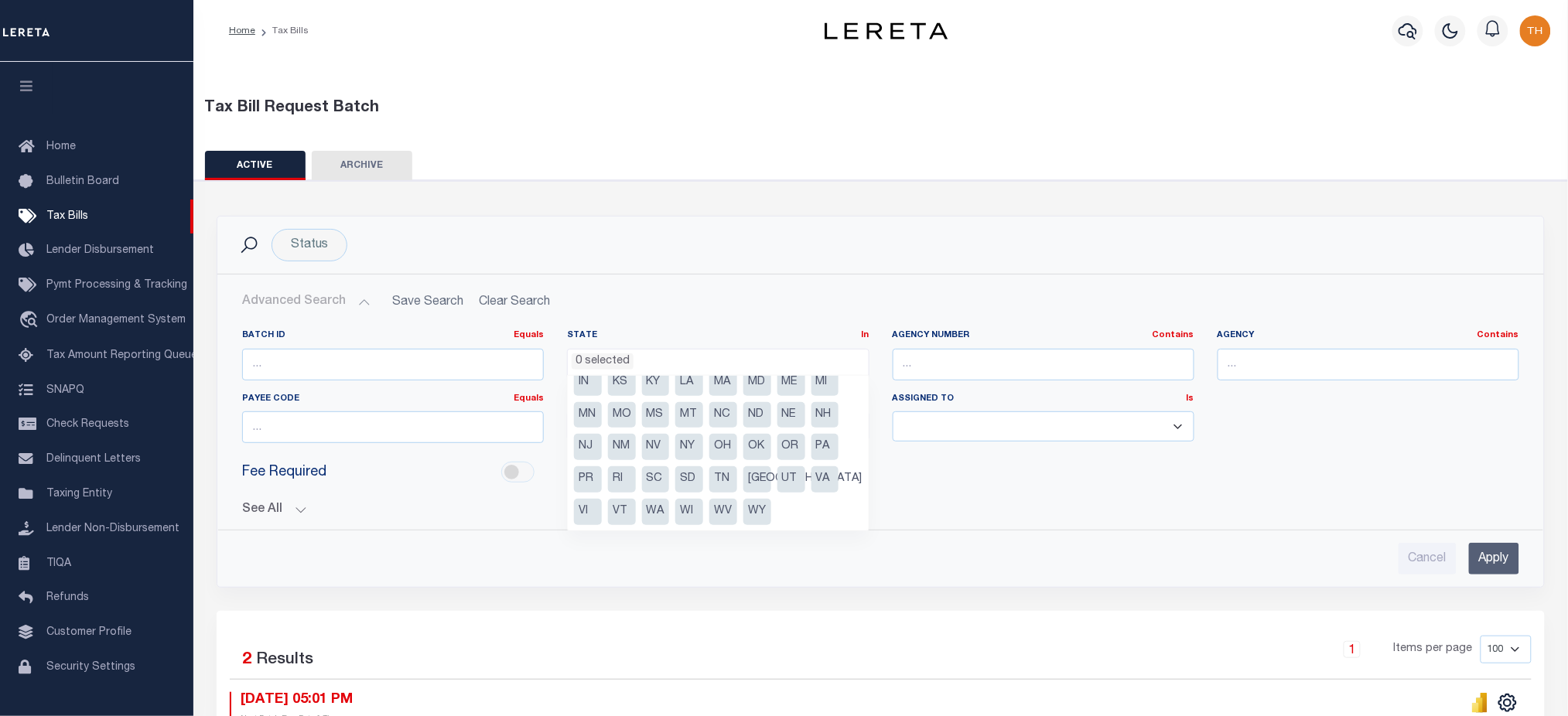
click at [696, 454] on li "NY" at bounding box center [689, 447] width 28 height 26
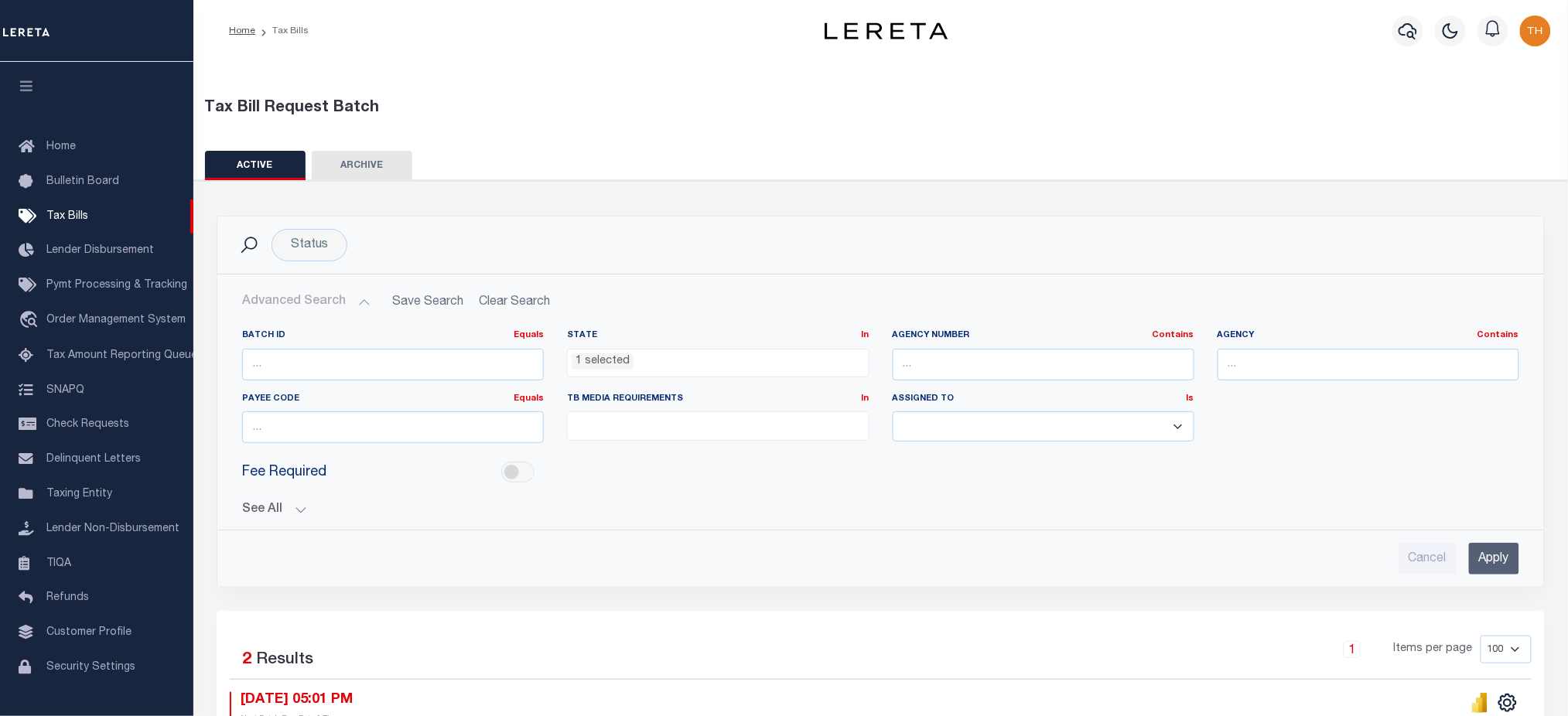
click at [695, 321] on div "Batch ID Equals Equals Is Not Equal To Is Greater Than Is Less Than State In In…" at bounding box center [880, 417] width 1326 height 200
click at [1278, 369] on input "text" at bounding box center [1369, 365] width 302 height 32
click at [827, 356] on ul "1 selected" at bounding box center [718, 360] width 300 height 21
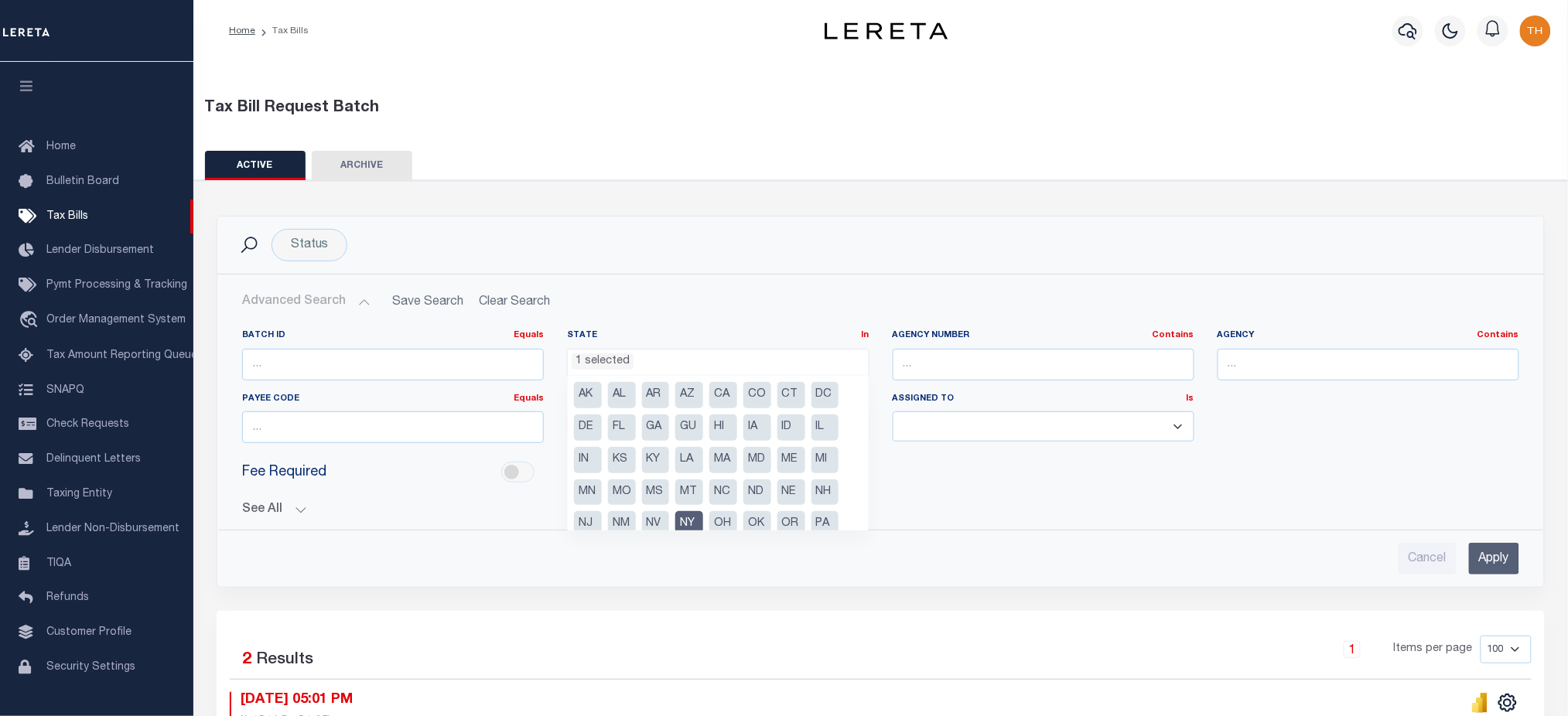
click at [703, 450] on ul "AK AL AR AZ CA CO CT DC DE FL [GEOGRAPHIC_DATA] GU HI IA ID IL IN KS [GEOGRAPHI…" at bounding box center [718, 453] width 301 height 154
click at [725, 473] on ul "AK AL AR AZ CA CO CT DC DE FL [GEOGRAPHIC_DATA] GU HI IA ID IL IN KS [GEOGRAPHI…" at bounding box center [718, 453] width 301 height 154
click at [721, 470] on li "MA" at bounding box center [723, 460] width 28 height 26
click at [642, 471] on ul "AK AL AR AZ CA CO CT DC DE FL [GEOGRAPHIC_DATA] GU HI IA ID IL IN KS [GEOGRAPHI…" at bounding box center [718, 453] width 301 height 154
click at [603, 443] on ul "AK AL AR AZ CA CO CT DC DE FL [GEOGRAPHIC_DATA] GU HI IA ID IL IN KS [GEOGRAPHI…" at bounding box center [718, 453] width 301 height 154
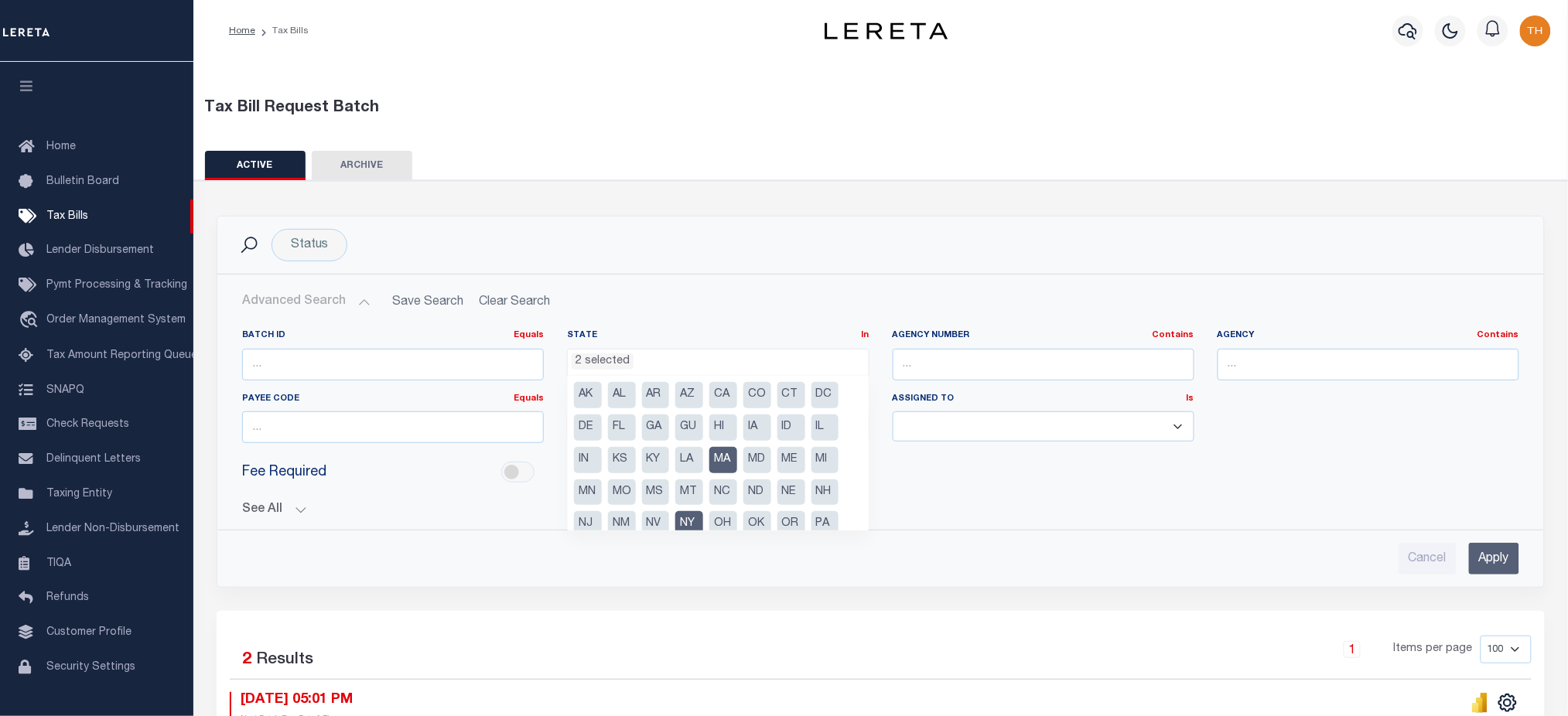
click at [761, 475] on ul "AK AL AR AZ CA CO CT DC DE FL [GEOGRAPHIC_DATA] GU HI IA ID IL IN KS [GEOGRAPHI…" at bounding box center [718, 453] width 301 height 154
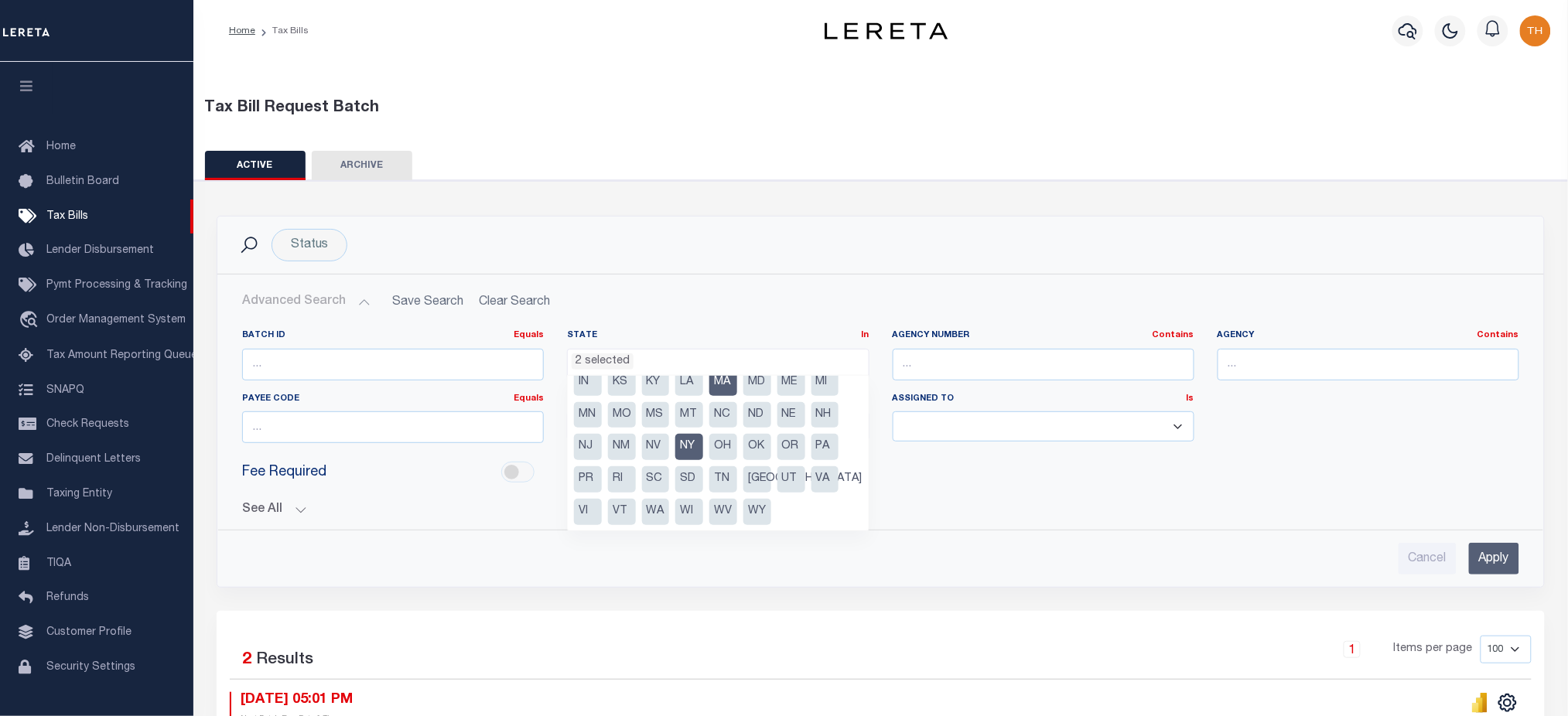
click at [746, 512] on li "WY" at bounding box center [757, 512] width 28 height 26
click at [710, 521] on li "WV" at bounding box center [723, 512] width 28 height 26
click at [650, 513] on li "WA" at bounding box center [656, 512] width 28 height 26
click at [686, 505] on li "WI" at bounding box center [689, 512] width 28 height 26
click at [715, 482] on li "TN" at bounding box center [723, 479] width 28 height 26
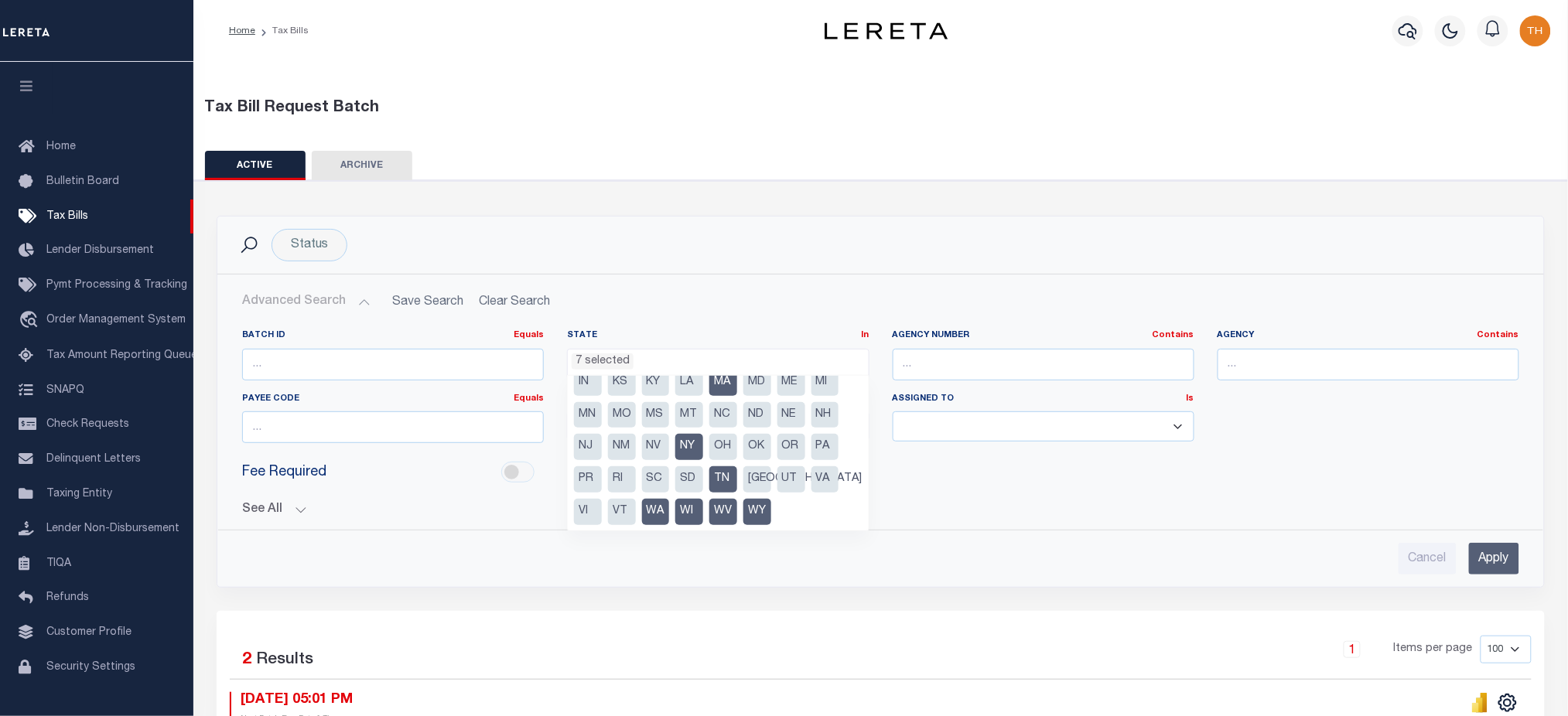
click at [684, 478] on li "SD" at bounding box center [689, 479] width 28 height 26
click at [663, 482] on li "SC" at bounding box center [656, 479] width 28 height 26
click at [295, 513] on button "See All" at bounding box center [880, 509] width 1277 height 15
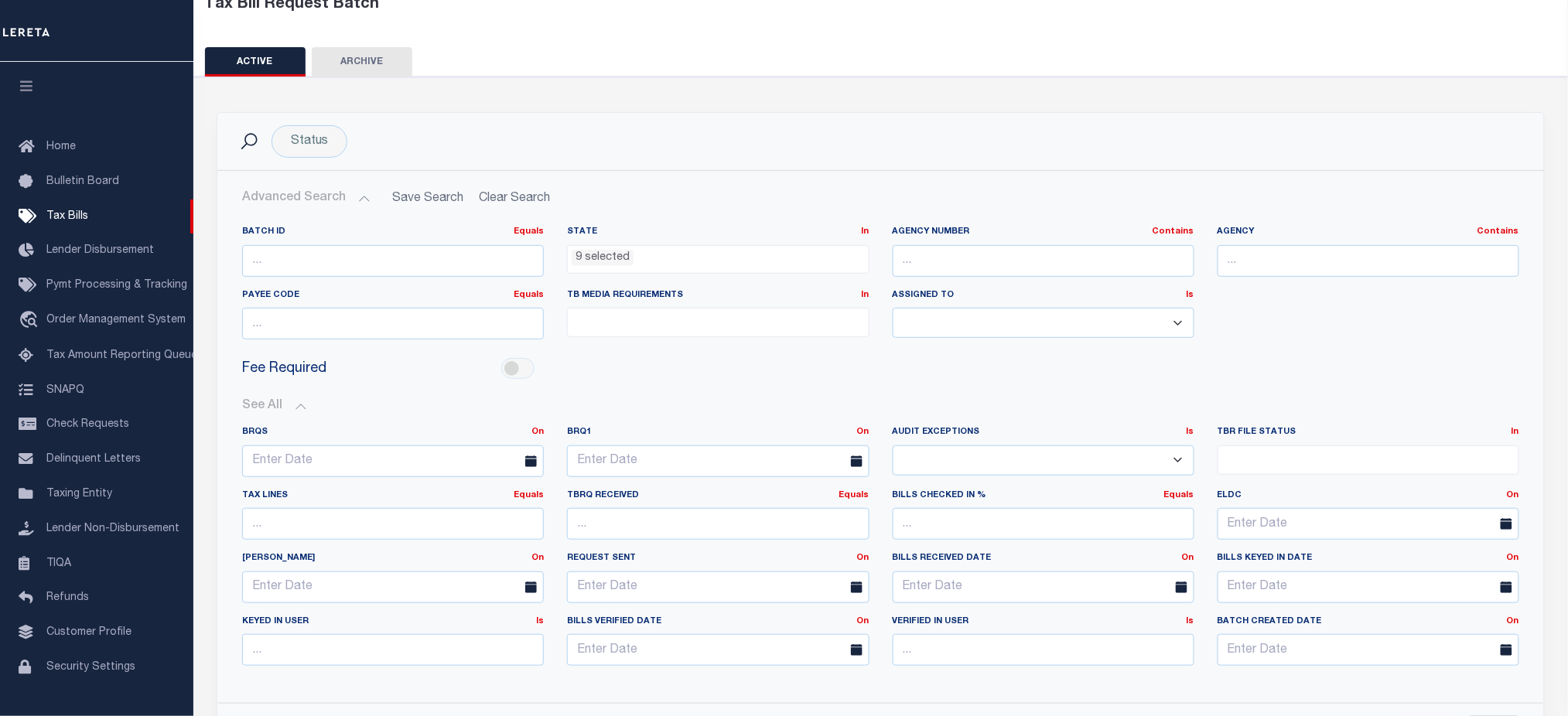
scroll to position [103, 0]
click at [650, 253] on ul "9 selected" at bounding box center [718, 257] width 300 height 21
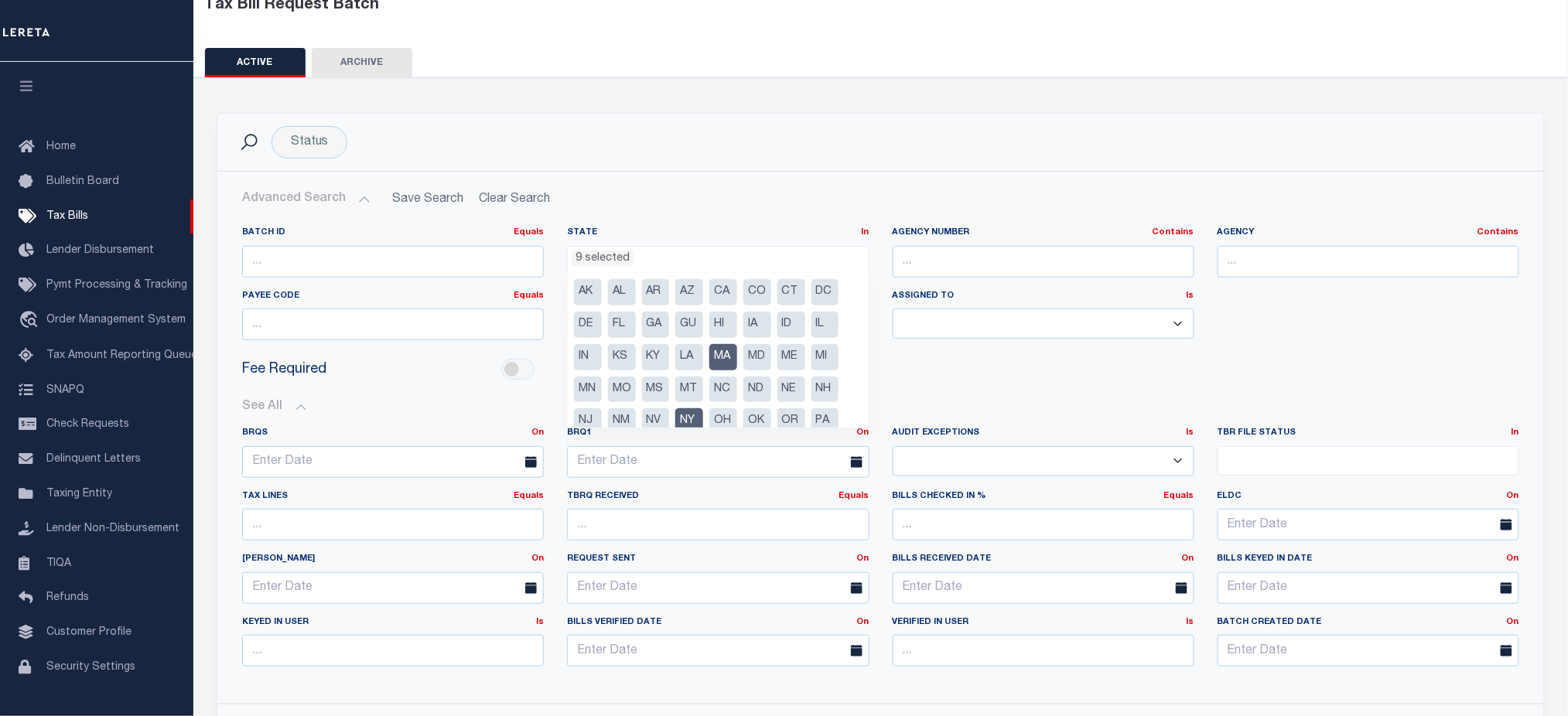
click at [726, 384] on li "NC" at bounding box center [723, 390] width 28 height 26
click at [689, 384] on li "MT" at bounding box center [689, 390] width 28 height 26
click at [647, 380] on li "MS" at bounding box center [656, 390] width 28 height 26
click at [659, 350] on li "KY" at bounding box center [656, 358] width 28 height 26
select select "KY"
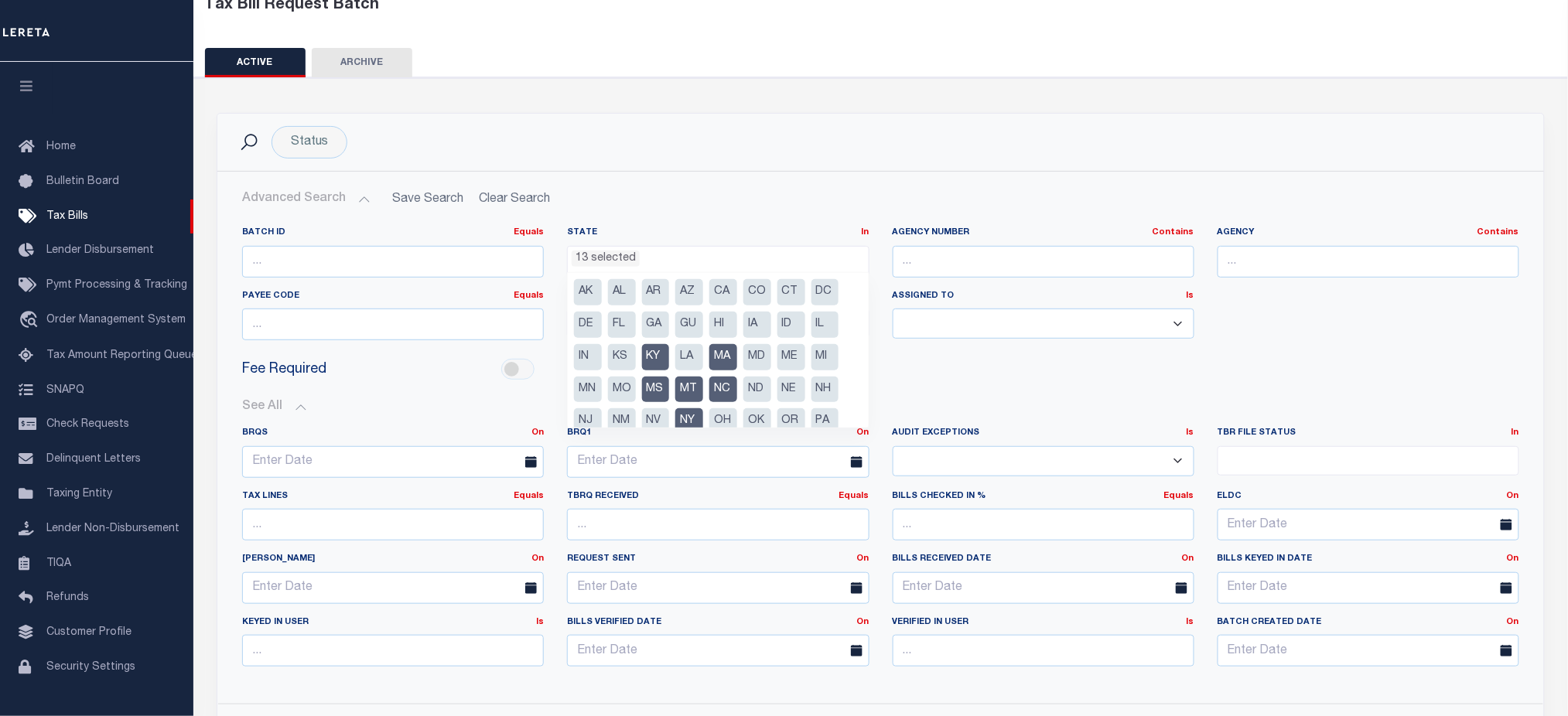
click at [678, 351] on li "LA" at bounding box center [689, 358] width 28 height 26
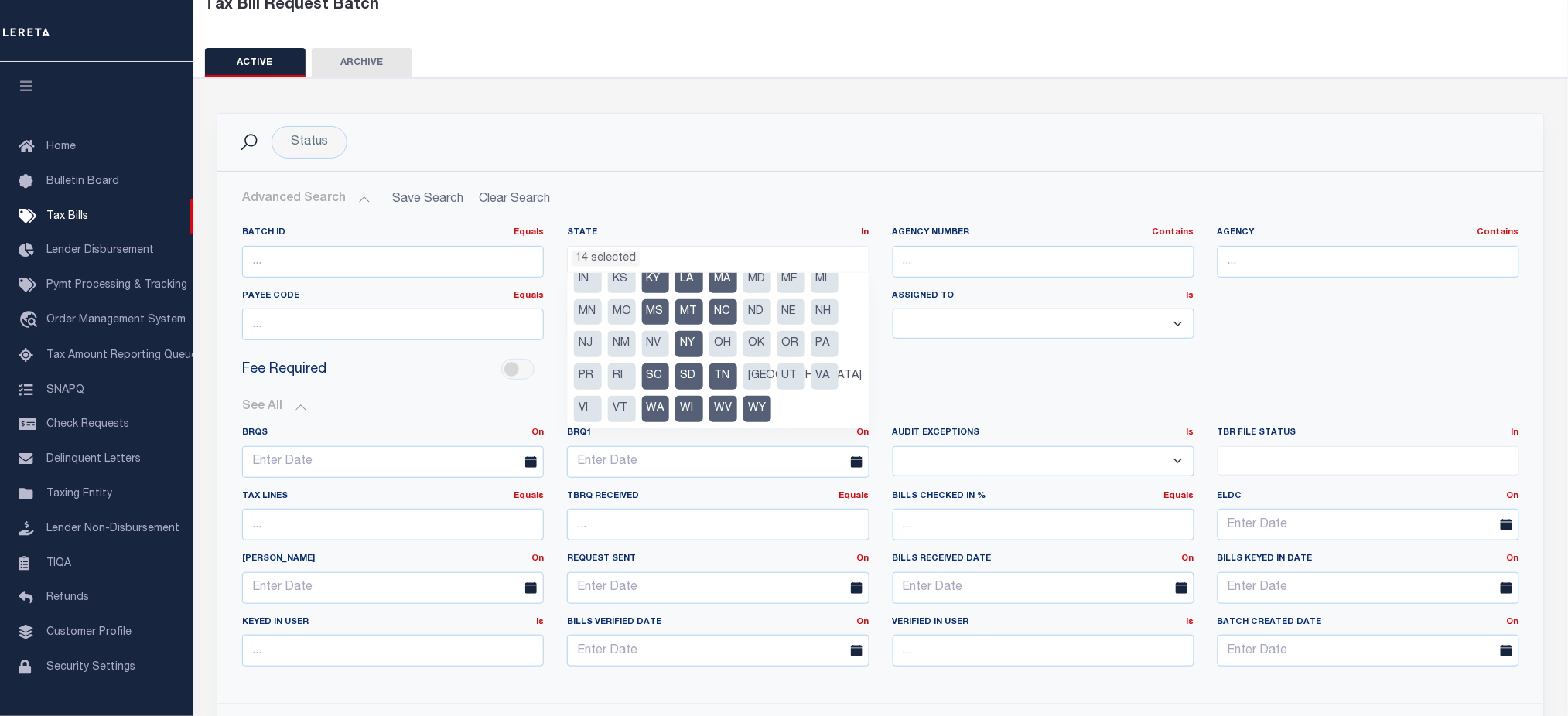
scroll to position [0, 0]
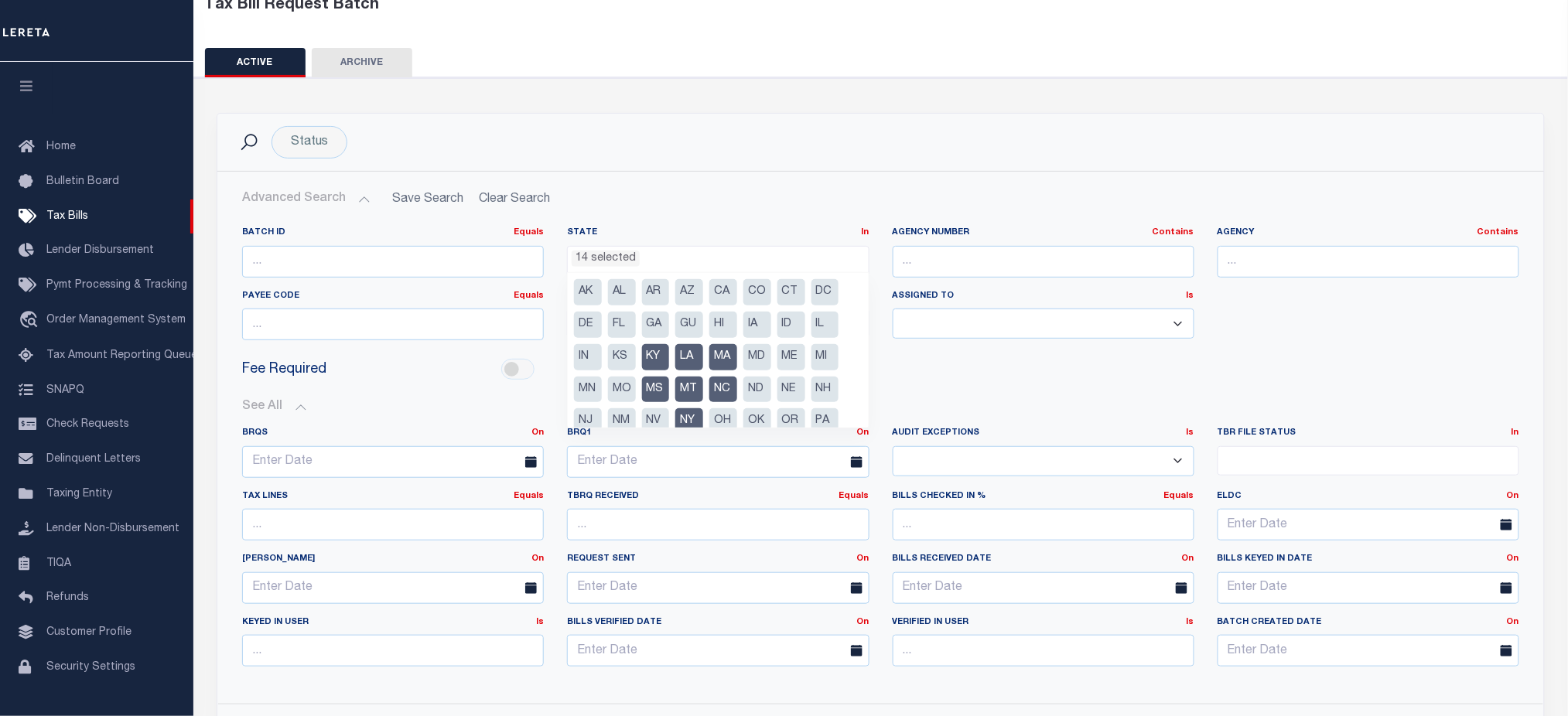
click at [758, 351] on li "MD" at bounding box center [757, 358] width 28 height 26
click at [760, 382] on li "ND" at bounding box center [757, 390] width 28 height 26
click at [728, 420] on li "OH" at bounding box center [723, 422] width 28 height 26
click at [754, 416] on li "OK" at bounding box center [757, 422] width 28 height 26
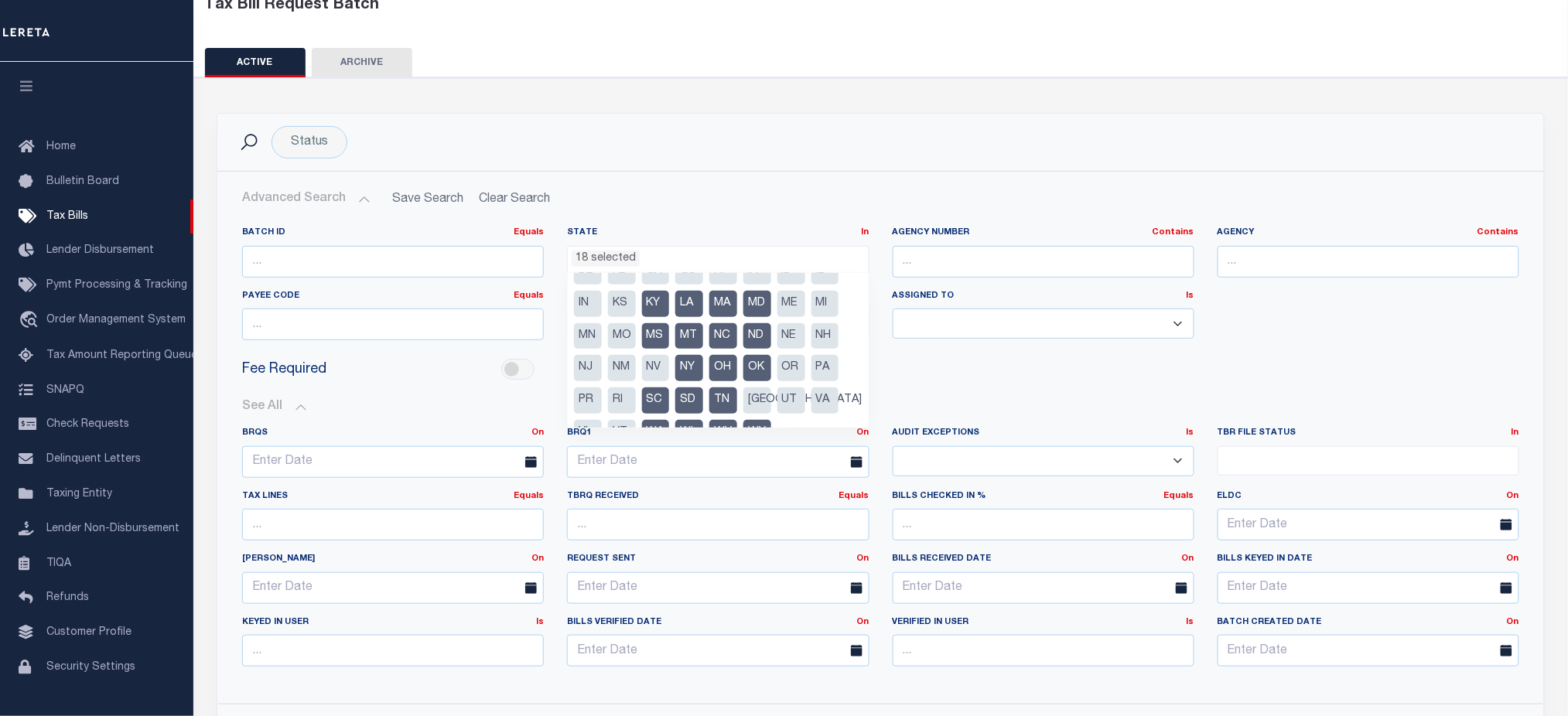
scroll to position [77, 0]
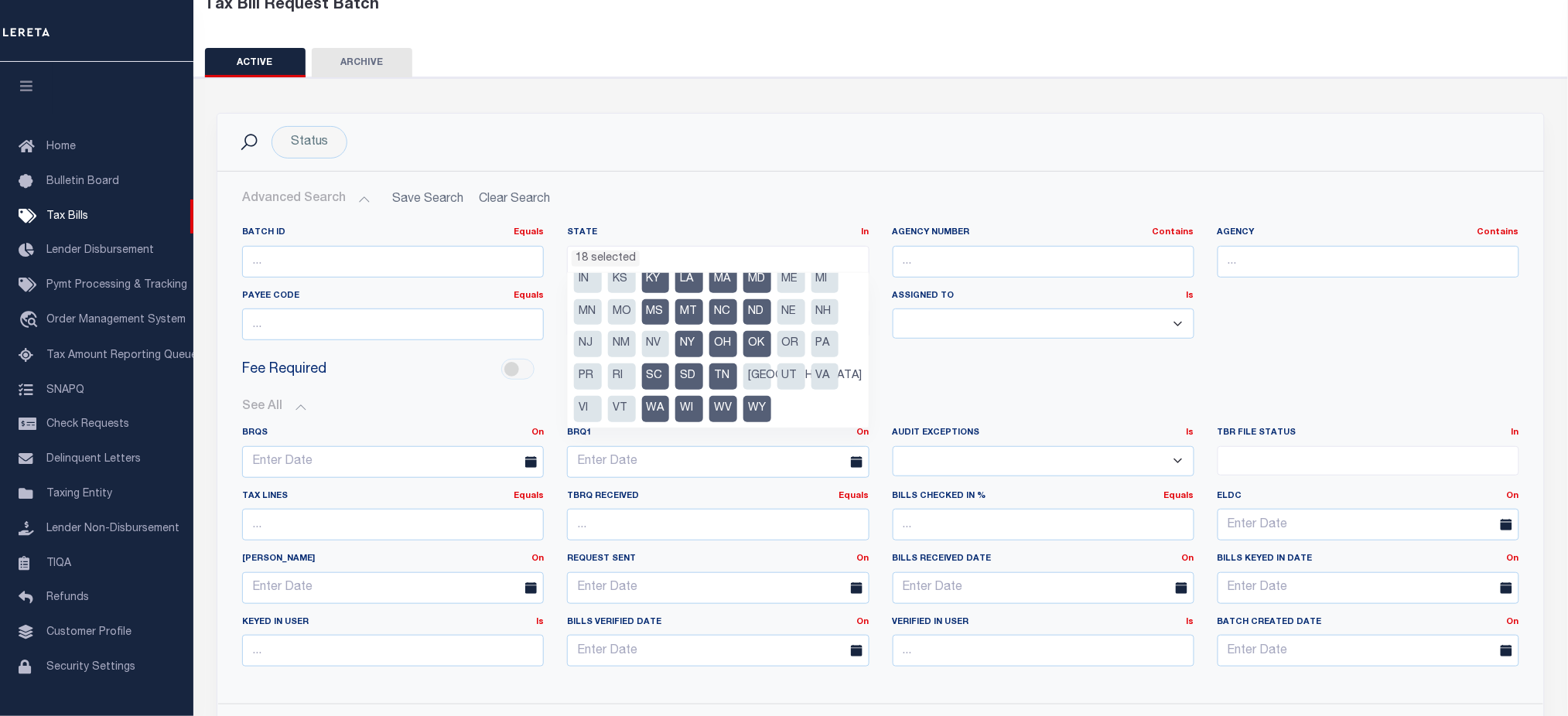
click at [650, 340] on li "NV" at bounding box center [656, 344] width 28 height 26
click at [761, 380] on li "[GEOGRAPHIC_DATA]" at bounding box center [757, 377] width 28 height 26
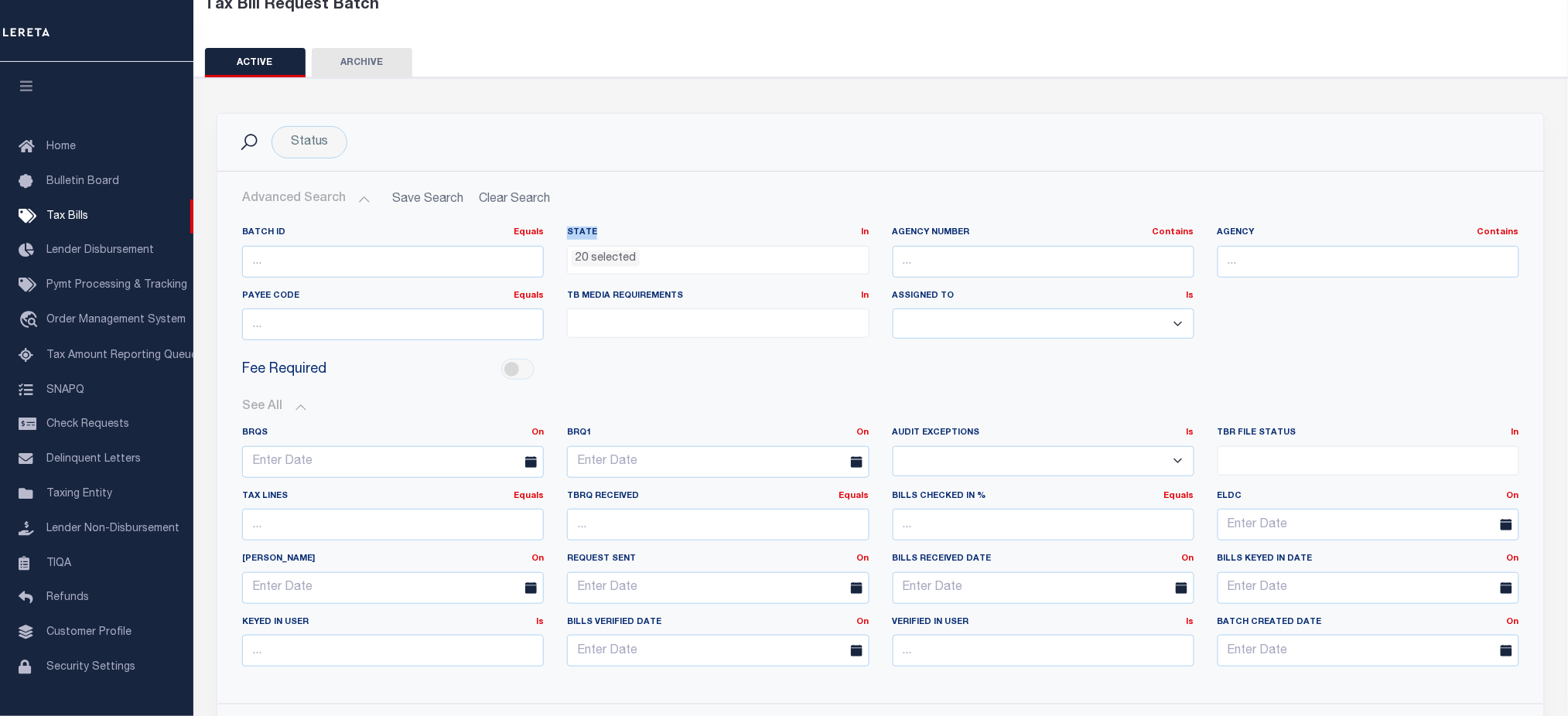
drag, startPoint x: 565, startPoint y: 229, endPoint x: 591, endPoint y: 235, distance: 26.7
click at [591, 235] on div "State In In AK AL AR AZ CA CO CT DC DE FL GA GU HI IA ID IL IN KS [GEOGRAPHIC_D…" at bounding box center [718, 258] width 325 height 63
click at [1062, 464] on select "Yes No" at bounding box center [1044, 461] width 302 height 30
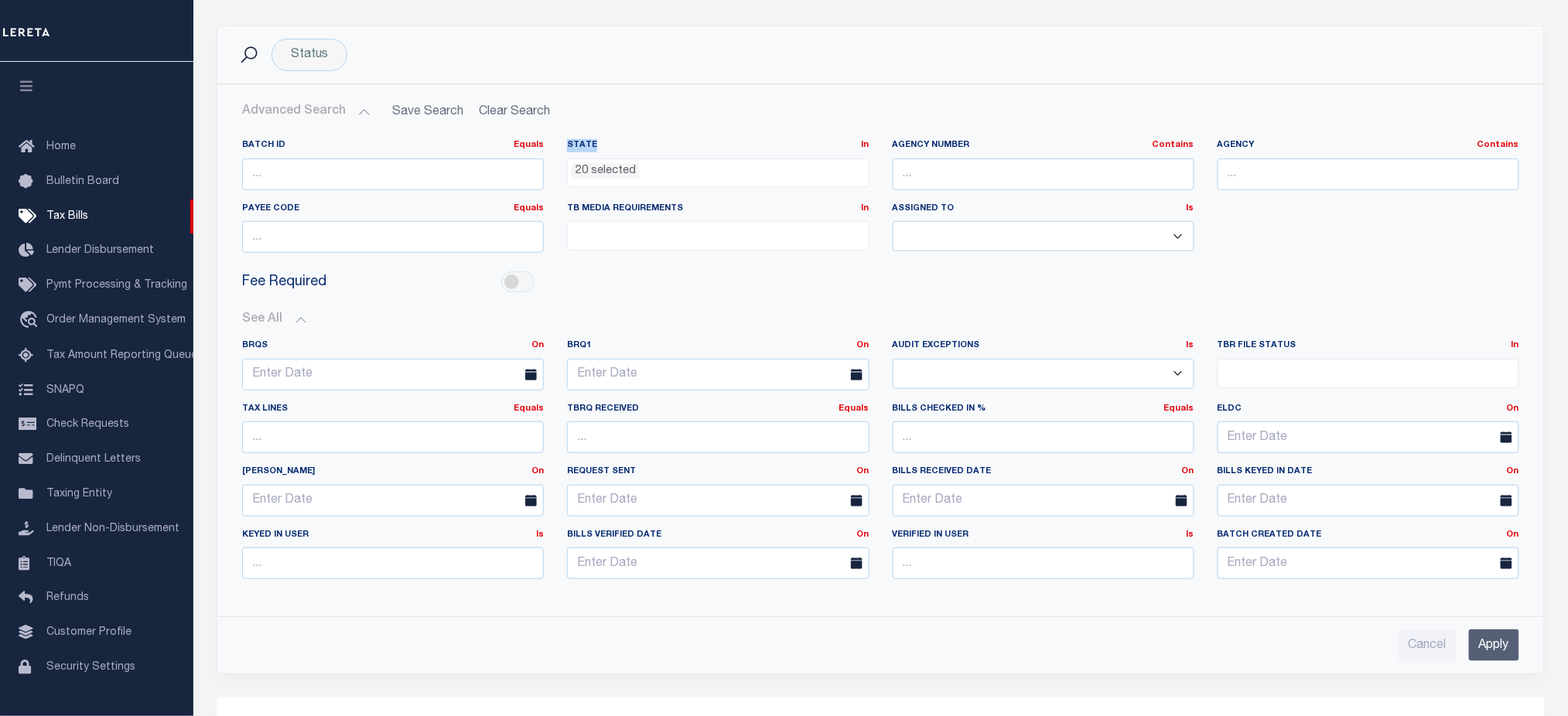
scroll to position [309, 0]
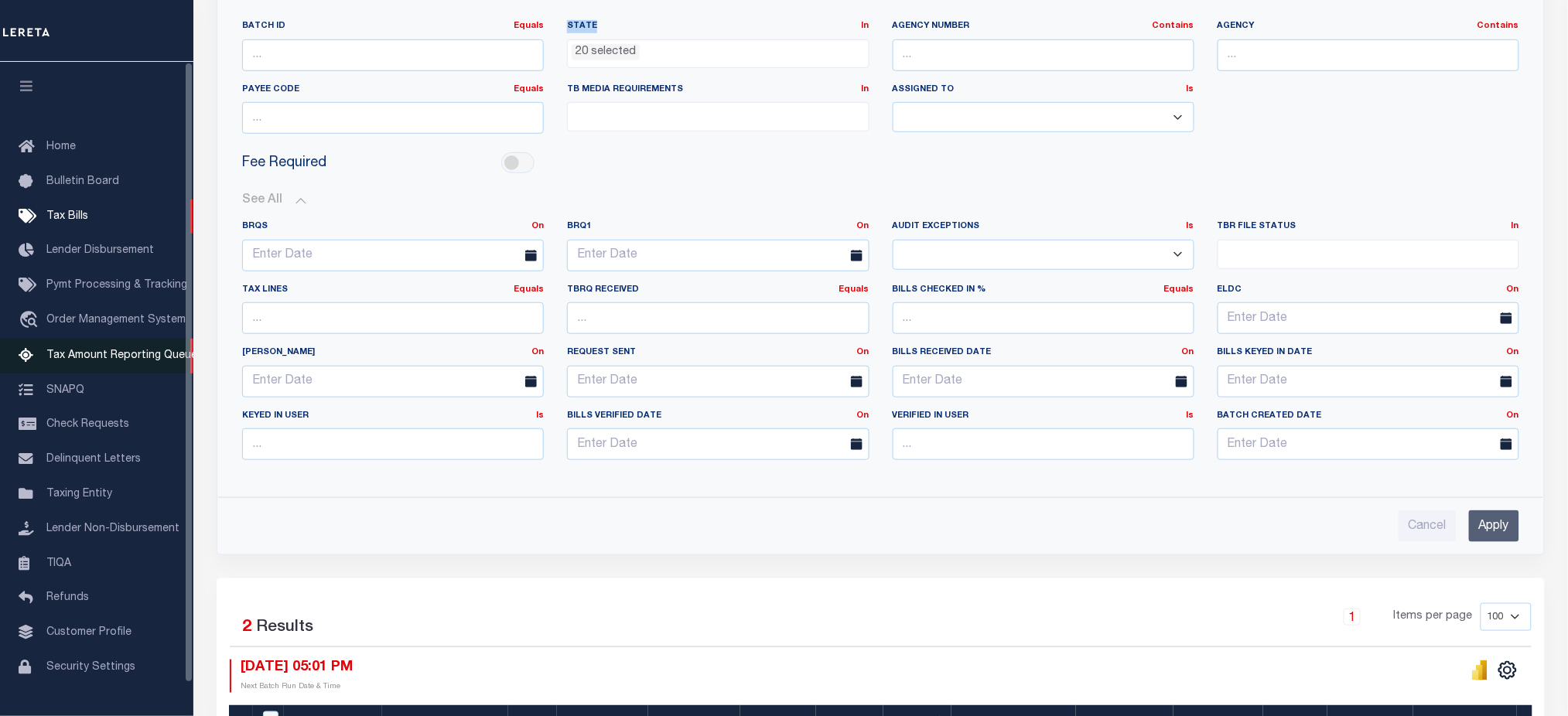
click at [102, 361] on span "Tax Amount Reporting Queue" at bounding box center [122, 356] width 151 height 10
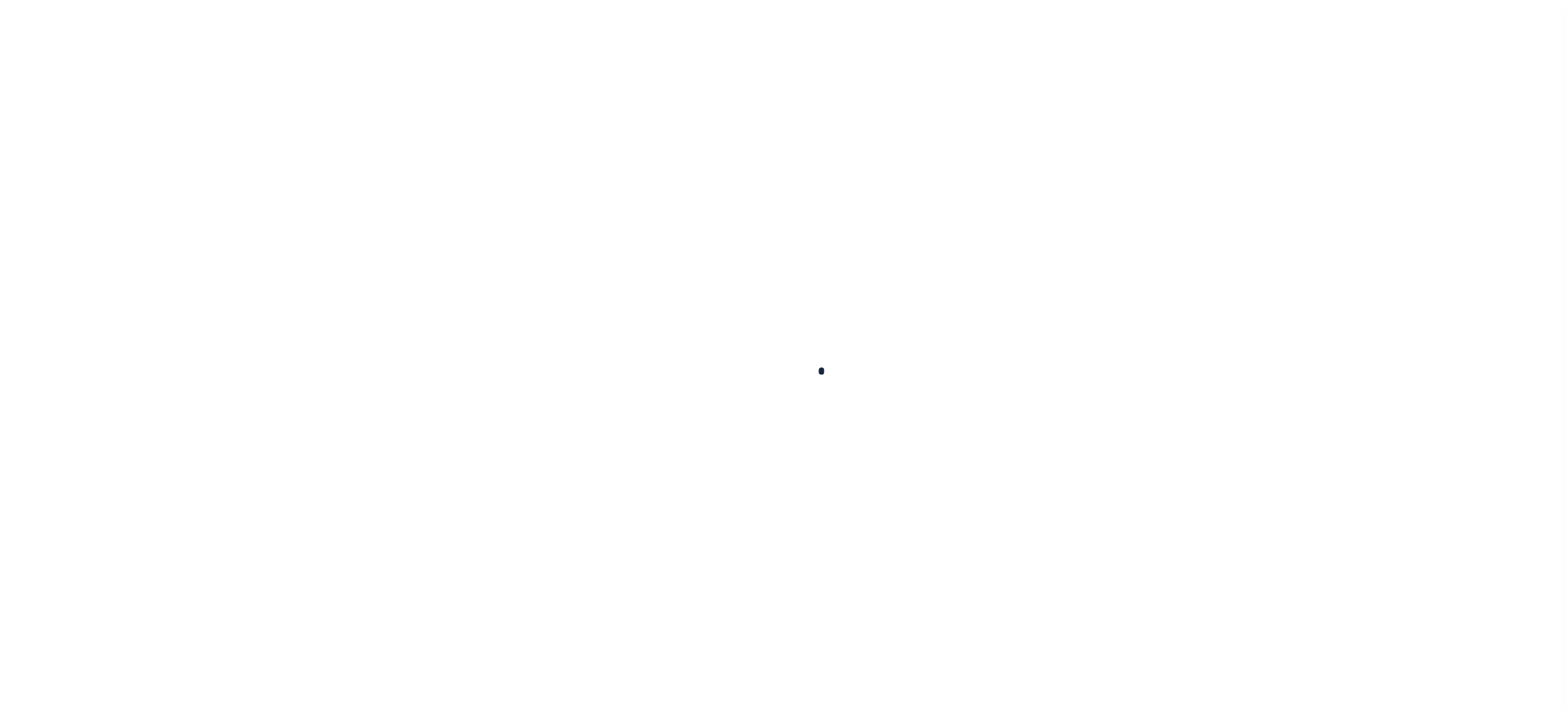
select select
select select "100"
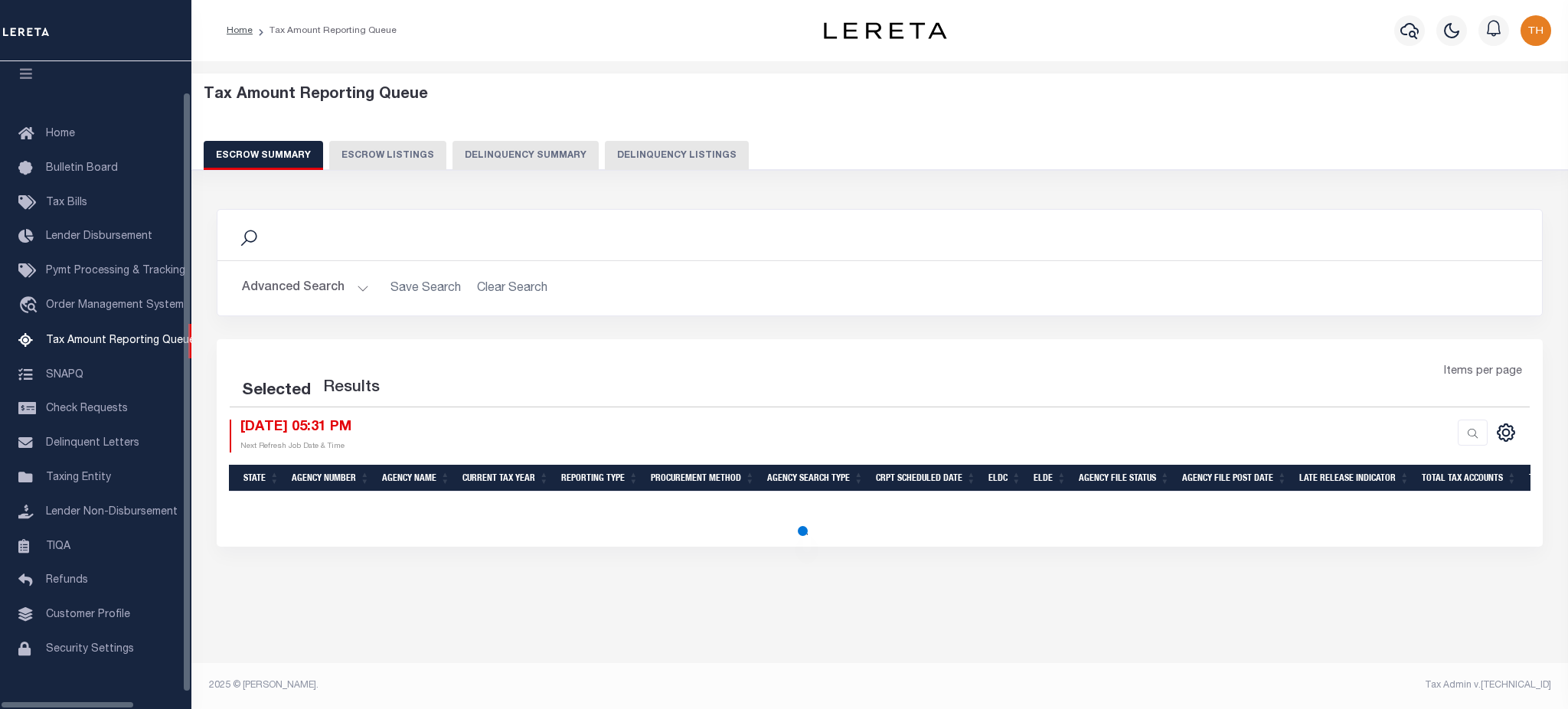
scroll to position [22, 0]
click at [309, 290] on button "Advanced Search" at bounding box center [306, 288] width 127 height 30
select select "100"
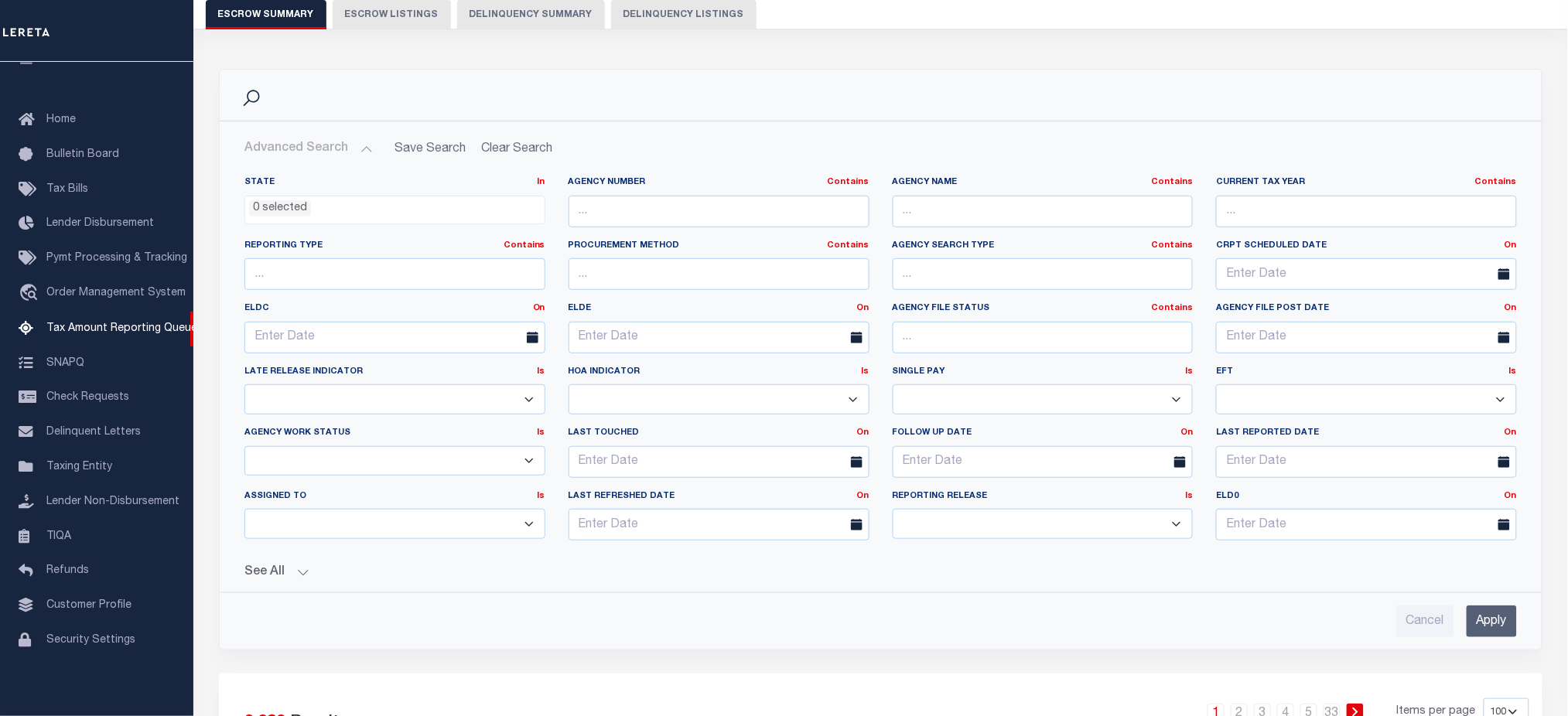
scroll to position [206, 0]
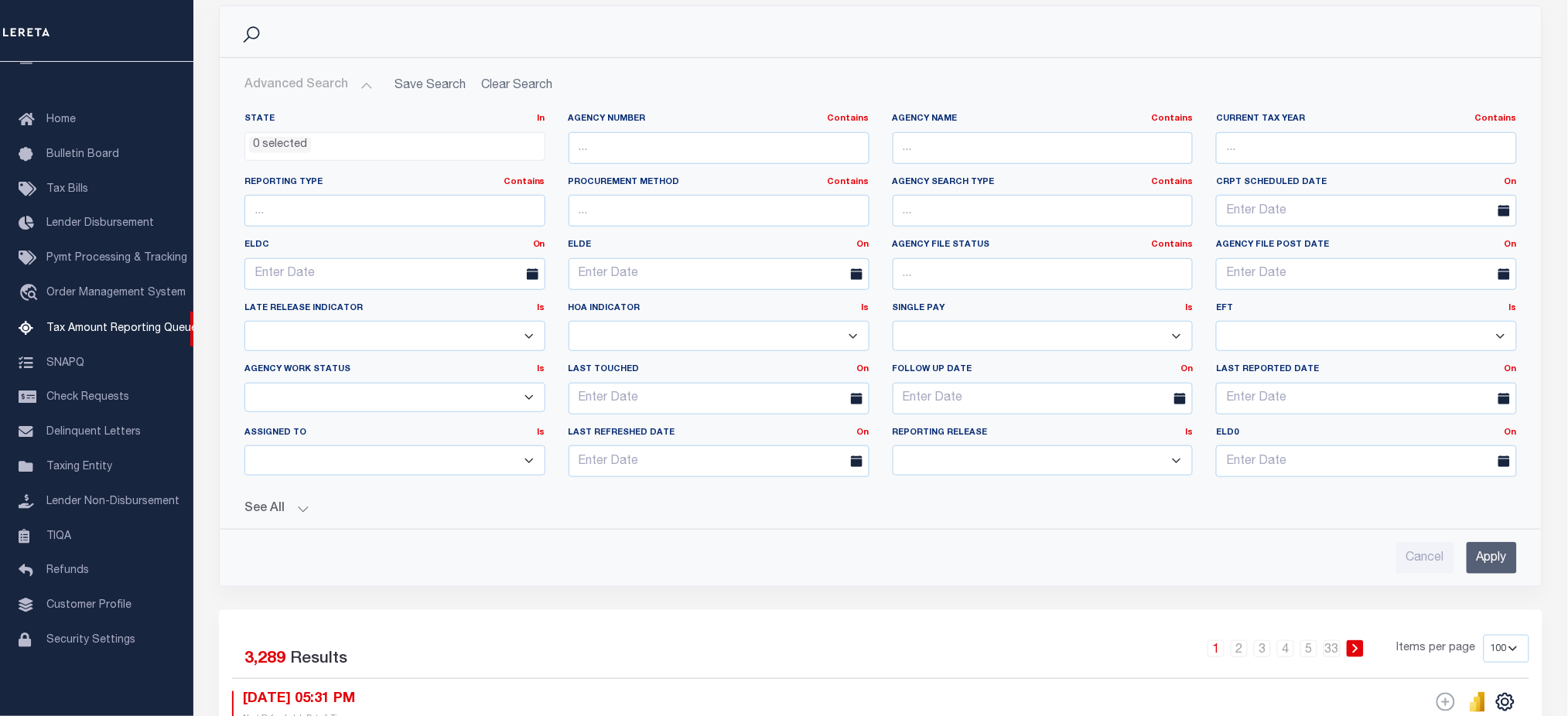
click at [302, 512] on button "See All" at bounding box center [881, 509] width 1273 height 15
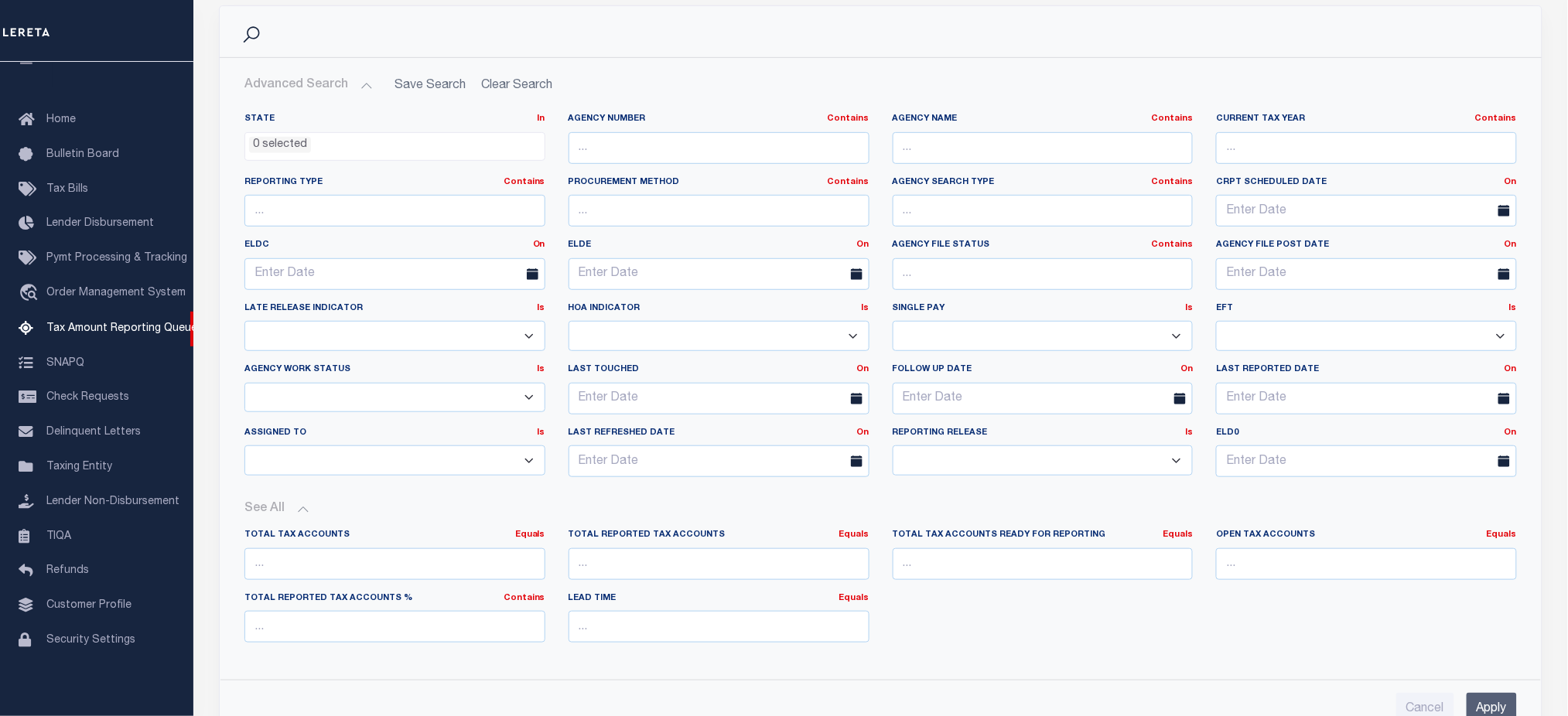
click at [472, 465] on select "--Unassigned-- --Others-- --Unassigned-- [PERSON_NAME] [PERSON_NAME] [PERSON_NA…" at bounding box center [395, 460] width 301 height 30
click at [851, 477] on span at bounding box center [861, 461] width 39 height 32
click at [461, 397] on select "New In Progress Pending Agency Follow-up Pending QC Ready for Release Prep for …" at bounding box center [395, 397] width 301 height 30
click at [455, 346] on select "Yes No Unknown" at bounding box center [395, 336] width 301 height 30
click at [1213, 531] on div "Open Tax Accounts Equals Equals Is Not Equal To Is Greater Than Is Less Than" at bounding box center [1366, 561] width 324 height 63
